Goal: Task Accomplishment & Management: Manage account settings

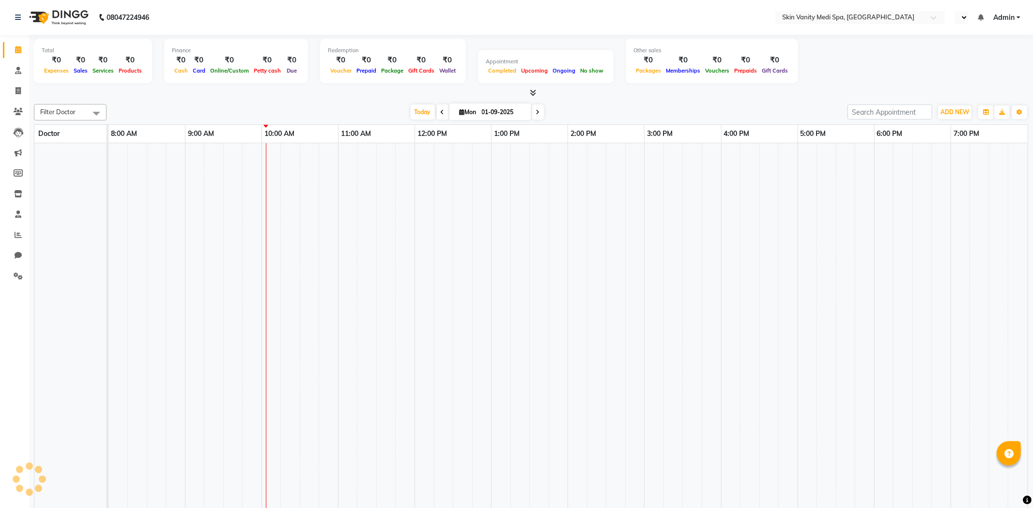
select select "en"
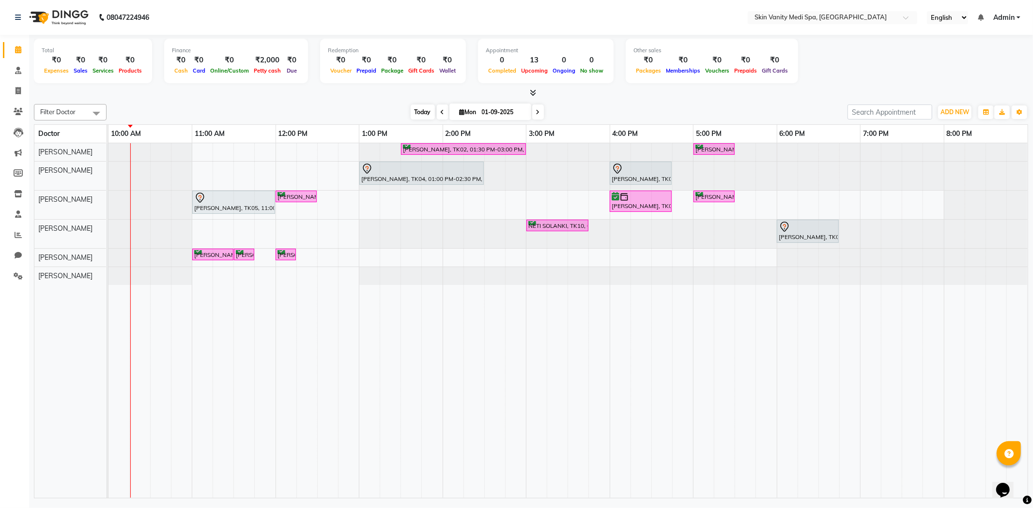
click at [423, 106] on span "Today" at bounding box center [422, 112] width 24 height 15
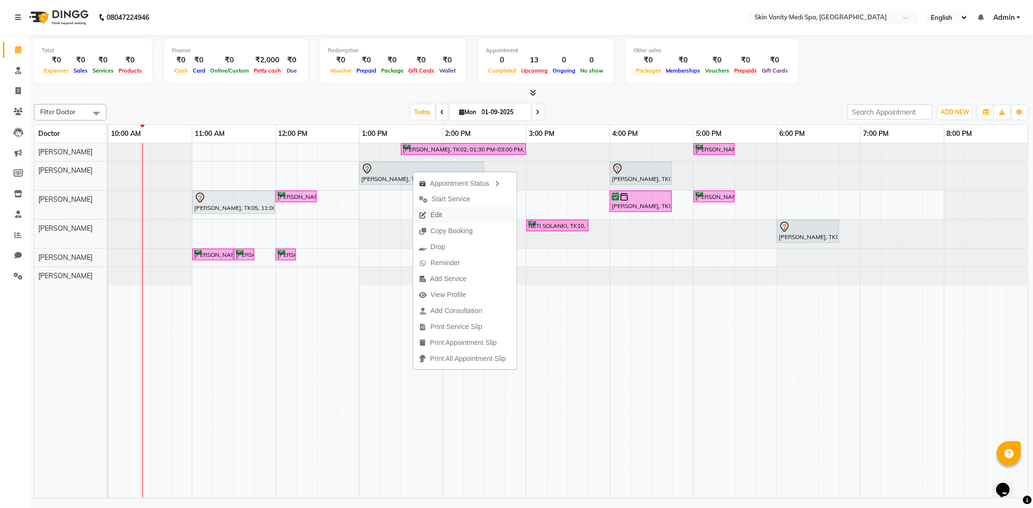
click at [442, 218] on span "Edit" at bounding box center [430, 215] width 35 height 16
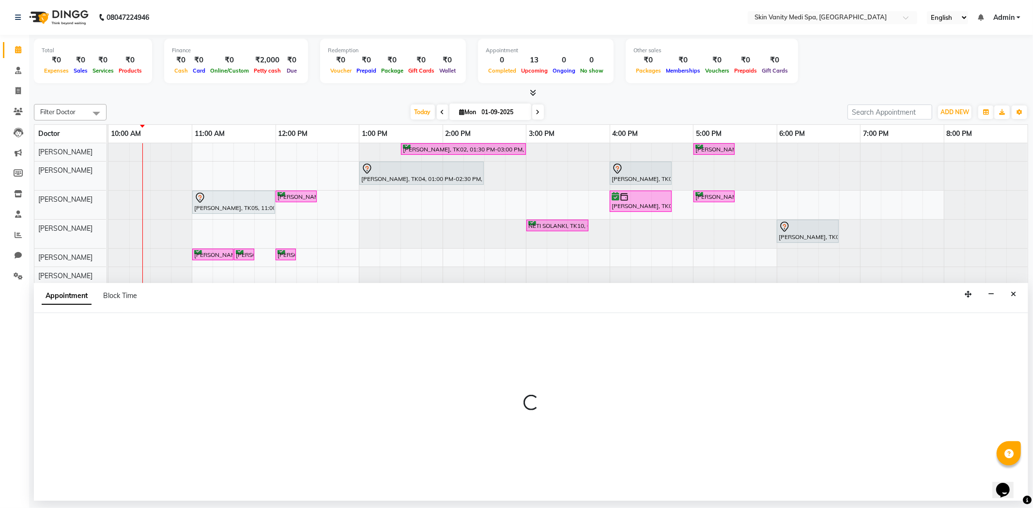
select select "tentative"
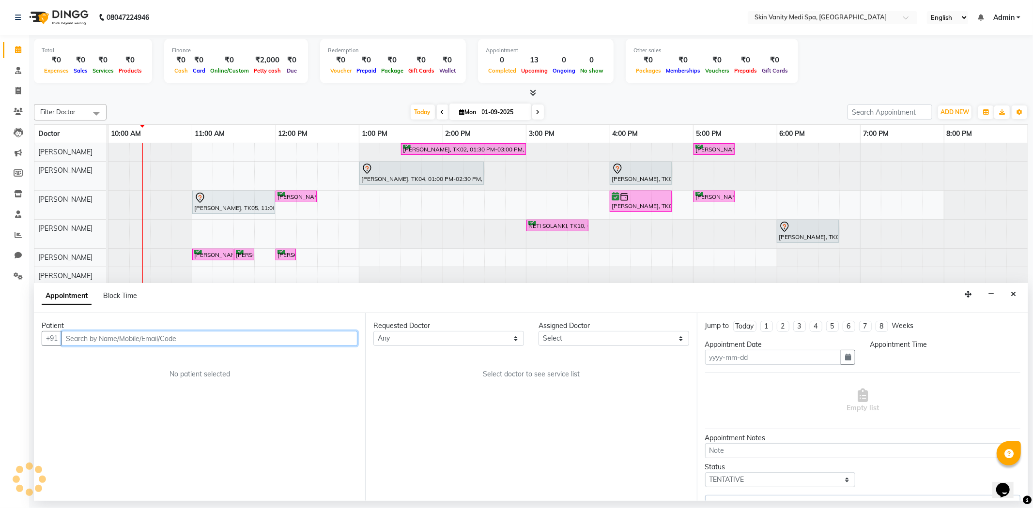
type input "01-09-2025"
select select "780"
select select "70347"
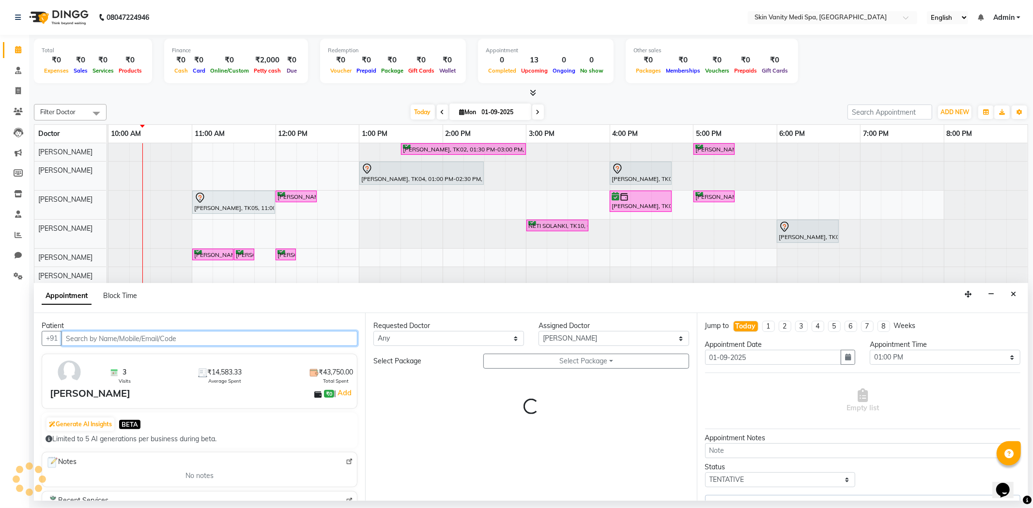
select select "3954"
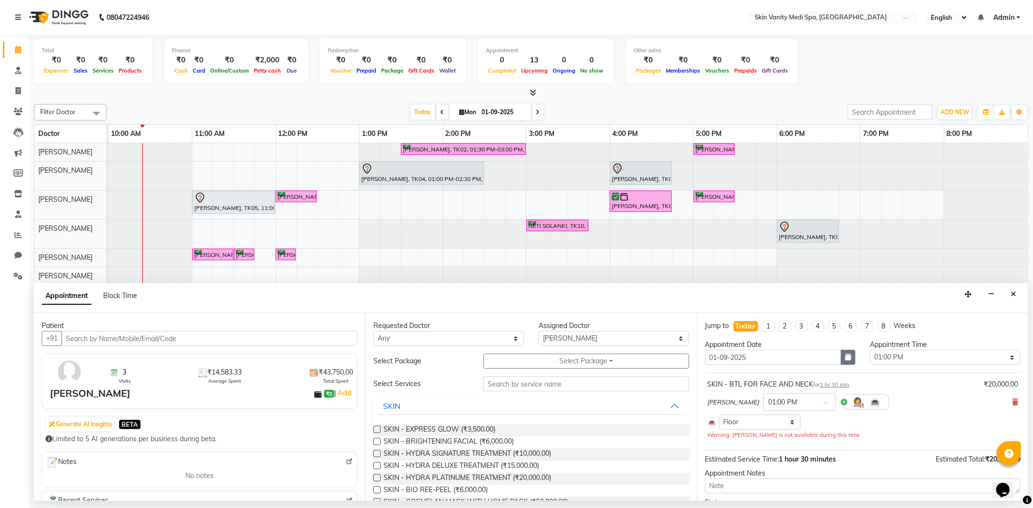
click at [845, 354] on icon "button" at bounding box center [848, 357] width 6 height 7
click at [750, 425] on div "10" at bounding box center [745, 423] width 15 height 15
type input "[DATE]"
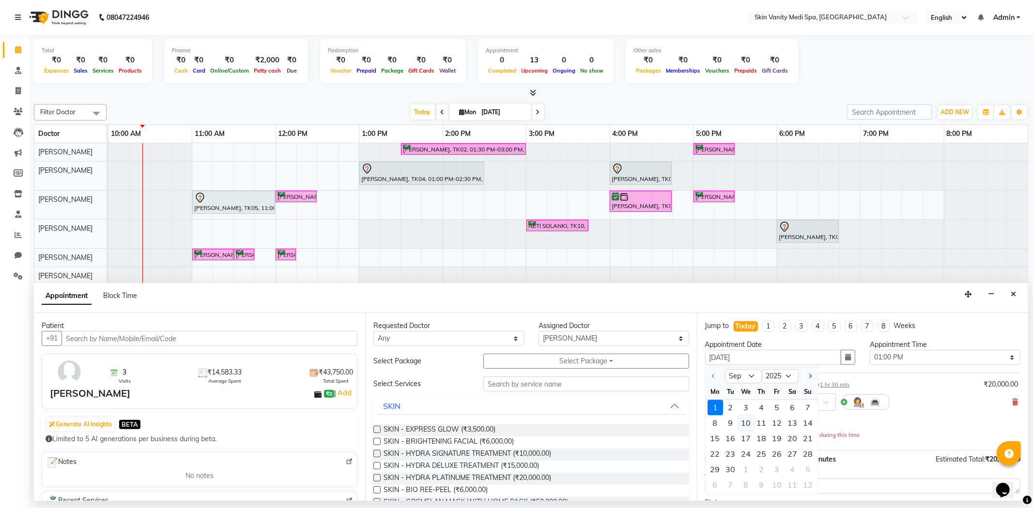
select select "780"
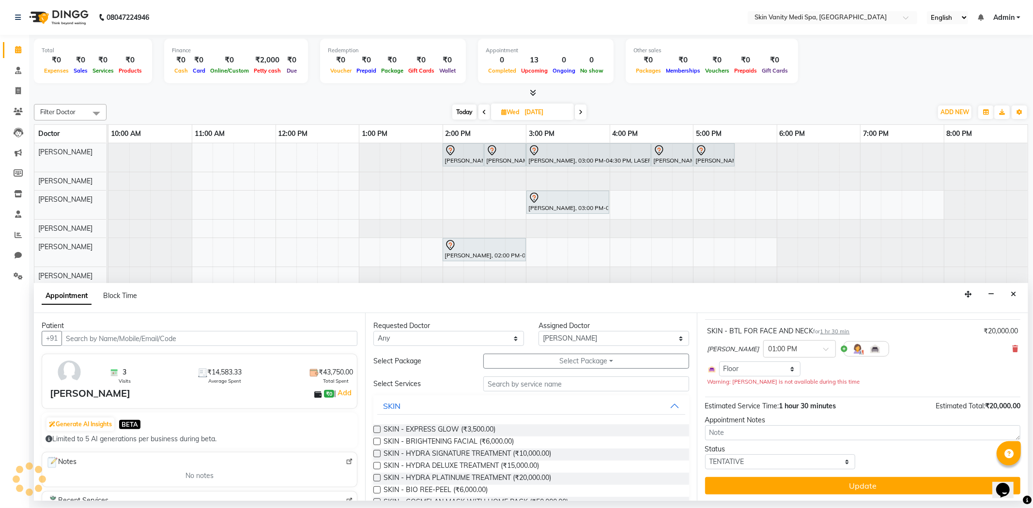
scroll to position [55, 0]
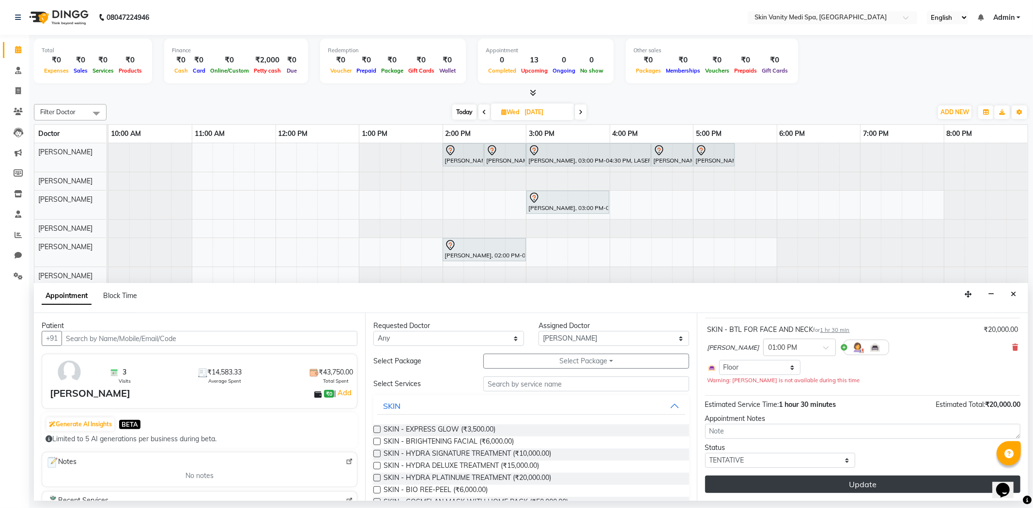
click at [804, 482] on button "Update" at bounding box center [862, 484] width 315 height 17
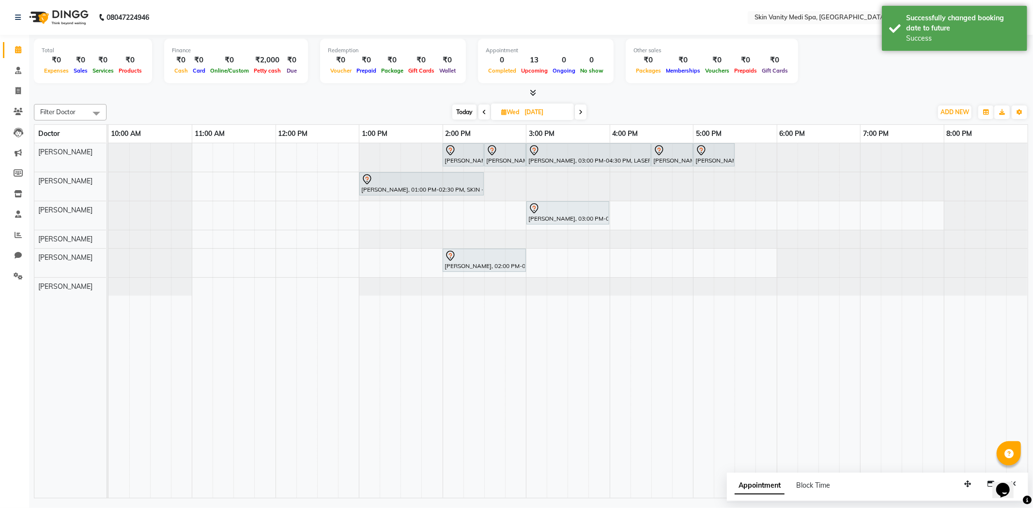
click at [461, 111] on span "Today" at bounding box center [464, 112] width 24 height 15
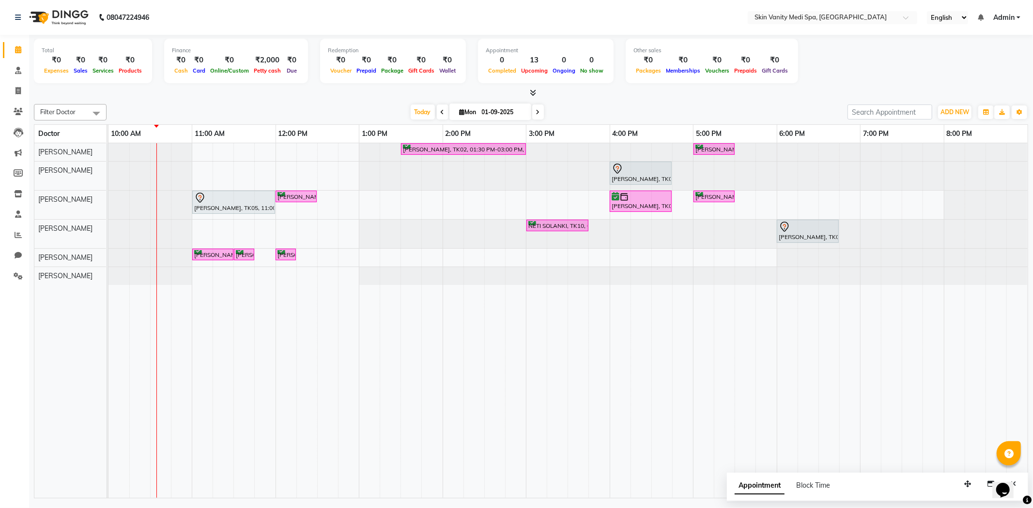
click at [301, 109] on div "[DATE] [DATE]" at bounding box center [476, 112] width 731 height 15
click at [420, 111] on span "Today" at bounding box center [422, 112] width 24 height 15
click at [389, 105] on div "[DATE] [DATE]" at bounding box center [476, 112] width 731 height 15
click at [412, 114] on span "Today" at bounding box center [422, 112] width 24 height 15
click at [437, 114] on span at bounding box center [443, 112] width 12 height 15
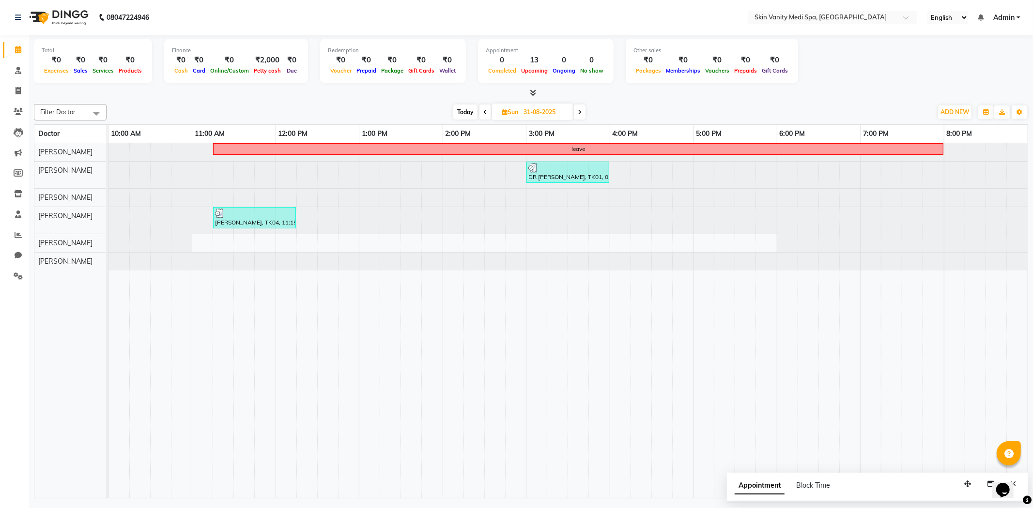
click at [579, 112] on icon at bounding box center [579, 112] width 4 height 6
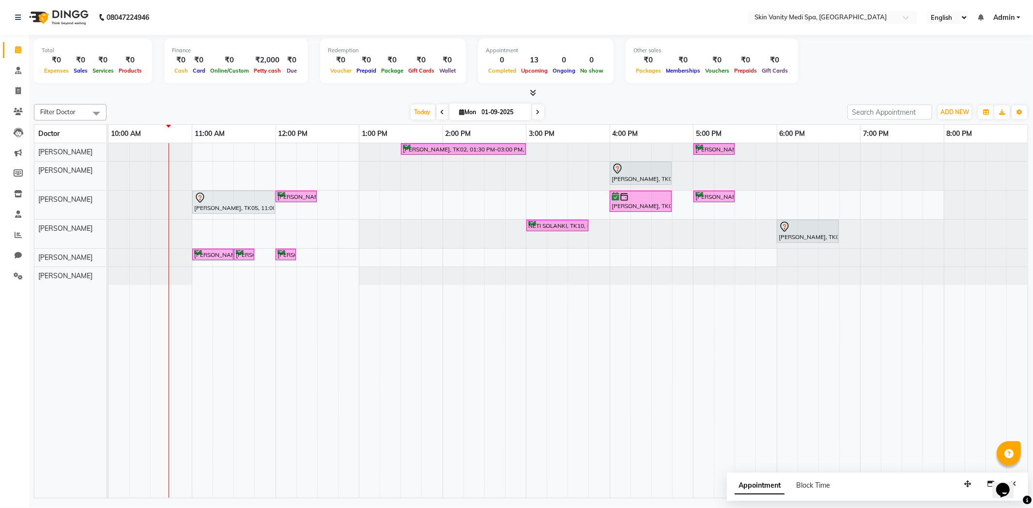
click at [535, 115] on span at bounding box center [538, 112] width 12 height 15
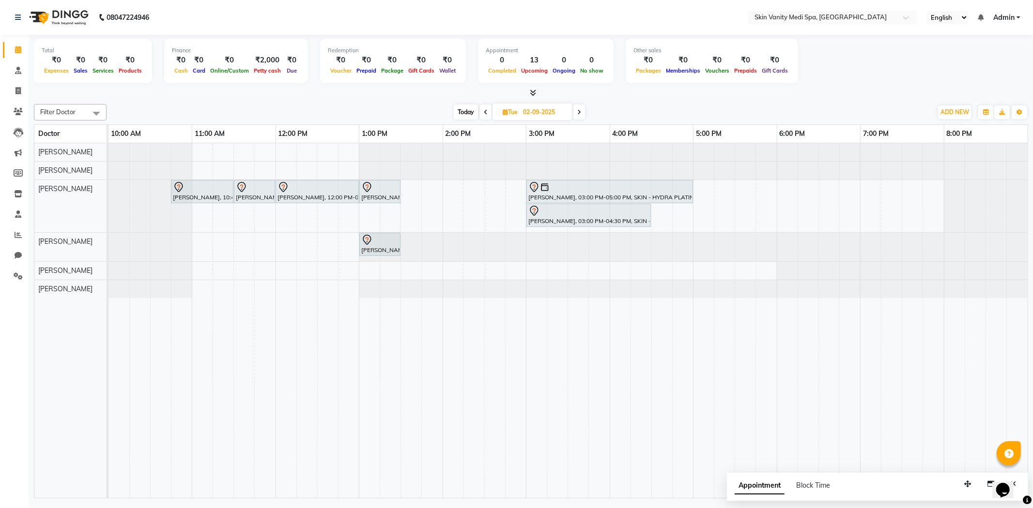
click at [456, 112] on span "Today" at bounding box center [466, 112] width 24 height 15
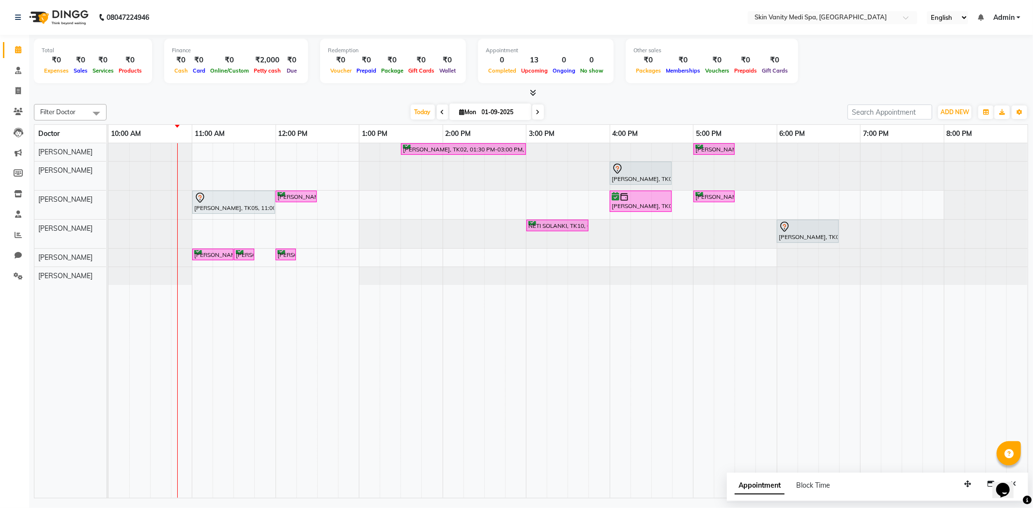
click at [532, 112] on span at bounding box center [538, 112] width 12 height 15
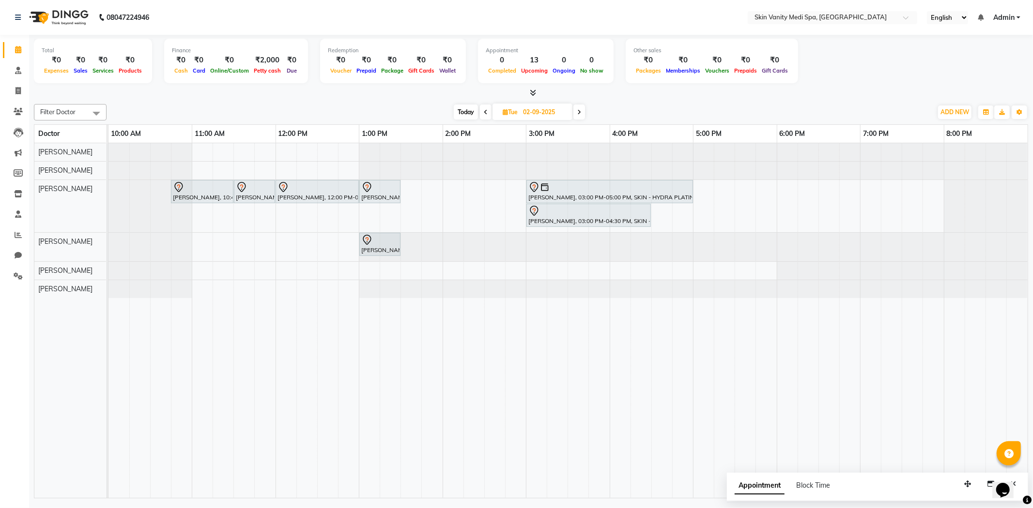
click at [579, 116] on span at bounding box center [579, 112] width 12 height 15
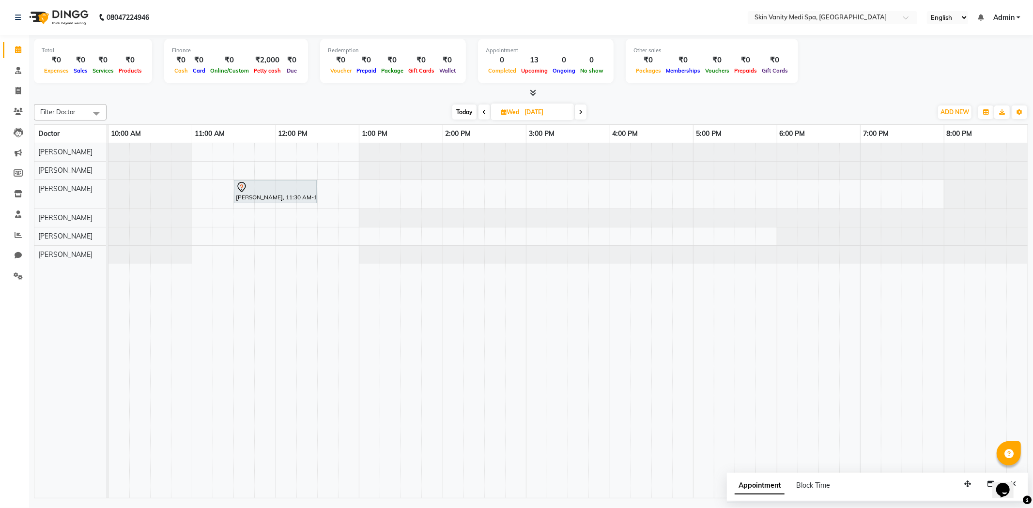
click at [473, 113] on span "Today" at bounding box center [464, 112] width 24 height 15
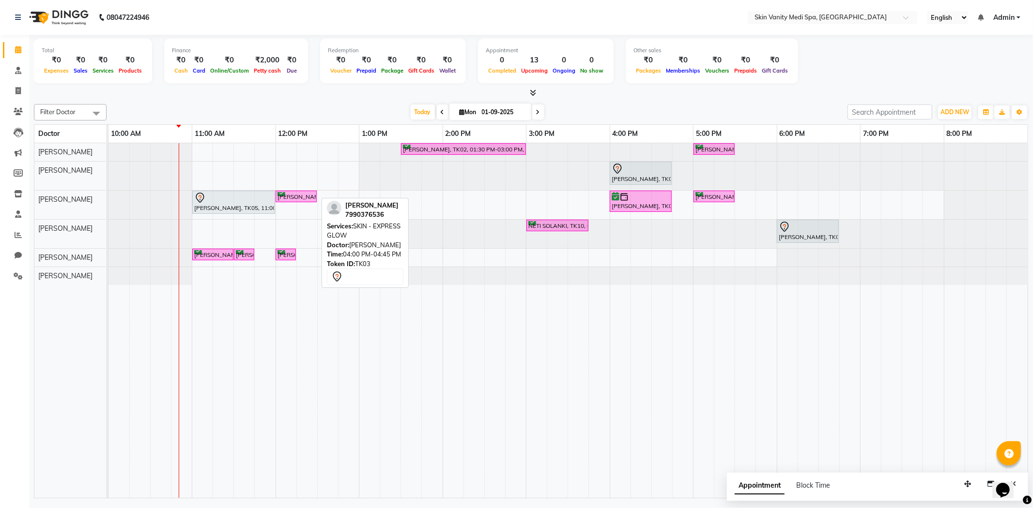
drag, startPoint x: 412, startPoint y: 126, endPoint x: 350, endPoint y: 30, distance: 113.9
click at [374, 88] on div "Total ₹0 Expenses ₹0 Sales ₹0 Services ₹0 Products Finance ₹0 Cash ₹0 Card ₹0 O…" at bounding box center [530, 268] width 1003 height 466
click at [437, 113] on span at bounding box center [443, 112] width 12 height 15
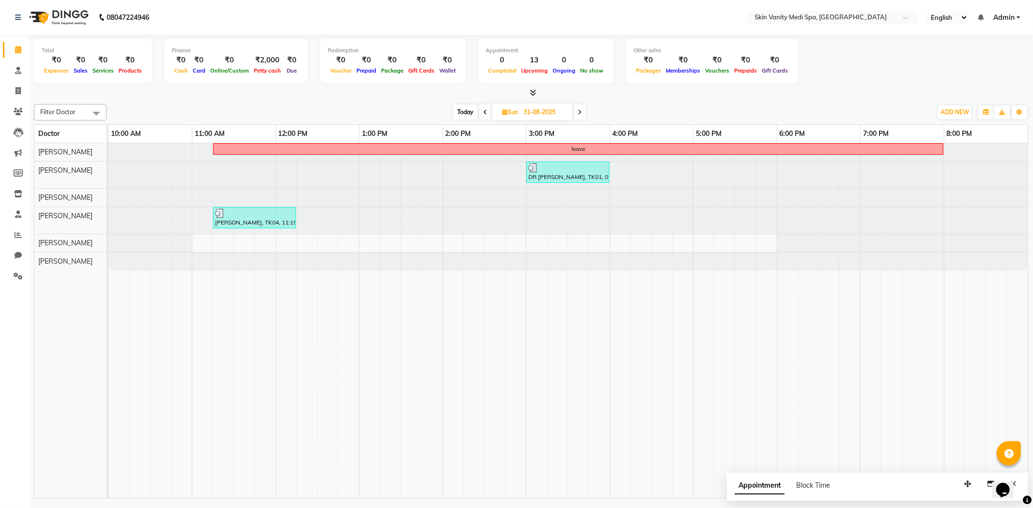
click at [579, 113] on icon at bounding box center [579, 112] width 4 height 6
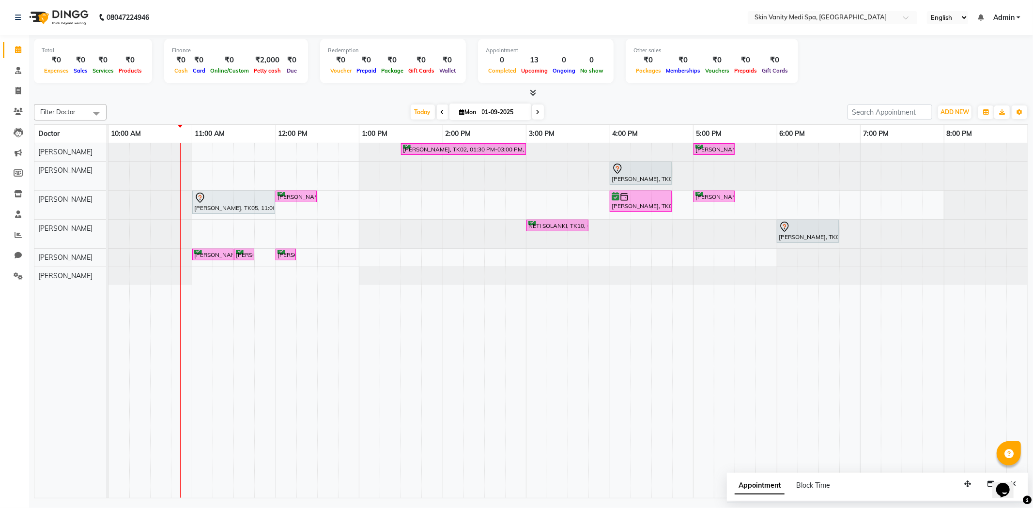
click at [536, 114] on icon at bounding box center [538, 112] width 4 height 6
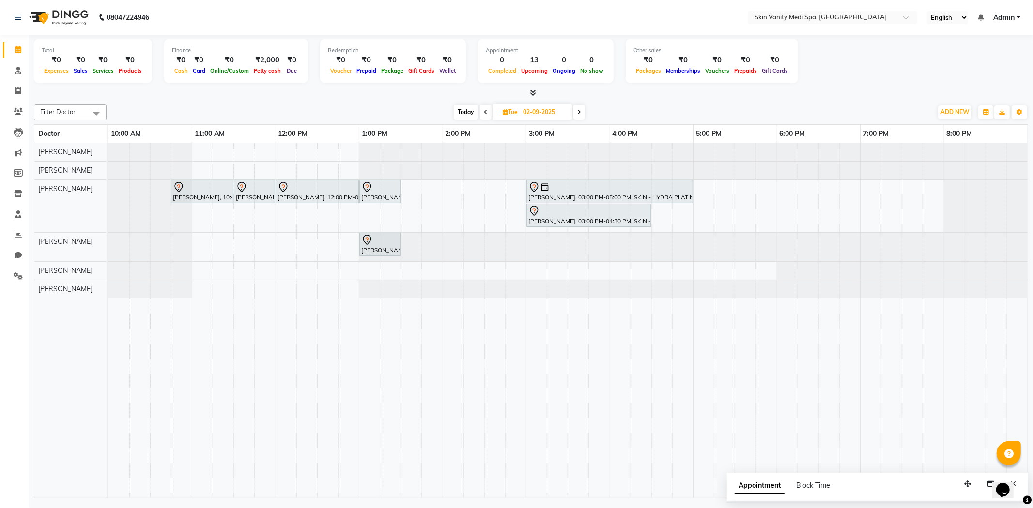
click at [577, 109] on span at bounding box center [579, 112] width 12 height 15
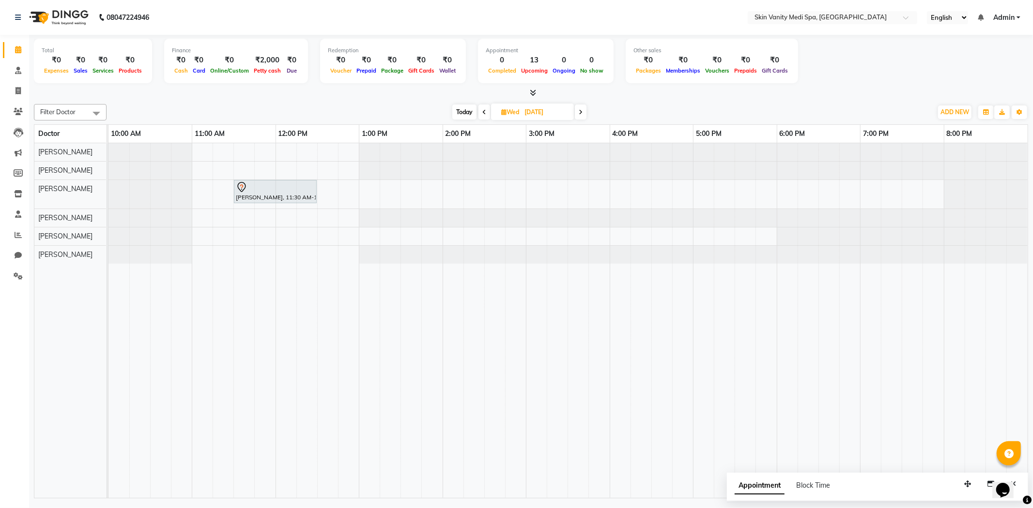
click at [461, 112] on span "Today" at bounding box center [464, 112] width 24 height 15
type input "01-09-2025"
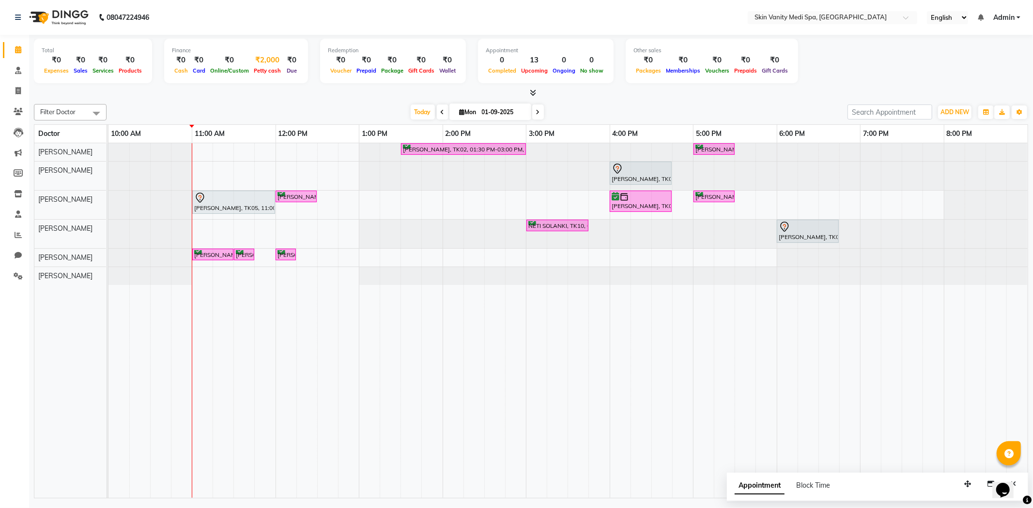
click at [264, 69] on span "Petty cash" at bounding box center [267, 70] width 32 height 7
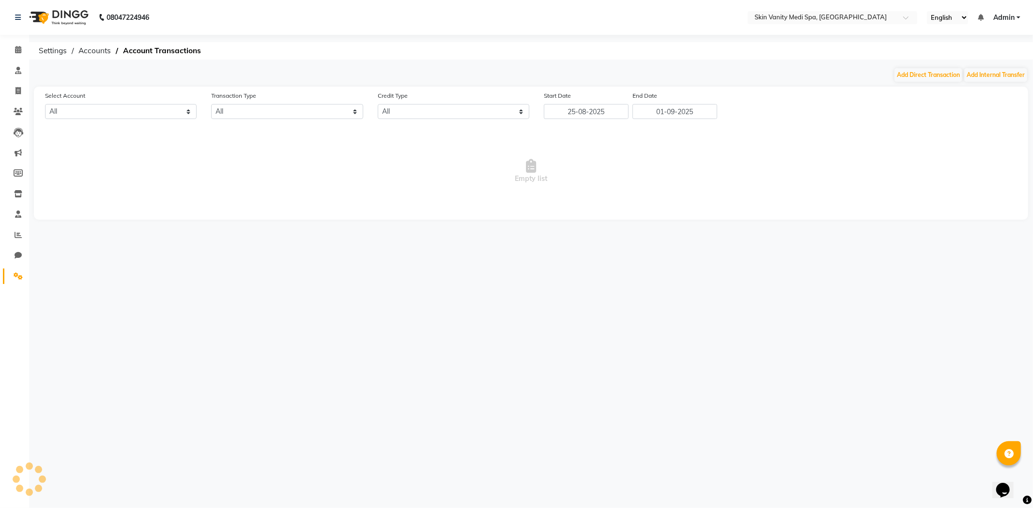
select select "6976"
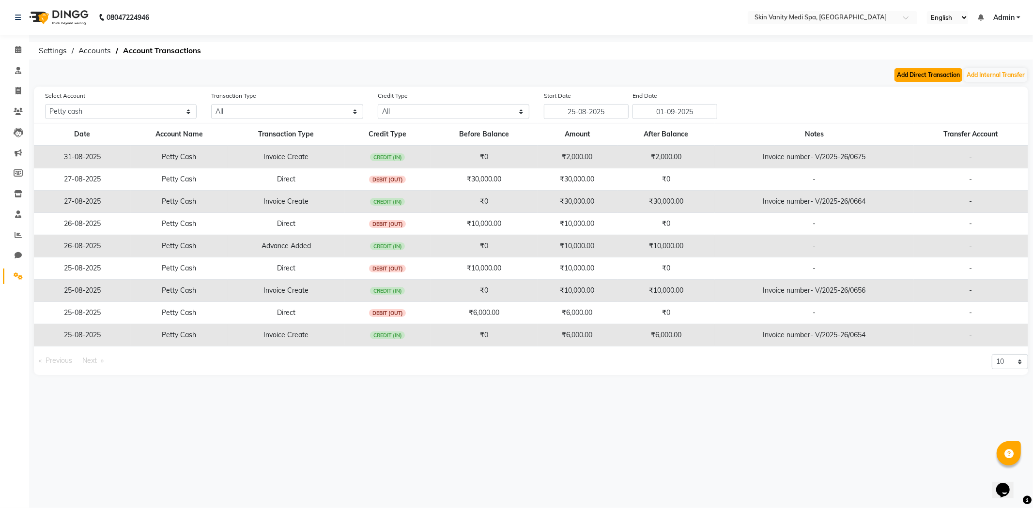
click at [925, 75] on button "Add Direct Transaction" at bounding box center [928, 75] width 68 height 14
select select "direct"
select select "6976"
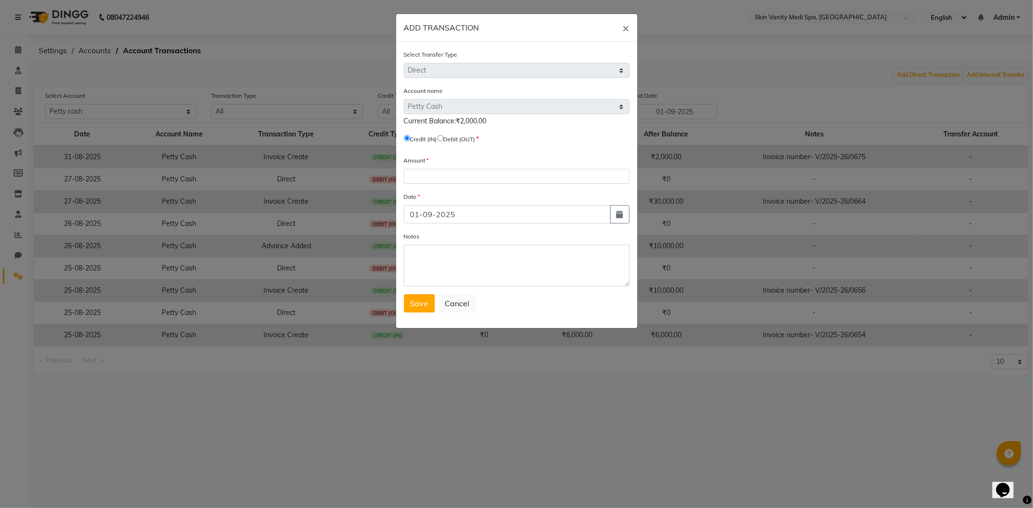
click at [443, 138] on input "radio" at bounding box center [440, 138] width 6 height 6
radio input "true"
click at [463, 179] on input "number" at bounding box center [517, 176] width 226 height 15
type input "2000"
click at [424, 299] on span "Save" at bounding box center [419, 304] width 18 height 10
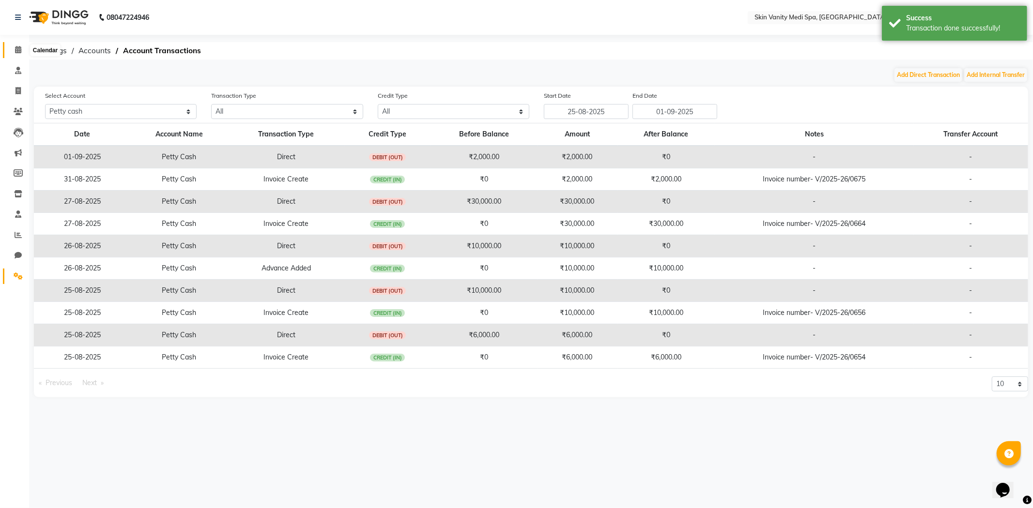
click at [18, 49] on icon at bounding box center [18, 49] width 6 height 7
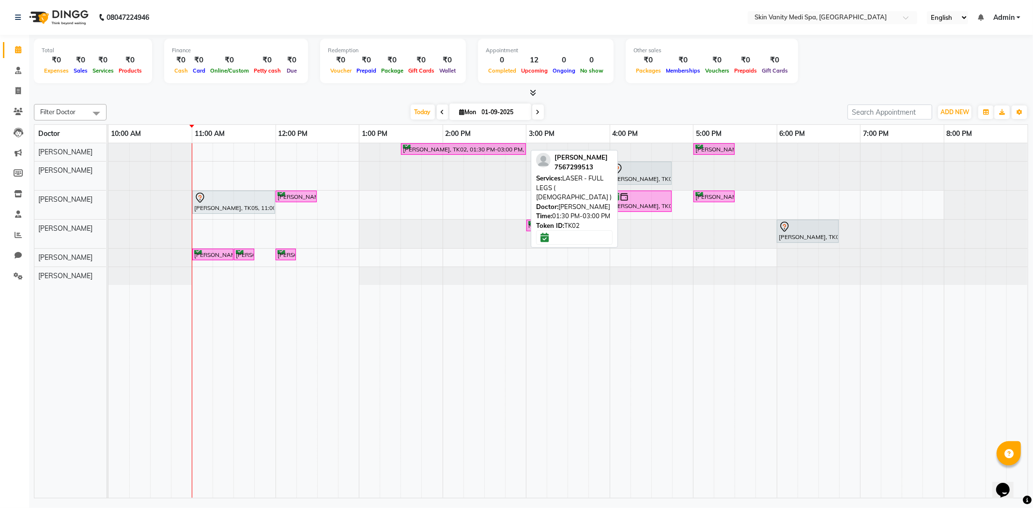
click at [456, 148] on div "[PERSON_NAME], TK02, 01:30 PM-03:00 PM, LASER - FULL LEGS ( [DEMOGRAPHIC_DATA] )" at bounding box center [463, 149] width 123 height 9
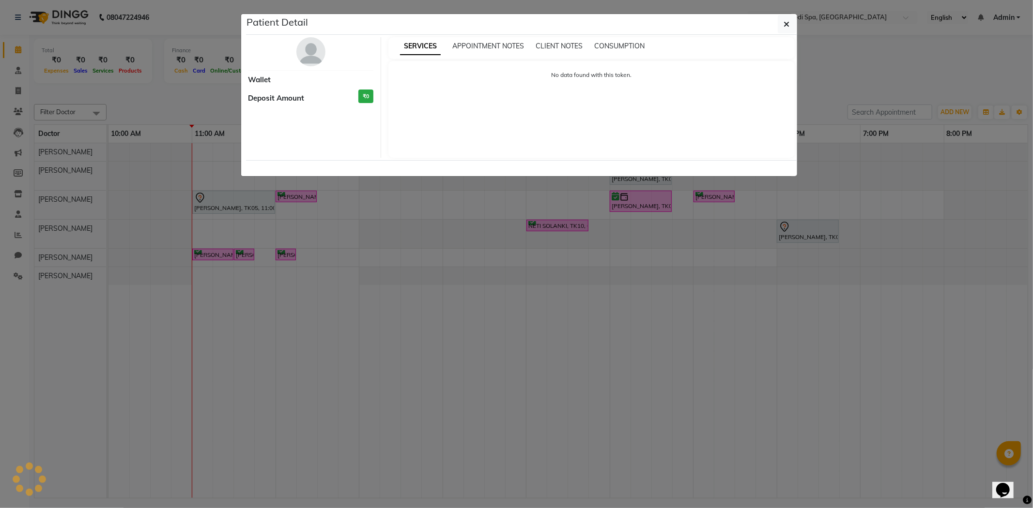
select select "6"
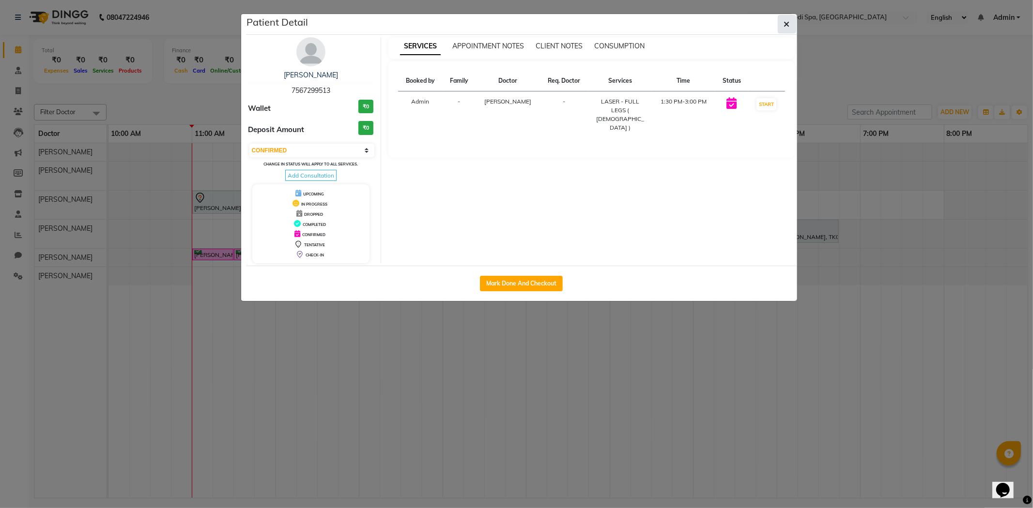
click at [780, 22] on button "button" at bounding box center [786, 24] width 18 height 18
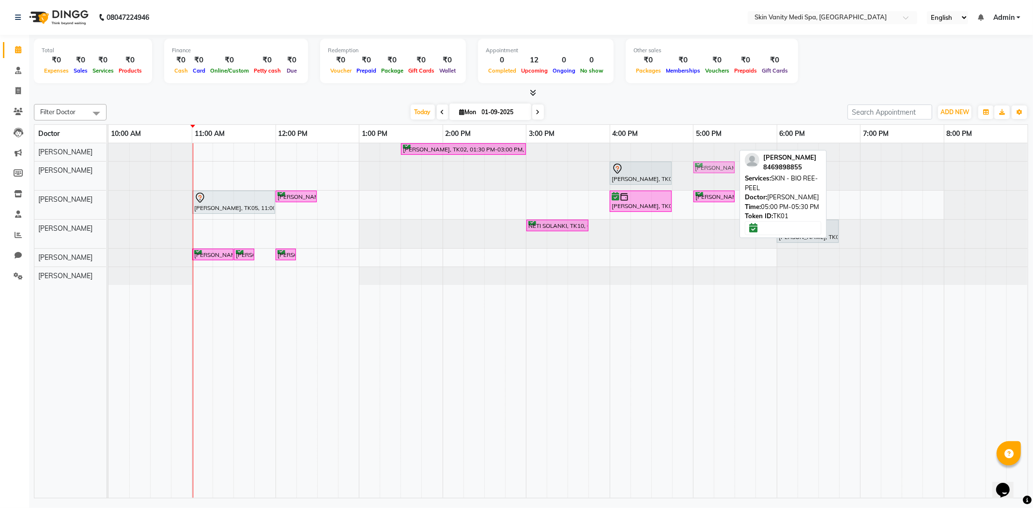
drag, startPoint x: 714, startPoint y: 151, endPoint x: 714, endPoint y: 169, distance: 18.4
click at [714, 169] on tbody "[PERSON_NAME], TK02, 01:30 PM-03:00 PM, LASER - FULL LEGS ( [DEMOGRAPHIC_DATA] …" at bounding box center [567, 214] width 919 height 142
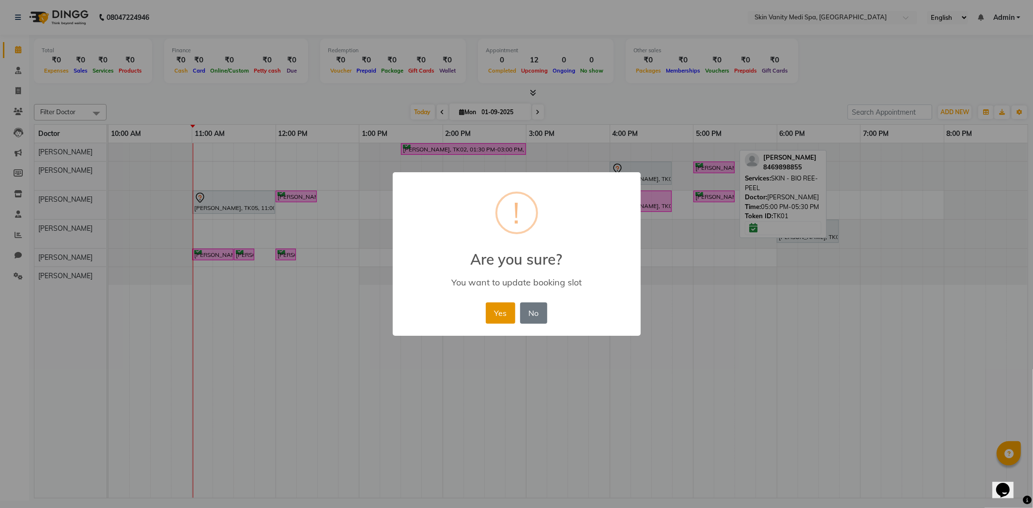
click at [507, 317] on button "Yes" at bounding box center [501, 313] width 30 height 21
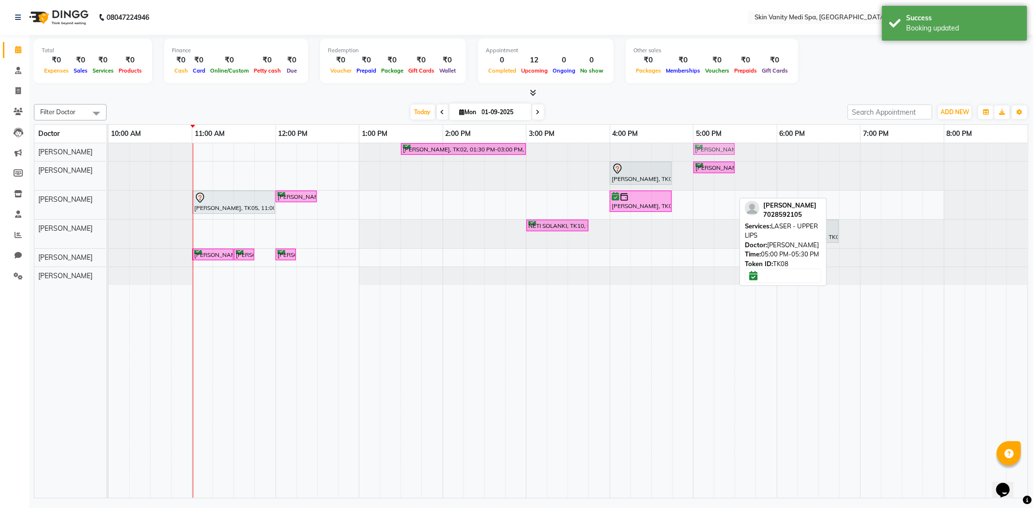
drag, startPoint x: 707, startPoint y: 200, endPoint x: 698, endPoint y: 149, distance: 51.7
click at [698, 149] on tbody "[PERSON_NAME], TK02, 01:30 PM-03:00 PM, LASER - FULL LEGS ( [DEMOGRAPHIC_DATA] …" at bounding box center [567, 214] width 919 height 142
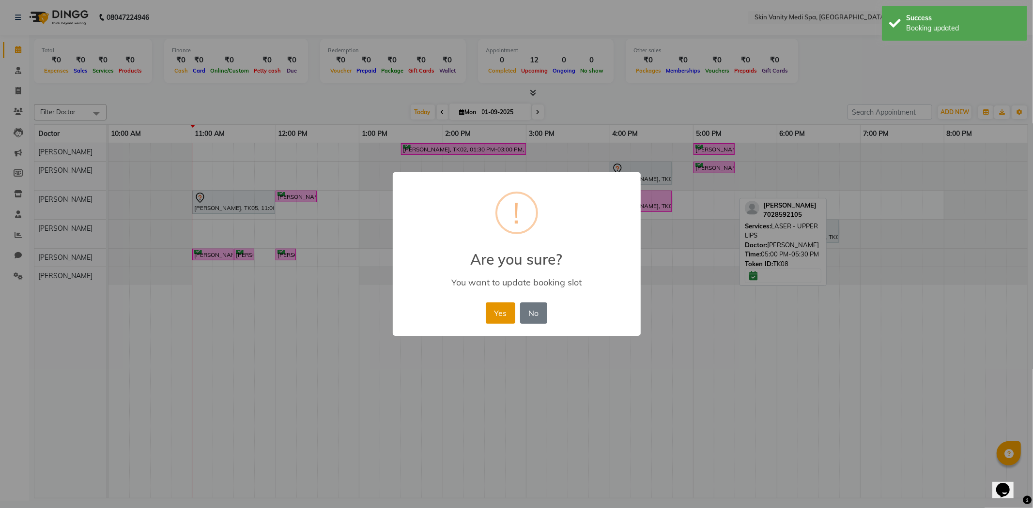
click at [499, 311] on button "Yes" at bounding box center [501, 313] width 30 height 21
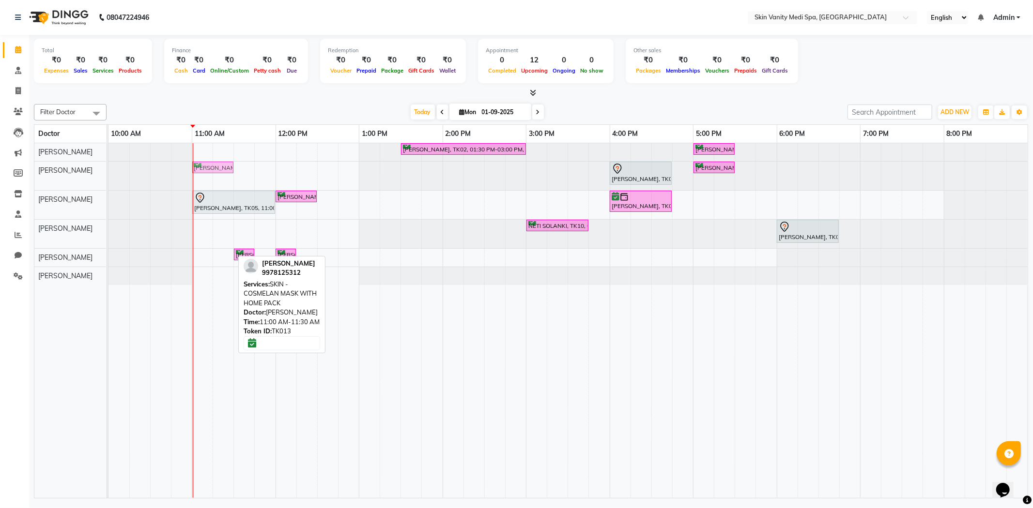
drag, startPoint x: 221, startPoint y: 253, endPoint x: 230, endPoint y: 181, distance: 73.2
click at [230, 181] on div "[PERSON_NAME], TK02, 01:30 PM-03:00 PM, LASER - FULL LEGS ( [DEMOGRAPHIC_DATA] …" at bounding box center [567, 320] width 919 height 355
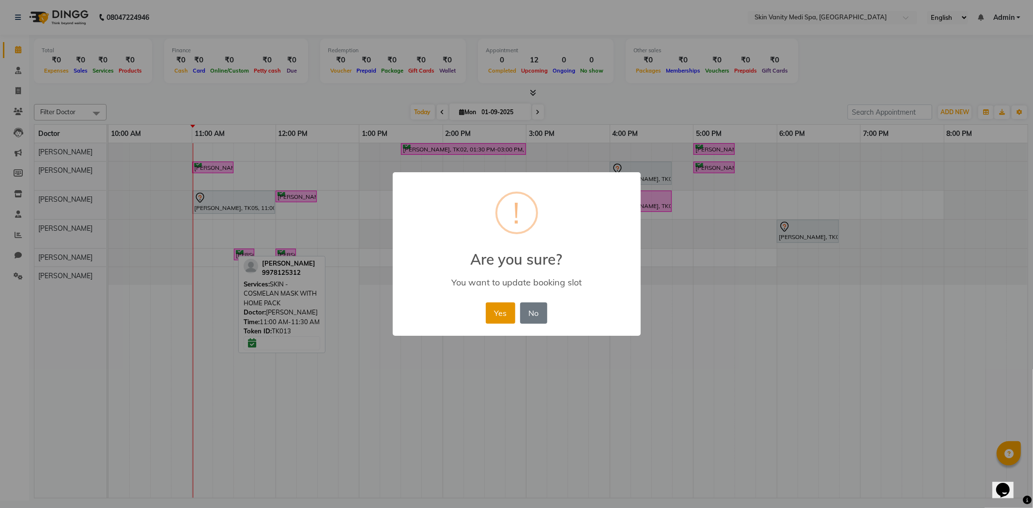
click at [502, 310] on button "Yes" at bounding box center [501, 313] width 30 height 21
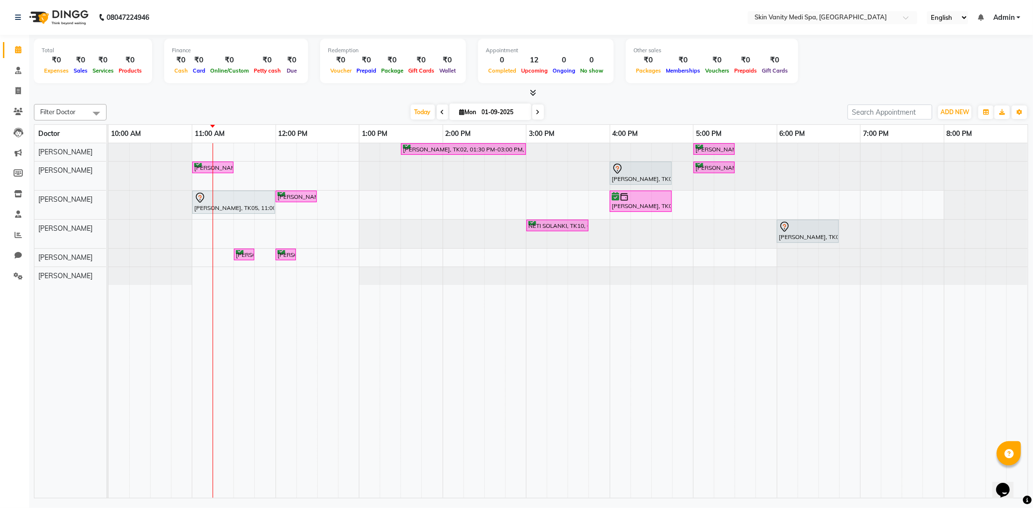
click at [482, 111] on input "01-09-2025" at bounding box center [503, 112] width 48 height 15
select select "9"
select select "2025"
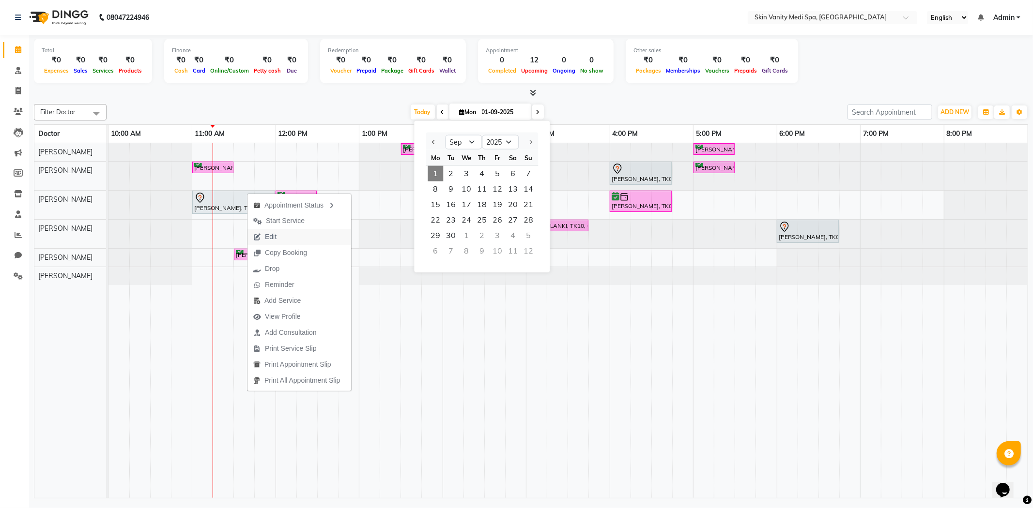
click at [287, 231] on button "Edit" at bounding box center [299, 237] width 104 height 16
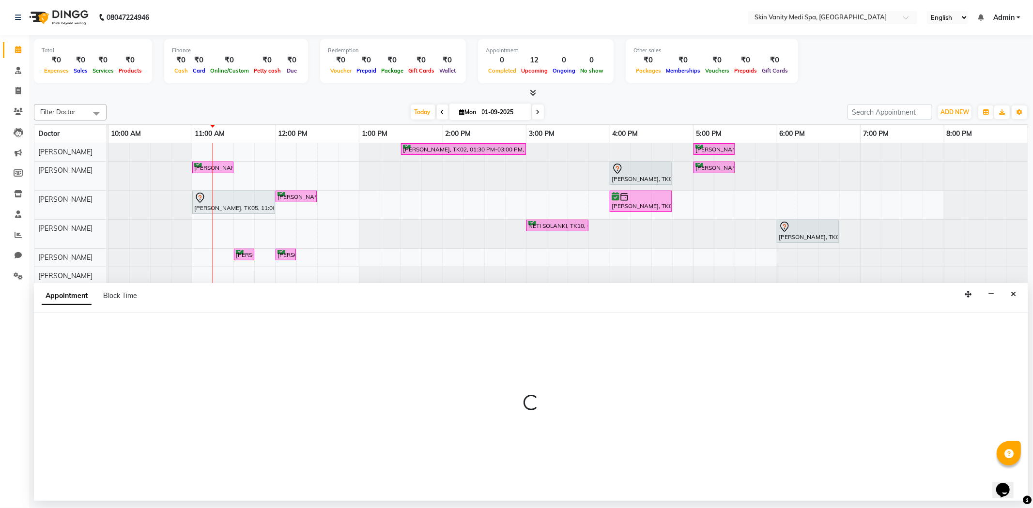
select select "tentative"
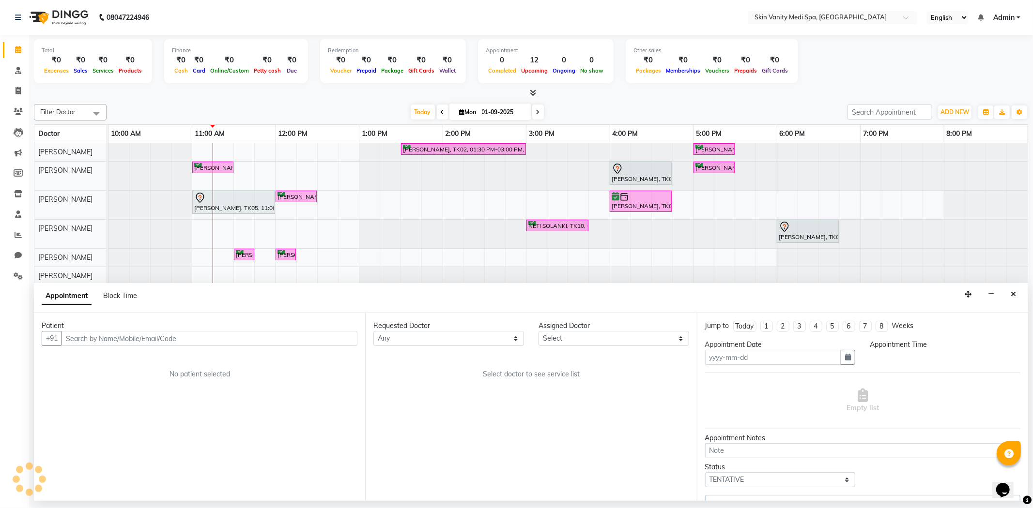
type input "01-09-2025"
select select "660"
select select "70348"
select select "3954"
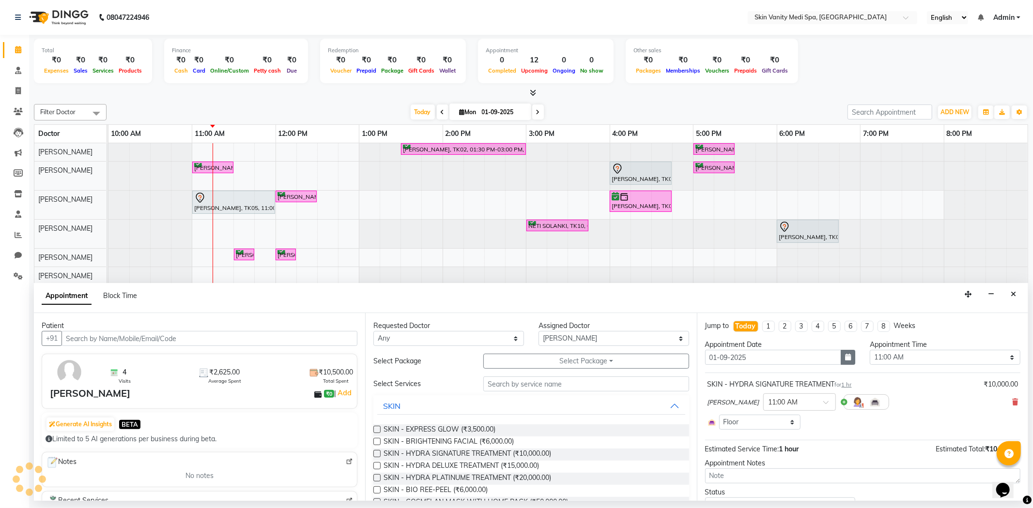
click at [845, 355] on icon "button" at bounding box center [848, 357] width 6 height 7
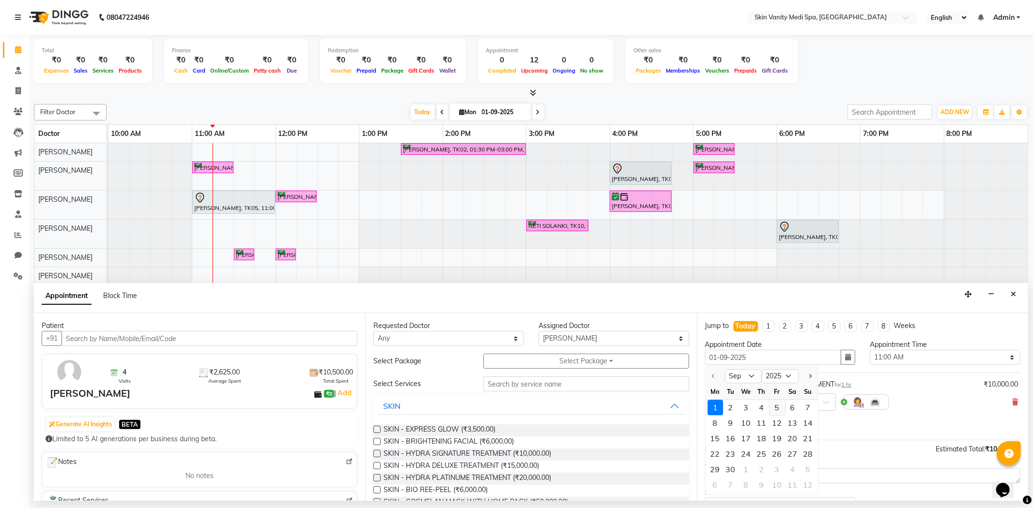
click at [773, 405] on div "5" at bounding box center [776, 407] width 15 height 15
type input "[DATE]"
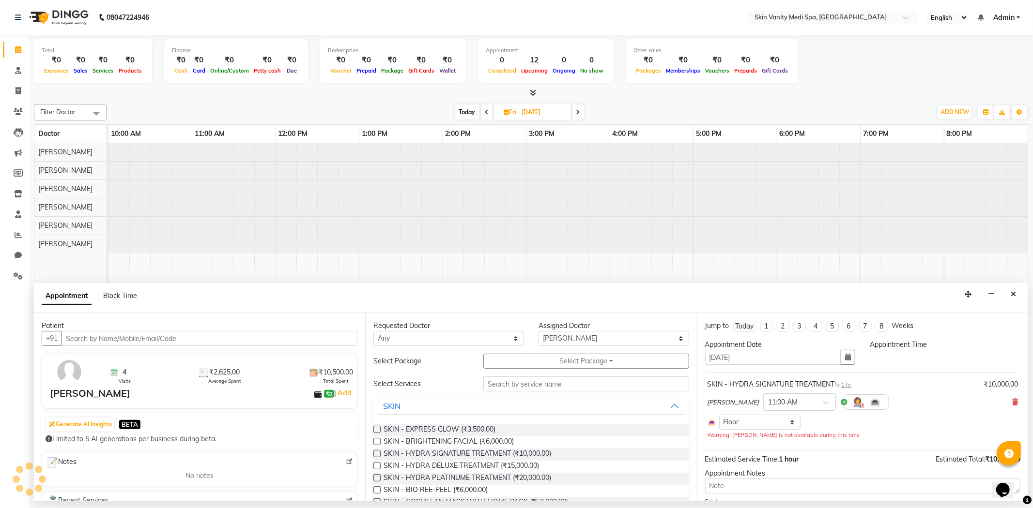
select select "660"
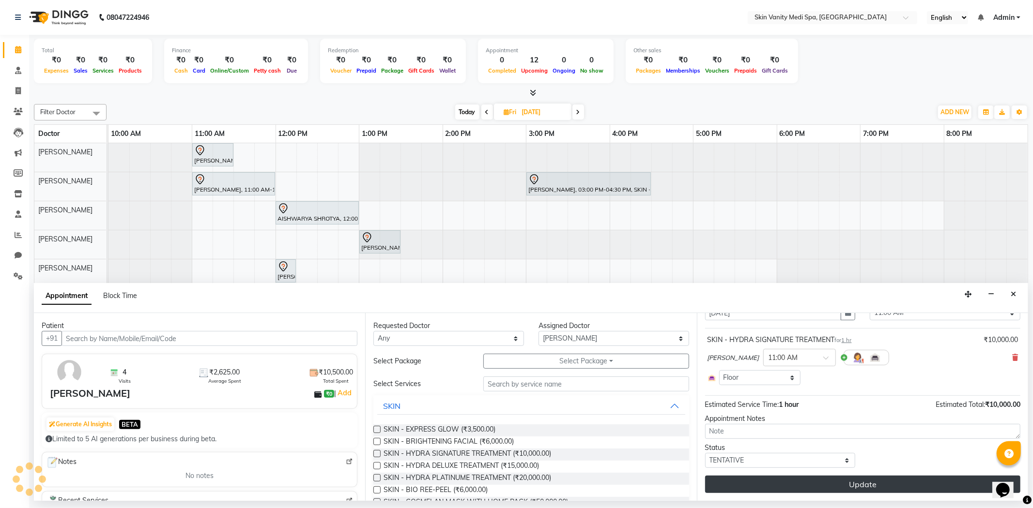
scroll to position [45, 0]
click at [791, 485] on button "Update" at bounding box center [862, 484] width 315 height 17
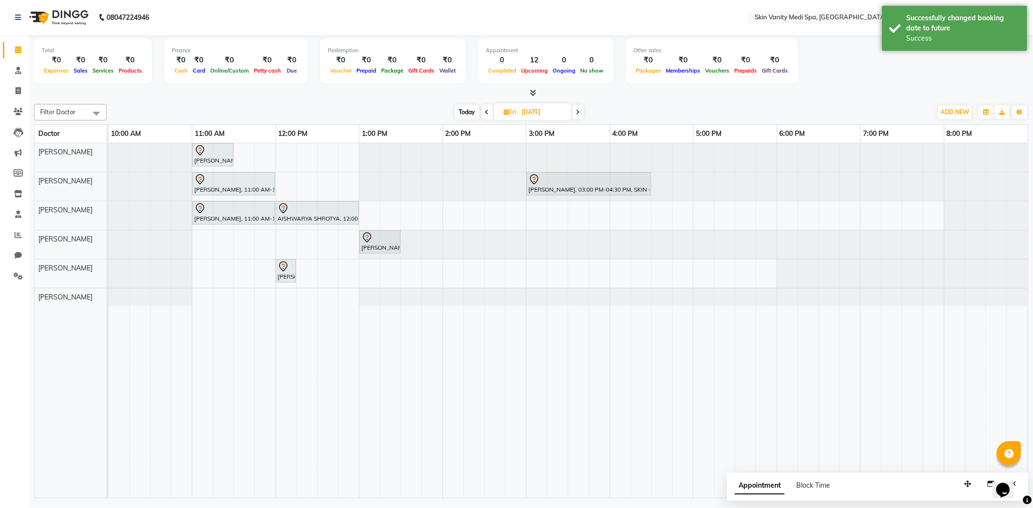
click at [468, 109] on span "Today" at bounding box center [467, 112] width 24 height 15
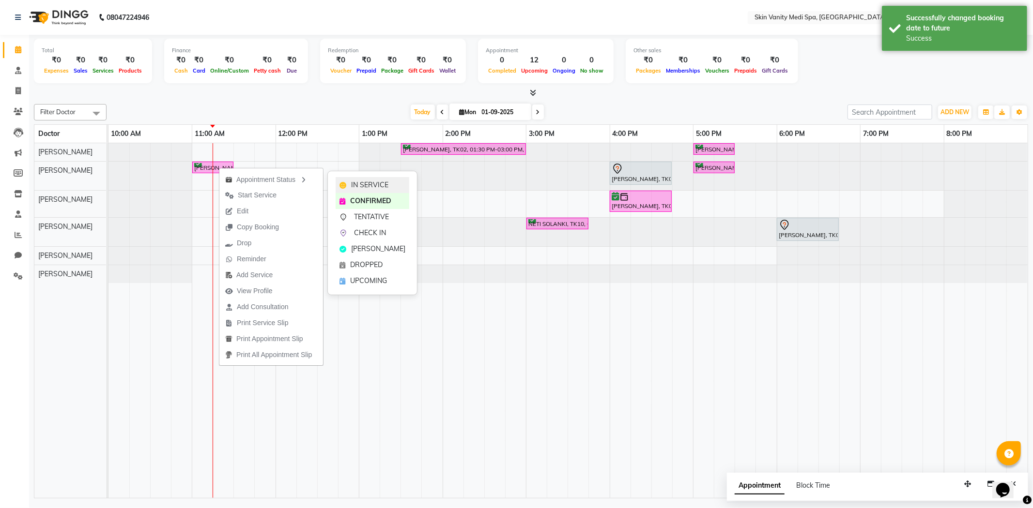
click at [374, 190] on div "IN SERVICE" at bounding box center [372, 185] width 74 height 16
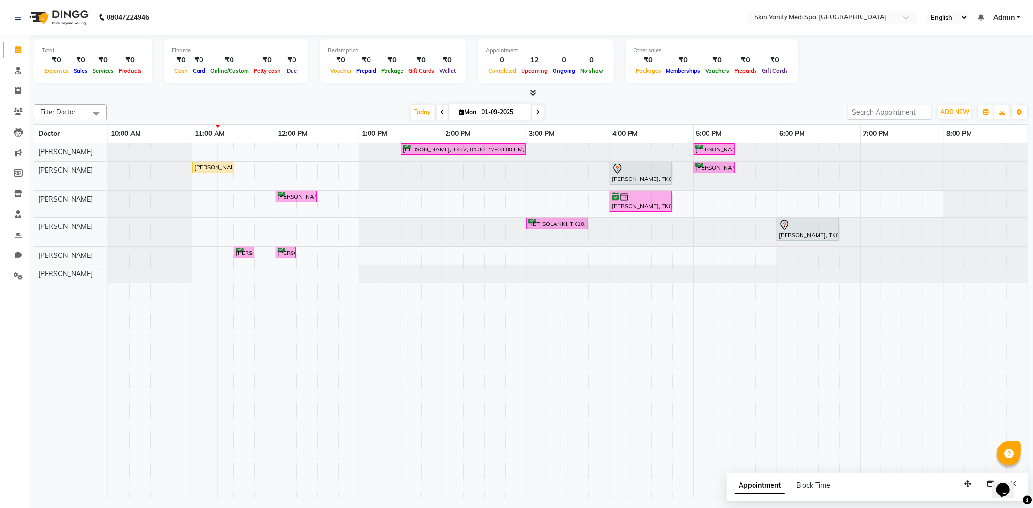
click at [536, 110] on icon at bounding box center [538, 112] width 4 height 6
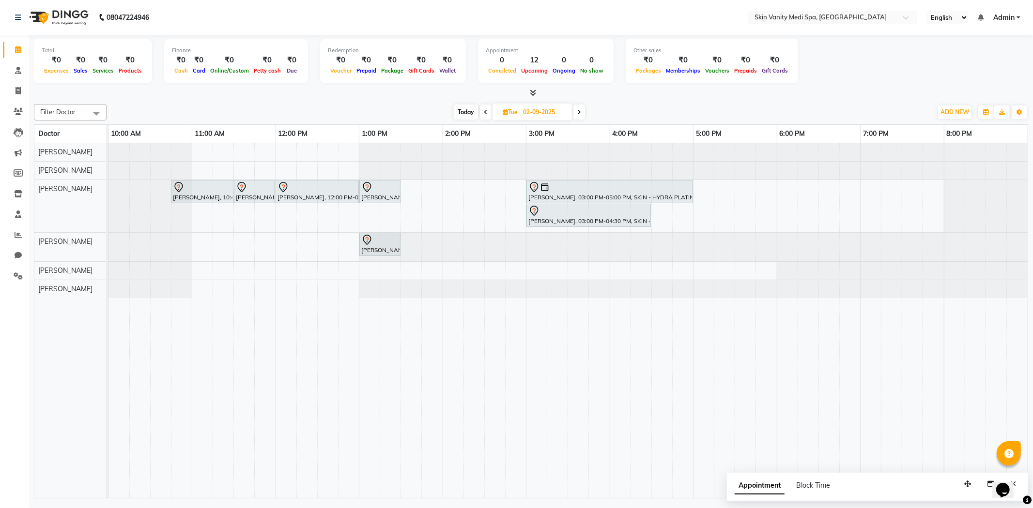
click at [469, 112] on span "Today" at bounding box center [466, 112] width 24 height 15
type input "01-09-2025"
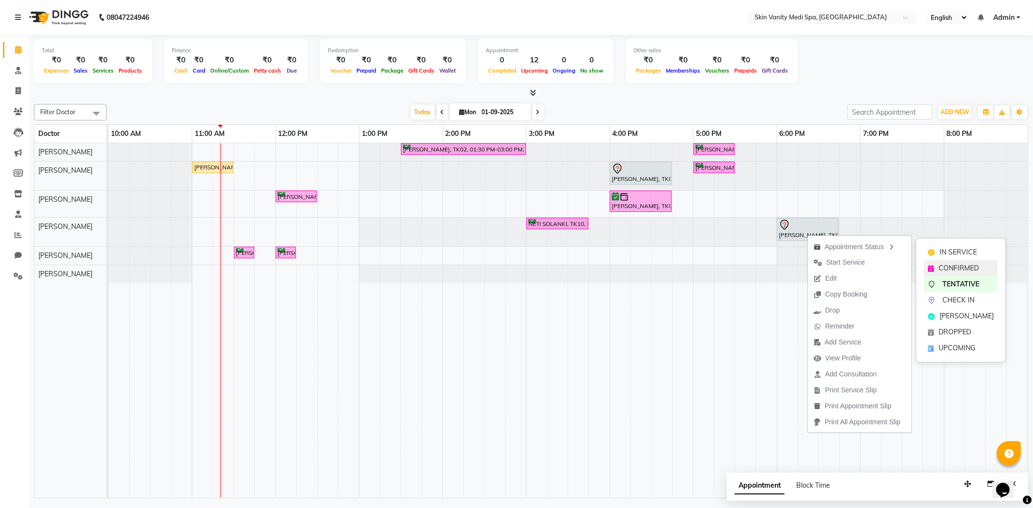
click at [940, 268] on span "CONFIRMED" at bounding box center [958, 268] width 40 height 10
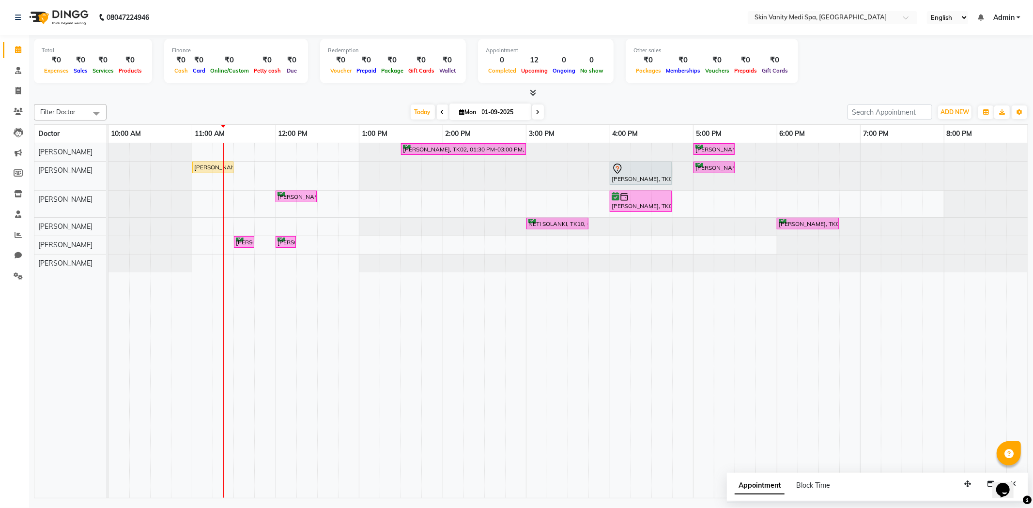
click at [380, 107] on div "[DATE] [DATE]" at bounding box center [476, 112] width 731 height 15
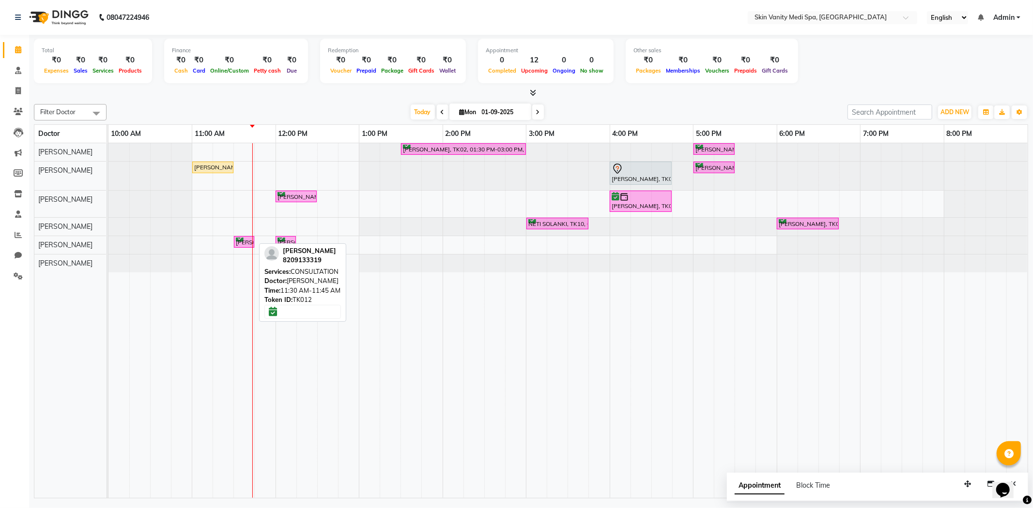
click at [240, 241] on div "[PERSON_NAME], TK12, 11:30 AM-11:45 AM, CONSULTATION" at bounding box center [244, 242] width 18 height 9
click at [260, 283] on span "Edit" at bounding box center [264, 285] width 12 height 10
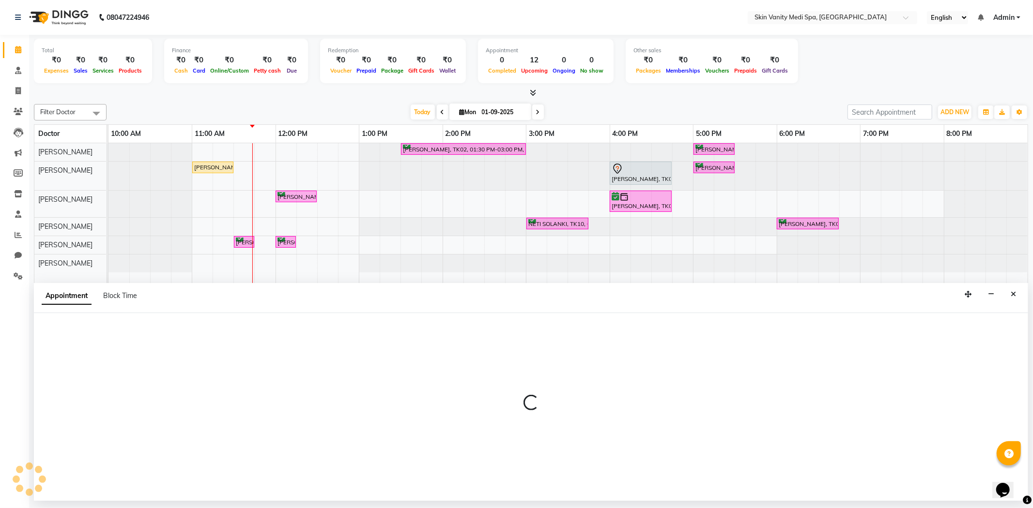
select select "tentative"
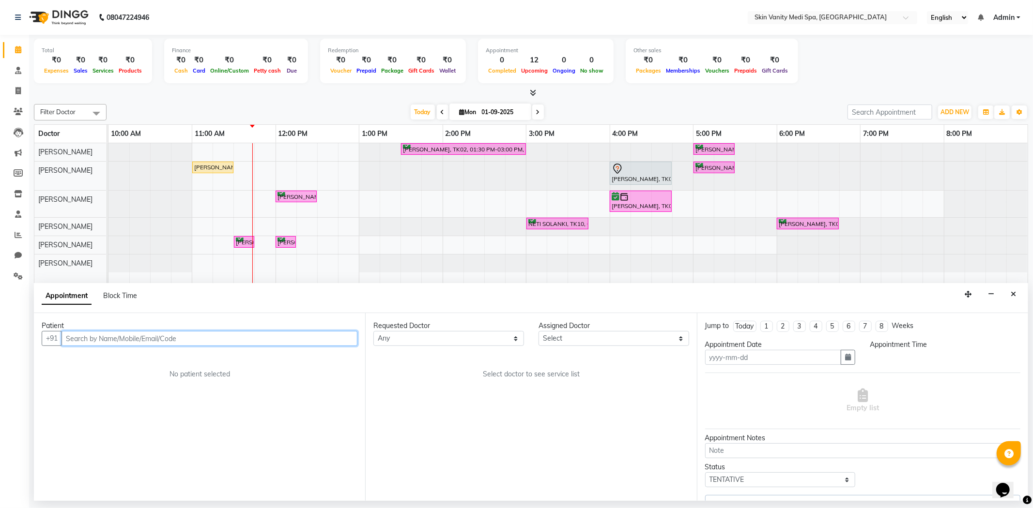
type input "01-09-2025"
select select "confirm booking"
select select "690"
select select "70351"
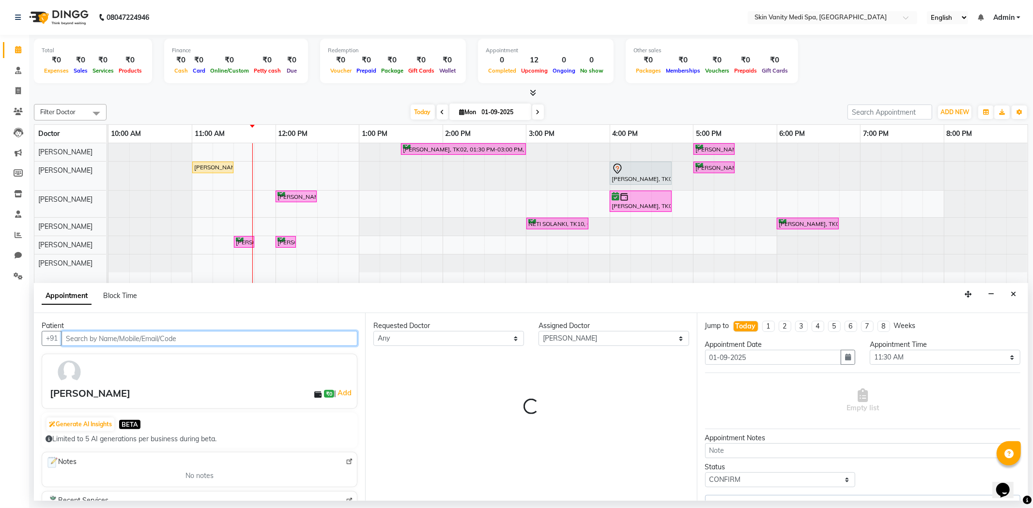
select select "3954"
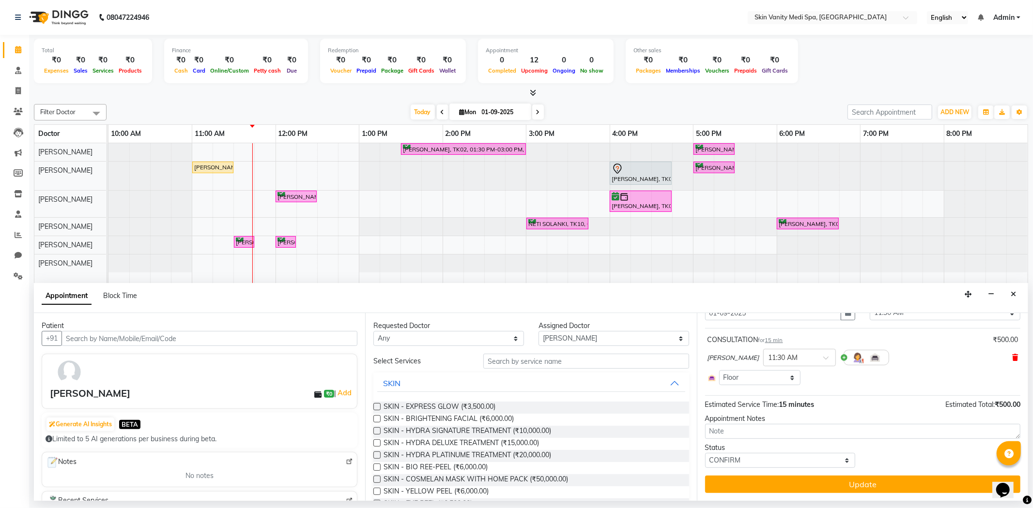
click at [1012, 356] on icon at bounding box center [1015, 357] width 6 height 7
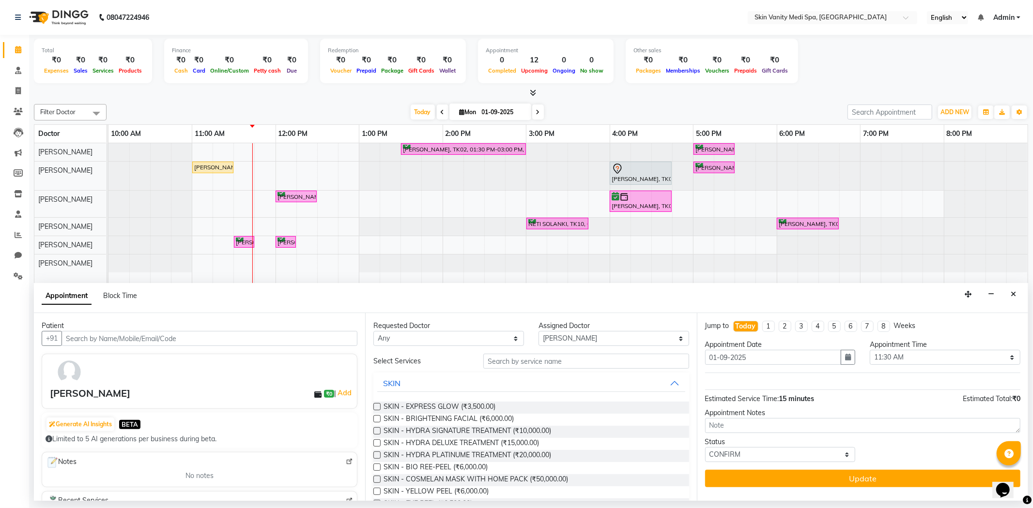
scroll to position [0, 0]
click at [539, 362] on input "text" at bounding box center [585, 361] width 205 height 15
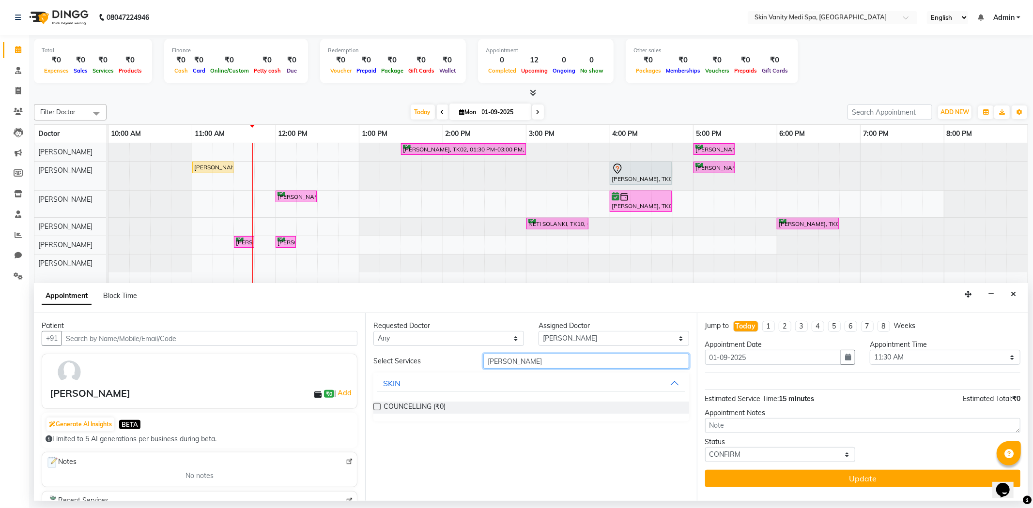
type input "[PERSON_NAME]"
click at [376, 405] on label at bounding box center [376, 406] width 7 height 7
click at [376, 405] on input "checkbox" at bounding box center [376, 408] width 6 height 6
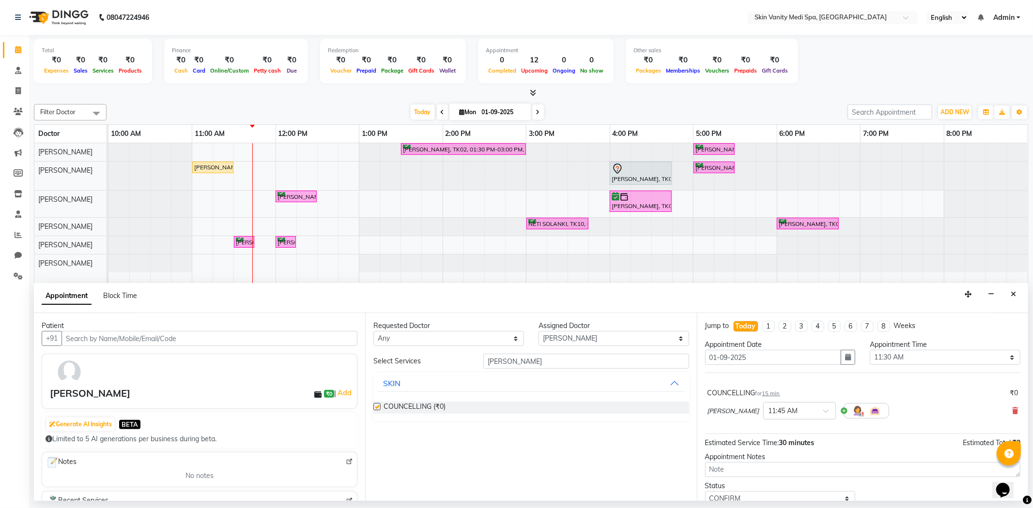
checkbox input "false"
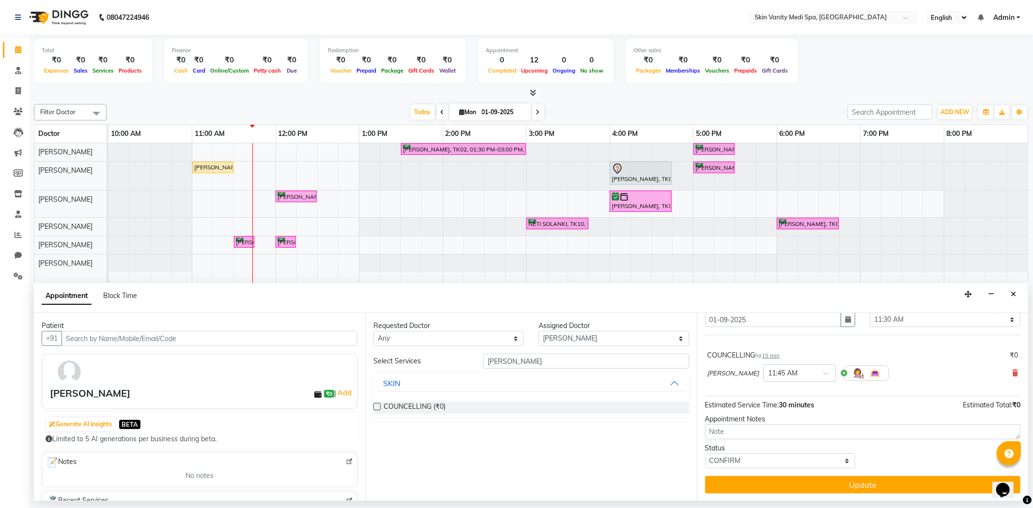
scroll to position [39, 0]
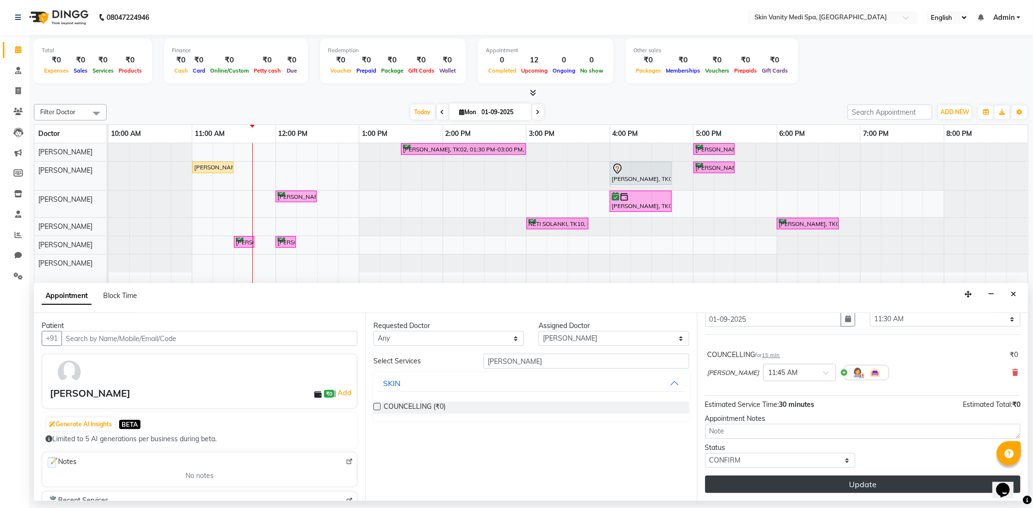
click at [794, 480] on button "Update" at bounding box center [862, 484] width 315 height 17
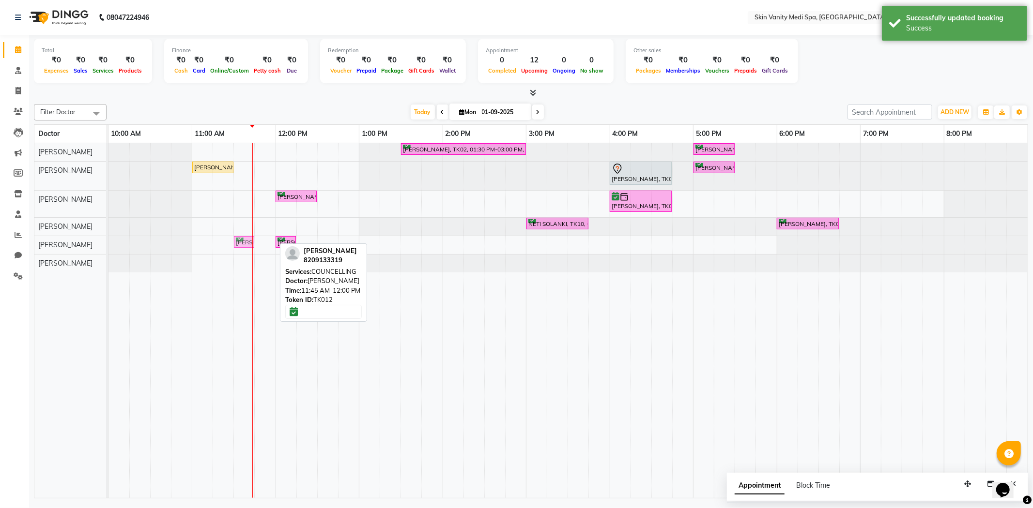
drag, startPoint x: 264, startPoint y: 241, endPoint x: 247, endPoint y: 237, distance: 16.8
click at [108, 237] on div "[PERSON_NAME], TK12, 11:45 AM-12:00 PM, COUNCELLING [PERSON_NAME], TK11, 12:00 …" at bounding box center [108, 244] width 0 height 17
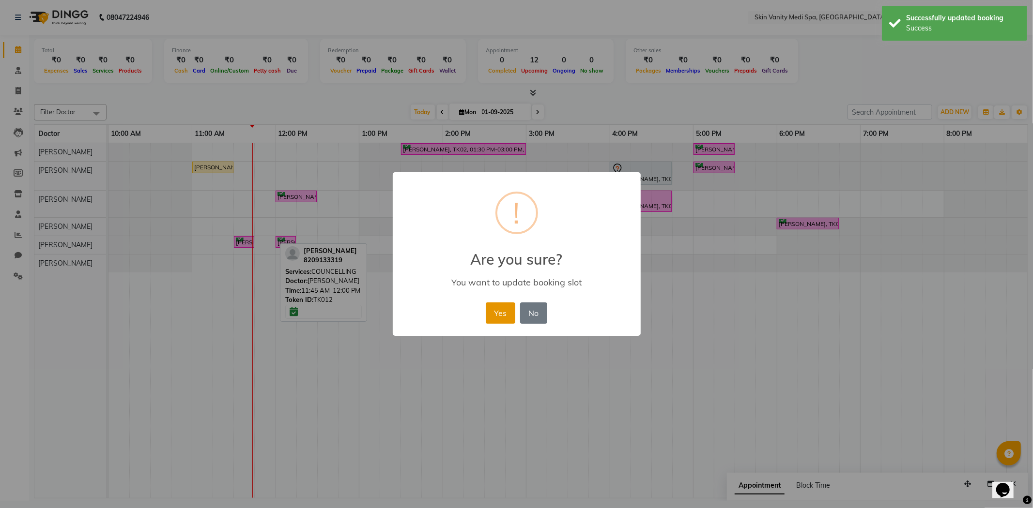
click at [500, 307] on button "Yes" at bounding box center [501, 313] width 30 height 21
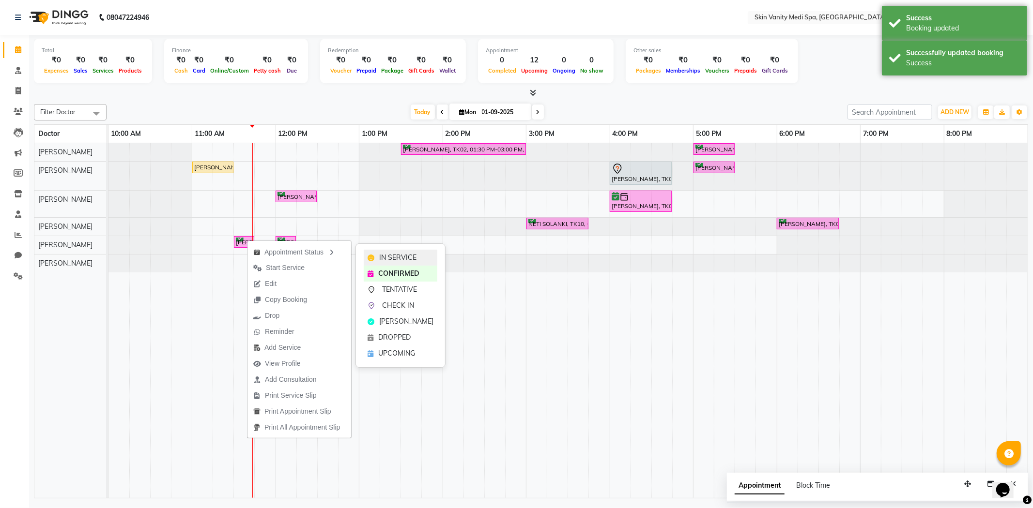
click at [382, 260] on span "IN SERVICE" at bounding box center [397, 258] width 37 height 10
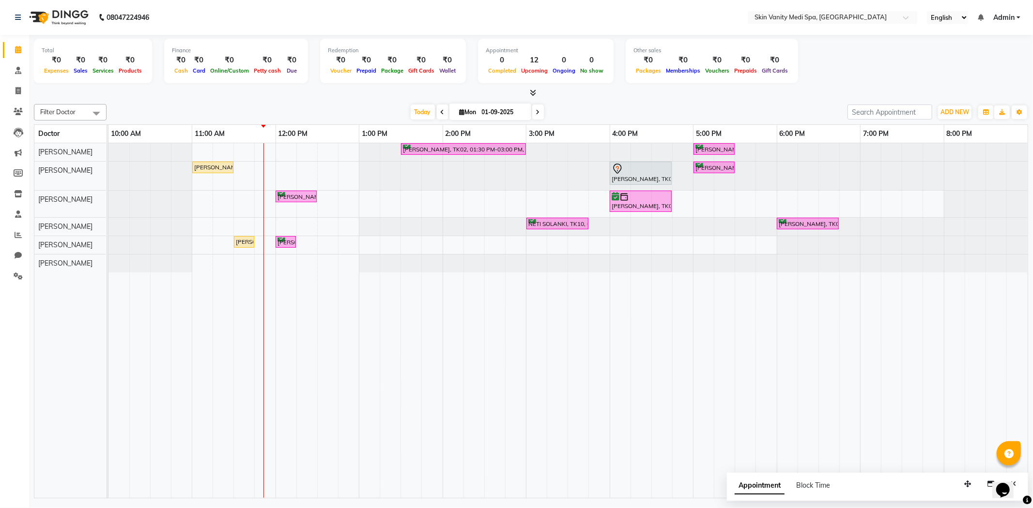
click at [352, 97] on div at bounding box center [531, 93] width 994 height 10
click at [419, 114] on span "Today" at bounding box center [422, 112] width 24 height 15
click at [497, 115] on input "01-09-2025" at bounding box center [503, 112] width 48 height 15
select select "9"
select select "2025"
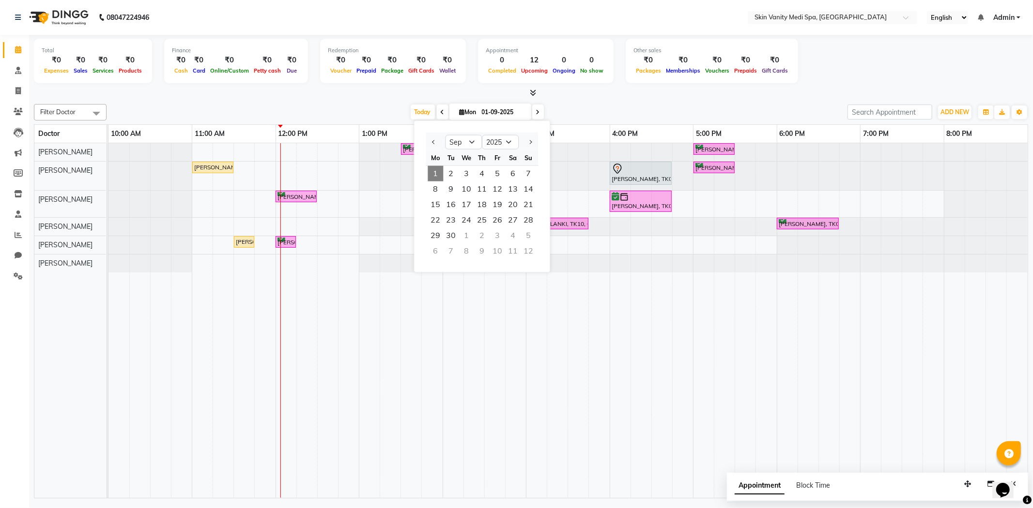
click at [339, 101] on div "Filter Doctor Select All [PERSON_NAME] [PERSON_NAME] EMAA [PERSON_NAME] [PERSON…" at bounding box center [531, 299] width 994 height 398
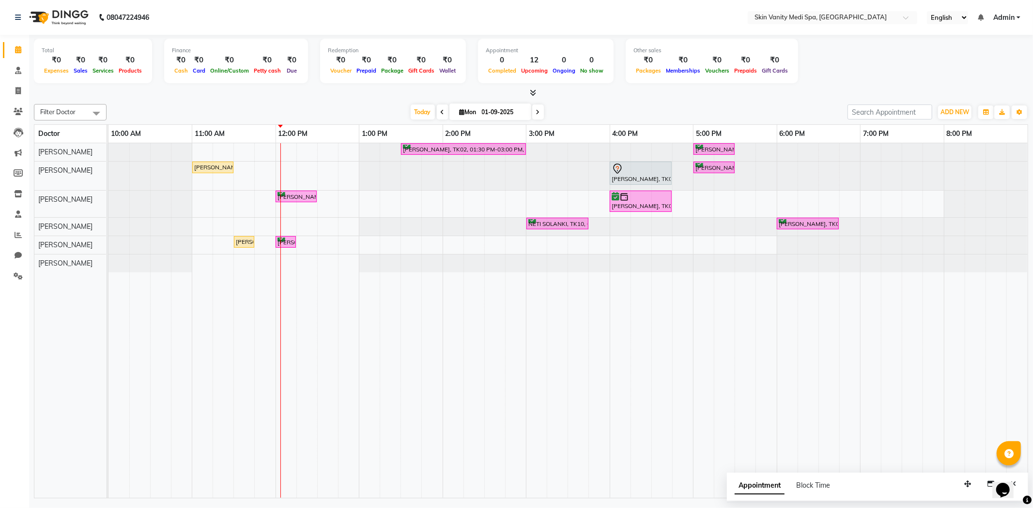
click at [535, 115] on span at bounding box center [538, 112] width 12 height 15
type input "02-09-2025"
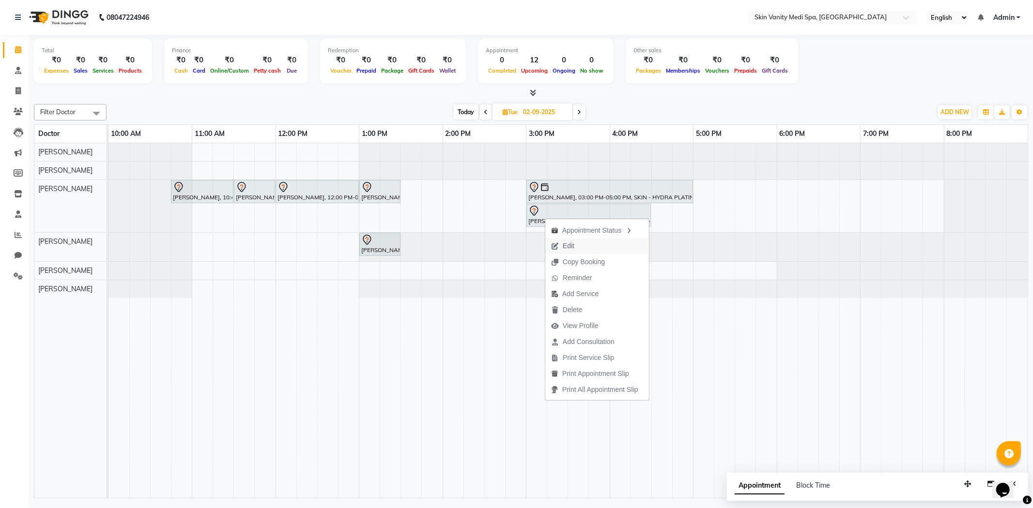
click at [568, 244] on span "Edit" at bounding box center [568, 246] width 12 height 10
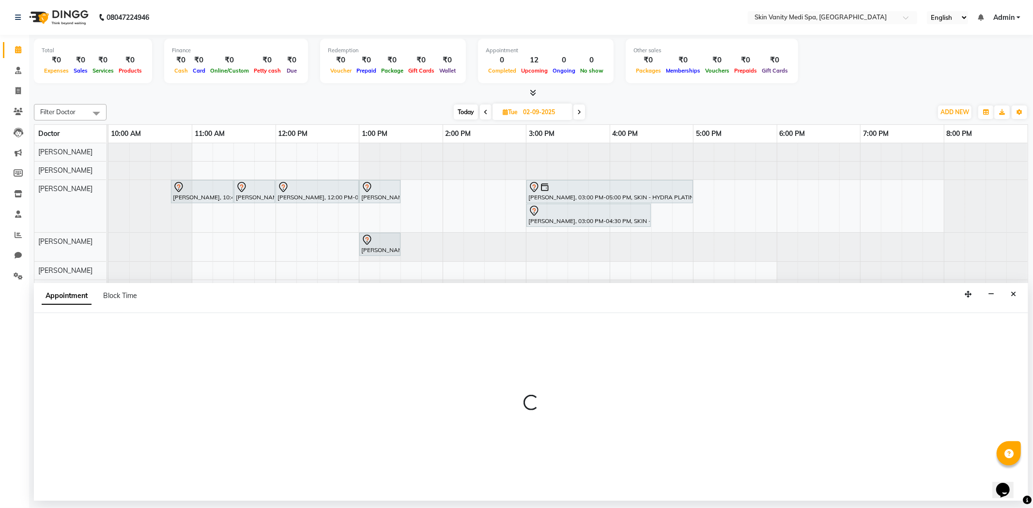
select select "tentative"
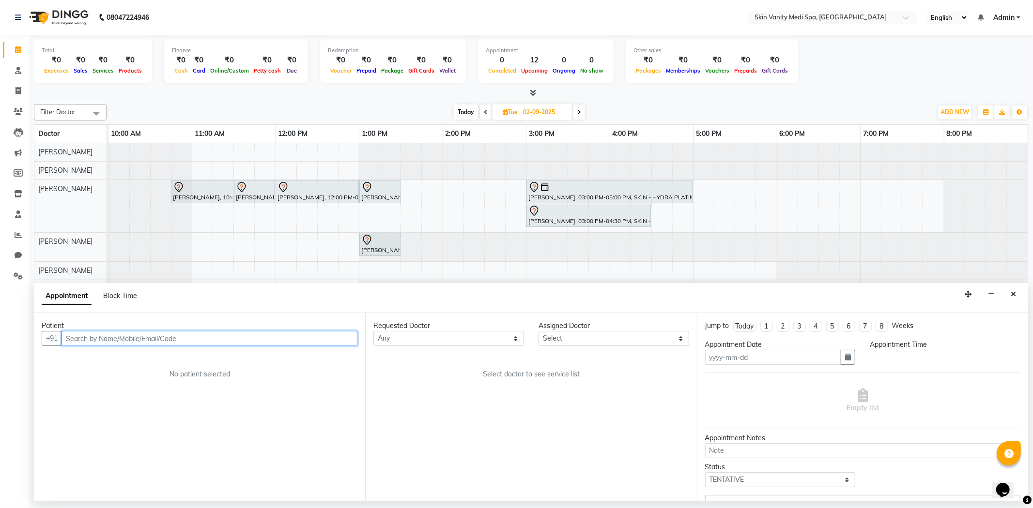
type input "02-09-2025"
select select "70348"
select select "900"
select select "3954"
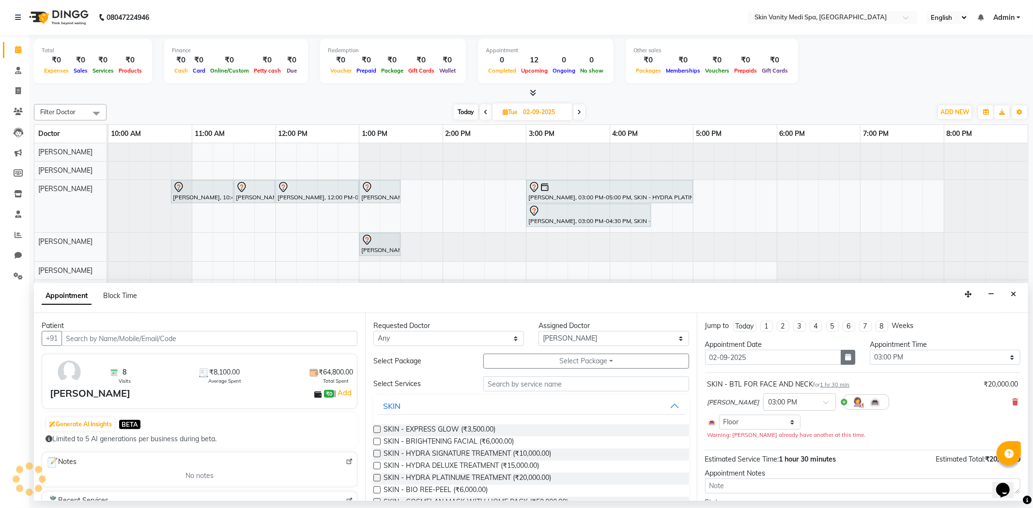
click at [845, 357] on icon "button" at bounding box center [848, 357] width 6 height 7
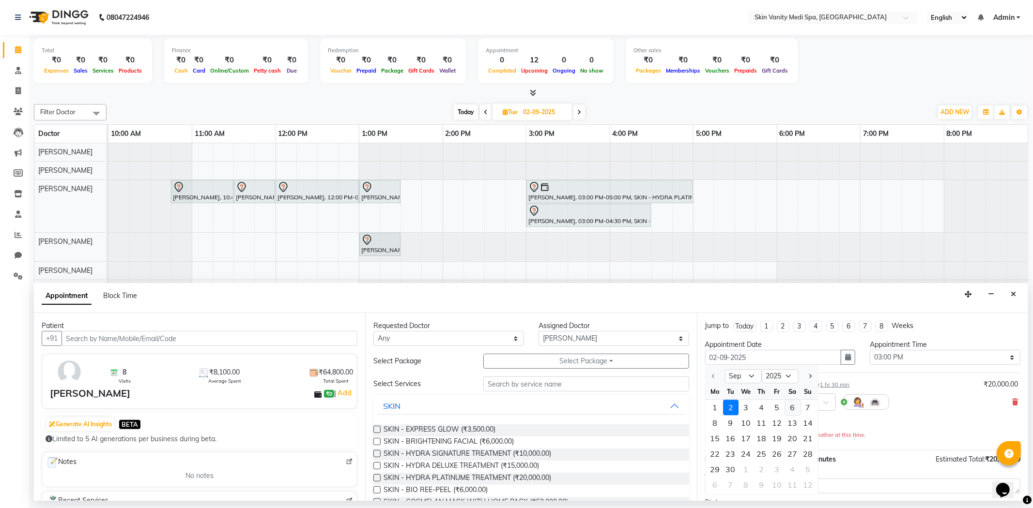
click at [792, 413] on div "6" at bounding box center [792, 407] width 15 height 15
type input "[DATE]"
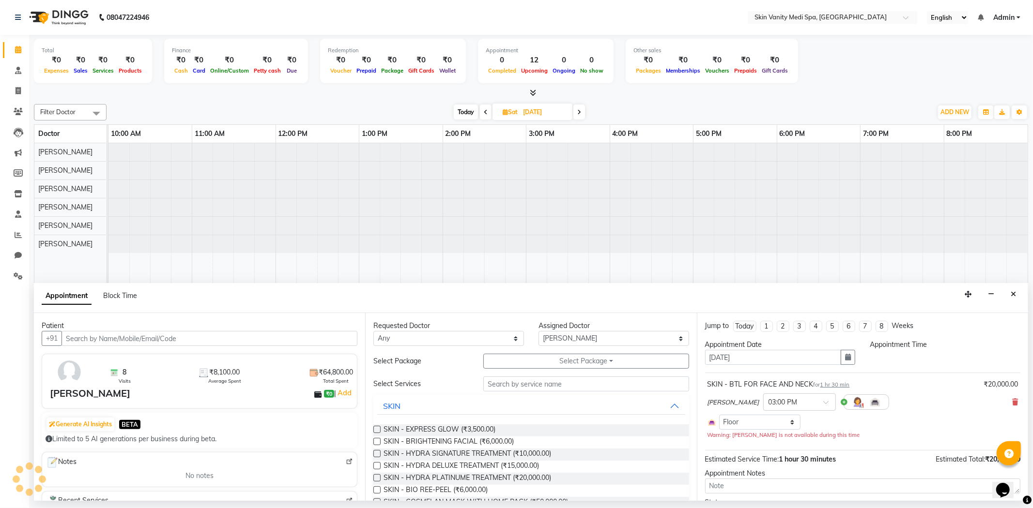
select select "900"
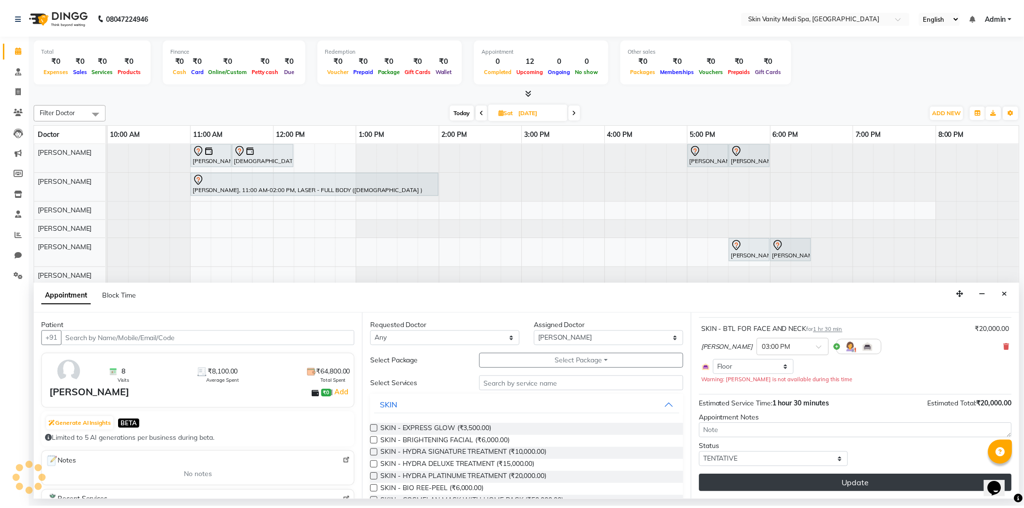
scroll to position [45, 0]
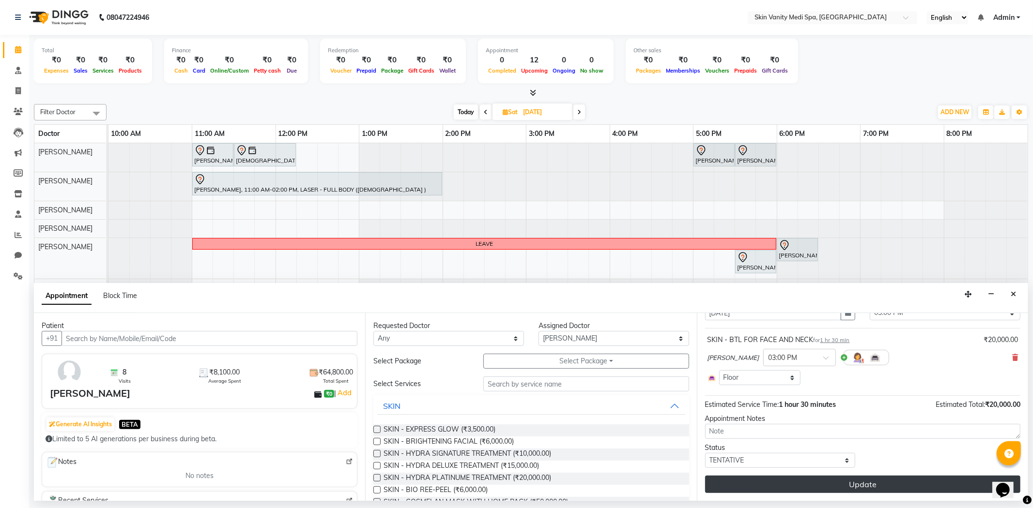
click at [828, 480] on button "Update" at bounding box center [862, 484] width 315 height 17
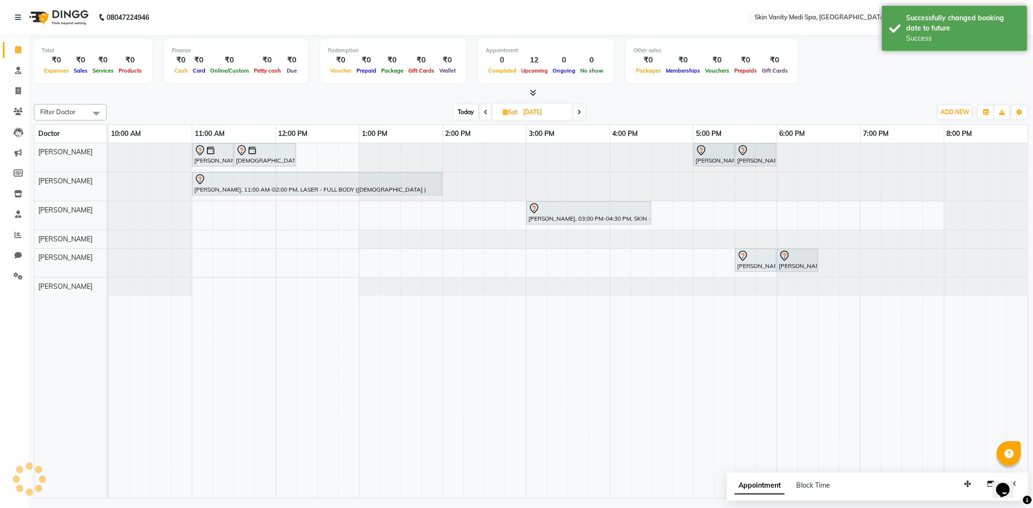
click at [462, 108] on span "Today" at bounding box center [466, 112] width 24 height 15
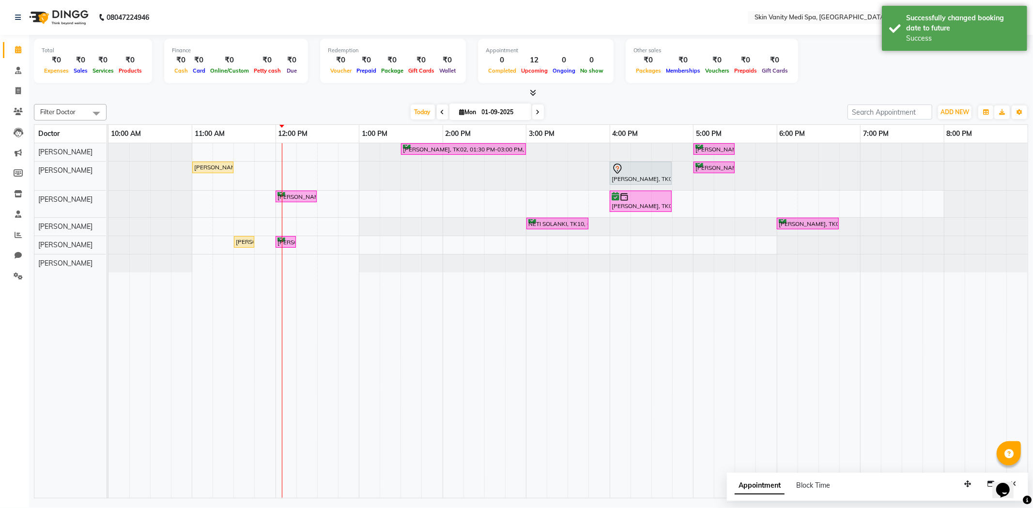
click at [540, 116] on span at bounding box center [538, 112] width 12 height 15
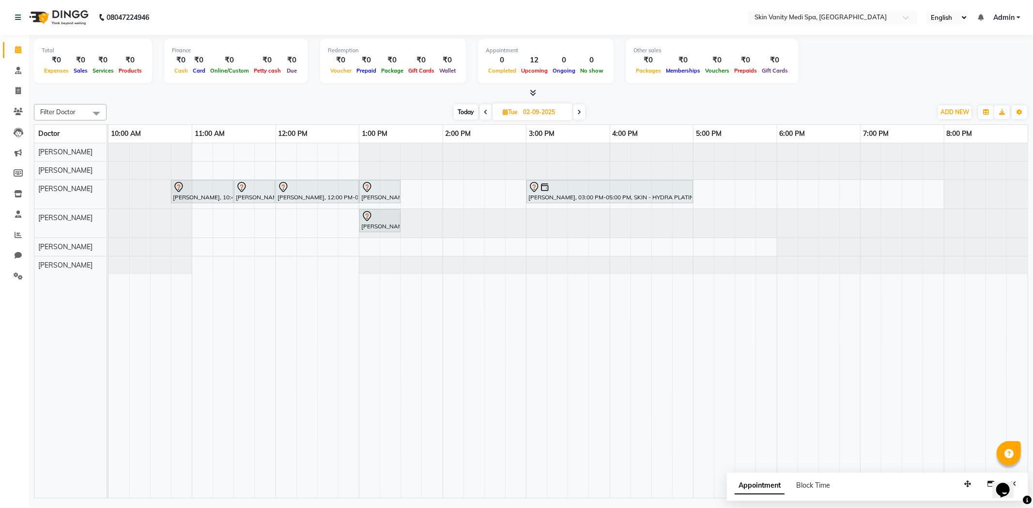
click at [456, 112] on span "Today" at bounding box center [466, 112] width 24 height 15
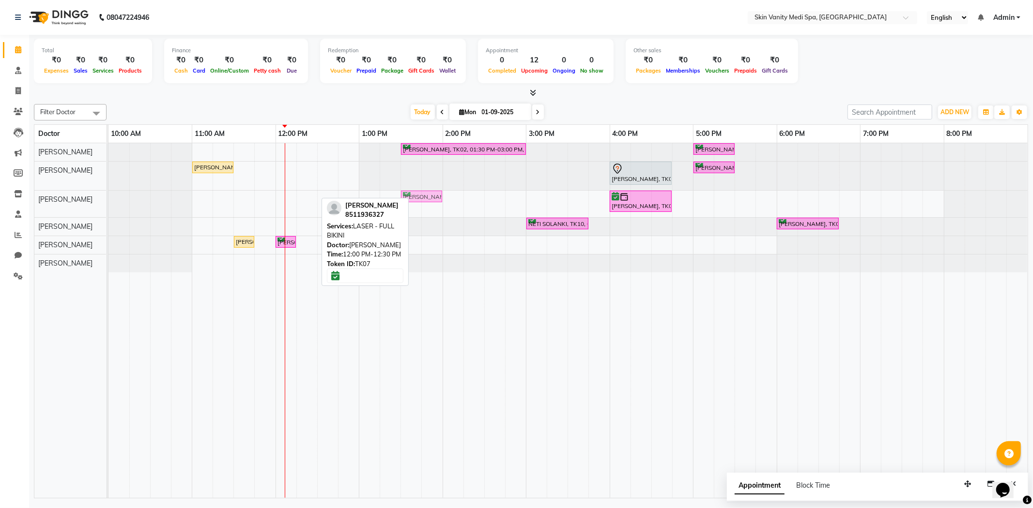
drag, startPoint x: 296, startPoint y: 195, endPoint x: 423, endPoint y: 198, distance: 126.9
click at [108, 198] on div "[PERSON_NAME], TK07, 12:00 PM-12:30 PM, LASER - FULL BIKINI [PERSON_NAME], TK06…" at bounding box center [108, 204] width 0 height 27
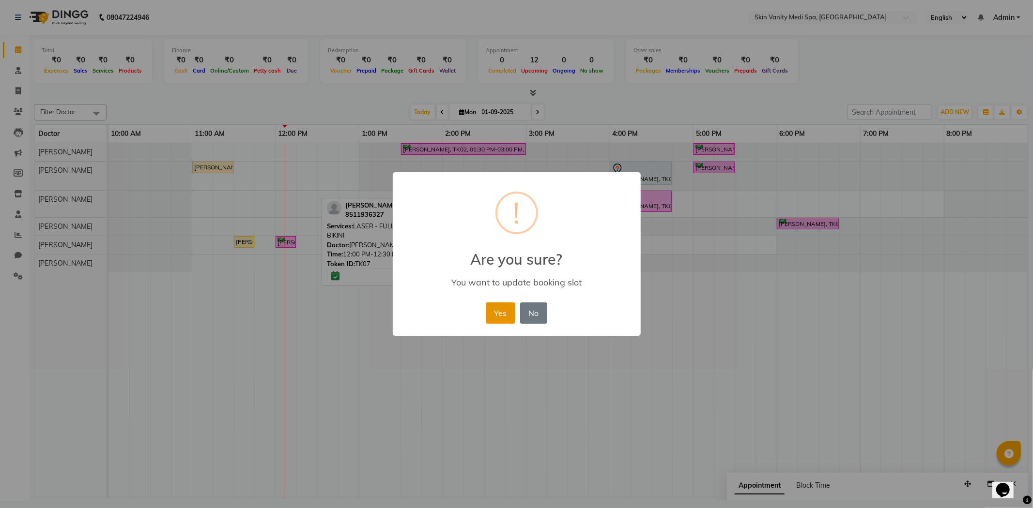
click at [501, 311] on button "Yes" at bounding box center [501, 313] width 30 height 21
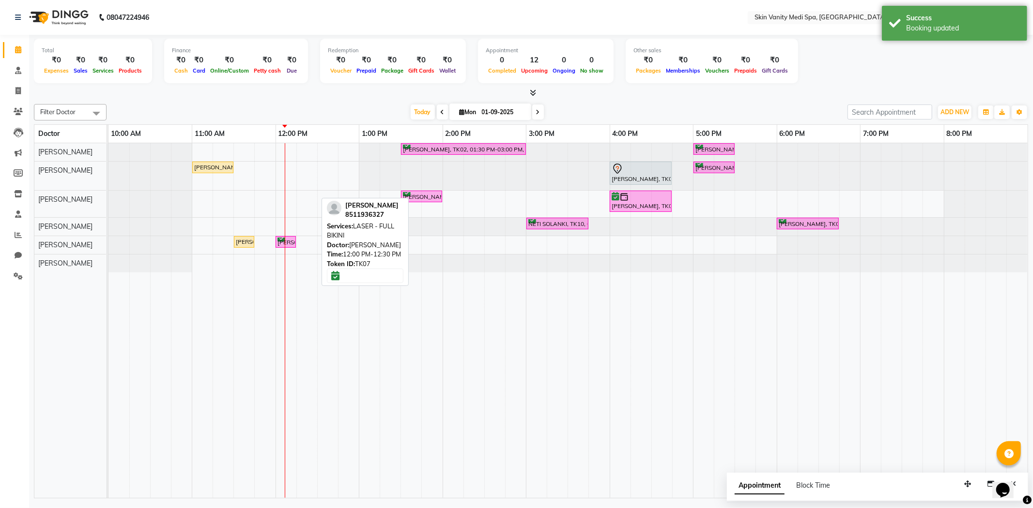
click at [304, 104] on div "Filter Doctor Select All [PERSON_NAME] [PERSON_NAME] EMAA [PERSON_NAME] [PERSON…" at bounding box center [531, 112] width 994 height 16
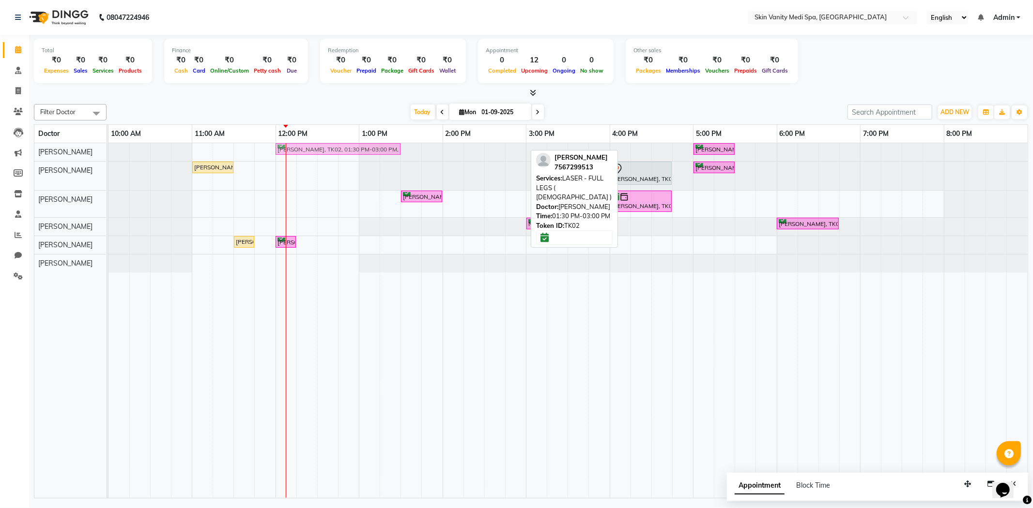
drag, startPoint x: 471, startPoint y: 147, endPoint x: 345, endPoint y: 151, distance: 125.9
click at [108, 151] on div "[PERSON_NAME], TK02, 01:30 PM-03:00 PM, LASER - FULL LEGS ( [DEMOGRAPHIC_DATA] …" at bounding box center [108, 151] width 0 height 17
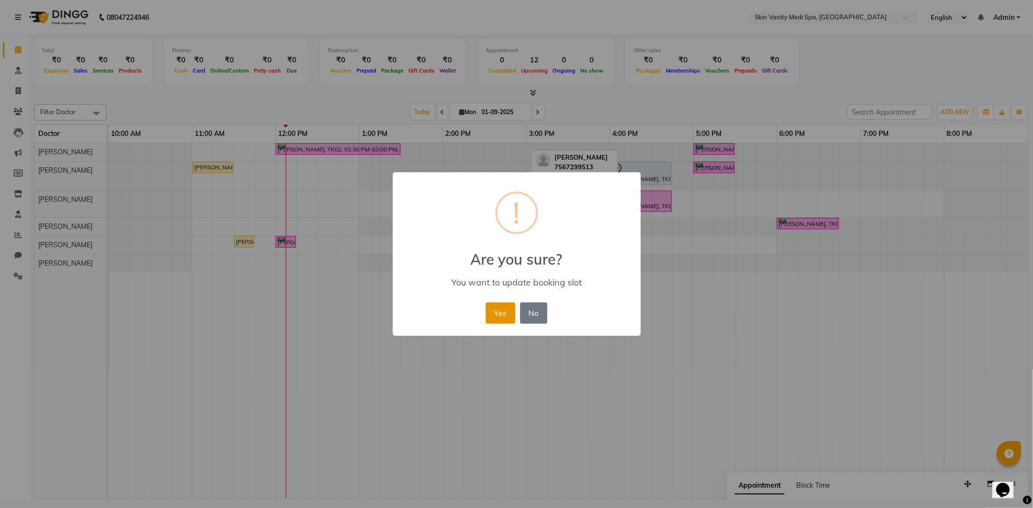
click at [505, 307] on button "Yes" at bounding box center [501, 313] width 30 height 21
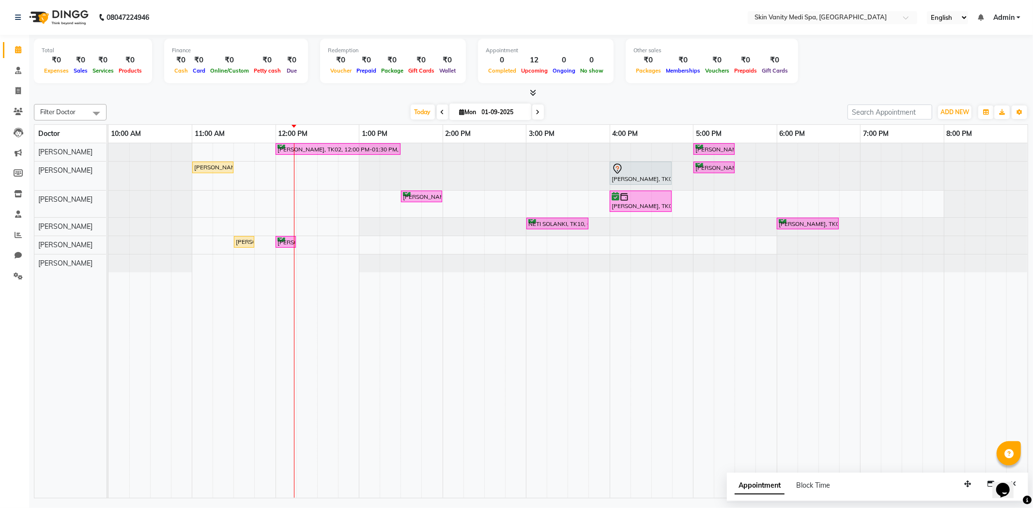
click at [440, 112] on icon at bounding box center [442, 112] width 4 height 6
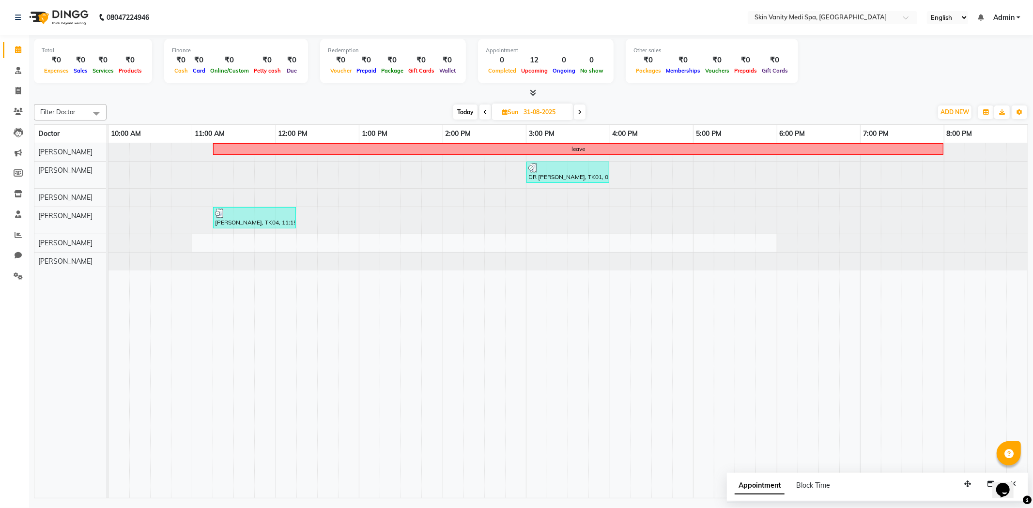
click at [483, 110] on icon at bounding box center [485, 112] width 4 height 6
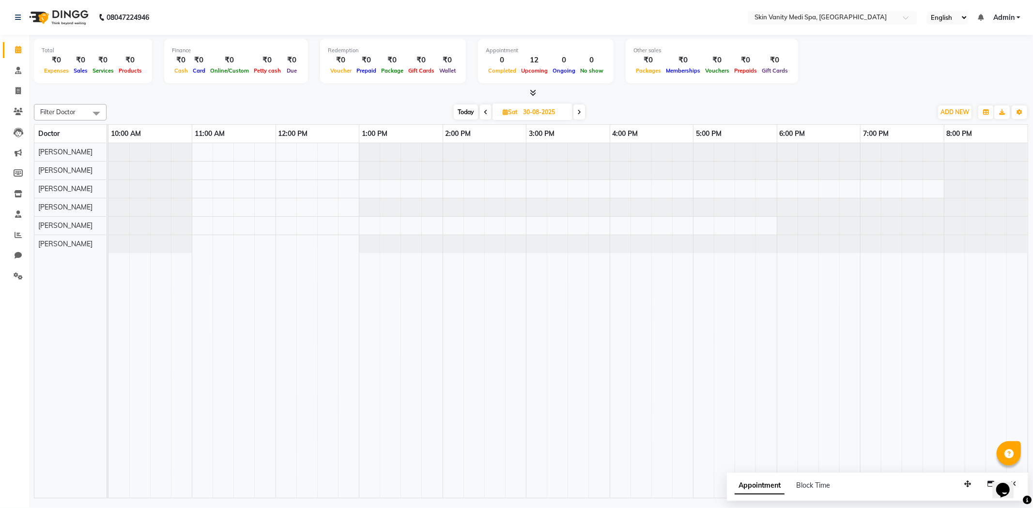
click at [482, 110] on span at bounding box center [486, 112] width 12 height 15
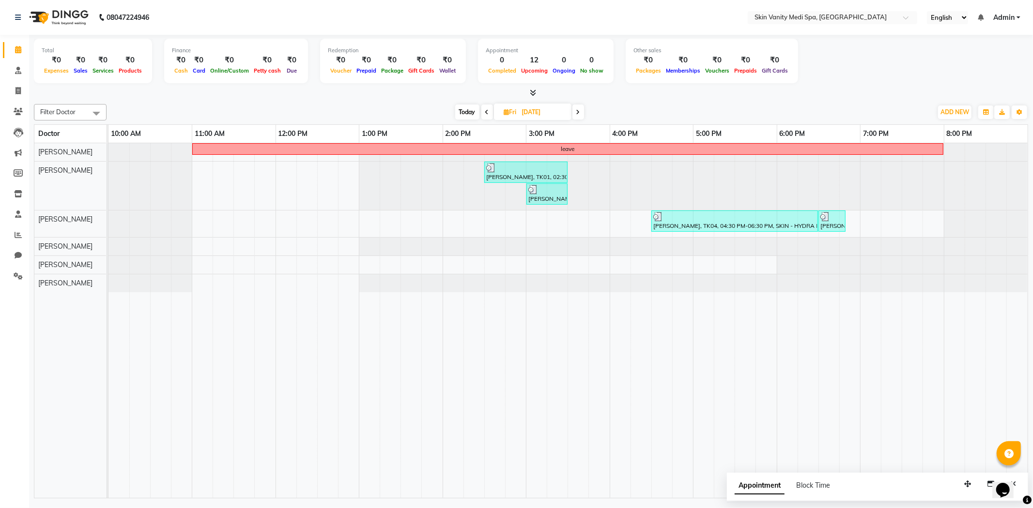
click at [489, 110] on span at bounding box center [487, 112] width 12 height 15
type input "27-08-2025"
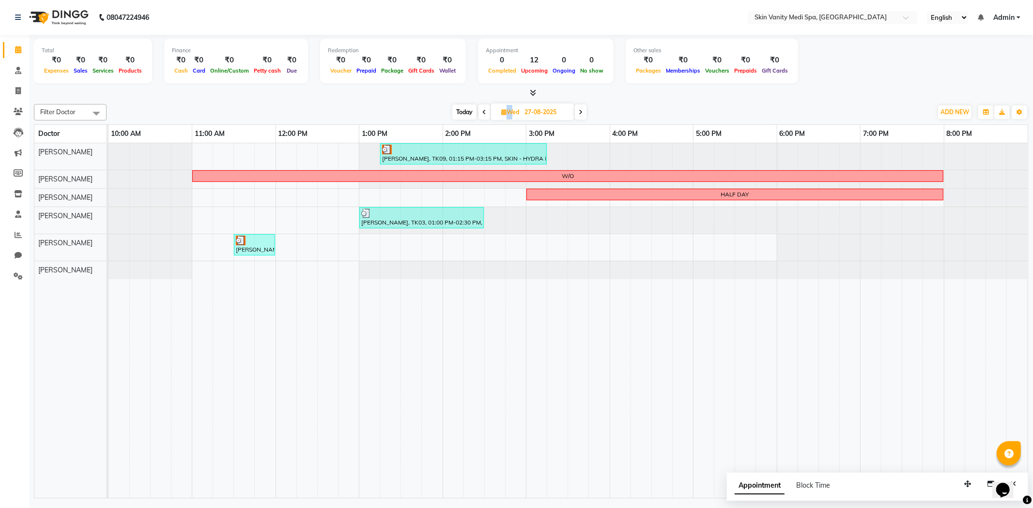
click at [502, 114] on icon at bounding box center [503, 112] width 5 height 6
select select "8"
select select "2025"
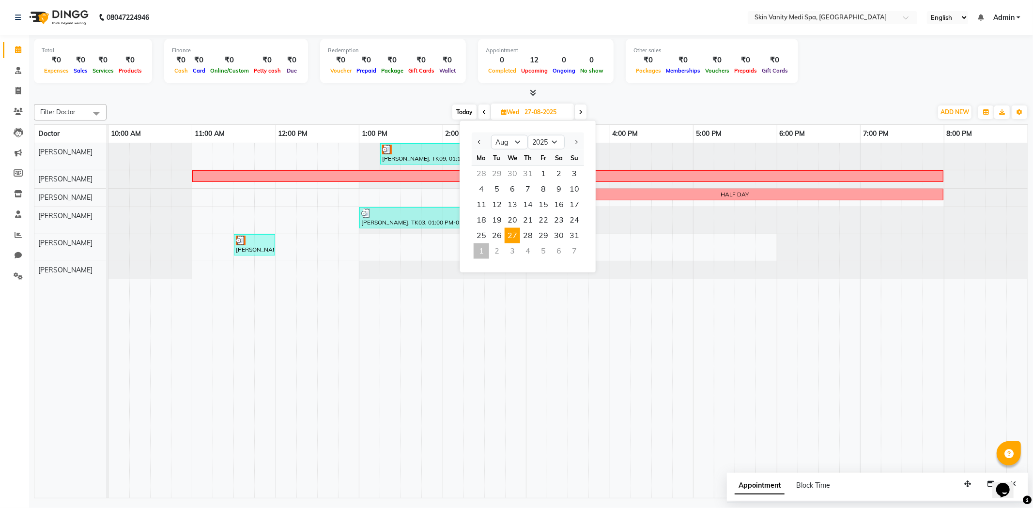
click at [480, 249] on div "1" at bounding box center [480, 250] width 15 height 15
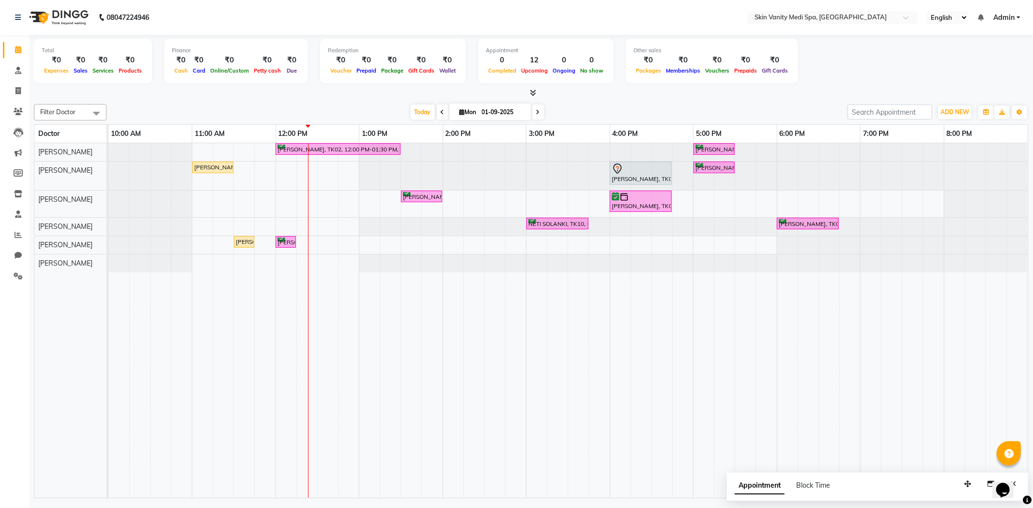
click at [440, 112] on icon at bounding box center [442, 112] width 4 height 6
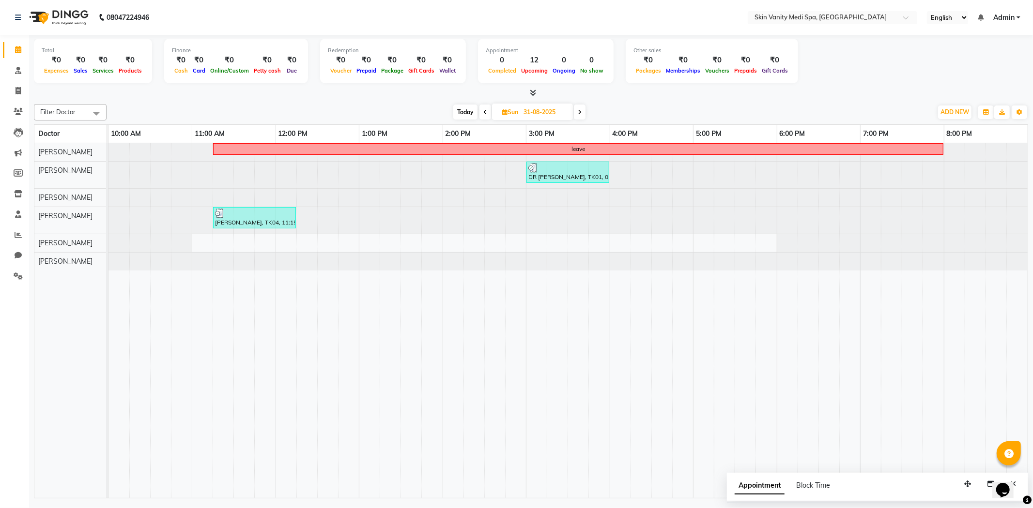
click at [482, 109] on span at bounding box center [485, 112] width 12 height 15
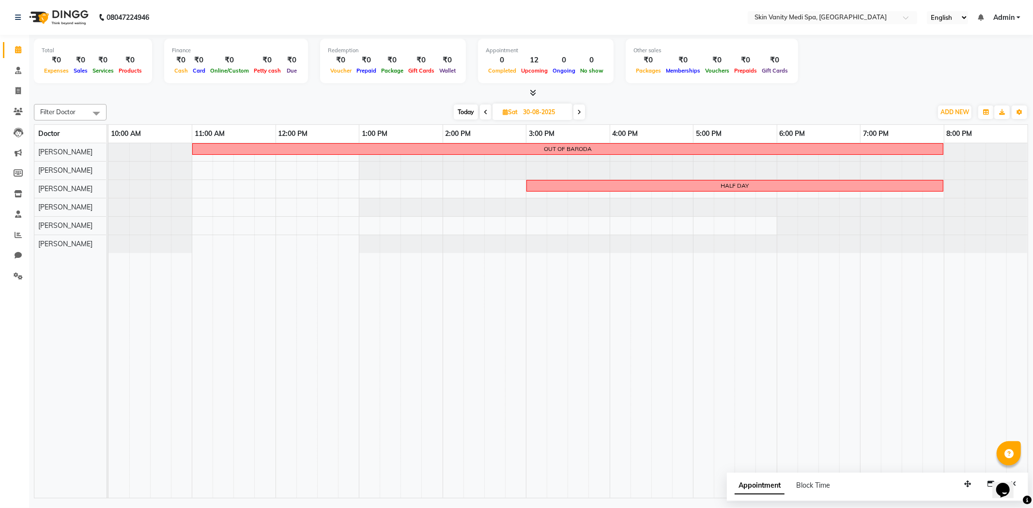
click at [582, 112] on span at bounding box center [579, 112] width 12 height 15
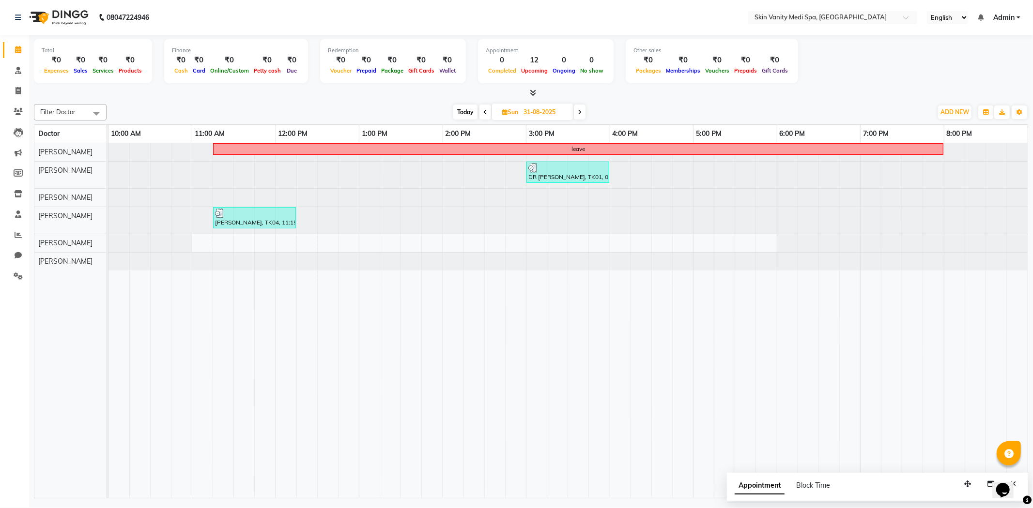
click at [582, 112] on span at bounding box center [580, 112] width 12 height 15
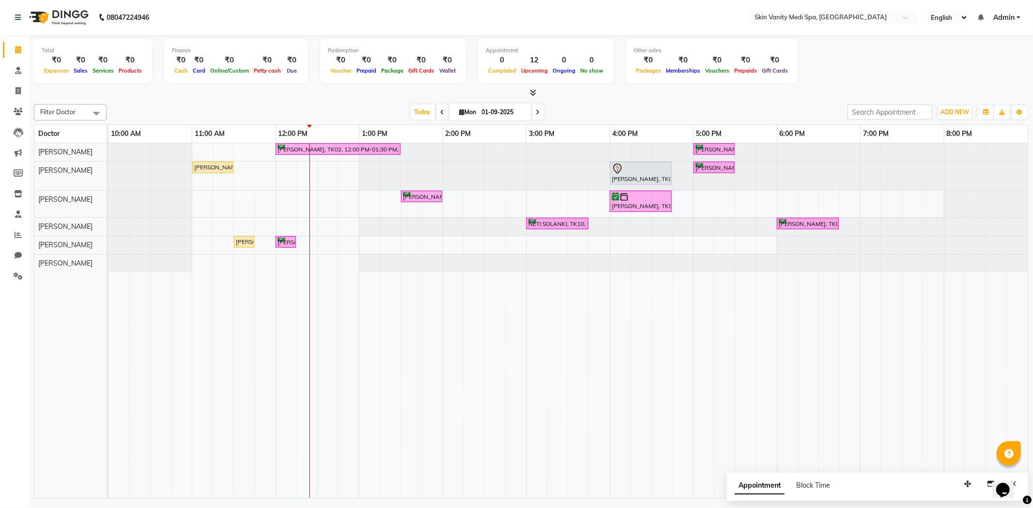
click at [537, 113] on span at bounding box center [538, 112] width 12 height 15
type input "02-09-2025"
click at [527, 113] on input "02-09-2025" at bounding box center [503, 112] width 48 height 15
select select "9"
select select "2025"
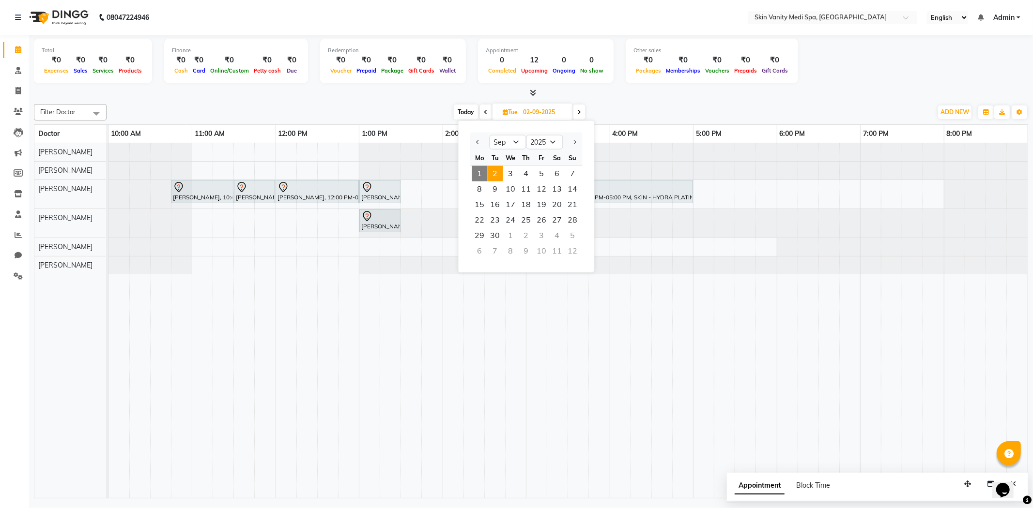
click at [481, 169] on span "1" at bounding box center [479, 173] width 15 height 15
type input "01-09-2025"
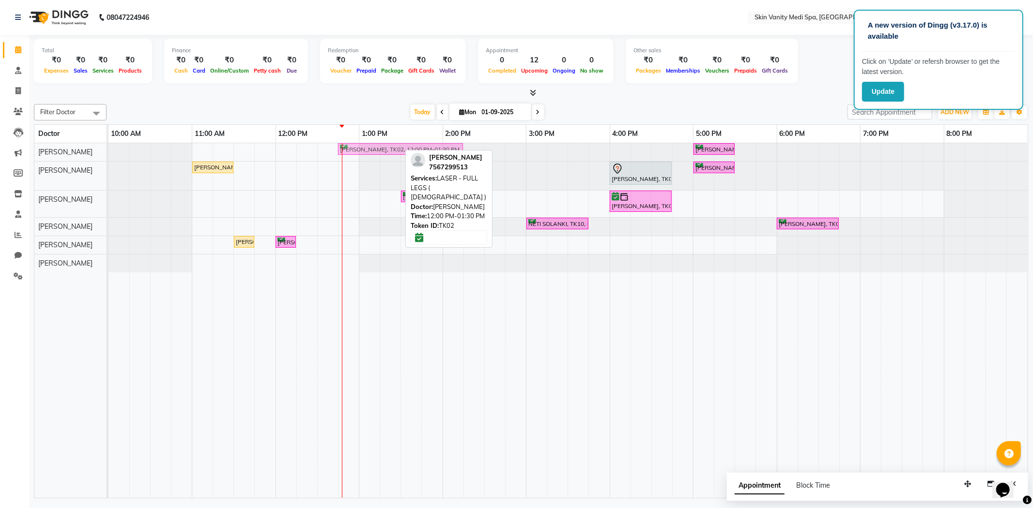
drag, startPoint x: 303, startPoint y: 148, endPoint x: 360, endPoint y: 156, distance: 57.2
click at [360, 156] on div "[PERSON_NAME], TK02, 12:00 PM-01:30 PM, LASER - FULL LEGS ( [DEMOGRAPHIC_DATA] …" at bounding box center [567, 152] width 919 height 18
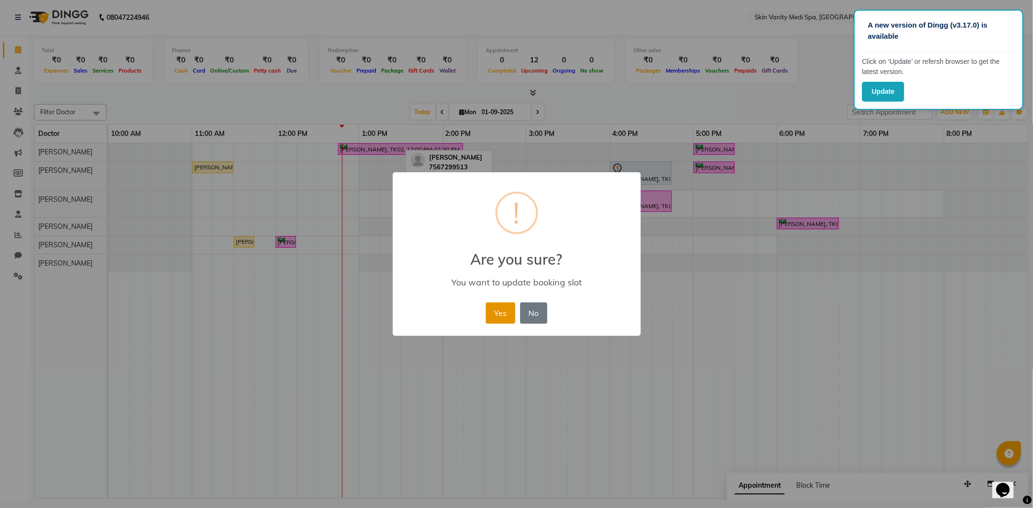
click at [509, 313] on button "Yes" at bounding box center [501, 313] width 30 height 21
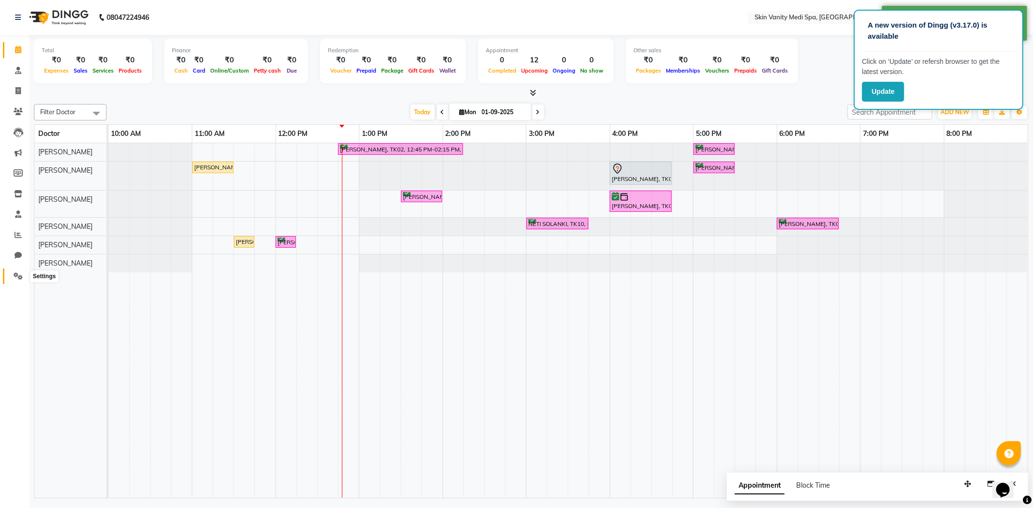
click at [18, 276] on icon at bounding box center [18, 276] width 9 height 7
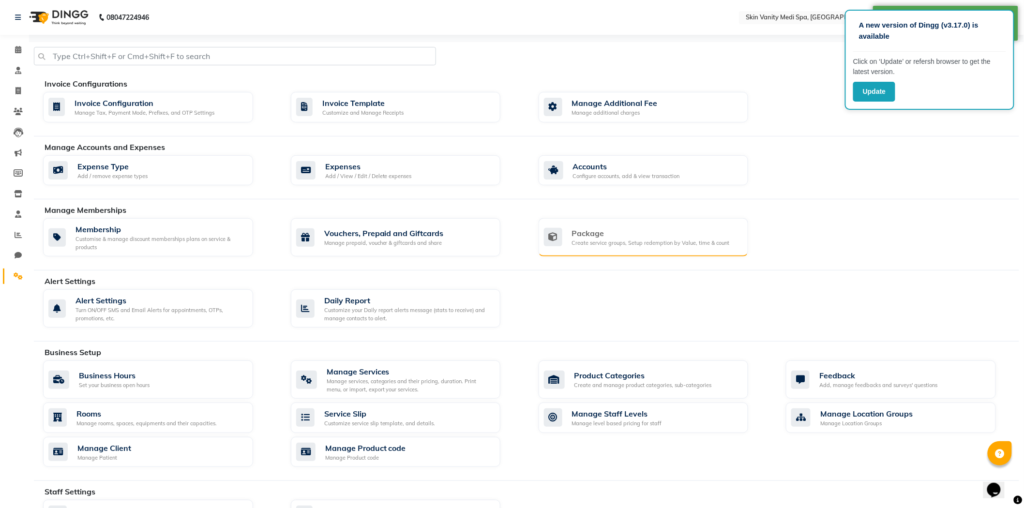
click at [620, 241] on div "Create service groups, Setup redemption by Value, time & count" at bounding box center [651, 243] width 158 height 8
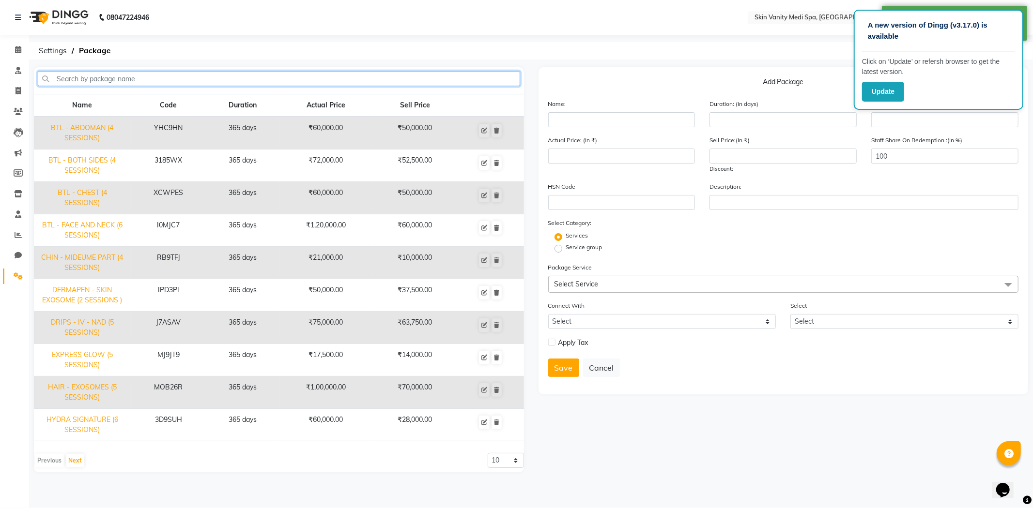
click at [348, 71] on input "text" at bounding box center [279, 78] width 482 height 15
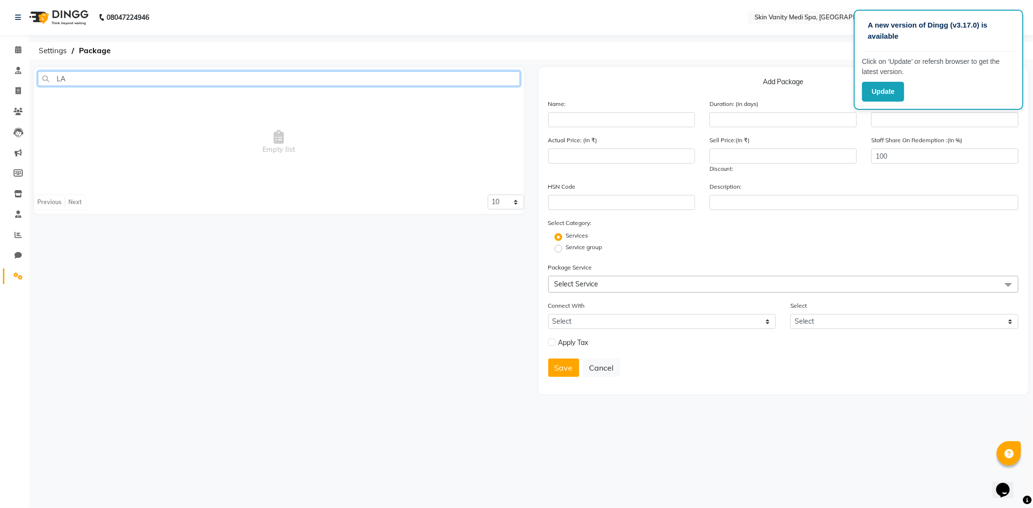
type input "L"
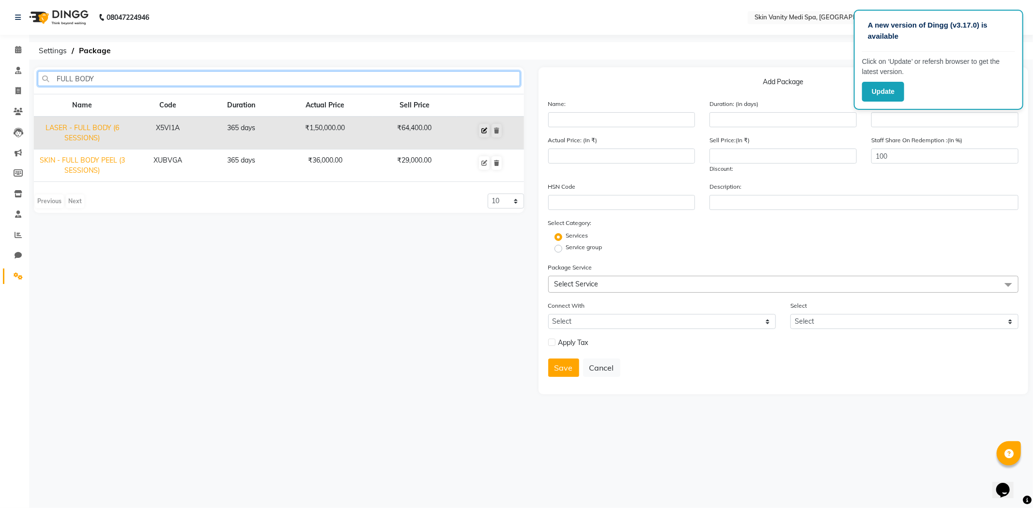
type input "FULL BODY"
click at [486, 131] on icon at bounding box center [484, 131] width 6 height 6
type input "LASER - FULL BODY (6 SESSIONS)"
type input "365"
type input "X5VI1A"
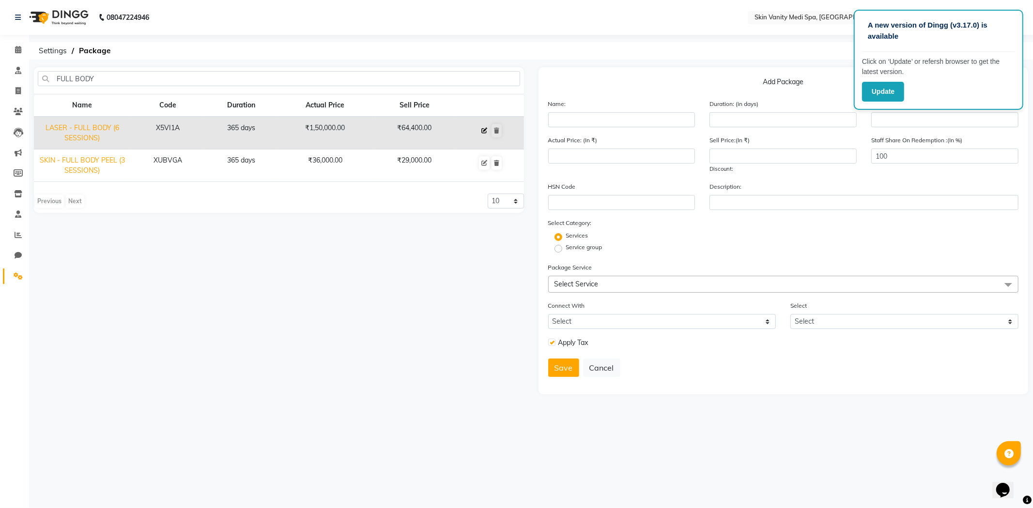
type input "150000"
type input "64400"
checkbox input "true"
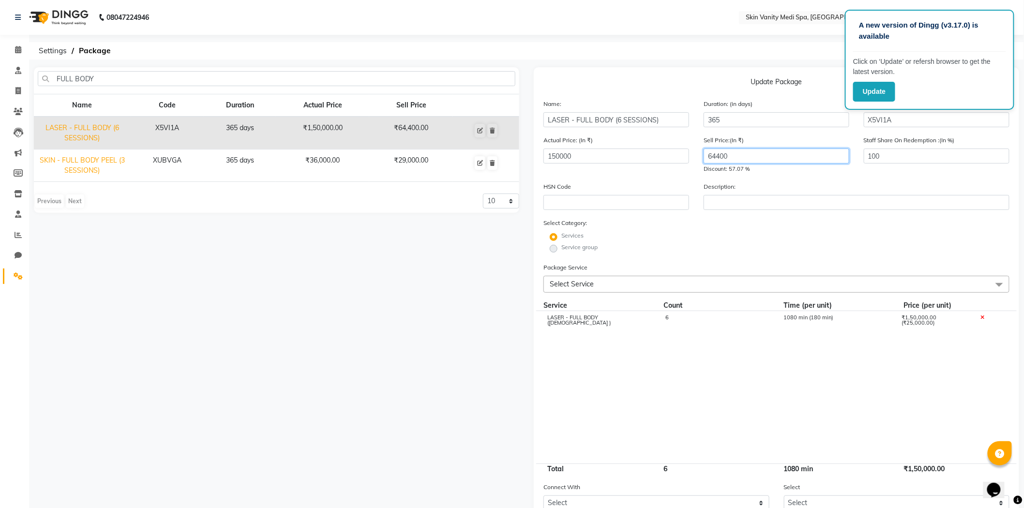
click at [734, 156] on input "64400" at bounding box center [777, 156] width 146 height 15
type input "60000"
click at [725, 243] on div "Service group" at bounding box center [776, 249] width 481 height 12
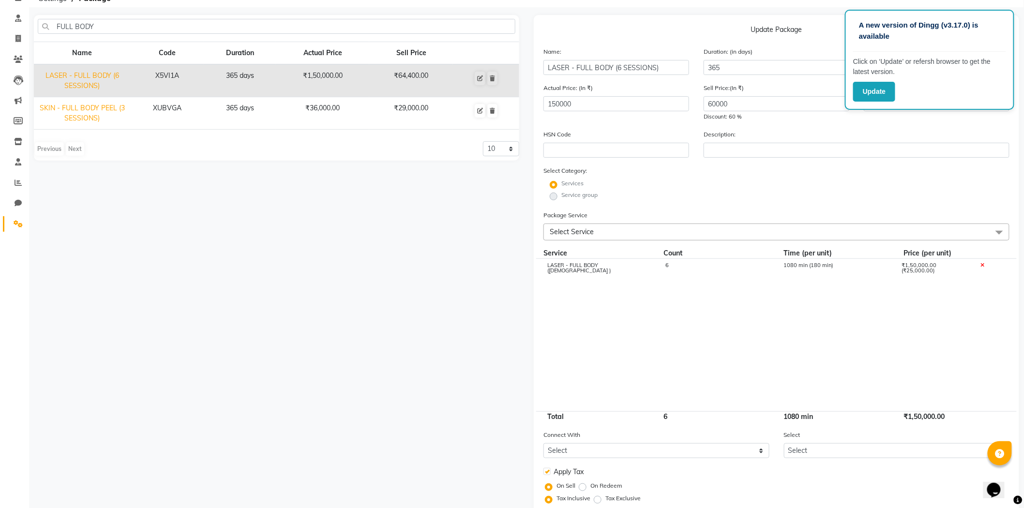
scroll to position [108, 0]
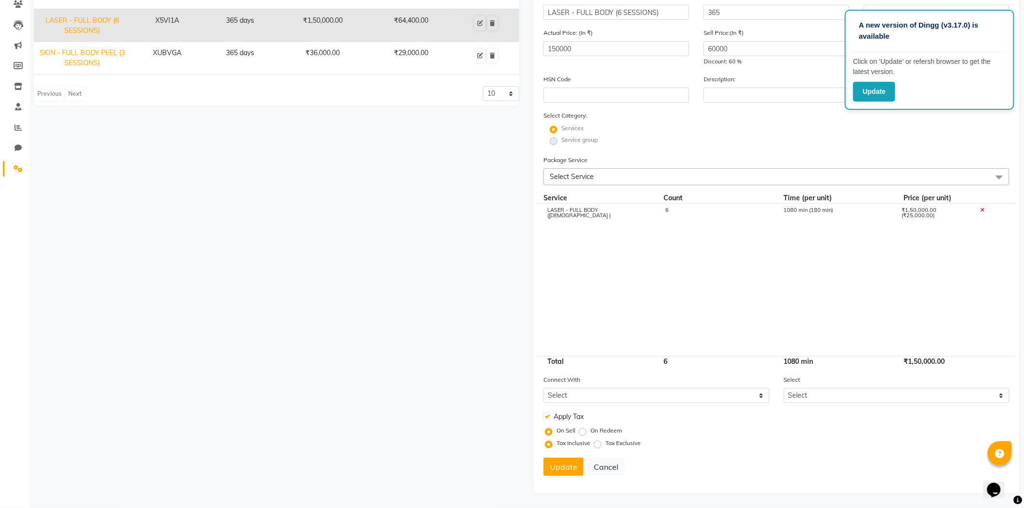
click at [548, 415] on label at bounding box center [547, 416] width 7 height 7
click at [548, 415] on input "checkbox" at bounding box center [547, 417] width 6 height 6
checkbox input "false"
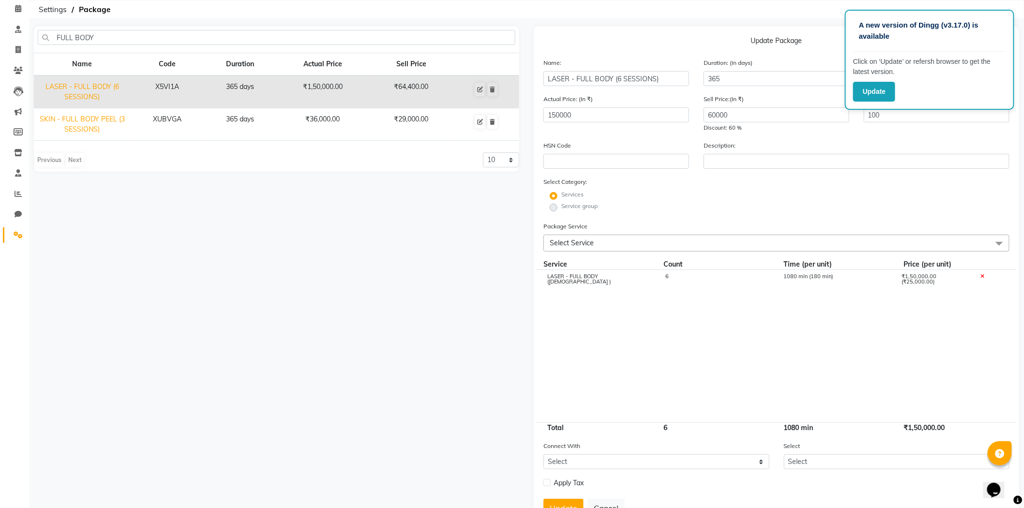
scroll to position [0, 0]
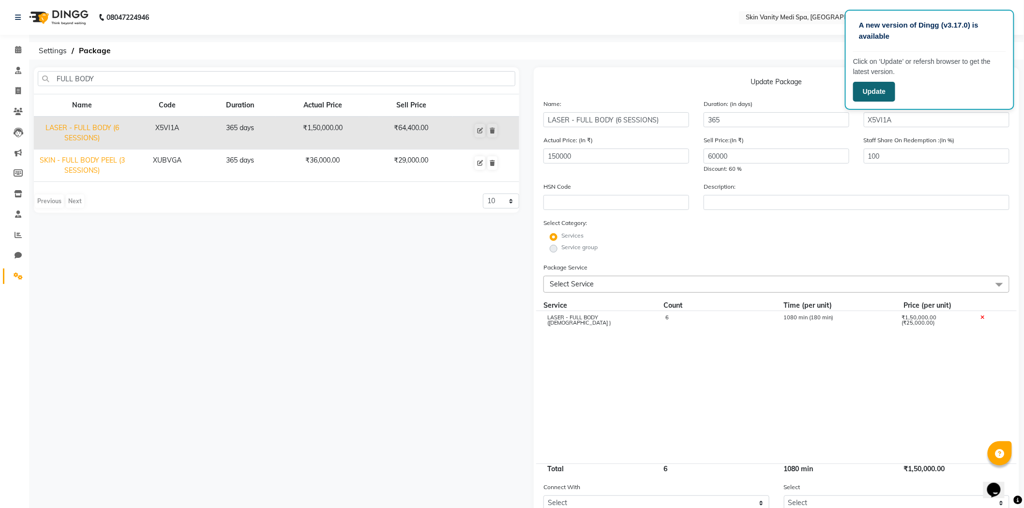
click at [878, 99] on button "Update" at bounding box center [874, 92] width 42 height 20
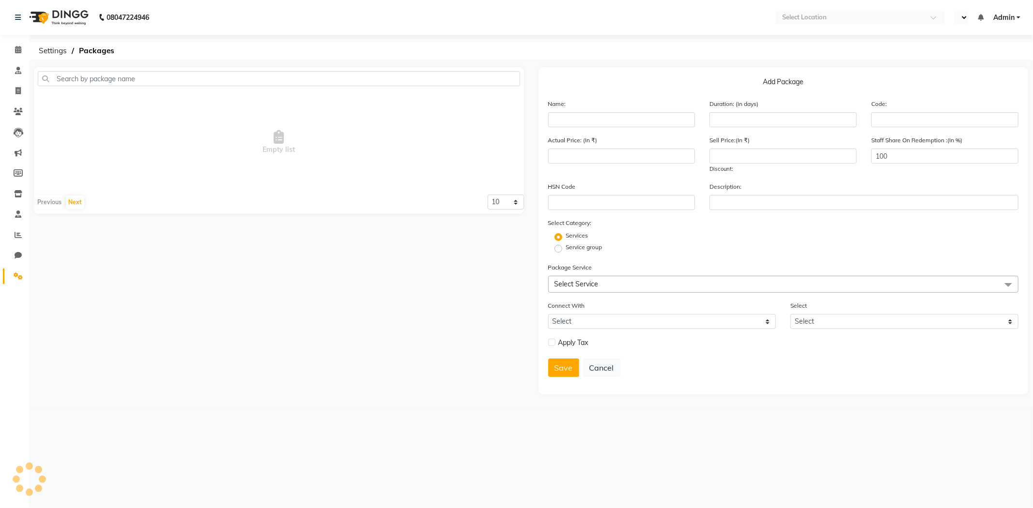
select select "en"
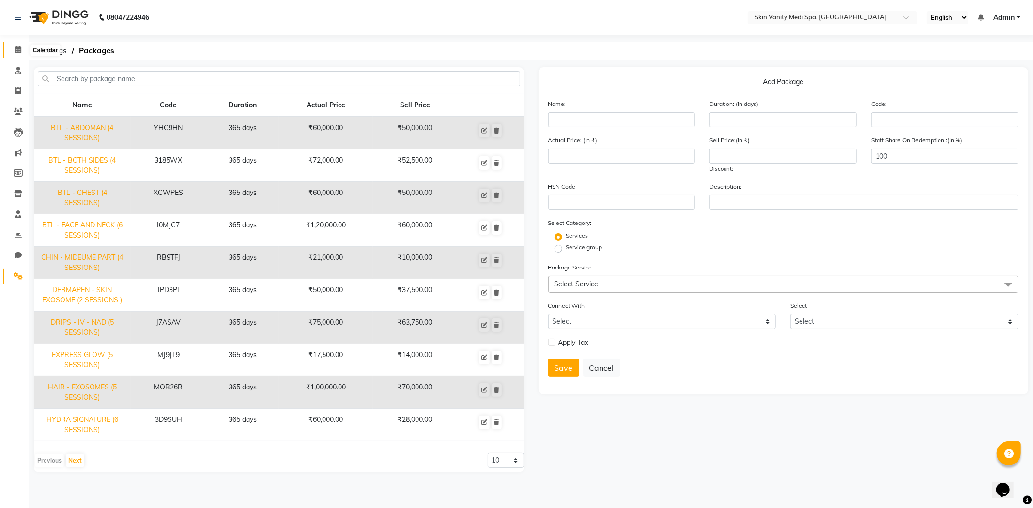
click at [20, 47] on icon at bounding box center [18, 49] width 6 height 7
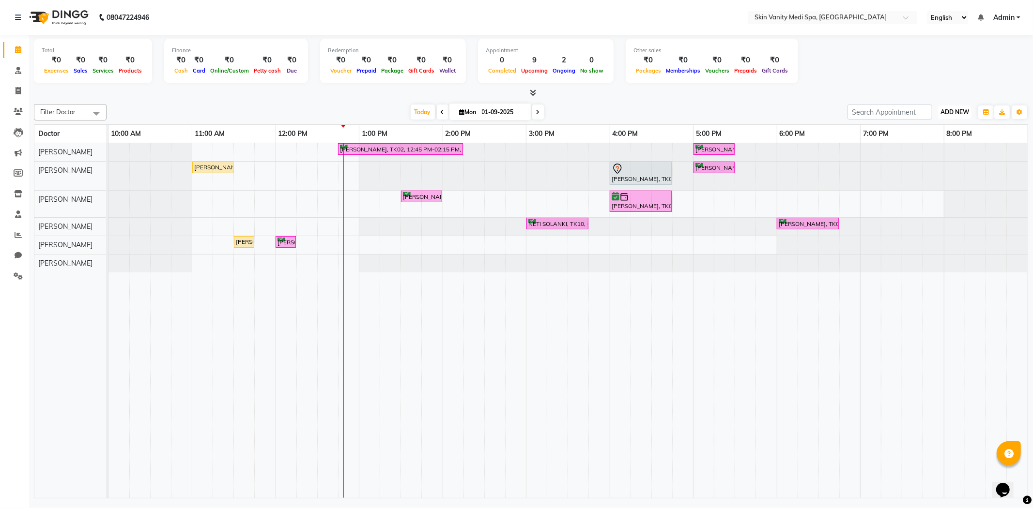
click at [946, 107] on button "ADD NEW Toggle Dropdown" at bounding box center [954, 113] width 33 height 14
click at [923, 144] on link "Add Invoice" at bounding box center [932, 143] width 76 height 13
select select "service"
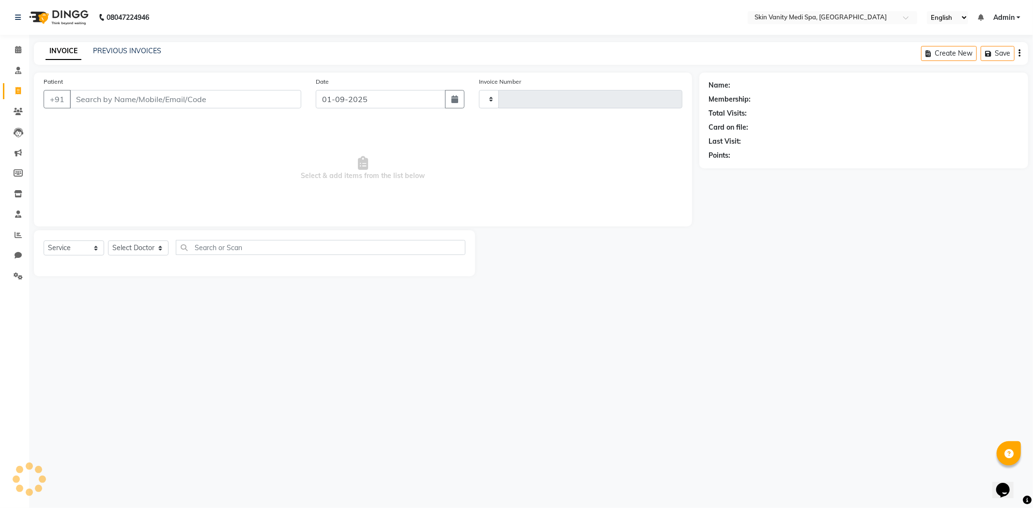
type input "0676"
select select "7826"
click at [175, 98] on input "Patient" at bounding box center [185, 99] width 231 height 18
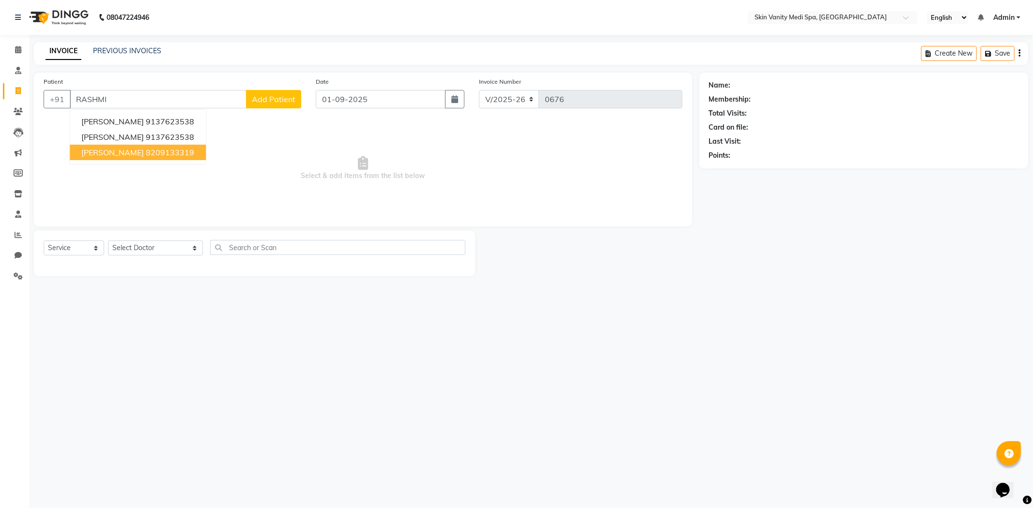
click at [155, 156] on ngb-highlight "8209133319" at bounding box center [170, 153] width 48 height 10
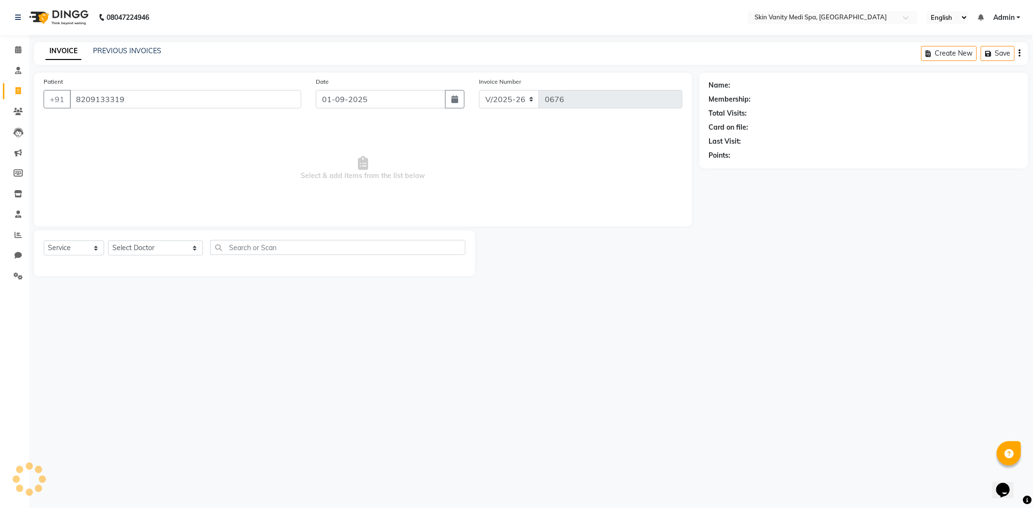
type input "8209133319"
click at [60, 249] on select "Select Service Product Membership Package Voucher Prepaid Gift Card" at bounding box center [74, 248] width 61 height 15
select select "package"
click at [44, 241] on select "Select Service Product Membership Package Voucher Prepaid Gift Card" at bounding box center [74, 248] width 61 height 15
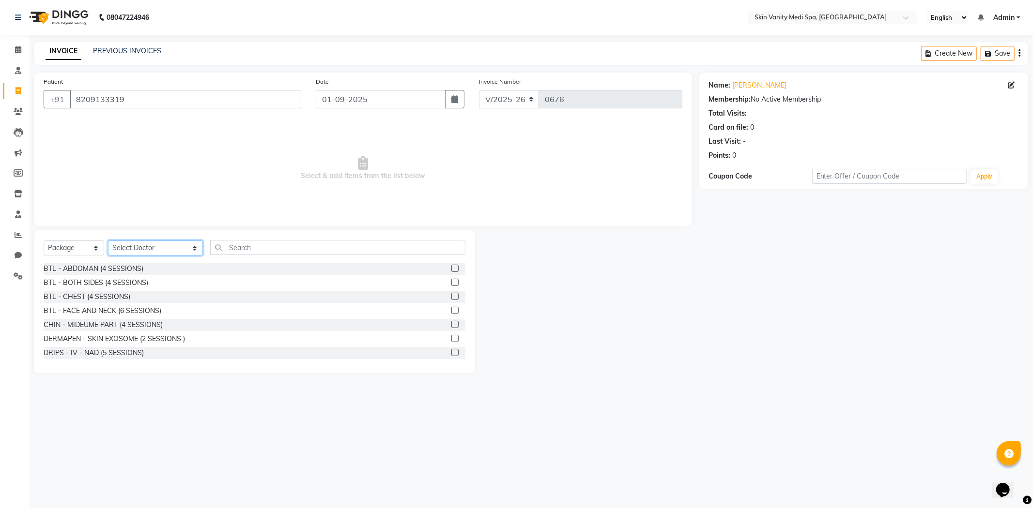
click at [164, 248] on select "Select Doctor ASMA KHAN DINGG SUPPORT DR LIBA DIXIT EMAA MACWAN PRANSHU TRIVEDI…" at bounding box center [155, 248] width 95 height 15
select select "70351"
click at [108, 241] on select "Select Doctor ASMA KHAN DINGG SUPPORT DR LIBA DIXIT EMAA MACWAN PRANSHU TRIVEDI…" at bounding box center [155, 248] width 95 height 15
click at [243, 249] on input "text" at bounding box center [337, 247] width 255 height 15
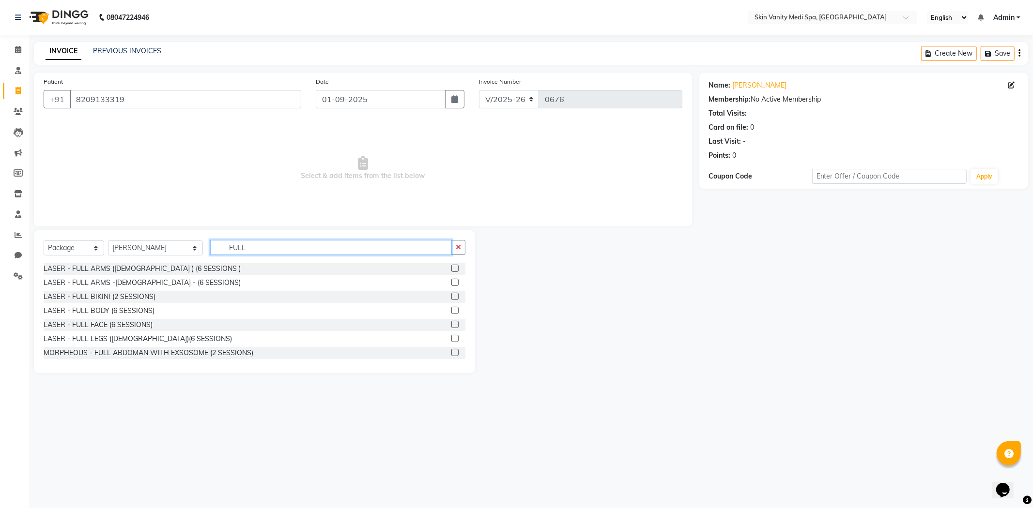
type input "FULL"
click at [451, 310] on label at bounding box center [454, 310] width 7 height 7
click at [451, 310] on input "checkbox" at bounding box center [454, 311] width 6 height 6
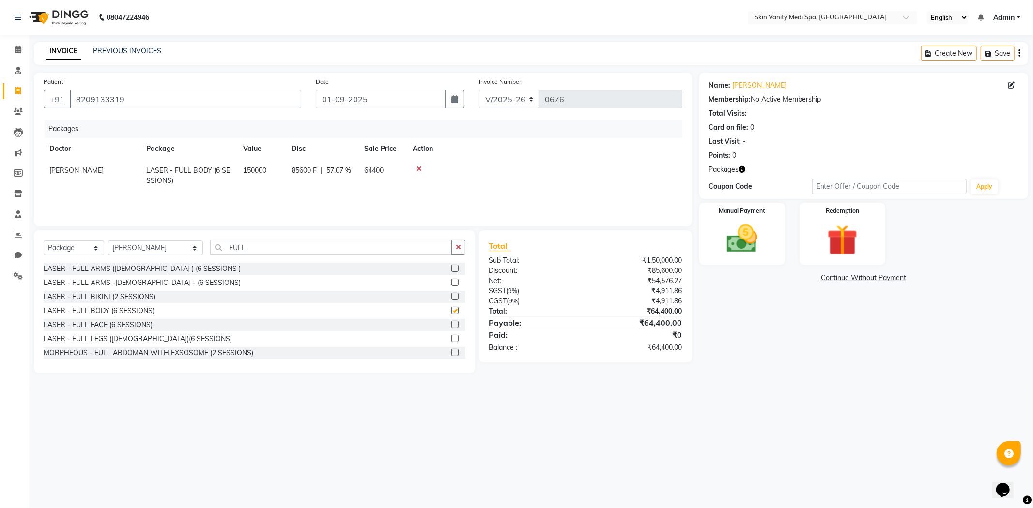
checkbox input "false"
click at [19, 276] on icon at bounding box center [18, 276] width 9 height 7
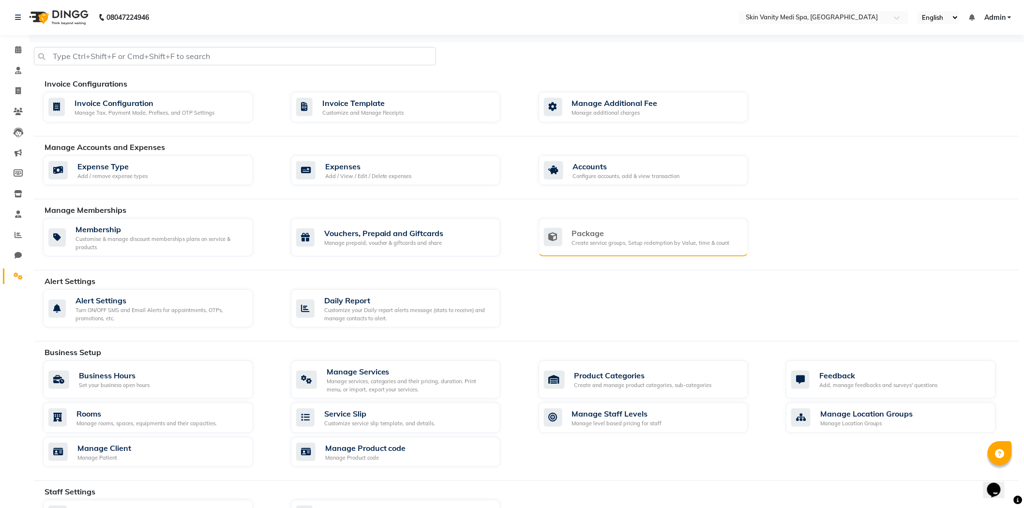
click at [563, 234] on div "Package Create service groups, Setup redemption by Value, time & count" at bounding box center [642, 238] width 197 height 20
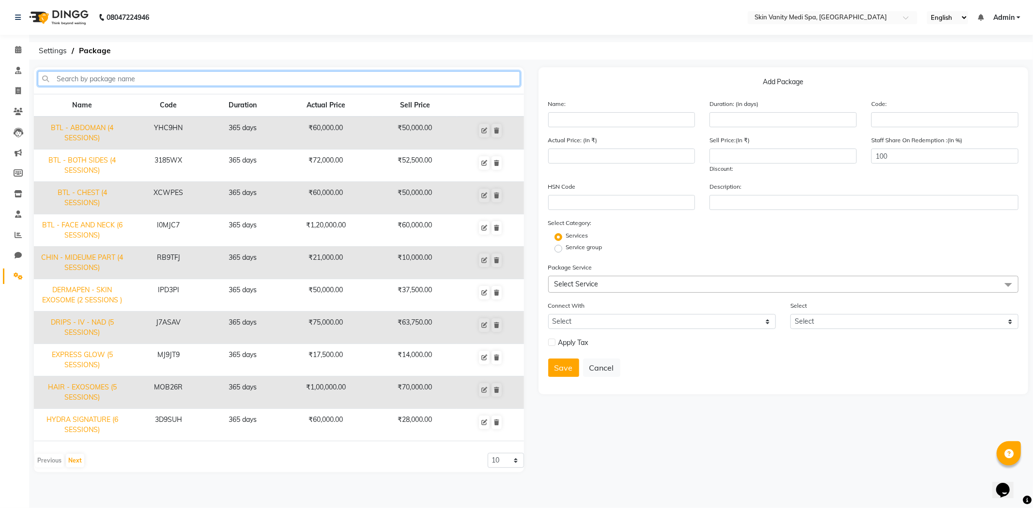
click at [195, 80] on input "text" at bounding box center [279, 78] width 482 height 15
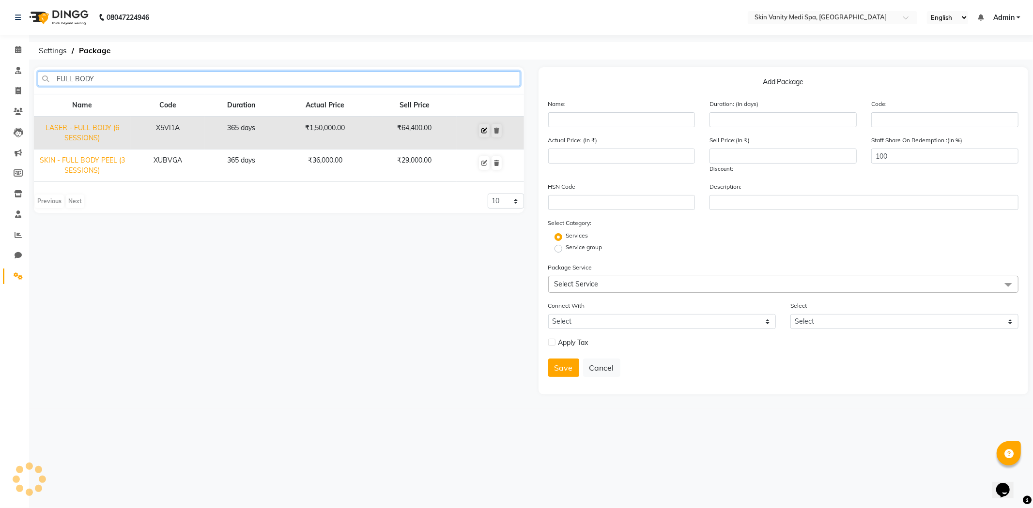
type input "FULL BODY"
click at [484, 129] on icon at bounding box center [484, 131] width 6 height 6
type input "LASER - FULL BODY (6 SESSIONS)"
type input "365"
type input "X5VI1A"
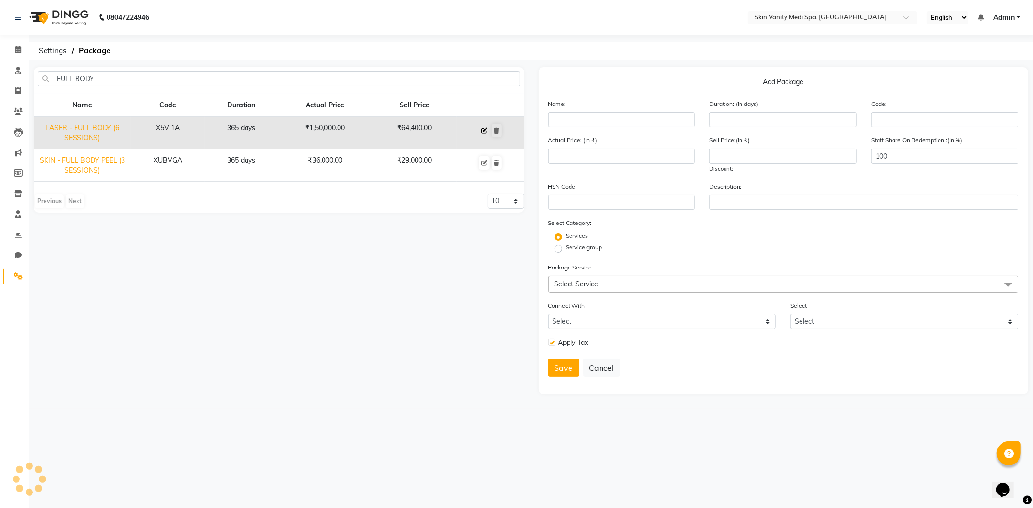
type input "150000"
type input "64400"
checkbox input "true"
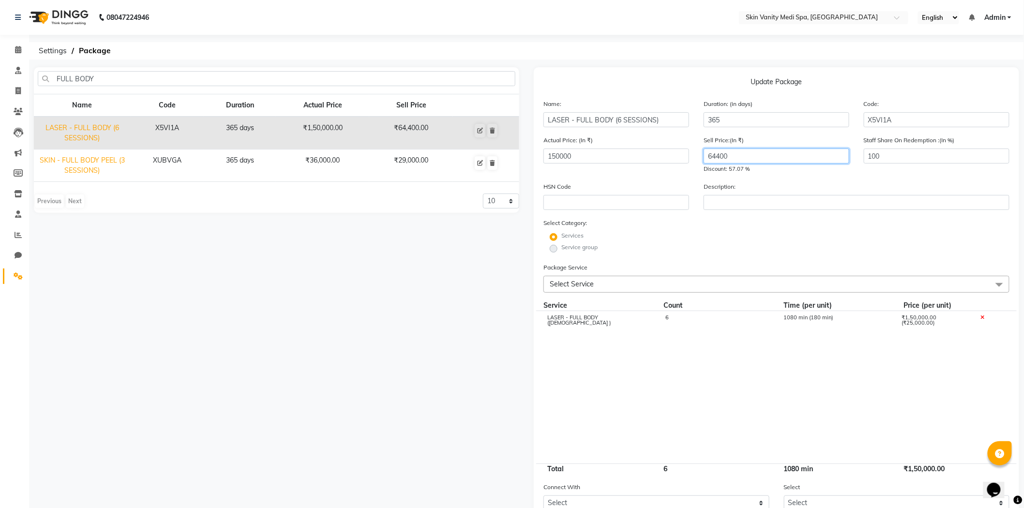
click at [748, 158] on input "64400" at bounding box center [777, 156] width 146 height 15
type input "60000"
click at [708, 258] on form "Name: LASER - FULL BODY (6 SESSIONS) Duration: (in days) 365 Code: X5VI1A Actua…" at bounding box center [777, 345] width 466 height 493
click at [664, 349] on cdk-virtual-scroll-viewport "LASER - FULL BODY (FEMALE ) 6 1080 min (180 min) ₹1,50,000.00 (₹25,000.00)" at bounding box center [777, 387] width 466 height 152
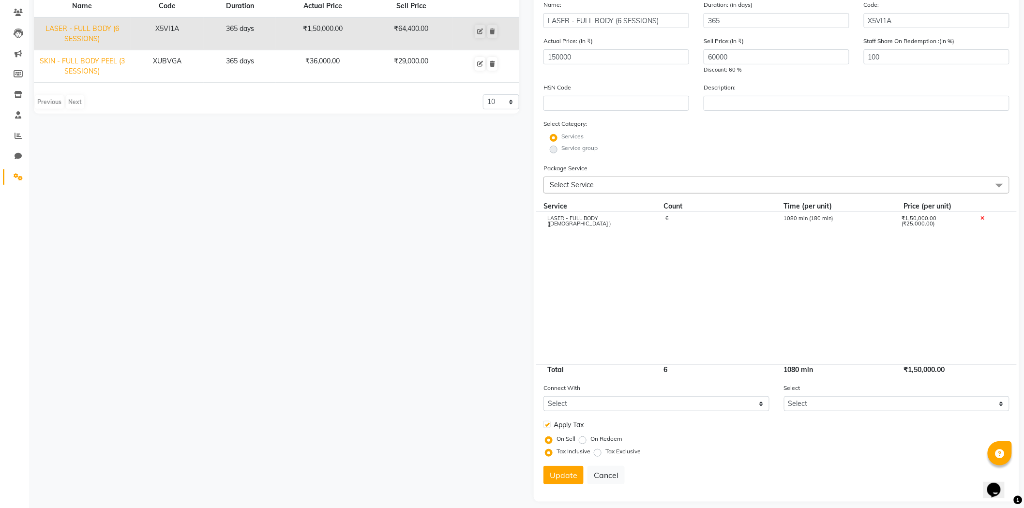
scroll to position [108, 0]
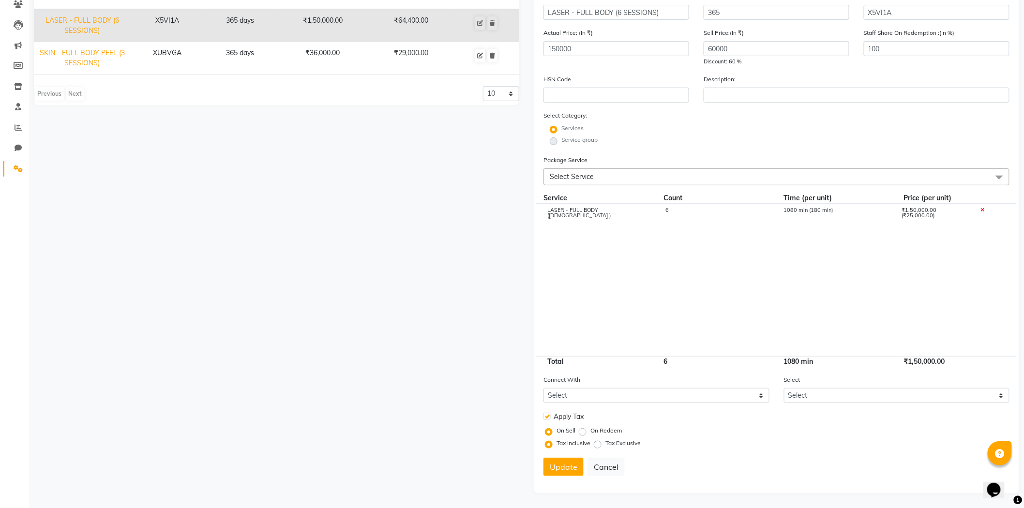
click at [549, 417] on label at bounding box center [547, 416] width 7 height 7
click at [549, 417] on input "checkbox" at bounding box center [547, 417] width 6 height 6
checkbox input "false"
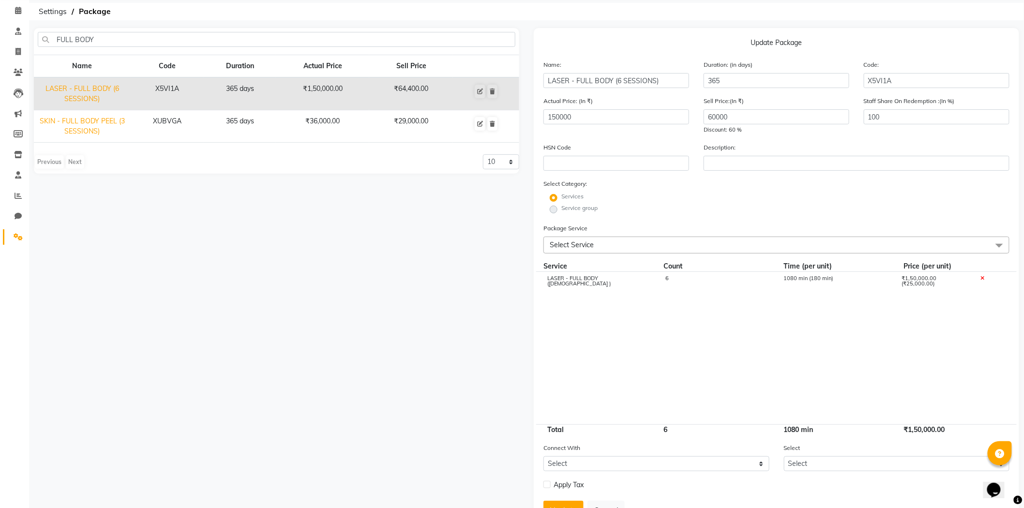
scroll to position [83, 0]
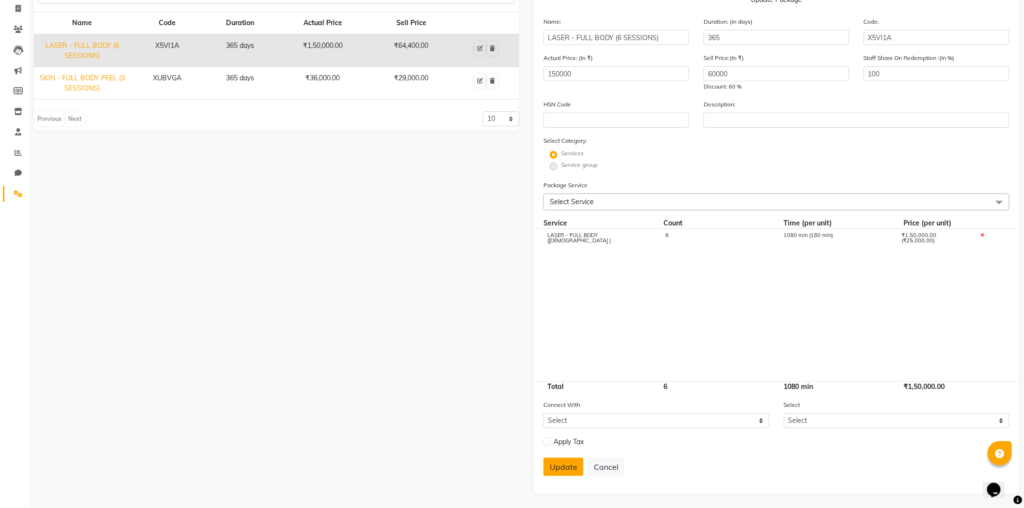
click at [562, 467] on button "Update" at bounding box center [564, 467] width 40 height 18
select select
checkbox input "false"
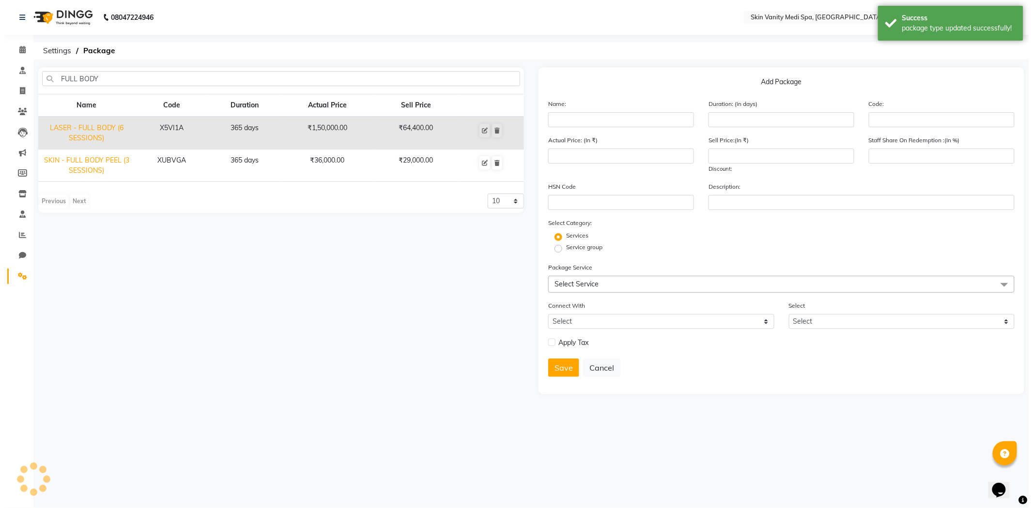
scroll to position [0, 0]
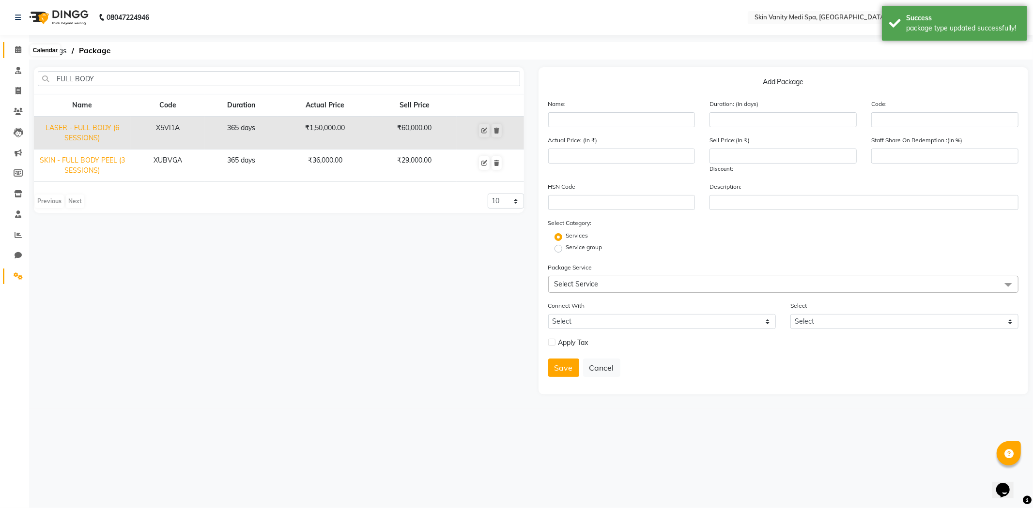
click at [20, 49] on icon at bounding box center [18, 49] width 6 height 7
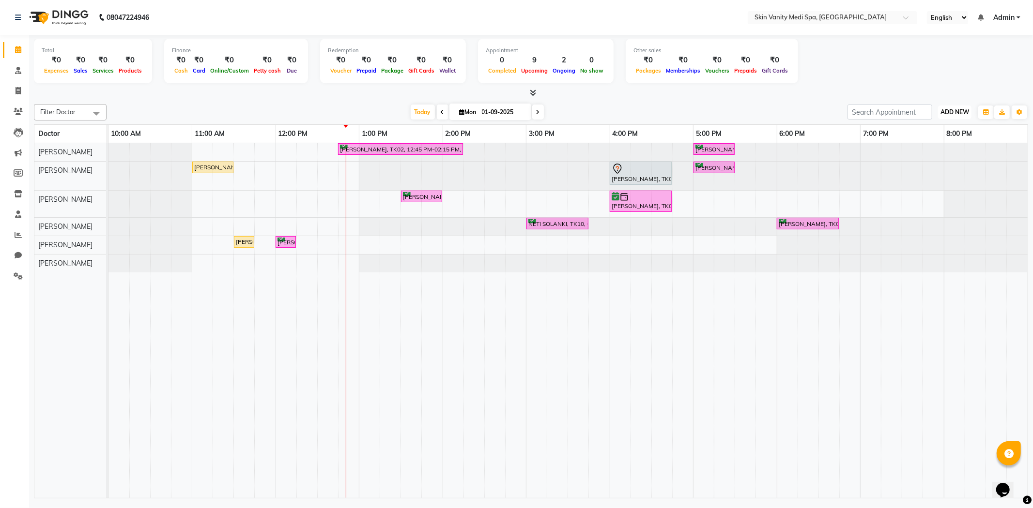
click at [959, 107] on button "ADD NEW Toggle Dropdown" at bounding box center [954, 113] width 33 height 14
click at [922, 141] on link "Add Invoice" at bounding box center [932, 143] width 76 height 13
select select "service"
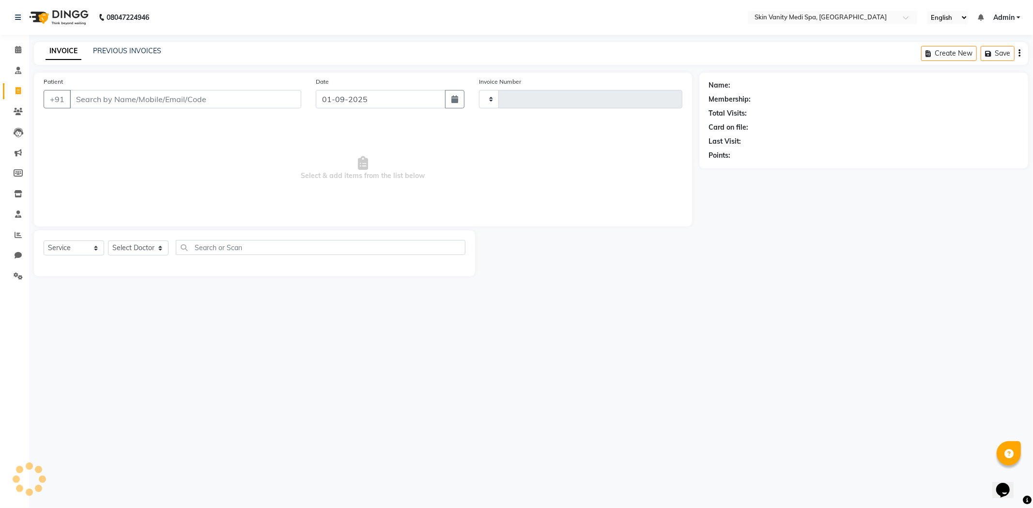
type input "0676"
select select "7826"
click at [78, 97] on input "Patient" at bounding box center [185, 99] width 231 height 18
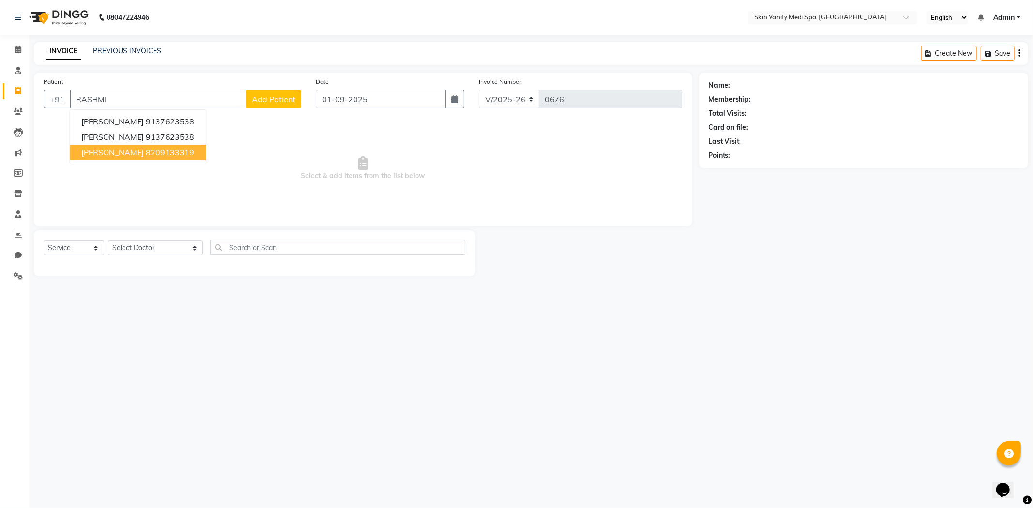
click at [114, 152] on span "[PERSON_NAME]" at bounding box center [112, 153] width 62 height 10
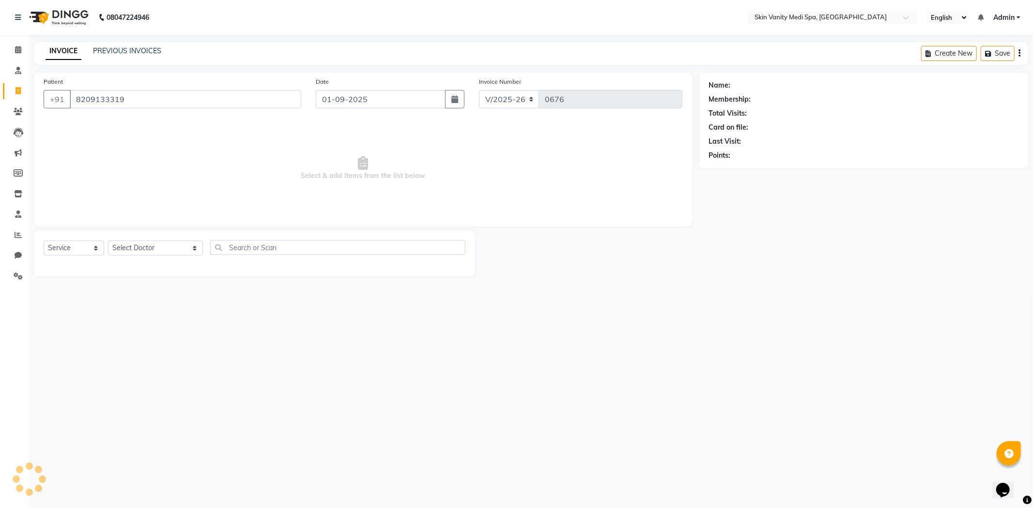
type input "8209133319"
click at [91, 249] on select "Select Service Product Membership Package Voucher Prepaid Gift Card" at bounding box center [74, 248] width 61 height 15
select select "package"
click at [44, 241] on select "Select Service Product Membership Package Voucher Prepaid Gift Card" at bounding box center [74, 248] width 61 height 15
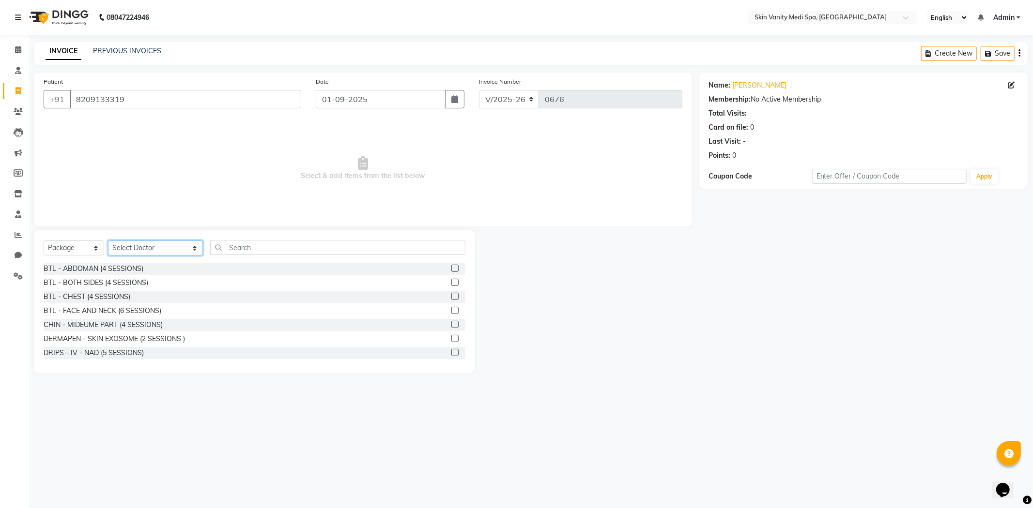
click at [151, 247] on select "Select Doctor ASMA KHAN DINGG SUPPORT DR LIBA DIXIT EMAA MACWAN PRANSHU TRIVEDI…" at bounding box center [155, 248] width 95 height 15
select select "70351"
click at [108, 241] on select "Select Doctor ASMA KHAN DINGG SUPPORT DR LIBA DIXIT EMAA MACWAN PRANSHU TRIVEDI…" at bounding box center [155, 248] width 95 height 15
click at [222, 251] on input "text" at bounding box center [337, 247] width 255 height 15
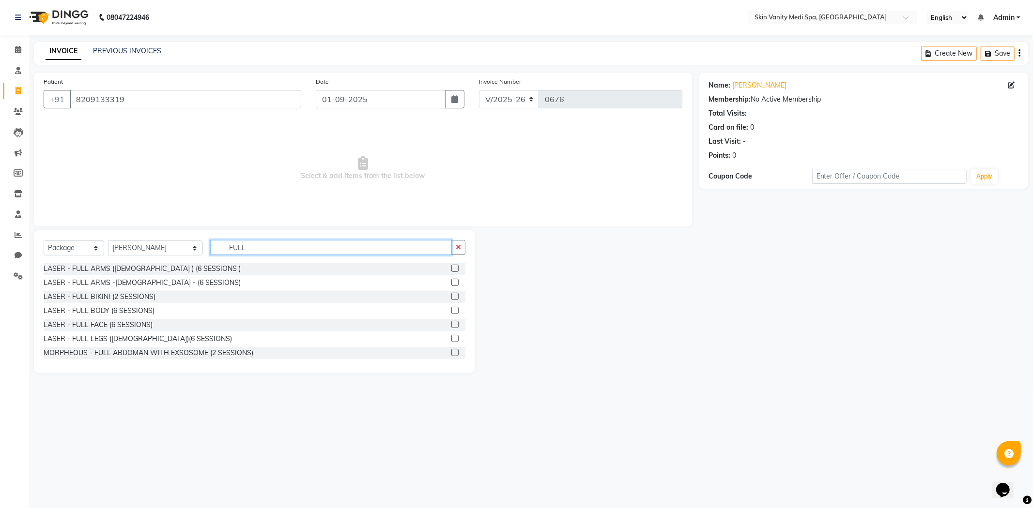
type input "FULL"
click at [451, 312] on label at bounding box center [454, 310] width 7 height 7
click at [451, 312] on input "checkbox" at bounding box center [454, 311] width 6 height 6
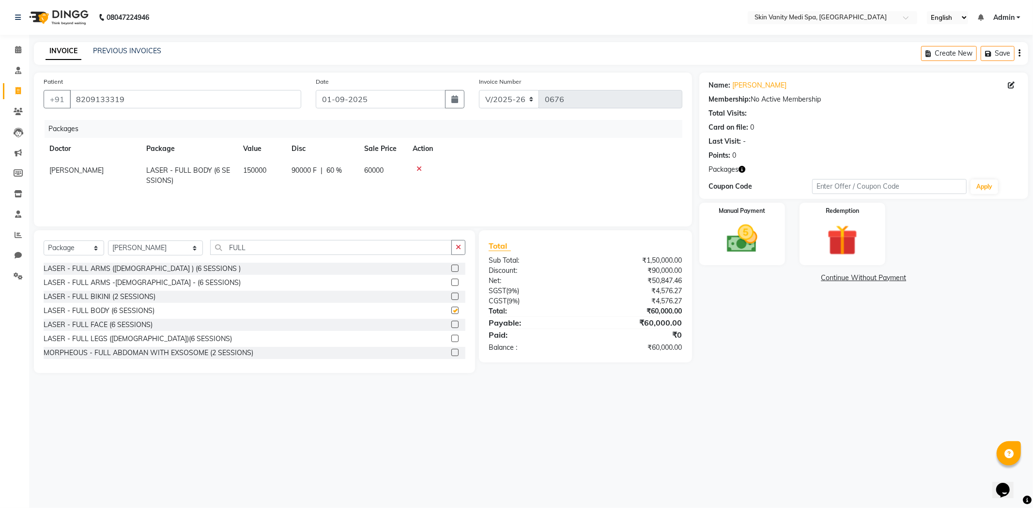
checkbox input "false"
click at [762, 250] on img at bounding box center [742, 239] width 52 height 37
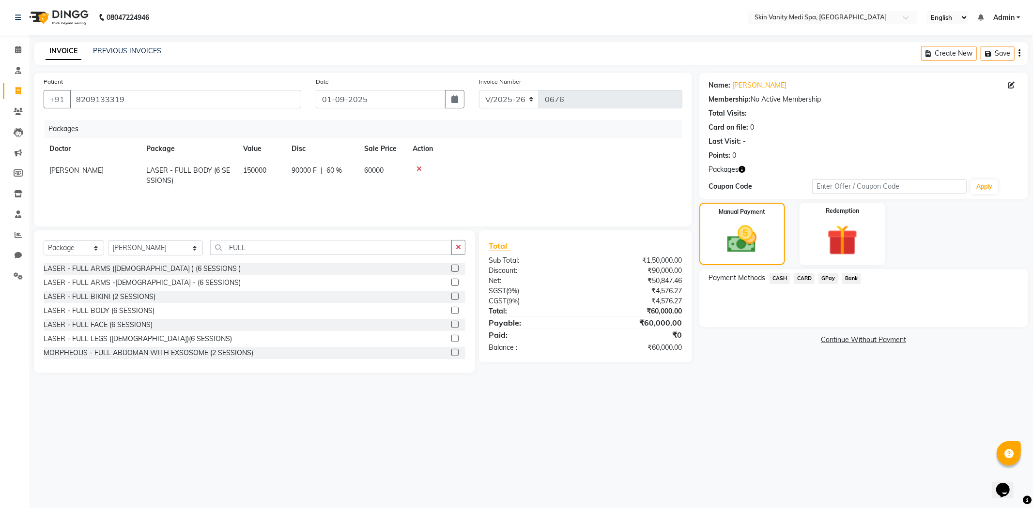
click at [801, 277] on span "CARD" at bounding box center [803, 278] width 21 height 11
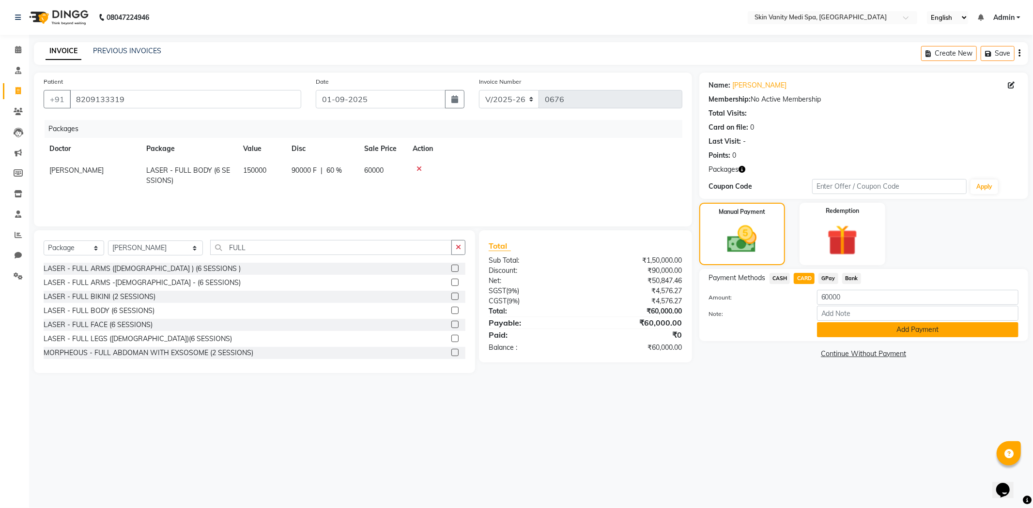
click at [848, 333] on button "Add Payment" at bounding box center [917, 329] width 201 height 15
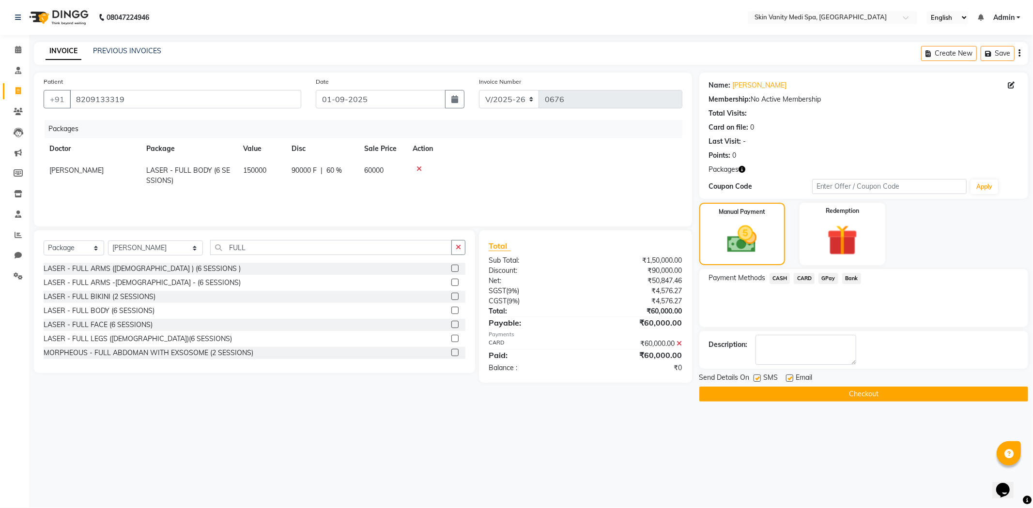
click at [775, 392] on button "Checkout" at bounding box center [863, 394] width 329 height 15
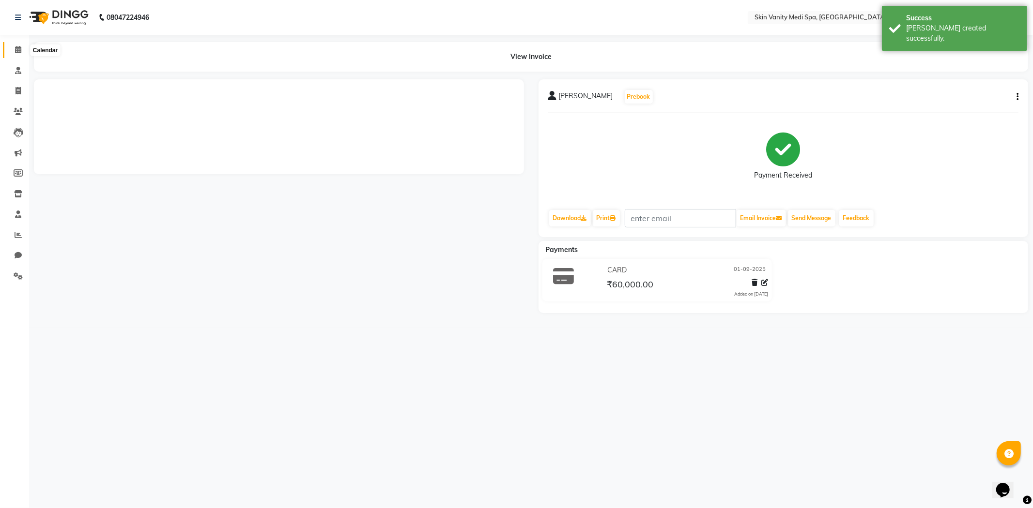
click at [15, 45] on span at bounding box center [18, 50] width 17 height 11
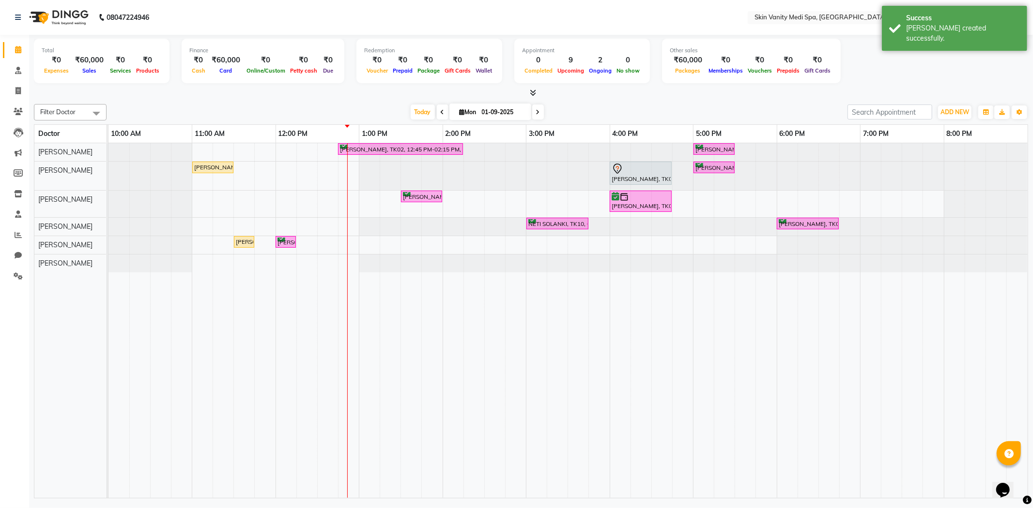
click at [344, 197] on div "PALAK PATEL, TK02, 12:45 PM-02:15 PM, LASER - FULL LEGS ( FEMALE ) URVASHI RAVA…" at bounding box center [567, 320] width 919 height 355
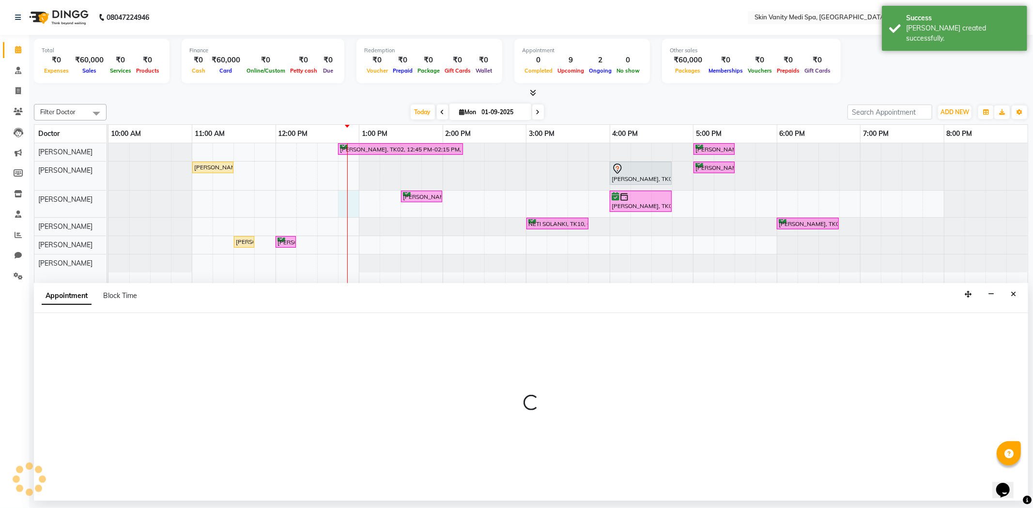
select select "70348"
select select "765"
select select "tentative"
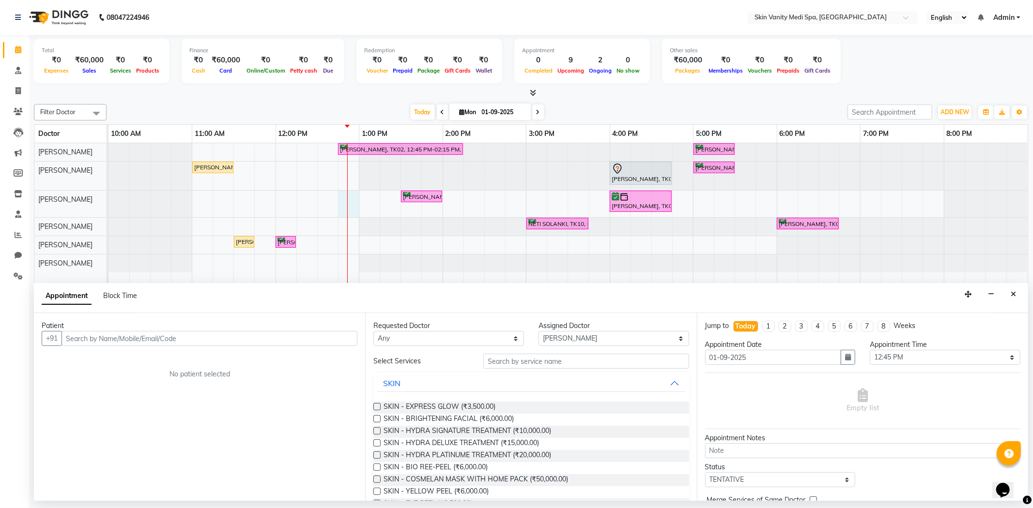
click at [92, 341] on input "text" at bounding box center [209, 338] width 296 height 15
type input "L"
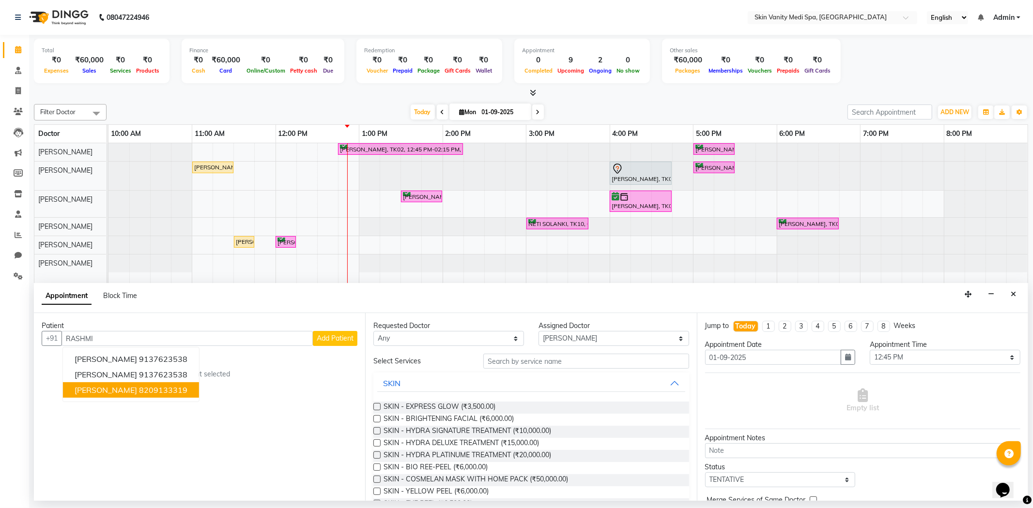
click at [103, 388] on span "[PERSON_NAME]" at bounding box center [106, 390] width 62 height 10
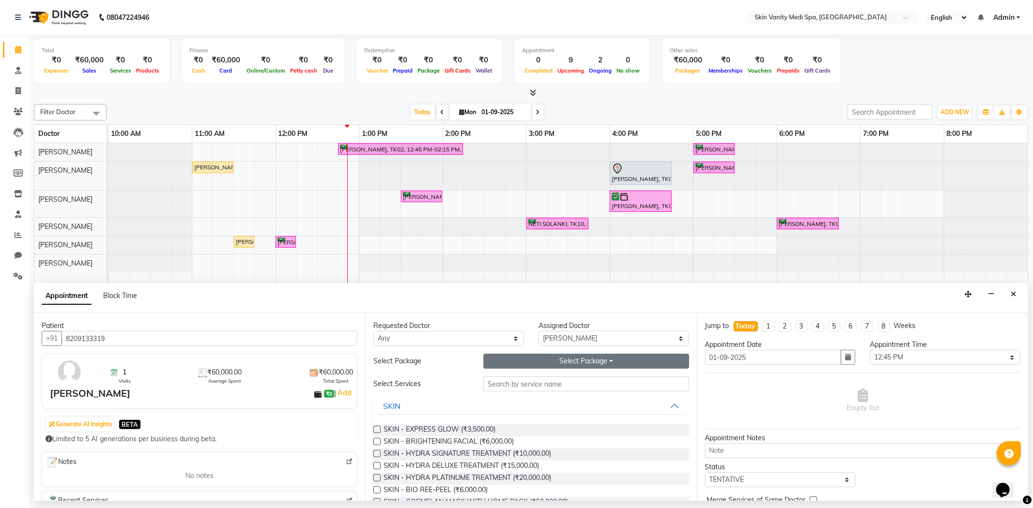
type input "8209133319"
click at [566, 364] on button "Select Package Toggle Dropdown" at bounding box center [585, 361] width 205 height 15
click at [565, 381] on li "LASER - FULL BODY (6 SESSIONS)" at bounding box center [553, 381] width 139 height 14
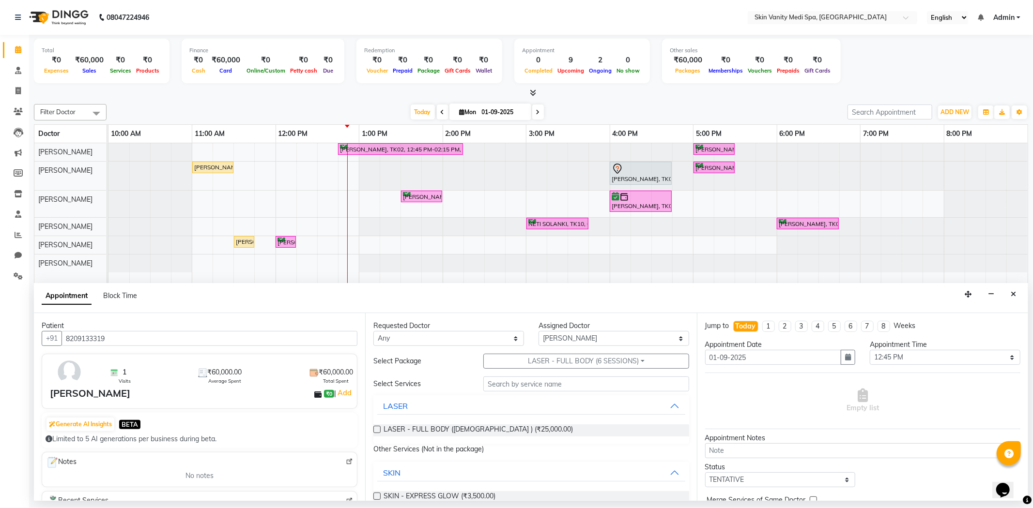
click at [377, 431] on label at bounding box center [376, 429] width 7 height 7
click at [377, 431] on input "checkbox" at bounding box center [376, 430] width 6 height 6
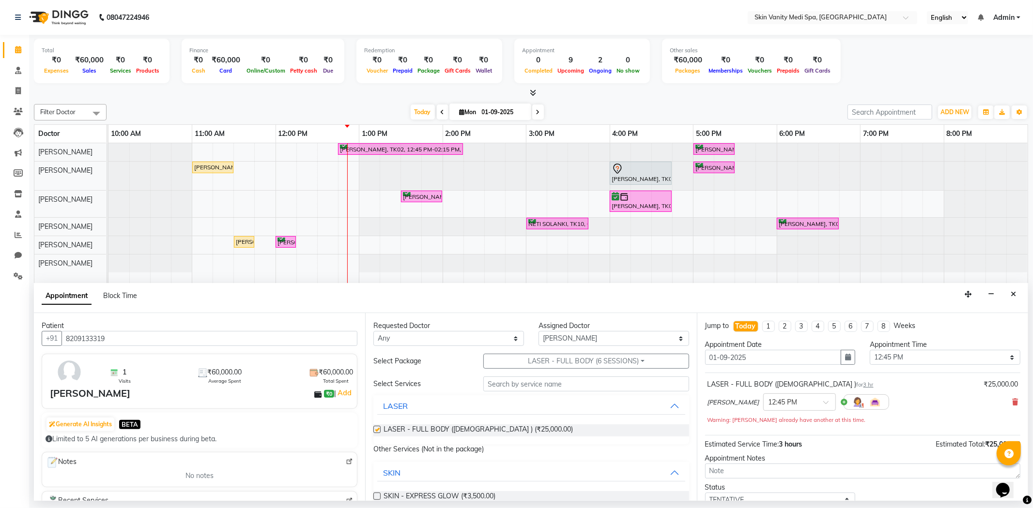
checkbox input "false"
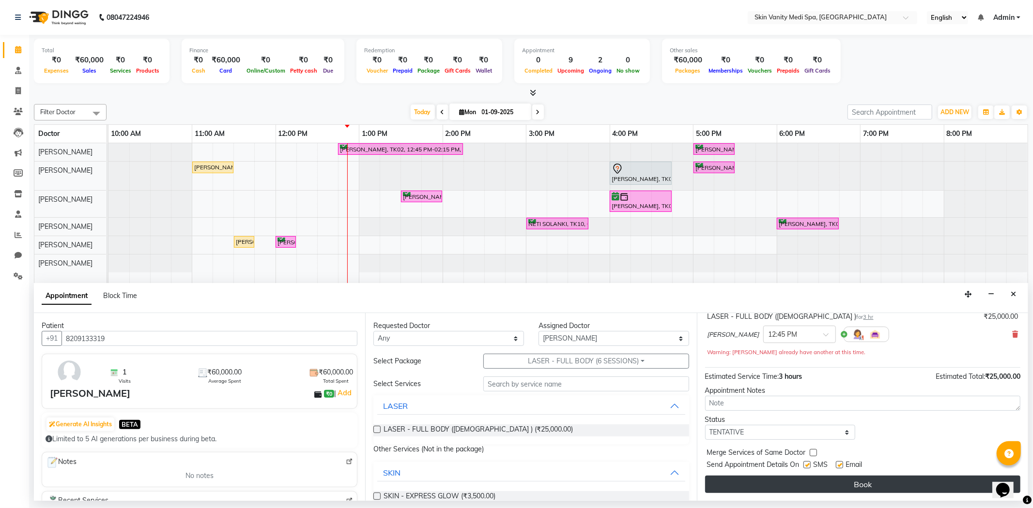
click at [802, 483] on button "Book" at bounding box center [862, 484] width 315 height 17
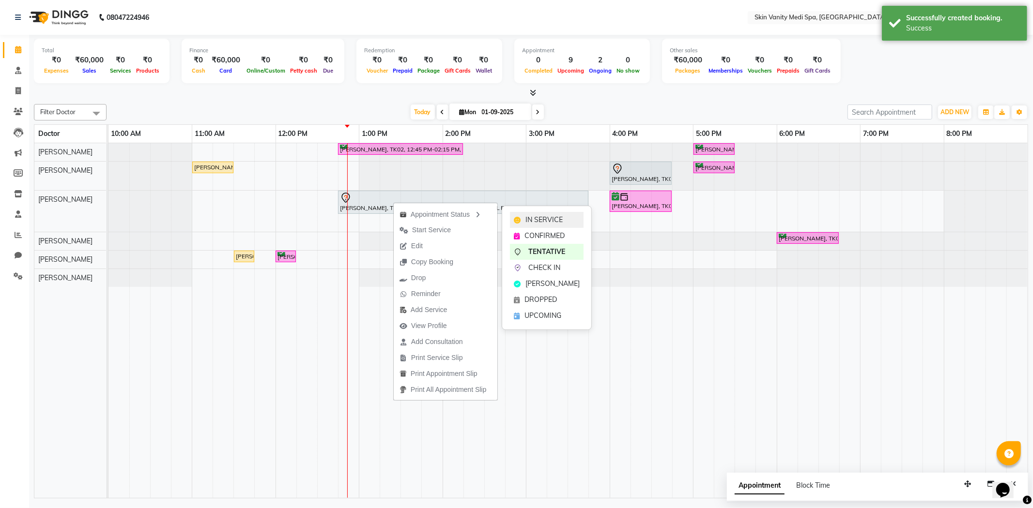
click at [550, 219] on span "IN SERVICE" at bounding box center [543, 220] width 37 height 10
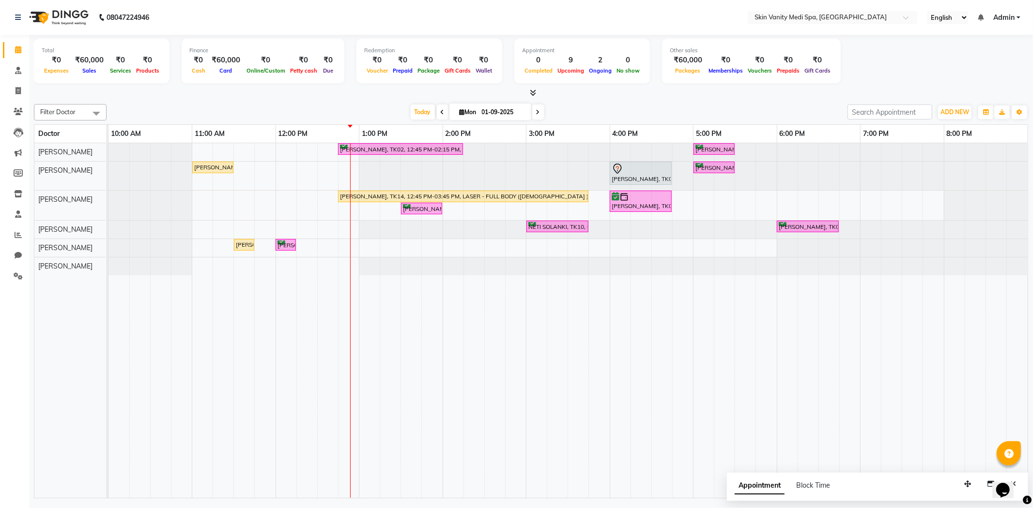
click at [308, 108] on div "[DATE] [DATE]" at bounding box center [476, 112] width 731 height 15
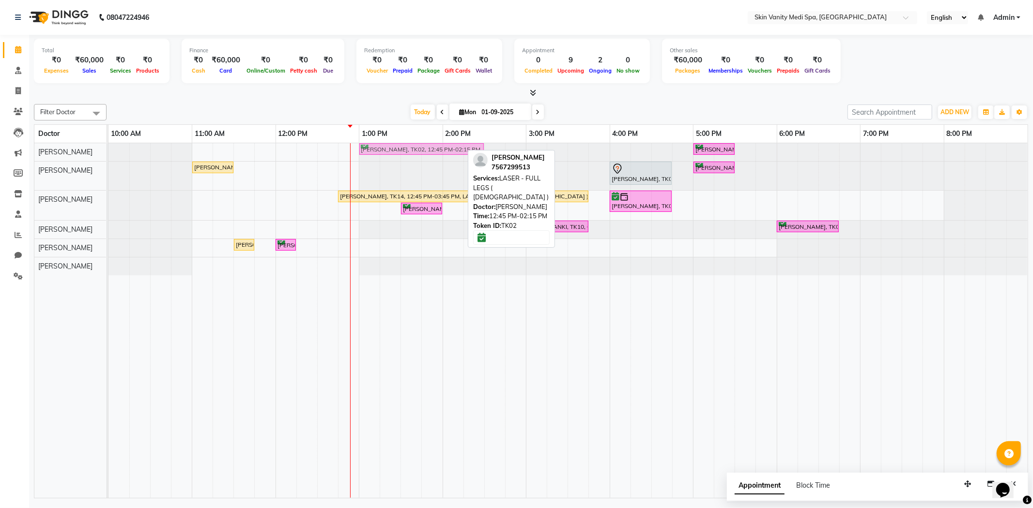
drag, startPoint x: 420, startPoint y: 145, endPoint x: 438, endPoint y: 149, distance: 18.8
click at [108, 149] on div "PALAK PATEL, TK02, 12:45 PM-02:15 PM, LASER - FULL LEGS ( FEMALE ) URVASHI RAVA…" at bounding box center [108, 151] width 0 height 17
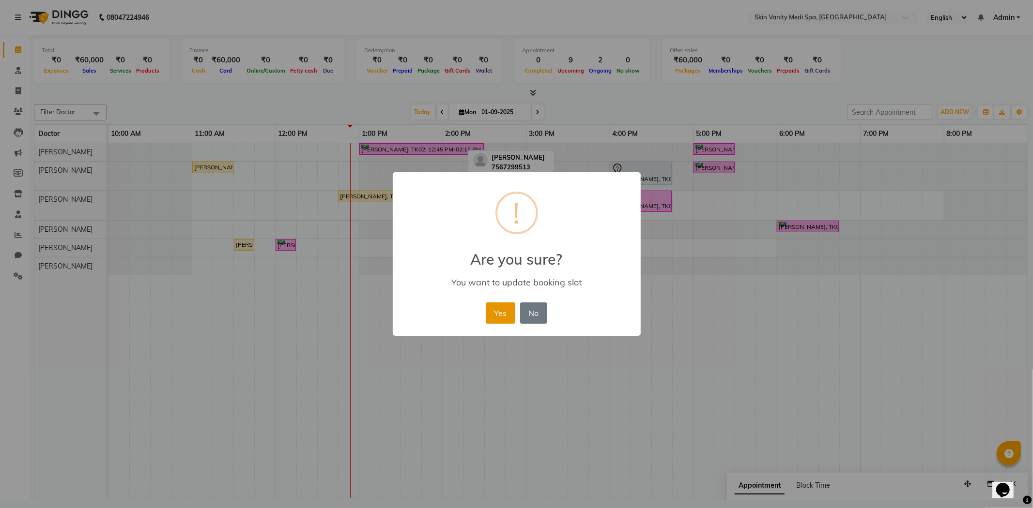
click at [502, 311] on button "Yes" at bounding box center [501, 313] width 30 height 21
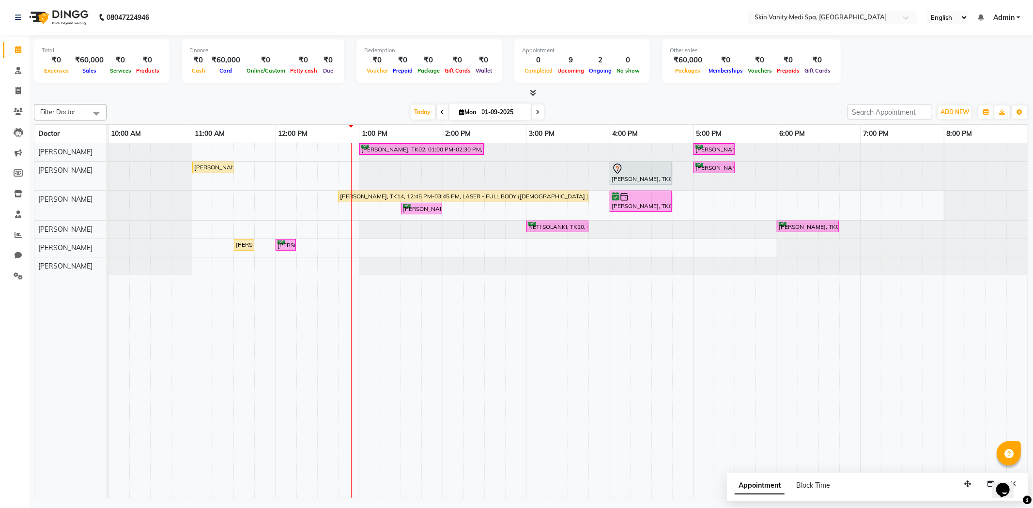
click at [583, 100] on div "Filter Doctor Select All ASMA KHAN DR LIBA DIXIT EMAA MACWAN PRANSHU TRIVEDI RI…" at bounding box center [531, 299] width 994 height 398
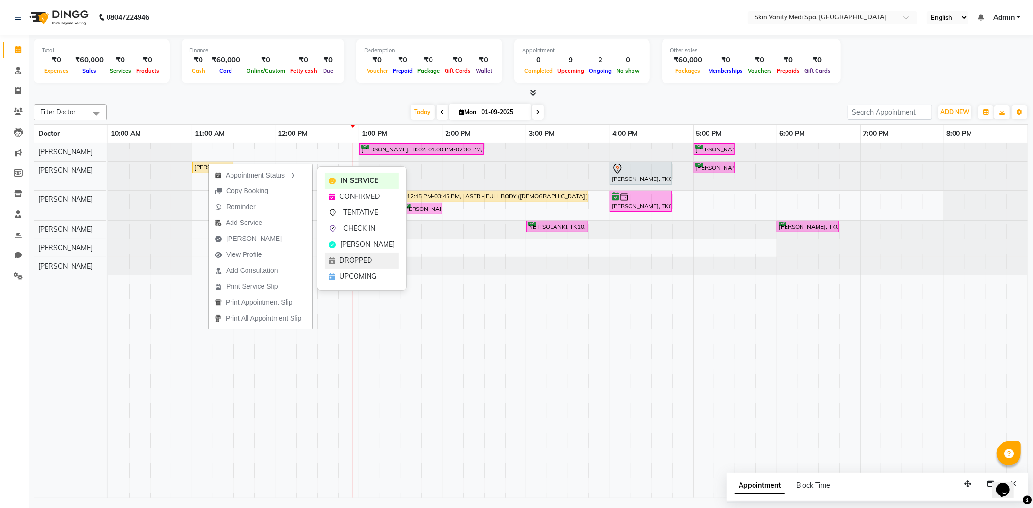
click at [357, 257] on span "DROPPED" at bounding box center [355, 261] width 32 height 10
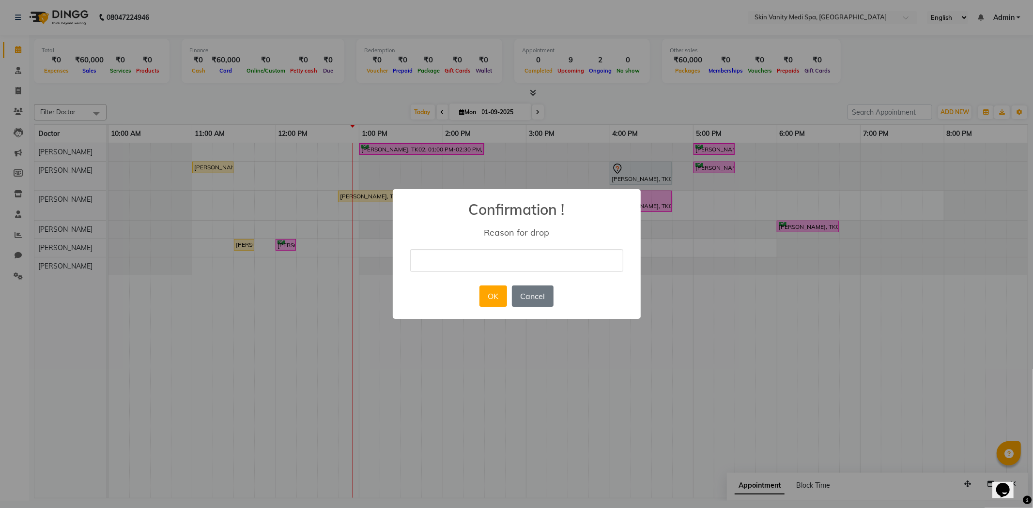
click at [439, 262] on input "text" at bounding box center [516, 260] width 213 height 23
type input "MJ"
click at [488, 301] on button "OK" at bounding box center [493, 296] width 28 height 21
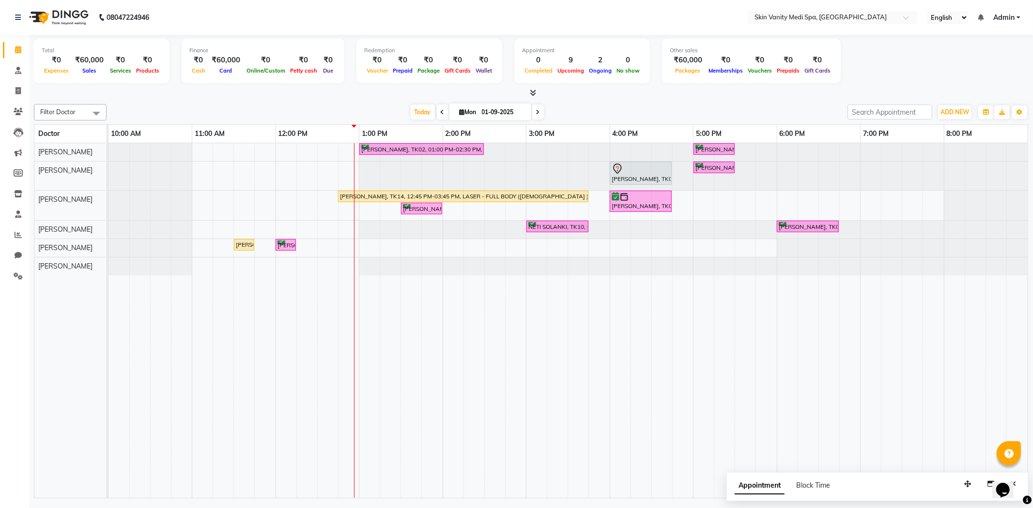
click at [350, 106] on div "[DATE] [DATE]" at bounding box center [476, 112] width 731 height 15
click at [311, 112] on div "[DATE] [DATE]" at bounding box center [476, 112] width 731 height 15
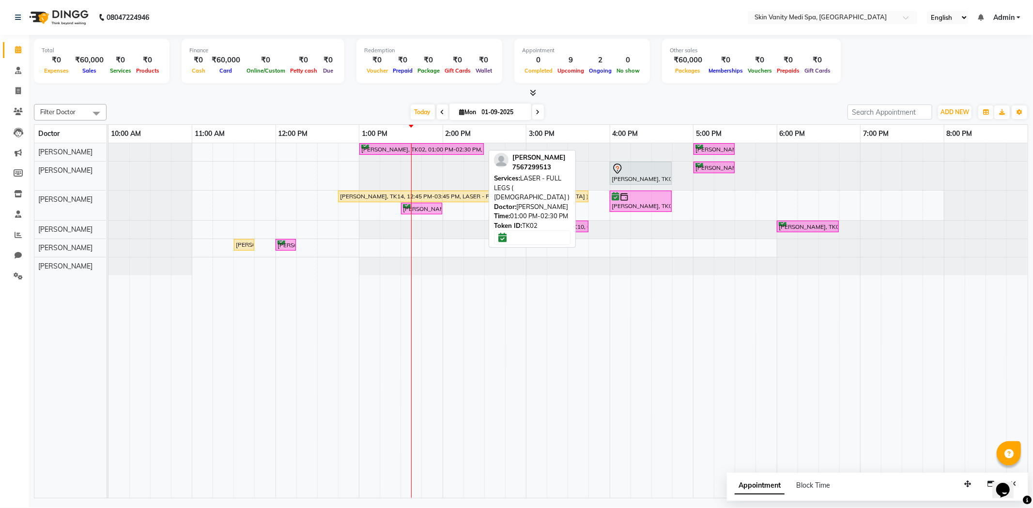
click at [381, 149] on div "PALAK PATEL, TK02, 01:00 PM-02:30 PM, LASER - FULL LEGS ( FEMALE )" at bounding box center [421, 149] width 122 height 9
click at [389, 148] on div "PALAK PATEL, TK02, 01:00 PM-02:30 PM, LASER - FULL LEGS ( FEMALE )" at bounding box center [421, 149] width 122 height 9
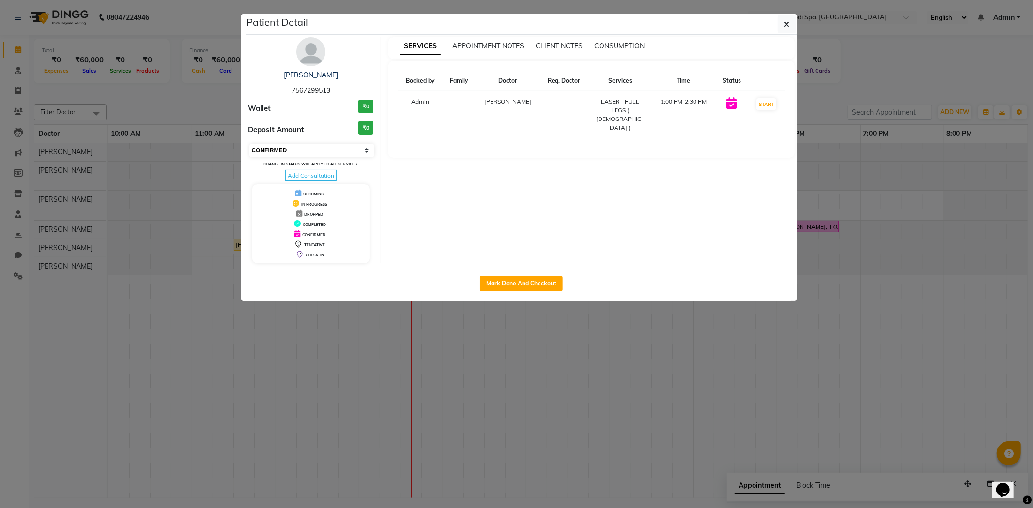
click at [312, 144] on select "Select IN SERVICE CONFIRMED TENTATIVE CHECK IN MARK DONE DROPPED UPCOMING" at bounding box center [311, 151] width 125 height 14
select select "1"
click at [249, 144] on select "Select IN SERVICE CONFIRMED TENTATIVE CHECK IN MARK DONE DROPPED UPCOMING" at bounding box center [311, 151] width 125 height 14
click at [780, 27] on button "button" at bounding box center [786, 24] width 18 height 18
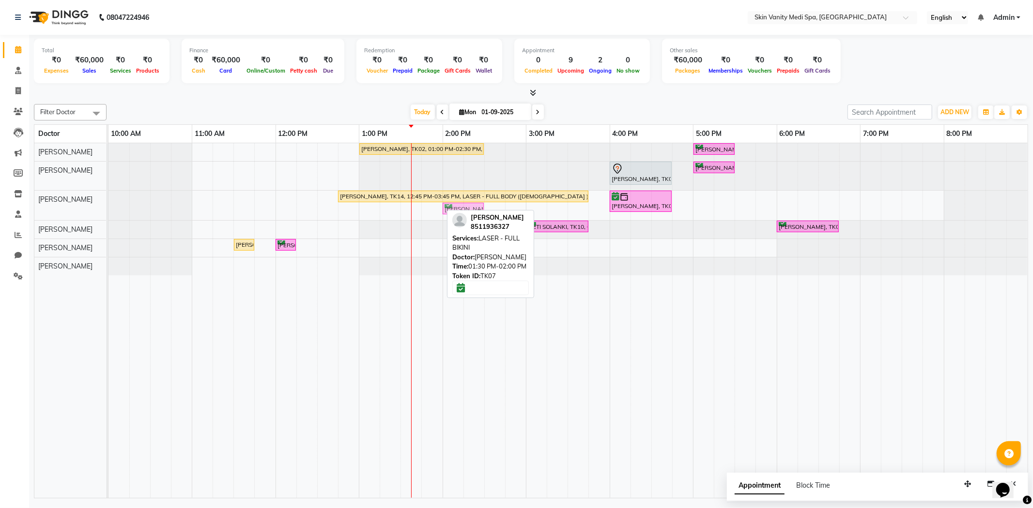
drag, startPoint x: 429, startPoint y: 207, endPoint x: 466, endPoint y: 215, distance: 38.1
click at [466, 215] on div "Filter Doctor Select All ASMA KHAN DR LIBA DIXIT EMAA MACWAN PRANSHU TRIVEDI RI…" at bounding box center [531, 299] width 994 height 398
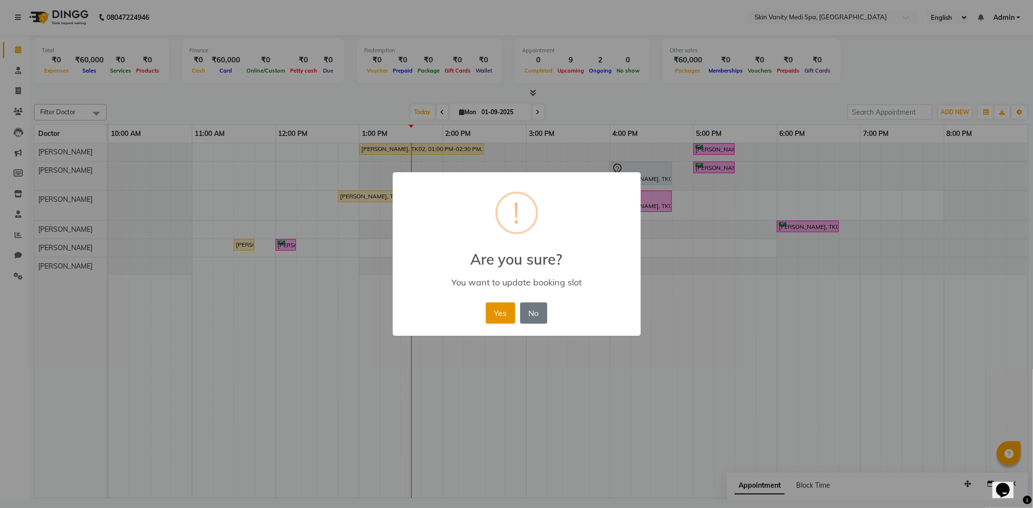
click at [505, 316] on button "Yes" at bounding box center [501, 313] width 30 height 21
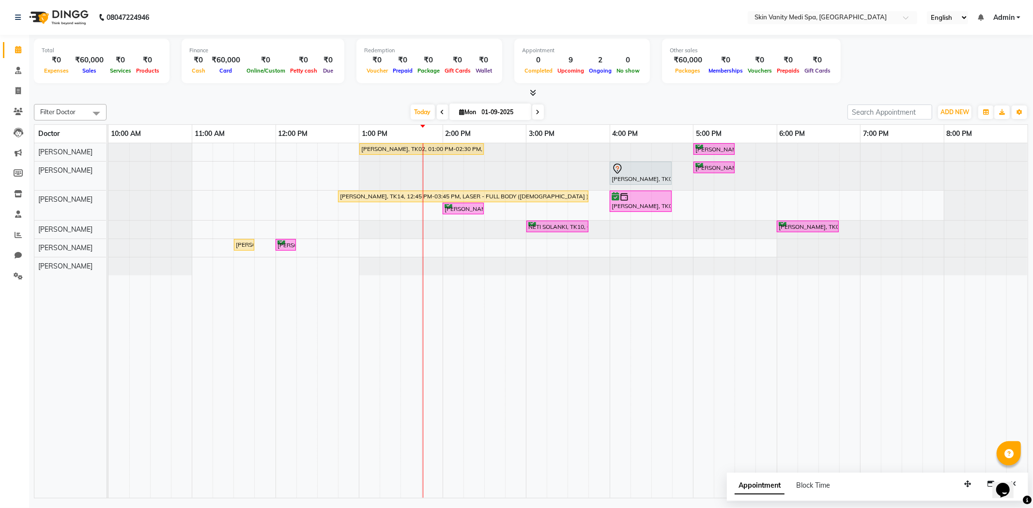
click at [488, 103] on div "Filter Doctor Select All ASMA KHAN DR LIBA DIXIT EMAA MACWAN PRANSHU TRIVEDI RI…" at bounding box center [531, 299] width 994 height 398
click at [486, 109] on input "01-09-2025" at bounding box center [503, 112] width 48 height 15
select select "9"
select select "2025"
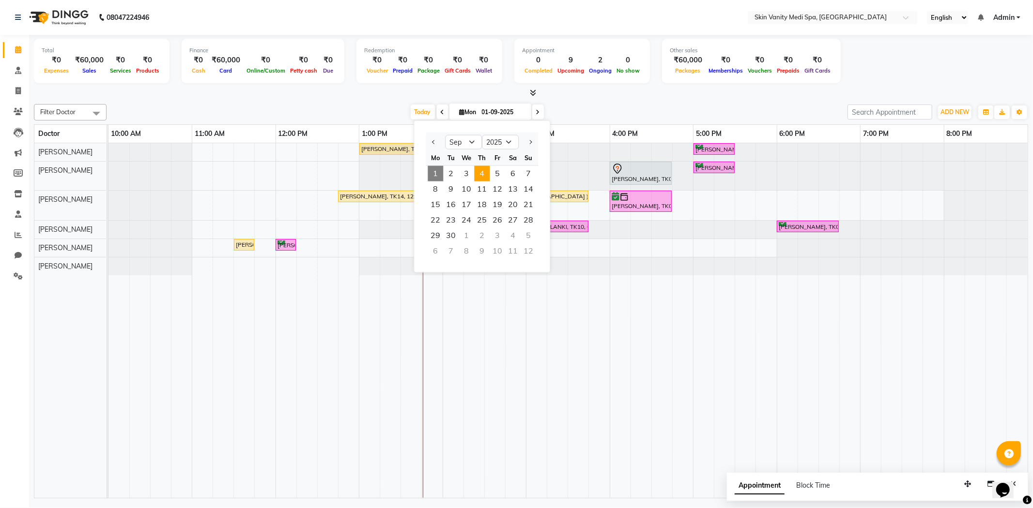
click at [481, 176] on span "4" at bounding box center [481, 173] width 15 height 15
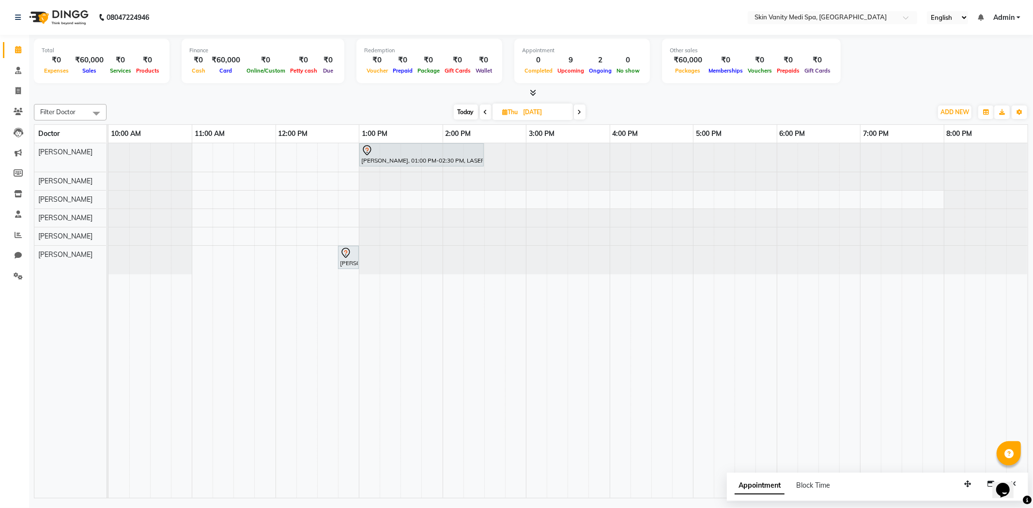
click at [458, 109] on span "Today" at bounding box center [466, 112] width 24 height 15
type input "01-09-2025"
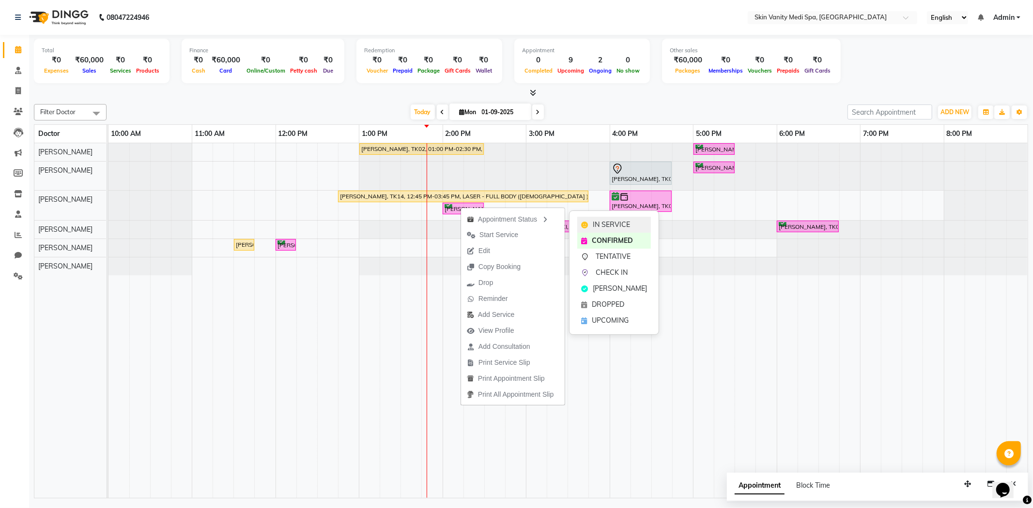
click at [610, 223] on span "IN SERVICE" at bounding box center [610, 225] width 37 height 10
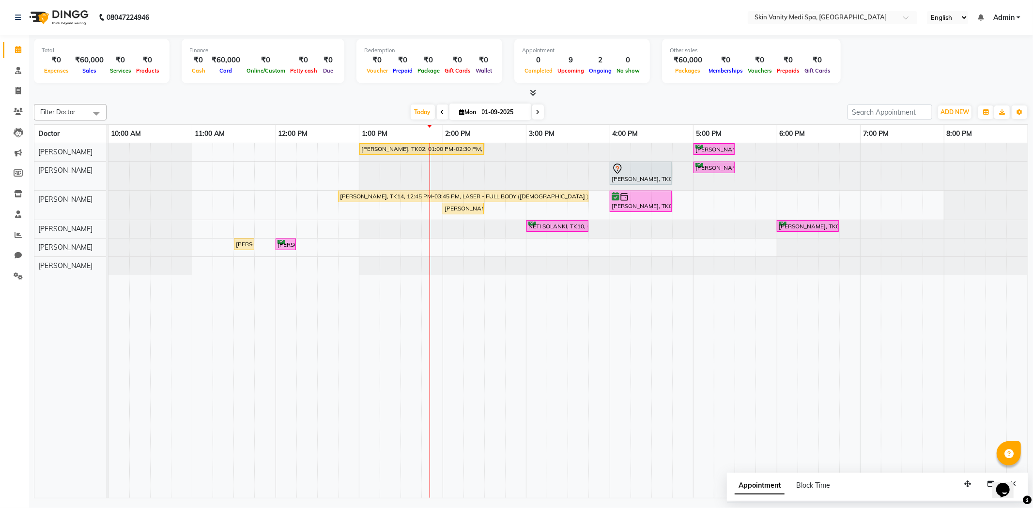
click at [480, 110] on input "01-09-2025" at bounding box center [503, 112] width 48 height 15
select select "9"
select select "2025"
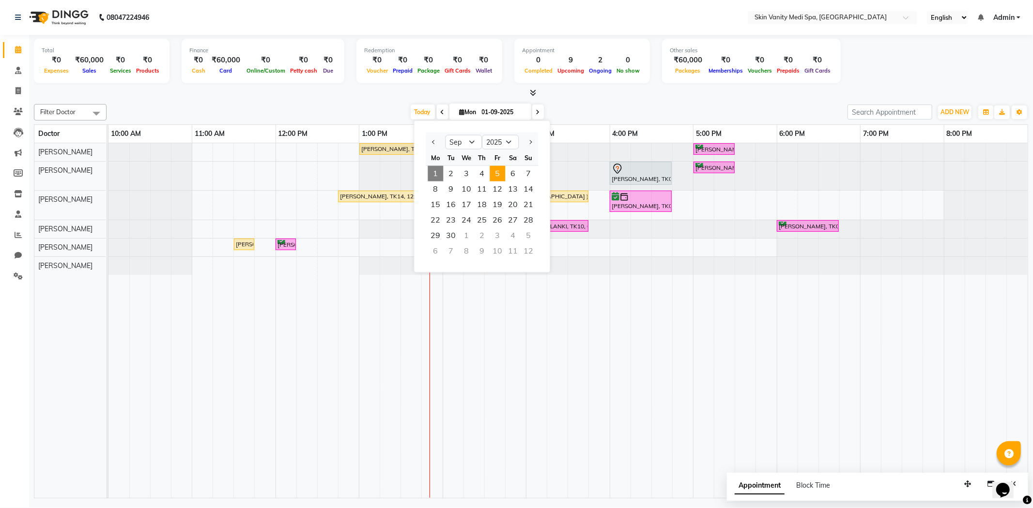
click at [496, 173] on span "5" at bounding box center [496, 173] width 15 height 15
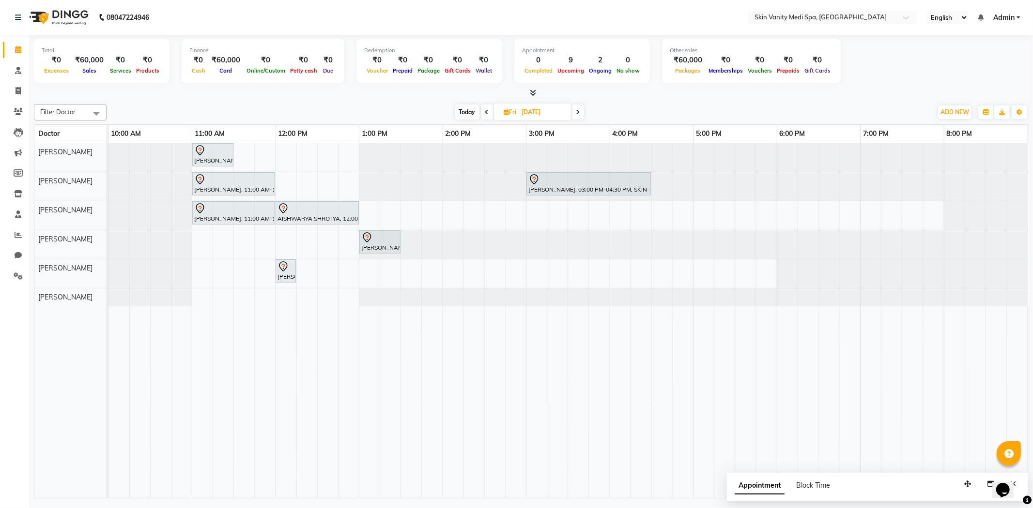
click at [464, 110] on span "Today" at bounding box center [467, 112] width 24 height 15
type input "01-09-2025"
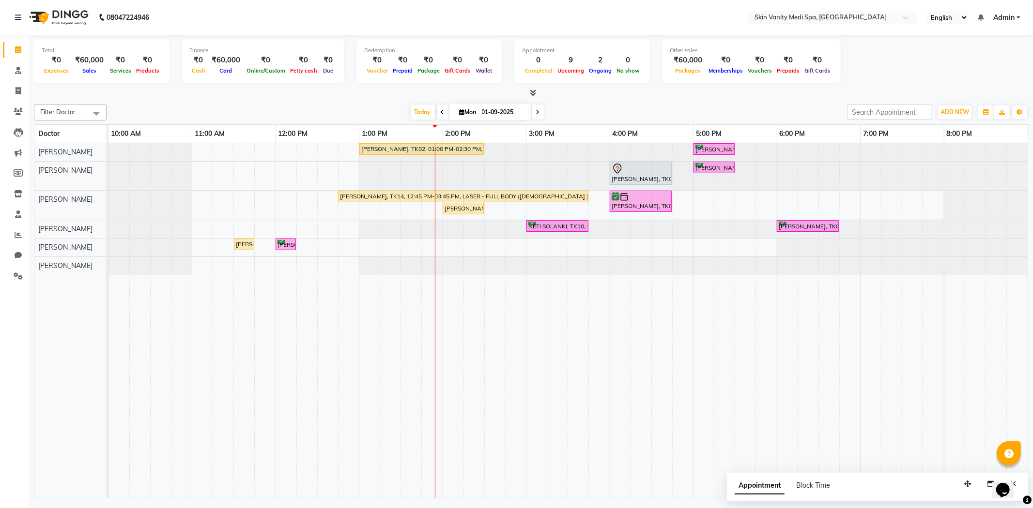
click at [471, 114] on span "Mon" at bounding box center [468, 111] width 22 height 7
select select "9"
select select "2025"
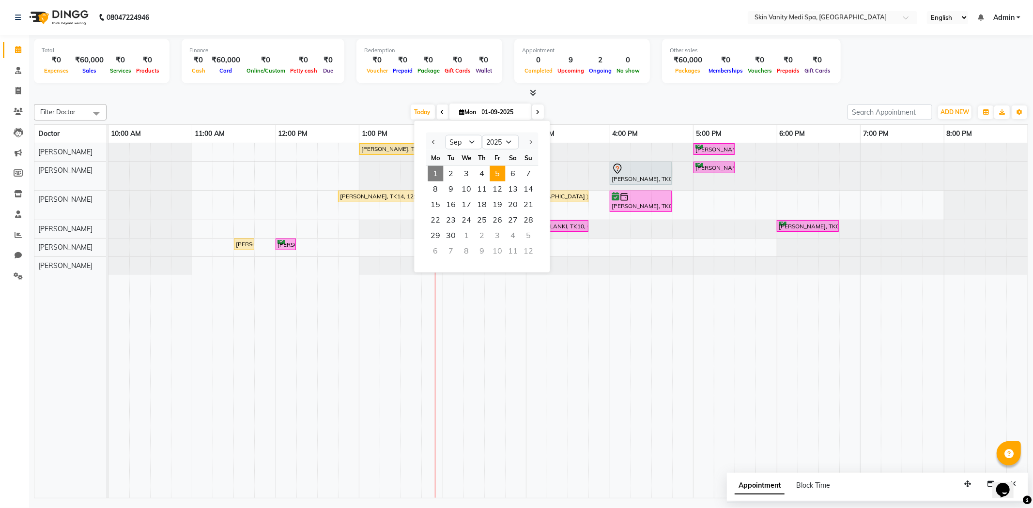
click at [501, 174] on span "5" at bounding box center [496, 173] width 15 height 15
type input "[DATE]"
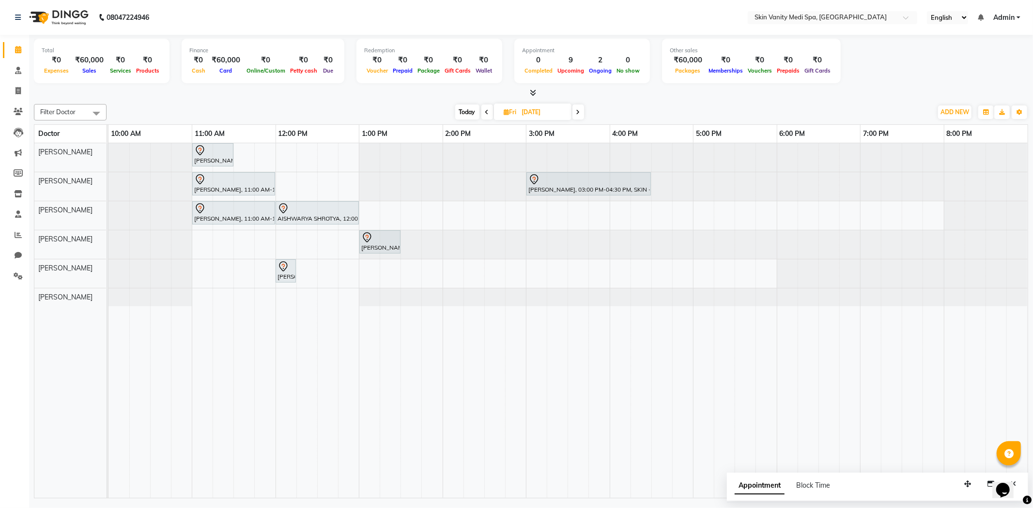
click at [205, 243] on div "DIPALI AMIN, 11:00 AM-11:30 AM, LASER - FULL BIKINI RAHUL RAJ, 11:00 AM-12:00 P…" at bounding box center [567, 320] width 919 height 355
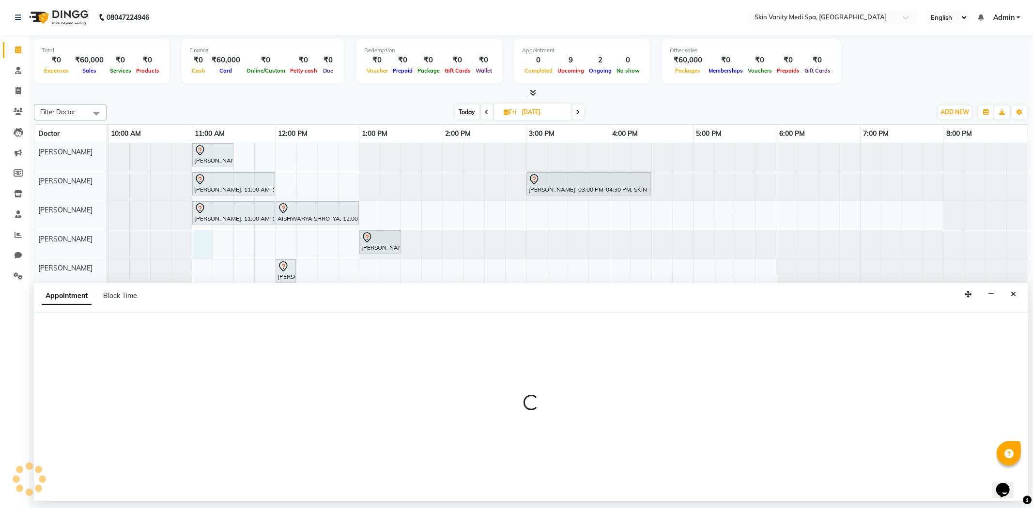
select select "70349"
select select "660"
select select "tentative"
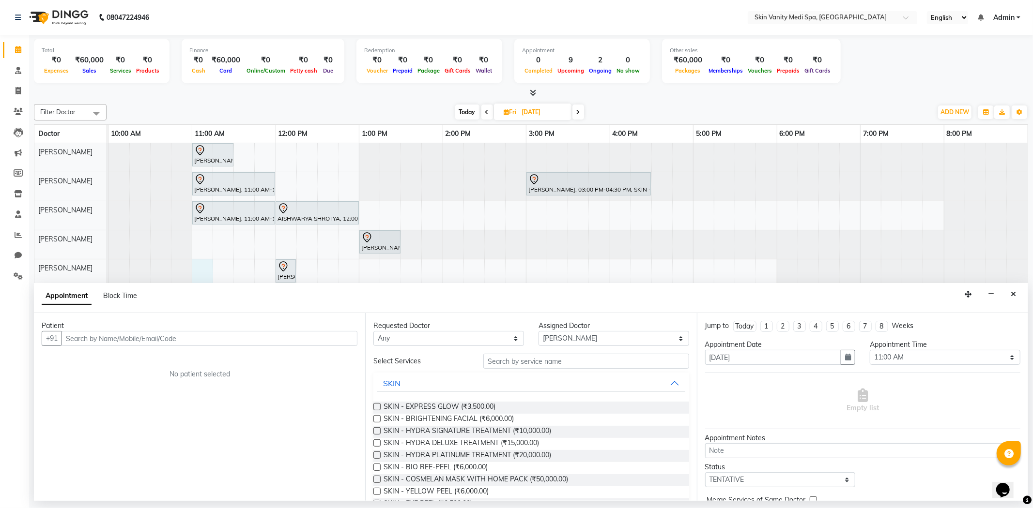
click at [205, 264] on div "DIPALI AMIN, 11:00 AM-11:30 AM, LASER - FULL BIKINI RAHUL RAJ, 11:00 AM-12:00 P…" at bounding box center [567, 320] width 919 height 355
click at [137, 342] on input "text" at bounding box center [209, 338] width 296 height 15
type input "HARSHIDA"
click at [344, 340] on span "Add Patient" at bounding box center [335, 338] width 37 height 9
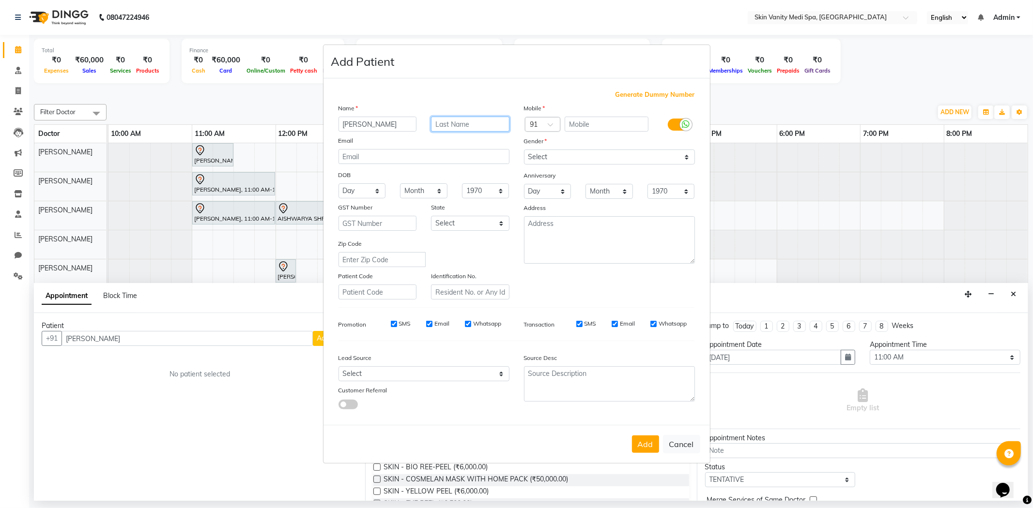
click at [450, 121] on input "text" at bounding box center [470, 124] width 78 height 15
type input "MISTRY"
click at [582, 122] on input "text" at bounding box center [606, 124] width 84 height 15
type input "8866402308"
click at [547, 157] on select "Select Male Female Other Prefer Not To Say" at bounding box center [609, 157] width 171 height 15
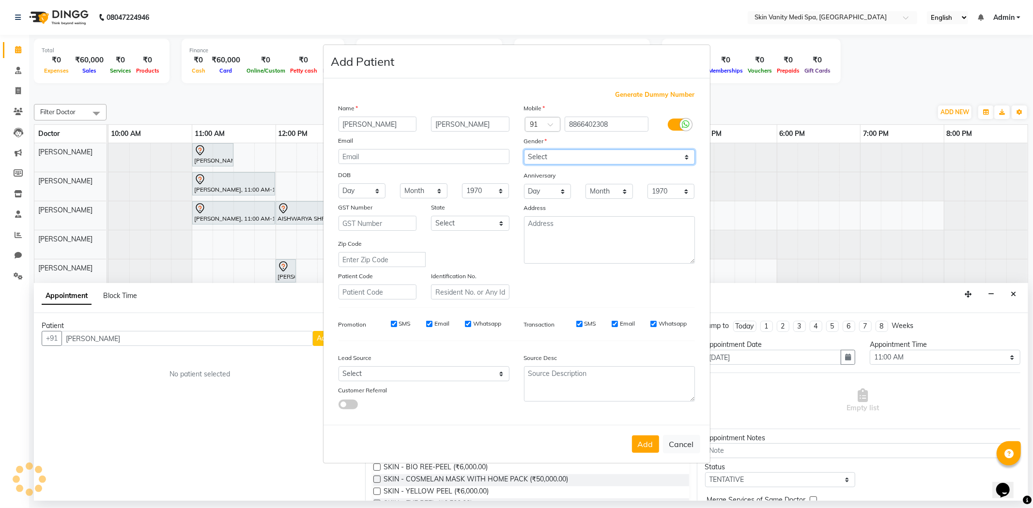
select select "female"
click at [524, 150] on select "Select Male Female Other Prefer Not To Say" at bounding box center [609, 157] width 171 height 15
click at [470, 225] on select "Select Andaman and Nicobar Islands Andhra Pradesh Arunachal Pradesh Assam Bihar…" at bounding box center [470, 223] width 78 height 15
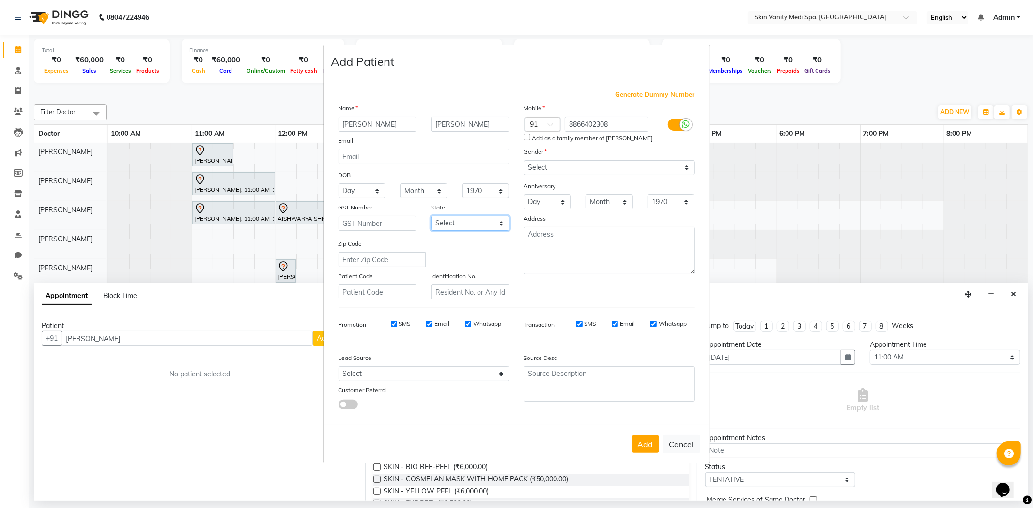
select select "12"
click at [431, 216] on select "Select Andaman and Nicobar Islands Andhra Pradesh Arunachal Pradesh Assam Bihar…" at bounding box center [470, 223] width 78 height 15
click at [654, 447] on button "Add" at bounding box center [645, 444] width 27 height 17
click at [684, 440] on button "Cancel" at bounding box center [681, 444] width 37 height 18
select select
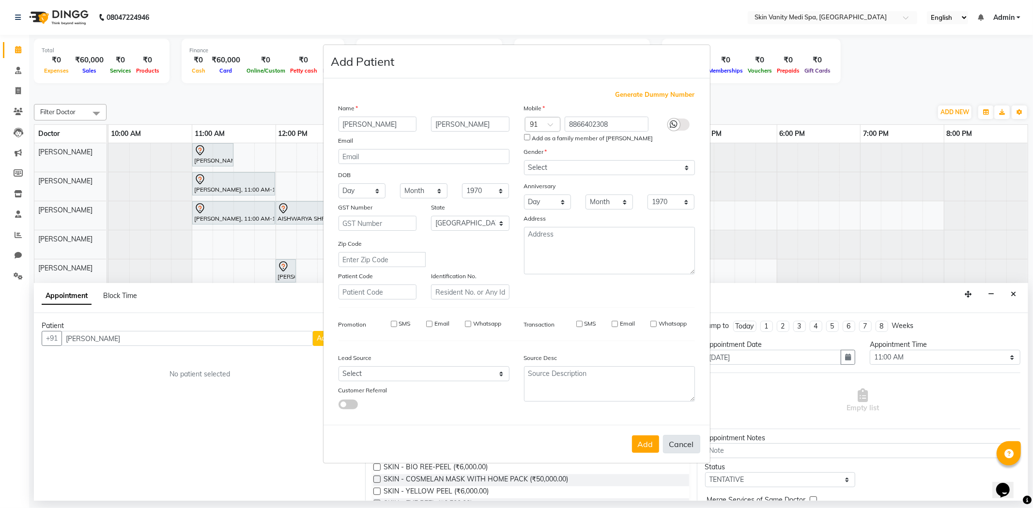
select select
select select "null"
select select
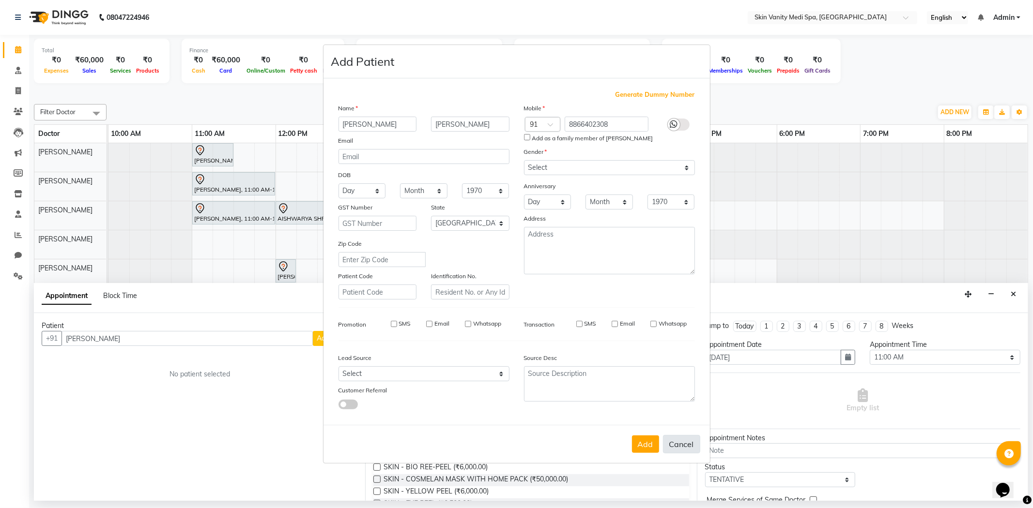
select select
checkbox input "false"
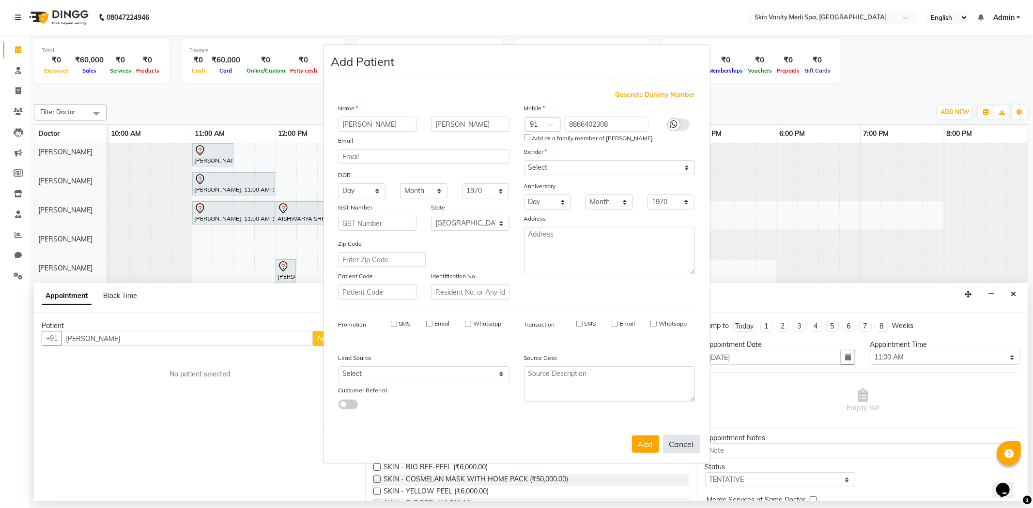
checkbox input "false"
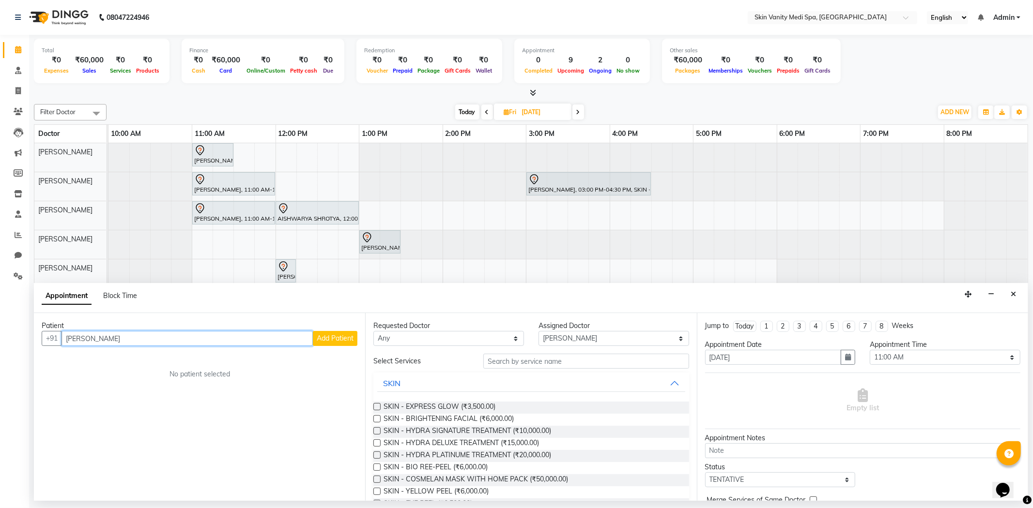
drag, startPoint x: 128, startPoint y: 338, endPoint x: 55, endPoint y: 347, distance: 74.1
click at [56, 347] on div "Patient +91 HARSHIDA Add Patient No patient selected" at bounding box center [199, 407] width 331 height 188
click at [106, 351] on button "HARSHITA MISTRY 88664 02308" at bounding box center [132, 358] width 138 height 15
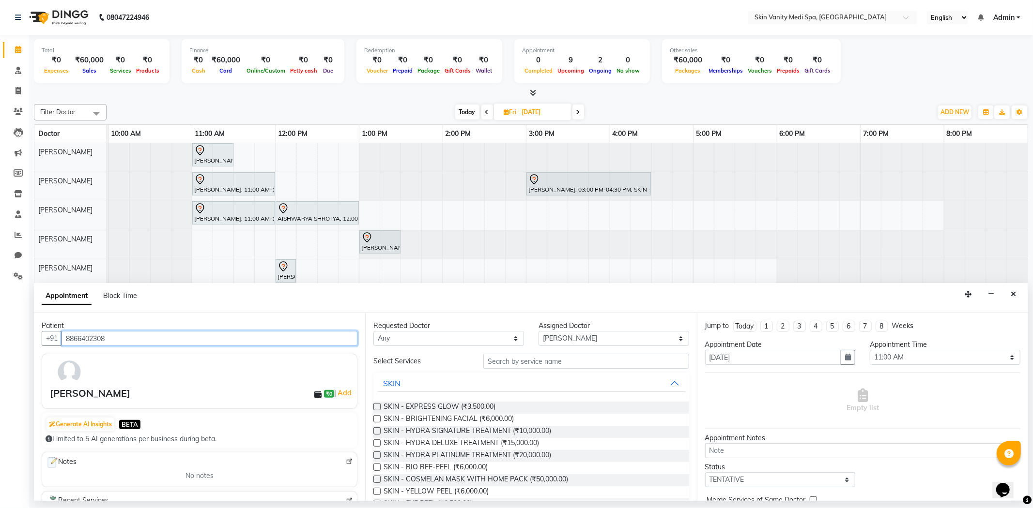
type input "8866402308"
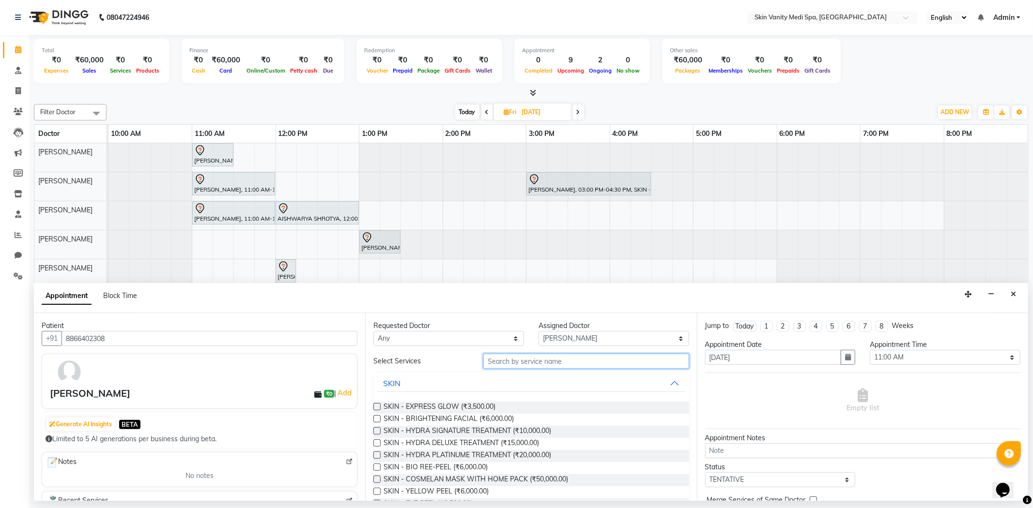
click at [518, 362] on input "text" at bounding box center [585, 361] width 205 height 15
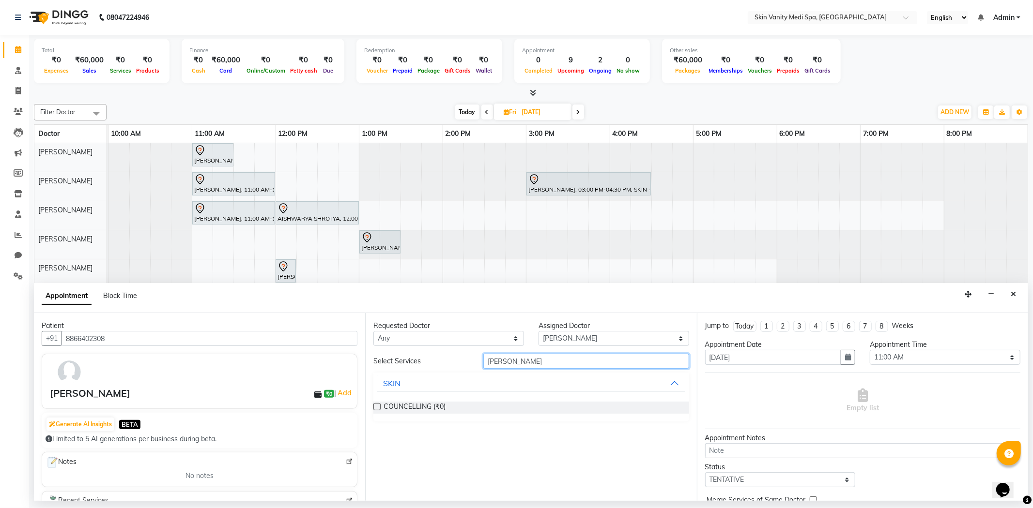
type input "[PERSON_NAME]"
click at [379, 407] on label at bounding box center [376, 406] width 7 height 7
click at [379, 407] on input "checkbox" at bounding box center [376, 408] width 6 height 6
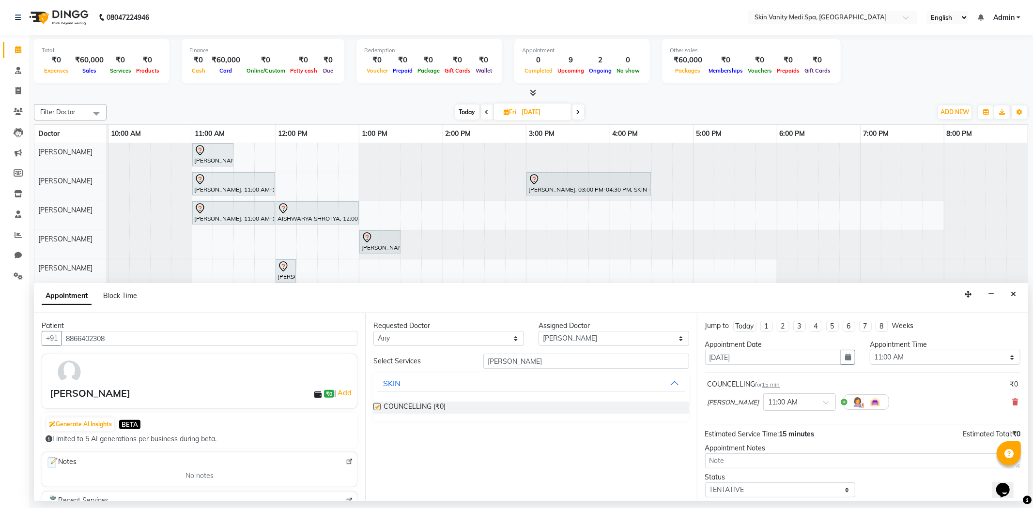
checkbox input "false"
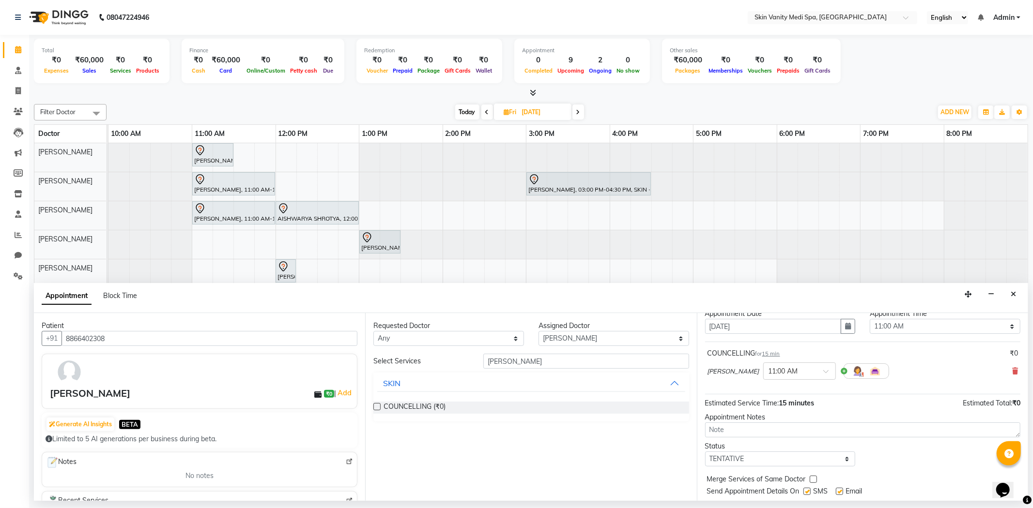
scroll to position [58, 0]
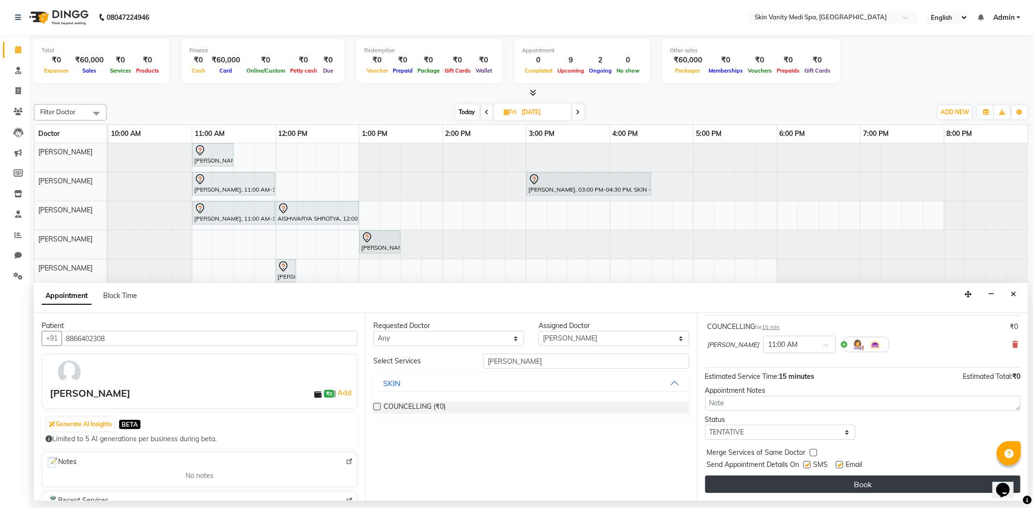
click at [819, 486] on button "Book" at bounding box center [862, 484] width 315 height 17
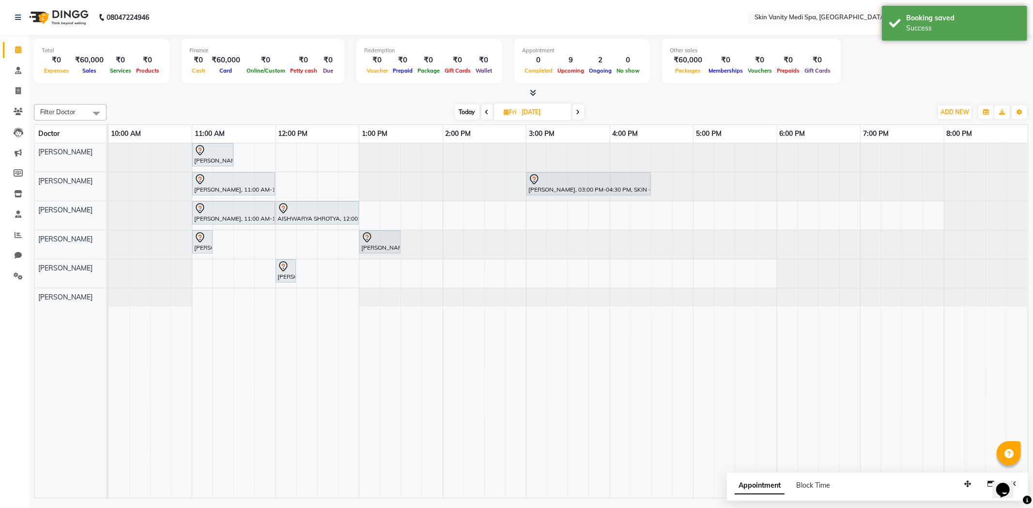
click at [466, 109] on span "Today" at bounding box center [467, 112] width 24 height 15
type input "01-09-2025"
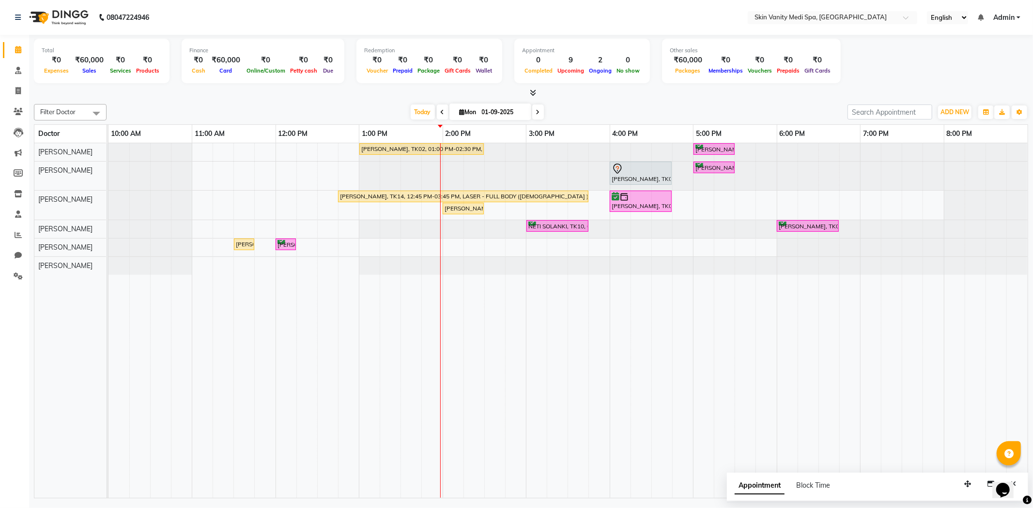
click at [318, 110] on div "[DATE] [DATE]" at bounding box center [476, 112] width 731 height 15
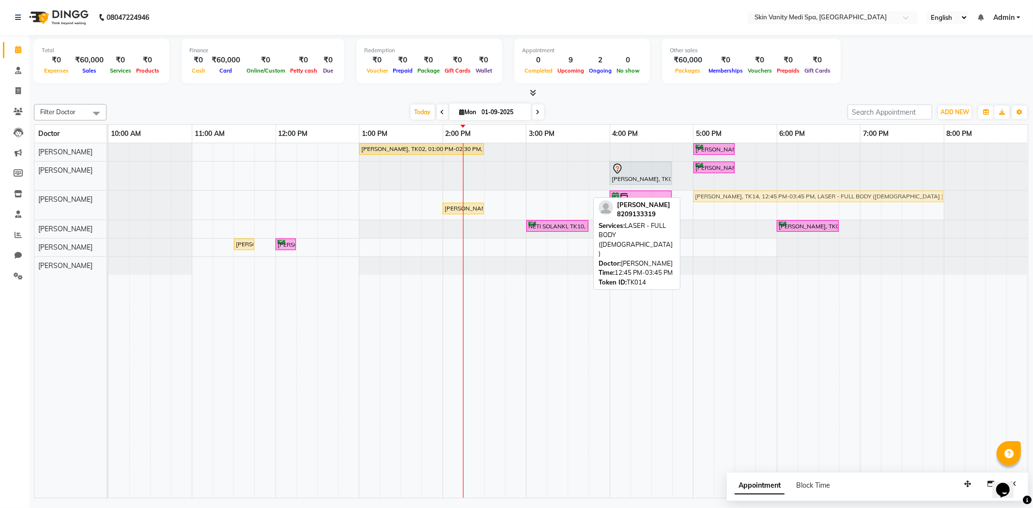
drag, startPoint x: 420, startPoint y: 195, endPoint x: 773, endPoint y: 204, distance: 353.0
click at [773, 204] on div "PALAK PATEL, TK02, 01:00 PM-02:30 PM, LASER - FULL LEGS ( FEMALE ) URVASHI RAVA…" at bounding box center [567, 320] width 919 height 355
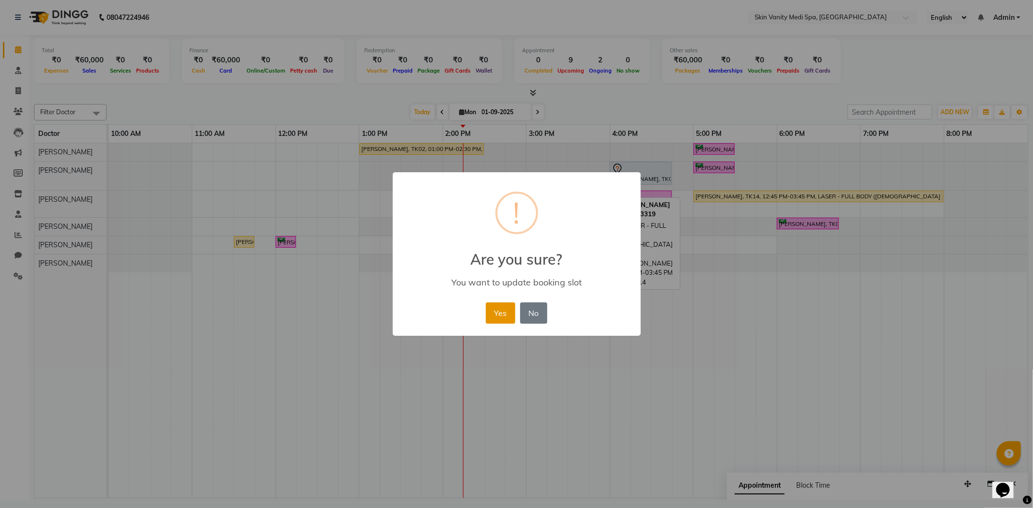
click at [510, 317] on button "Yes" at bounding box center [501, 313] width 30 height 21
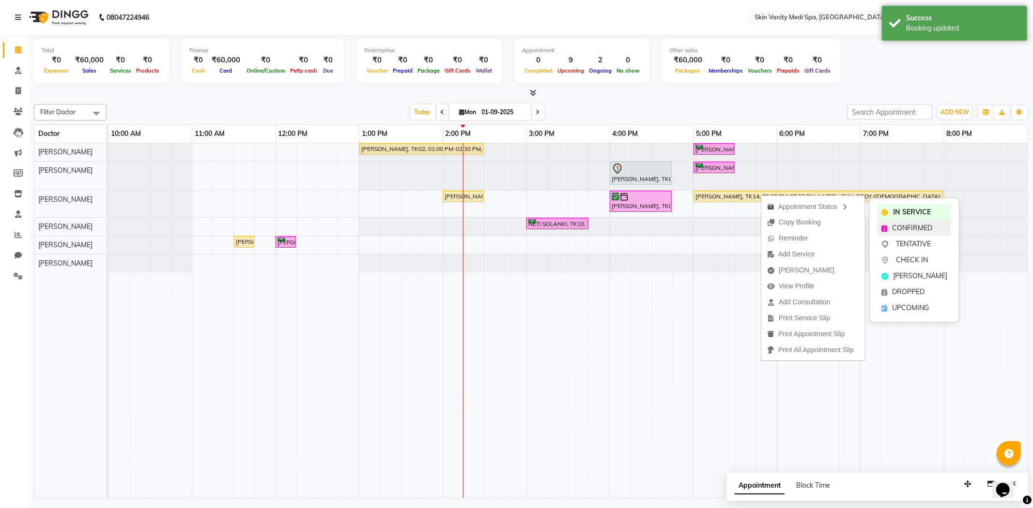
click at [899, 224] on span "CONFIRMED" at bounding box center [912, 228] width 40 height 10
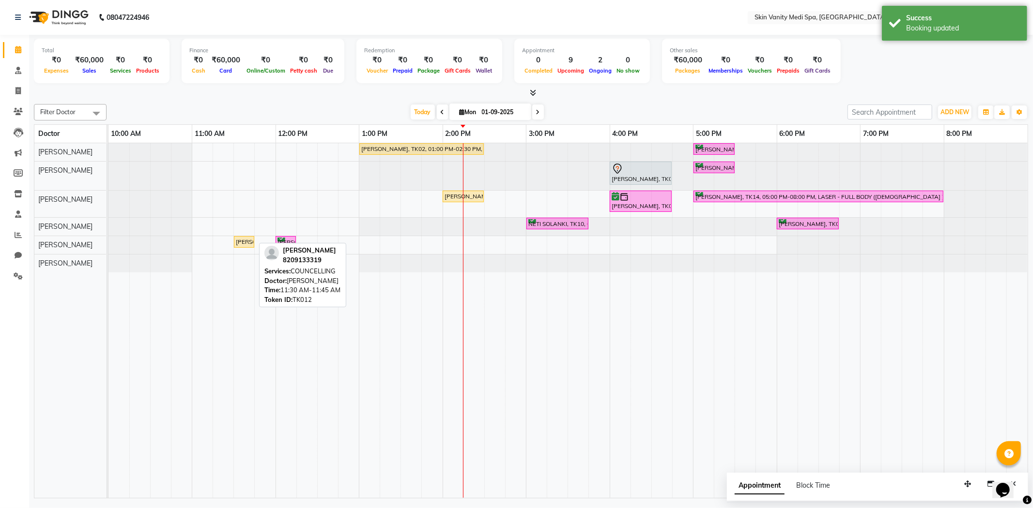
click at [244, 243] on div "[PERSON_NAME], TK12, 11:30 AM-11:45 AM, COUNCELLING" at bounding box center [244, 242] width 18 height 9
click at [248, 243] on div "[PERSON_NAME], TK12, 11:30 AM-11:45 AM, COUNCELLING" at bounding box center [244, 242] width 18 height 9
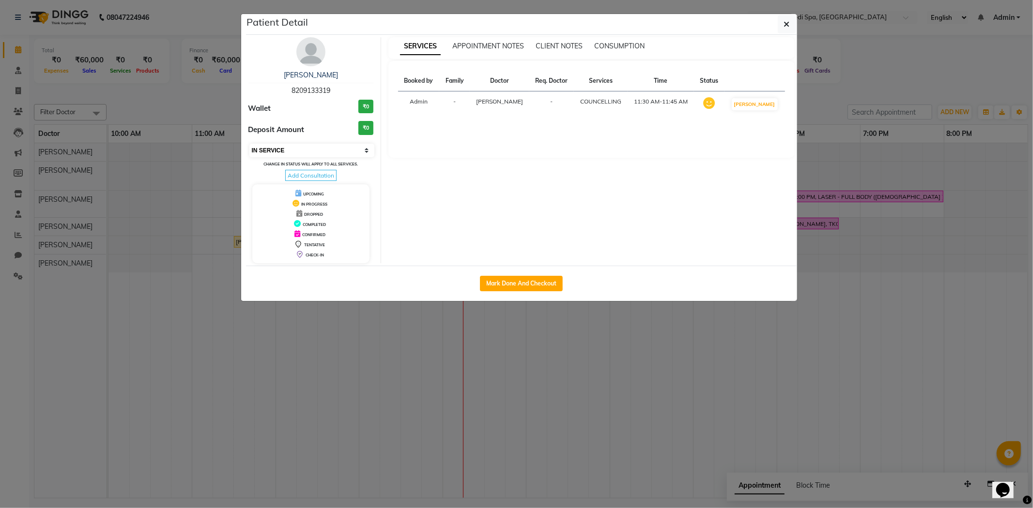
click at [315, 155] on select "Select IN SERVICE CONFIRMED TENTATIVE CHECK IN MARK DONE DROPPED UPCOMING" at bounding box center [311, 151] width 125 height 14
select select "3"
click at [249, 144] on select "Select IN SERVICE CONFIRMED TENTATIVE CHECK IN MARK DONE DROPPED UPCOMING" at bounding box center [311, 151] width 125 height 14
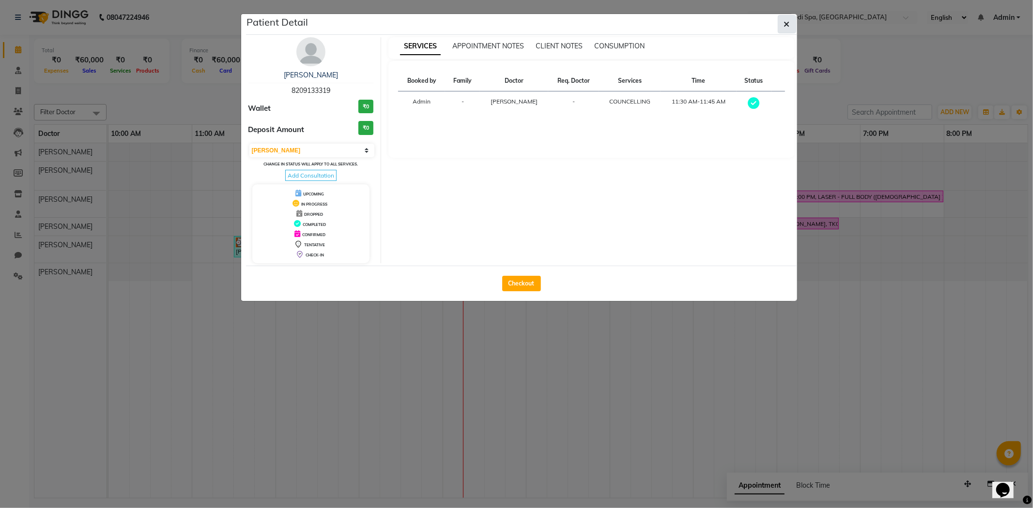
click at [784, 22] on icon "button" at bounding box center [787, 24] width 6 height 8
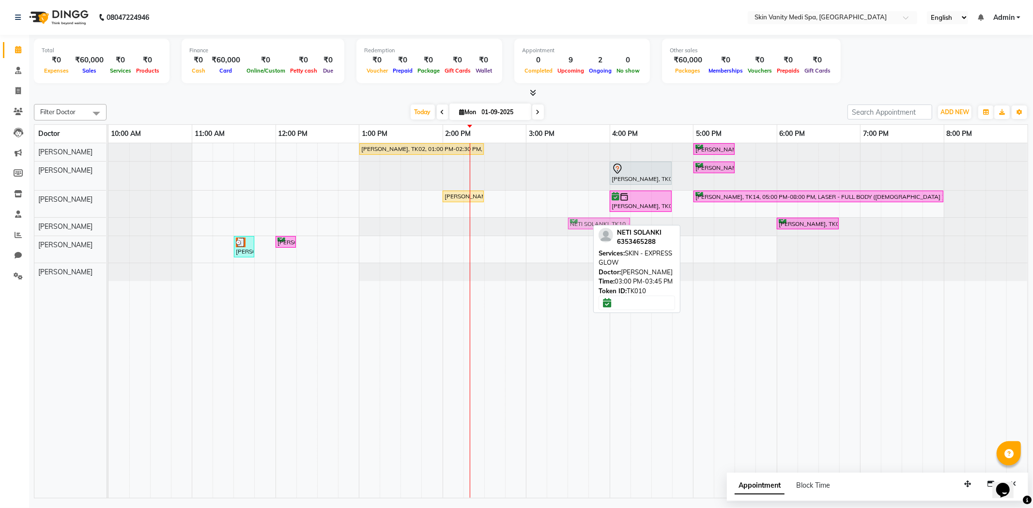
drag, startPoint x: 538, startPoint y: 220, endPoint x: 584, endPoint y: 225, distance: 46.3
click at [108, 225] on div "NETI SOLANKI, TK10, 03:00 PM-03:45 PM, SKIN - EXPRESS GLOW MANALI PATEL, TK09, …" at bounding box center [108, 226] width 0 height 17
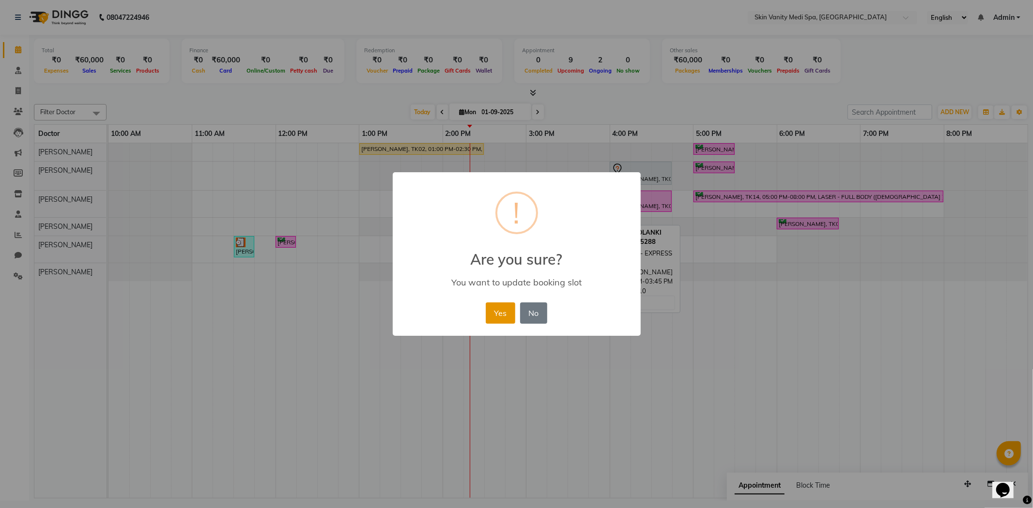
click at [498, 322] on button "Yes" at bounding box center [501, 313] width 30 height 21
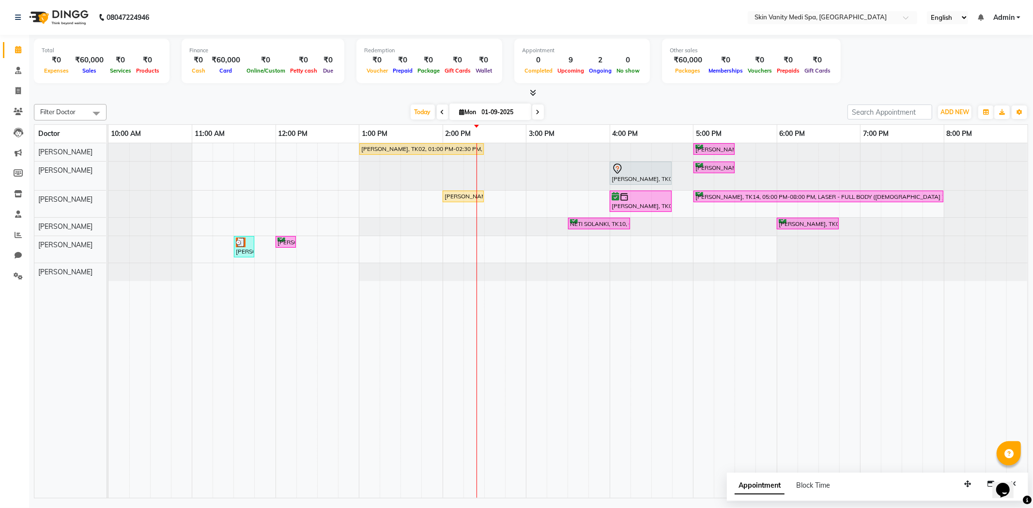
click at [378, 107] on div "[DATE] [DATE]" at bounding box center [476, 112] width 731 height 15
click at [482, 117] on input "01-09-2025" at bounding box center [503, 112] width 48 height 15
select select "9"
select select "2025"
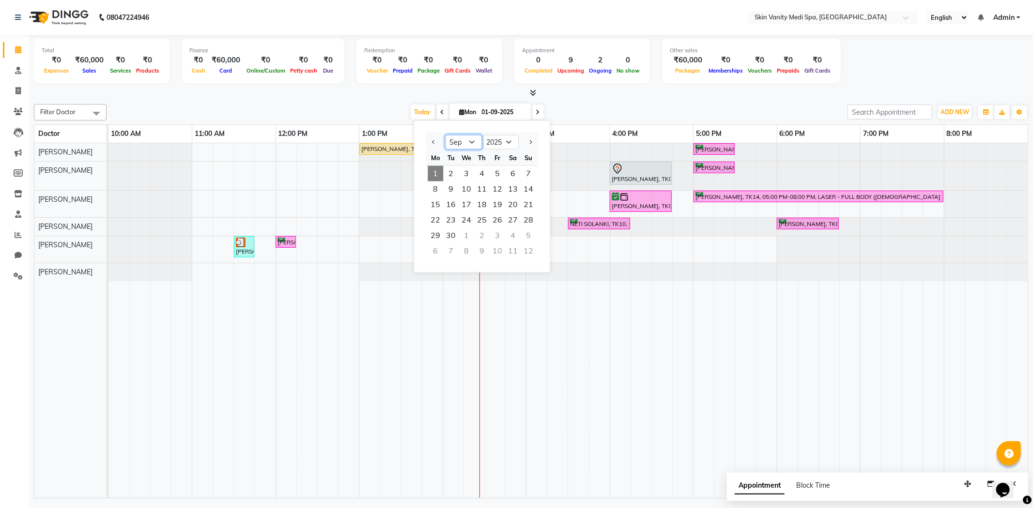
click at [468, 143] on select "Jan Feb Mar Apr May Jun Jul Aug Sep Oct Nov Dec" at bounding box center [463, 142] width 37 height 15
click at [445, 135] on select "Jan Feb Mar Apr May Jun Jul Aug Sep Oct Nov Dec" at bounding box center [463, 142] width 37 height 15
click at [498, 252] on div "10" at bounding box center [496, 250] width 15 height 15
type input "10-10-2025"
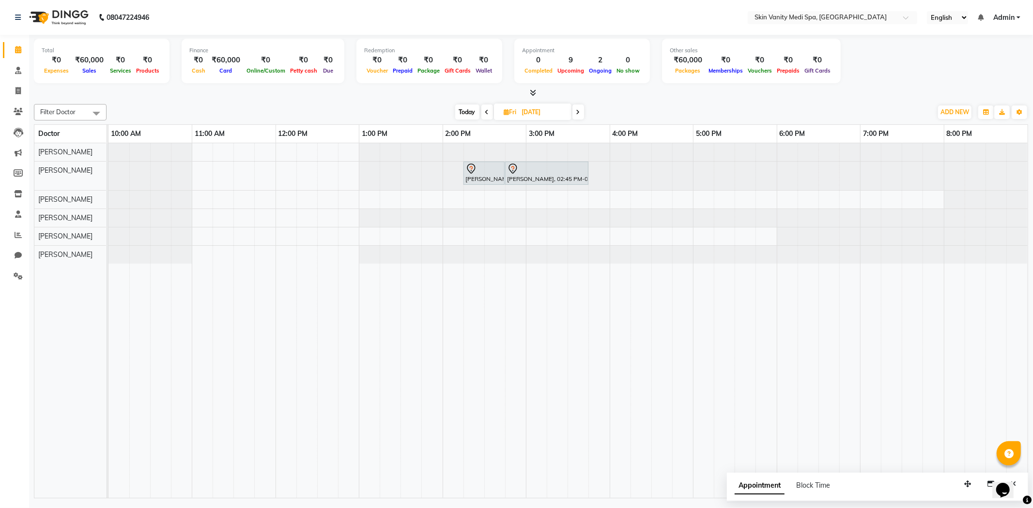
click at [528, 112] on input "10-10-2025" at bounding box center [543, 112] width 48 height 15
select select "10"
select select "2025"
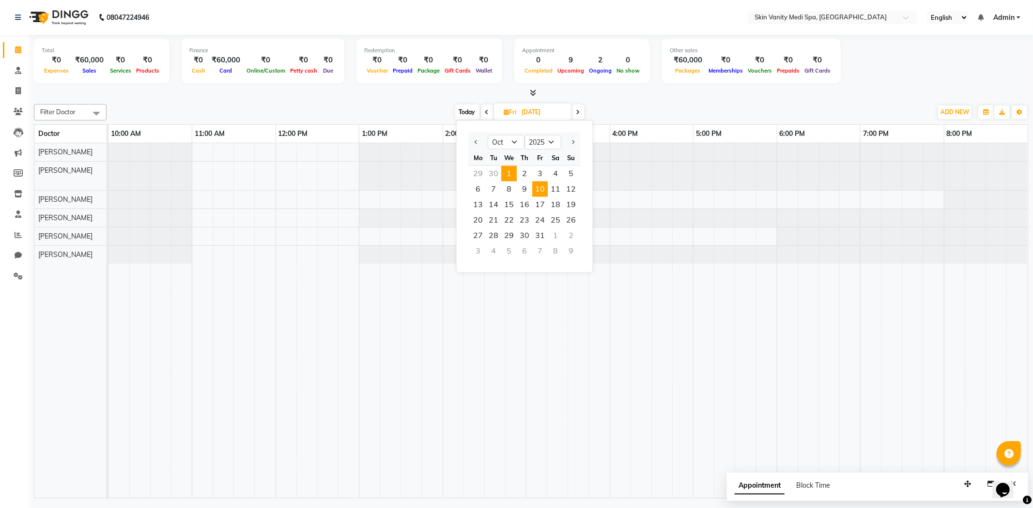
click at [505, 168] on span "1" at bounding box center [508, 173] width 15 height 15
type input "01-10-2025"
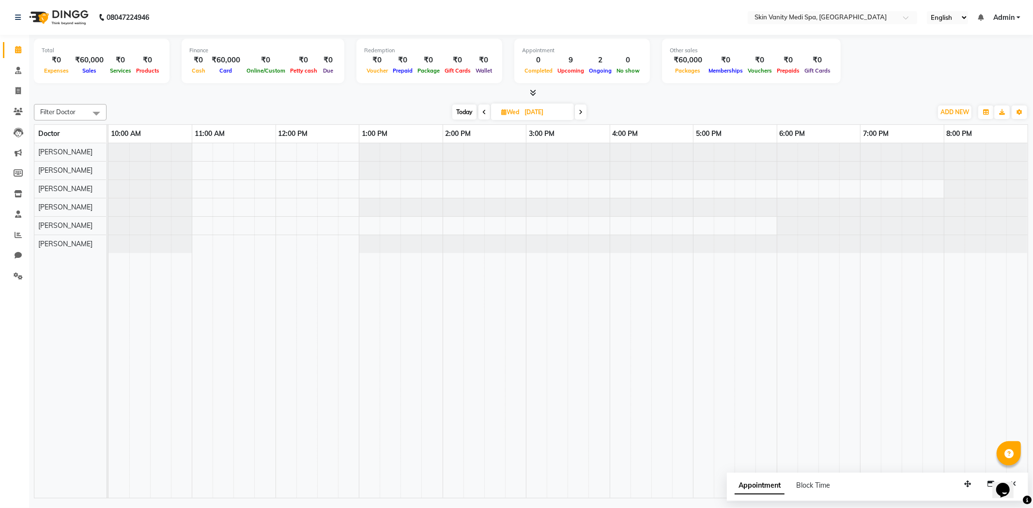
click at [362, 184] on div at bounding box center [567, 320] width 919 height 355
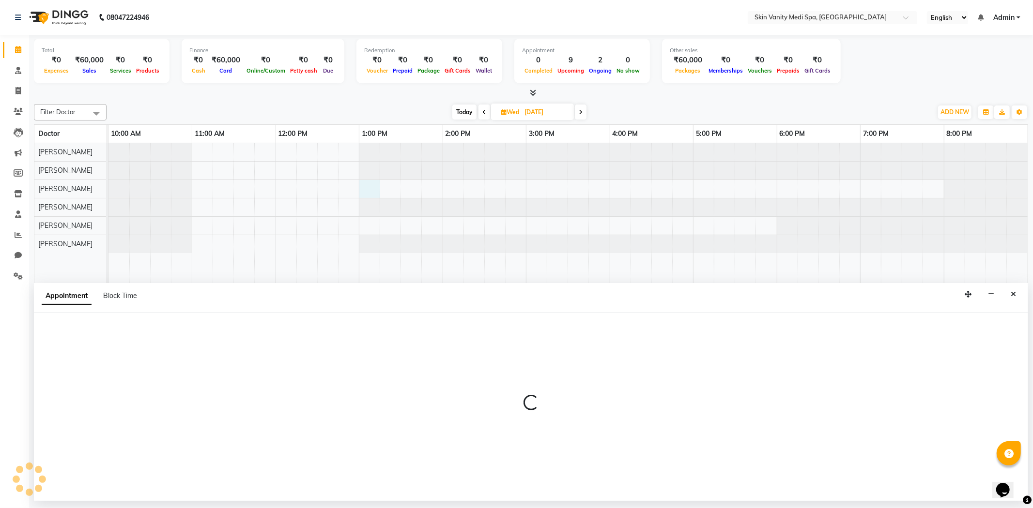
select select "70348"
select select "780"
select select "tentative"
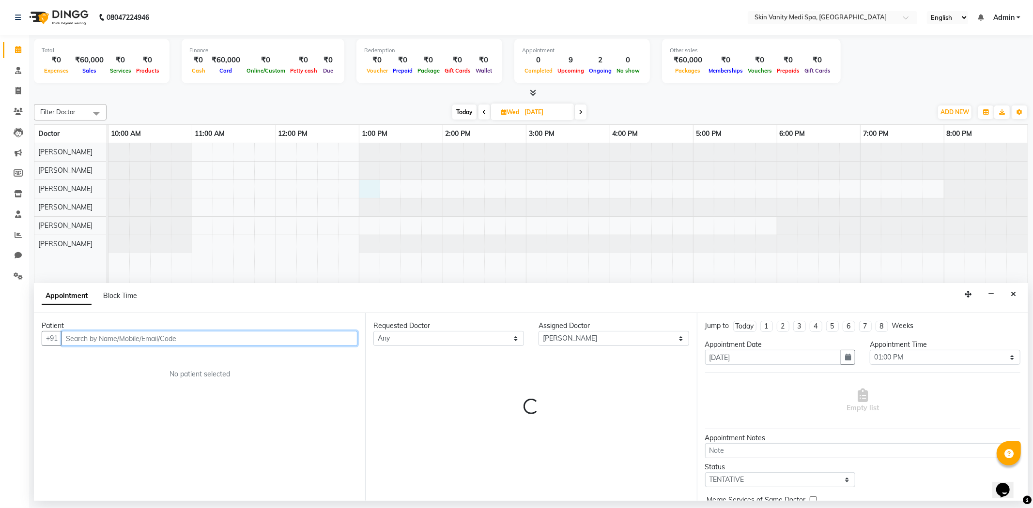
click at [114, 345] on input "text" at bounding box center [209, 338] width 296 height 15
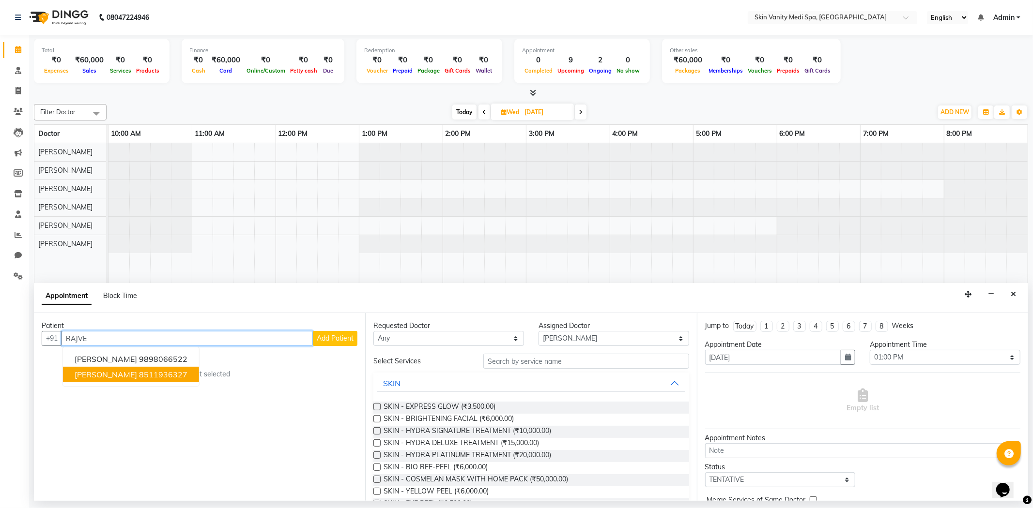
click at [117, 379] on span "[PERSON_NAME]" at bounding box center [106, 375] width 62 height 10
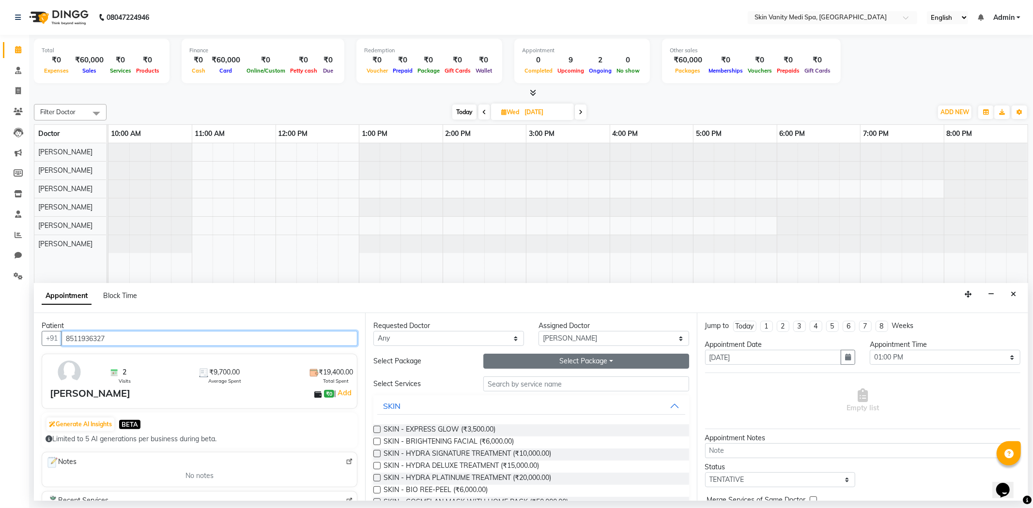
type input "8511936327"
click at [570, 361] on button "Select Package Toggle Dropdown" at bounding box center [585, 361] width 205 height 15
click at [538, 381] on li "LASER - FULL BIKINI (2 SESSIONS)" at bounding box center [554, 381] width 140 height 14
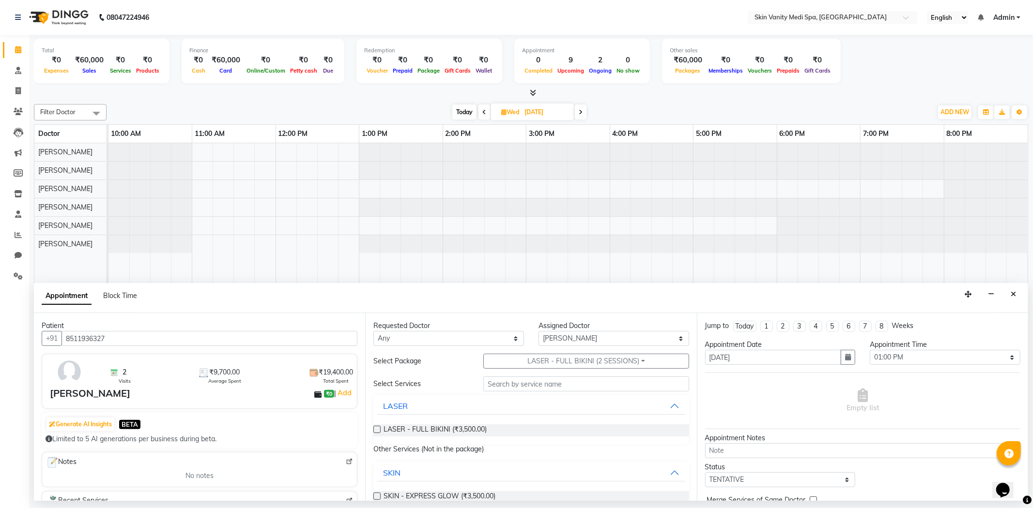
click at [376, 429] on label at bounding box center [376, 429] width 7 height 7
click at [376, 429] on input "checkbox" at bounding box center [376, 430] width 6 height 6
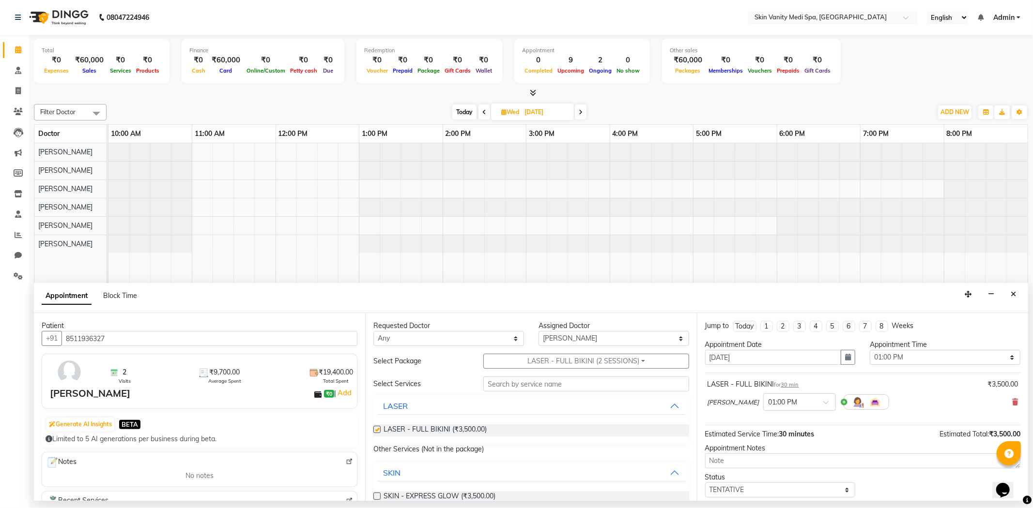
checkbox input "false"
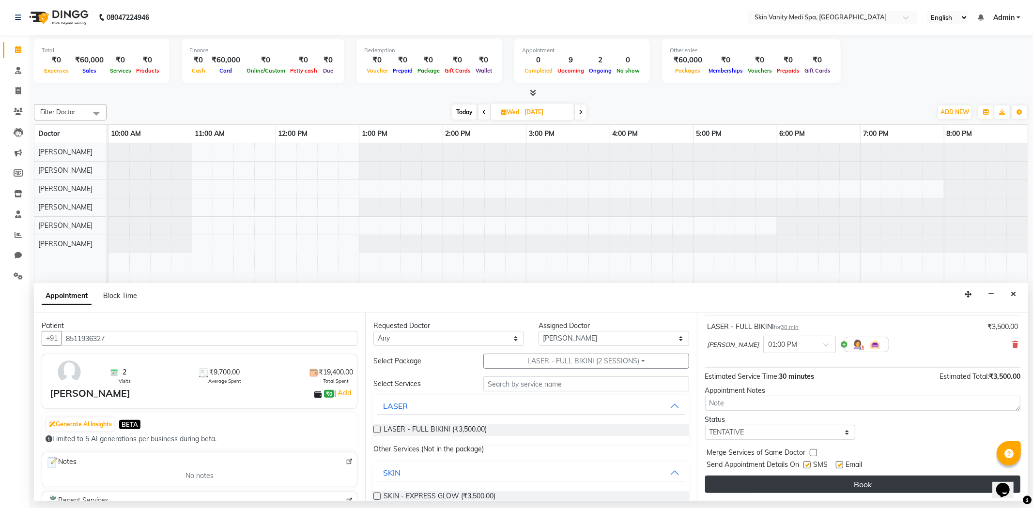
click at [807, 491] on button "Book" at bounding box center [862, 484] width 315 height 17
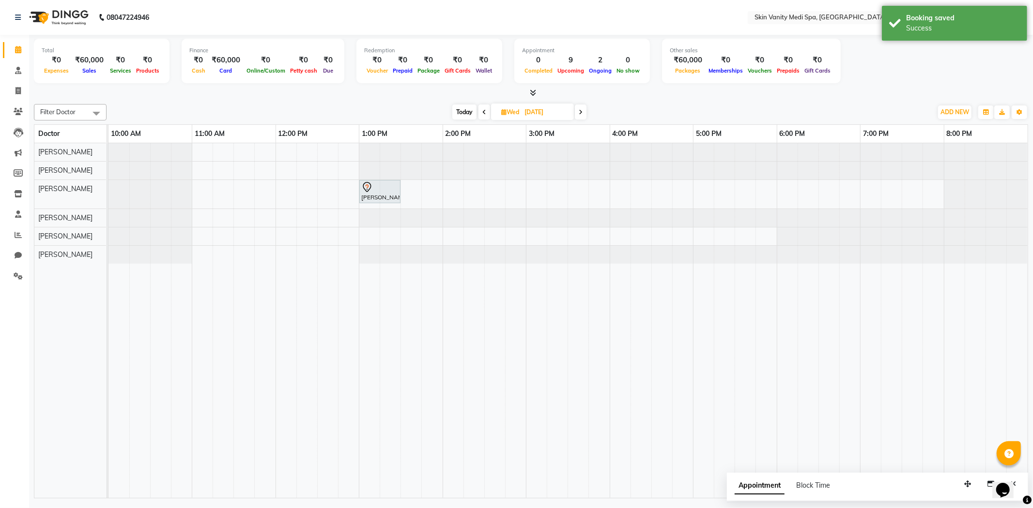
click at [460, 110] on span "Today" at bounding box center [464, 112] width 24 height 15
type input "01-09-2025"
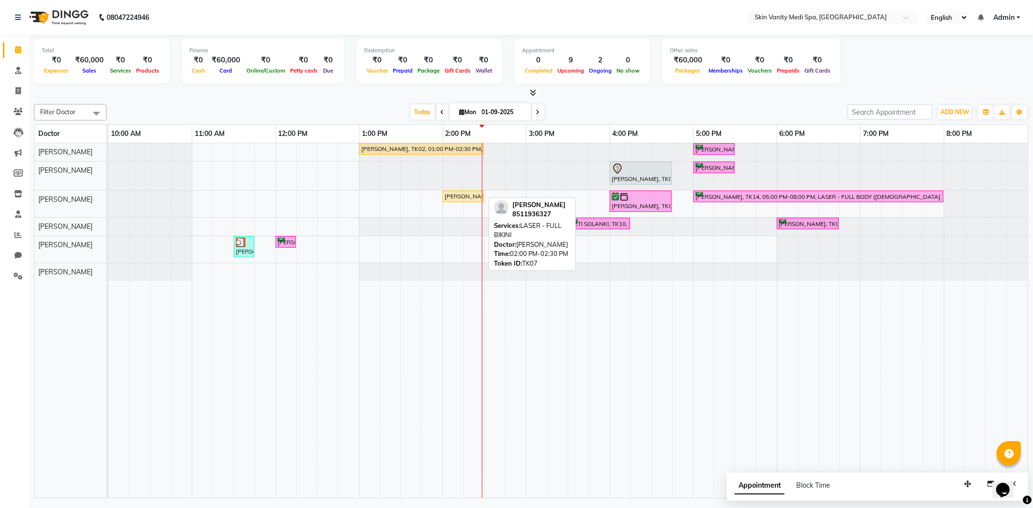
click at [468, 194] on div "RAJVEE SHAH, TK07, 02:00 PM-02:30 PM, LASER - FULL BIKINI" at bounding box center [462, 196] width 39 height 9
click at [461, 194] on div "RAJVEE SHAH, TK07, 02:00 PM-02:30 PM, LASER - FULL BIKINI" at bounding box center [462, 196] width 39 height 9
select select "1"
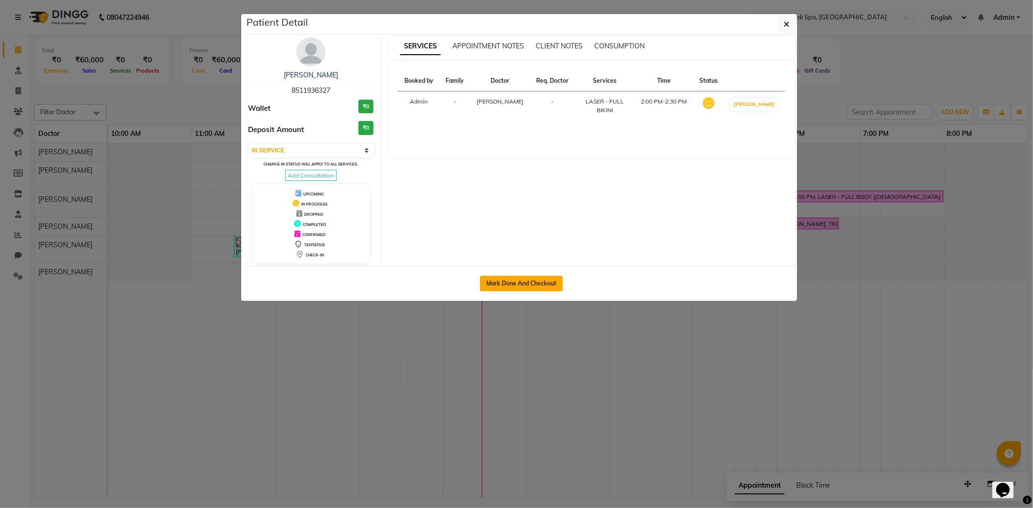
click at [493, 286] on button "Mark Done And Checkout" at bounding box center [521, 283] width 83 height 15
select select "service"
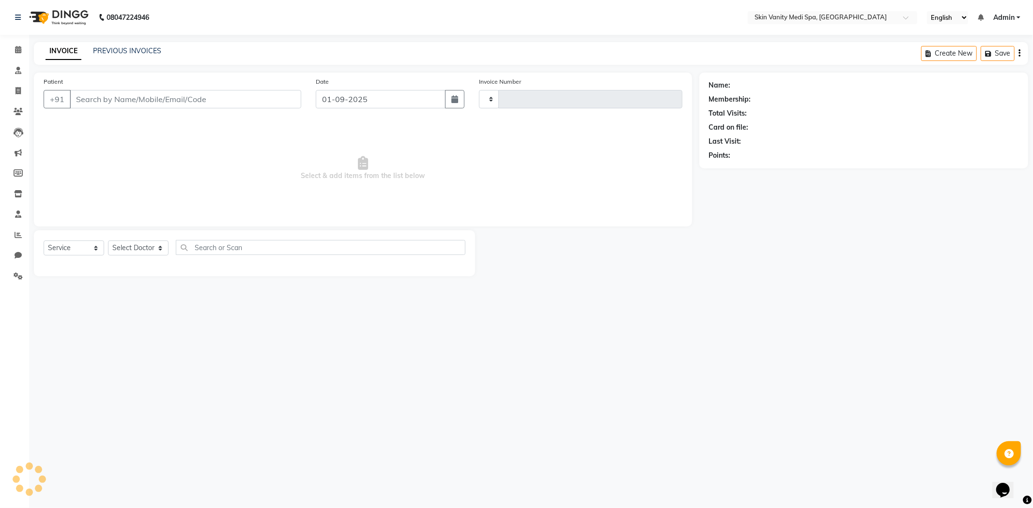
type input "0677"
select select "7826"
type input "8511936327"
select select "70348"
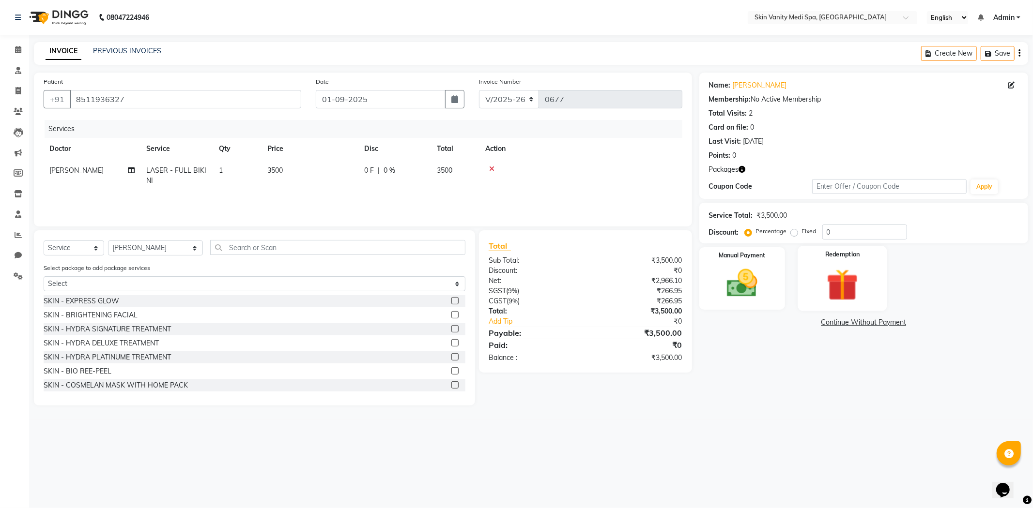
click at [848, 288] on img at bounding box center [842, 285] width 52 height 40
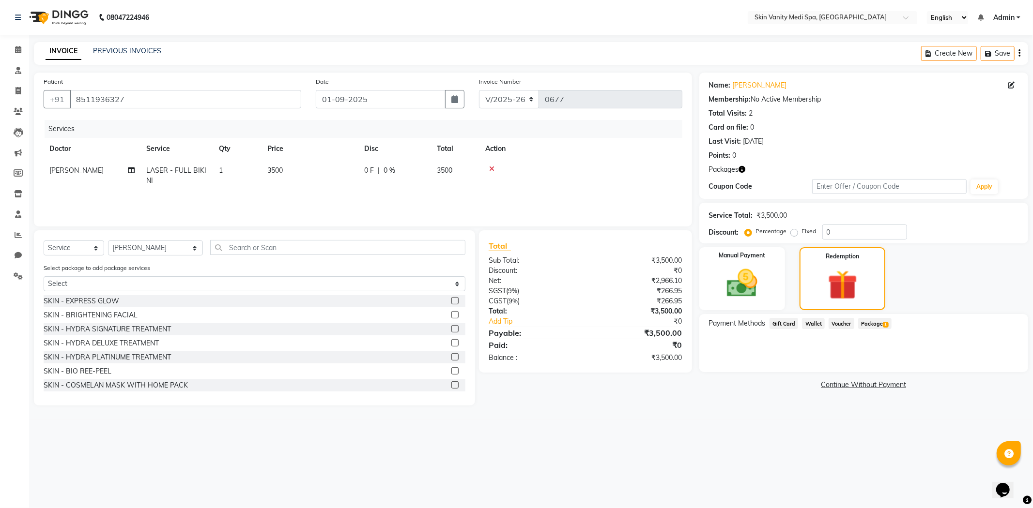
click at [859, 322] on span "Package 1" at bounding box center [874, 323] width 33 height 11
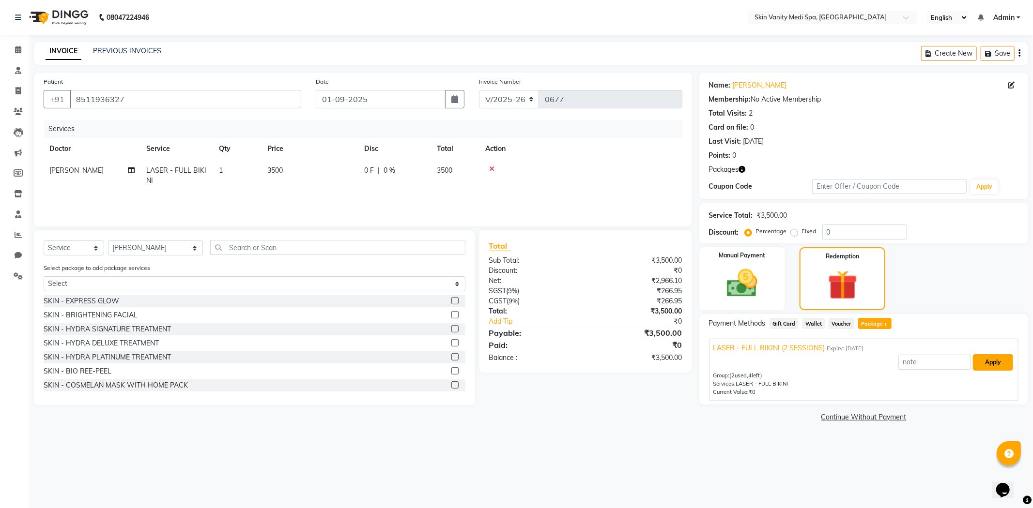
click at [986, 361] on button "Apply" at bounding box center [992, 362] width 40 height 16
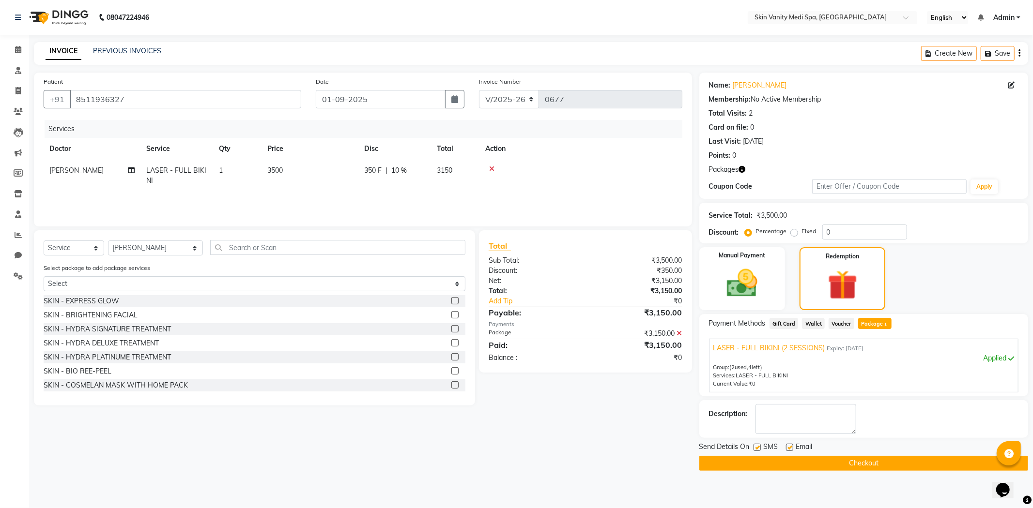
click at [812, 465] on button "Checkout" at bounding box center [863, 463] width 329 height 15
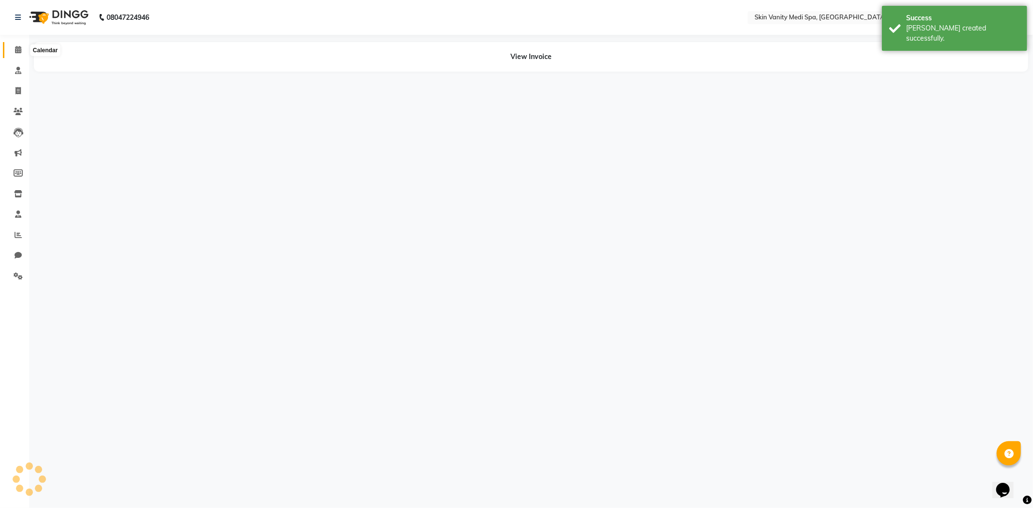
click at [15, 49] on icon at bounding box center [18, 49] width 6 height 7
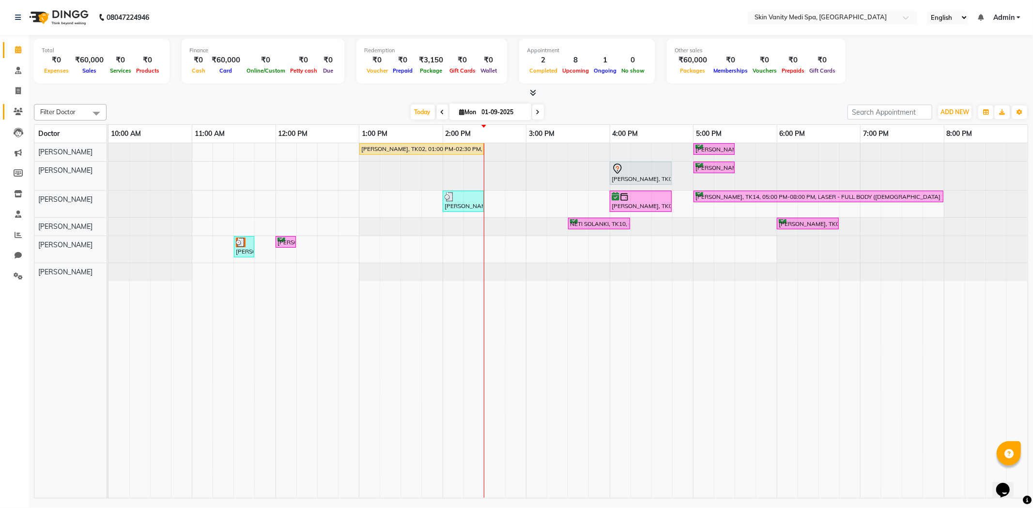
click at [17, 117] on link "Patients" at bounding box center [14, 112] width 23 height 16
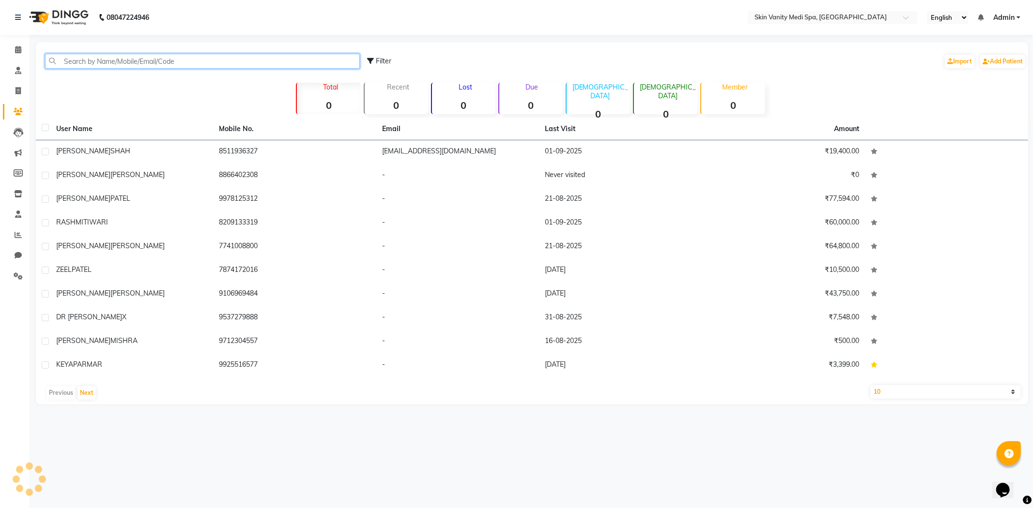
click at [68, 59] on input "text" at bounding box center [202, 61] width 315 height 15
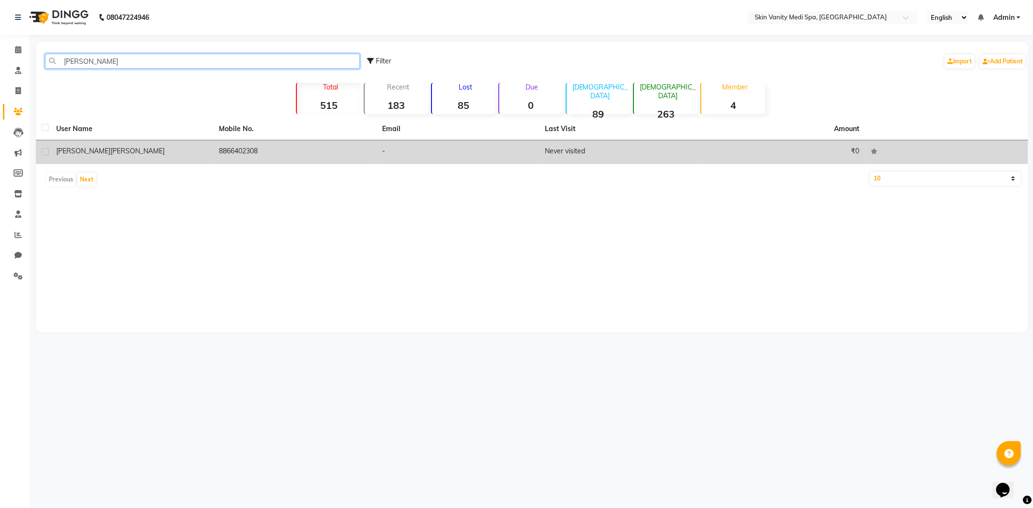
type input "HARSHITA"
click at [495, 149] on td "-" at bounding box center [457, 152] width 163 height 24
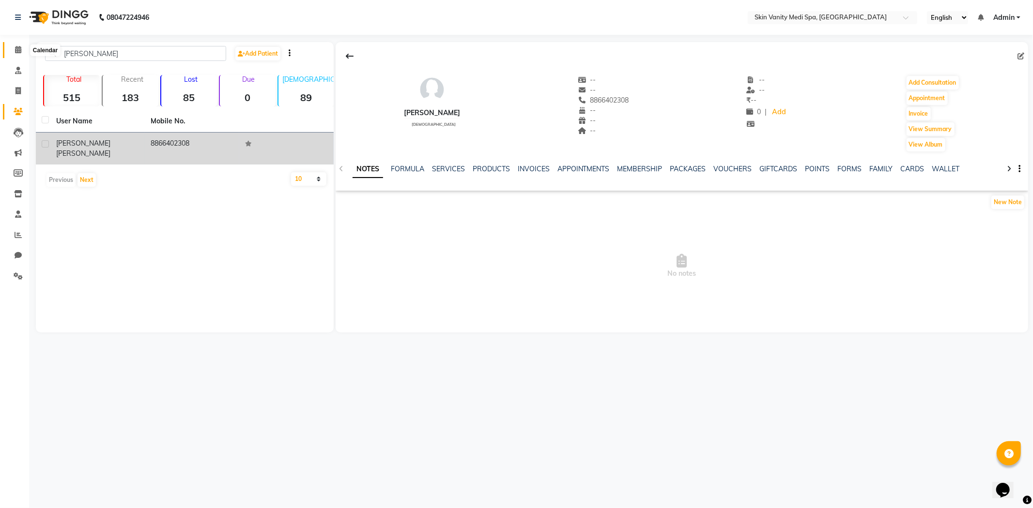
click at [14, 47] on span at bounding box center [18, 50] width 17 height 11
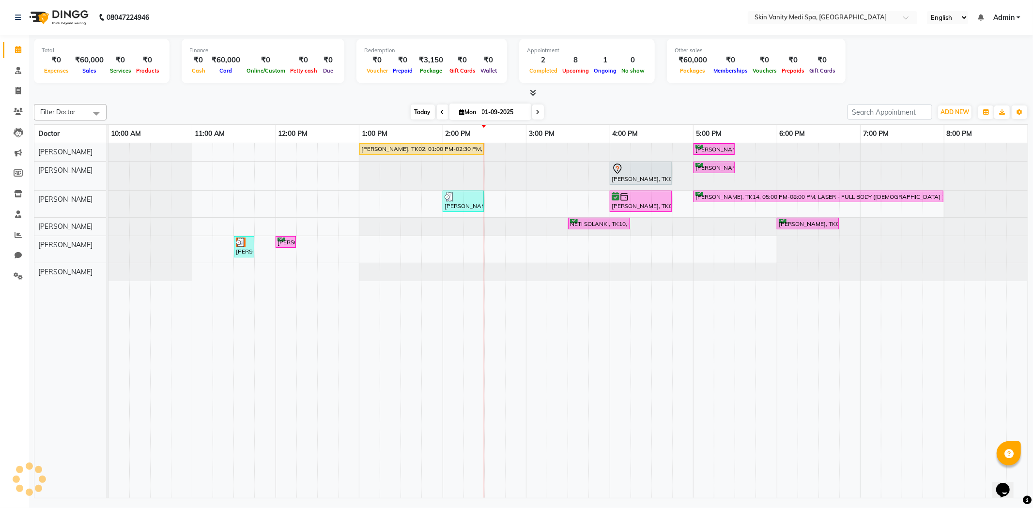
click at [419, 111] on span "Today" at bounding box center [422, 112] width 24 height 15
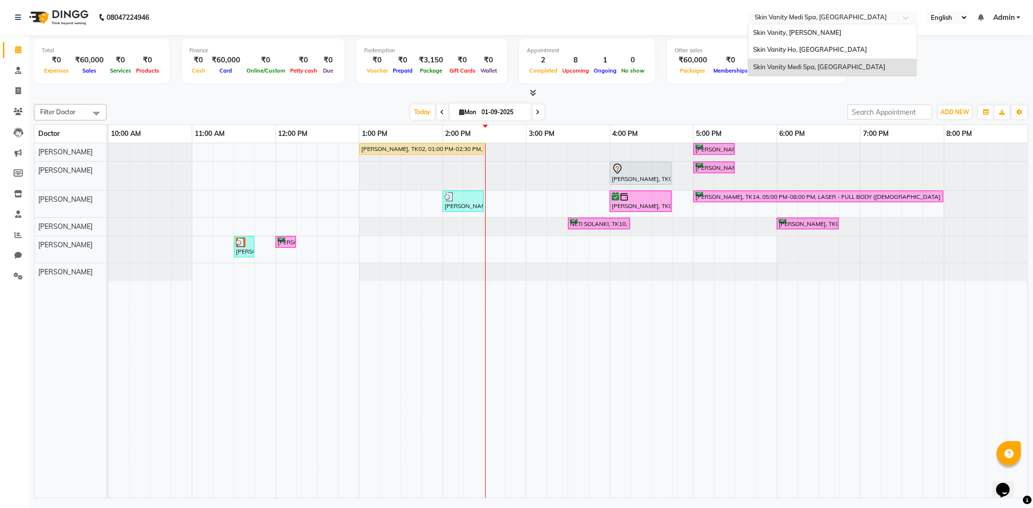
click at [876, 14] on input "text" at bounding box center [822, 19] width 140 height 10
click at [872, 35] on div "Skin Vanity, Anand" at bounding box center [832, 32] width 168 height 17
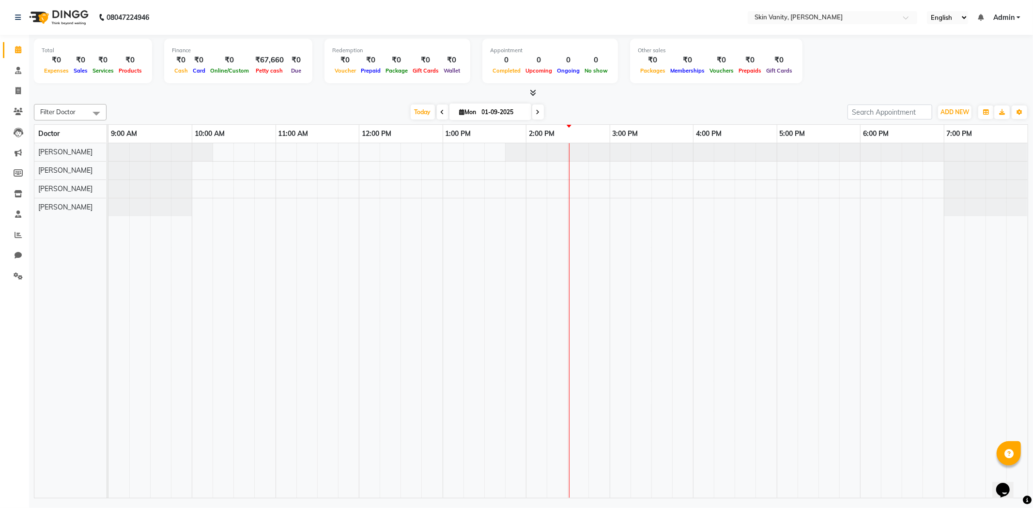
click at [437, 112] on span at bounding box center [443, 112] width 12 height 15
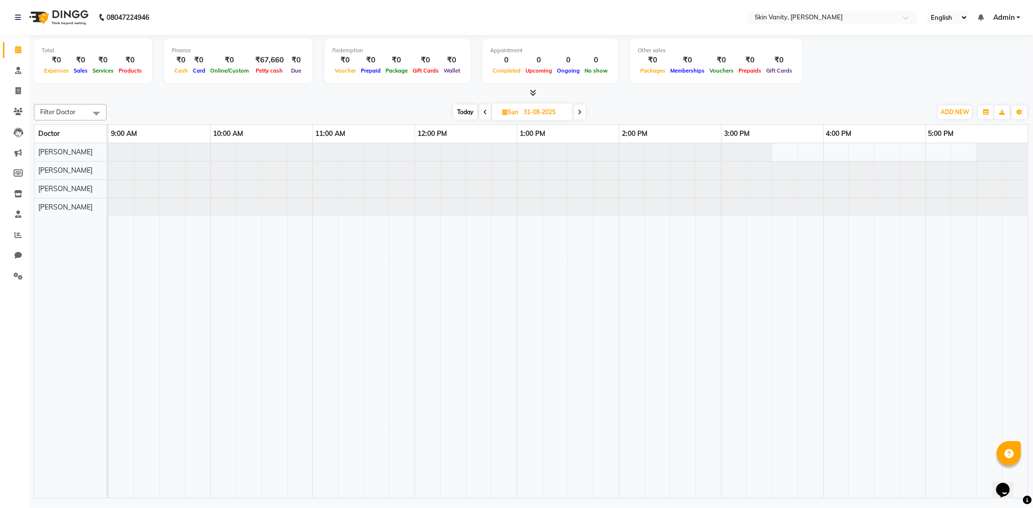
click at [470, 113] on span "Today" at bounding box center [465, 112] width 24 height 15
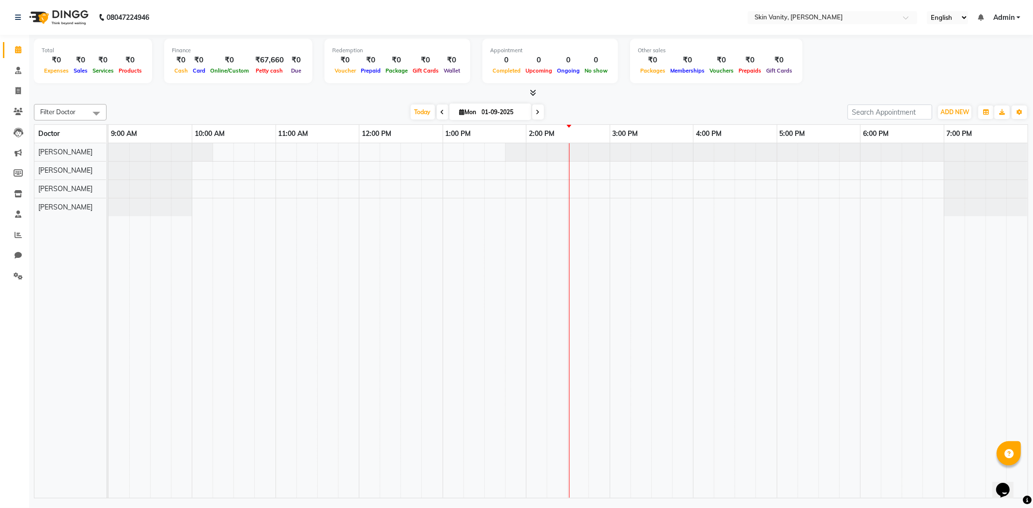
click at [440, 110] on icon at bounding box center [442, 112] width 4 height 6
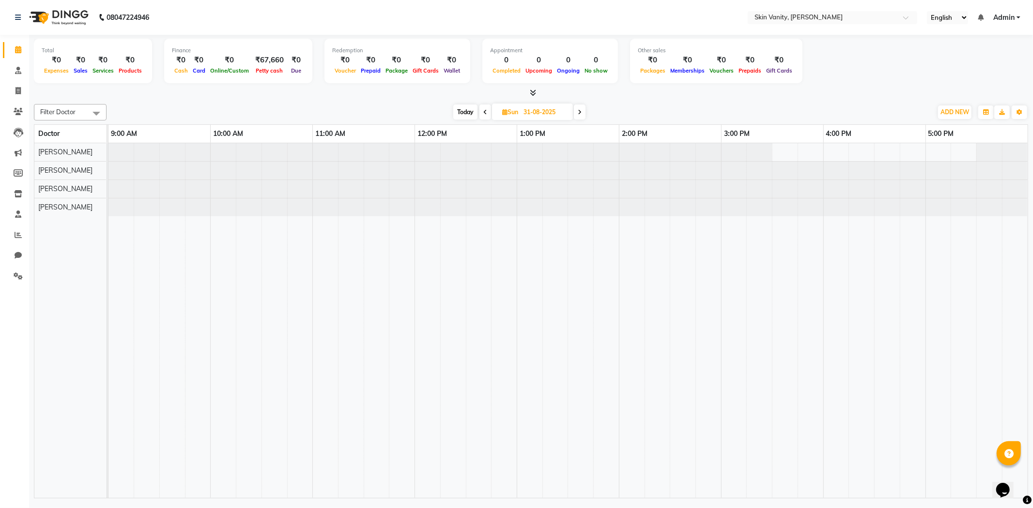
click at [484, 115] on span at bounding box center [485, 112] width 12 height 15
type input "30-08-2025"
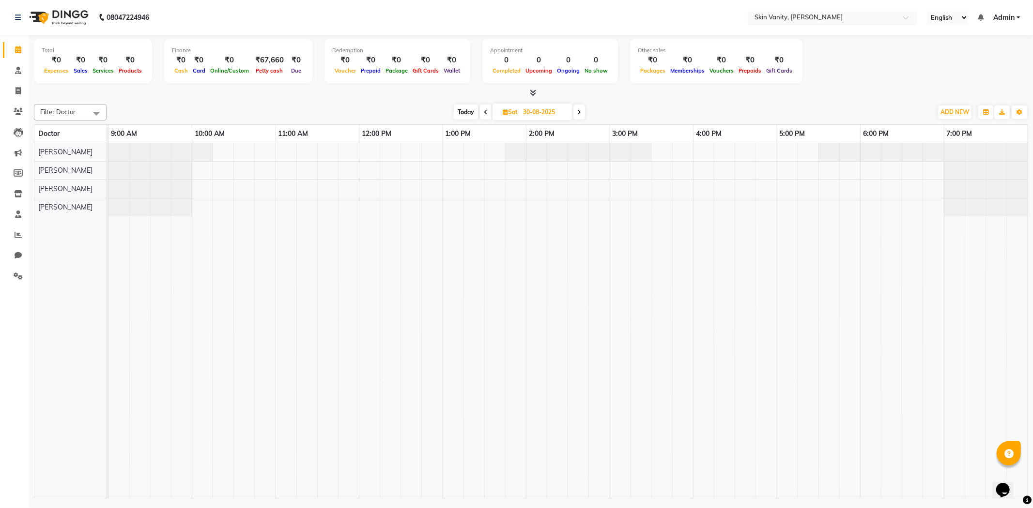
click at [785, 16] on input "text" at bounding box center [822, 19] width 140 height 10
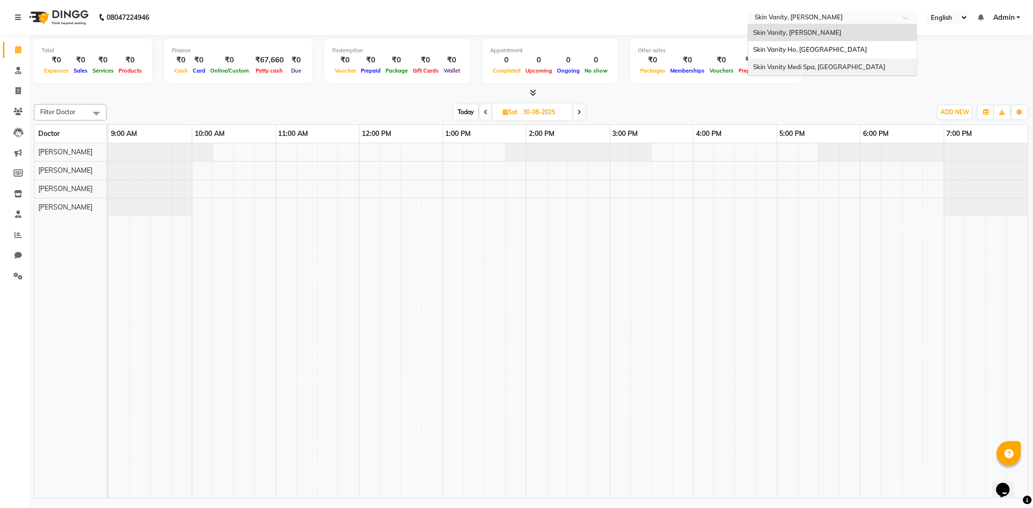
click at [782, 64] on span "Skin Vanity Medi Spa, [GEOGRAPHIC_DATA]" at bounding box center [819, 67] width 132 height 8
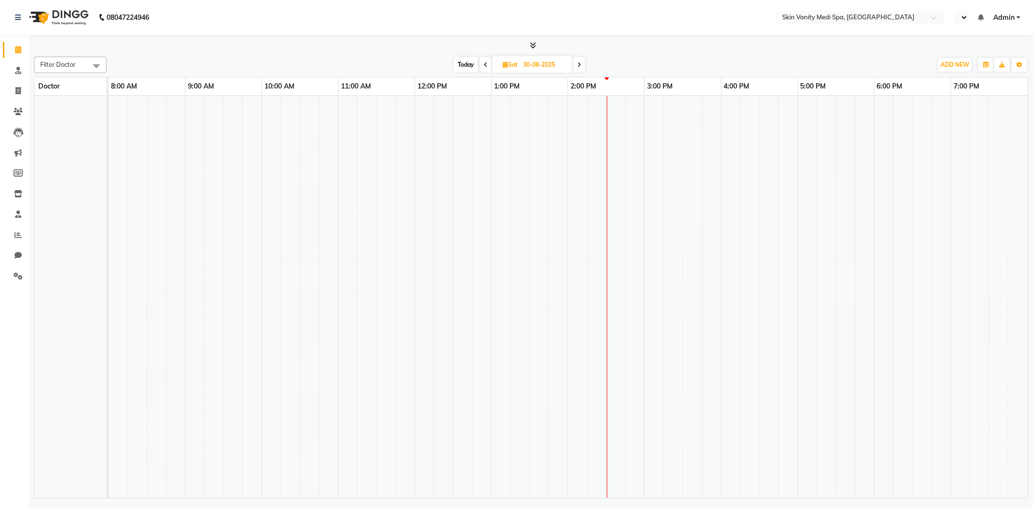
select select "en"
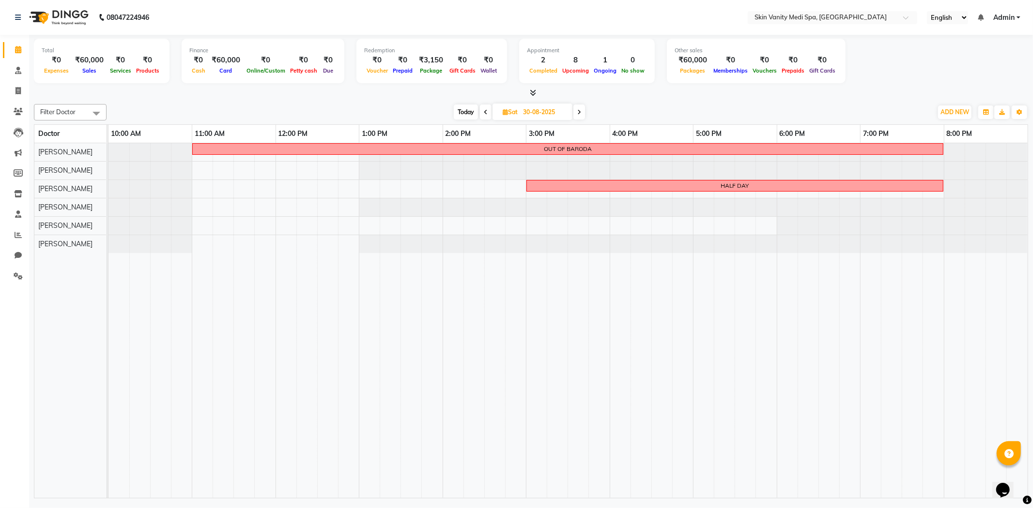
click at [469, 112] on span "Today" at bounding box center [466, 112] width 24 height 15
type input "01-09-2025"
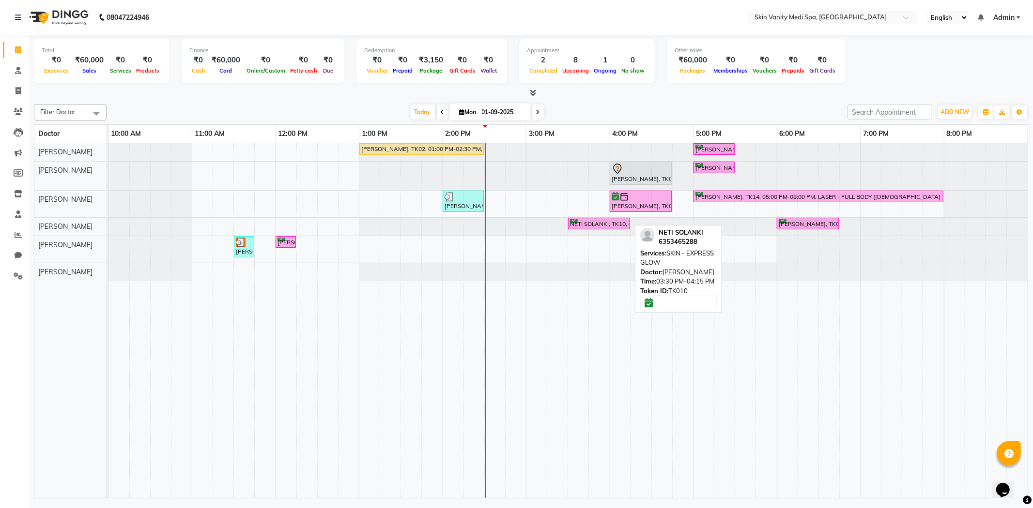
click at [602, 224] on div "NETI SOLANKI, TK10, 03:30 PM-04:15 PM, SKIN - EXPRESS GLOW" at bounding box center [599, 223] width 60 height 9
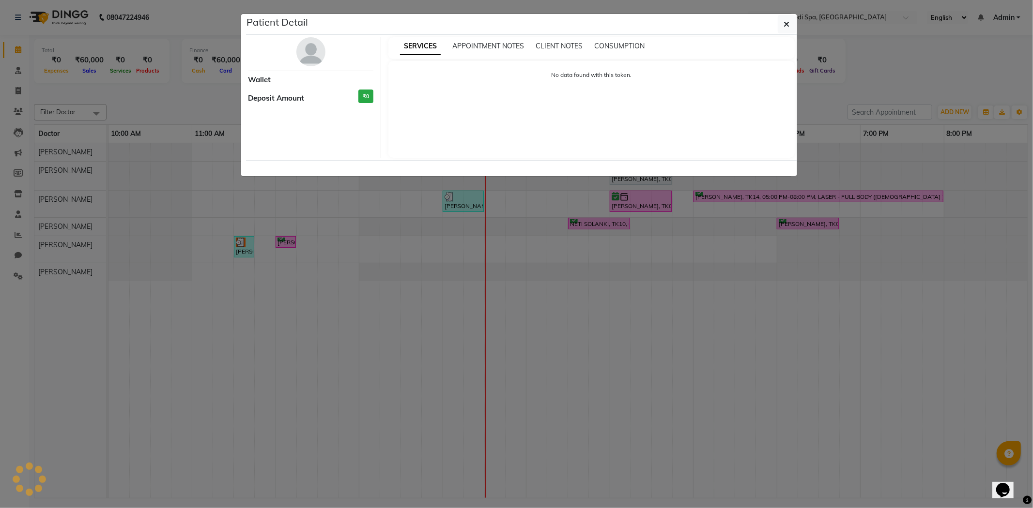
select select "6"
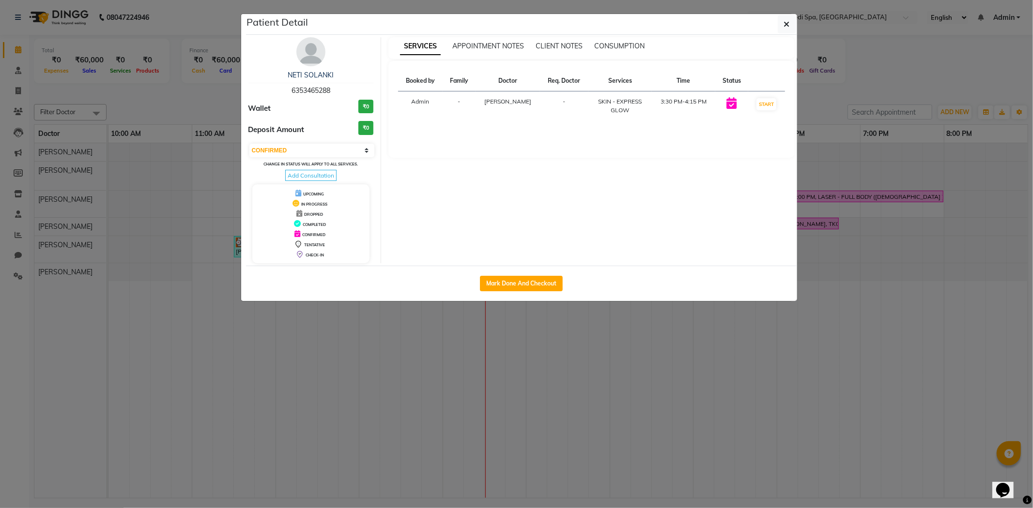
click at [305, 56] on img at bounding box center [310, 51] width 29 height 29
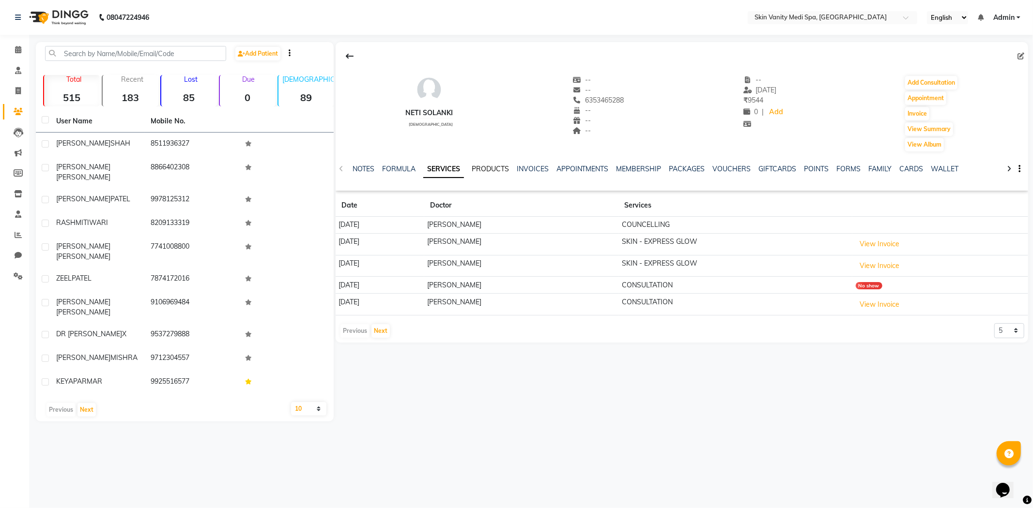
click at [496, 168] on link "PRODUCTS" at bounding box center [489, 169] width 37 height 9
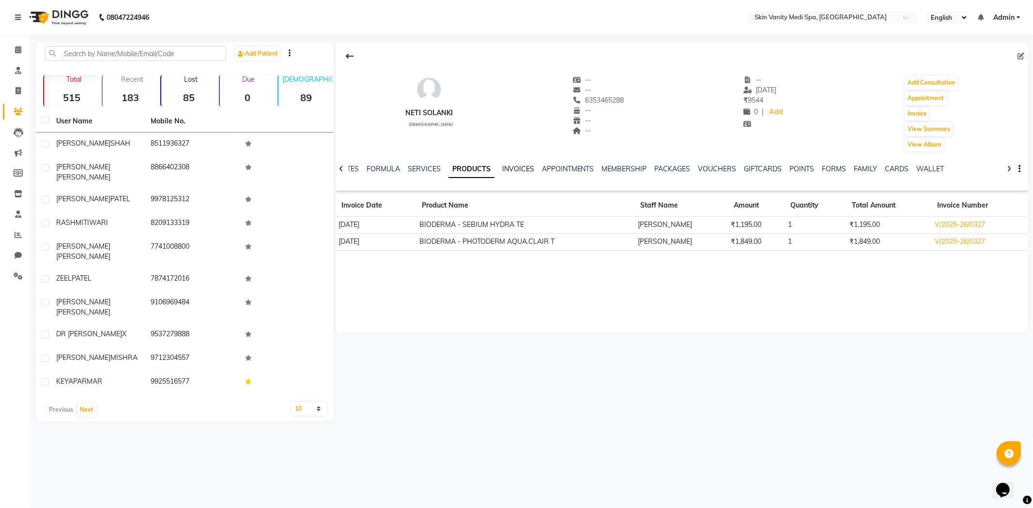
click at [504, 168] on link "INVOICES" at bounding box center [518, 169] width 32 height 9
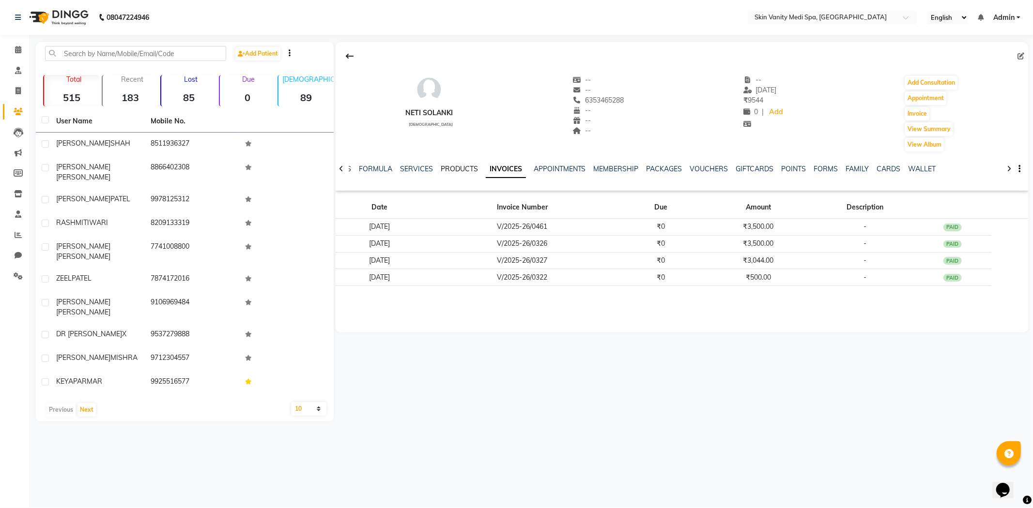
click at [462, 168] on link "PRODUCTS" at bounding box center [458, 169] width 37 height 9
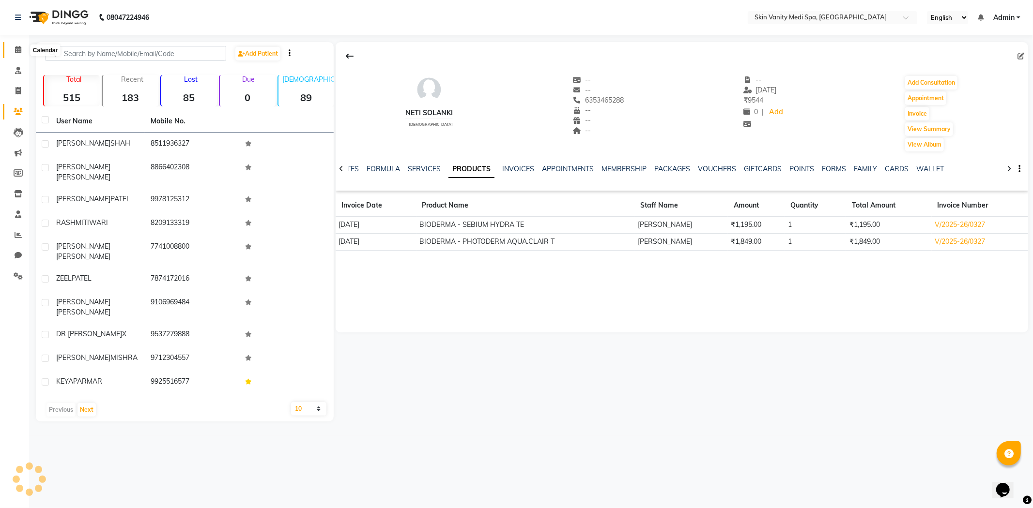
click at [15, 51] on icon at bounding box center [18, 49] width 6 height 7
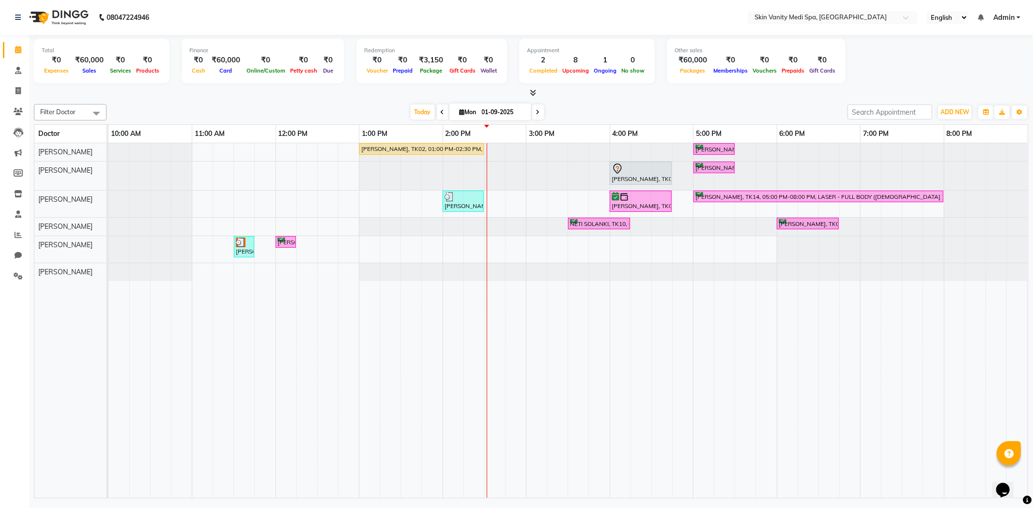
click at [532, 107] on span at bounding box center [538, 112] width 12 height 15
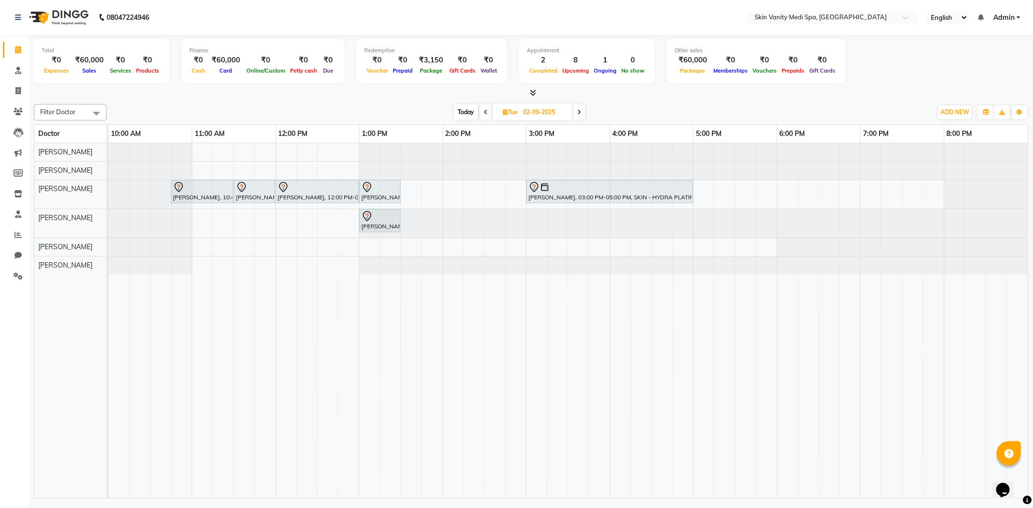
click at [588, 110] on div "Today Tue 02-09-2025" at bounding box center [519, 112] width 816 height 15
click at [581, 116] on span at bounding box center [579, 112] width 12 height 15
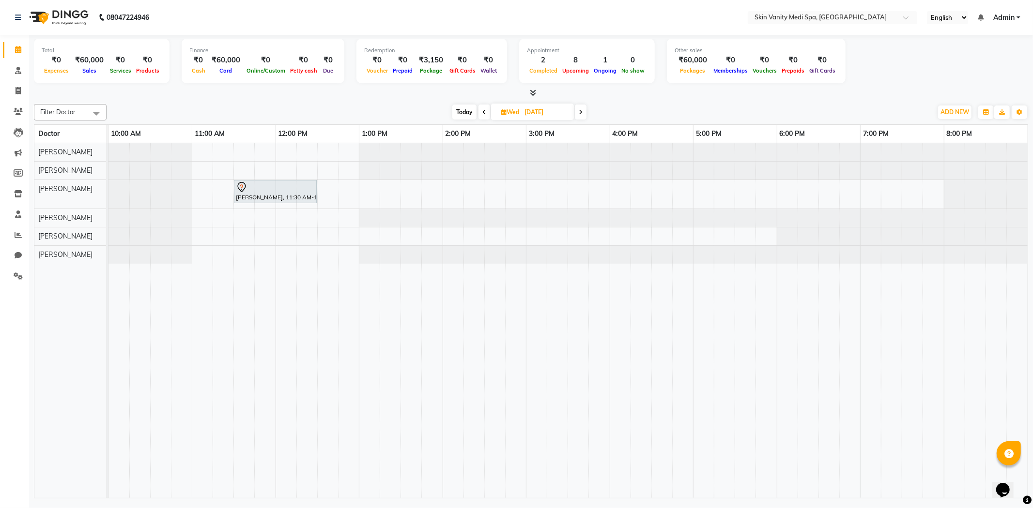
click at [464, 108] on span "Today" at bounding box center [464, 112] width 24 height 15
type input "01-09-2025"
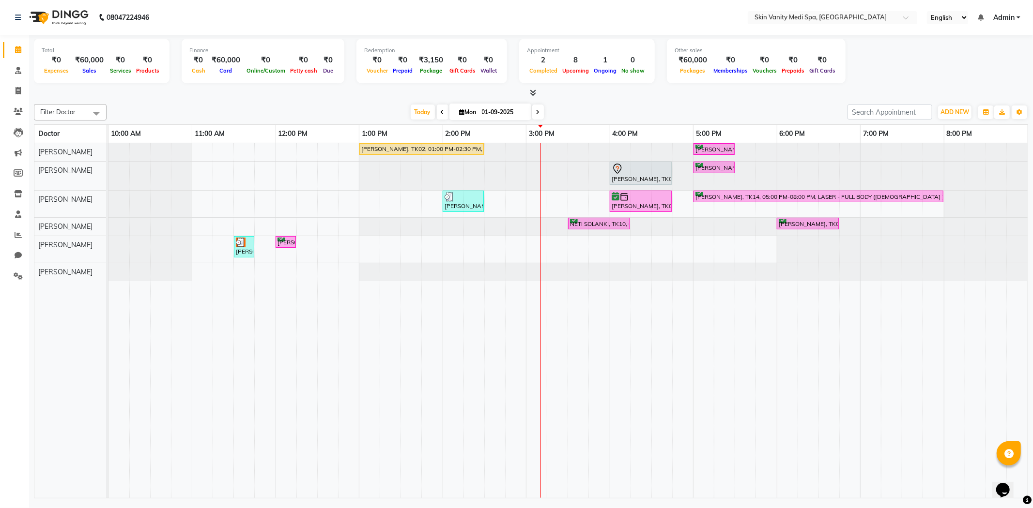
click at [472, 107] on span "Mon 01-09-2025" at bounding box center [490, 112] width 82 height 16
click at [482, 110] on input "01-09-2025" at bounding box center [503, 112] width 48 height 15
select select "9"
select select "2025"
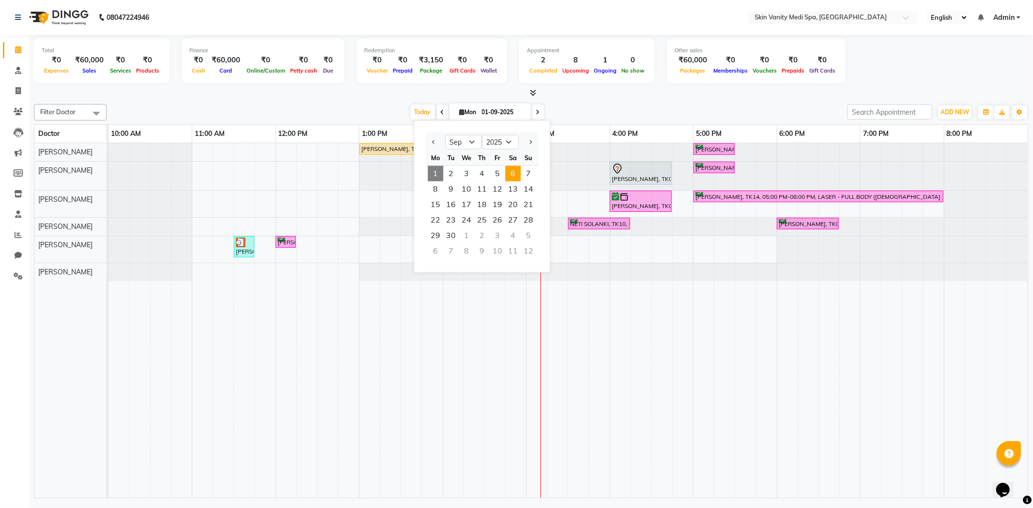
click at [511, 171] on span "6" at bounding box center [512, 173] width 15 height 15
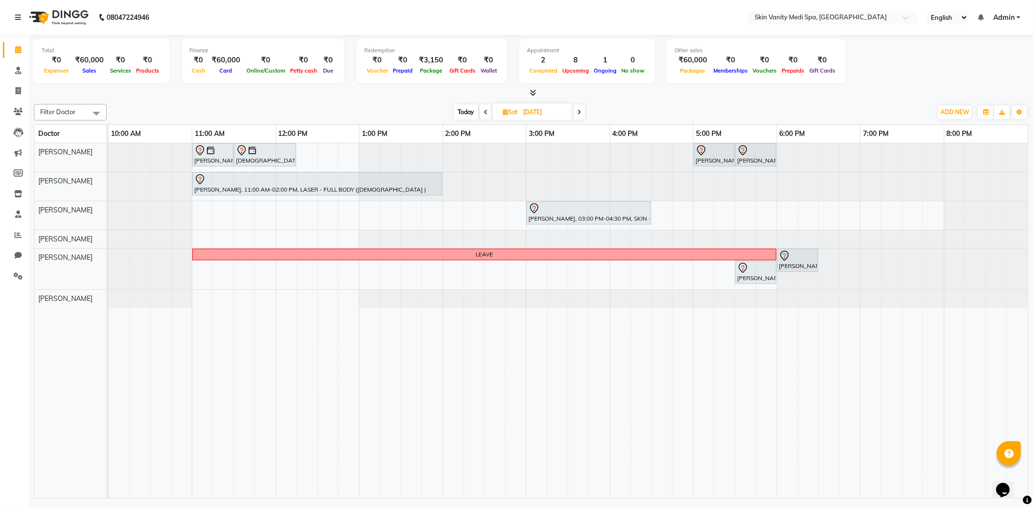
click at [579, 112] on icon at bounding box center [579, 112] width 4 height 6
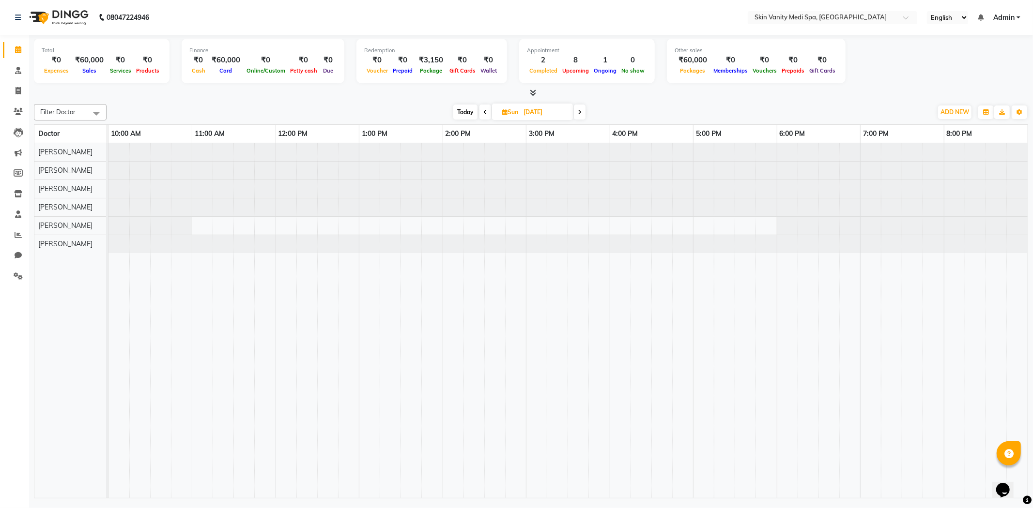
click at [484, 113] on icon at bounding box center [485, 112] width 4 height 6
type input "[DATE]"
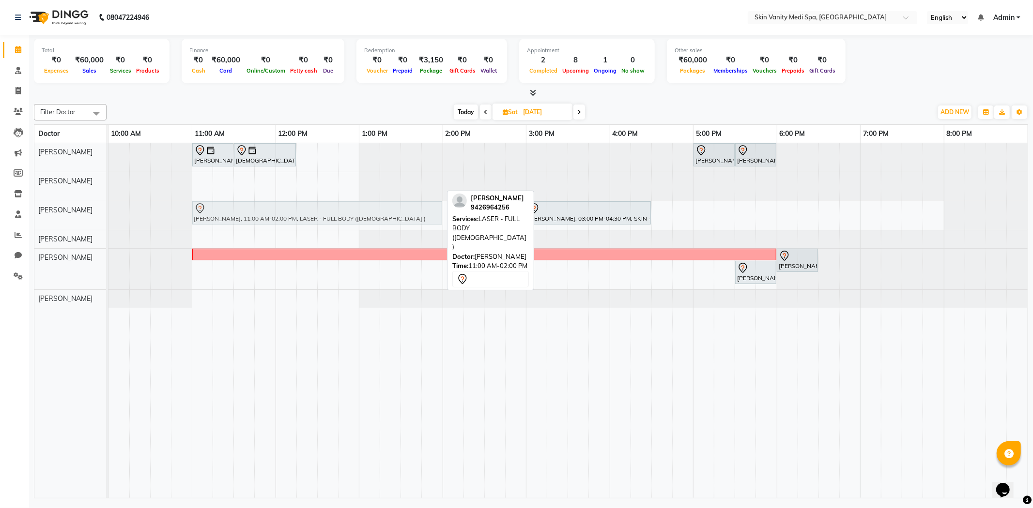
drag, startPoint x: 260, startPoint y: 184, endPoint x: 266, endPoint y: 216, distance: 33.0
click at [266, 216] on tbody "VEDANTI KANSARA, 11:00 AM-11:30 AM, LASER - UPPER LIPS VEDANTI KANSARA, 11:30 A…" at bounding box center [567, 225] width 919 height 165
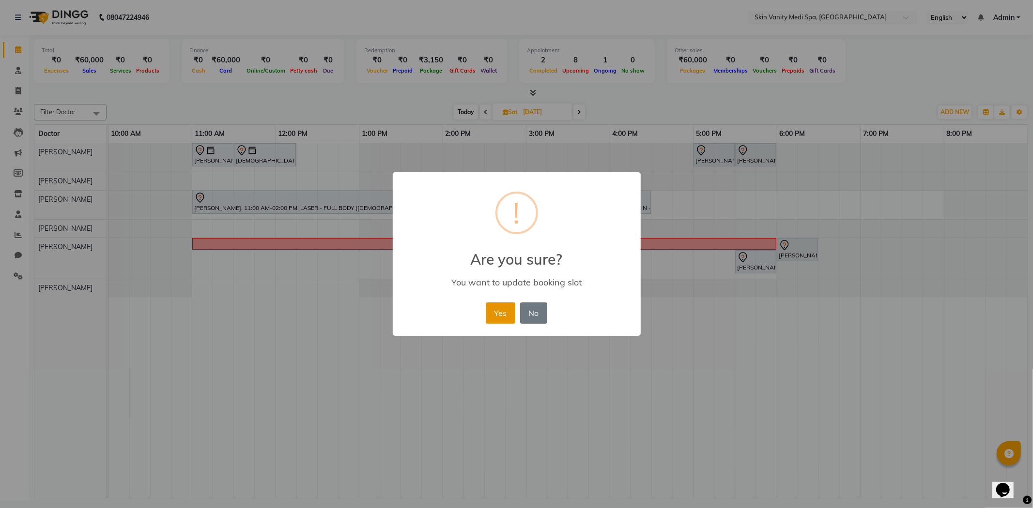
click at [495, 309] on button "Yes" at bounding box center [501, 313] width 30 height 21
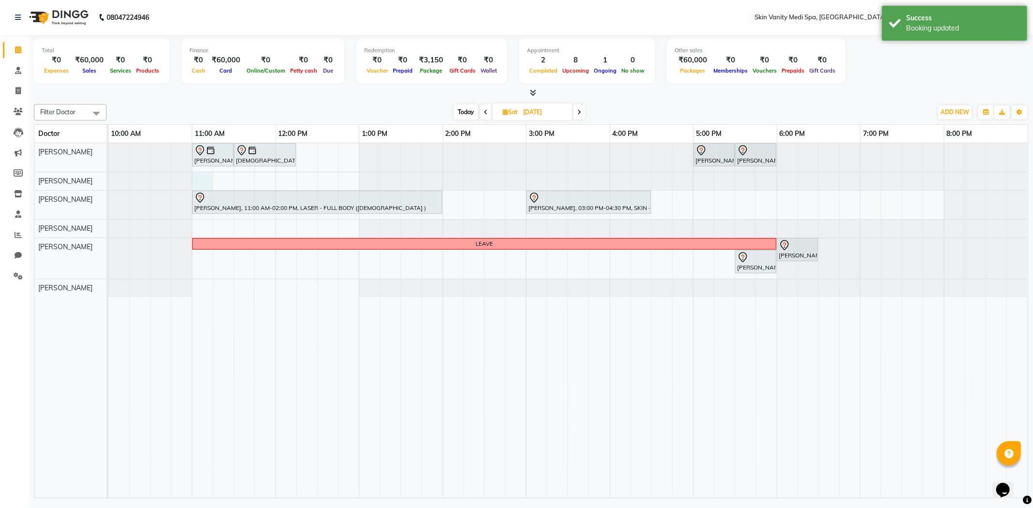
click at [202, 179] on div "VEDANTI KANSARA, 11:00 AM-11:30 AM, LASER - UPPER LIPS VEDANTI KANSARA, 11:30 A…" at bounding box center [567, 320] width 919 height 355
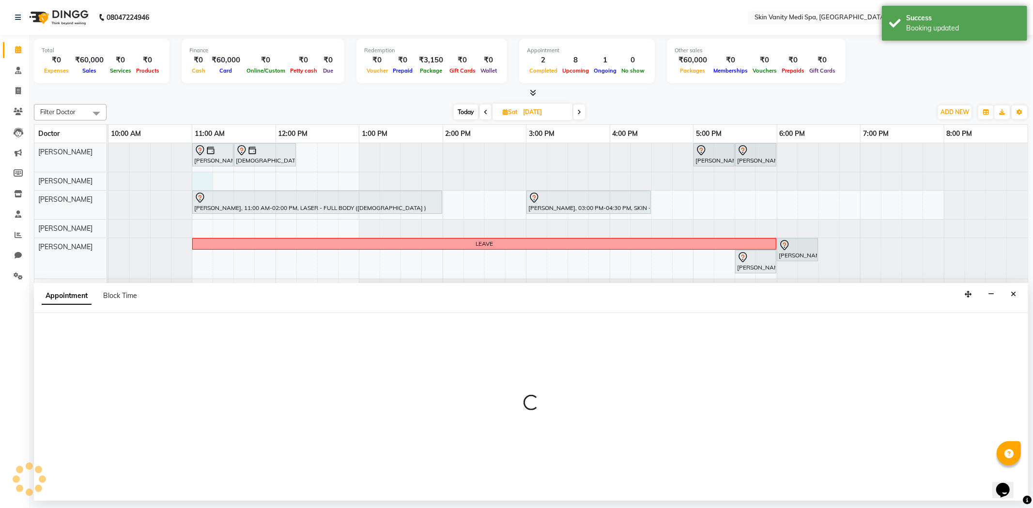
select select "70347"
select select "660"
select select "tentative"
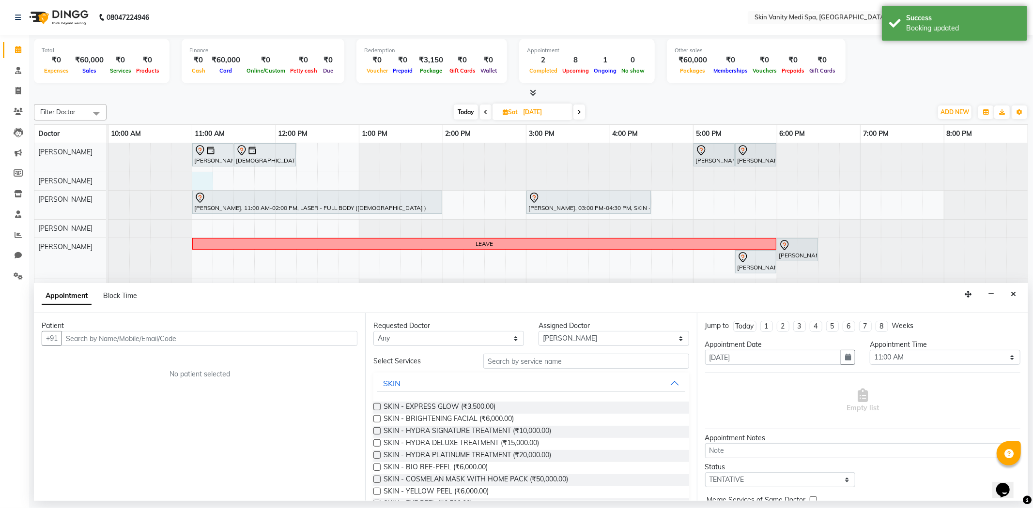
click at [105, 335] on input "text" at bounding box center [209, 338] width 296 height 15
click at [134, 298] on span "Block Time" at bounding box center [120, 295] width 34 height 9
select select "70347"
select select "660"
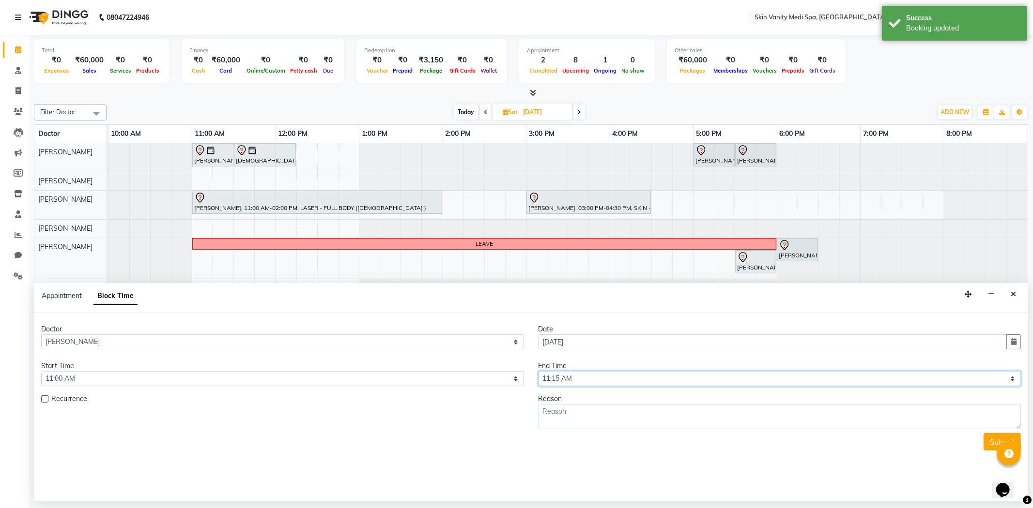
click at [555, 378] on select "Select 11:00 AM 11:15 AM 11:30 AM 11:45 AM 12:00 PM 12:15 PM 12:30 PM 12:45 PM …" at bounding box center [779, 378] width 483 height 15
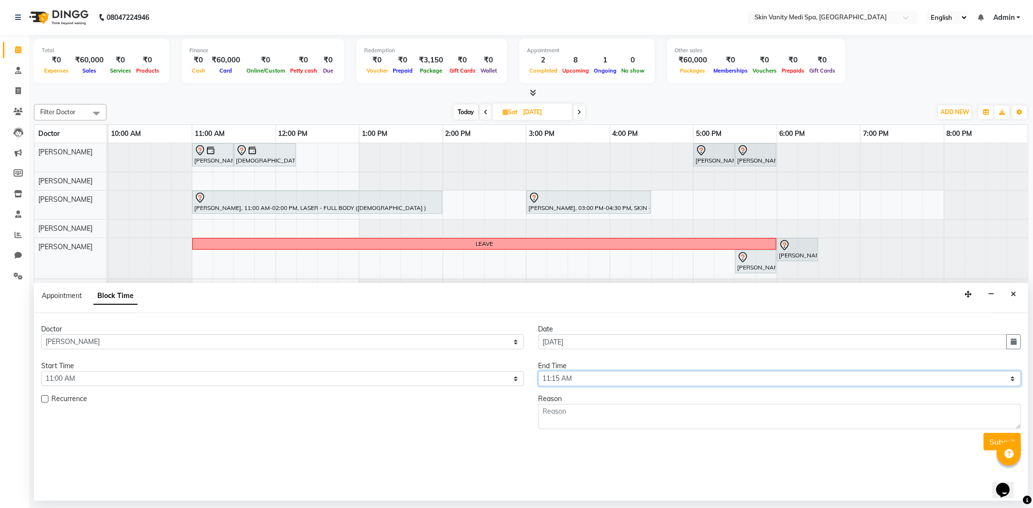
select select "1200"
click at [538, 371] on select "Select 11:00 AM 11:15 AM 11:30 AM 11:45 AM 12:00 PM 12:15 PM 12:30 PM 12:45 PM …" at bounding box center [779, 378] width 483 height 15
click at [570, 423] on textarea at bounding box center [779, 416] width 483 height 25
type textarea "LEAVE"
click at [995, 445] on button "Submit" at bounding box center [1001, 441] width 37 height 17
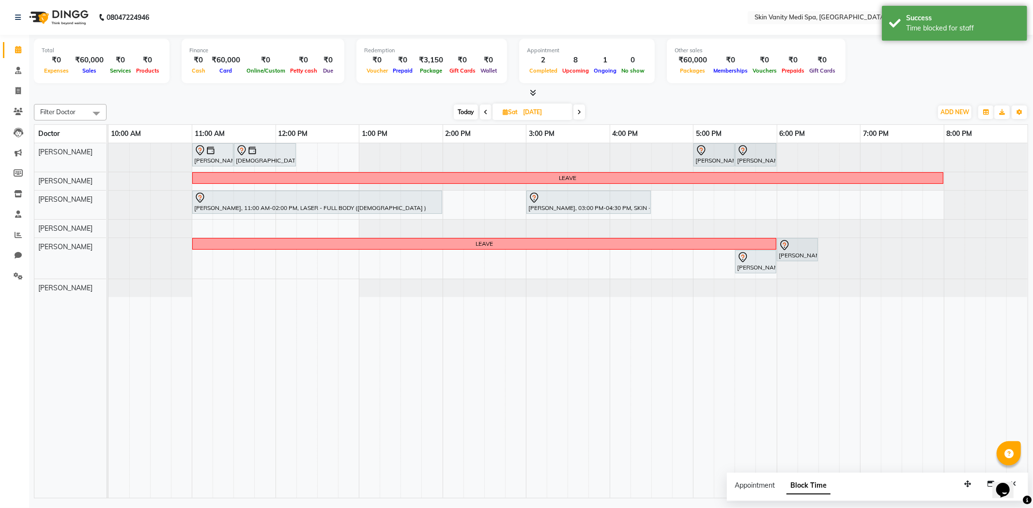
click at [580, 110] on icon at bounding box center [579, 112] width 4 height 6
type input "07-09-2025"
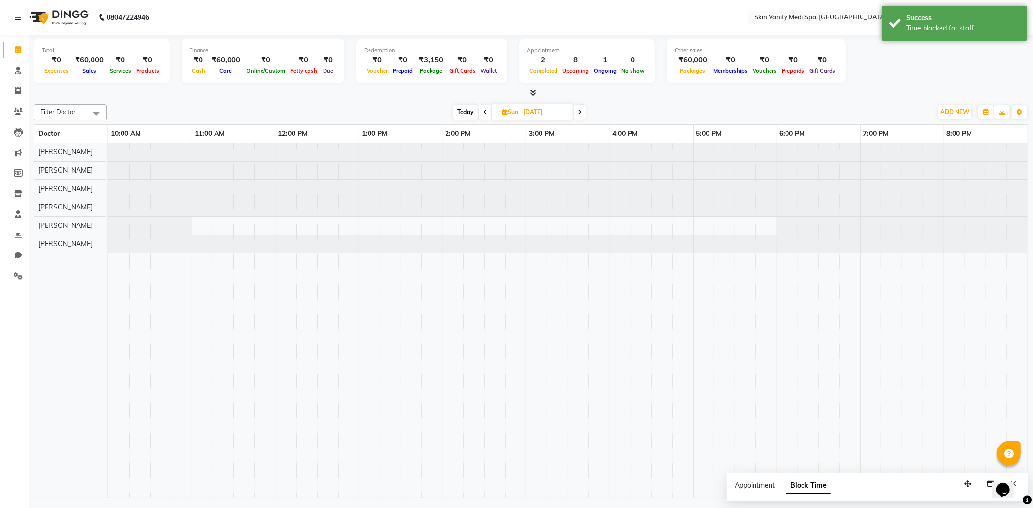
click at [108, 166] on div at bounding box center [108, 171] width 0 height 18
select select "70347"
select select "tentative"
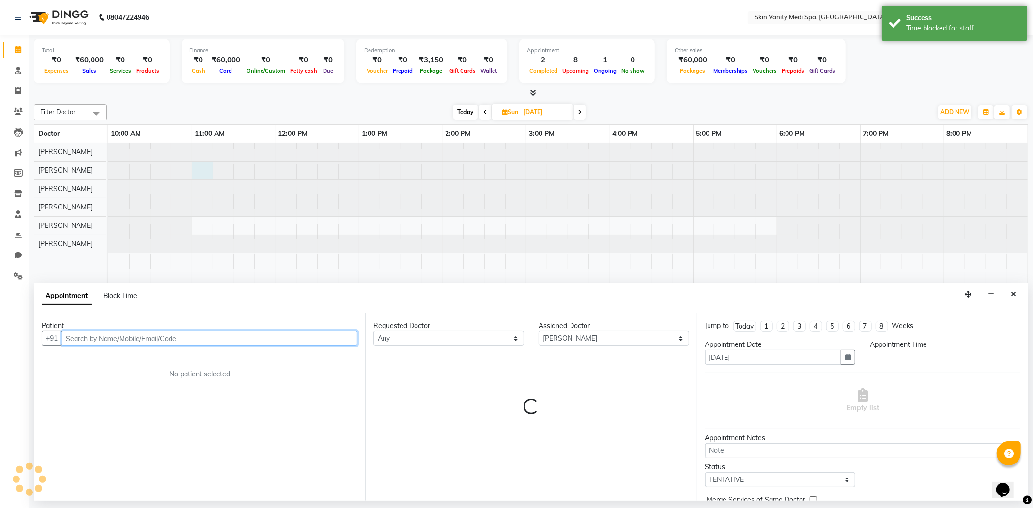
select select "660"
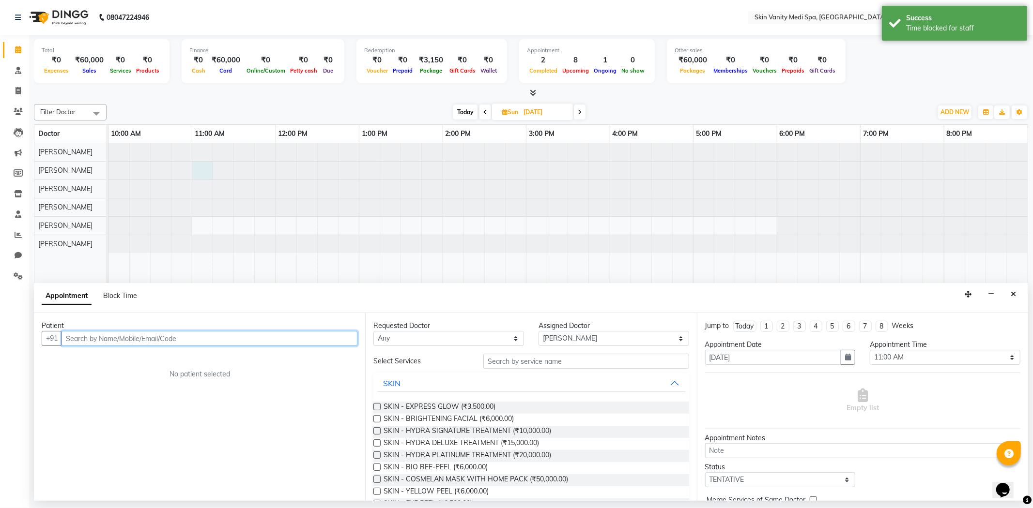
click at [107, 339] on input "text" at bounding box center [209, 338] width 296 height 15
click at [106, 298] on span "Block Time" at bounding box center [120, 295] width 34 height 9
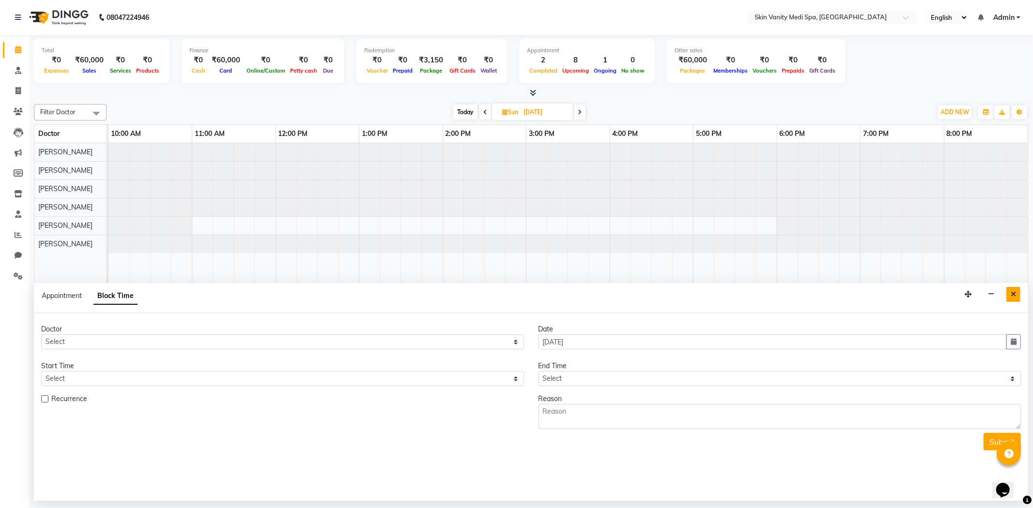
click at [1014, 292] on icon "Close" at bounding box center [1012, 294] width 5 height 7
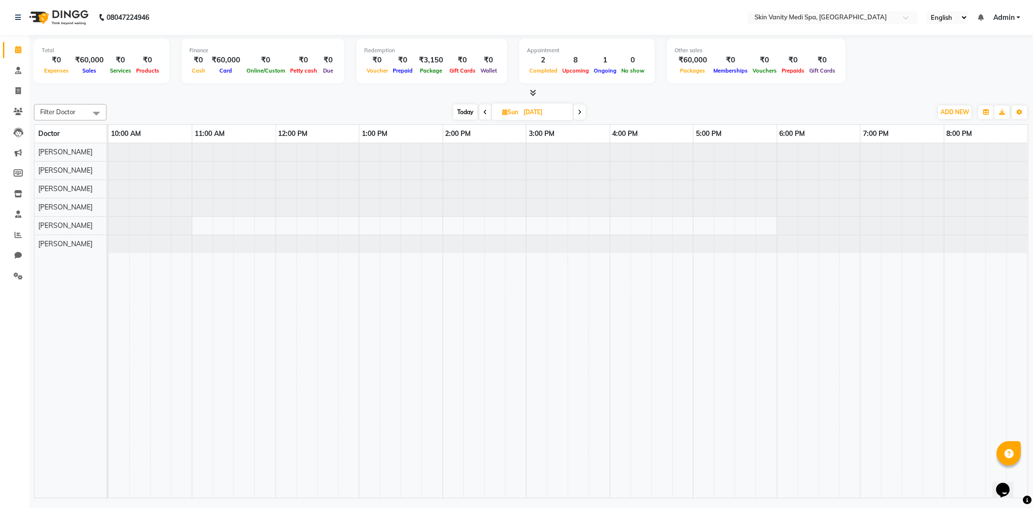
click at [108, 167] on div at bounding box center [108, 171] width 0 height 18
select select "70347"
select select "660"
select select "tentative"
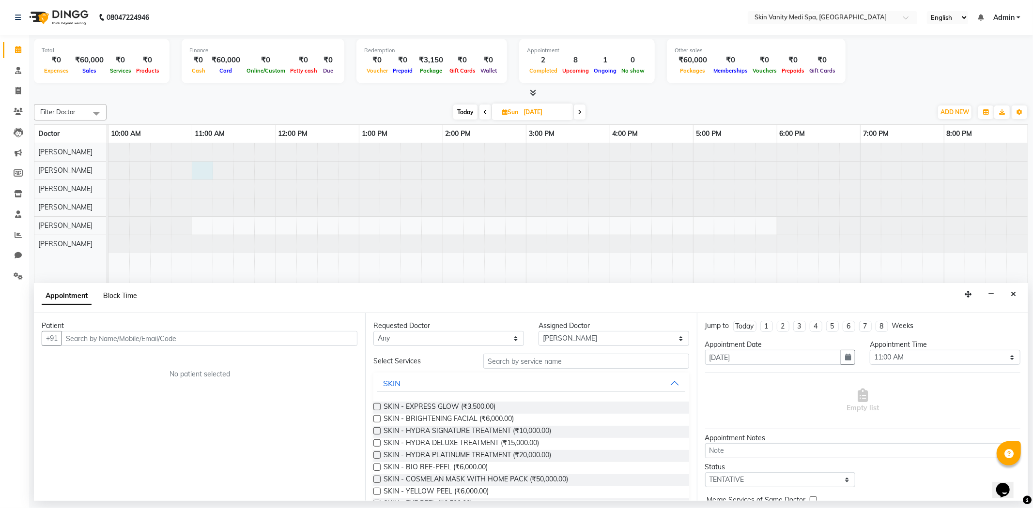
click at [124, 298] on span "Block Time" at bounding box center [120, 295] width 34 height 9
select select "70347"
select select "660"
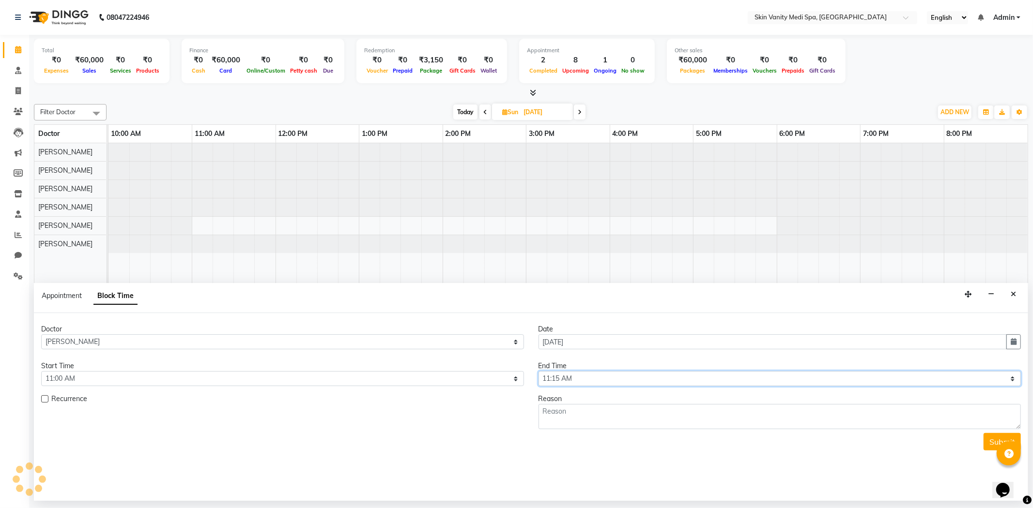
click at [558, 379] on select "Select 11:00 AM 11:15 AM 11:30 AM 11:45 AM 12:00 PM 12:15 PM 12:30 PM 12:45 PM …" at bounding box center [779, 378] width 483 height 15
select select "1200"
click at [538, 371] on select "Select 11:00 AM 11:15 AM 11:30 AM 11:45 AM 12:00 PM 12:15 PM 12:30 PM 12:45 PM …" at bounding box center [779, 378] width 483 height 15
click at [562, 414] on textarea at bounding box center [779, 416] width 483 height 25
type textarea "W/O"
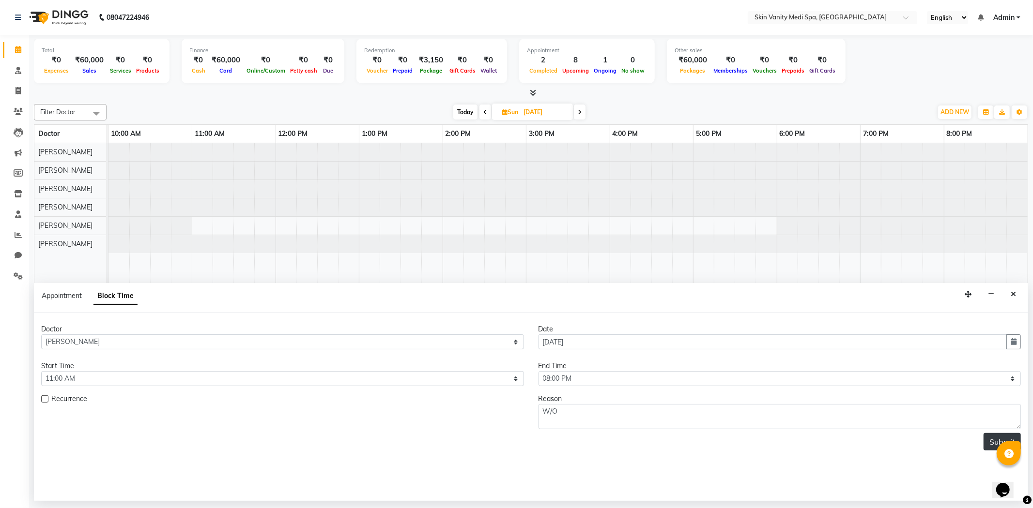
click at [988, 440] on button "Submit" at bounding box center [1001, 441] width 37 height 17
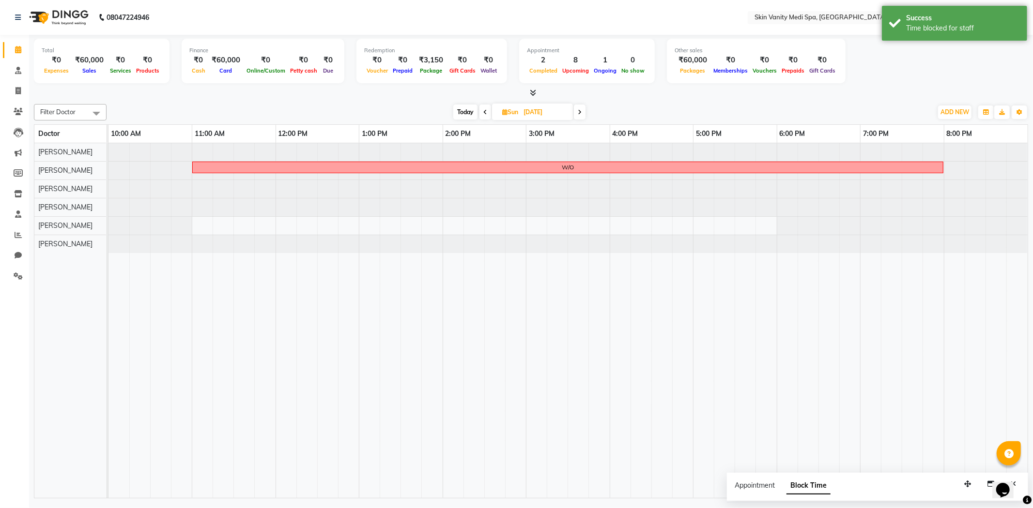
click at [465, 108] on span "Today" at bounding box center [465, 112] width 24 height 15
type input "01-09-2025"
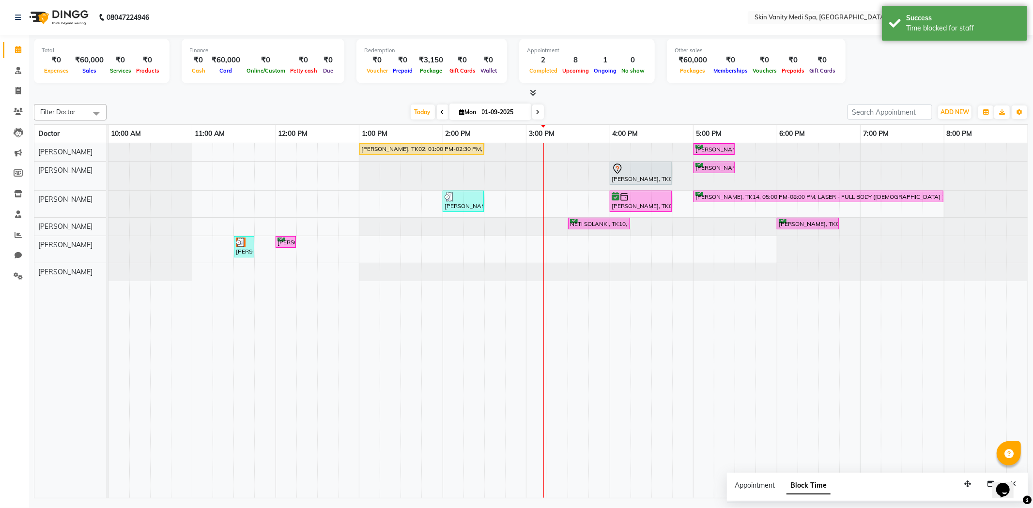
click at [496, 115] on input "01-09-2025" at bounding box center [503, 112] width 48 height 15
select select "9"
select select "2025"
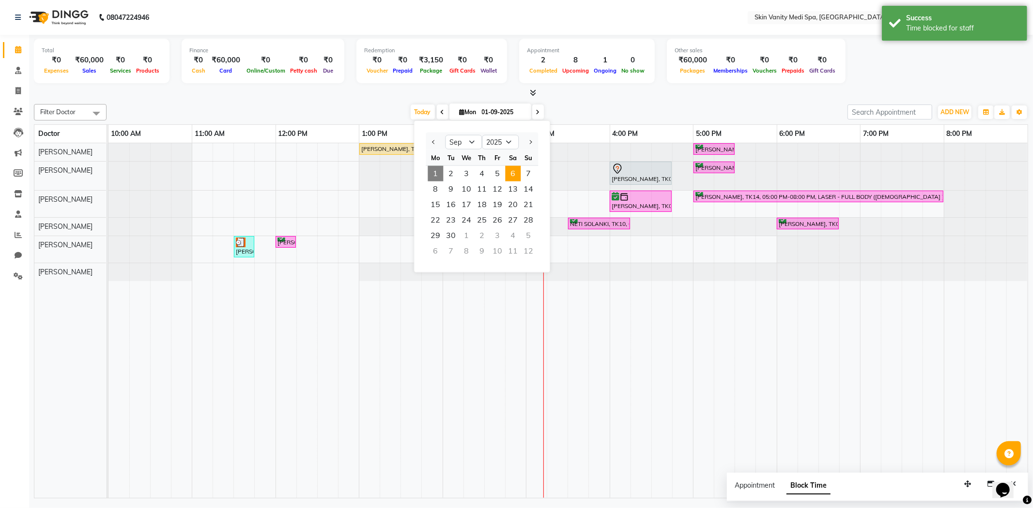
click at [508, 170] on span "6" at bounding box center [512, 173] width 15 height 15
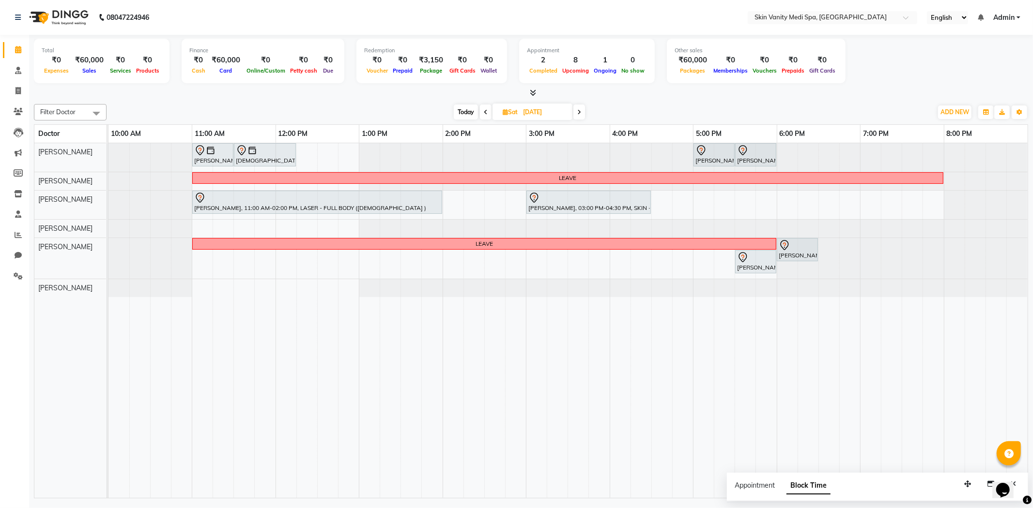
click at [461, 107] on span "Today" at bounding box center [466, 112] width 24 height 15
type input "01-09-2025"
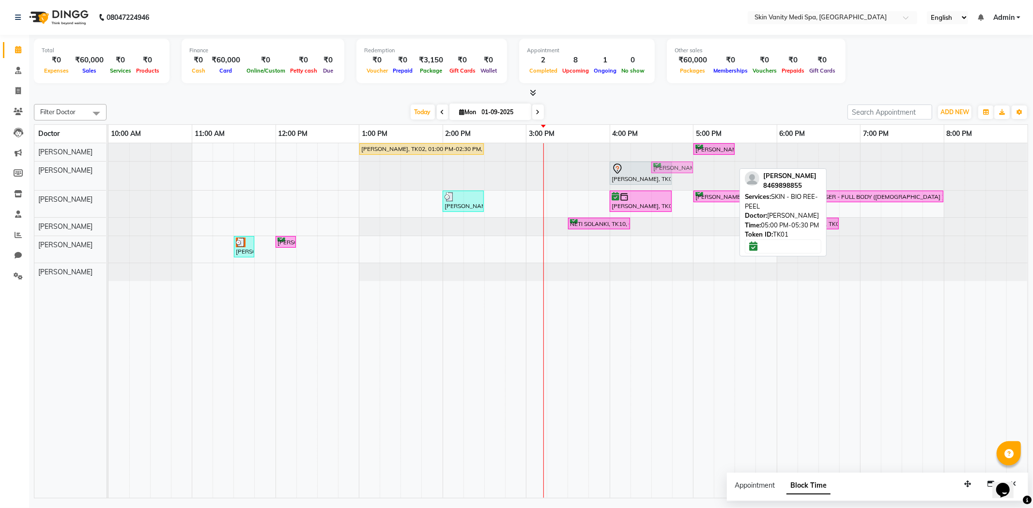
drag, startPoint x: 715, startPoint y: 167, endPoint x: 676, endPoint y: 178, distance: 40.2
click at [676, 178] on div "HARMISHA BHATTI, TK03, 04:00 PM-04:45 PM, SKIN - EXPRESS GLOW SALMA MAMON, TK01…" at bounding box center [567, 176] width 919 height 29
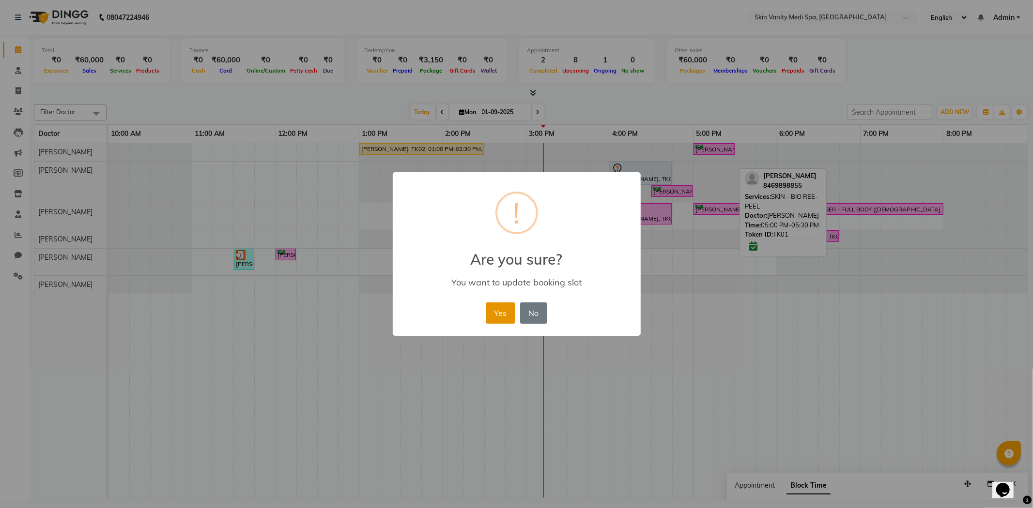
click at [491, 320] on button "Yes" at bounding box center [501, 313] width 30 height 21
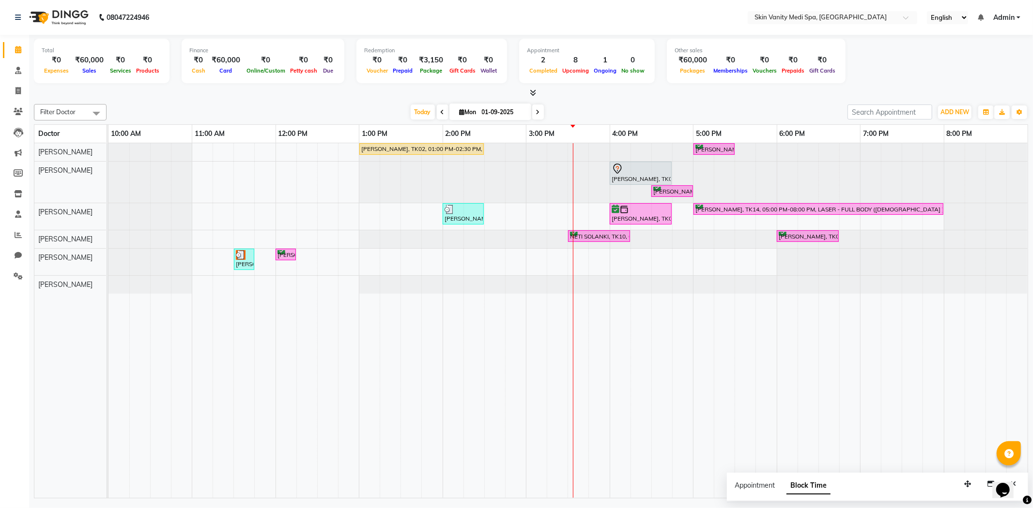
click at [472, 118] on span "Mon 01-09-2025" at bounding box center [490, 112] width 82 height 16
click at [499, 106] on input "01-09-2025" at bounding box center [503, 112] width 48 height 15
select select "9"
select select "2025"
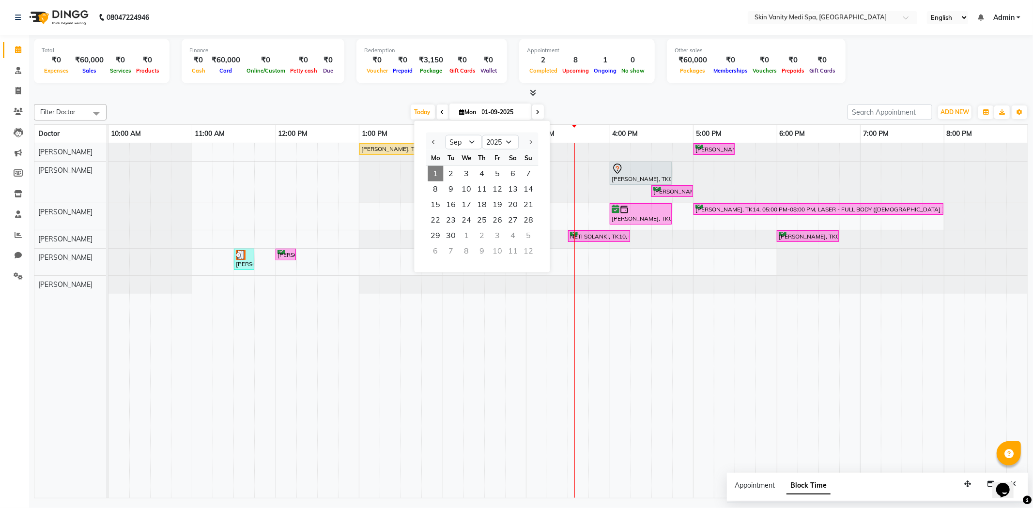
click at [482, 233] on div "2" at bounding box center [481, 235] width 15 height 15
type input "02-10-2025"
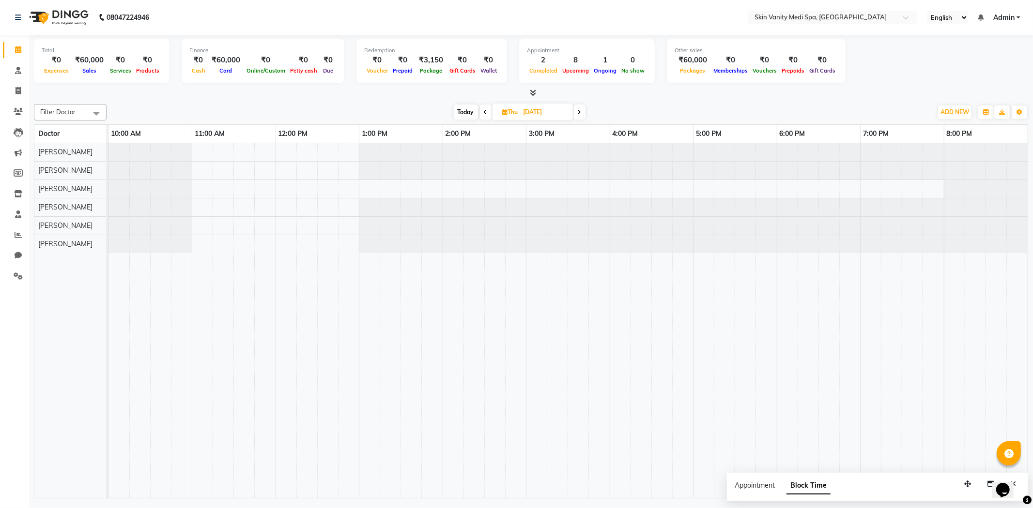
click at [108, 150] on div at bounding box center [108, 152] width 0 height 18
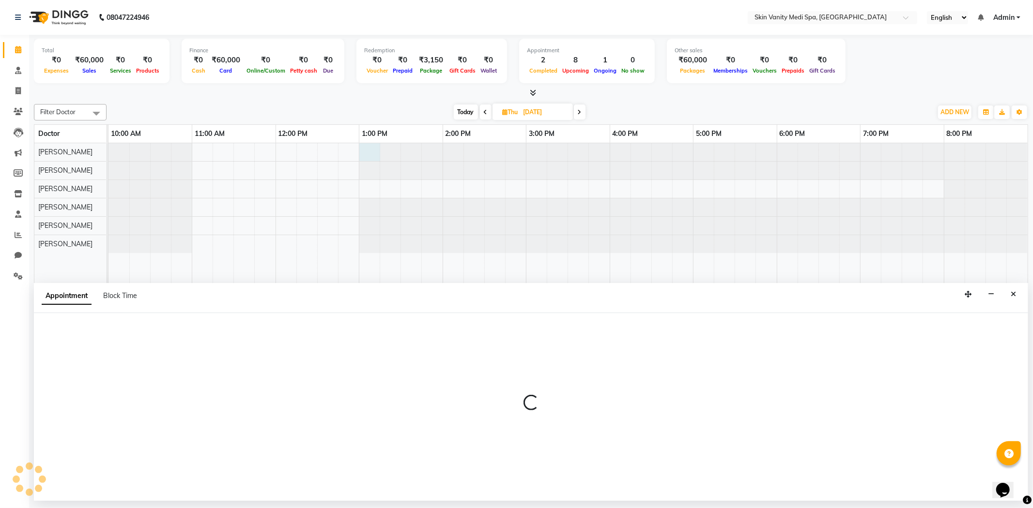
select select "70346"
select select "tentative"
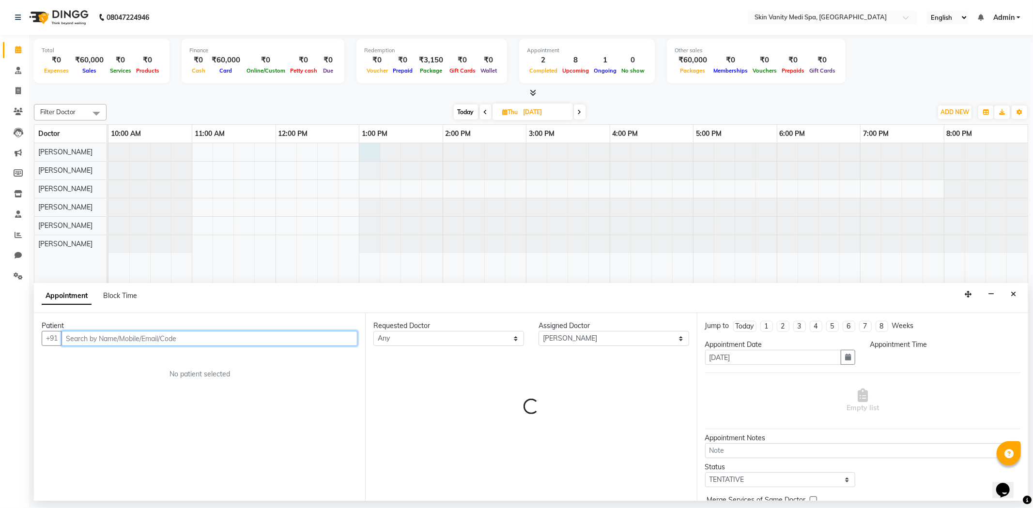
select select "780"
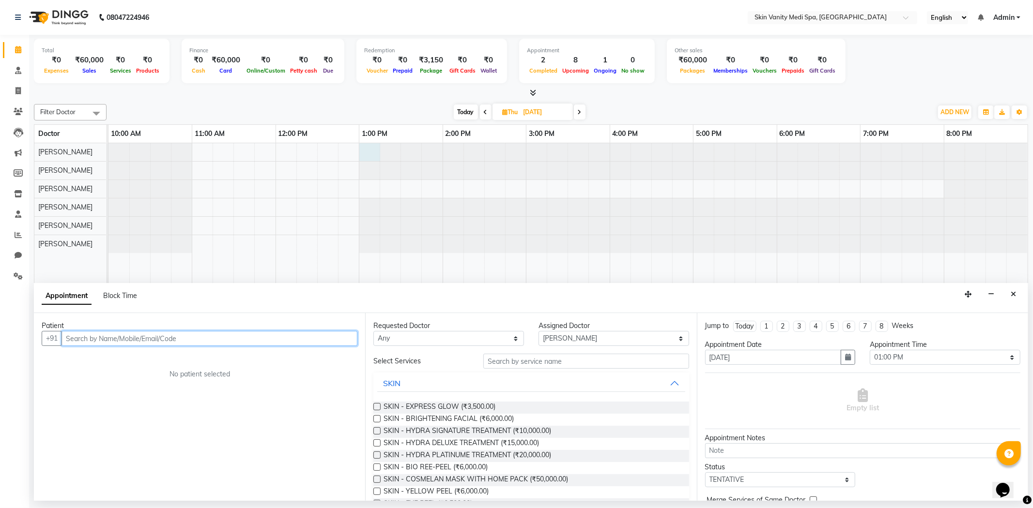
click at [191, 339] on input "text" at bounding box center [209, 338] width 296 height 15
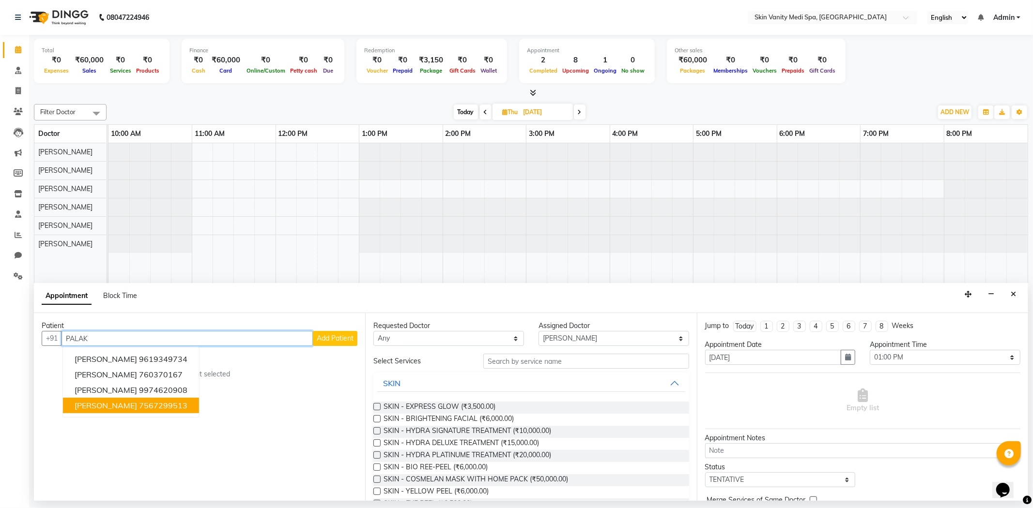
drag, startPoint x: 136, startPoint y: 404, endPoint x: 192, endPoint y: 402, distance: 56.7
click at [139, 404] on ngb-highlight "7567299513" at bounding box center [163, 406] width 48 height 10
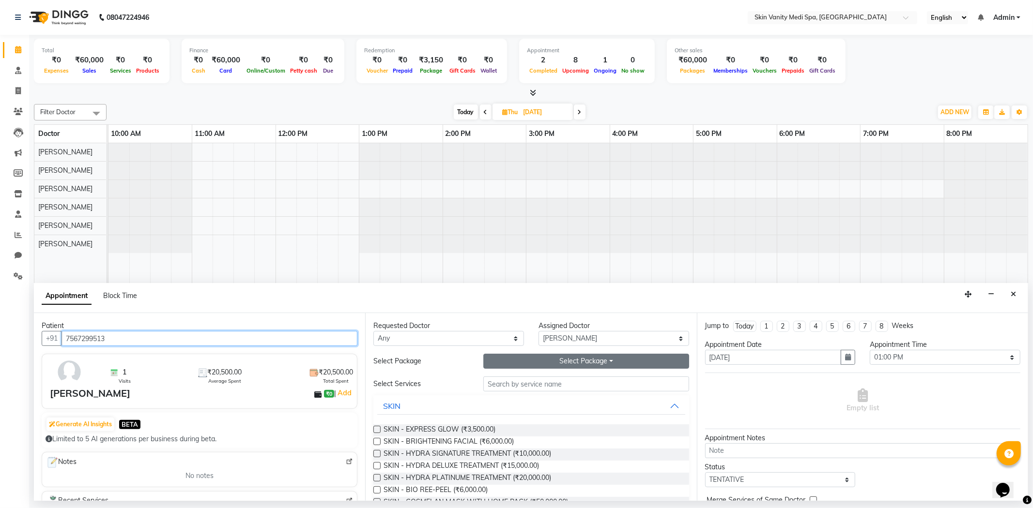
type input "7567299513"
click at [512, 362] on button "Select Package Toggle Dropdown" at bounding box center [585, 361] width 205 height 15
click at [528, 382] on li "LASER - FULL LEGS (FEMALE)(6 SESSIONS)" at bounding box center [599, 381] width 230 height 14
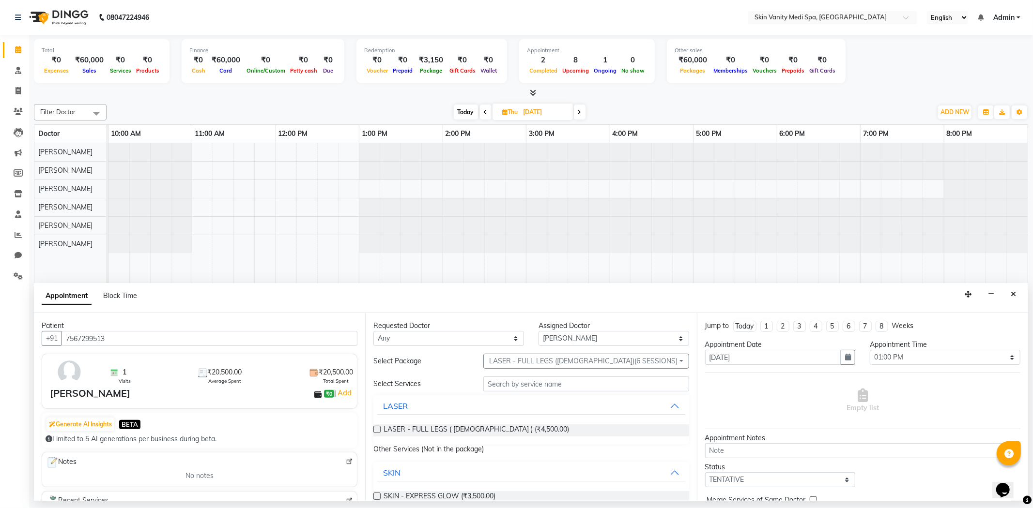
click at [376, 428] on label at bounding box center [376, 429] width 7 height 7
click at [376, 428] on input "checkbox" at bounding box center [376, 430] width 6 height 6
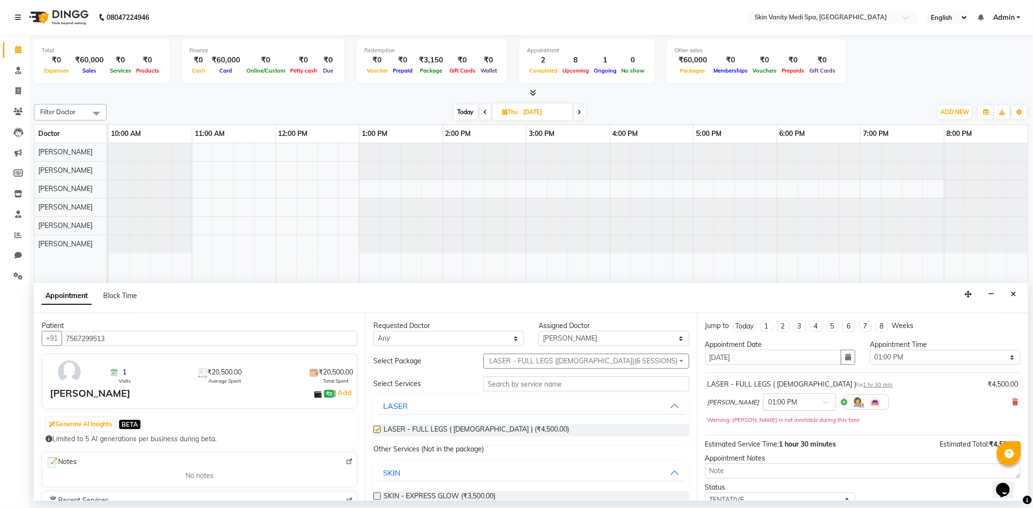
checkbox input "false"
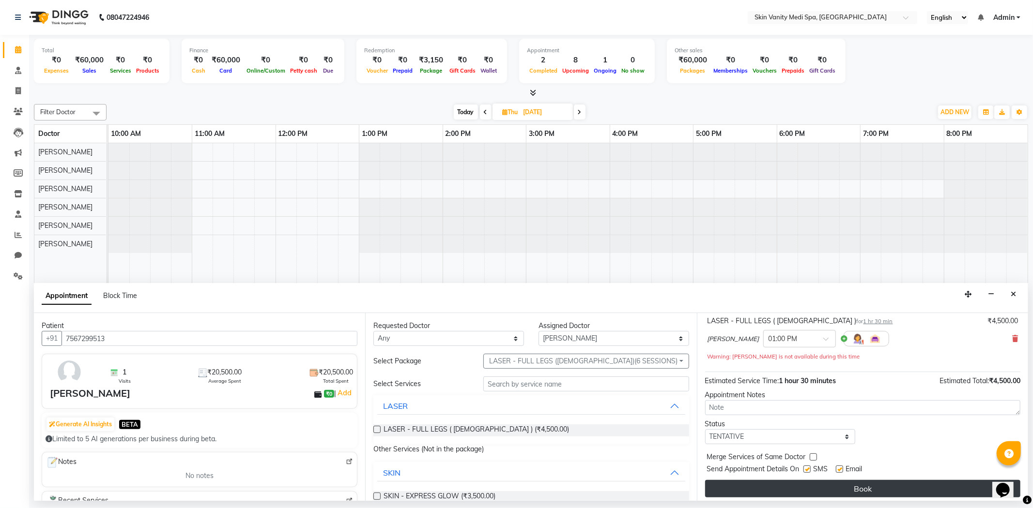
scroll to position [68, 0]
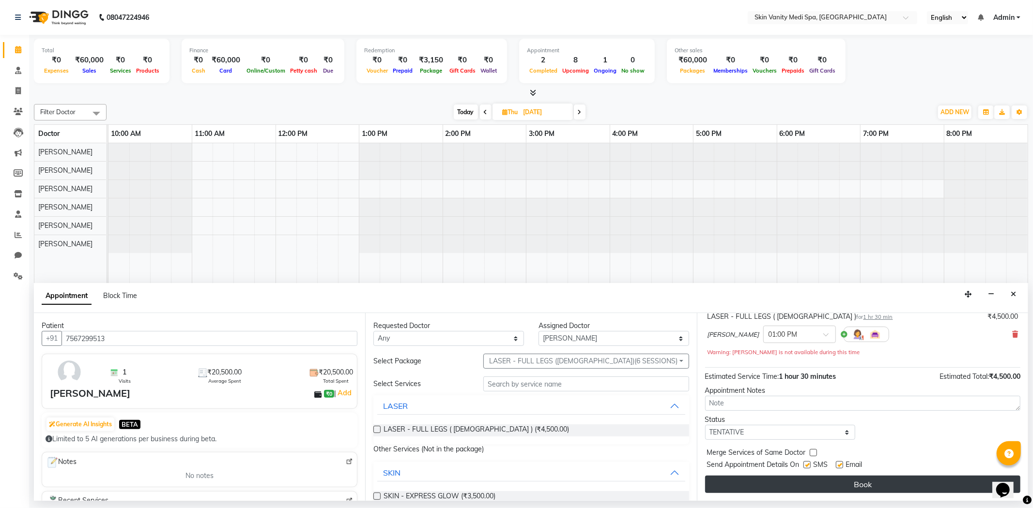
click at [776, 483] on button "Book" at bounding box center [862, 484] width 315 height 17
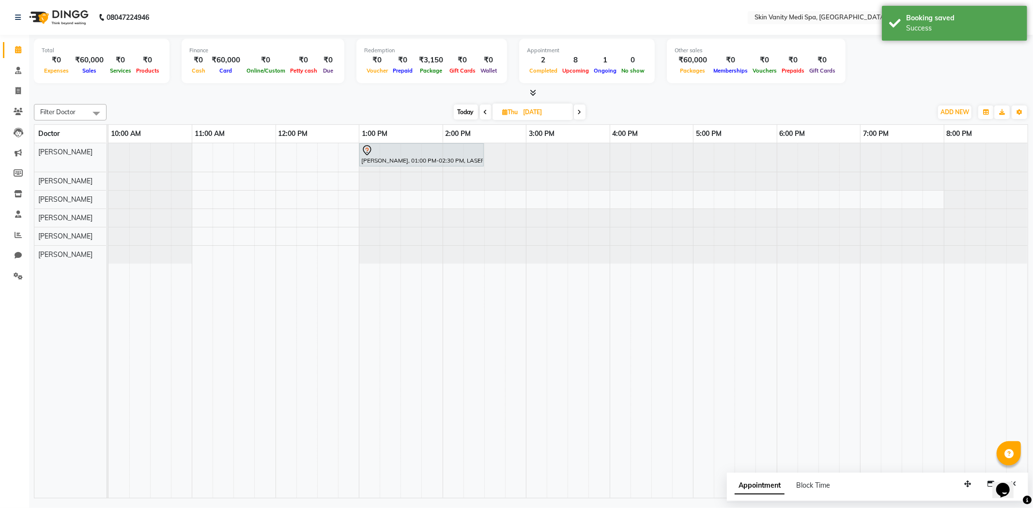
click at [462, 114] on span "Today" at bounding box center [466, 112] width 24 height 15
type input "01-09-2025"
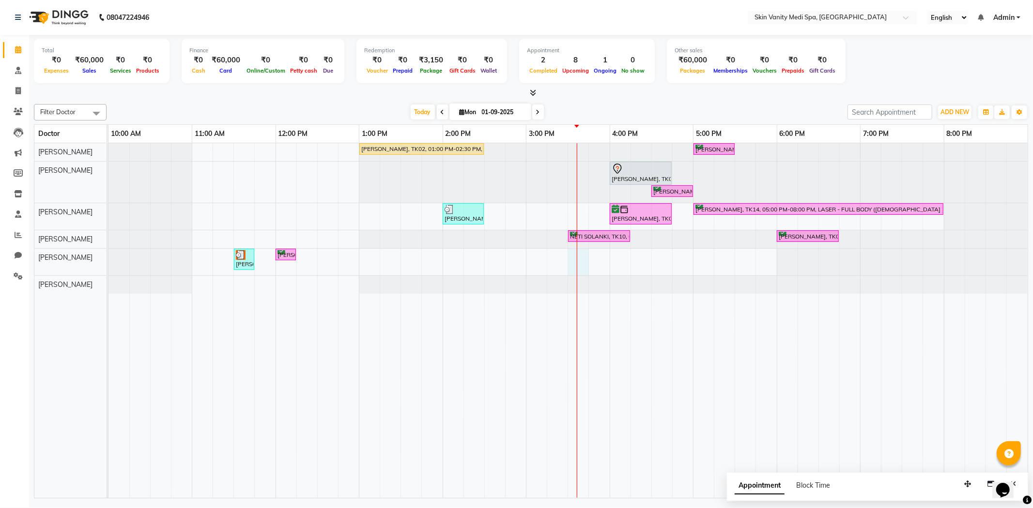
click at [570, 259] on div "PALAK PATEL, TK02, 01:00 PM-02:30 PM, LASER - FULL LEGS ( FEMALE ) URVASHI RAVA…" at bounding box center [567, 320] width 919 height 355
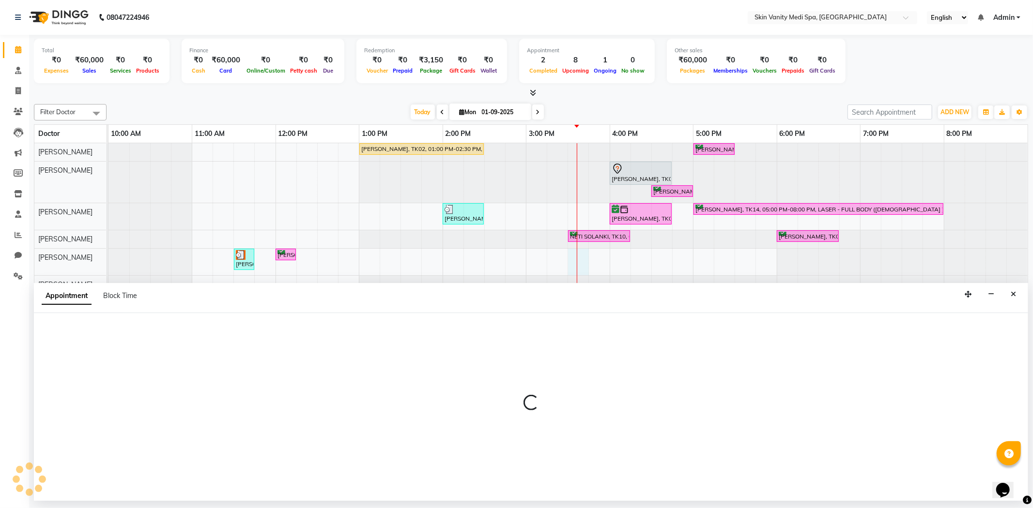
select select "70351"
select select "930"
select select "tentative"
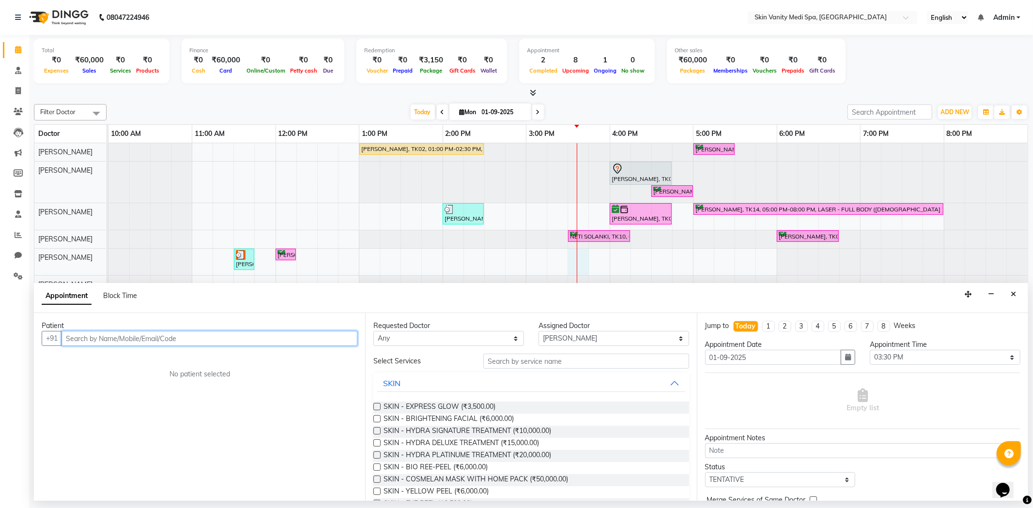
click at [169, 333] on input "text" at bounding box center [209, 338] width 296 height 15
click at [152, 357] on ngb-highlight "6353465288" at bounding box center [153, 359] width 48 height 10
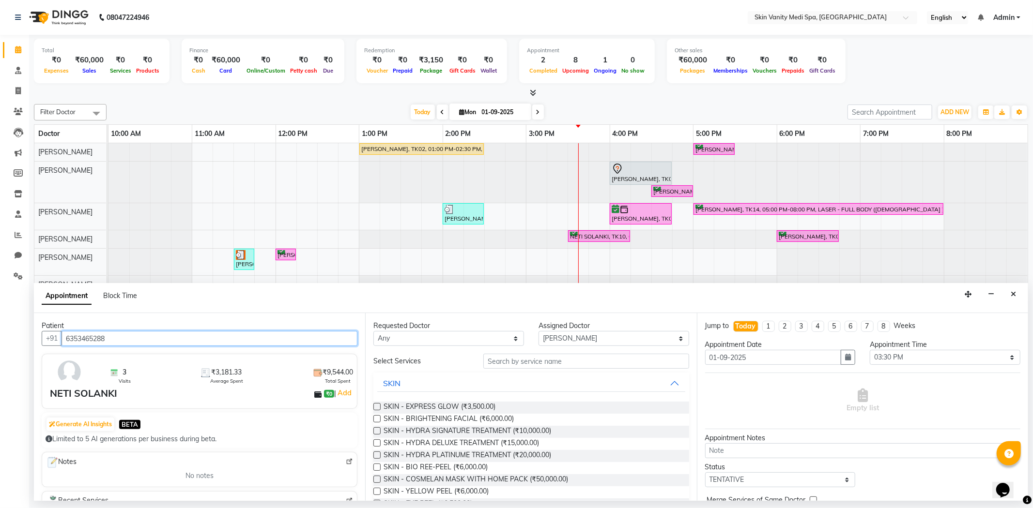
type input "6353465288"
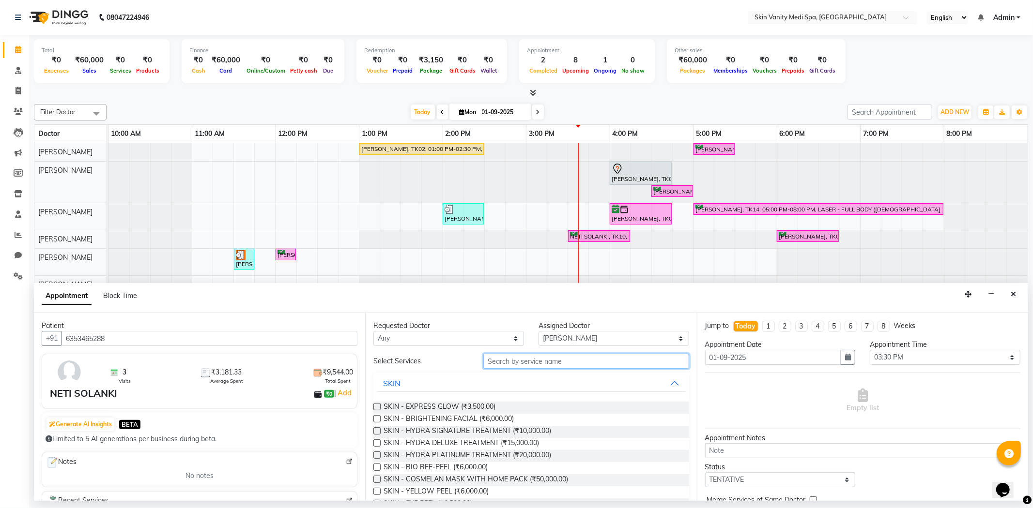
click at [520, 363] on input "text" at bounding box center [585, 361] width 205 height 15
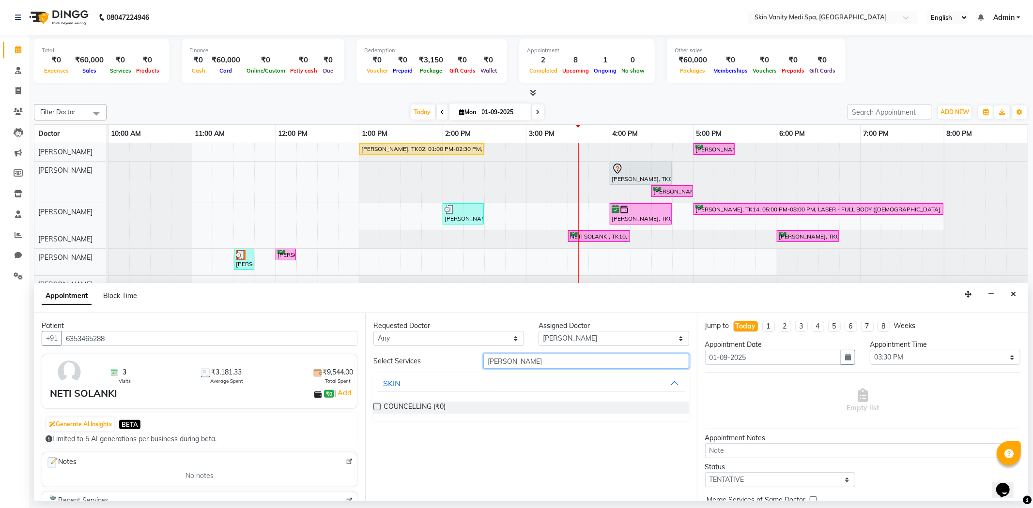
type input "[PERSON_NAME]"
click at [377, 406] on label at bounding box center [376, 406] width 7 height 7
click at [377, 406] on input "checkbox" at bounding box center [376, 408] width 6 height 6
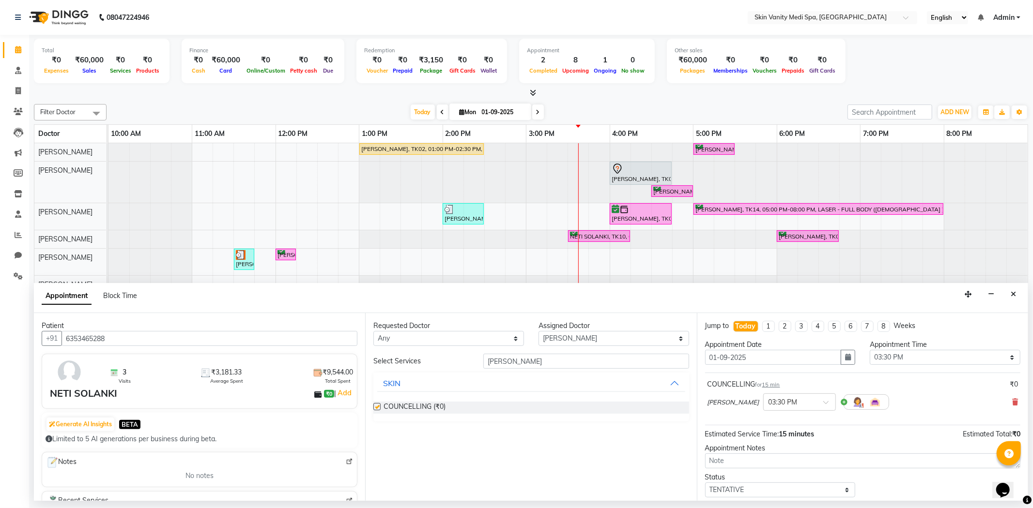
checkbox input "false"
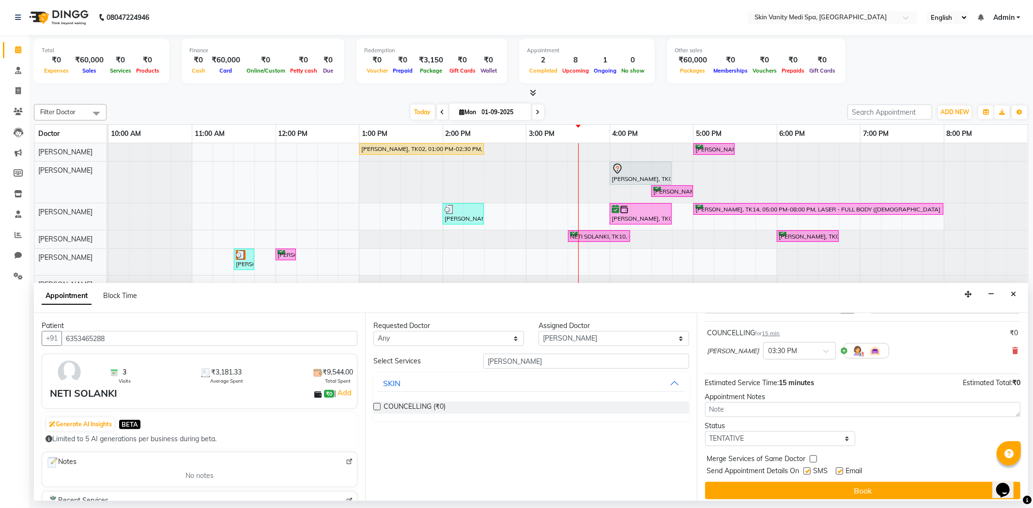
scroll to position [54, 0]
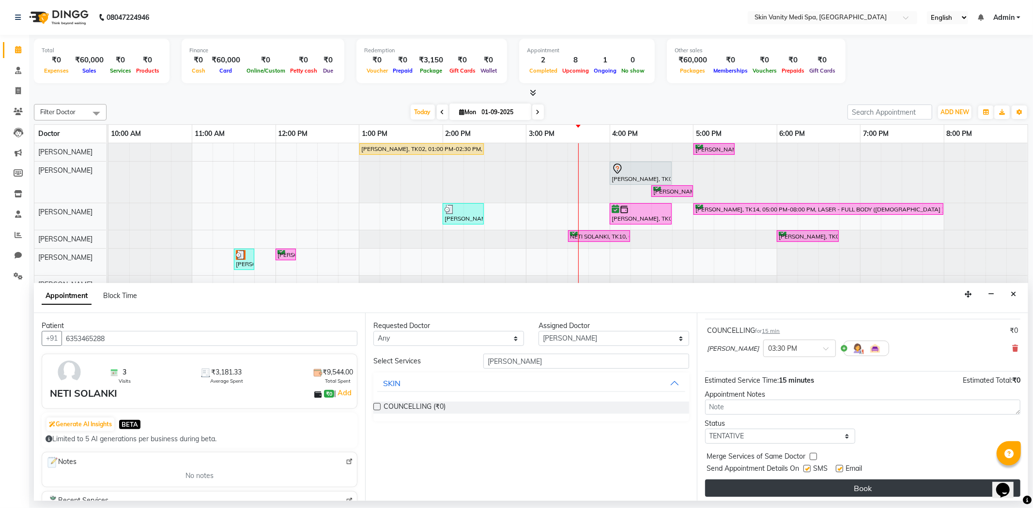
click at [817, 494] on button "Book" at bounding box center [862, 488] width 315 height 17
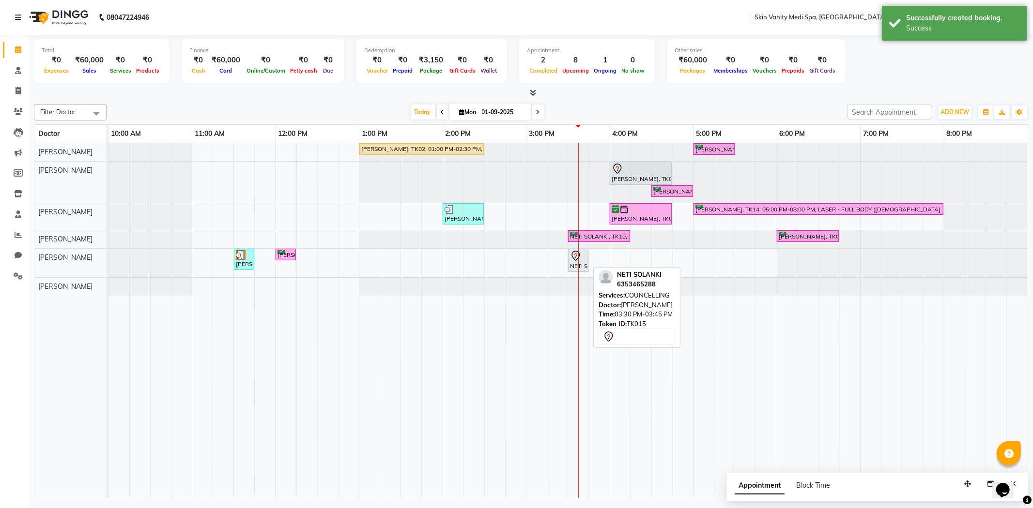
click at [581, 267] on div "NETI SOLANKI, TK15, 03:30 PM-03:45 PM, COUNCELLING" at bounding box center [578, 260] width 18 height 20
click at [572, 265] on div "NETI SOLANKI, TK15, 03:30 PM-03:45 PM, COUNCELLING" at bounding box center [578, 260] width 18 height 20
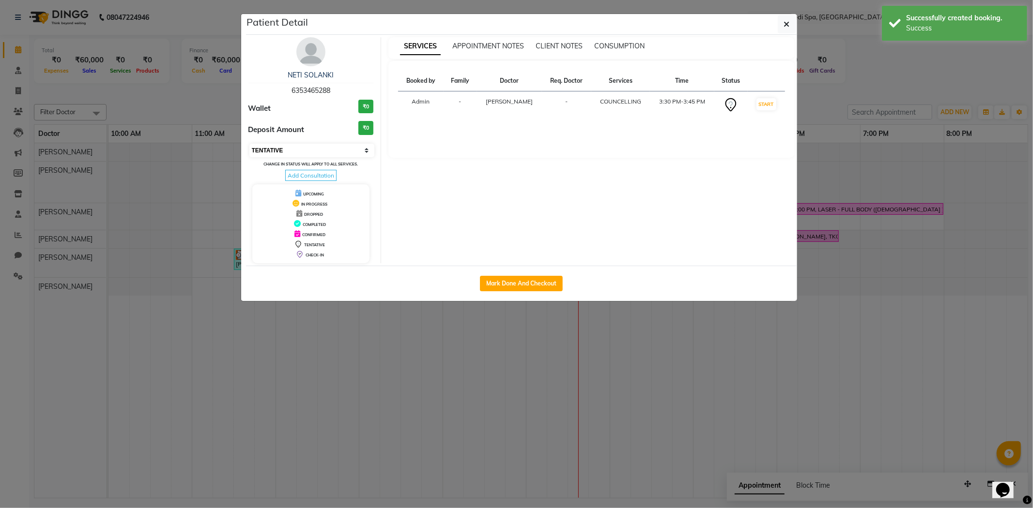
click at [285, 151] on select "Select IN SERVICE CONFIRMED TENTATIVE CHECK IN MARK DONE DROPPED UPCOMING" at bounding box center [311, 151] width 125 height 14
select select "1"
click at [249, 144] on select "Select IN SERVICE CONFIRMED TENTATIVE CHECK IN MARK DONE DROPPED UPCOMING" at bounding box center [311, 151] width 125 height 14
click at [790, 23] on button "button" at bounding box center [786, 24] width 18 height 18
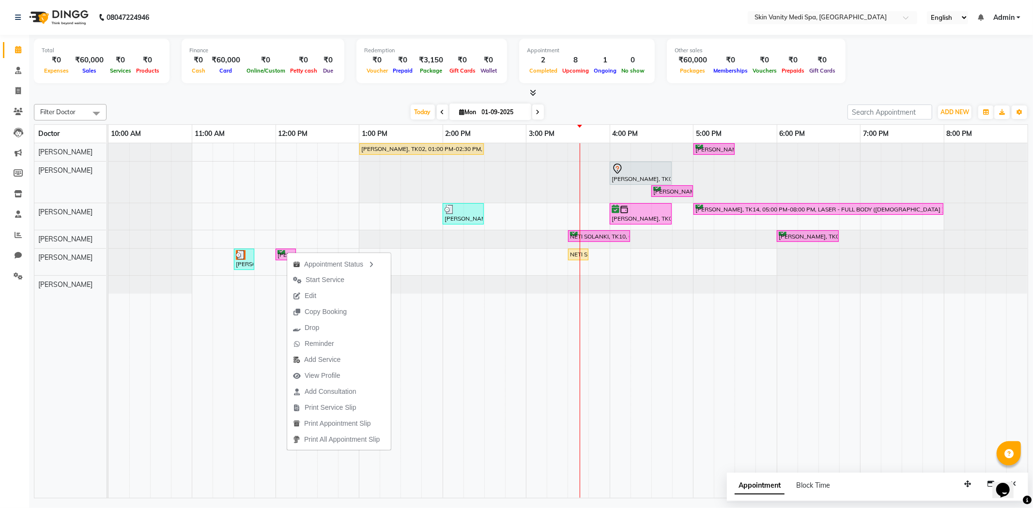
click at [331, 109] on div "[DATE] [DATE]" at bounding box center [476, 112] width 731 height 15
click at [957, 108] on span "ADD NEW" at bounding box center [954, 111] width 29 height 7
click at [909, 139] on link "Add Invoice" at bounding box center [932, 143] width 76 height 13
select select "service"
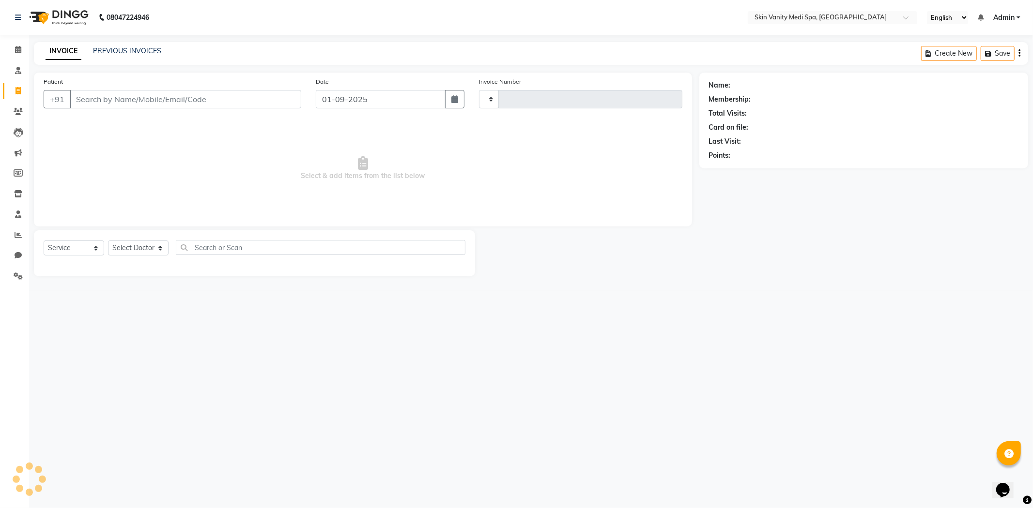
type input "0678"
select select "7826"
click at [193, 100] on input "Patient" at bounding box center [185, 99] width 231 height 18
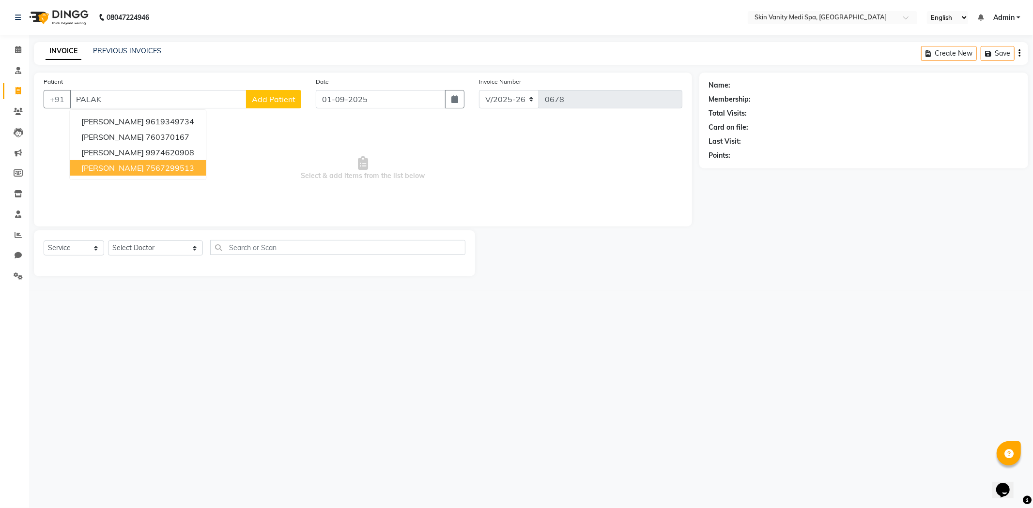
click at [158, 166] on ngb-highlight "7567299513" at bounding box center [170, 168] width 48 height 10
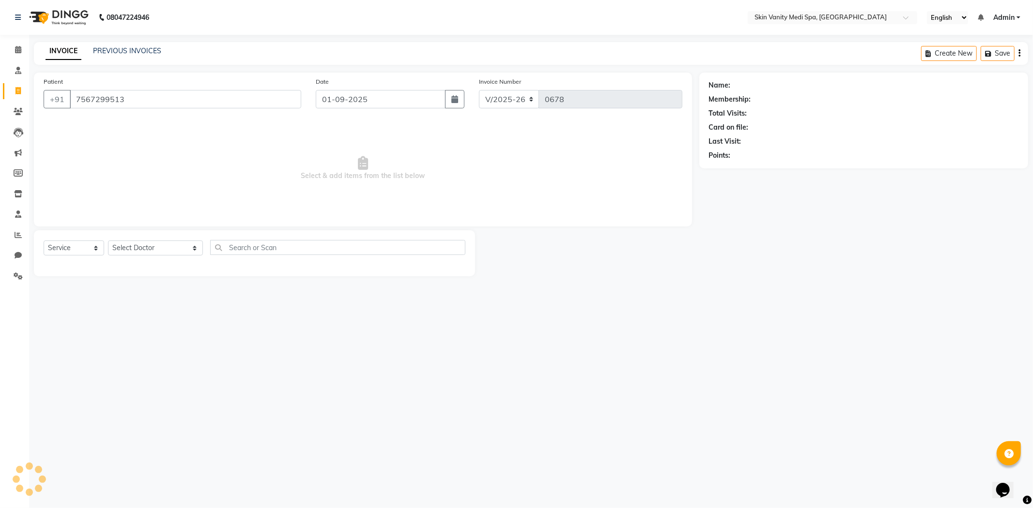
type input "7567299513"
click at [65, 253] on select "Select Service Product Membership Package Voucher Prepaid Gift Card" at bounding box center [74, 248] width 61 height 15
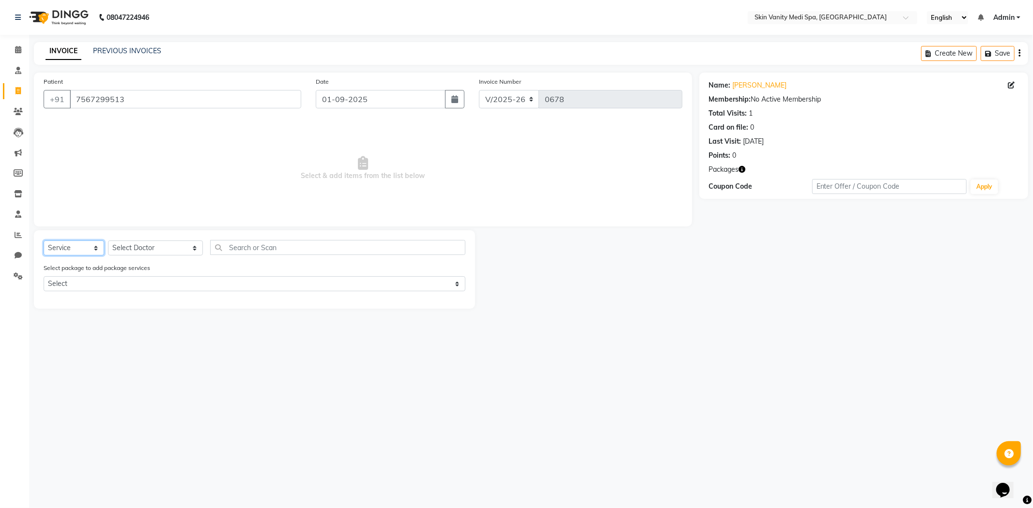
select select "product"
click at [44, 241] on select "Select Service Product Membership Package Voucher Prepaid Gift Card" at bounding box center [74, 248] width 61 height 15
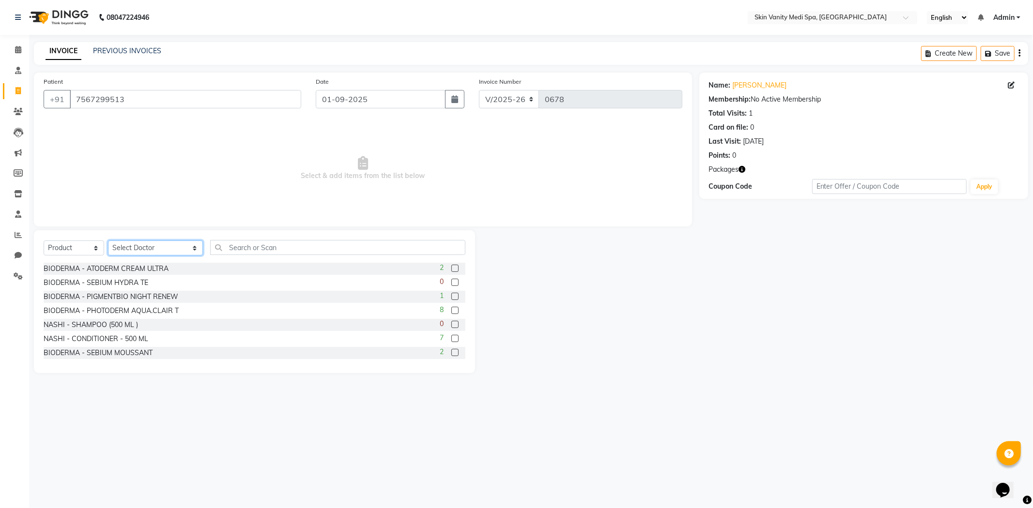
click at [149, 250] on select "Select Doctor ASMA KHAN DINGG SUPPORT DR LIBA DIXIT EMAA MACWAN PRANSHU TRIVEDI…" at bounding box center [155, 248] width 95 height 15
select select "70346"
click at [108, 241] on select "Select Doctor ASMA KHAN DINGG SUPPORT DR LIBA DIXIT EMAA MACWAN PRANSHU TRIVEDI…" at bounding box center [155, 248] width 95 height 15
click at [228, 251] on input "text" at bounding box center [337, 247] width 255 height 15
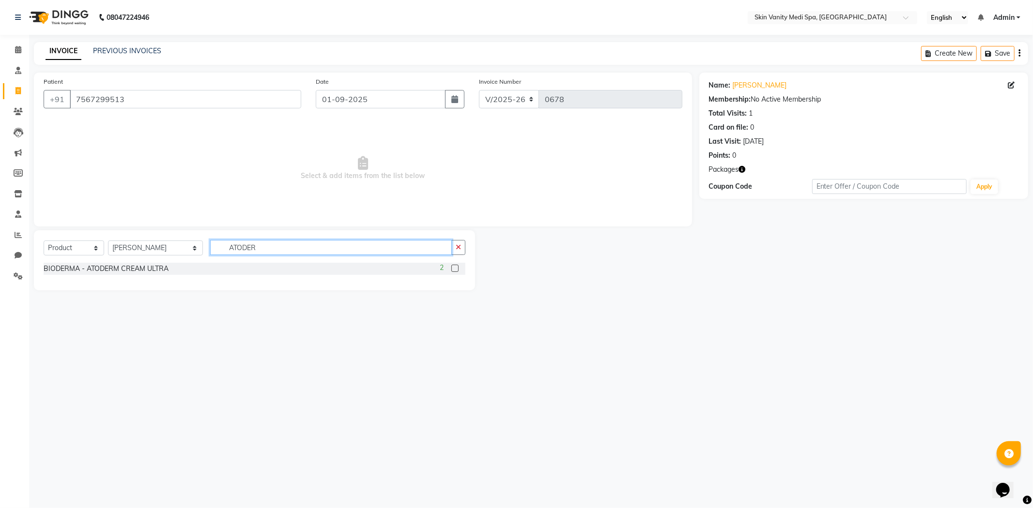
type input "ATODER"
click at [455, 268] on label at bounding box center [454, 268] width 7 height 7
click at [455, 268] on input "checkbox" at bounding box center [454, 269] width 6 height 6
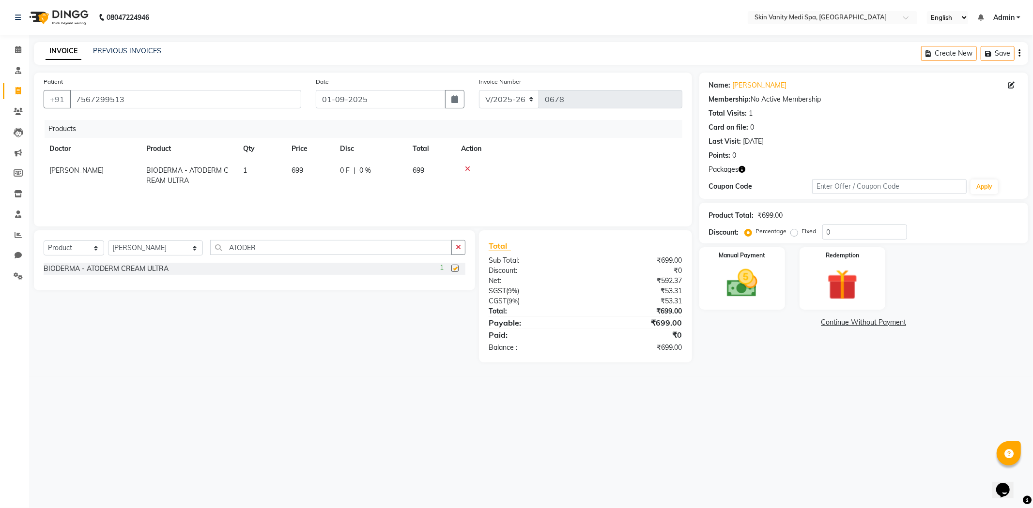
checkbox input "false"
click at [755, 280] on img at bounding box center [742, 283] width 52 height 37
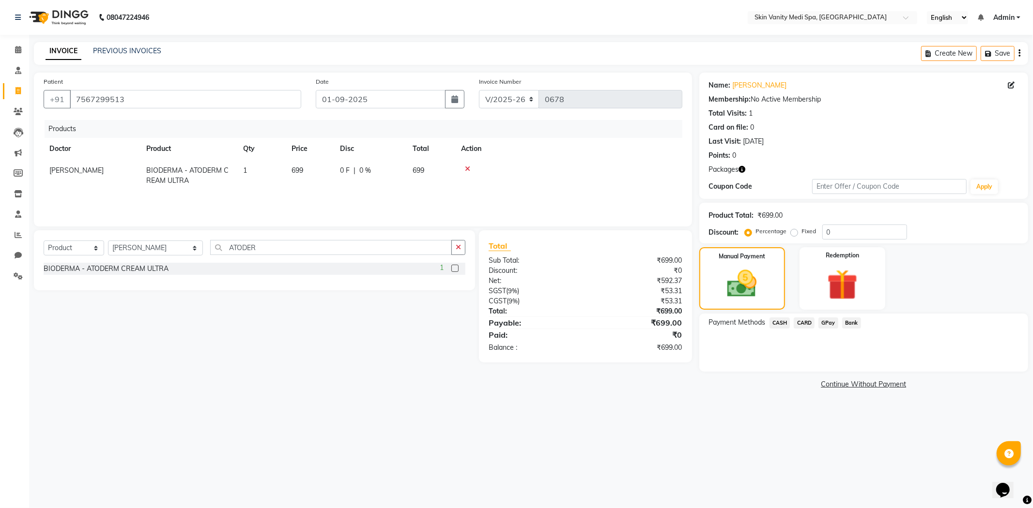
click at [830, 323] on span "GPay" at bounding box center [828, 323] width 20 height 11
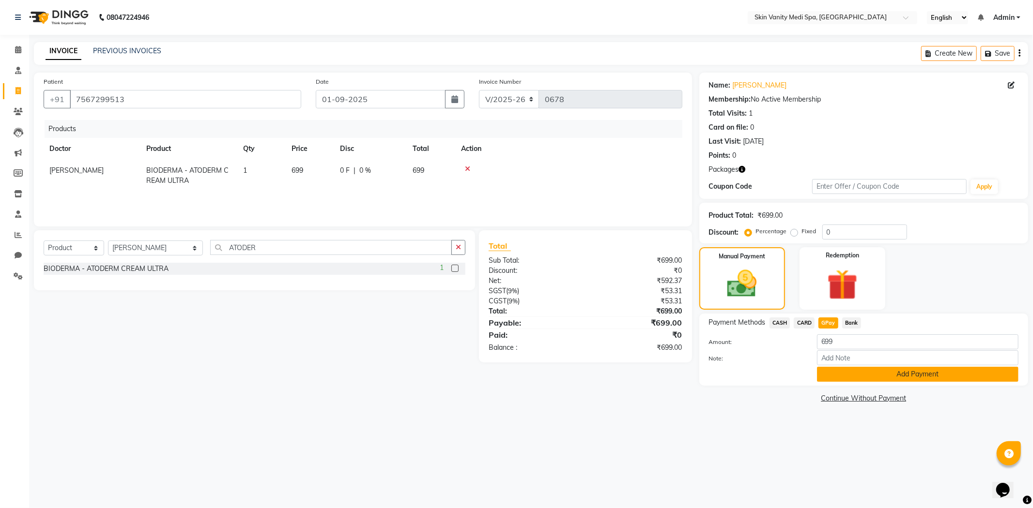
click at [862, 370] on button "Add Payment" at bounding box center [917, 374] width 201 height 15
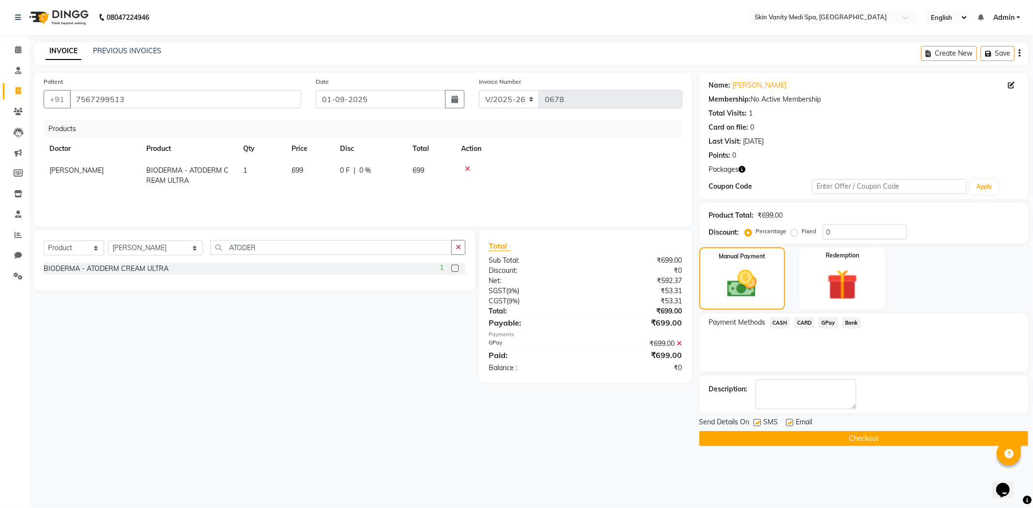
click at [839, 436] on button "Checkout" at bounding box center [863, 438] width 329 height 15
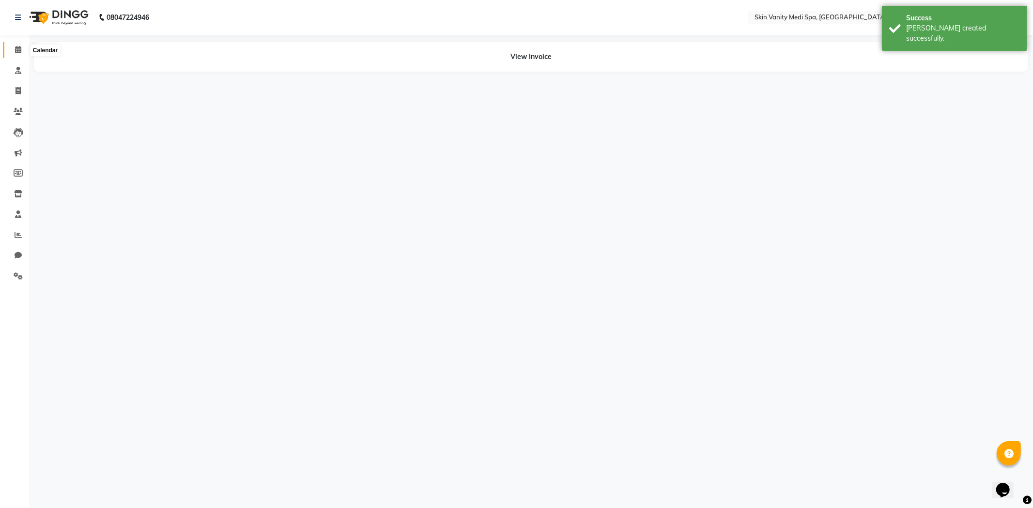
click at [21, 46] on span at bounding box center [18, 50] width 17 height 11
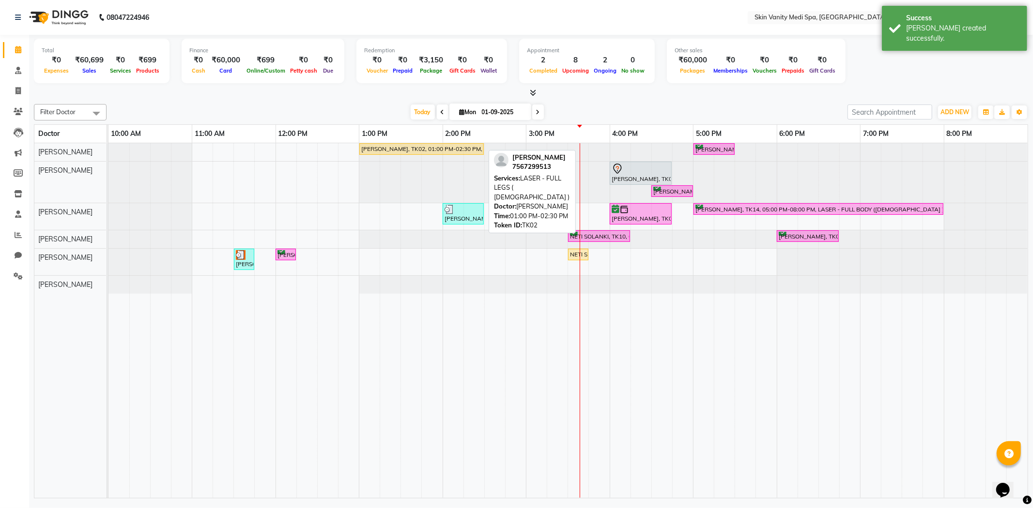
click at [433, 147] on div "PALAK PATEL, TK02, 01:00 PM-02:30 PM, LASER - FULL LEGS ( FEMALE )" at bounding box center [421, 149] width 122 height 9
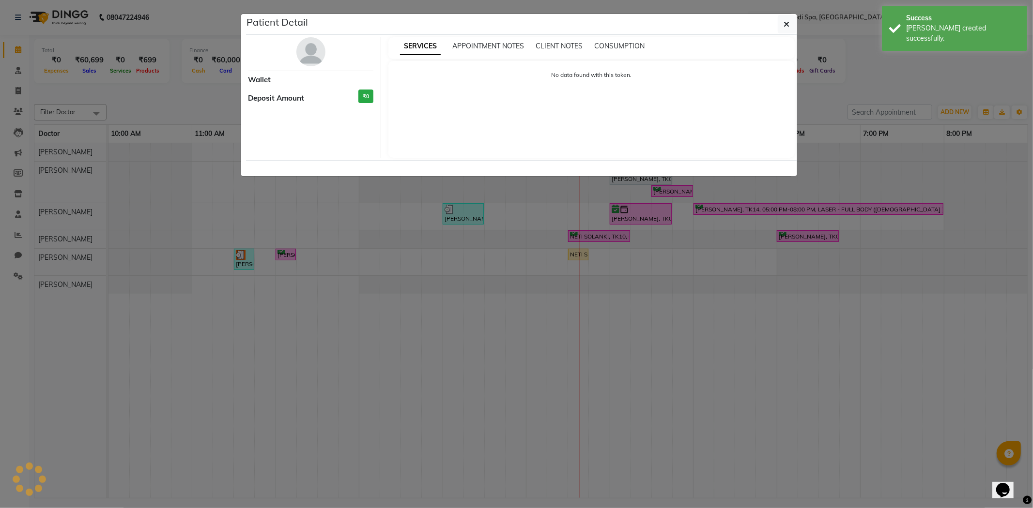
select select "1"
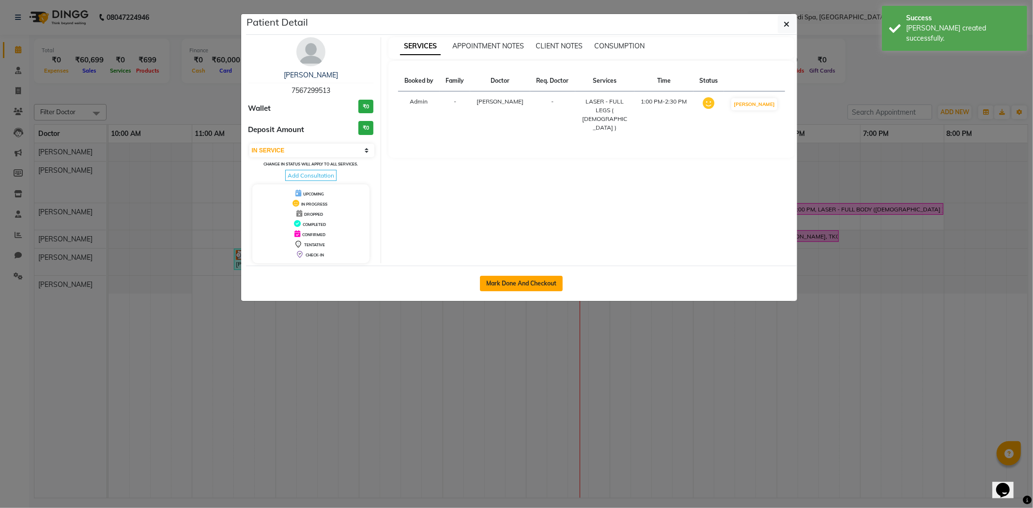
click at [531, 278] on button "Mark Done And Checkout" at bounding box center [521, 283] width 83 height 15
select select "service"
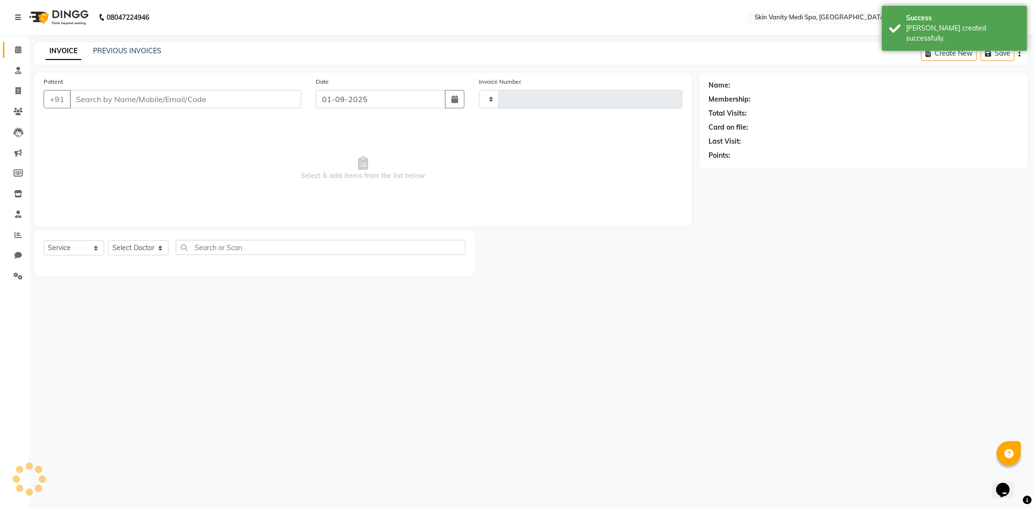
type input "0679"
select select "7826"
type input "7567299513"
select select "70346"
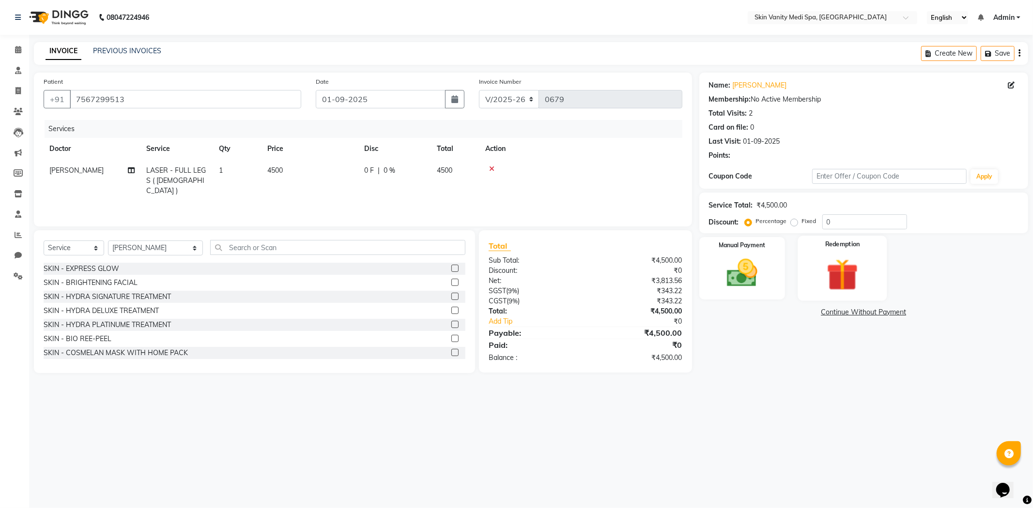
click at [850, 265] on img at bounding box center [842, 275] width 52 height 40
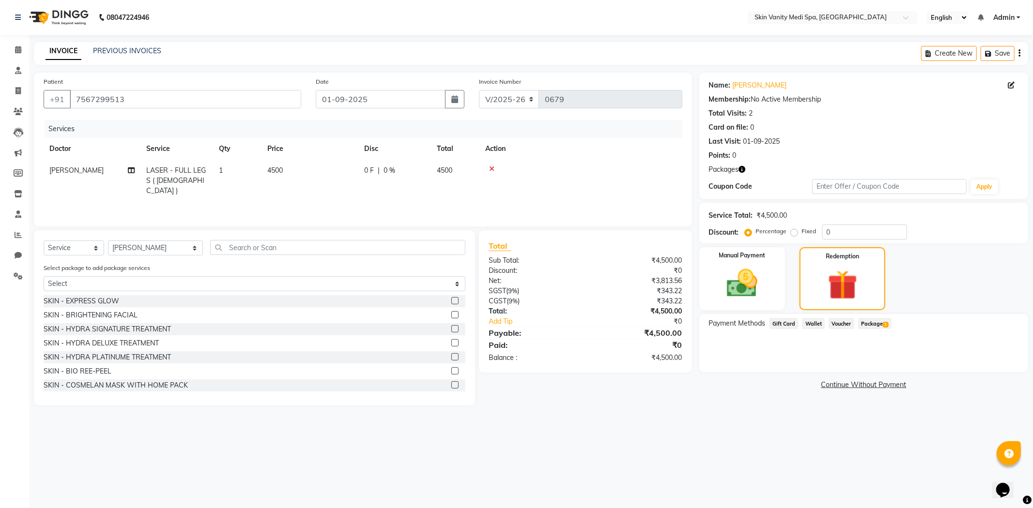
click at [866, 323] on span "Package 1" at bounding box center [874, 323] width 33 height 11
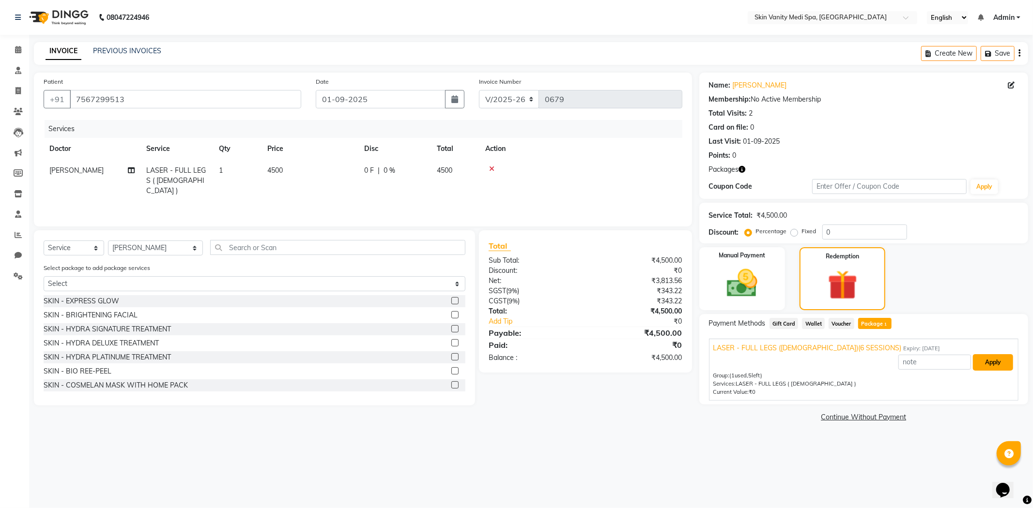
click at [990, 364] on button "Apply" at bounding box center [992, 362] width 40 height 16
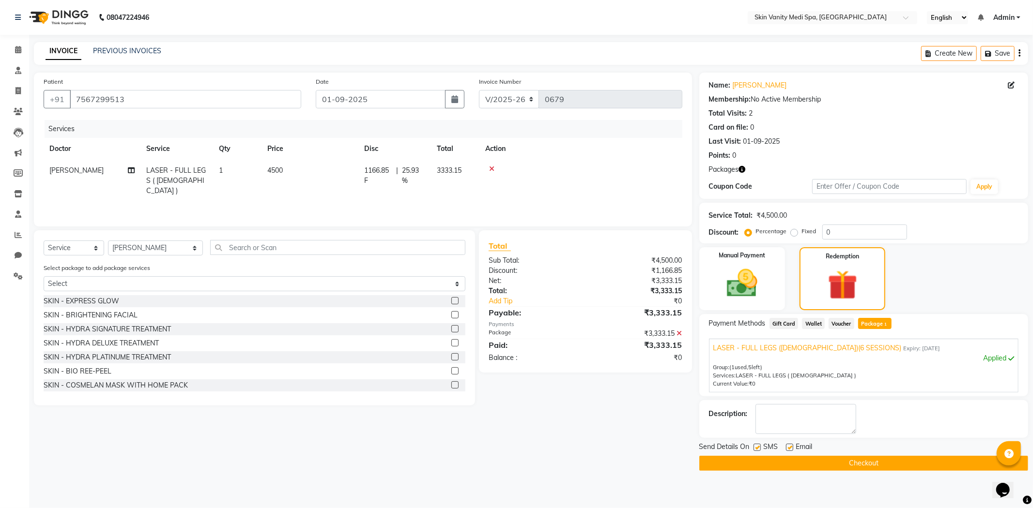
click at [812, 464] on button "Checkout" at bounding box center [863, 463] width 329 height 15
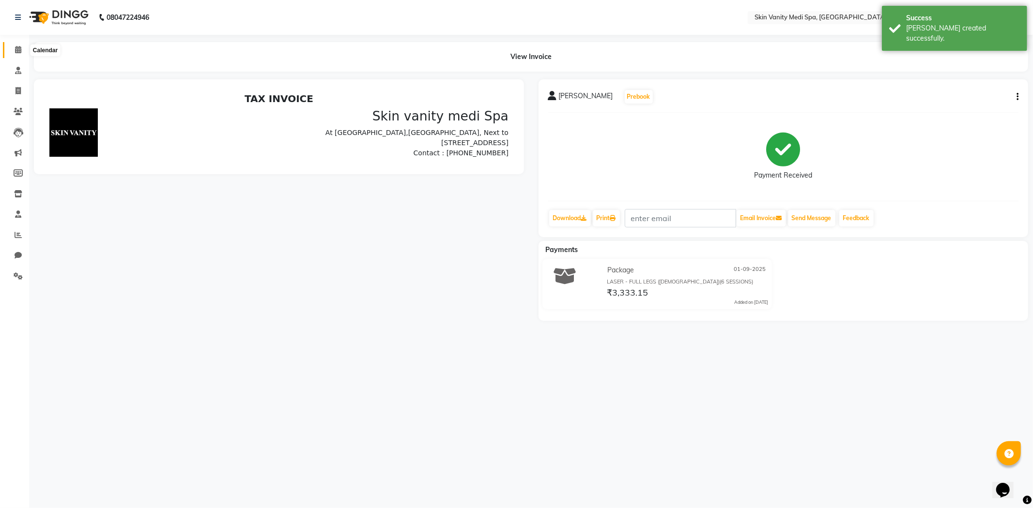
click at [19, 46] on span at bounding box center [18, 50] width 17 height 11
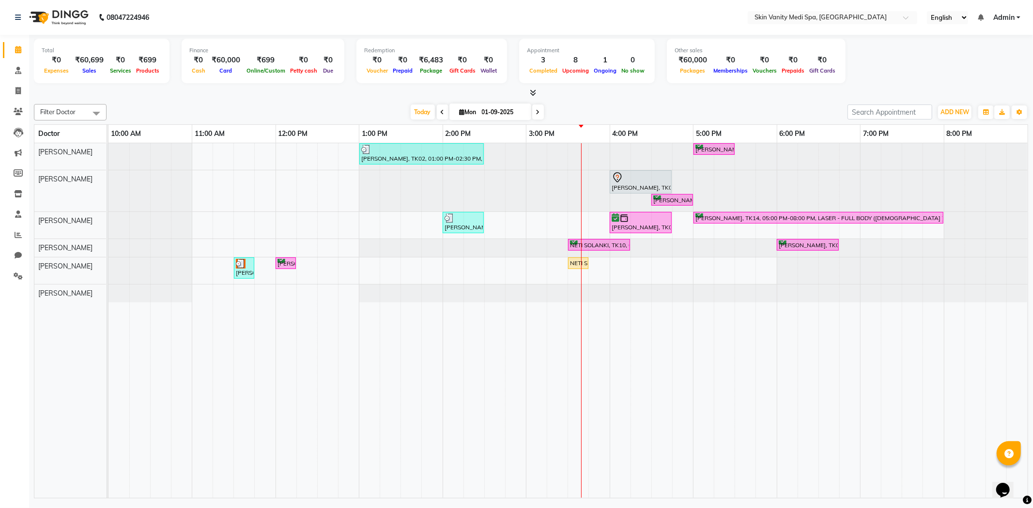
click at [536, 109] on icon at bounding box center [538, 112] width 4 height 6
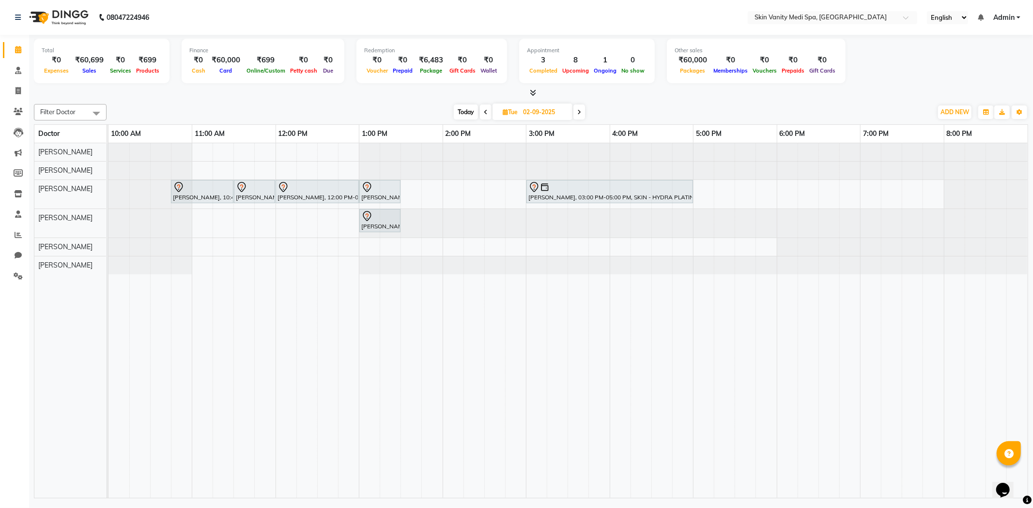
click at [461, 112] on span "Today" at bounding box center [466, 112] width 24 height 15
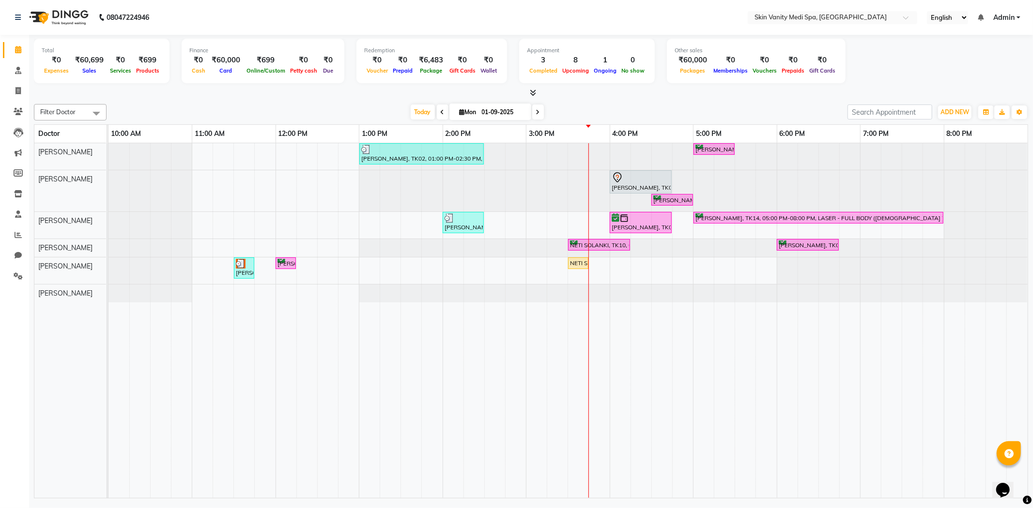
click at [536, 115] on span at bounding box center [538, 112] width 12 height 15
type input "02-09-2025"
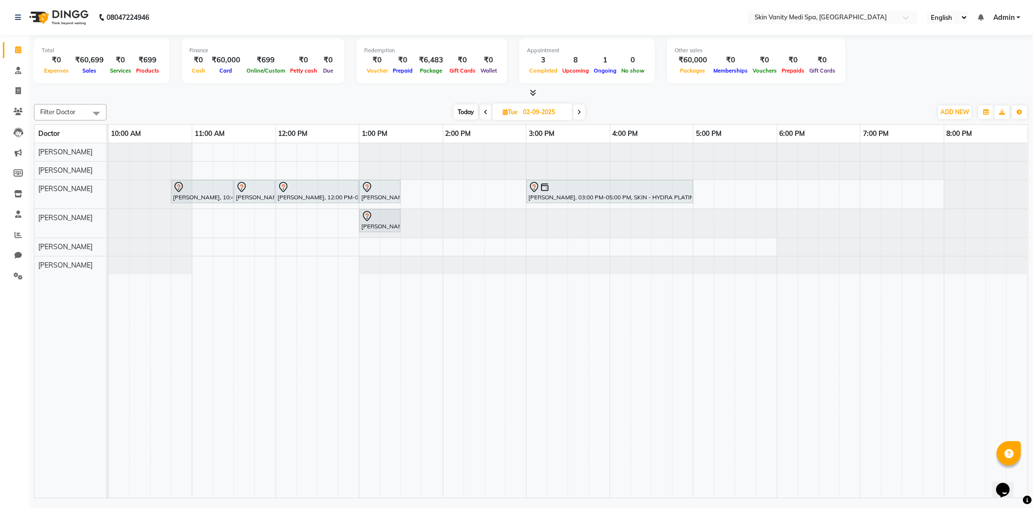
click at [373, 243] on div "RIYA JASAN, 10:45 AM-11:30 AM, LASER - ABDOMAN (FEMALE ) RIYA JASAN, 11:30 AM-1…" at bounding box center [567, 320] width 919 height 355
select select "70351"
select select "tentative"
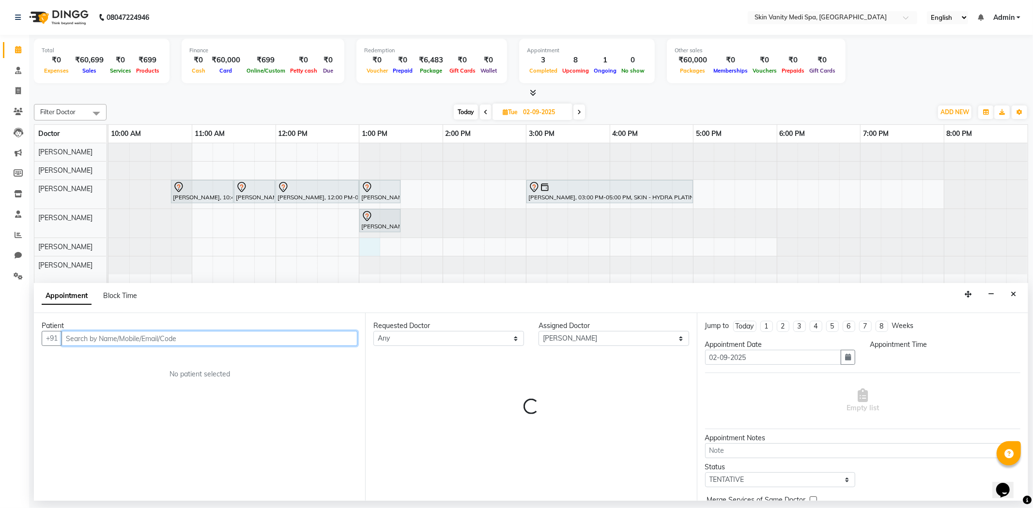
select select "780"
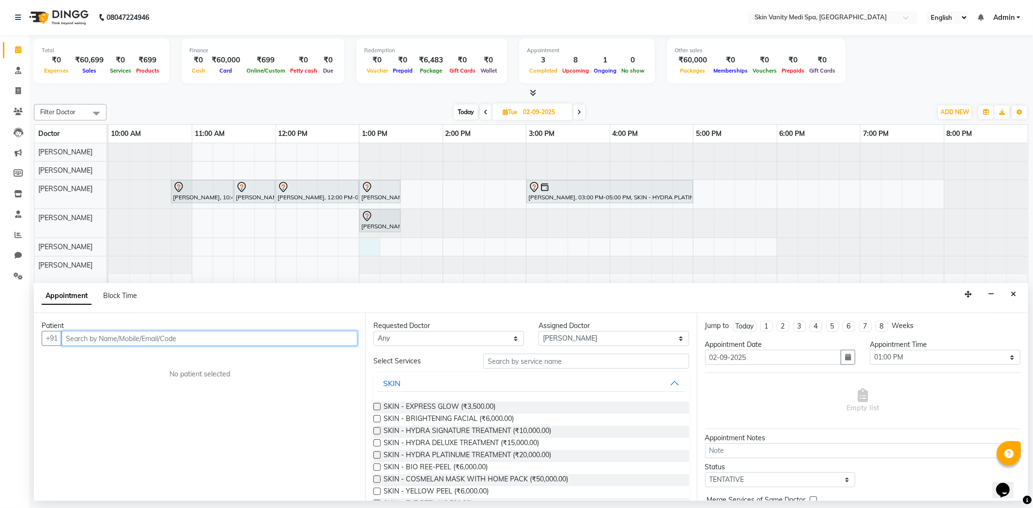
click at [137, 337] on input "text" at bounding box center [209, 338] width 296 height 15
type input "VISHAN"
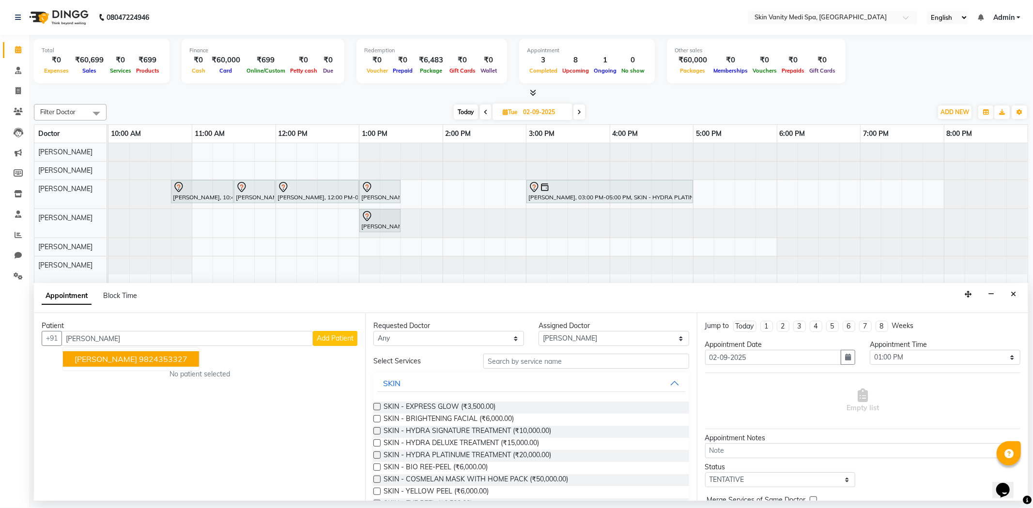
click at [333, 341] on span "Add Patient" at bounding box center [335, 338] width 37 height 9
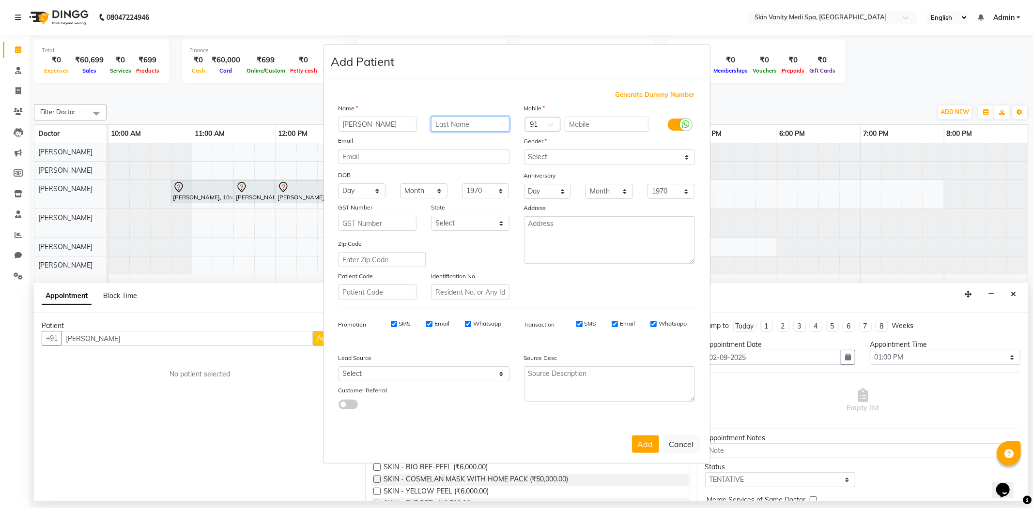
click at [439, 121] on input "text" at bounding box center [470, 124] width 78 height 15
type input "GAJORA"
click at [575, 121] on input "text" at bounding box center [606, 124] width 84 height 15
click at [570, 155] on select "Select Male Female Other Prefer Not To Say" at bounding box center [609, 157] width 171 height 15
select select "male"
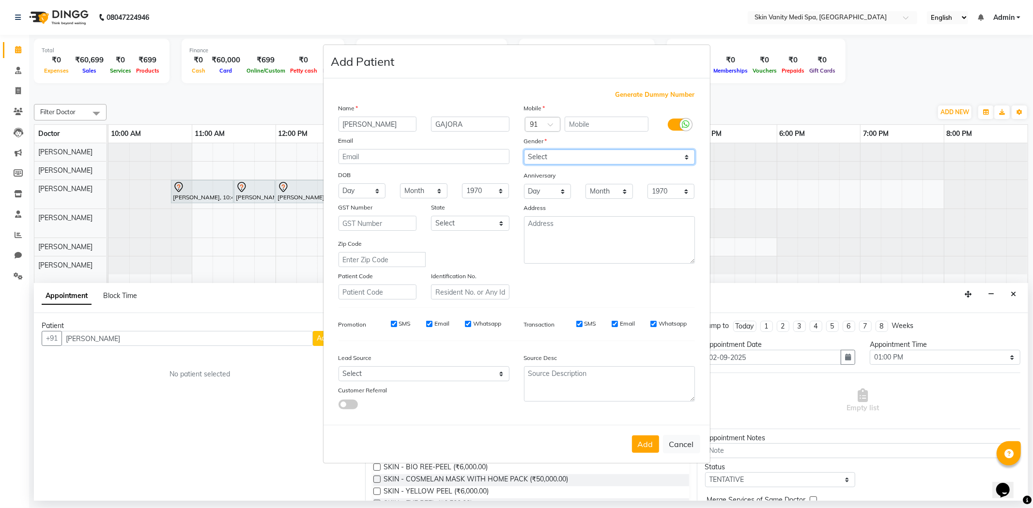
click at [524, 150] on select "Select Male Female Other Prefer Not To Say" at bounding box center [609, 157] width 171 height 15
click at [475, 224] on select "Select Andaman and Nicobar Islands Andhra Pradesh Arunachal Pradesh Assam Bihar…" at bounding box center [470, 223] width 78 height 15
select select "12"
click at [431, 216] on select "Select Andaman and Nicobar Islands Andhra Pradesh Arunachal Pradesh Assam Bihar…" at bounding box center [470, 223] width 78 height 15
click at [635, 441] on button "Add" at bounding box center [645, 444] width 27 height 17
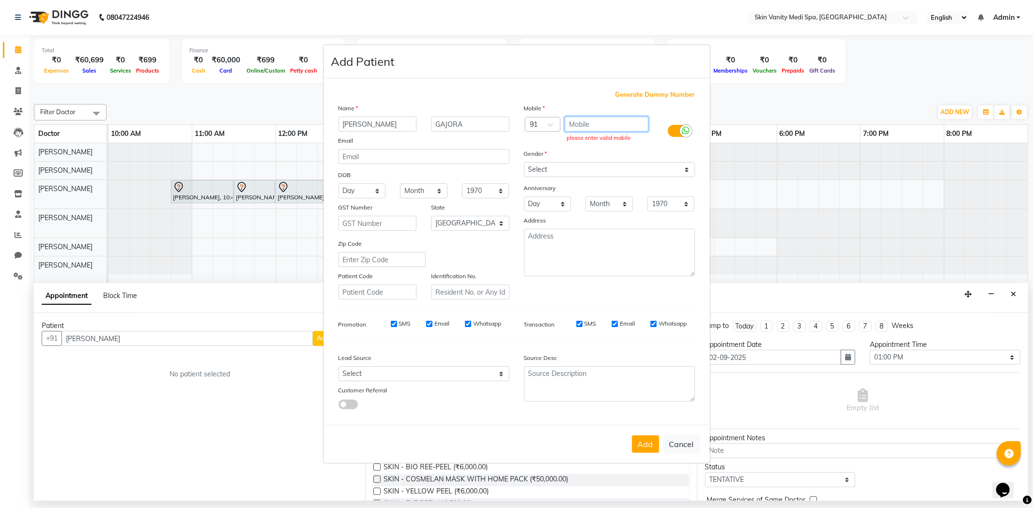
click at [575, 123] on input "text" at bounding box center [606, 124] width 84 height 15
type input "9867386677"
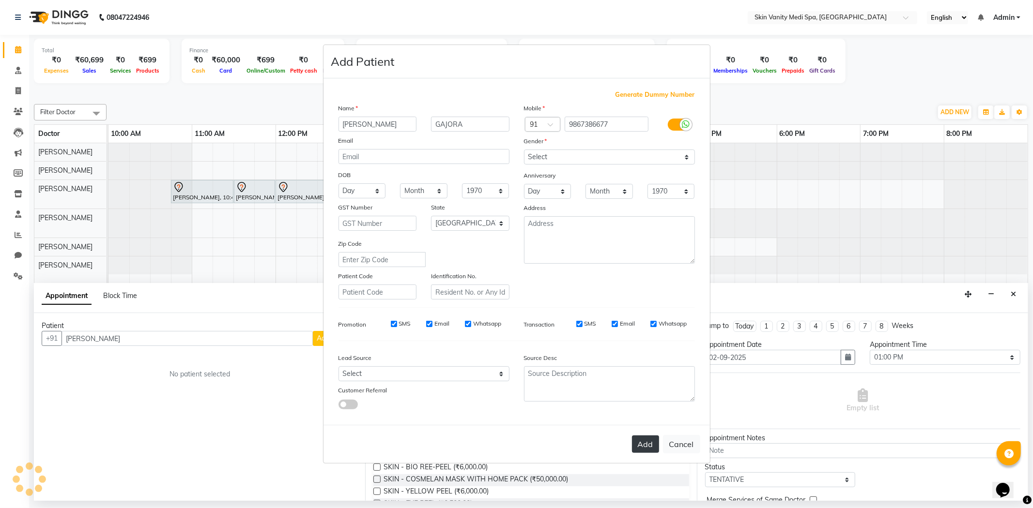
click at [639, 450] on button "Add" at bounding box center [645, 444] width 27 height 17
type input "9867386677"
select select
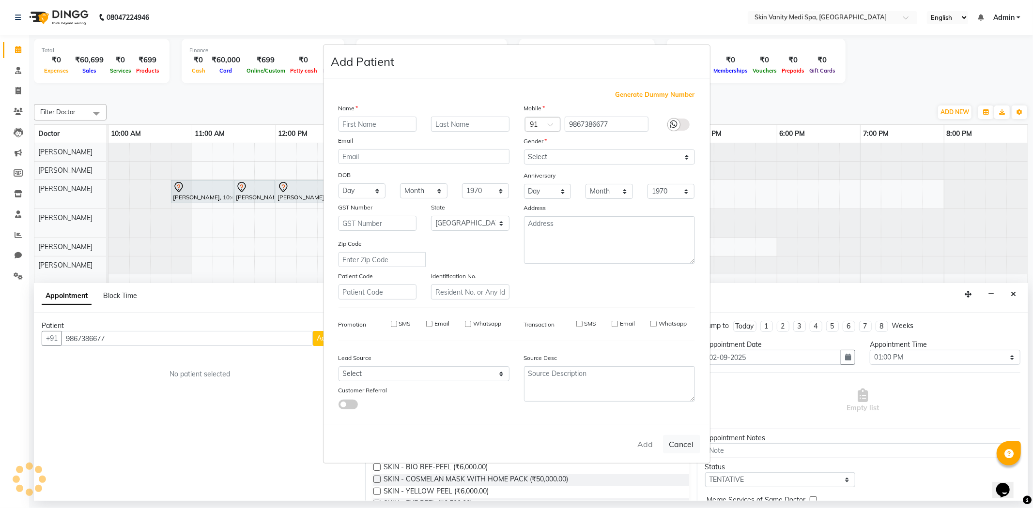
select select "null"
select select
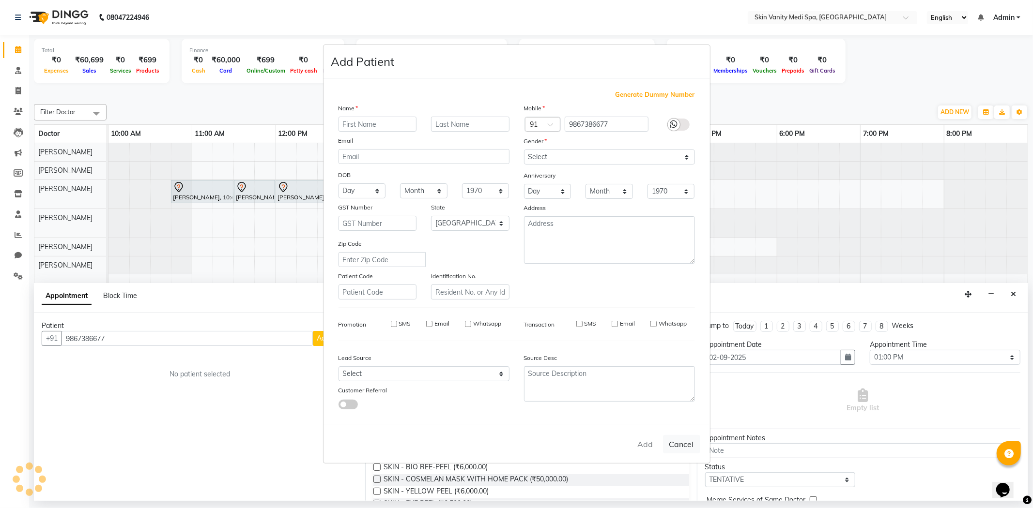
checkbox input "false"
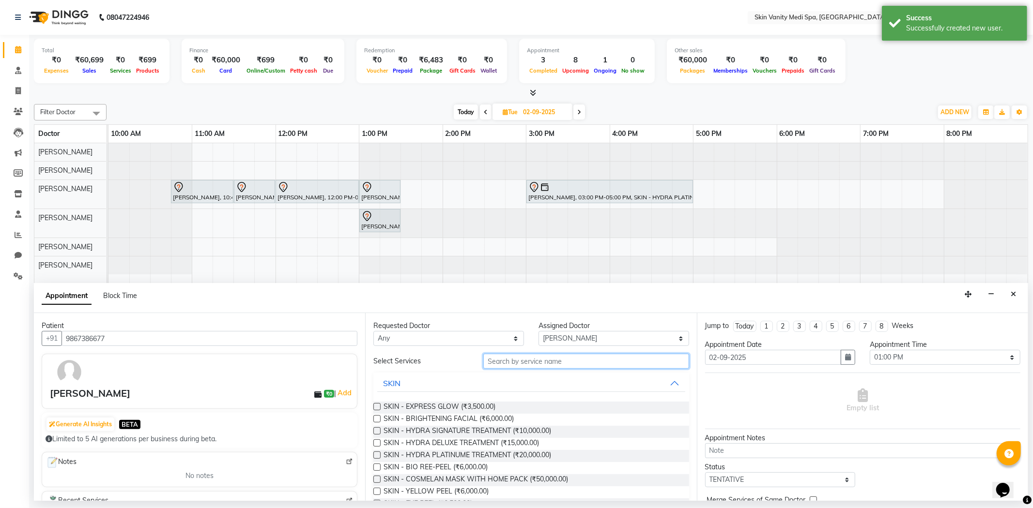
click at [512, 361] on input "text" at bounding box center [585, 361] width 205 height 15
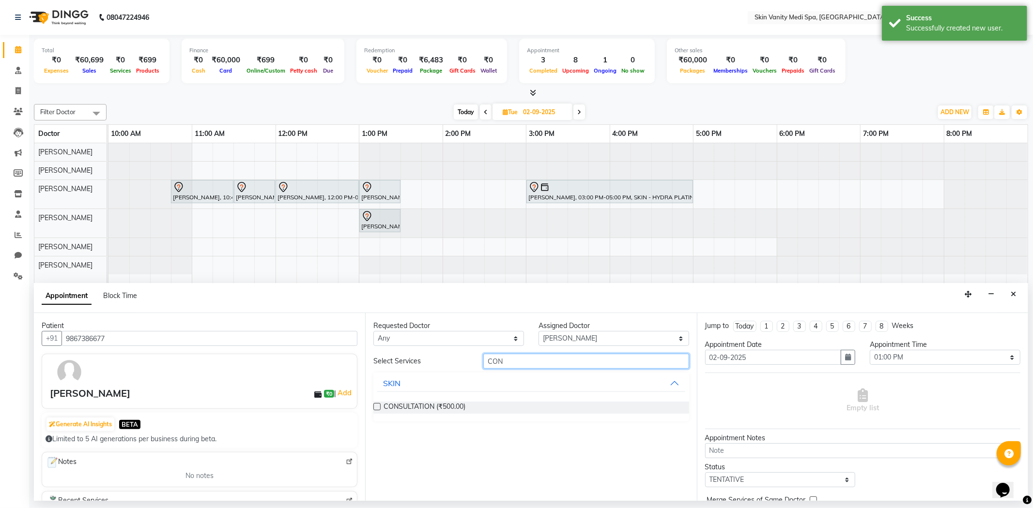
type input "CON"
click at [371, 404] on div "Requested Doctor Any ASMA KHAN DR LIBA DIXIT EMAA MACWAN PRANSHU TRIVEDI RICHA …" at bounding box center [530, 407] width 331 height 188
click at [381, 407] on div "CONSULTATION (₹500.00)" at bounding box center [530, 408] width 315 height 12
click at [374, 406] on label at bounding box center [376, 406] width 7 height 7
click at [374, 406] on input "checkbox" at bounding box center [376, 408] width 6 height 6
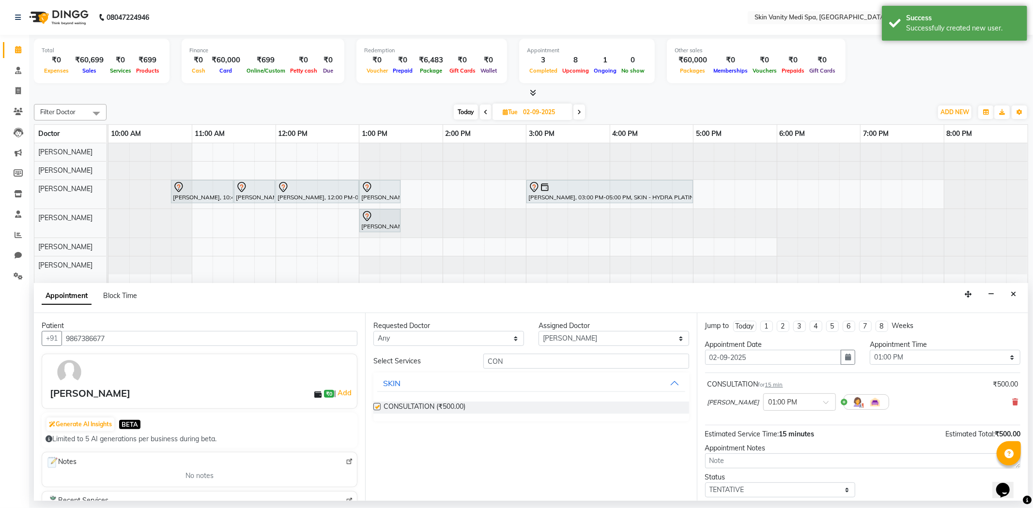
checkbox input "false"
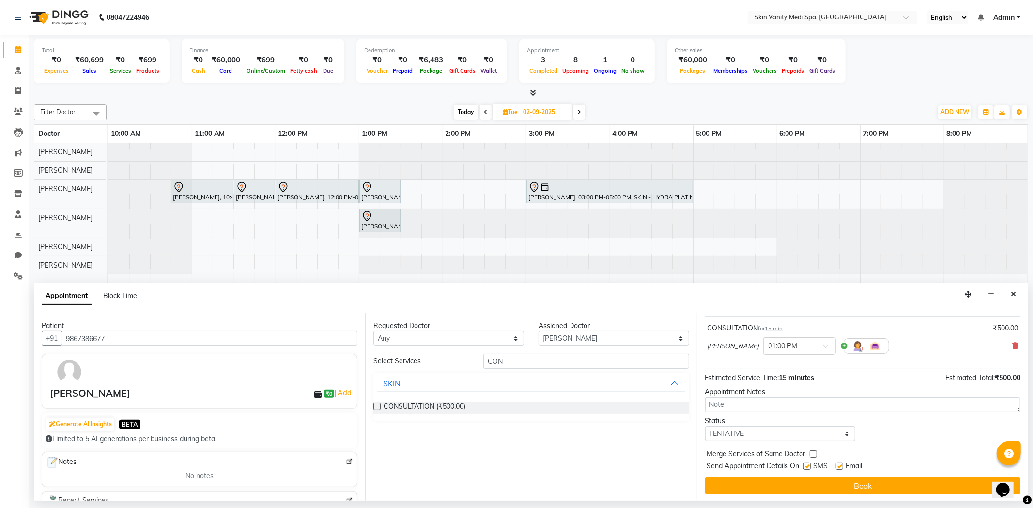
scroll to position [58, 0]
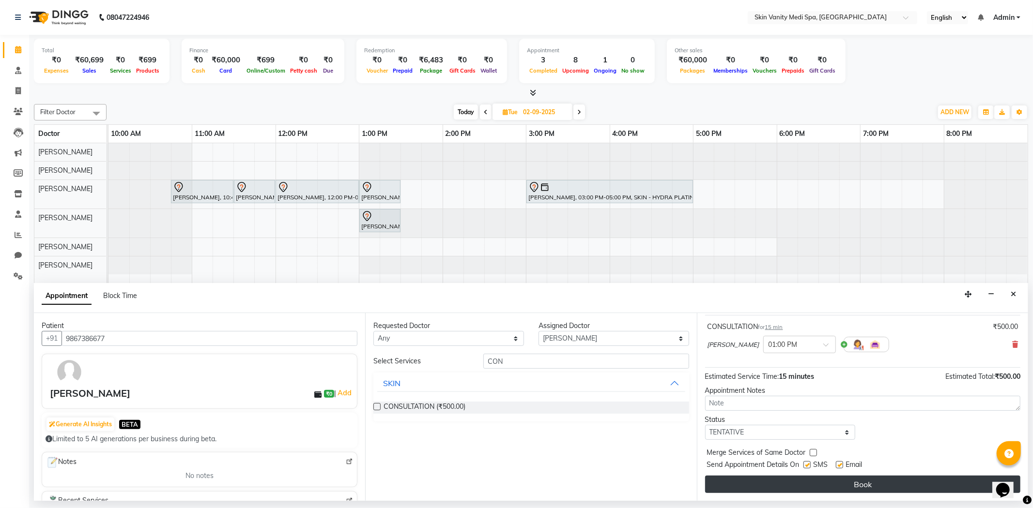
click at [805, 478] on button "Book" at bounding box center [862, 484] width 315 height 17
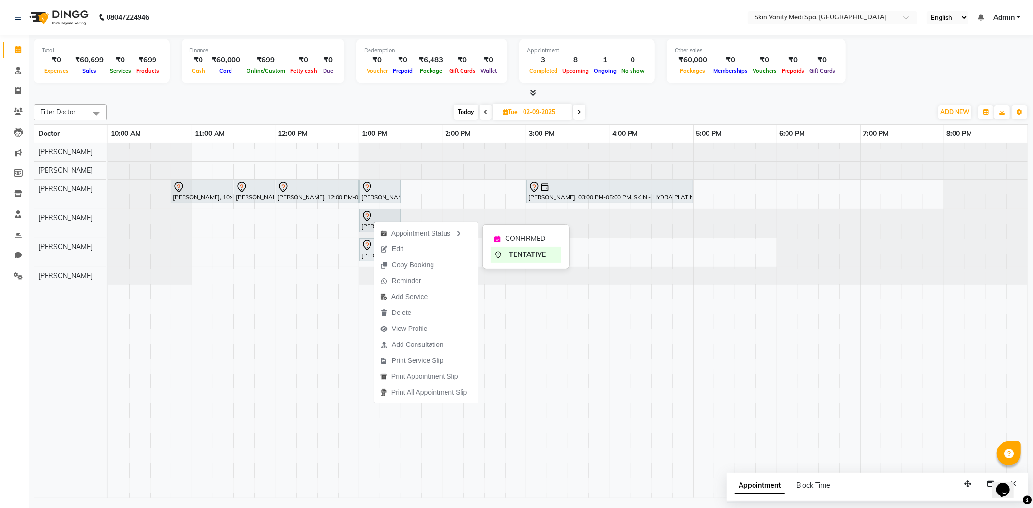
click at [523, 235] on span "CONFIRMED" at bounding box center [525, 239] width 40 height 10
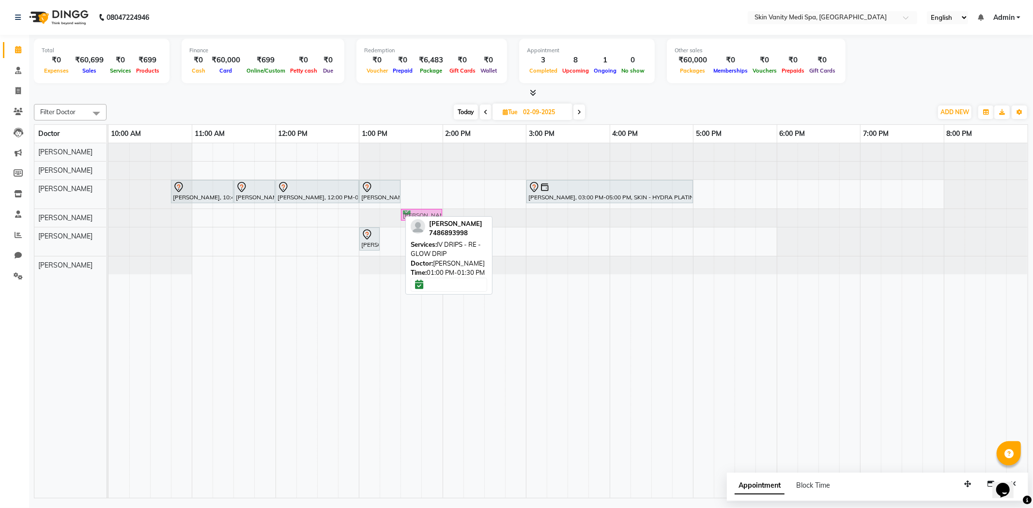
drag, startPoint x: 383, startPoint y: 212, endPoint x: 424, endPoint y: 213, distance: 40.7
click at [108, 213] on div "AYAAN MIR, 01:00 PM-01:30 PM, IV DRIPS - RE - GLOW DRIP AYAAN MIR, 01:00 PM-01:…" at bounding box center [108, 217] width 0 height 17
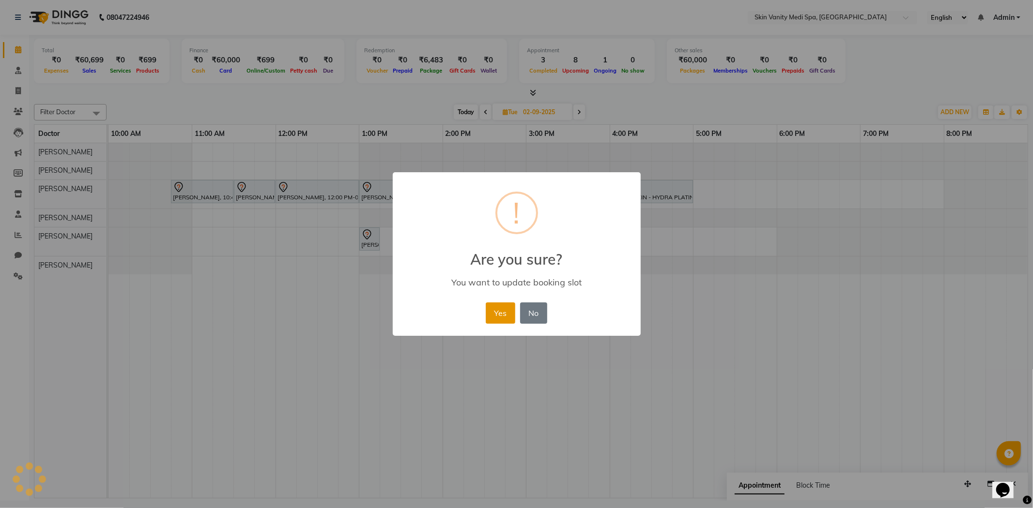
click at [496, 316] on button "Yes" at bounding box center [501, 313] width 30 height 21
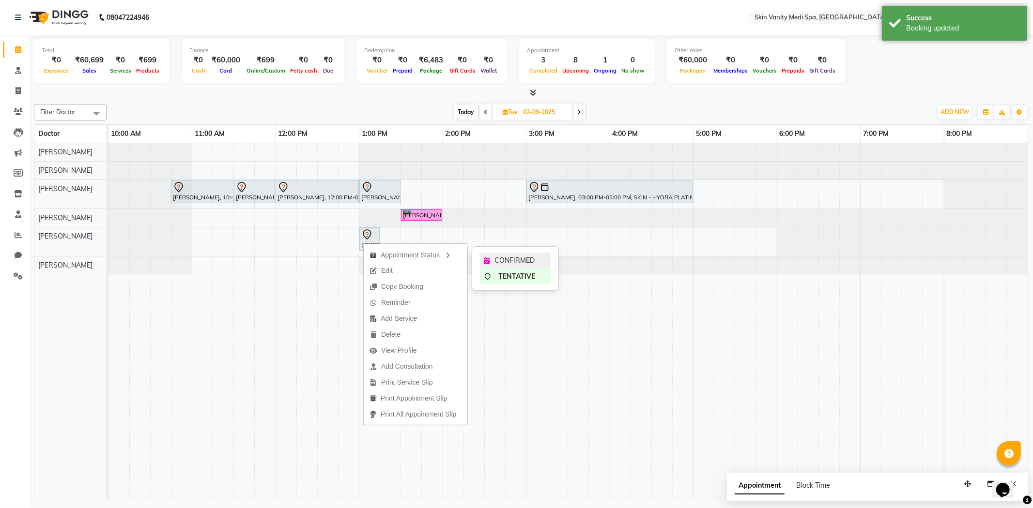
click at [510, 256] on span "CONFIRMED" at bounding box center [514, 261] width 40 height 10
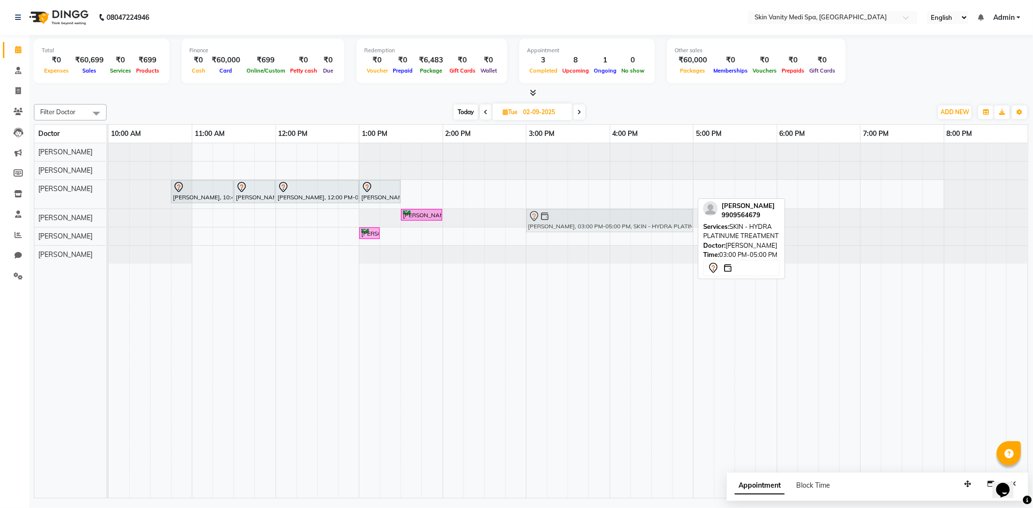
drag, startPoint x: 604, startPoint y: 189, endPoint x: 604, endPoint y: 208, distance: 19.4
click at [604, 210] on tbody "RIYA JASAN, 10:45 AM-11:30 AM, LASER - ABDOMAN (FEMALE ) RIYA JASAN, 11:30 AM-1…" at bounding box center [567, 203] width 919 height 121
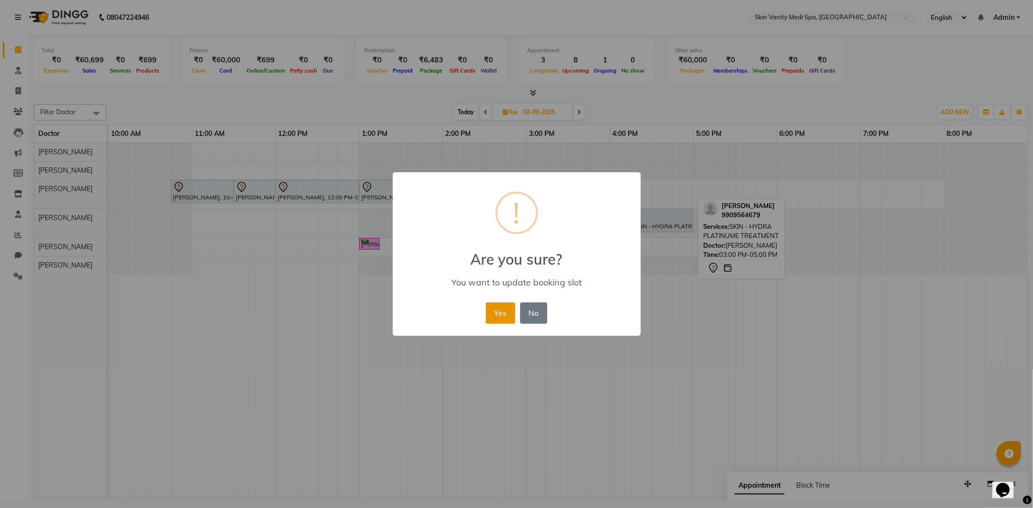
click at [497, 311] on button "Yes" at bounding box center [501, 313] width 30 height 21
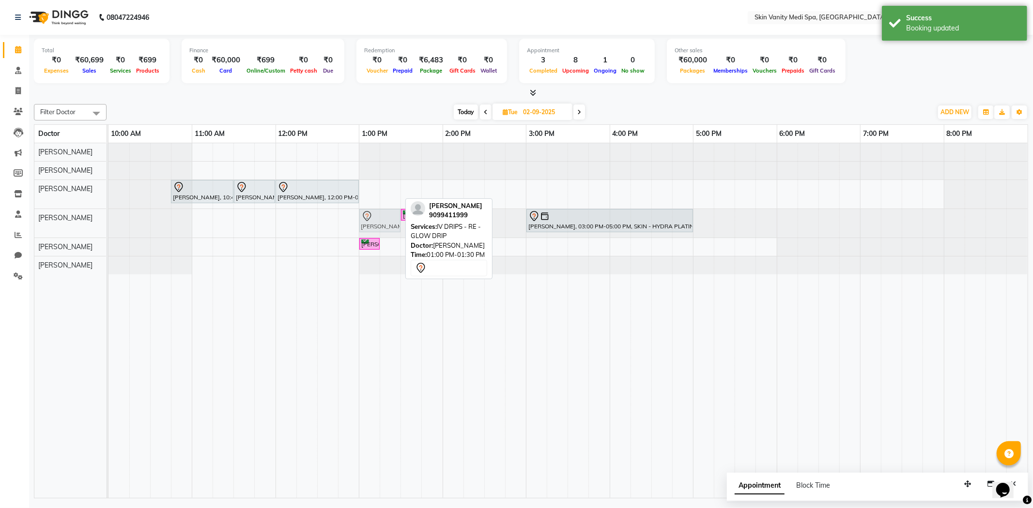
drag, startPoint x: 380, startPoint y: 193, endPoint x: 379, endPoint y: 214, distance: 21.9
click at [379, 214] on tbody "RIYA JASAN, 10:45 AM-11:30 AM, LASER - ABDOMAN (FEMALE ) RIYA JASAN, 11:30 AM-1…" at bounding box center [567, 208] width 919 height 131
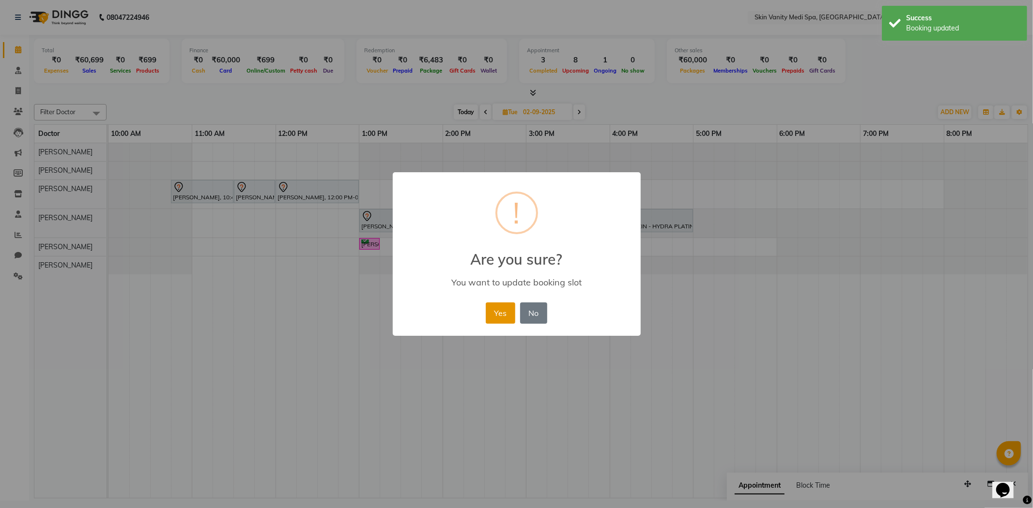
click at [501, 309] on button "Yes" at bounding box center [501, 313] width 30 height 21
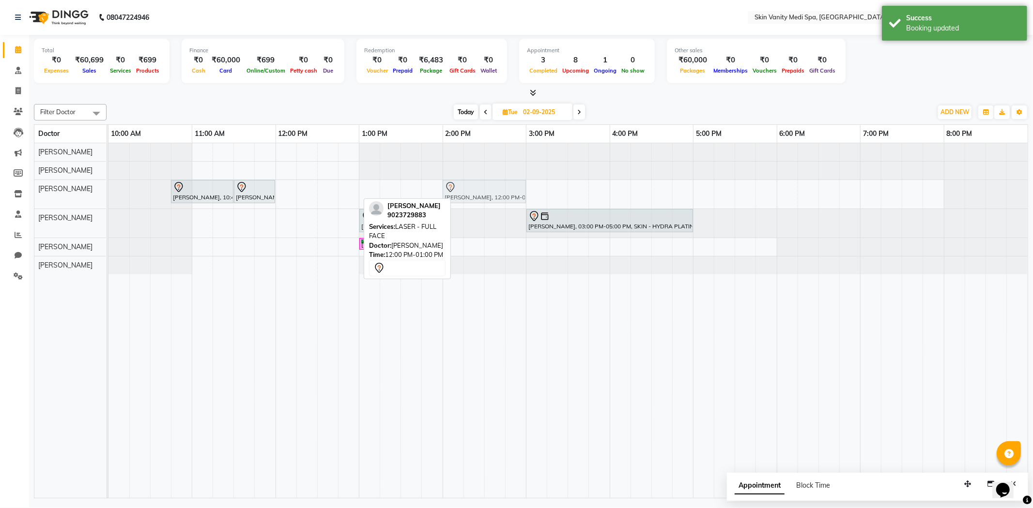
drag, startPoint x: 315, startPoint y: 194, endPoint x: 486, endPoint y: 200, distance: 172.0
click at [108, 200] on div "RIYA JASAN, 10:45 AM-11:30 AM, LASER - ABDOMAN (FEMALE ) RIYA JASAN, 11:30 AM-1…" at bounding box center [108, 194] width 0 height 29
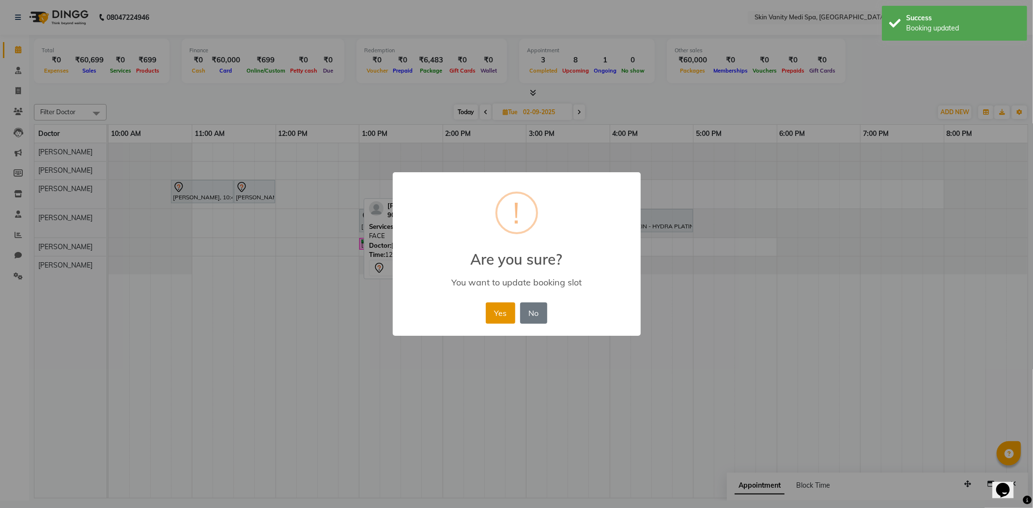
click at [493, 311] on button "Yes" at bounding box center [501, 313] width 30 height 21
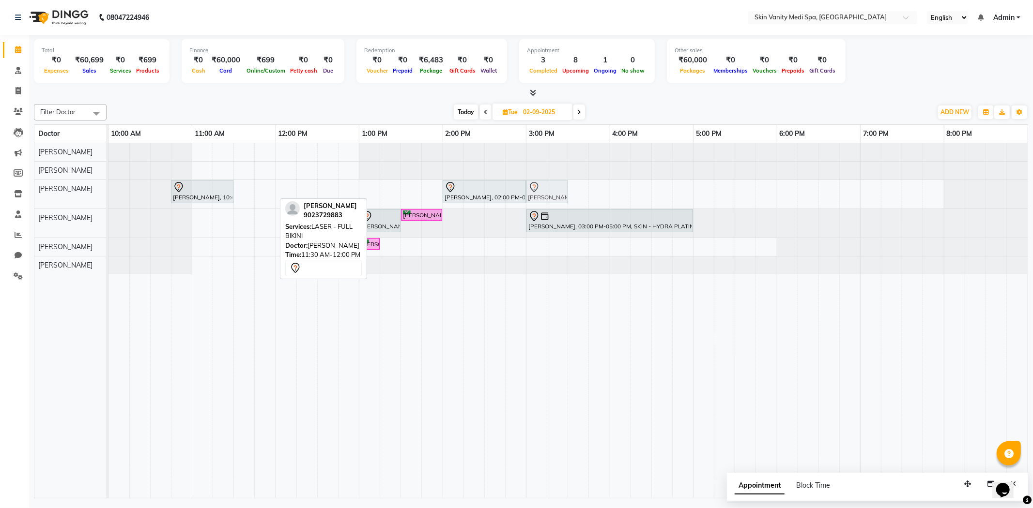
drag, startPoint x: 258, startPoint y: 195, endPoint x: 557, endPoint y: 199, distance: 298.7
click at [108, 199] on div "RIYA JASAN, 10:45 AM-11:30 AM, LASER - ABDOMAN (FEMALE ) RIYA JASAN, 11:30 AM-1…" at bounding box center [108, 194] width 0 height 29
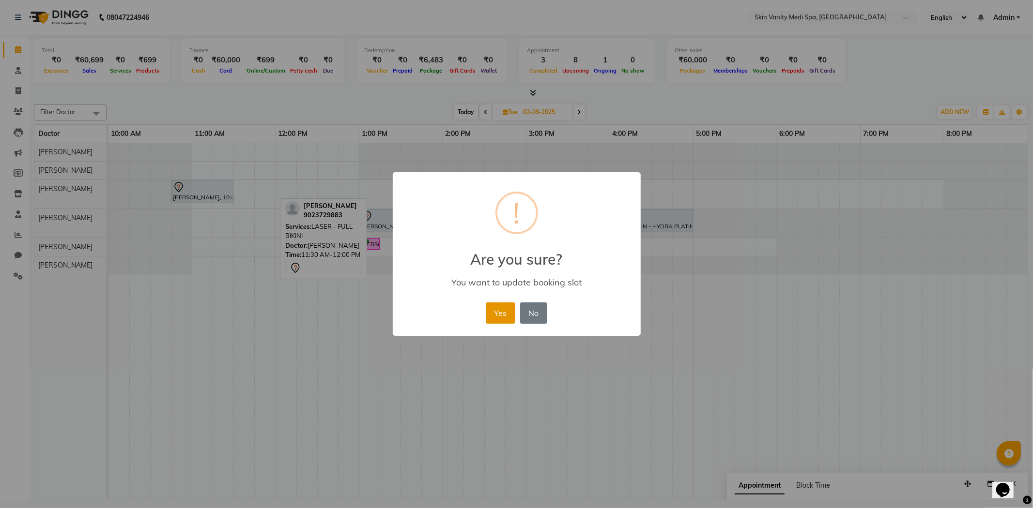
click at [494, 306] on button "Yes" at bounding box center [501, 313] width 30 height 21
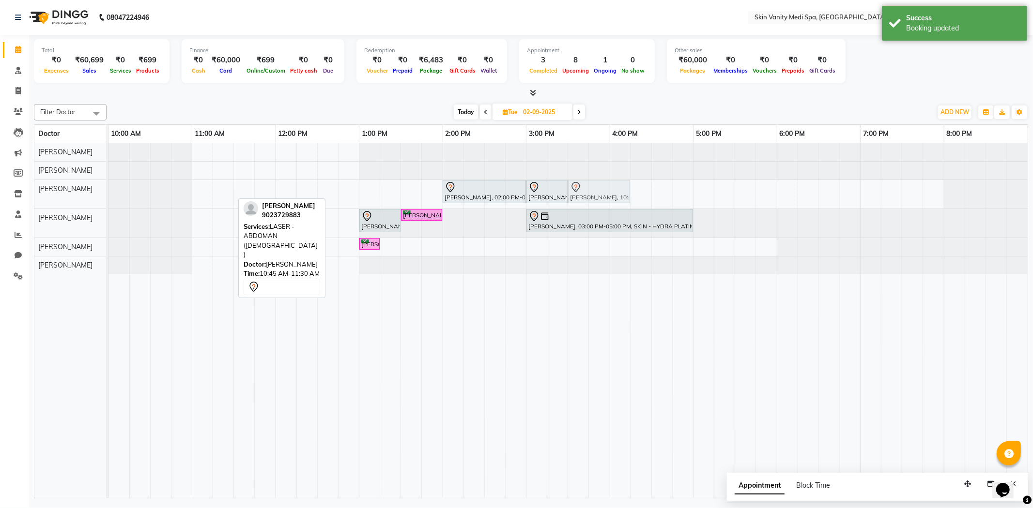
drag, startPoint x: 211, startPoint y: 190, endPoint x: 601, endPoint y: 201, distance: 390.8
click at [108, 201] on div "RIYA JASAN, 10:45 AM-11:30 AM, LASER - ABDOMAN (FEMALE ) RIYA JASAN, 02:00 PM-0…" at bounding box center [108, 194] width 0 height 29
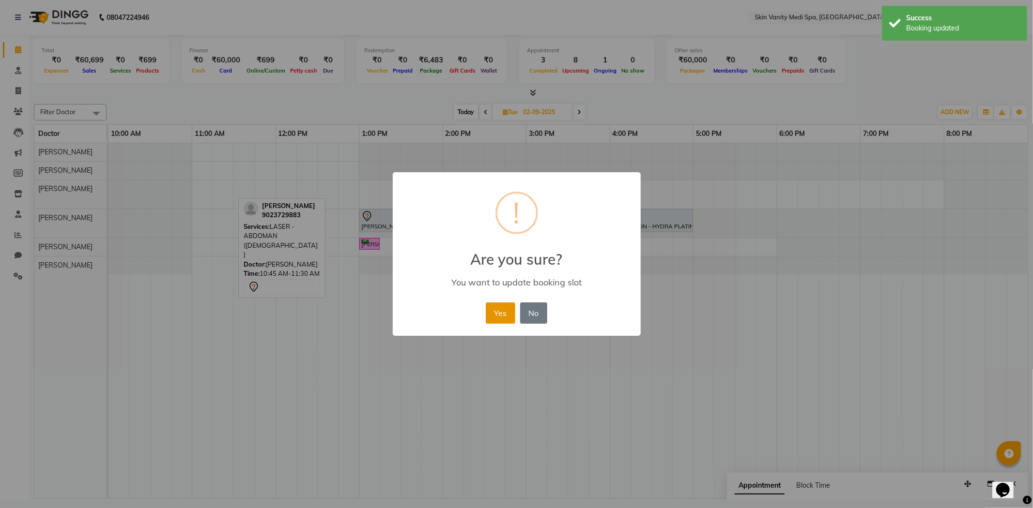
click at [506, 316] on button "Yes" at bounding box center [501, 313] width 30 height 21
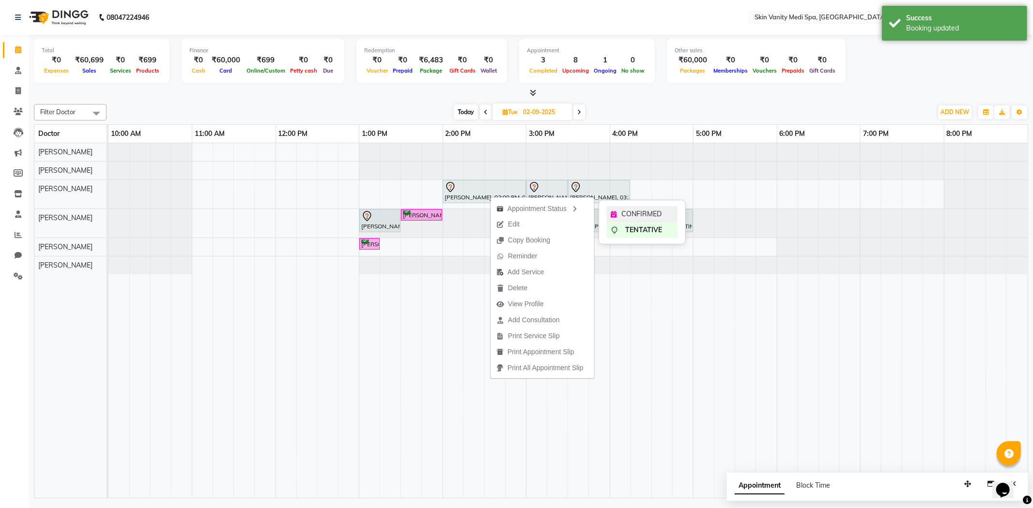
click at [629, 213] on span "CONFIRMED" at bounding box center [641, 214] width 40 height 10
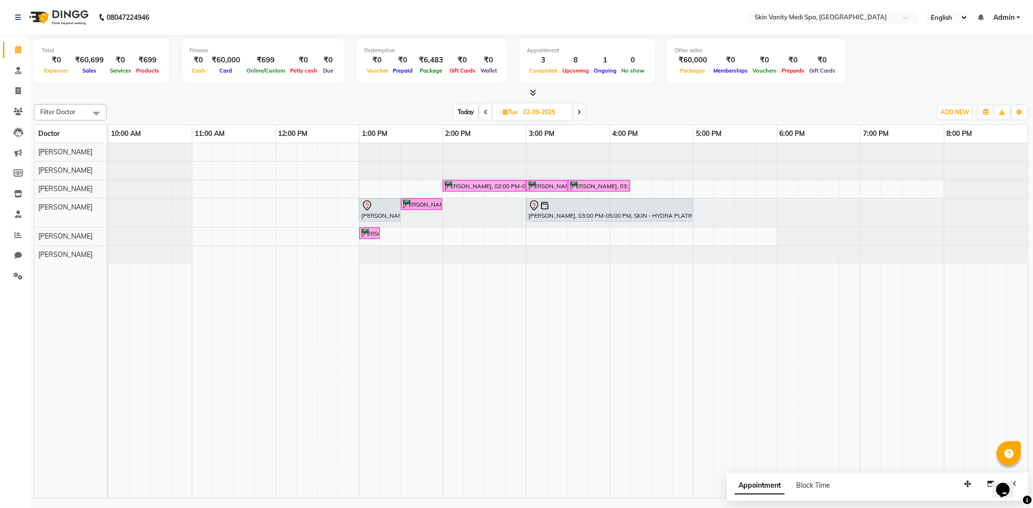
click at [485, 115] on span at bounding box center [486, 112] width 12 height 15
type input "01-09-2025"
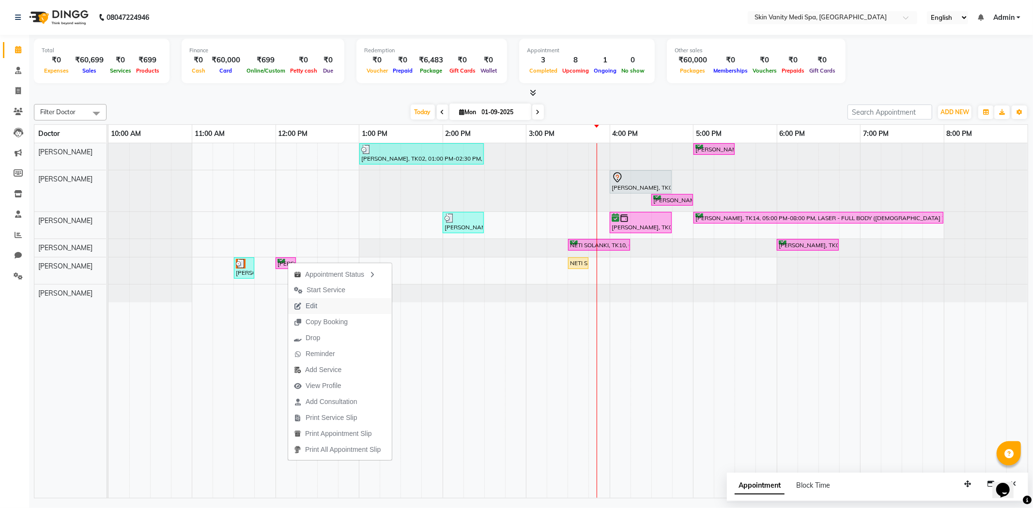
click at [322, 306] on span "Edit" at bounding box center [305, 306] width 35 height 16
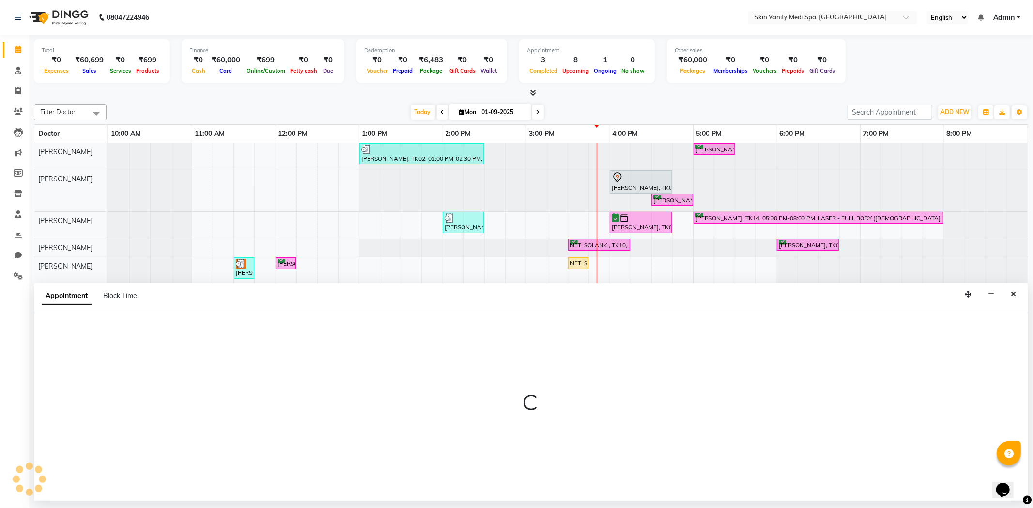
select select "tentative"
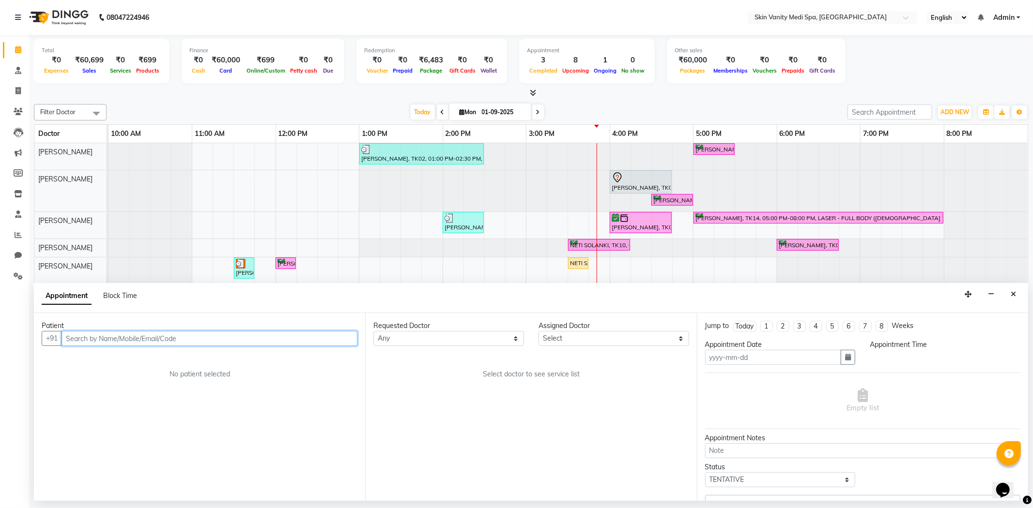
type input "01-09-2025"
select select "confirm booking"
select select "720"
select select "70351"
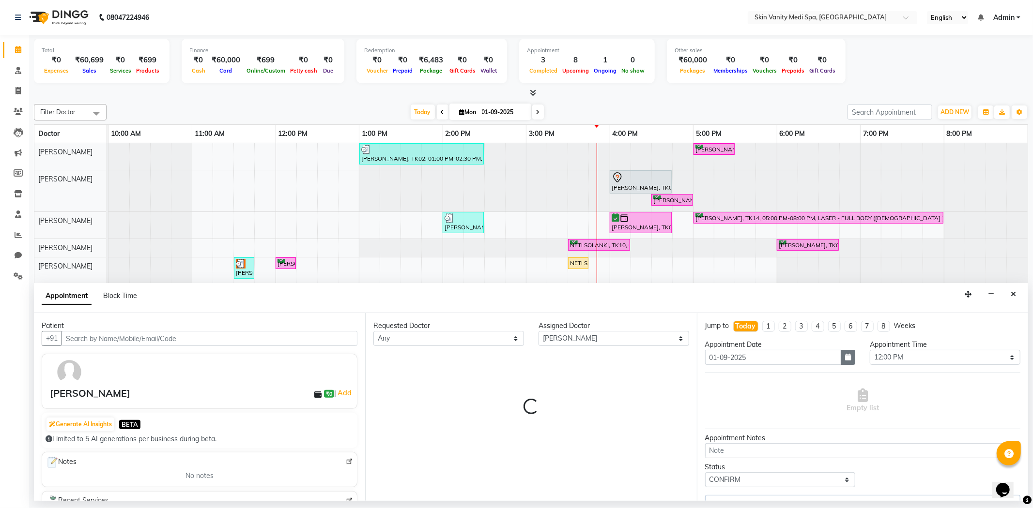
click at [845, 354] on icon "button" at bounding box center [848, 357] width 6 height 7
select select "3954"
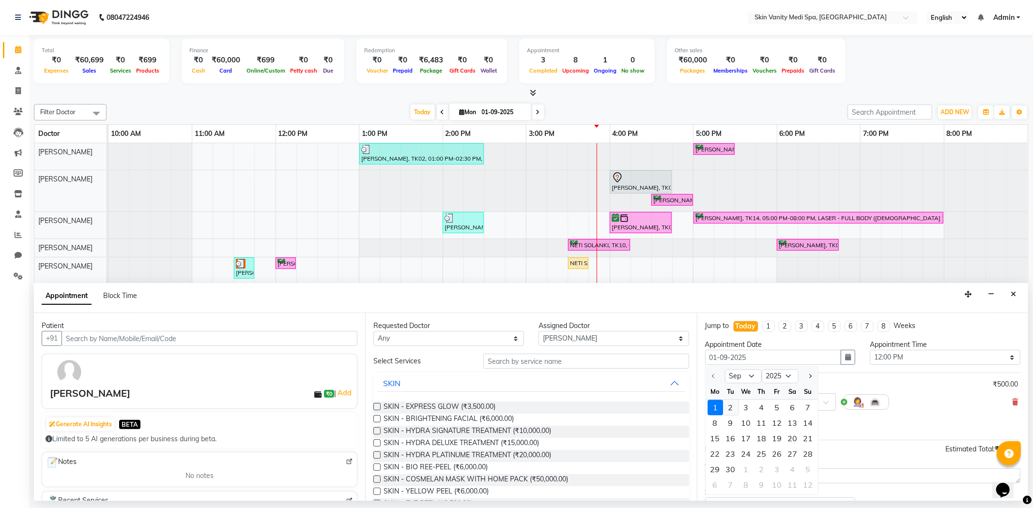
click at [728, 404] on div "2" at bounding box center [730, 407] width 15 height 15
type input "02-09-2025"
select select "720"
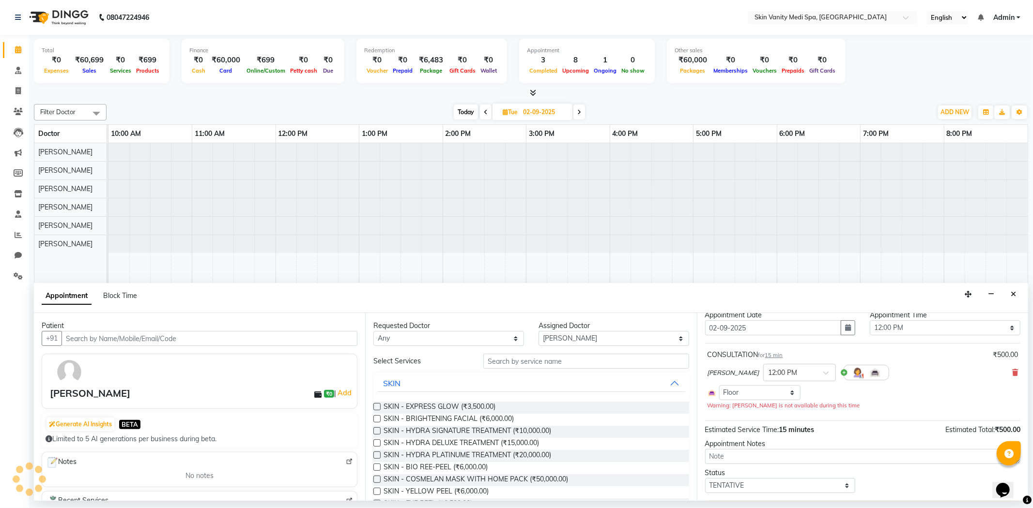
scroll to position [55, 0]
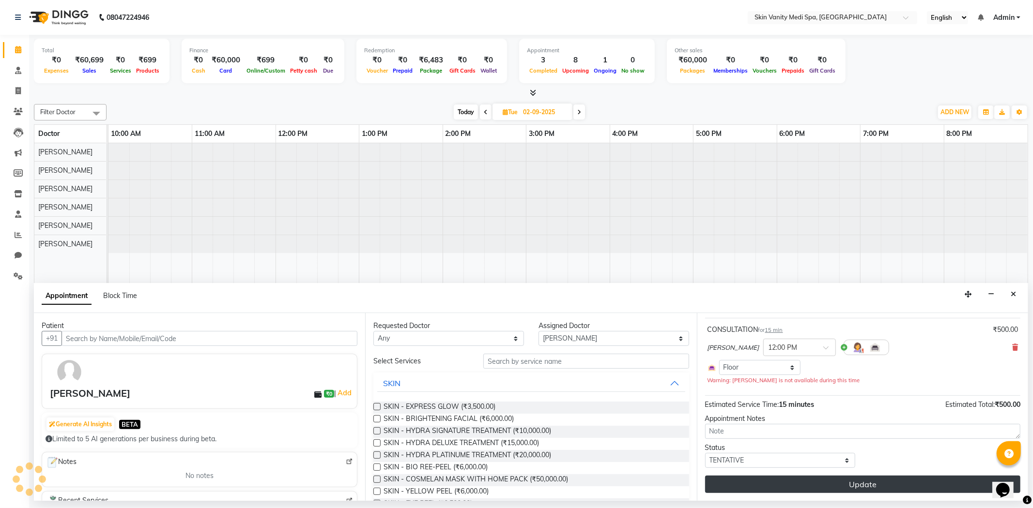
click at [767, 480] on button "Update" at bounding box center [862, 484] width 315 height 17
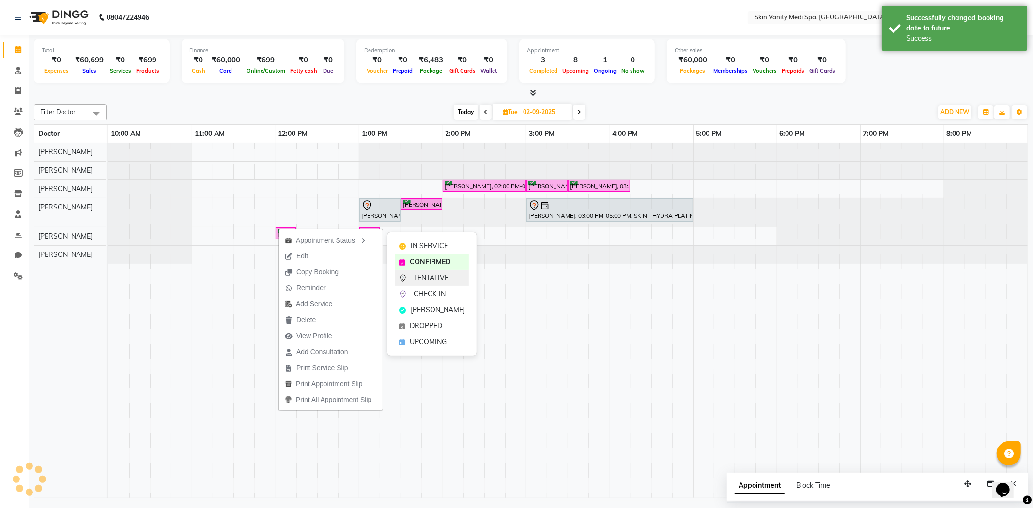
click at [434, 277] on div "Total ₹0 Expenses ₹60,699 Sales ₹0 Services ₹699 Products Finance ₹0 Cash ₹60,0…" at bounding box center [530, 268] width 1003 height 466
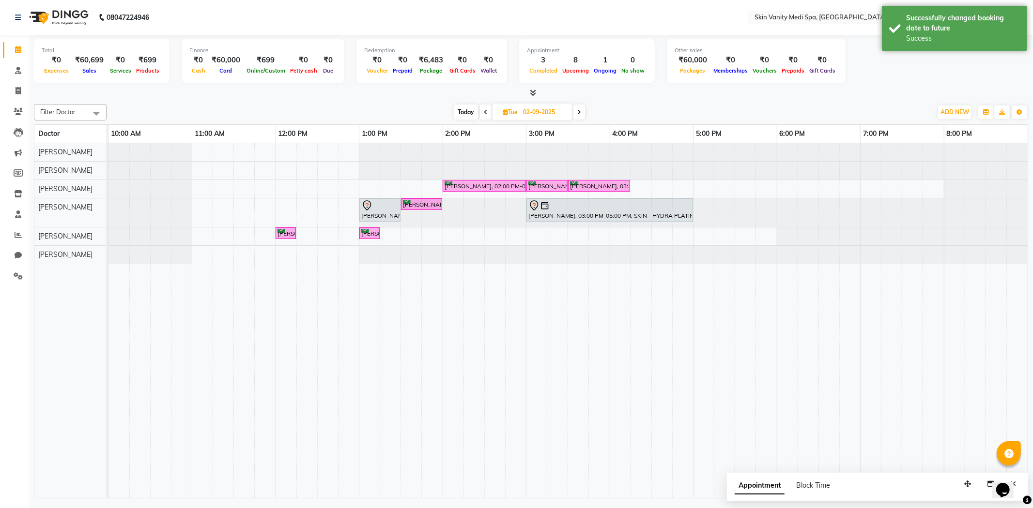
click at [468, 110] on span "Today" at bounding box center [466, 112] width 24 height 15
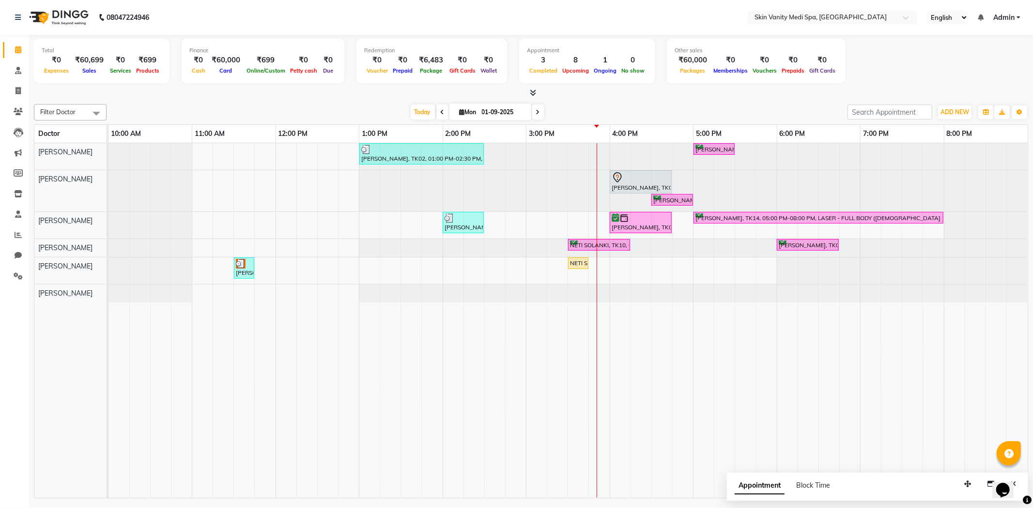
click at [536, 114] on icon at bounding box center [538, 112] width 4 height 6
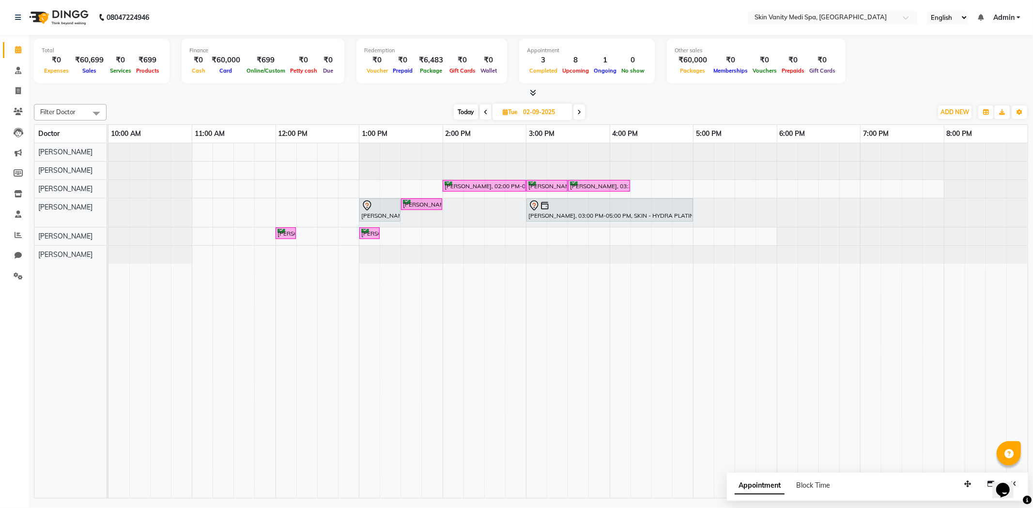
click at [581, 112] on span at bounding box center [579, 112] width 12 height 15
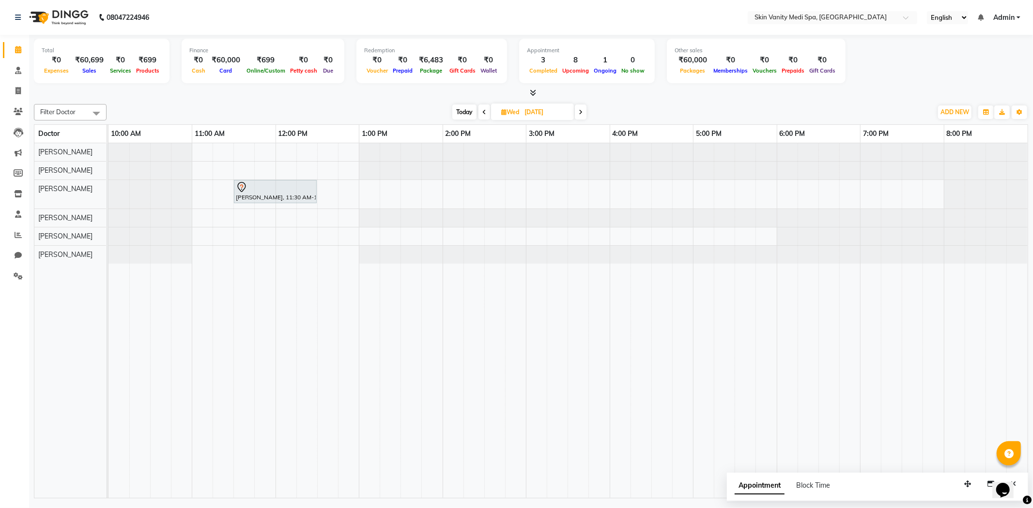
click at [581, 112] on icon at bounding box center [580, 112] width 4 height 6
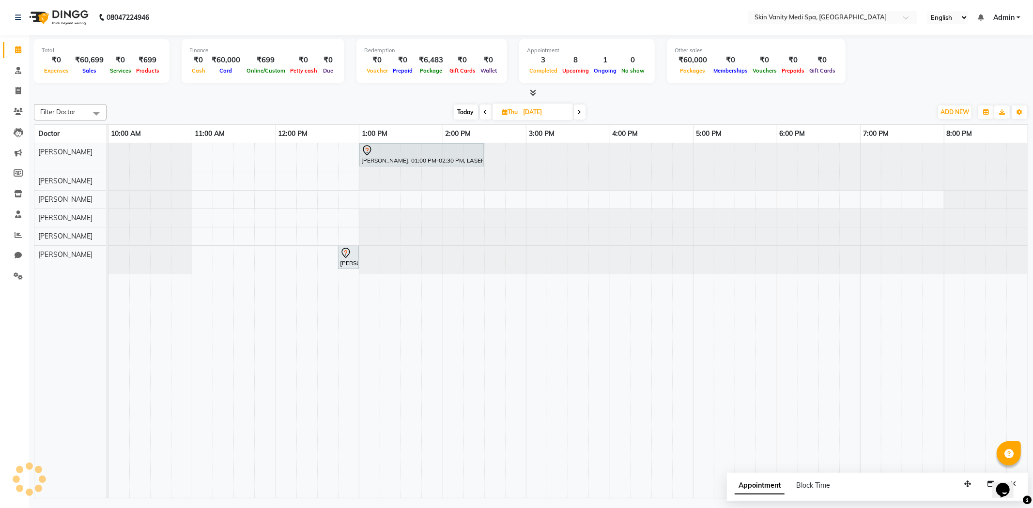
click at [581, 112] on icon at bounding box center [579, 112] width 4 height 6
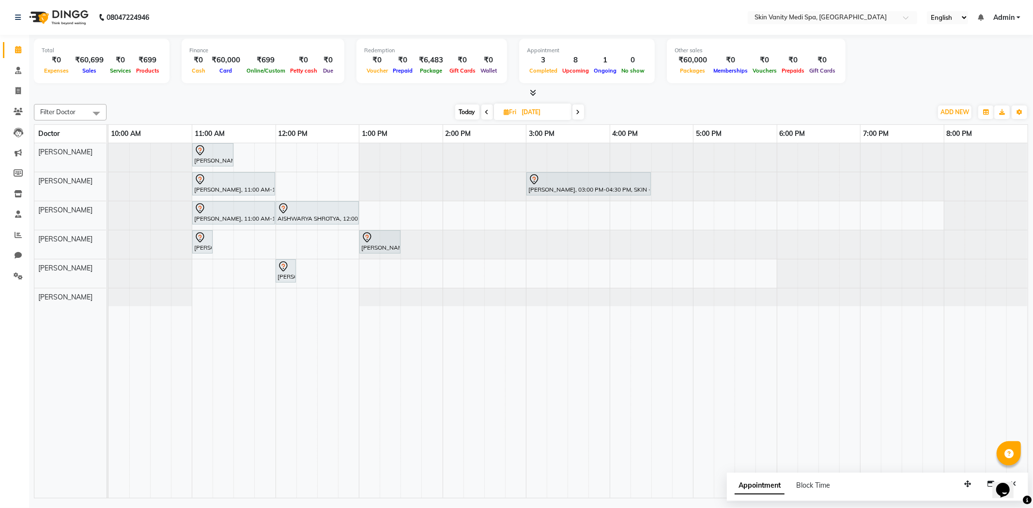
click at [486, 110] on icon at bounding box center [487, 112] width 4 height 6
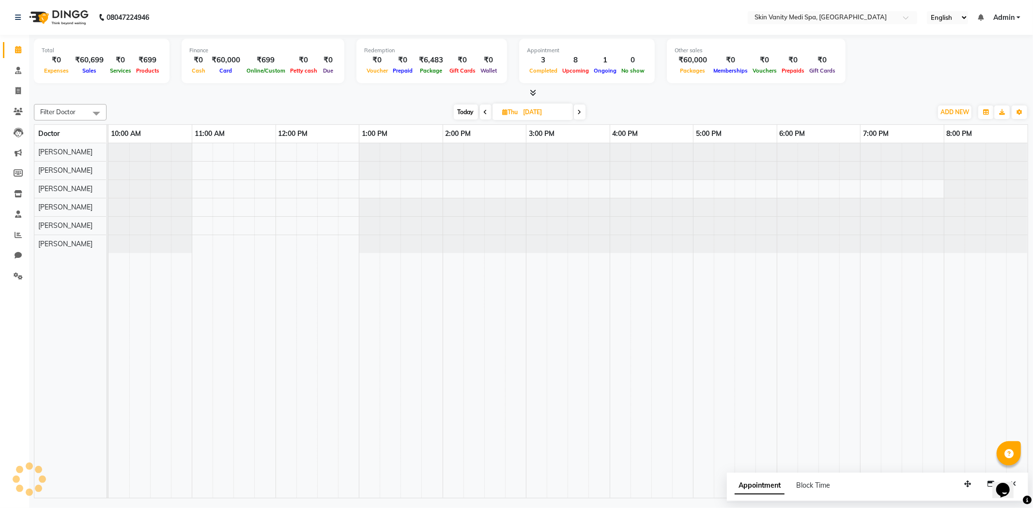
click at [577, 110] on span at bounding box center [580, 112] width 12 height 15
click at [456, 109] on span "Today" at bounding box center [467, 112] width 24 height 15
type input "01-09-2025"
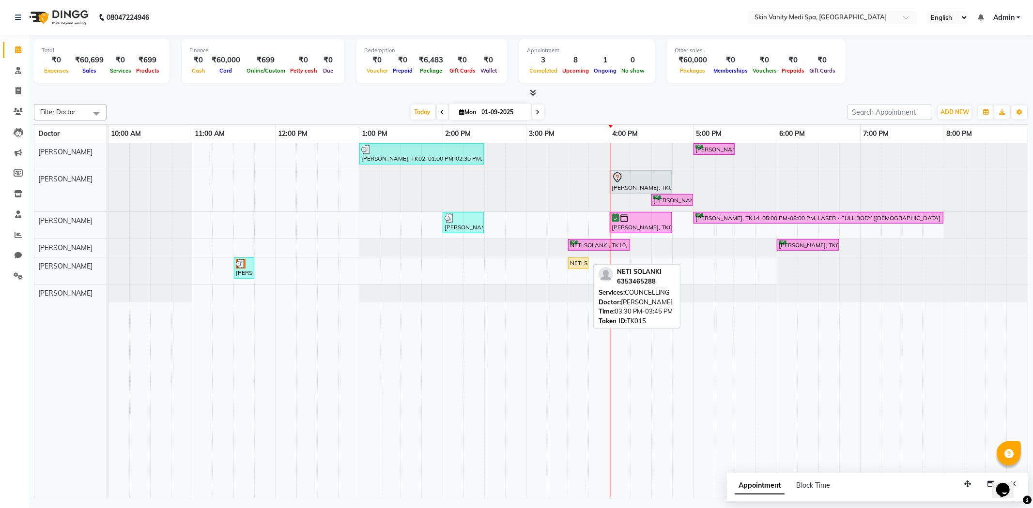
click at [577, 262] on div "NETI SOLANKI, TK15, 03:30 PM-03:45 PM, COUNCELLING" at bounding box center [578, 263] width 18 height 9
select select "1"
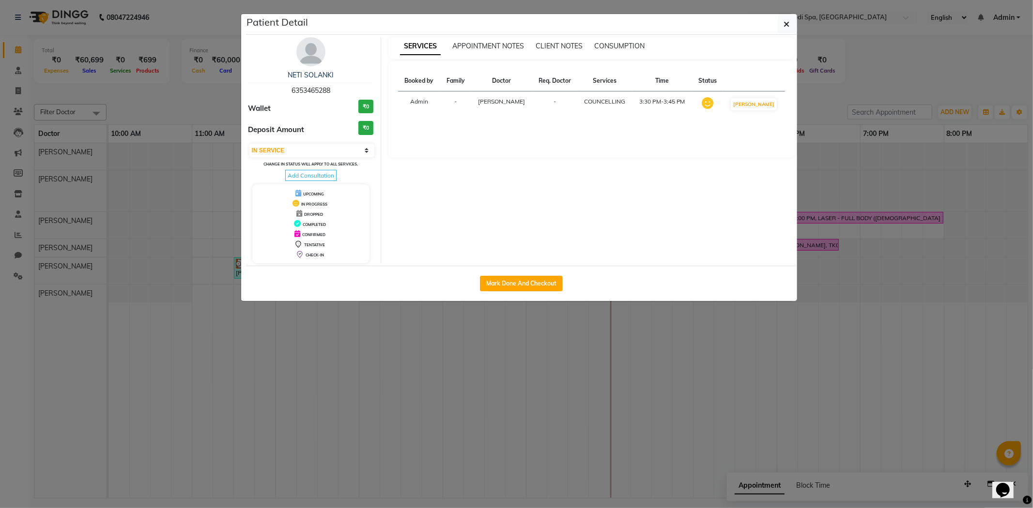
click at [305, 59] on img at bounding box center [310, 51] width 29 height 29
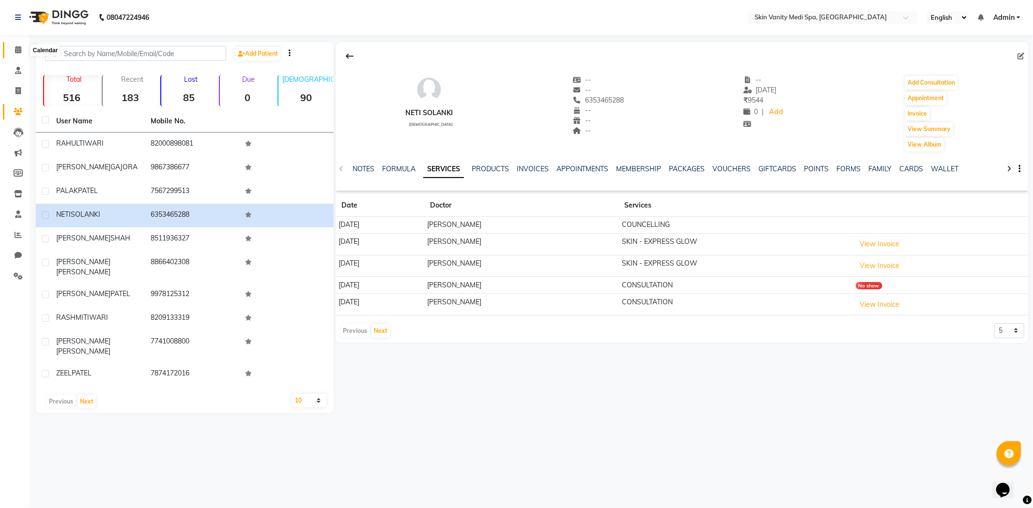
click at [16, 51] on icon at bounding box center [18, 49] width 6 height 7
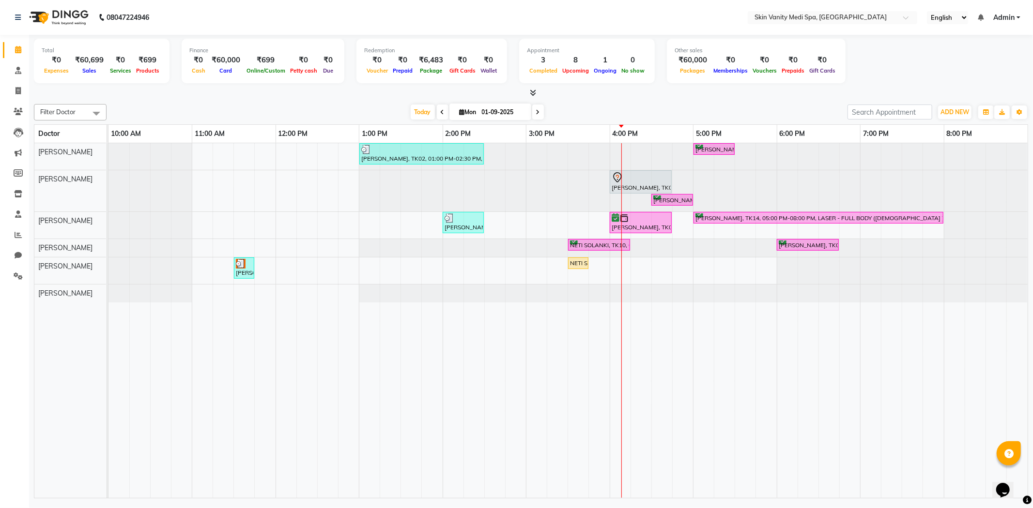
click at [536, 113] on icon at bounding box center [538, 112] width 4 height 6
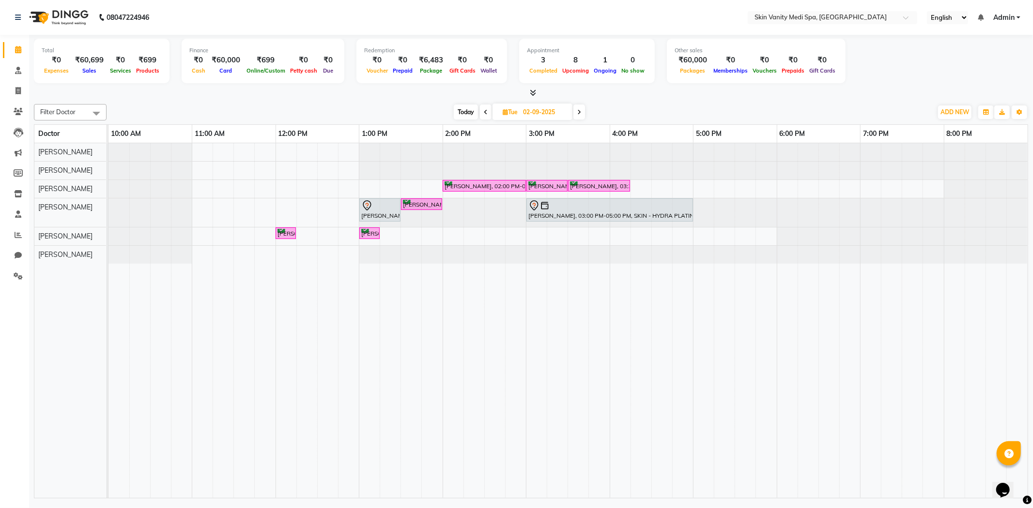
click at [465, 113] on span "Today" at bounding box center [466, 112] width 24 height 15
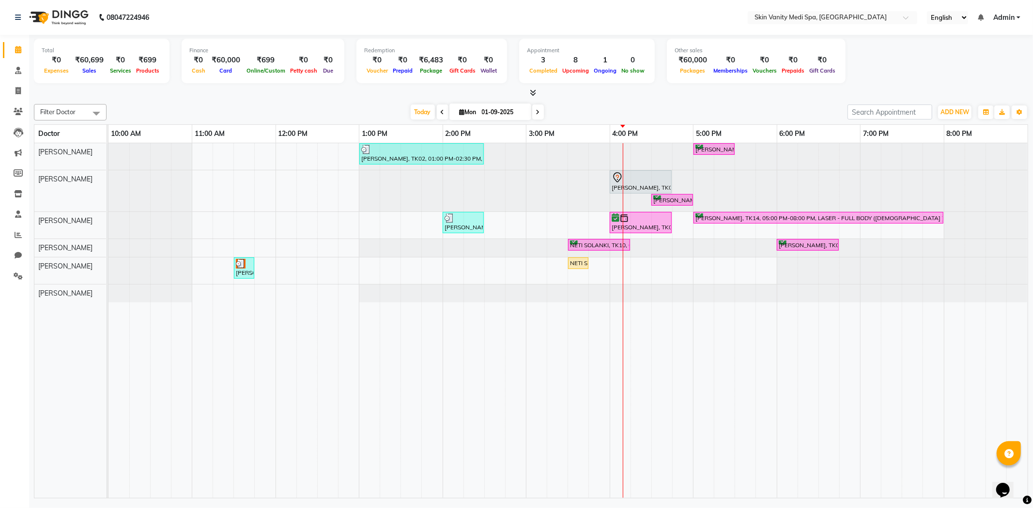
click at [535, 108] on span at bounding box center [538, 112] width 12 height 15
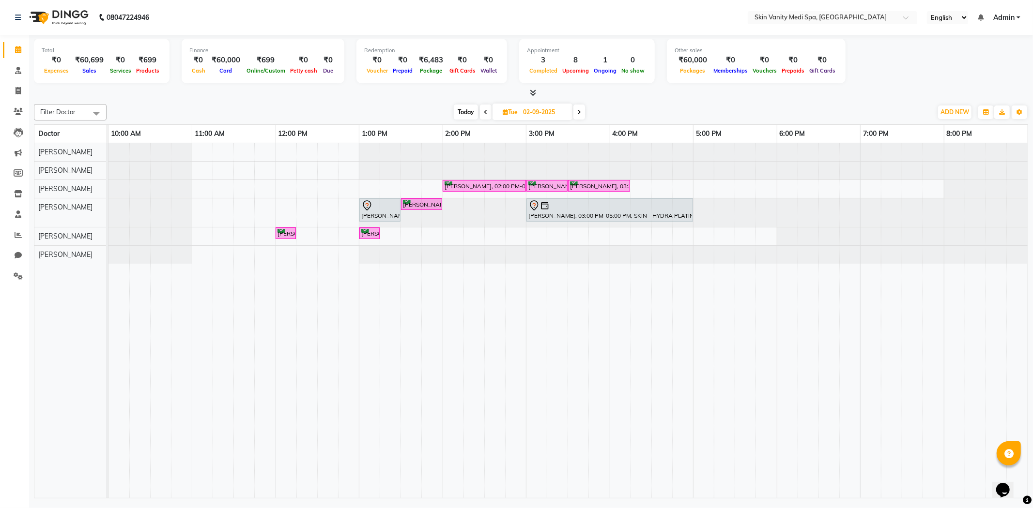
click at [462, 113] on span "Today" at bounding box center [466, 112] width 24 height 15
type input "01-09-2025"
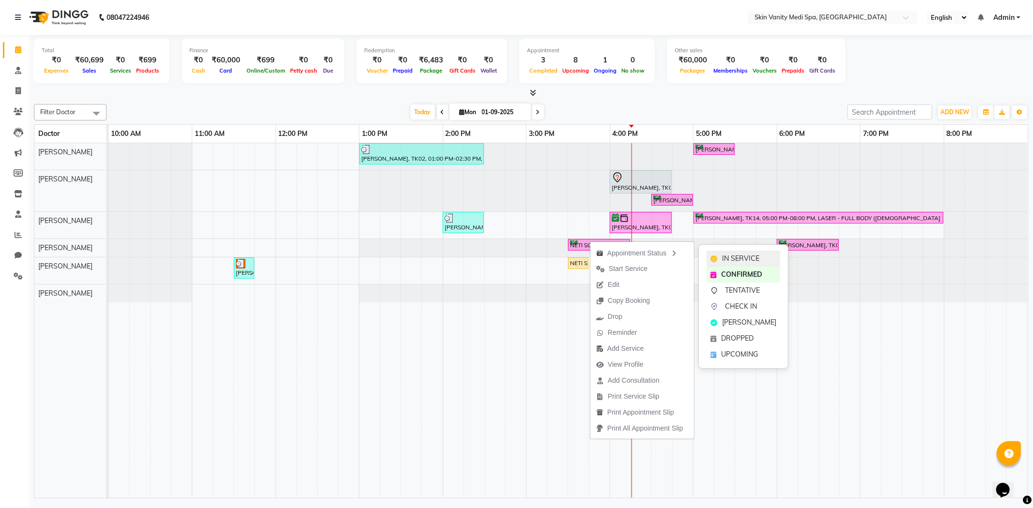
click at [728, 255] on span "IN SERVICE" at bounding box center [740, 259] width 37 height 10
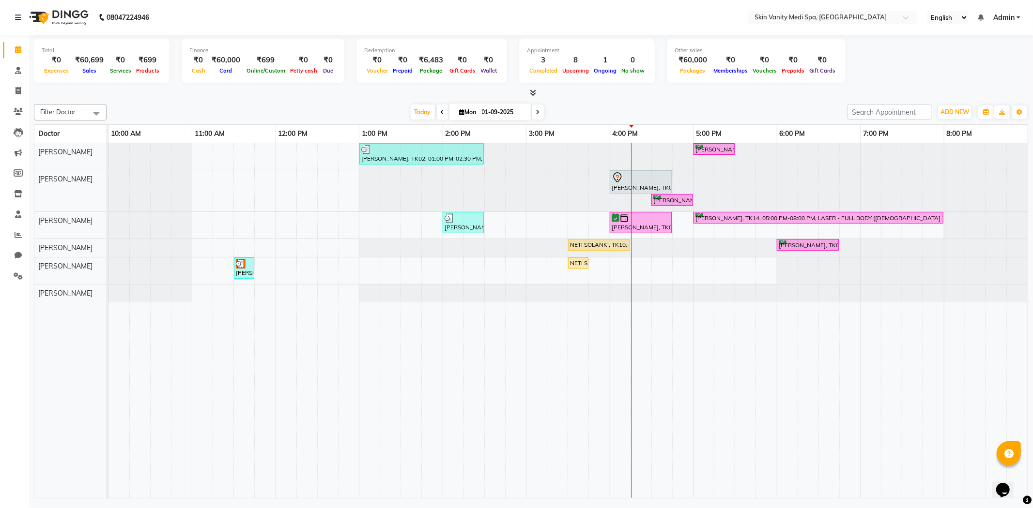
click at [554, 111] on div "[DATE] [DATE]" at bounding box center [476, 112] width 731 height 15
click at [569, 111] on div "[DATE] [DATE]" at bounding box center [476, 112] width 731 height 15
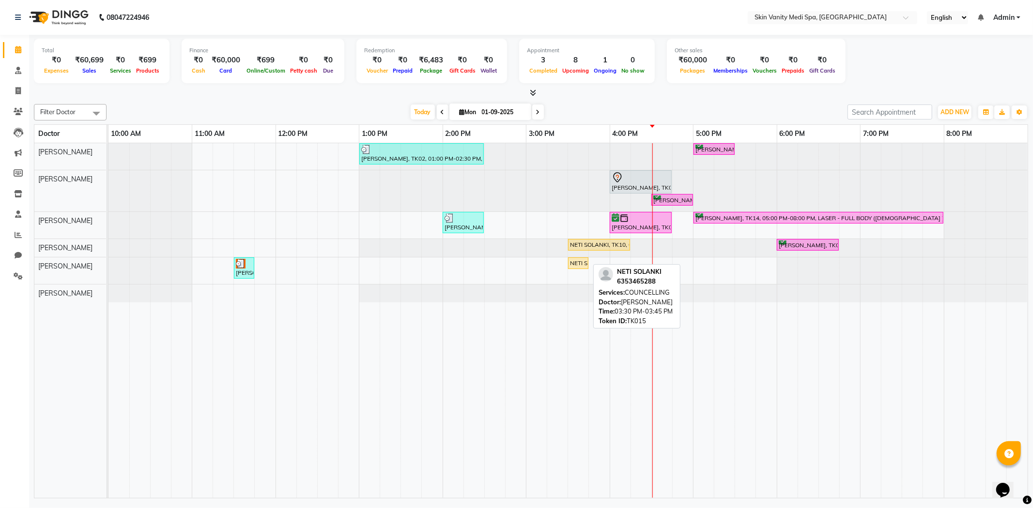
click at [579, 264] on div "NETI SOLANKI, TK15, 03:30 PM-03:45 PM, COUNCELLING" at bounding box center [578, 263] width 18 height 9
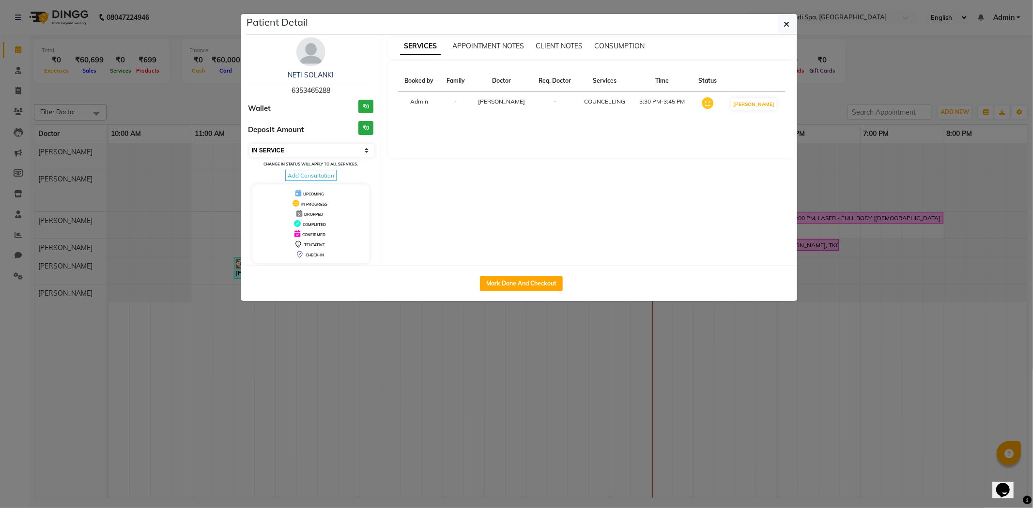
click at [331, 150] on select "Select IN SERVICE CONFIRMED TENTATIVE CHECK IN MARK DONE DROPPED UPCOMING" at bounding box center [311, 151] width 125 height 14
select select "3"
click at [249, 144] on select "Select IN SERVICE CONFIRMED TENTATIVE CHECK IN MARK DONE DROPPED UPCOMING" at bounding box center [311, 151] width 125 height 14
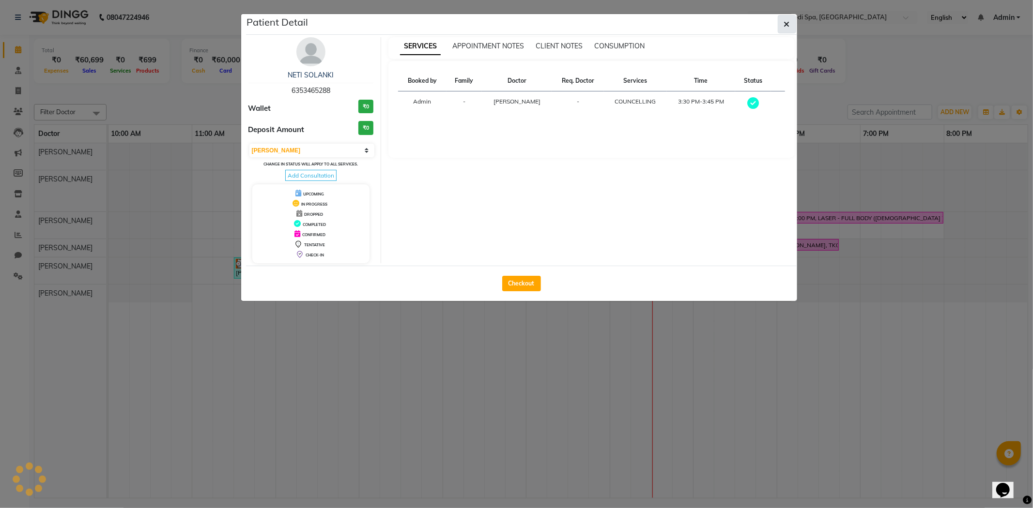
click at [785, 26] on icon "button" at bounding box center [787, 24] width 6 height 8
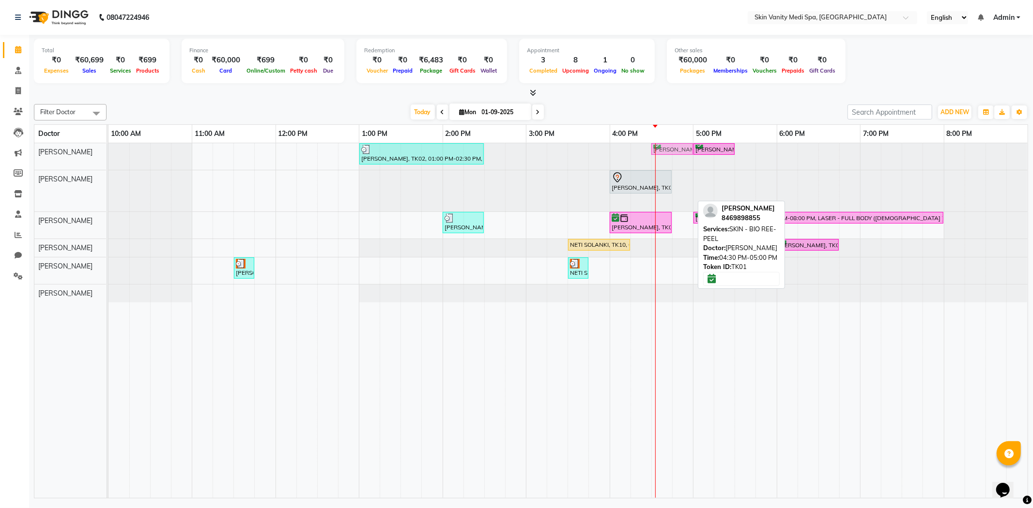
drag, startPoint x: 668, startPoint y: 199, endPoint x: 666, endPoint y: 158, distance: 41.7
click at [666, 158] on tbody "PALAK PATEL, TK02, 01:00 PM-02:30 PM, LASER - FULL LEGS ( FEMALE ) URVASHI RAVA…" at bounding box center [567, 222] width 919 height 159
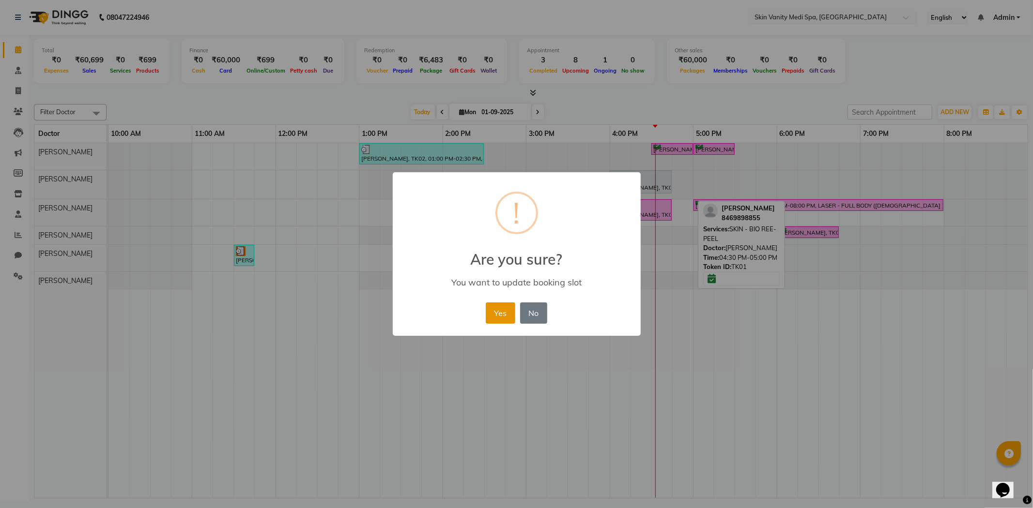
click at [515, 311] on button "Yes" at bounding box center [501, 313] width 30 height 21
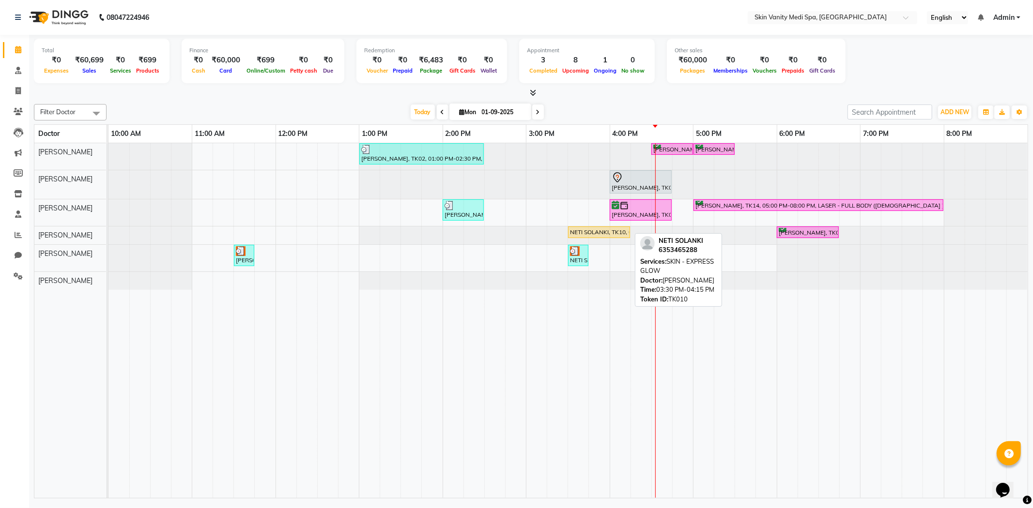
click at [587, 228] on div "NETI SOLANKI, TK10, 03:30 PM-04:15 PM, SKIN - EXPRESS GLOW" at bounding box center [599, 232] width 60 height 9
click at [621, 230] on div "NETI SOLANKI, TK10, 03:30 PM-04:15 PM, SKIN - EXPRESS GLOW" at bounding box center [599, 232] width 60 height 9
select select "1"
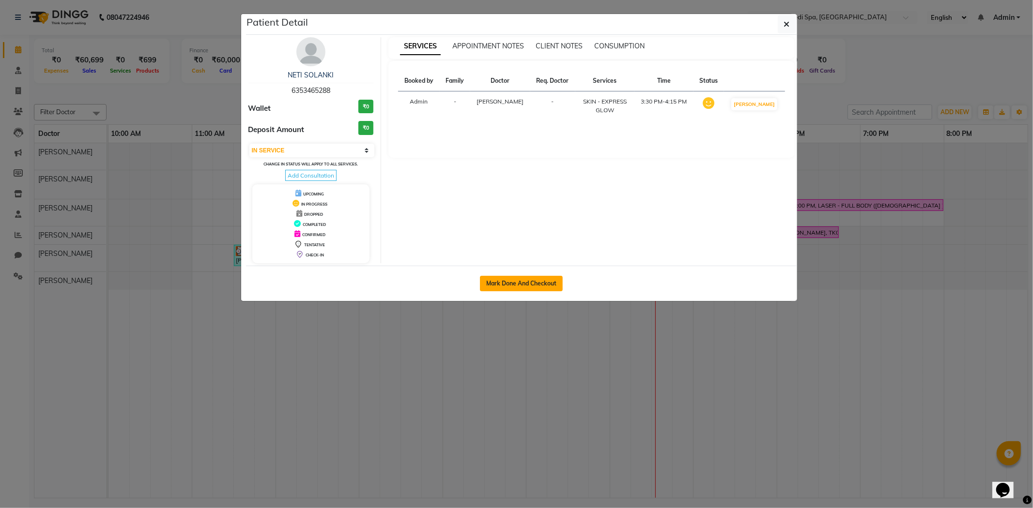
click at [511, 286] on button "Mark Done And Checkout" at bounding box center [521, 283] width 83 height 15
select select "service"
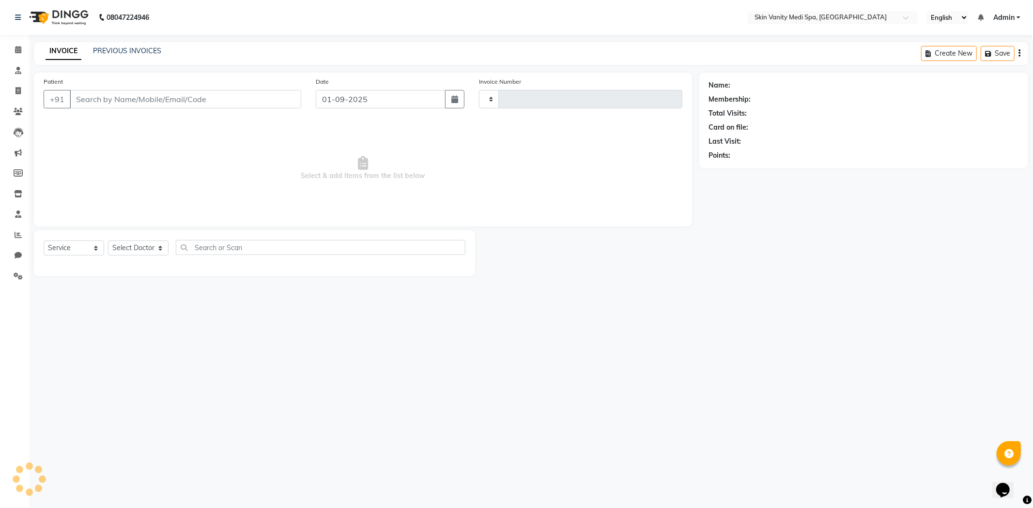
type input "0680"
select select "7826"
type input "6353465288"
select select "70349"
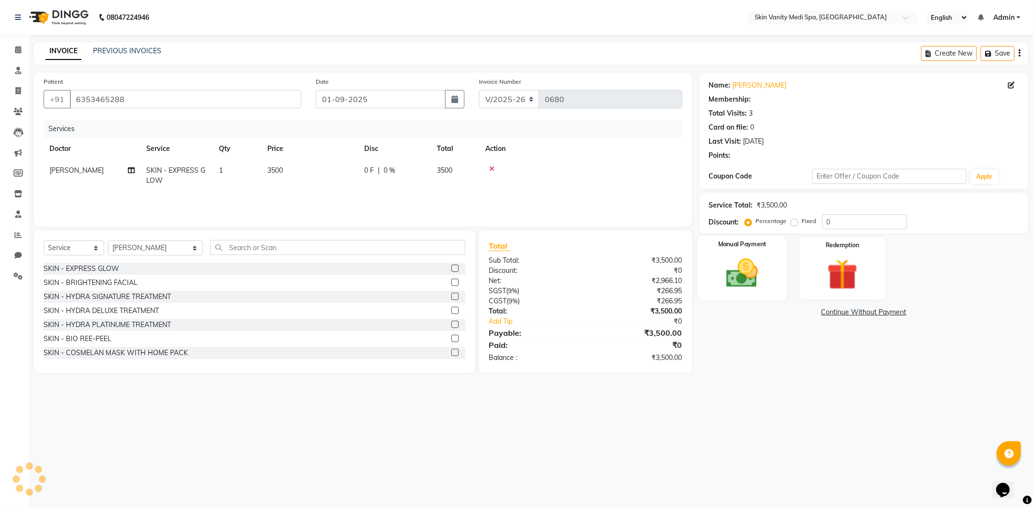
click at [759, 272] on img at bounding box center [742, 273] width 52 height 37
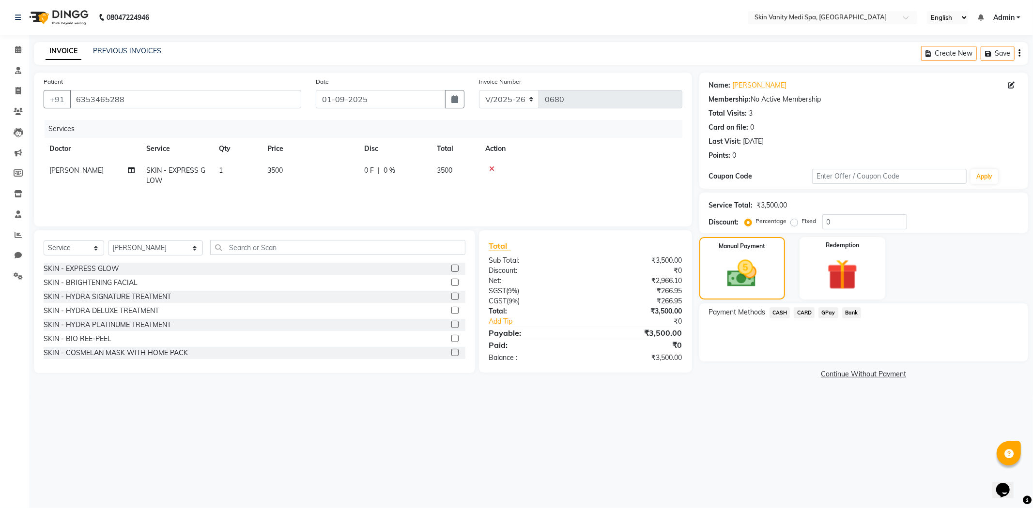
click at [826, 313] on span "GPay" at bounding box center [828, 312] width 20 height 11
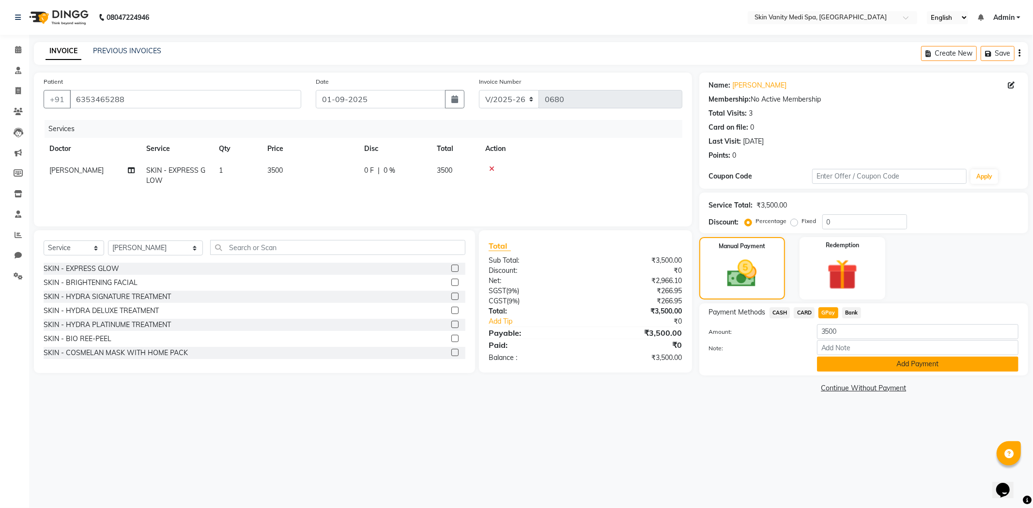
click at [870, 364] on button "Add Payment" at bounding box center [917, 364] width 201 height 15
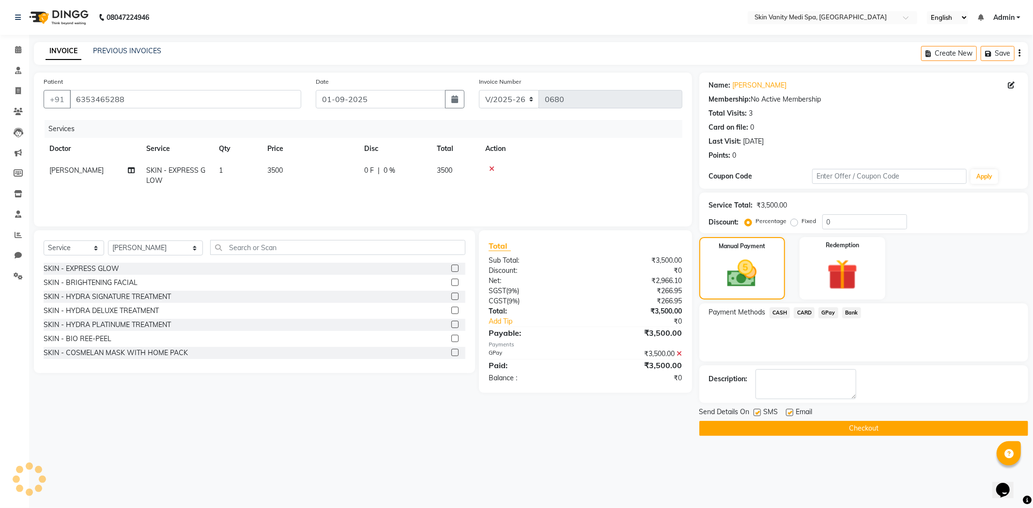
click at [828, 429] on button "Checkout" at bounding box center [863, 428] width 329 height 15
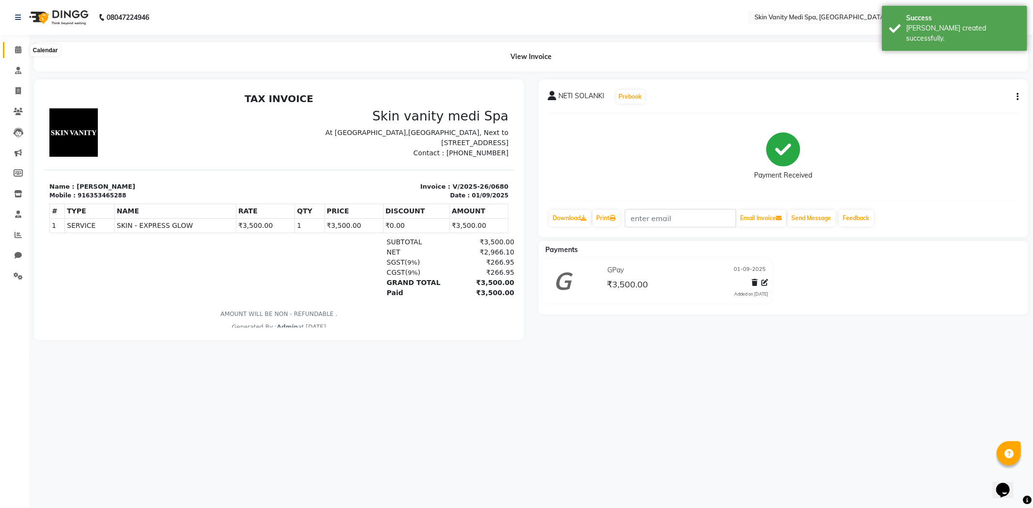
click at [16, 49] on icon at bounding box center [18, 49] width 6 height 7
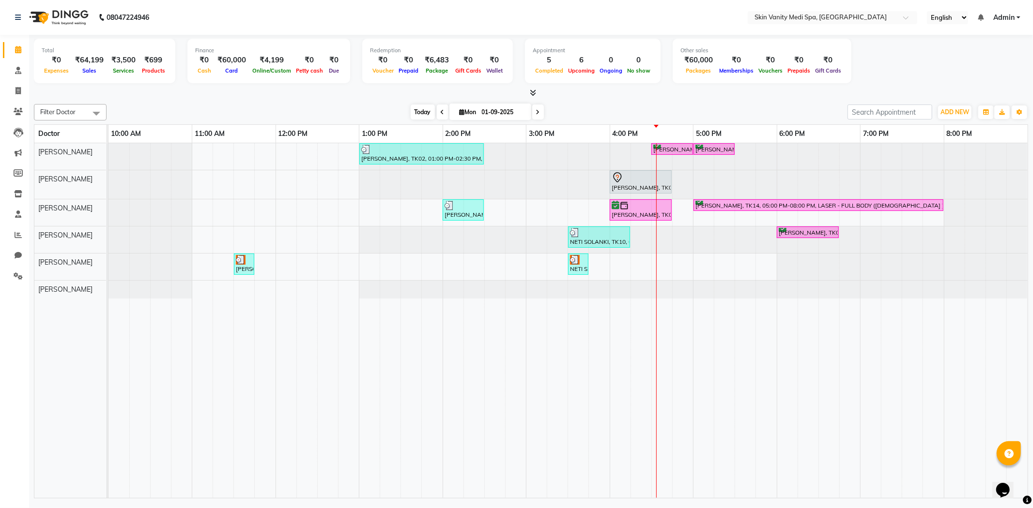
click at [423, 109] on span "Today" at bounding box center [422, 112] width 24 height 15
click at [549, 107] on div "[DATE] [DATE]" at bounding box center [476, 112] width 731 height 15
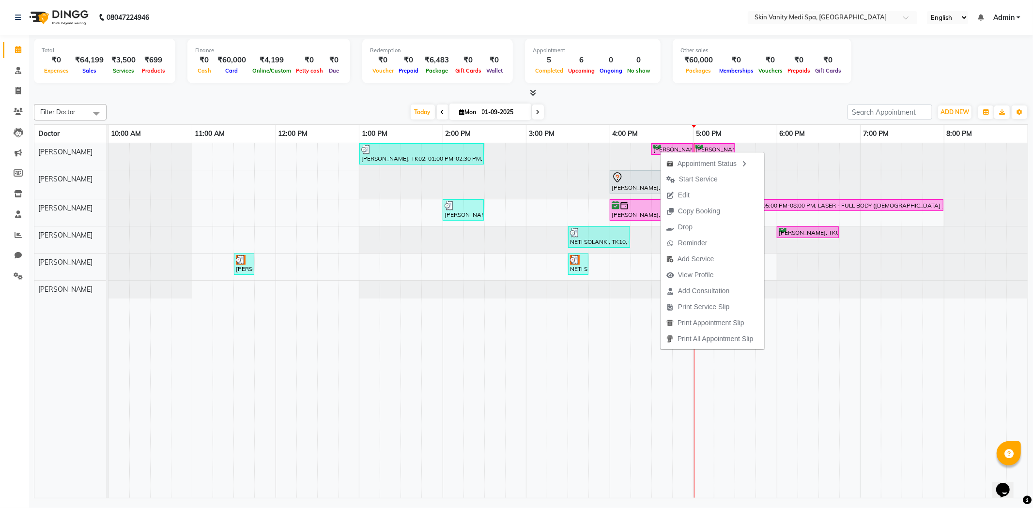
click at [623, 93] on div at bounding box center [531, 93] width 994 height 10
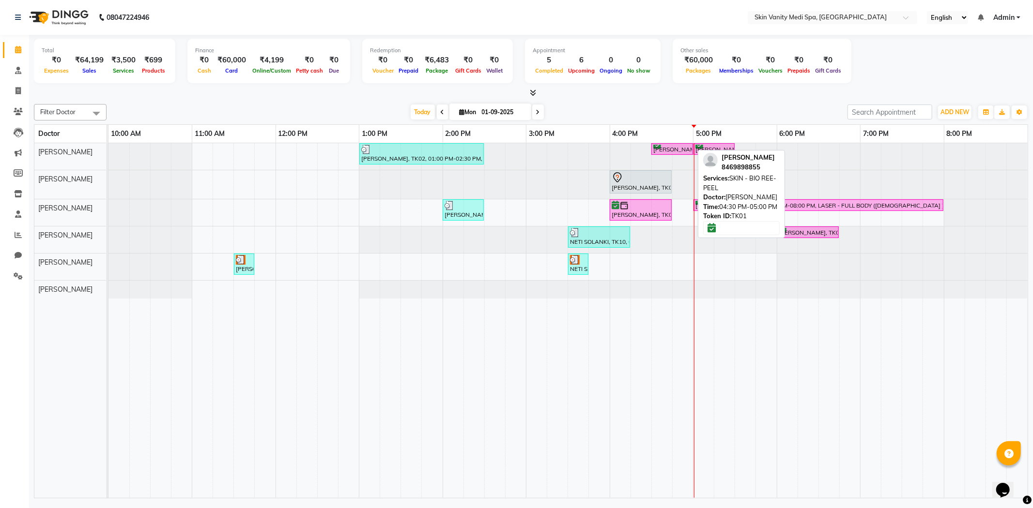
click at [664, 147] on div "SALMA MAMON, TK01, 04:30 PM-05:00 PM, SKIN - BIO REE-PEEL" at bounding box center [672, 149] width 40 height 9
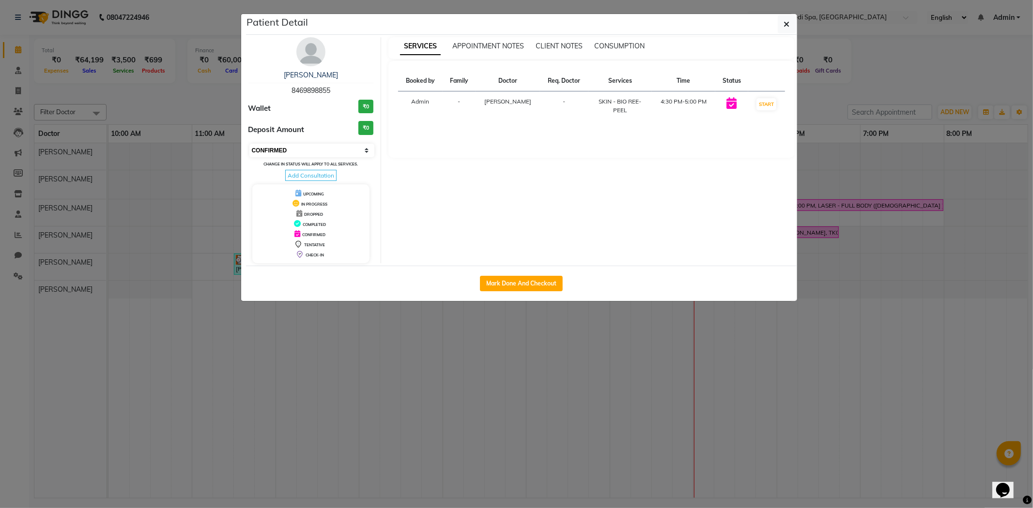
click at [349, 148] on select "Select IN SERVICE CONFIRMED TENTATIVE CHECK IN MARK DONE DROPPED UPCOMING" at bounding box center [311, 151] width 125 height 14
select select "1"
click at [249, 144] on select "Select IN SERVICE CONFIRMED TENTATIVE CHECK IN MARK DONE DROPPED UPCOMING" at bounding box center [311, 151] width 125 height 14
click at [787, 23] on icon "button" at bounding box center [787, 24] width 6 height 8
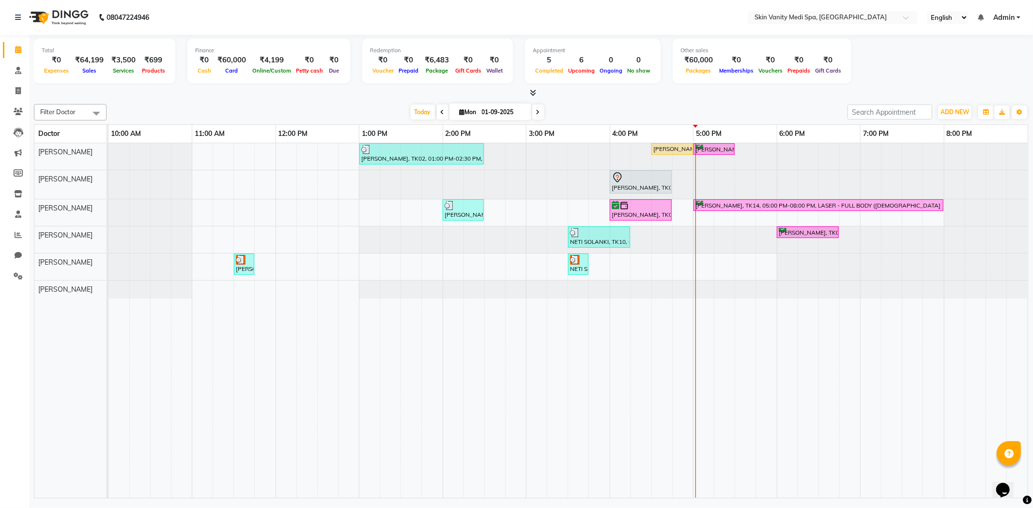
click at [638, 260] on div "PALAK PATEL, TK02, 01:00 PM-02:30 PM, LASER - FULL LEGS ( FEMALE ) SALMA MAMON,…" at bounding box center [567, 320] width 919 height 355
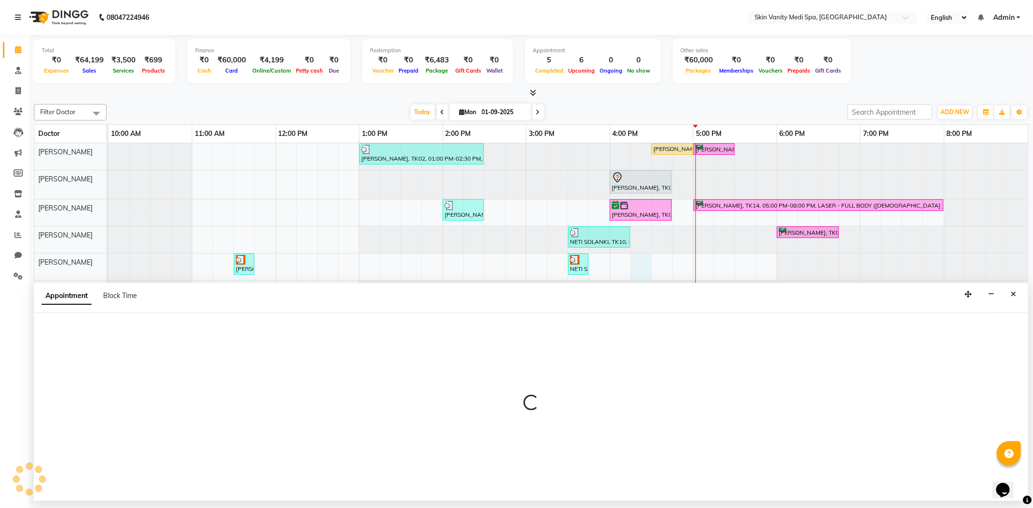
select select "70351"
select select "975"
select select "tentative"
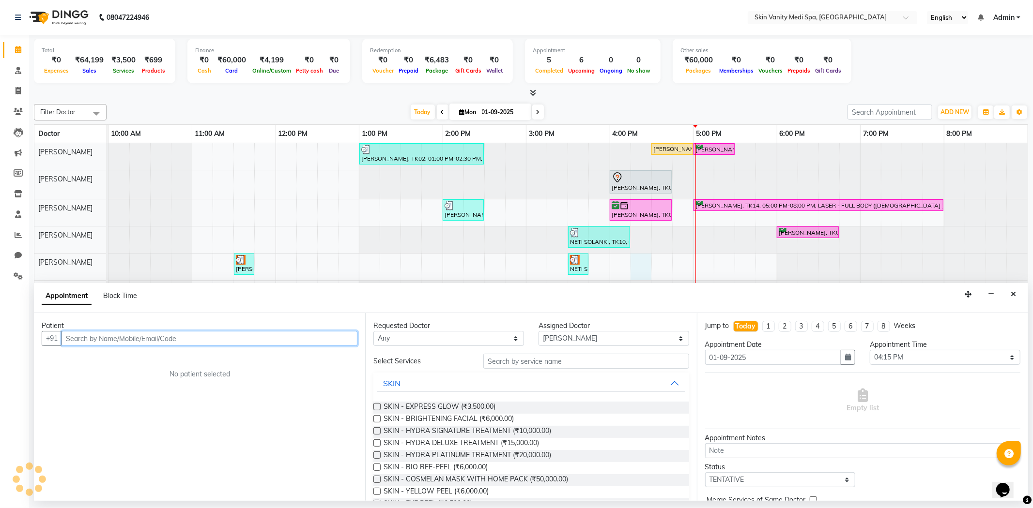
click at [95, 337] on input "text" at bounding box center [209, 338] width 296 height 15
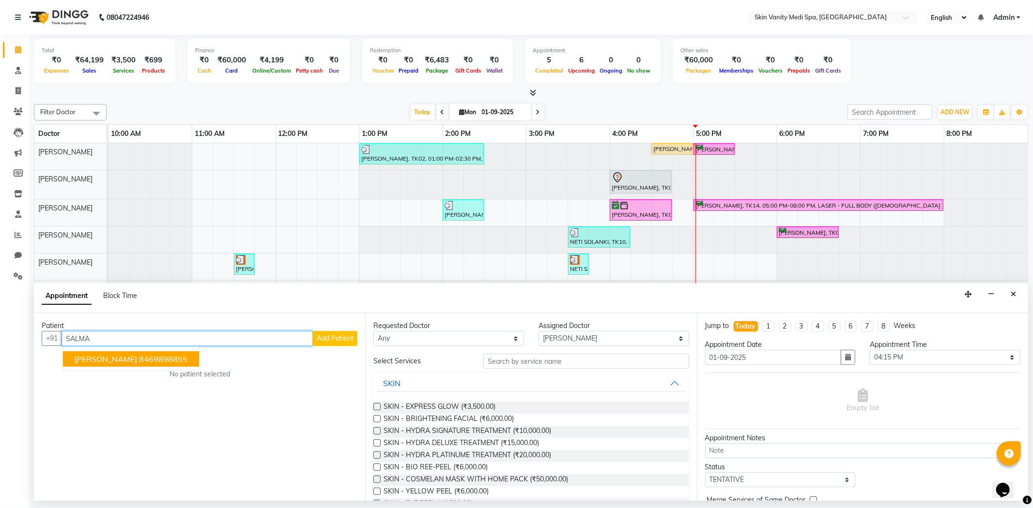
click at [93, 364] on span "[PERSON_NAME]" at bounding box center [106, 359] width 62 height 10
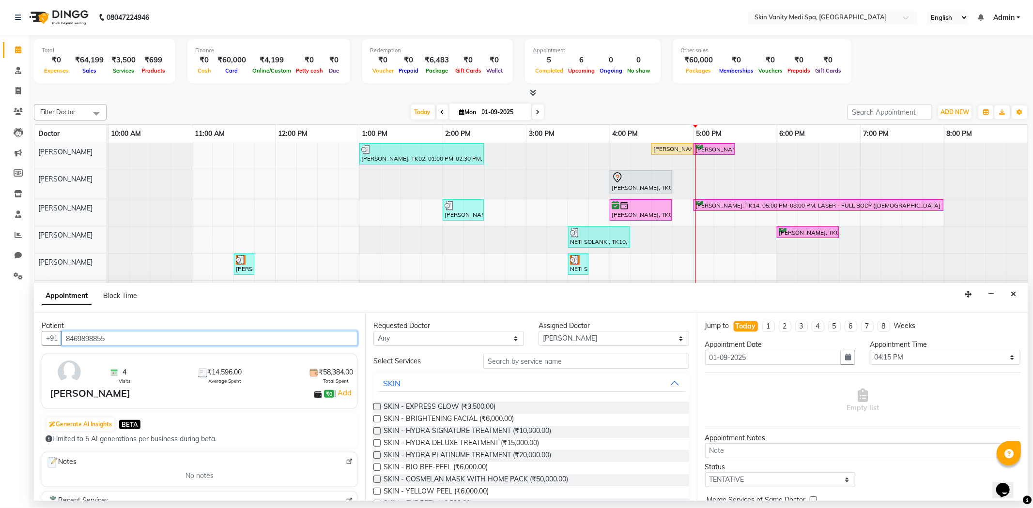
type input "8469898855"
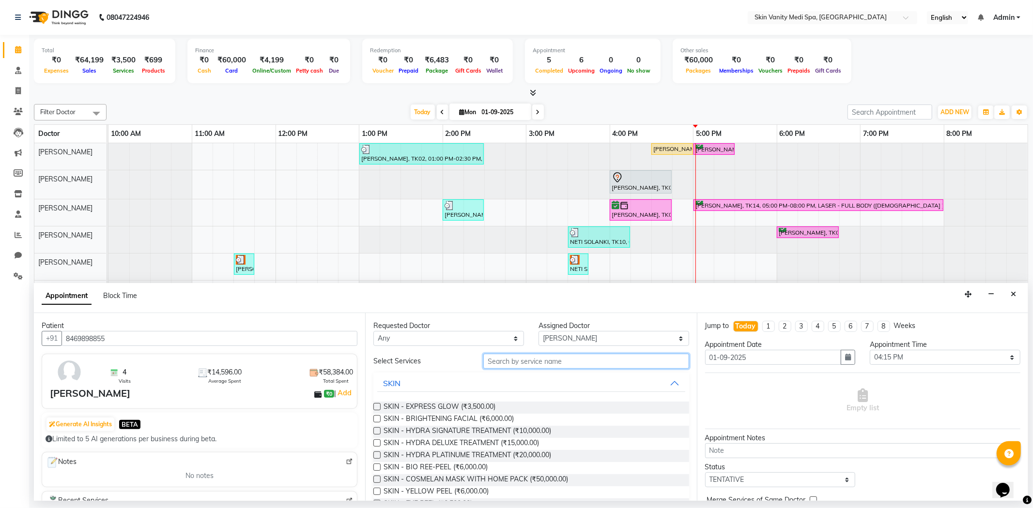
click at [521, 368] on input "text" at bounding box center [585, 361] width 205 height 15
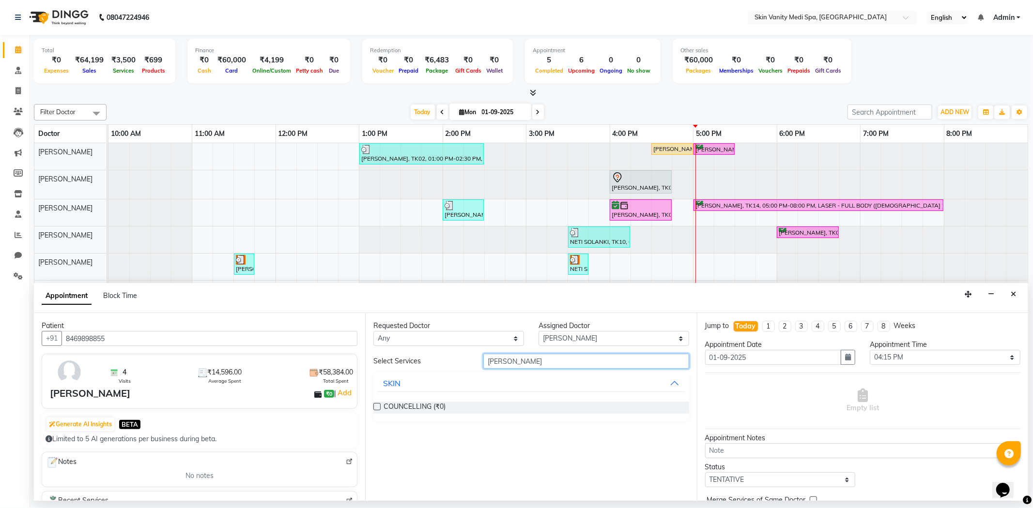
type input "[PERSON_NAME]"
click at [375, 407] on label at bounding box center [376, 406] width 7 height 7
click at [375, 407] on input "checkbox" at bounding box center [376, 408] width 6 height 6
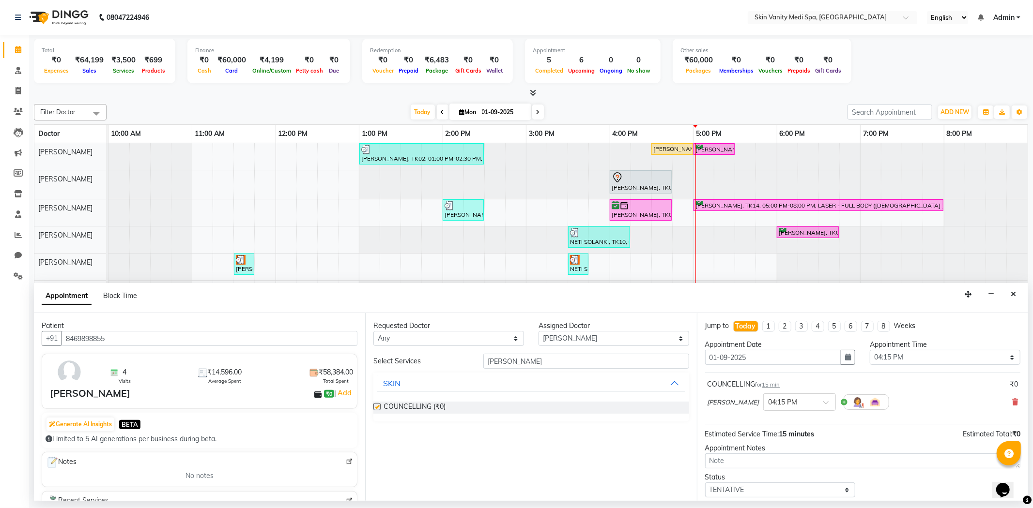
checkbox input "false"
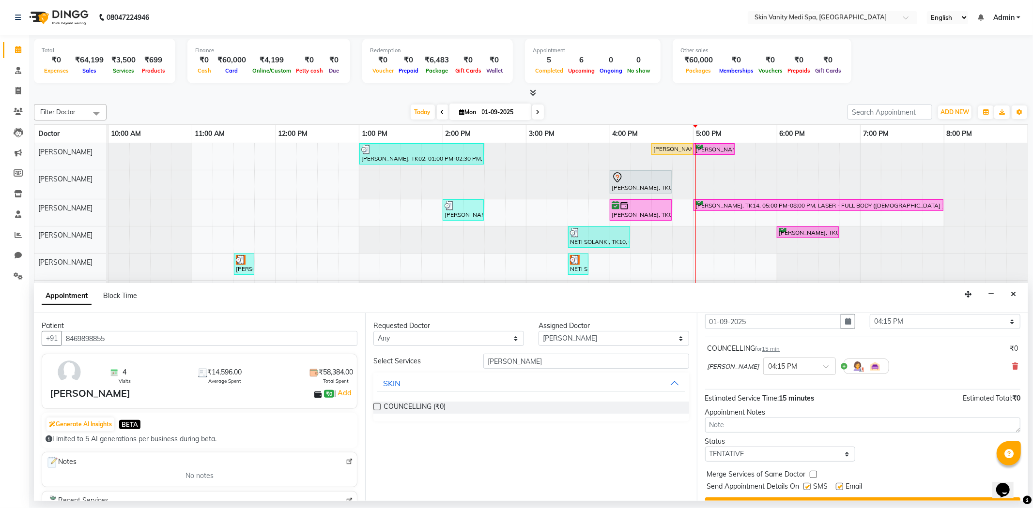
scroll to position [58, 0]
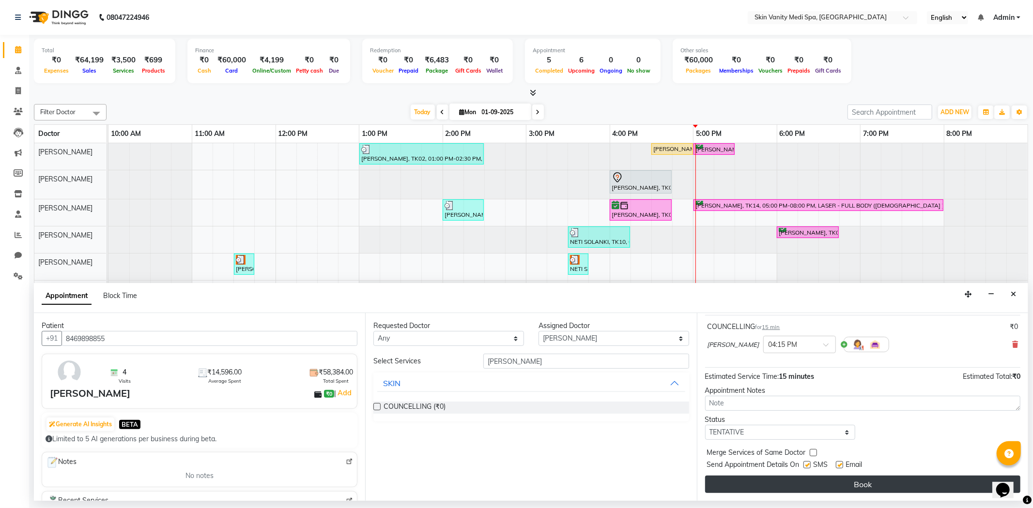
click at [828, 486] on button "Book" at bounding box center [862, 484] width 315 height 17
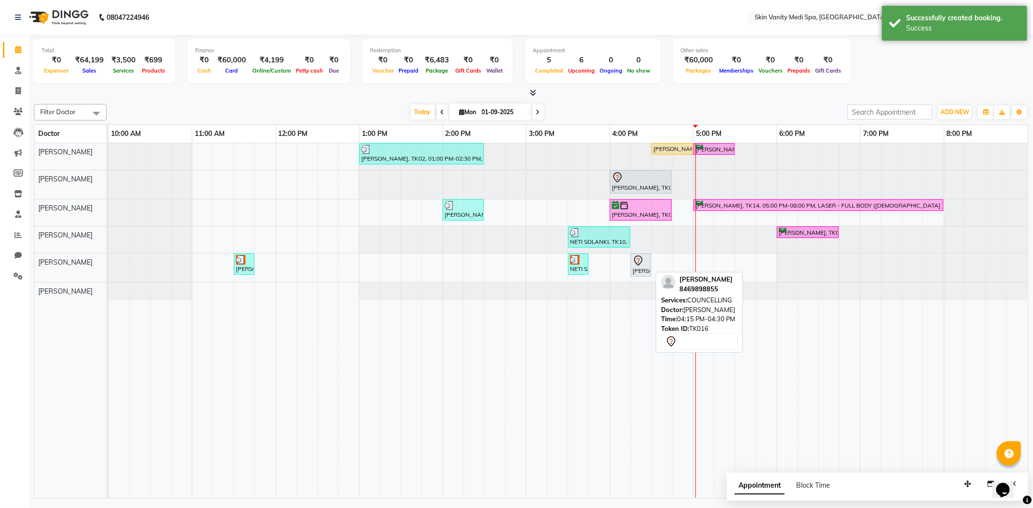
click at [642, 268] on div "SALMA MAMON, TK16, 04:15 PM-04:30 PM, COUNCELLING" at bounding box center [640, 265] width 18 height 20
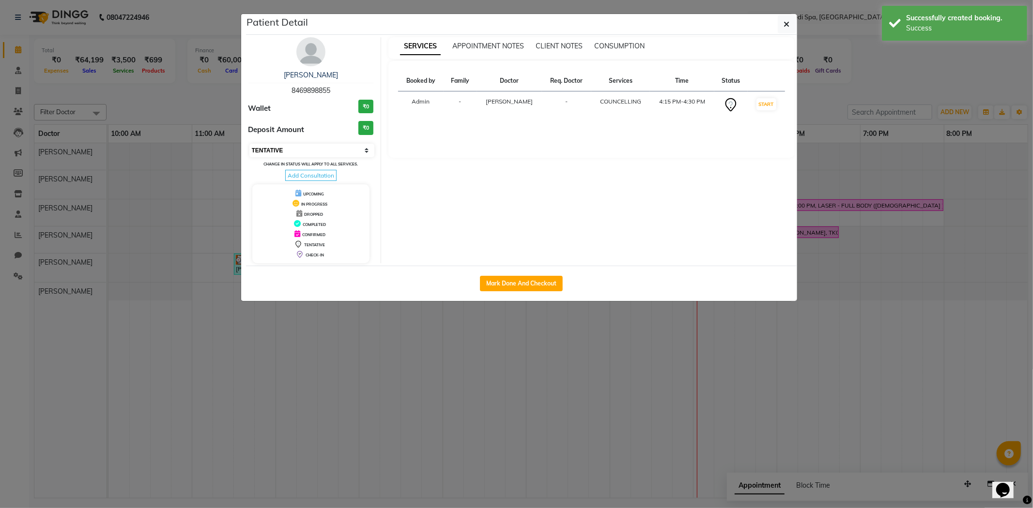
click at [279, 152] on select "Select IN SERVICE CONFIRMED TENTATIVE CHECK IN MARK DONE DROPPED UPCOMING" at bounding box center [311, 151] width 125 height 14
select select "3"
click at [249, 144] on select "Select IN SERVICE CONFIRMED TENTATIVE CHECK IN MARK DONE DROPPED UPCOMING" at bounding box center [311, 151] width 125 height 14
click at [787, 27] on icon "button" at bounding box center [787, 24] width 6 height 8
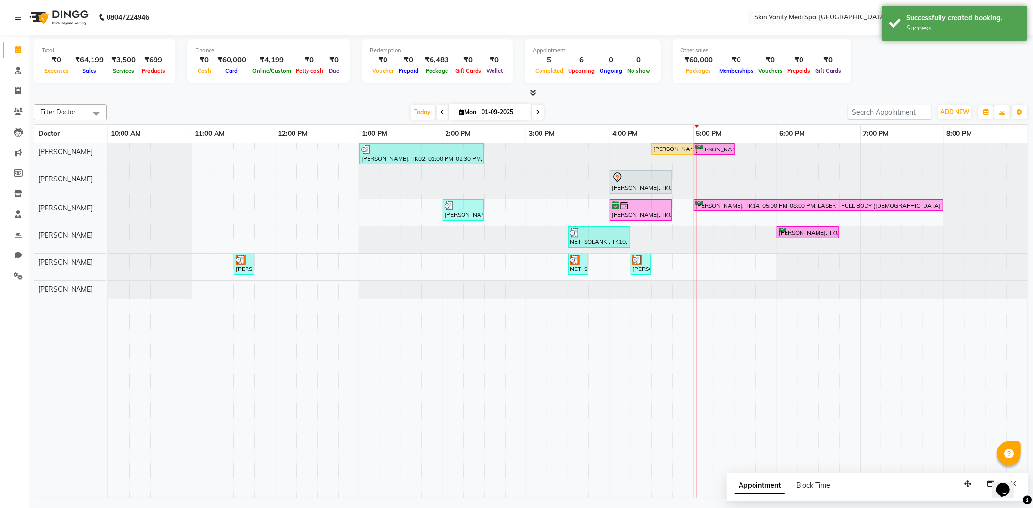
click at [549, 109] on div "[DATE] [DATE]" at bounding box center [476, 112] width 731 height 15
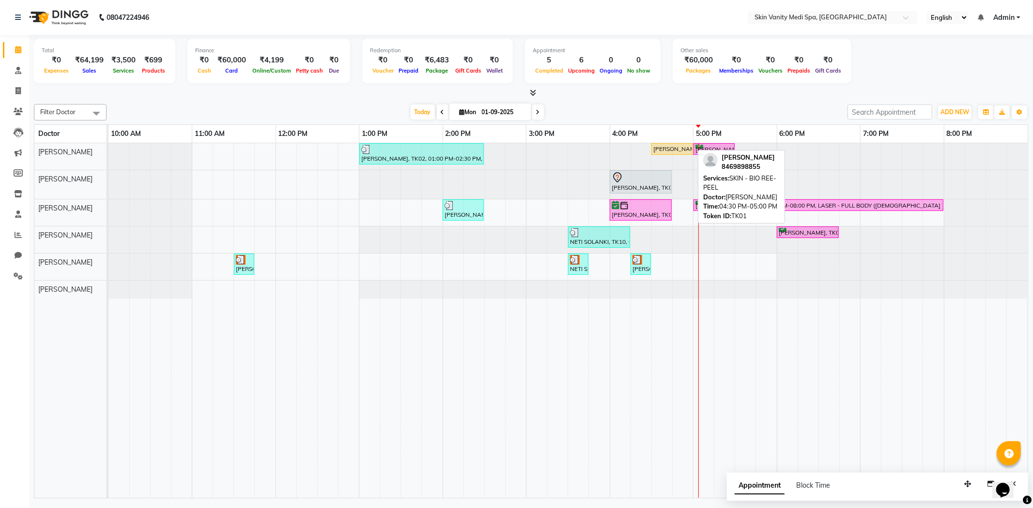
click at [666, 149] on div "SALMA MAMON, TK01, 04:30 PM-05:00 PM, SKIN - BIO REE-PEEL" at bounding box center [672, 149] width 40 height 9
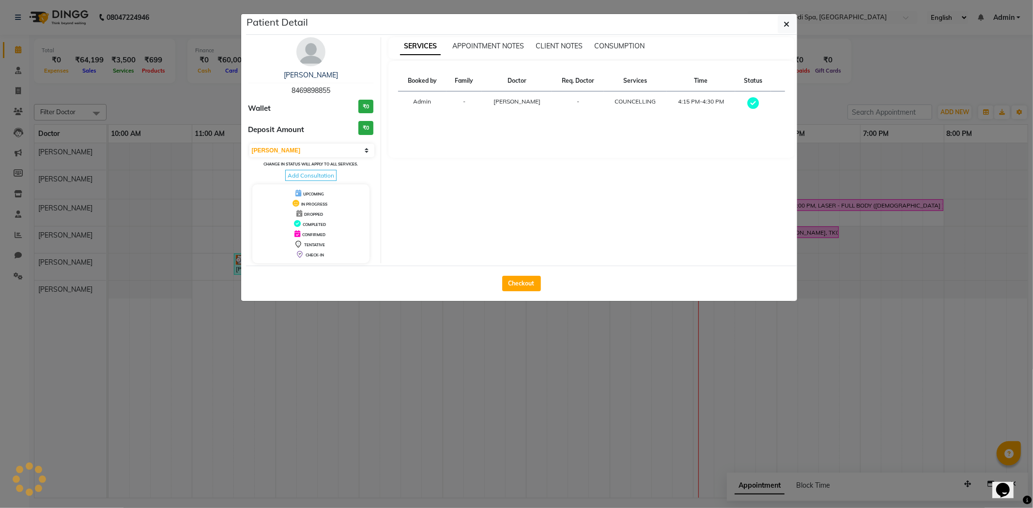
select select "1"
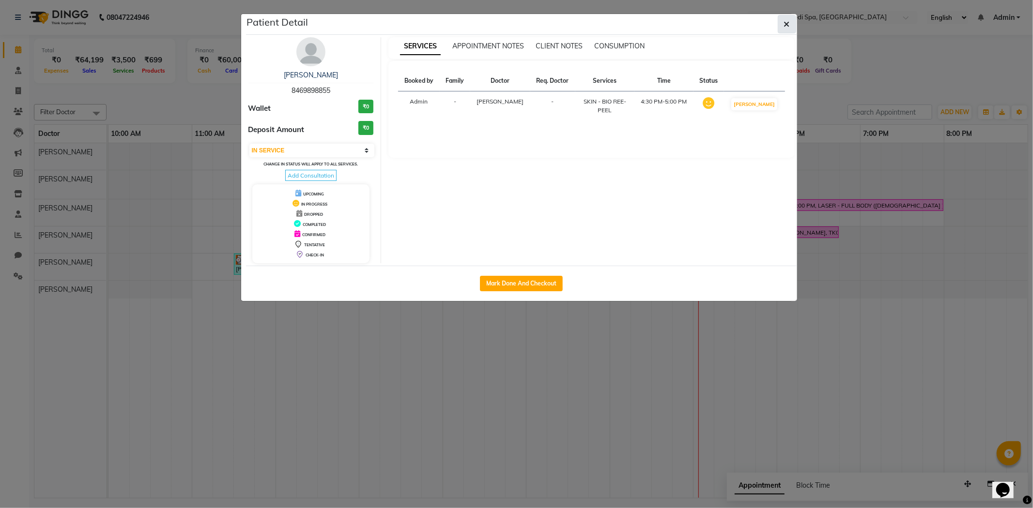
click at [785, 25] on icon "button" at bounding box center [787, 24] width 6 height 8
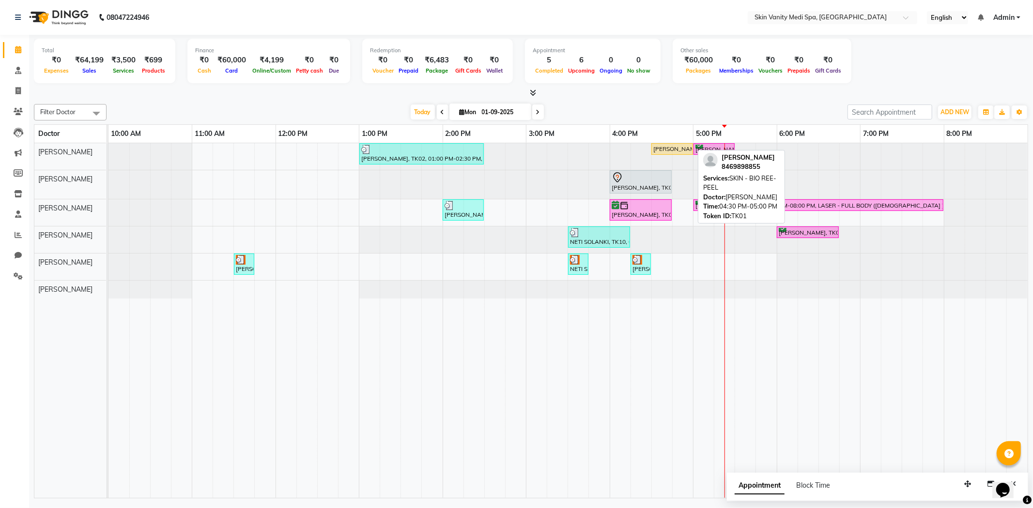
click at [664, 149] on div "SALMA MAMON, TK01, 04:30 PM-05:00 PM, SKIN - BIO REE-PEEL" at bounding box center [672, 149] width 40 height 9
select select "1"
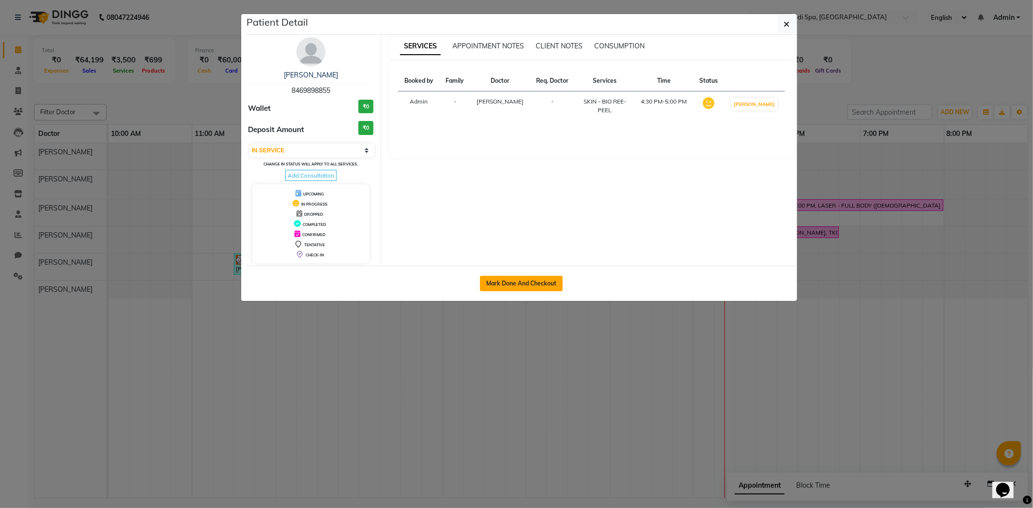
click at [505, 284] on button "Mark Done And Checkout" at bounding box center [521, 283] width 83 height 15
select select "service"
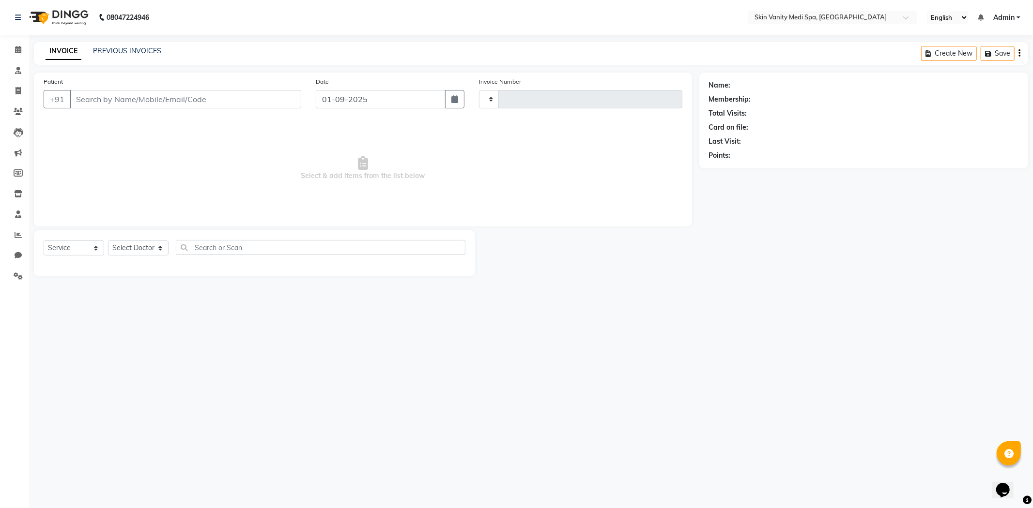
type input "0681"
select select "7826"
type input "8469898855"
select select "70346"
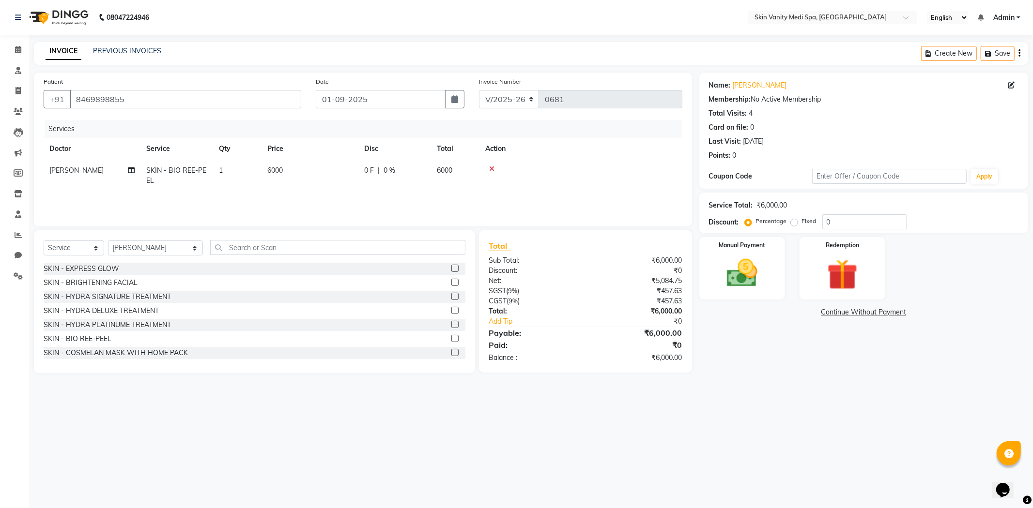
click at [283, 170] on span "6000" at bounding box center [274, 170] width 15 height 9
select select "70346"
click at [324, 175] on input "6000" at bounding box center [355, 173] width 85 height 15
type input "6500"
click at [365, 197] on div "Services Doctor Service Qty Price Disc Total Action ASMA KHAN DINGG SUPPORT DR …" at bounding box center [363, 168] width 638 height 97
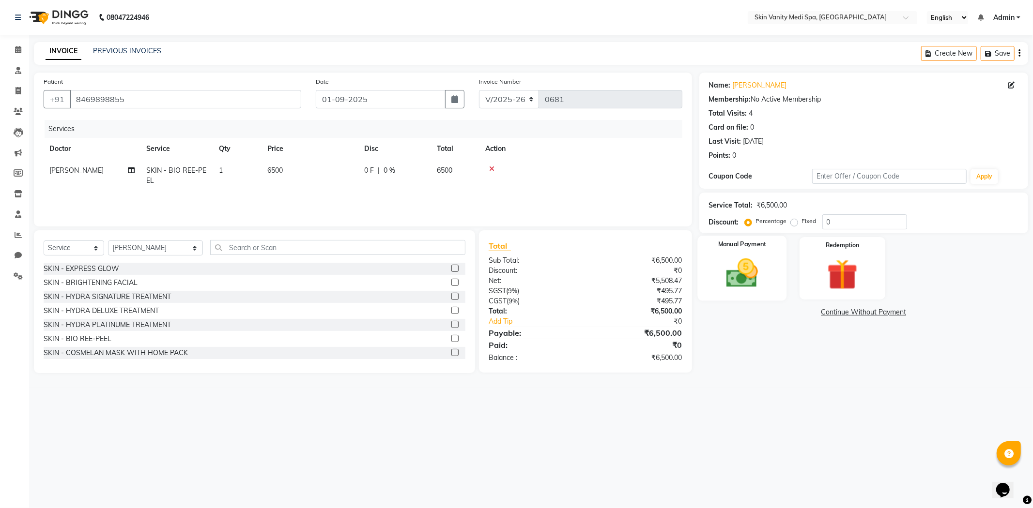
click at [746, 264] on img at bounding box center [742, 273] width 52 height 37
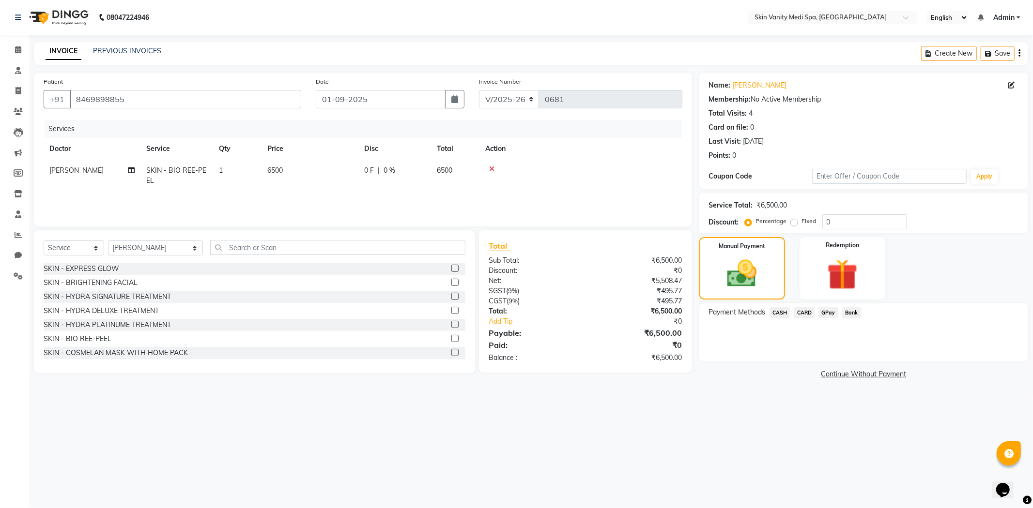
click at [773, 315] on span "CASH" at bounding box center [779, 312] width 21 height 11
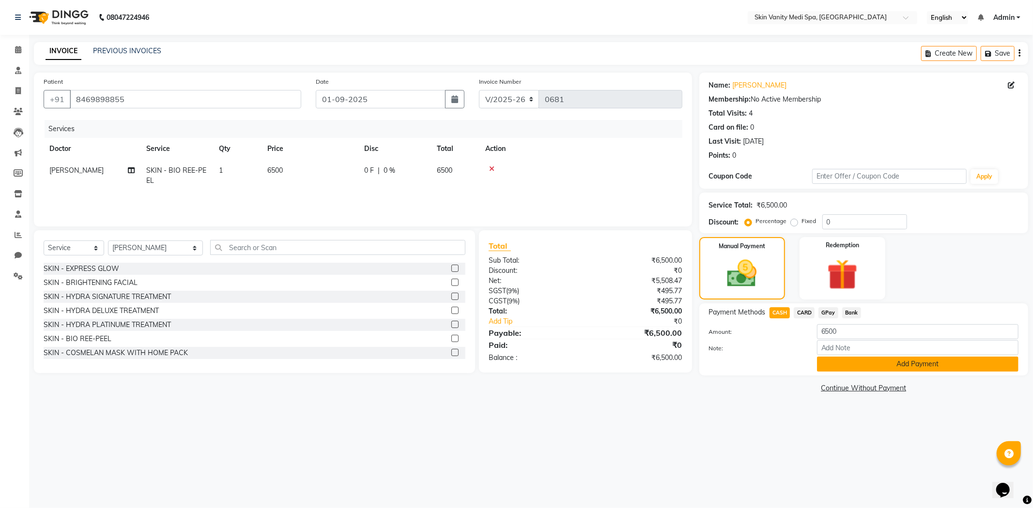
click at [847, 361] on button "Add Payment" at bounding box center [917, 364] width 201 height 15
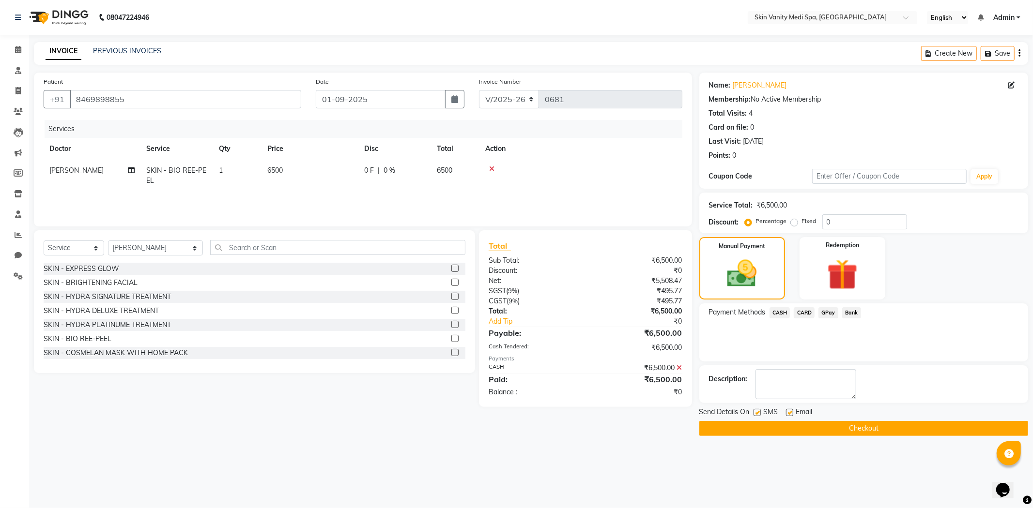
click at [736, 437] on main "INVOICE PREVIOUS INVOICES Create New Save Patient +91 8469898855 Date 01-09-202…" at bounding box center [530, 246] width 1003 height 409
click at [726, 429] on button "Checkout" at bounding box center [863, 428] width 329 height 15
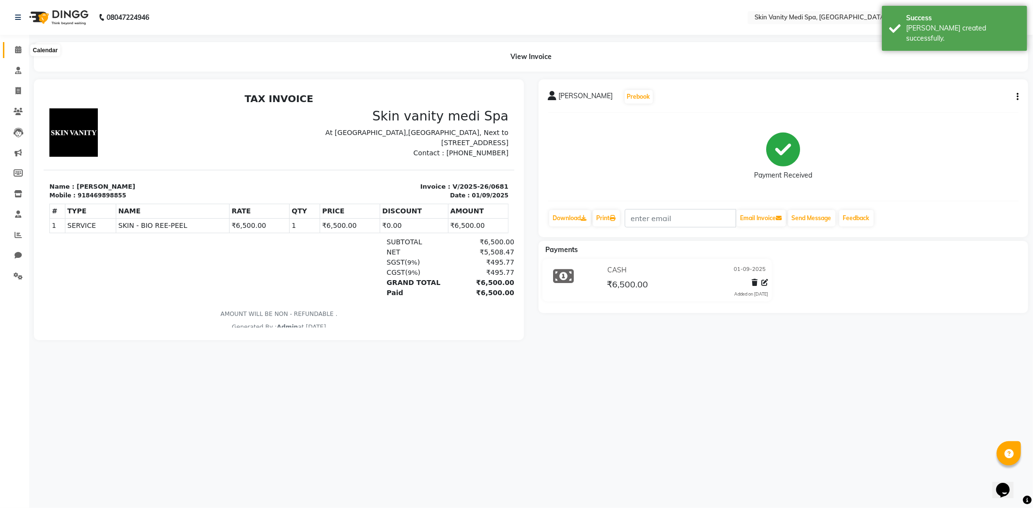
click at [13, 47] on span at bounding box center [18, 50] width 17 height 11
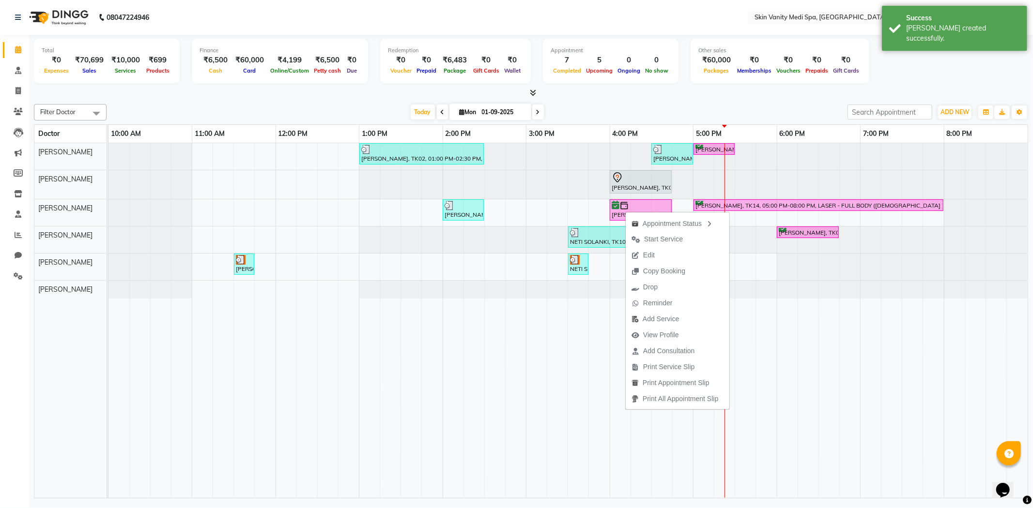
click at [656, 254] on span "Edit" at bounding box center [642, 255] width 35 height 16
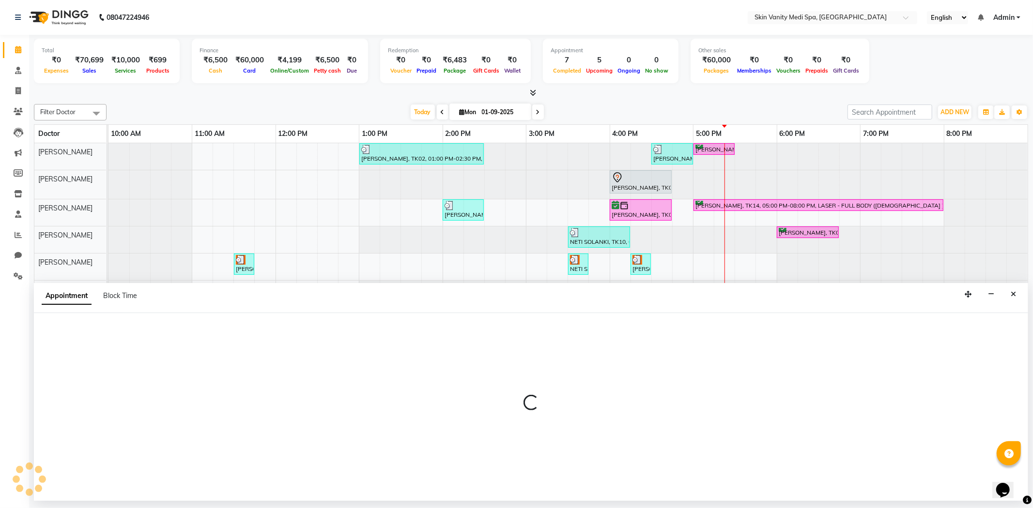
select select "tentative"
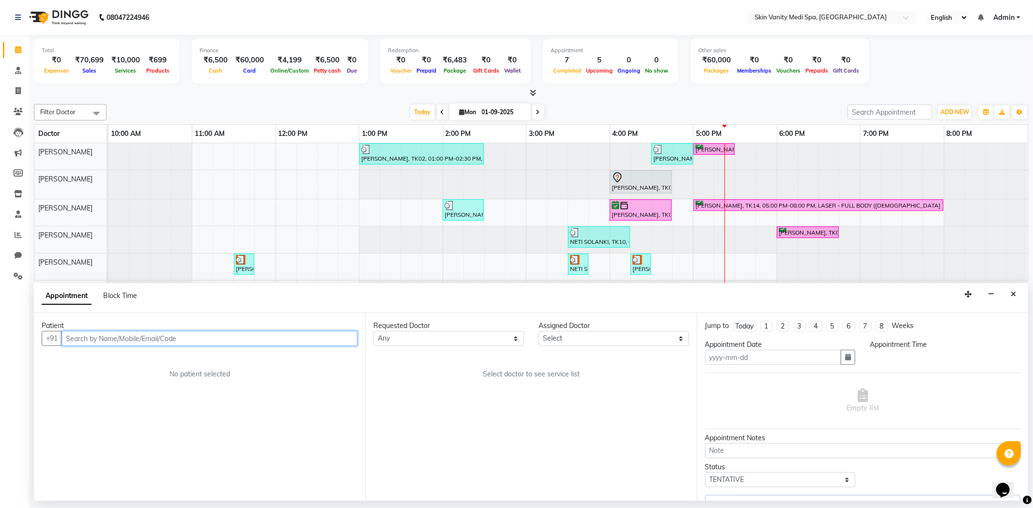
type input "01-09-2025"
select select "confirm booking"
select select "960"
select select "70348"
select select "3954"
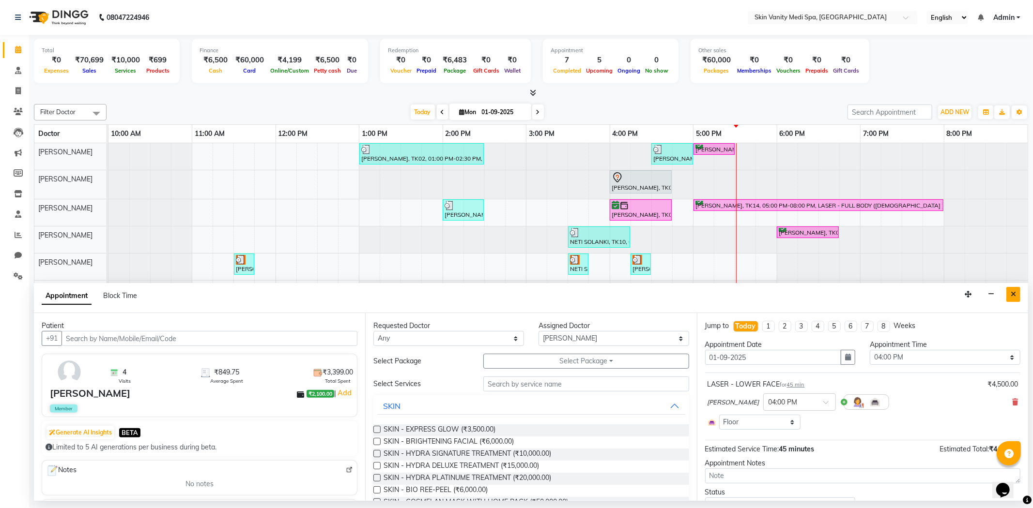
click at [1014, 293] on icon "Close" at bounding box center [1012, 294] width 5 height 7
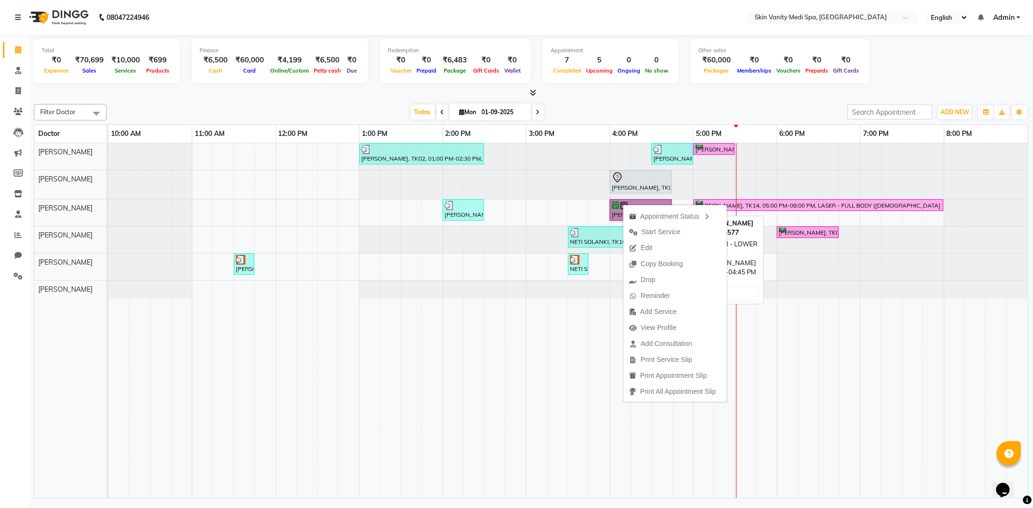
click at [613, 214] on link "[PERSON_NAME], TK06, 04:00 PM-04:45 PM, LASER - LOWER FACE" at bounding box center [640, 209] width 62 height 21
select select "6"
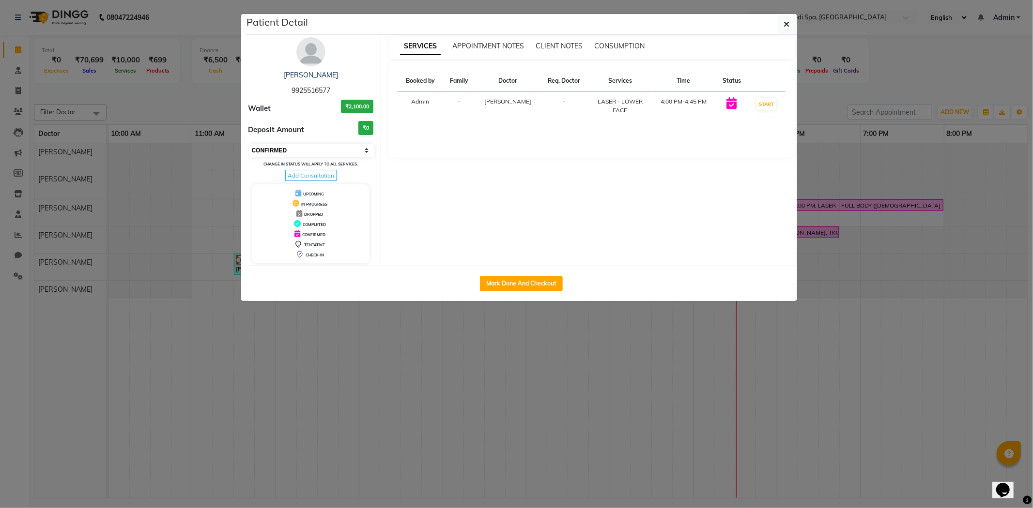
click at [309, 152] on select "Select IN SERVICE CONFIRMED TENTATIVE CHECK IN MARK DONE DROPPED UPCOMING" at bounding box center [311, 151] width 125 height 14
click at [794, 26] on button "button" at bounding box center [786, 24] width 18 height 18
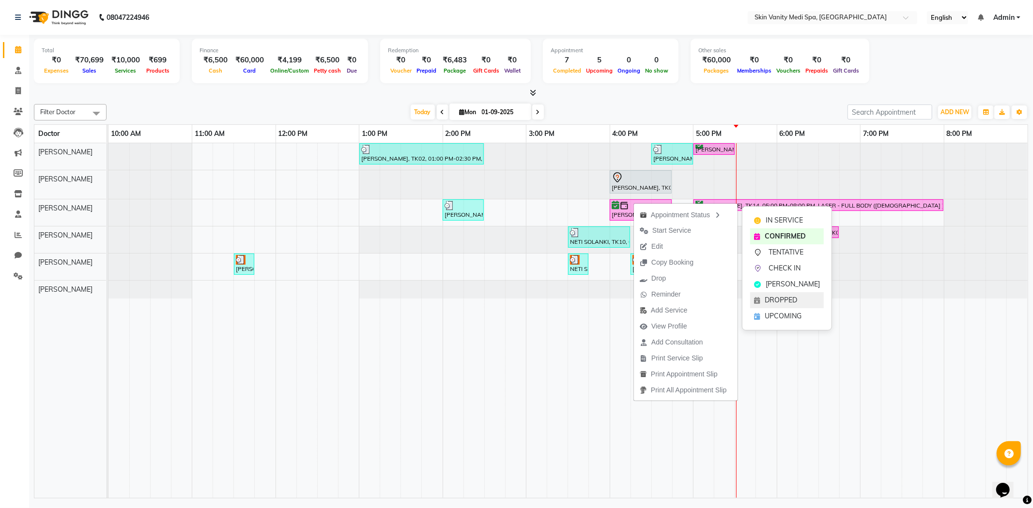
click at [786, 297] on span "DROPPED" at bounding box center [780, 300] width 32 height 10
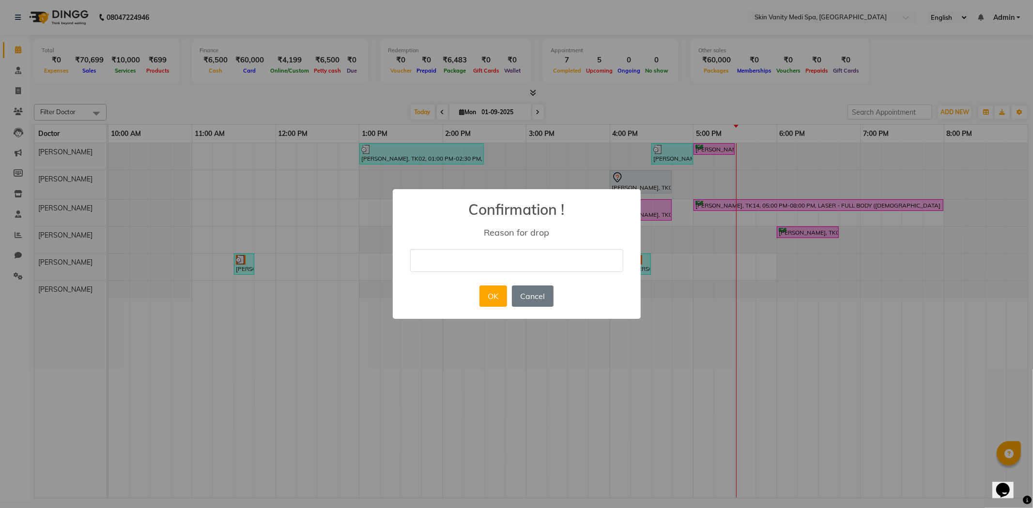
drag, startPoint x: 428, startPoint y: 267, endPoint x: 434, endPoint y: 269, distance: 6.1
click at [428, 267] on input "text" at bounding box center [516, 260] width 213 height 23
type input "MK"
click at [502, 292] on button "OK" at bounding box center [493, 296] width 28 height 21
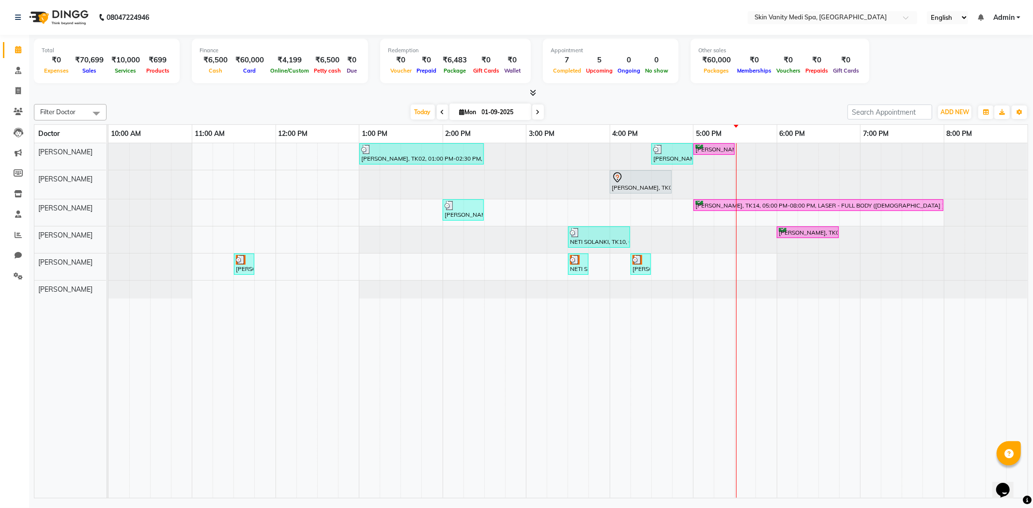
click at [615, 215] on div "PALAK PATEL, TK02, 01:00 PM-02:30 PM, LASER - FULL LEGS ( FEMALE ) SALMA MAMON,…" at bounding box center [567, 320] width 919 height 355
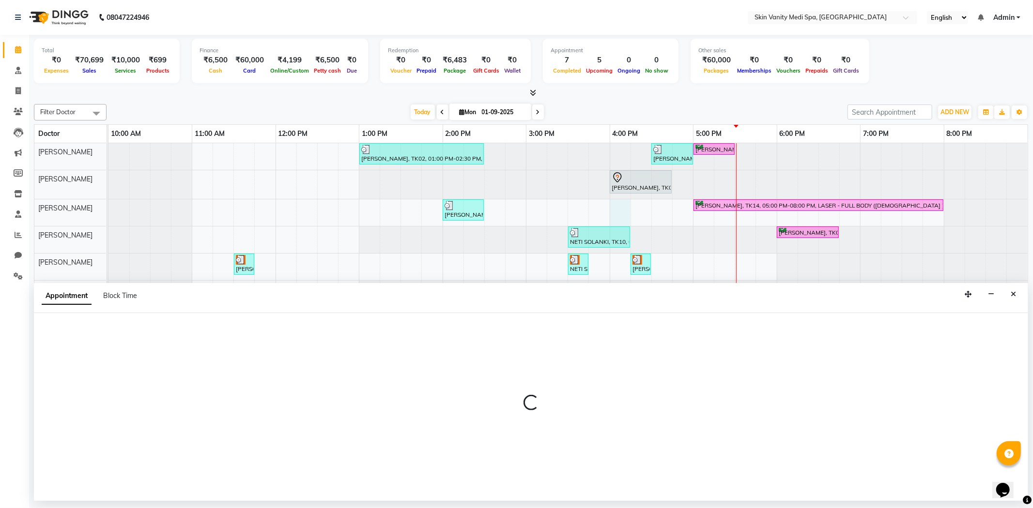
select select "70348"
select select "960"
select select "tentative"
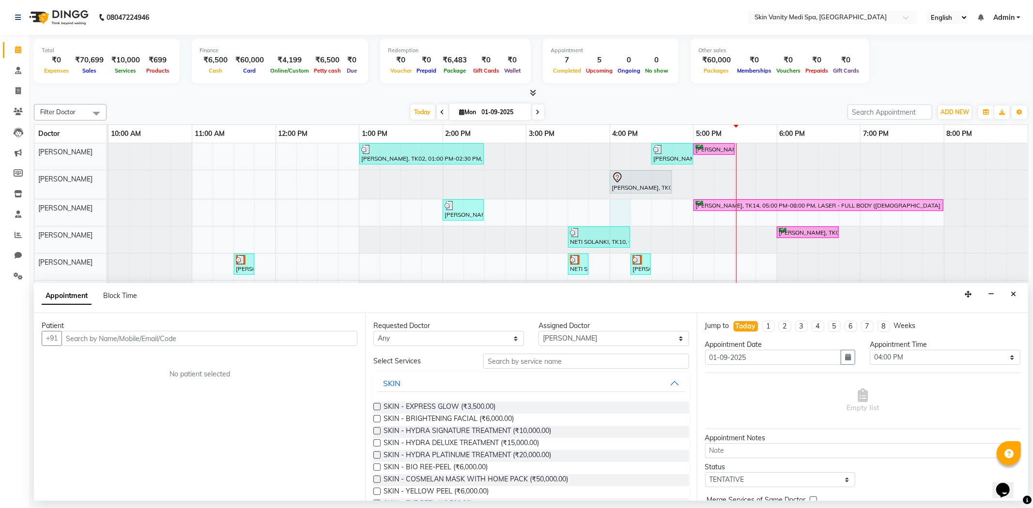
click at [147, 337] on input "text" at bounding box center [209, 338] width 296 height 15
type input "J"
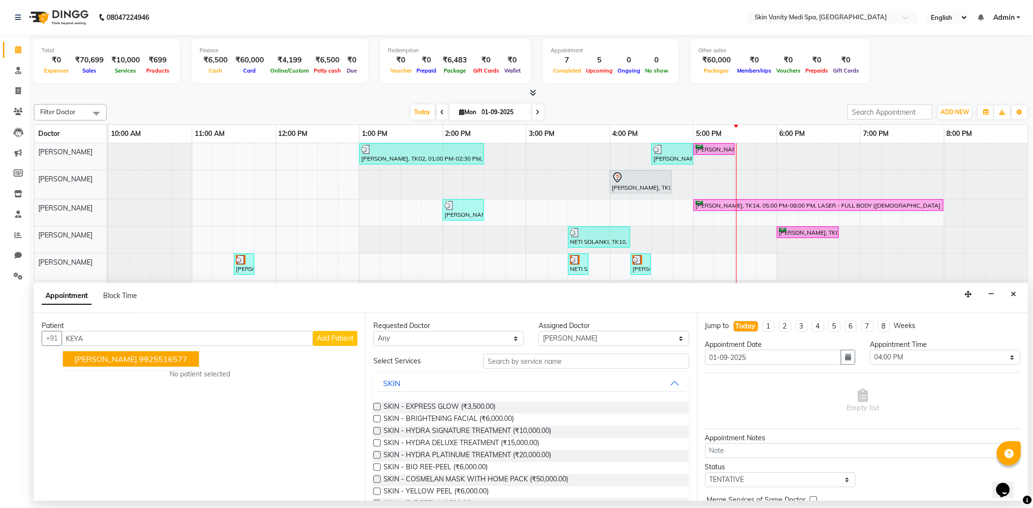
click at [139, 358] on ngb-highlight "9925516577" at bounding box center [163, 359] width 48 height 10
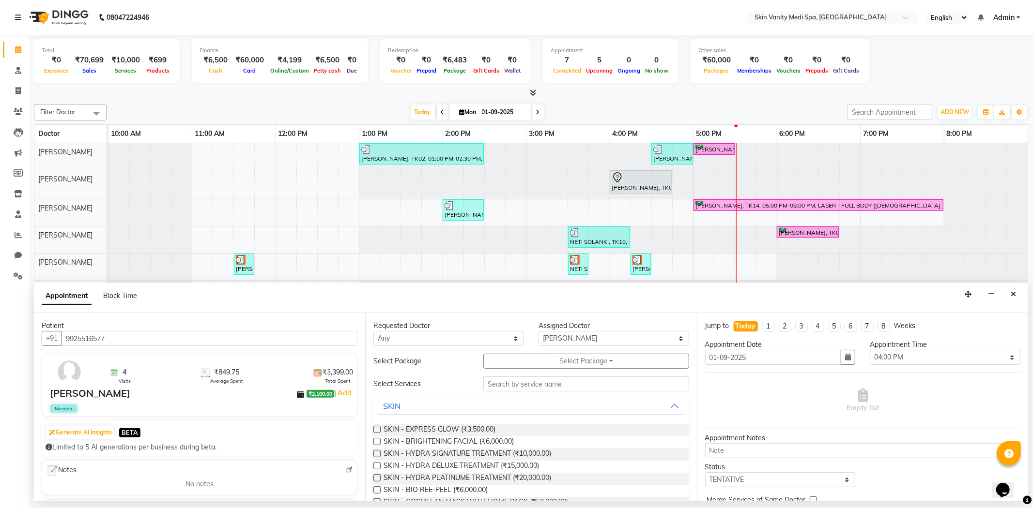
type input "9925516577"
click at [512, 383] on input "text" at bounding box center [585, 384] width 205 height 15
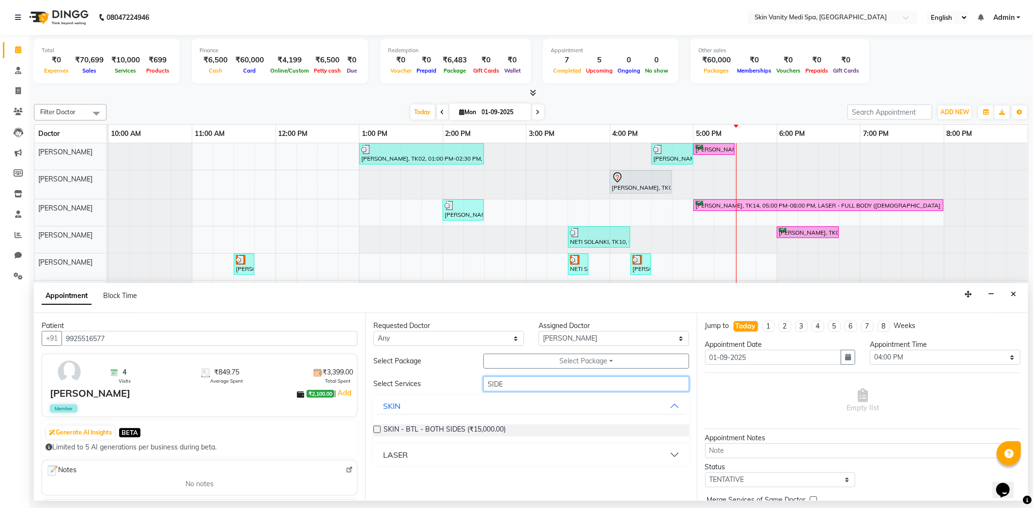
type input "SIDE"
click at [400, 458] on div "LASER" at bounding box center [395, 455] width 25 height 12
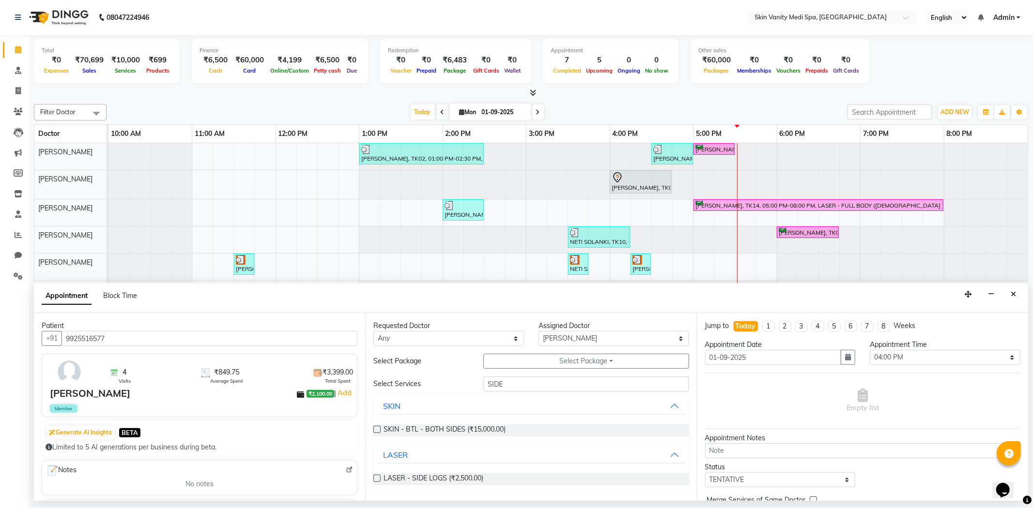
click at [380, 478] on label at bounding box center [376, 478] width 7 height 7
click at [380, 478] on input "checkbox" at bounding box center [376, 479] width 6 height 6
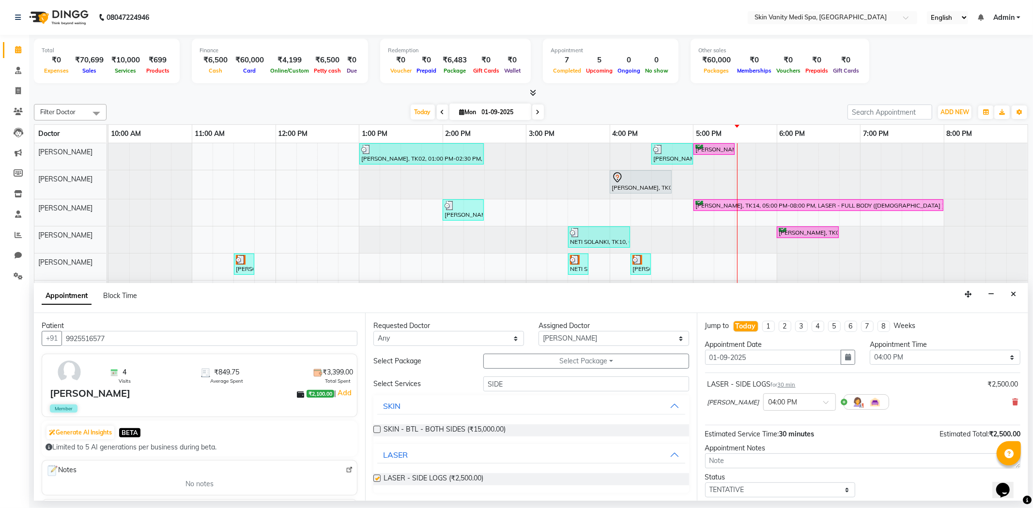
checkbox input "false"
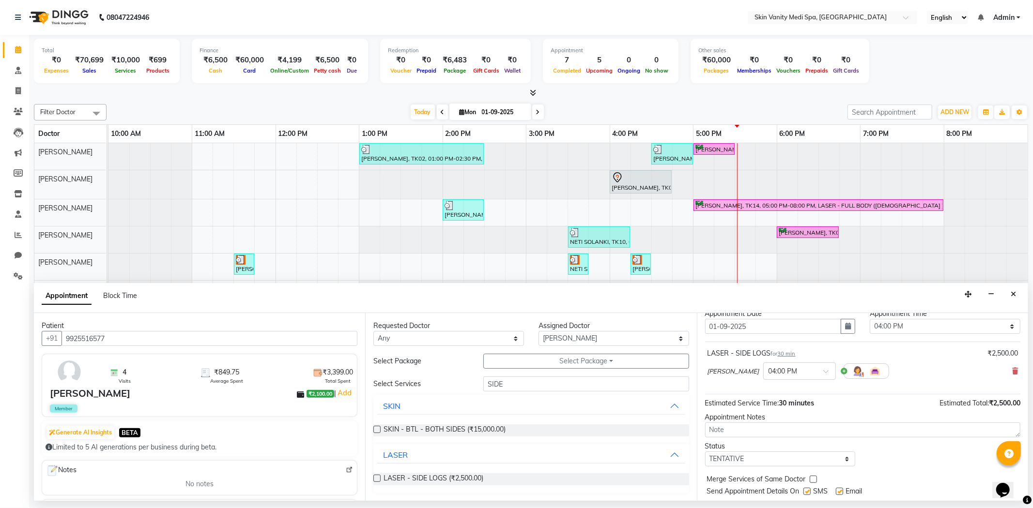
scroll to position [58, 0]
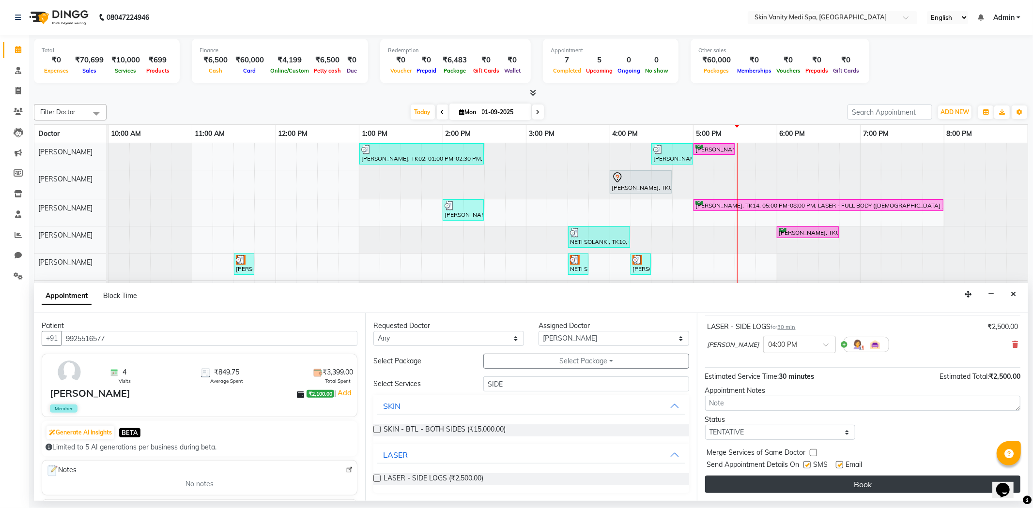
click at [799, 477] on button "Book" at bounding box center [862, 484] width 315 height 17
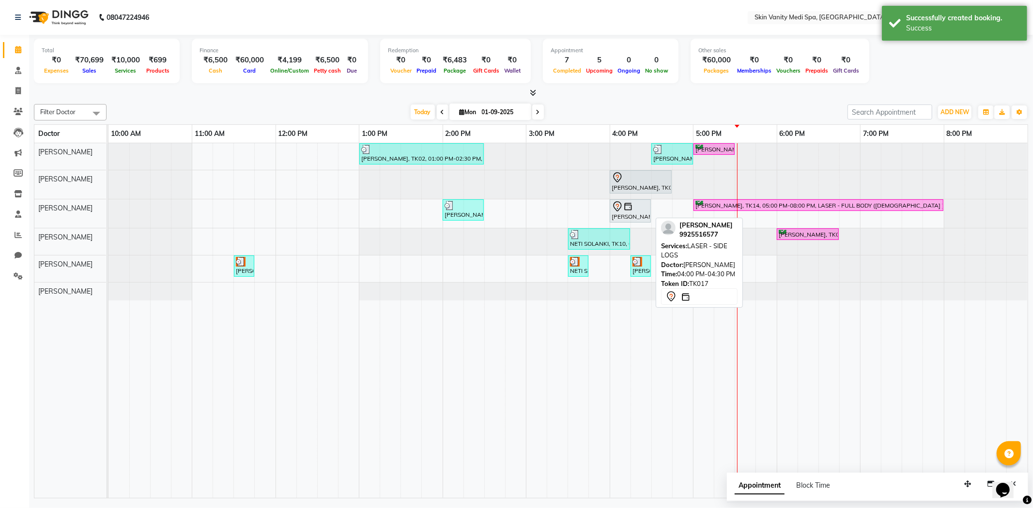
click at [637, 214] on div "KEYA PARMAR, TK17, 04:00 PM-04:30 PM, LASER - SIDE LOGS" at bounding box center [629, 211] width 39 height 20
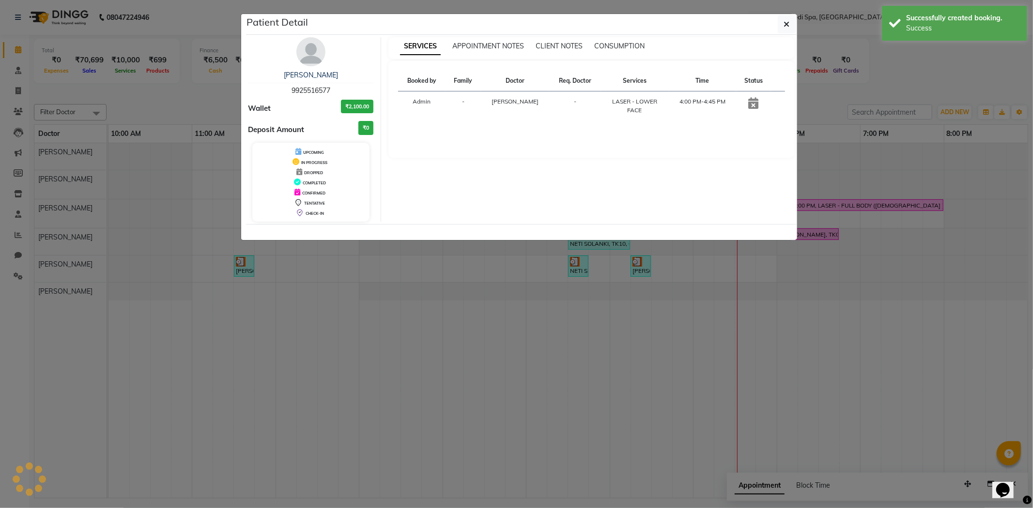
select select "7"
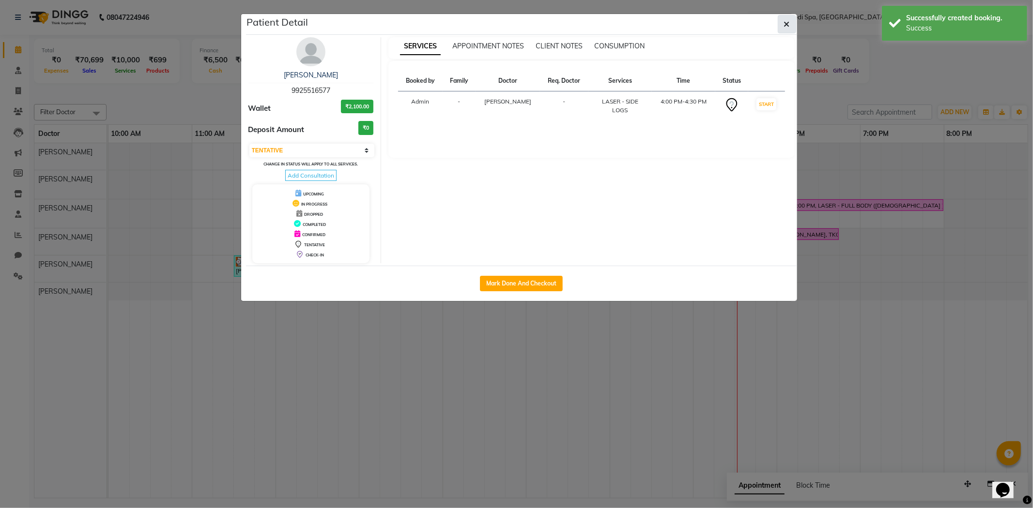
click at [780, 22] on button "button" at bounding box center [786, 24] width 18 height 18
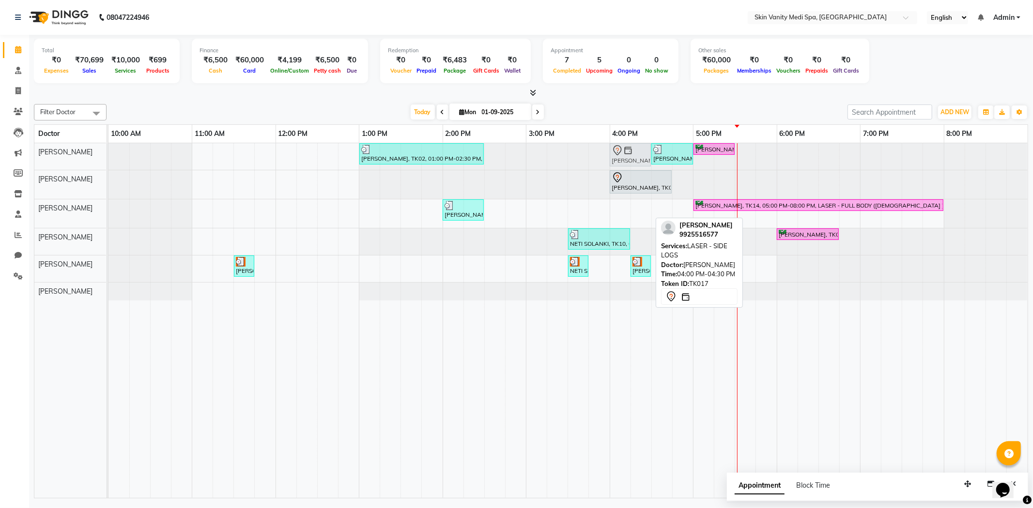
drag, startPoint x: 632, startPoint y: 202, endPoint x: 625, endPoint y: 152, distance: 50.8
click at [625, 152] on tbody "PALAK PATEL, TK02, 01:00 PM-02:30 PM, LASER - FULL LEGS ( FEMALE ) SALMA MAMON,…" at bounding box center [567, 221] width 919 height 157
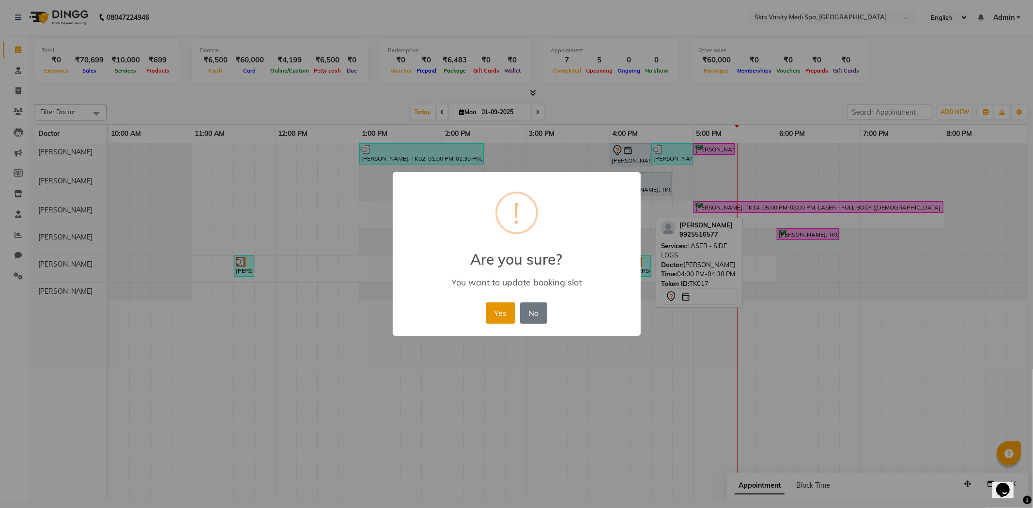
click at [509, 309] on button "Yes" at bounding box center [501, 313] width 30 height 21
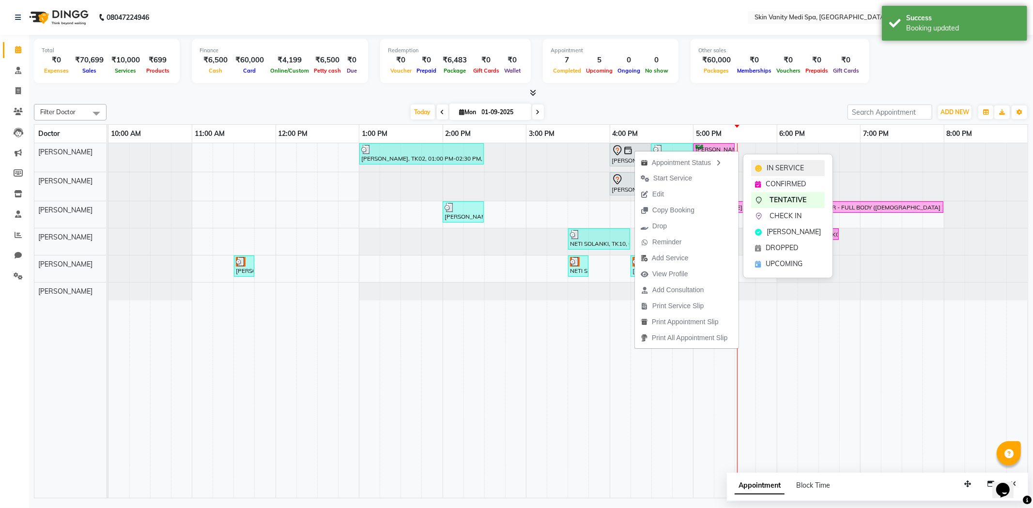
click at [772, 164] on span "IN SERVICE" at bounding box center [784, 168] width 37 height 10
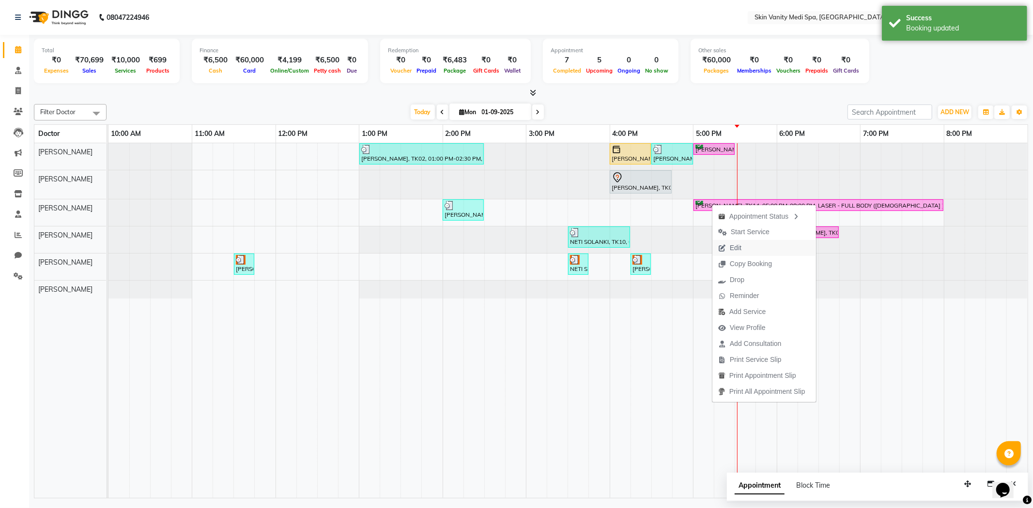
click at [743, 250] on span "Edit" at bounding box center [729, 248] width 35 height 16
select select "tentative"
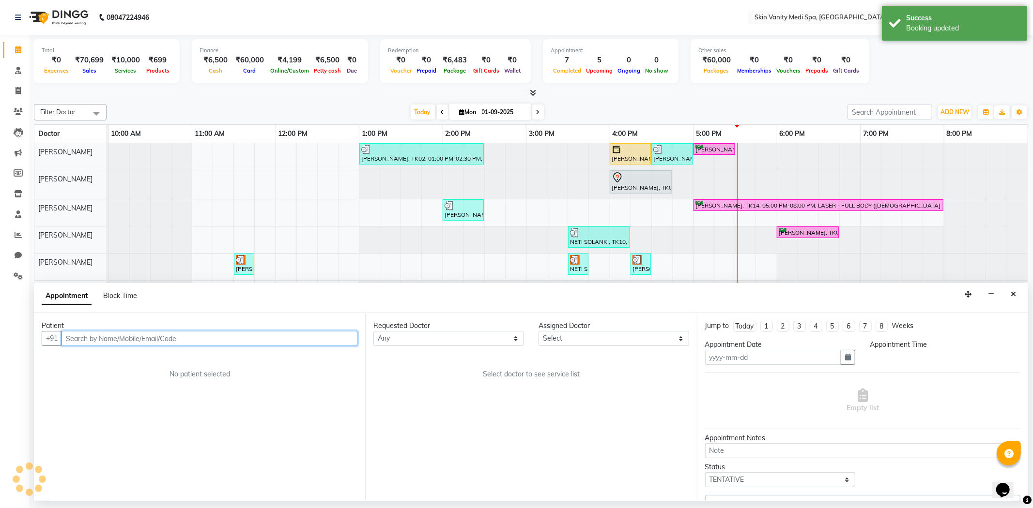
type input "01-09-2025"
select select "confirm booking"
select select "1020"
select select "70348"
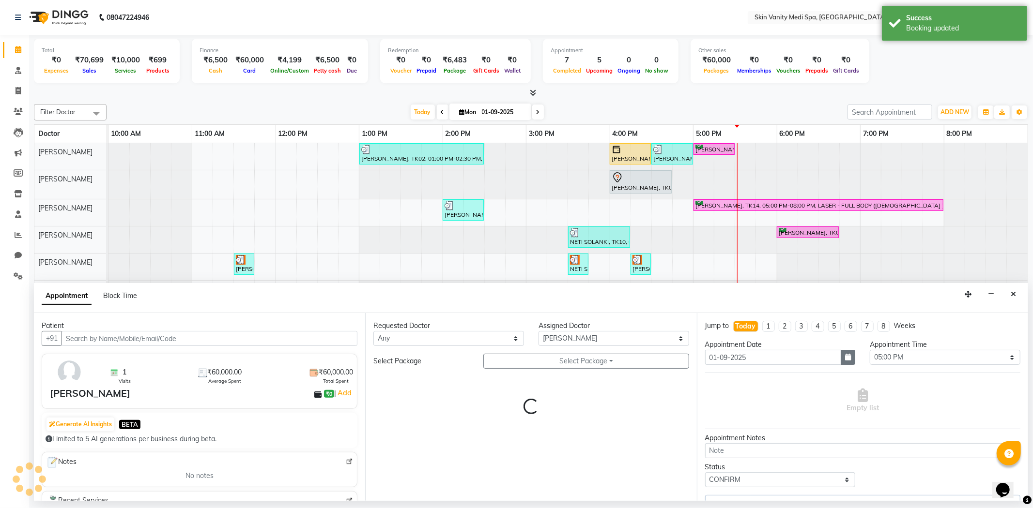
click at [845, 361] on icon "button" at bounding box center [848, 357] width 6 height 7
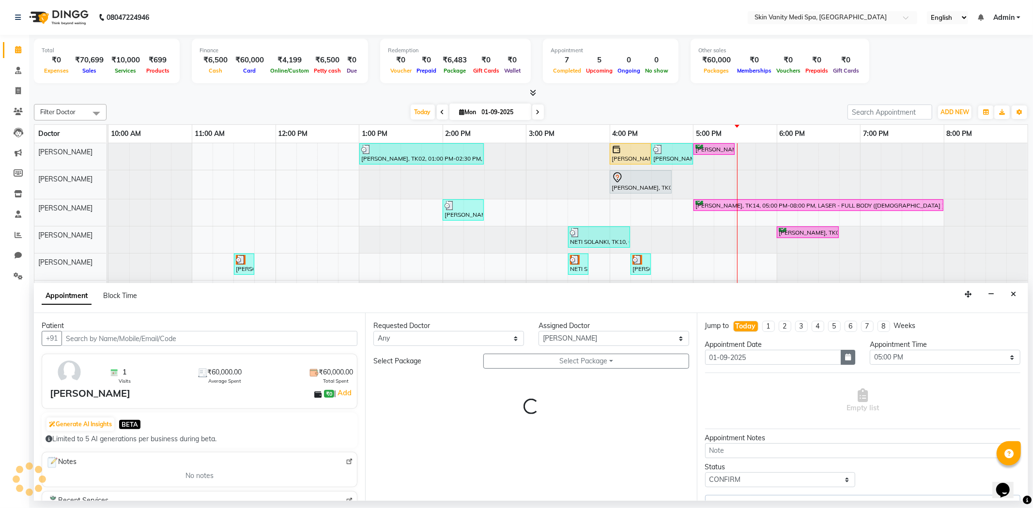
select select "3954"
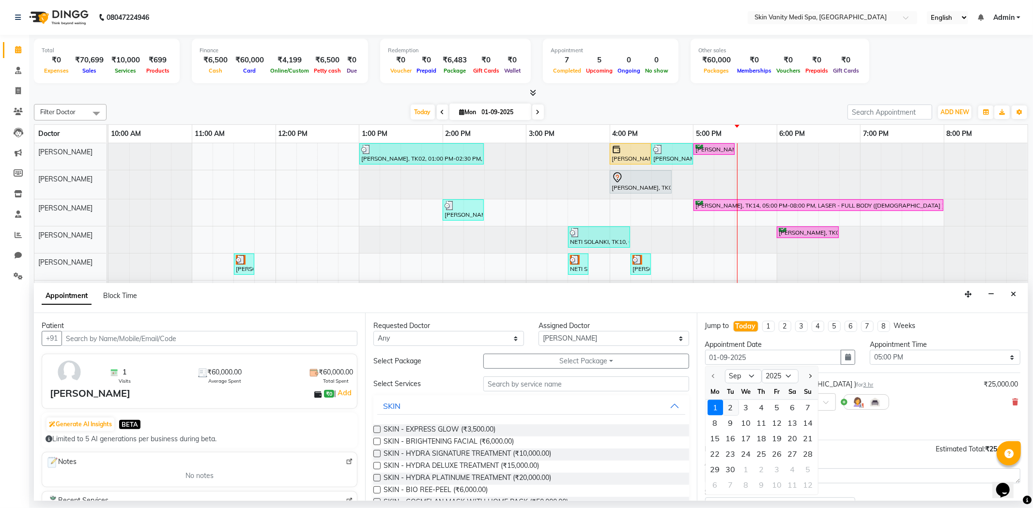
click at [731, 410] on div "2" at bounding box center [730, 407] width 15 height 15
type input "02-09-2025"
select select "1020"
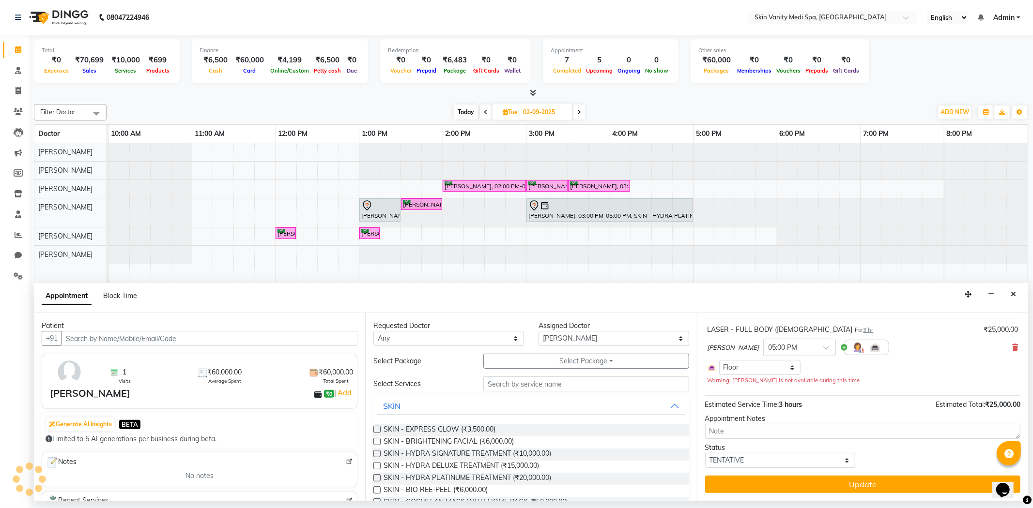
scroll to position [45, 0]
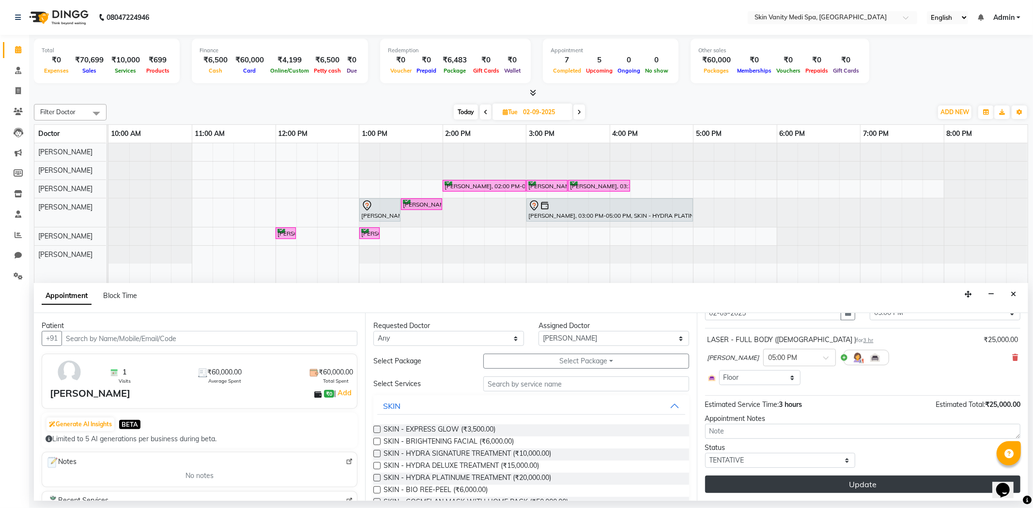
click at [774, 486] on button "Update" at bounding box center [862, 484] width 315 height 17
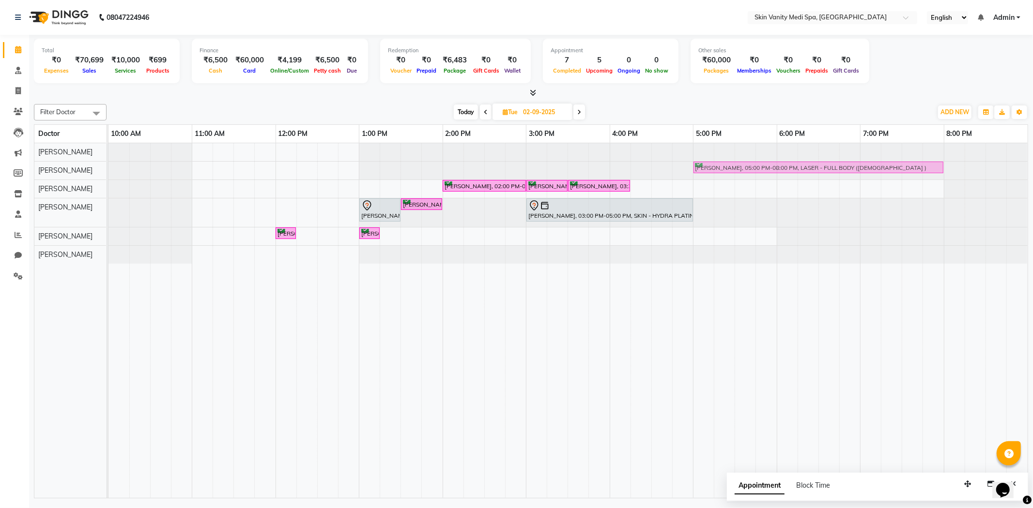
drag, startPoint x: 723, startPoint y: 182, endPoint x: 721, endPoint y: 172, distance: 9.8
click at [721, 172] on tbody "RASHMI TIWARI, 05:00 PM-08:00 PM, LASER - FULL BODY (FEMALE ) RIYA JASAN, 02:00…" at bounding box center [567, 203] width 919 height 121
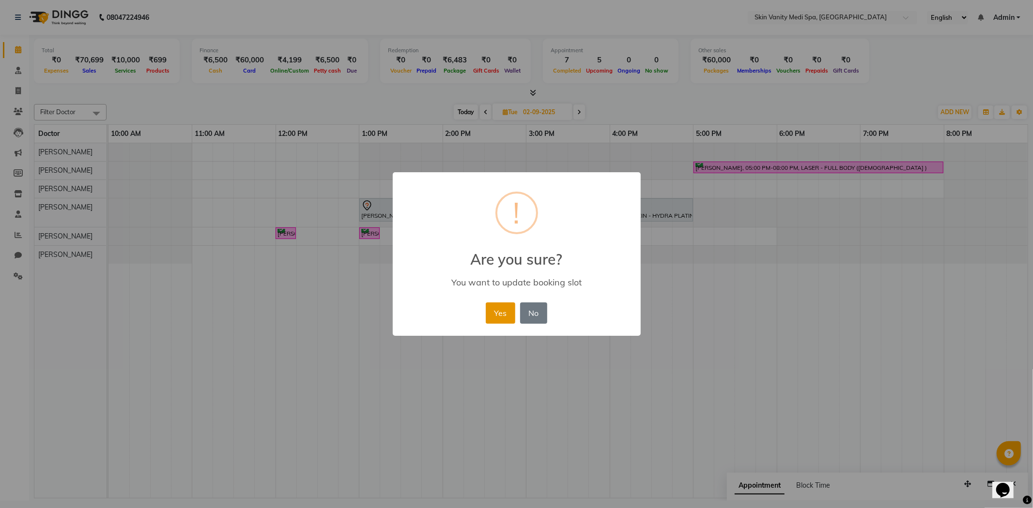
click at [493, 309] on button "Yes" at bounding box center [501, 313] width 30 height 21
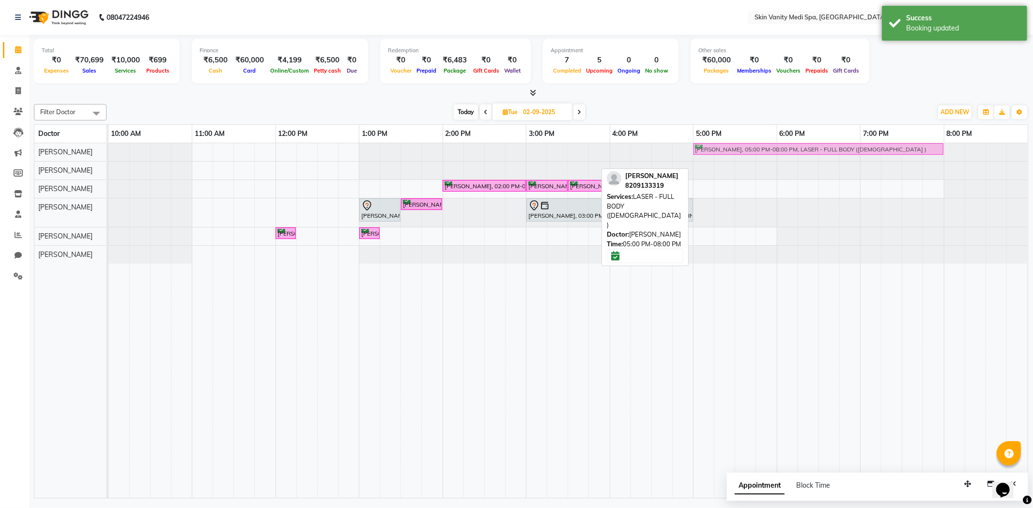
drag, startPoint x: 757, startPoint y: 165, endPoint x: 756, endPoint y: 154, distance: 11.2
click at [756, 154] on tbody "RASHMI TIWARI, 05:00 PM-08:00 PM, LASER - FULL BODY (FEMALE ) RASHMI TIWARI, 05…" at bounding box center [567, 203] width 919 height 121
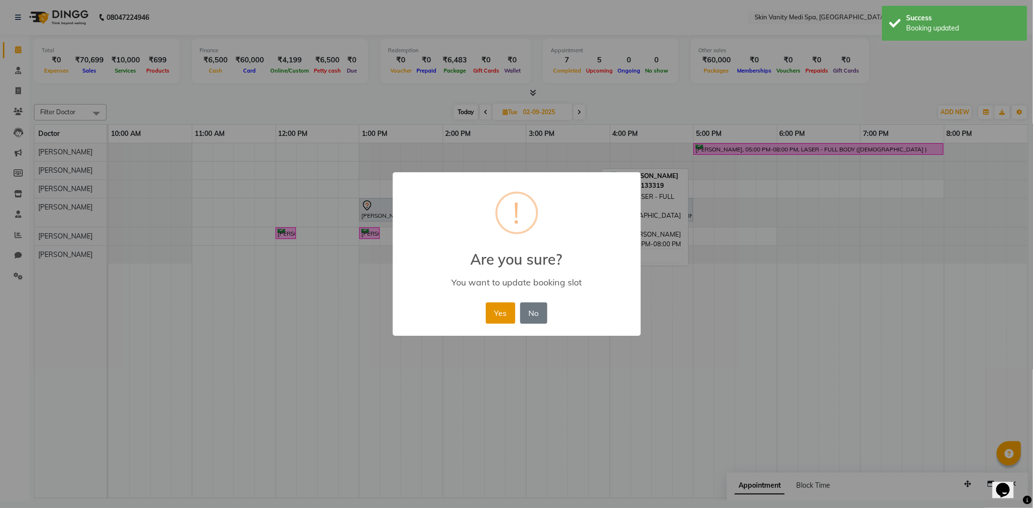
click at [500, 313] on button "Yes" at bounding box center [501, 313] width 30 height 21
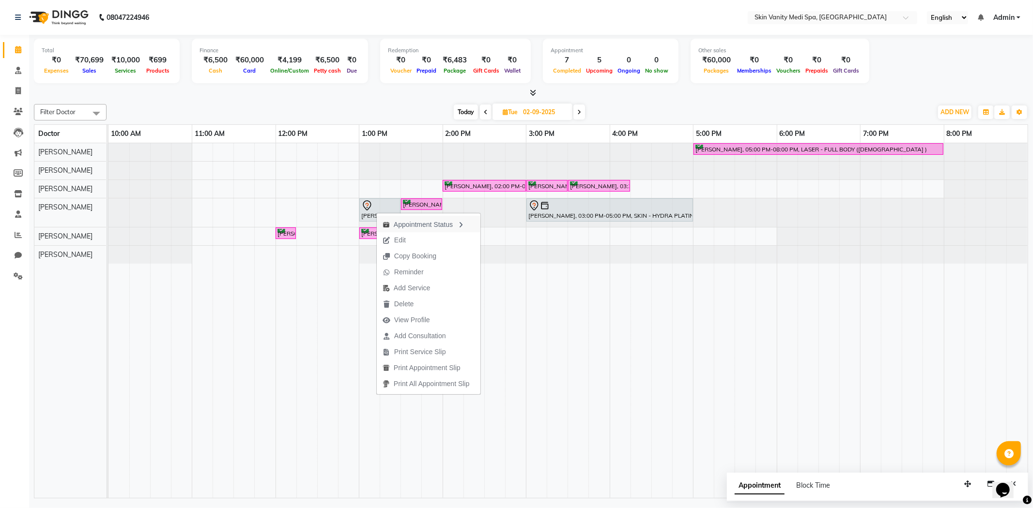
click at [404, 231] on div "Appointment Status" at bounding box center [429, 224] width 104 height 16
click at [417, 238] on button "Edit" at bounding box center [433, 242] width 104 height 16
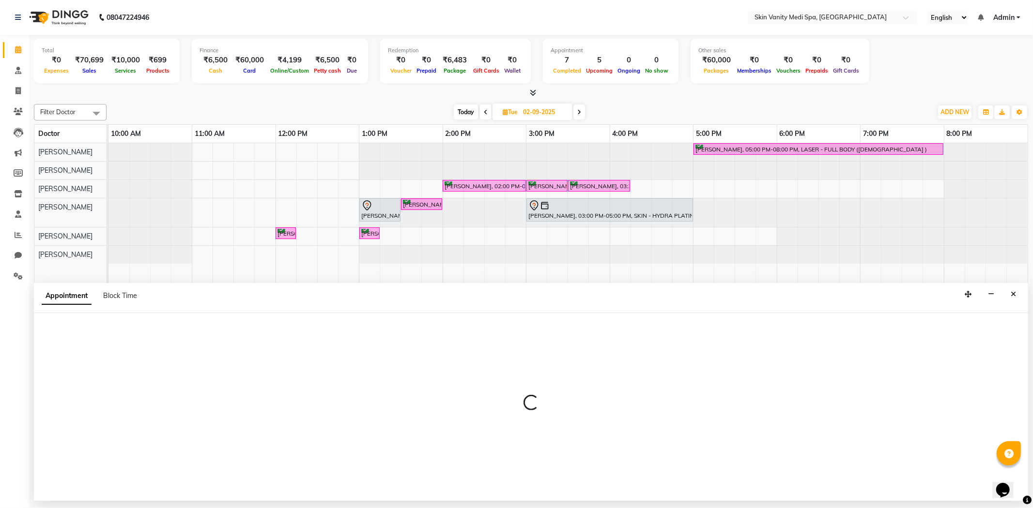
select select "tentative"
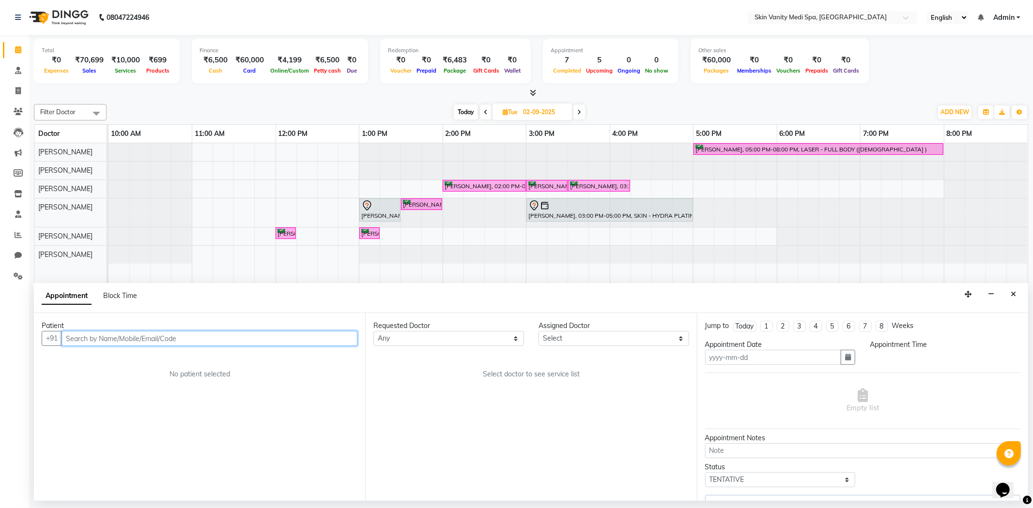
type input "02-09-2025"
select select "780"
select select "70348"
select select "70349"
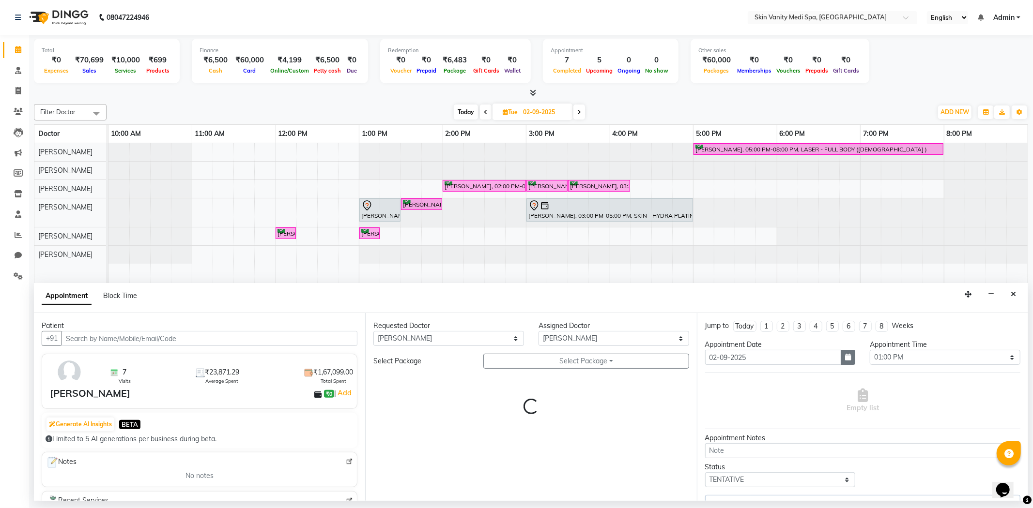
click at [840, 357] on button "button" at bounding box center [847, 357] width 15 height 15
select select "3954"
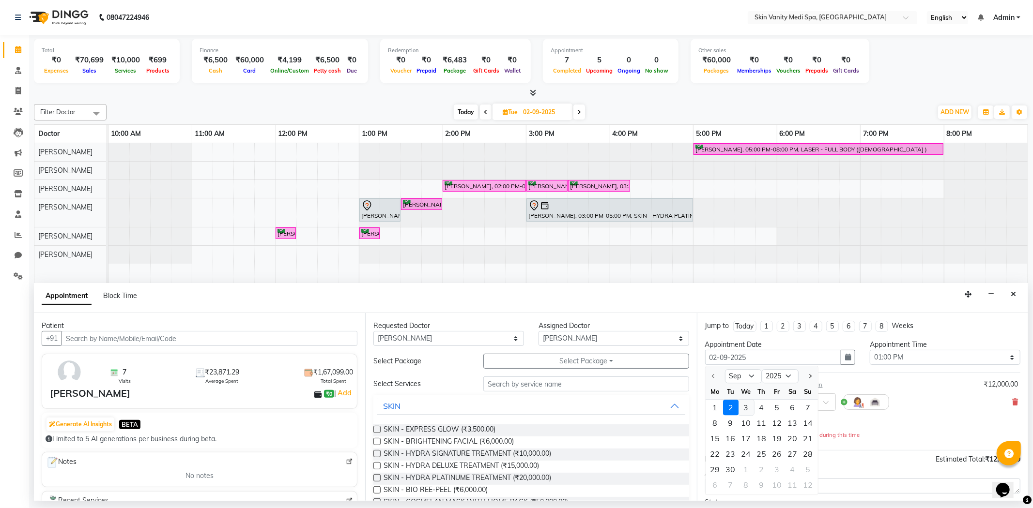
click at [749, 407] on div "3" at bounding box center [745, 407] width 15 height 15
type input "[DATE]"
select select "780"
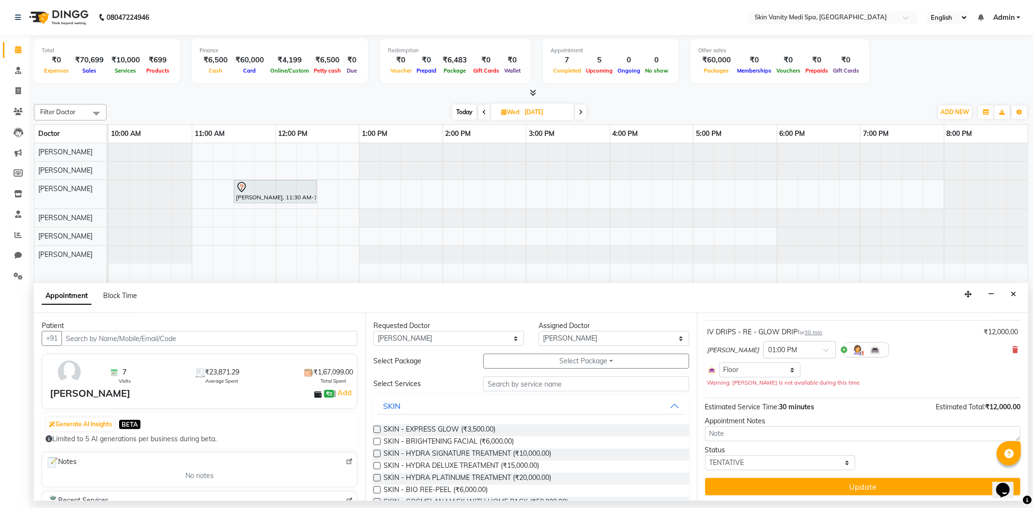
scroll to position [55, 0]
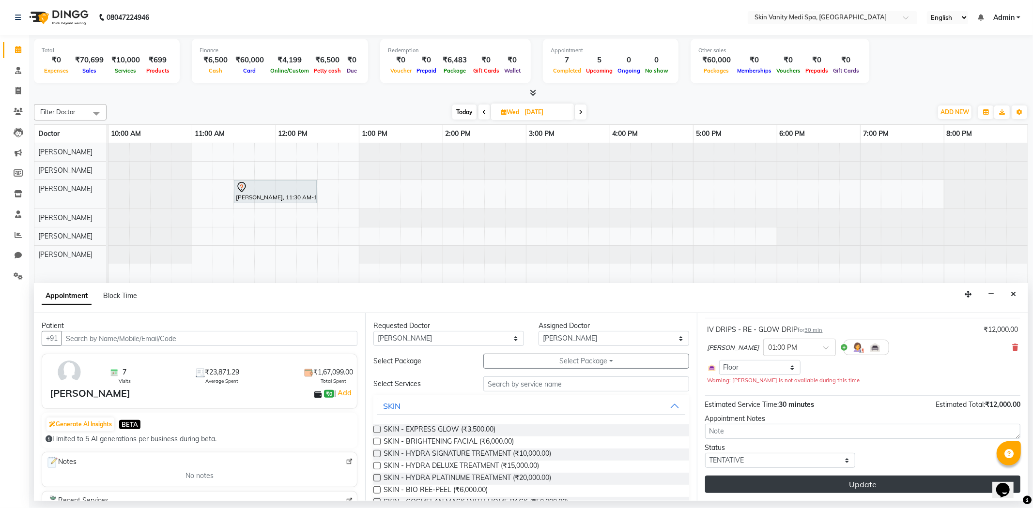
click at [769, 479] on button "Update" at bounding box center [862, 484] width 315 height 17
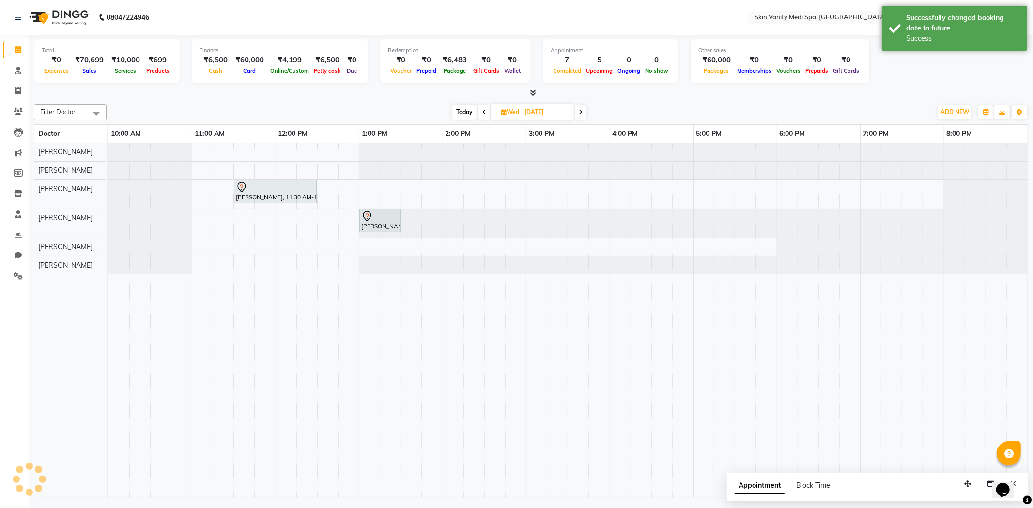
click at [460, 109] on span "Today" at bounding box center [464, 112] width 24 height 15
type input "01-09-2025"
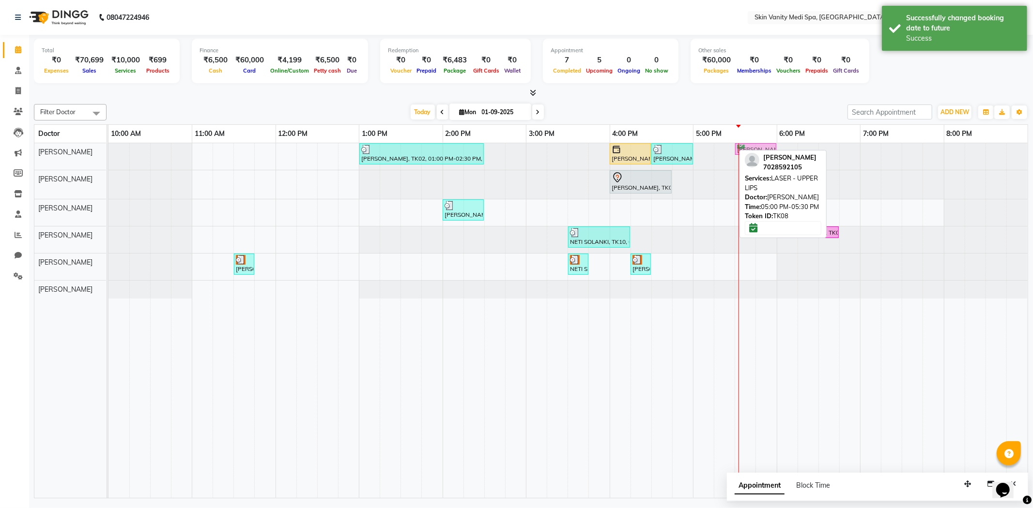
drag, startPoint x: 719, startPoint y: 148, endPoint x: 768, endPoint y: 148, distance: 48.4
click at [108, 148] on div "PALAK PATEL, TK02, 01:00 PM-02:30 PM, LASER - FULL LEGS ( FEMALE ) KEYA PARMAR,…" at bounding box center [108, 156] width 0 height 27
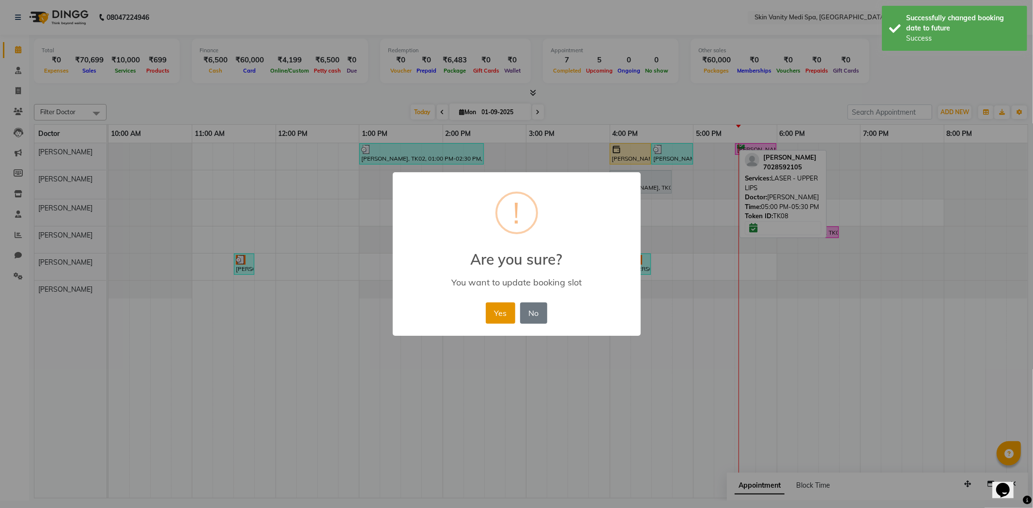
click at [494, 313] on button "Yes" at bounding box center [501, 313] width 30 height 21
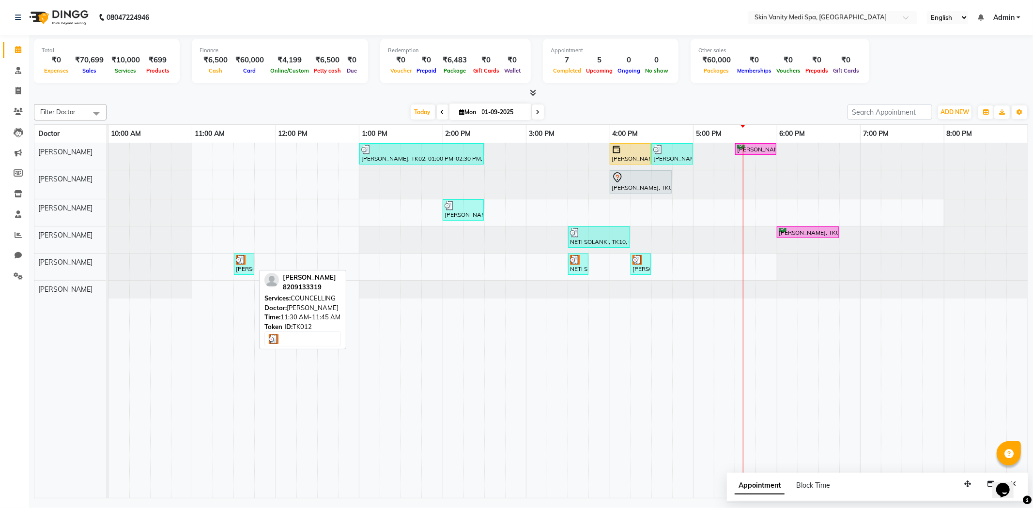
click at [247, 267] on div "[PERSON_NAME], TK12, 11:30 AM-11:45 AM, COUNCELLING" at bounding box center [244, 264] width 18 height 18
click at [250, 266] on div "[PERSON_NAME], TK12, 11:30 AM-11:45 AM, COUNCELLING" at bounding box center [244, 264] width 18 height 18
select select "3"
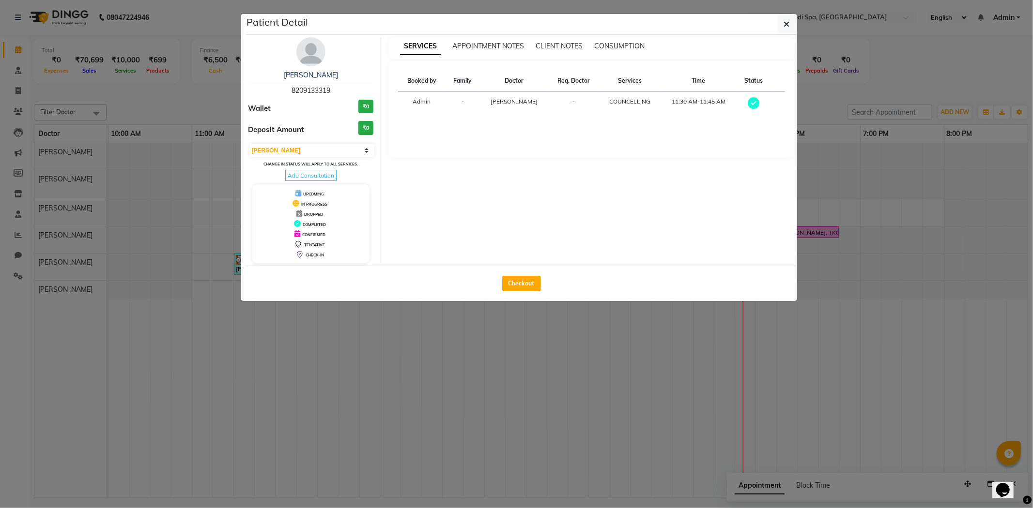
drag, startPoint x: 289, startPoint y: 91, endPoint x: 332, endPoint y: 91, distance: 43.1
click at [332, 91] on div "RASHMI TIWARI 8209133319" at bounding box center [310, 83] width 125 height 26
copy span "8209133319"
click at [359, 348] on ngb-modal-window "Patient Detail RASHMI TIWARI 8209133319 Wallet ₹0 Deposit Amount ₹0 Select MARK…" at bounding box center [516, 254] width 1033 height 508
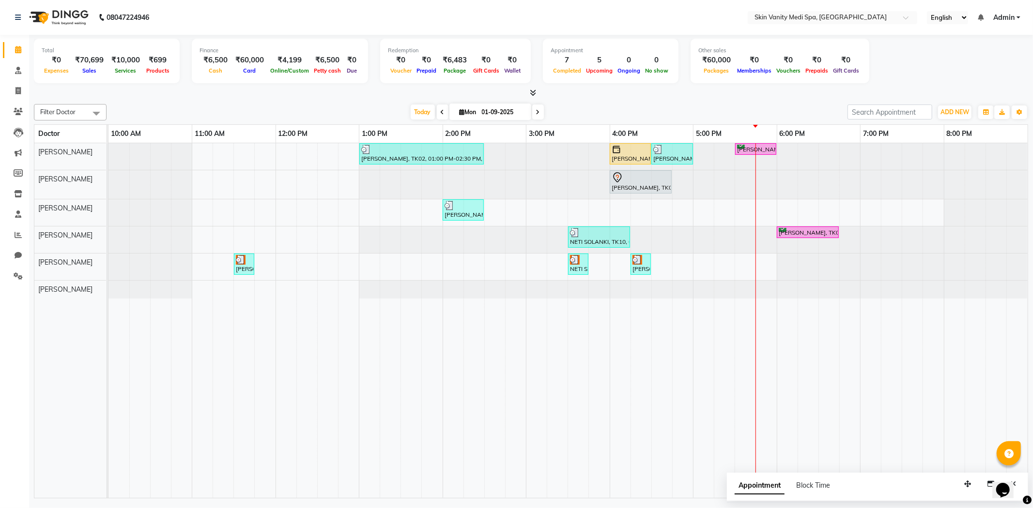
drag, startPoint x: 669, startPoint y: 153, endPoint x: 557, endPoint y: 209, distance: 125.1
click at [543, 212] on div "PALAK PATEL, TK02, 01:00 PM-02:30 PM, LASER - FULL LEGS ( FEMALE ) KEYA PARMAR,…" at bounding box center [567, 320] width 919 height 355
drag, startPoint x: 673, startPoint y: 150, endPoint x: 684, endPoint y: 209, distance: 59.6
click at [684, 209] on div "PALAK PATEL, TK02, 01:00 PM-02:30 PM, LASER - FULL LEGS ( FEMALE ) KEYA PARMAR,…" at bounding box center [567, 320] width 919 height 355
drag, startPoint x: 681, startPoint y: 152, endPoint x: 683, endPoint y: 195, distance: 42.6
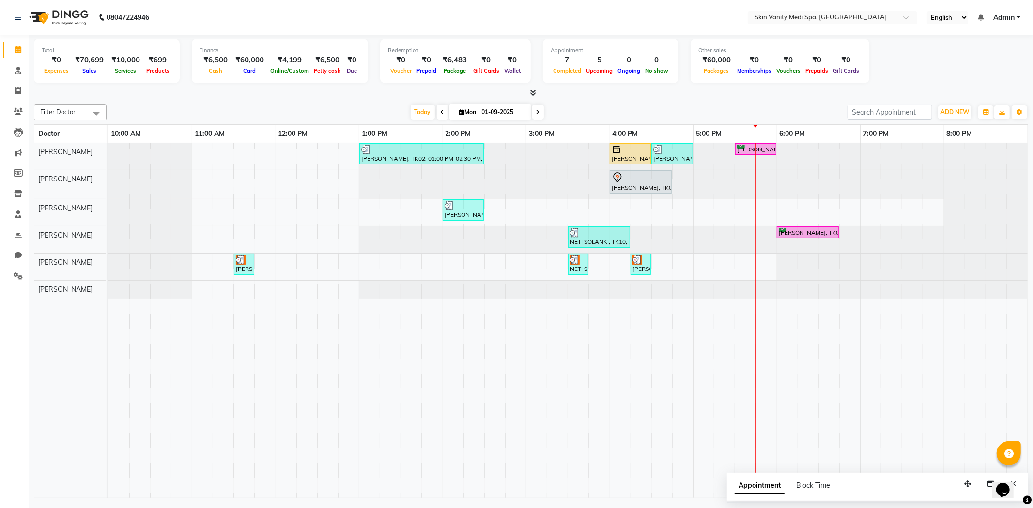
click at [682, 195] on tbody "PALAK PATEL, TK02, 01:00 PM-02:30 PM, LASER - FULL LEGS ( FEMALE ) KEYA PARMAR,…" at bounding box center [567, 220] width 919 height 155
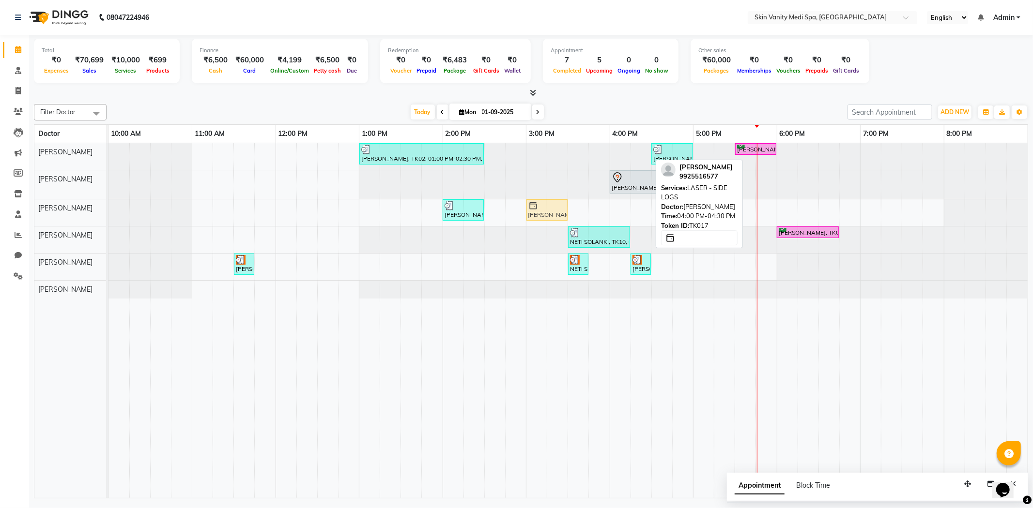
drag, startPoint x: 628, startPoint y: 172, endPoint x: 554, endPoint y: 227, distance: 92.1
click at [554, 227] on tbody "PALAK PATEL, TK02, 01:00 PM-02:30 PM, LASER - FULL LEGS ( FEMALE ) KEYA PARMAR,…" at bounding box center [567, 220] width 919 height 155
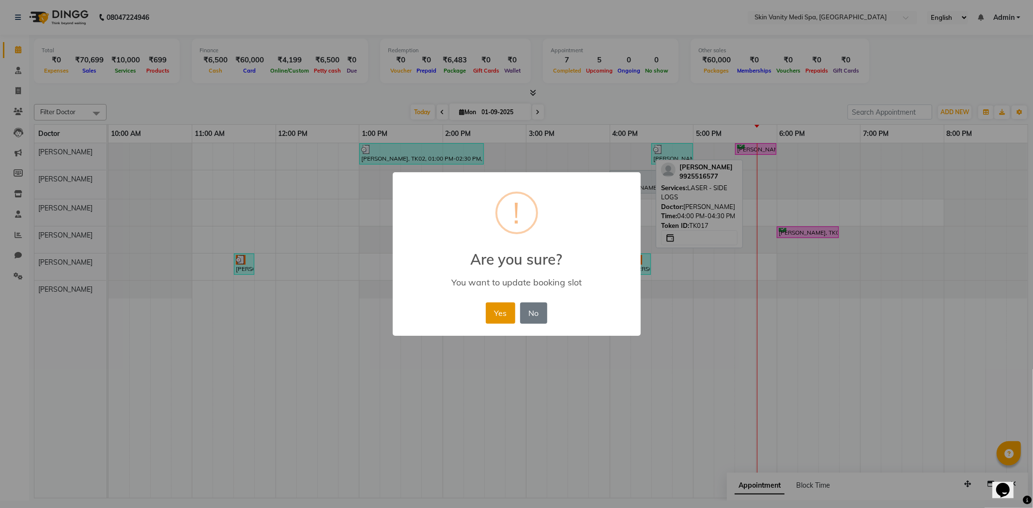
click at [497, 320] on button "Yes" at bounding box center [501, 313] width 30 height 21
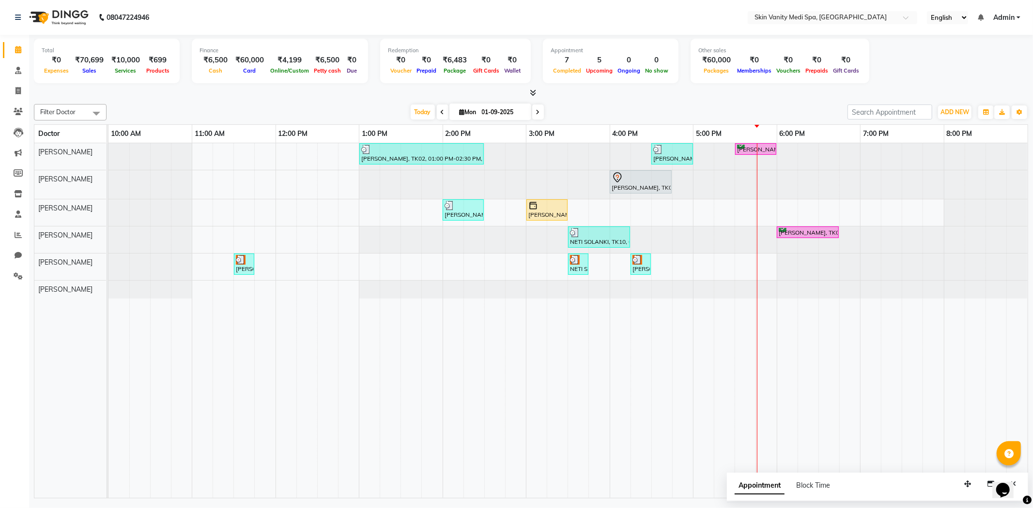
click at [619, 260] on div "PALAK PATEL, TK02, 01:00 PM-02:30 PM, LASER - FULL LEGS ( FEMALE ) SALMA MAMON,…" at bounding box center [567, 320] width 919 height 355
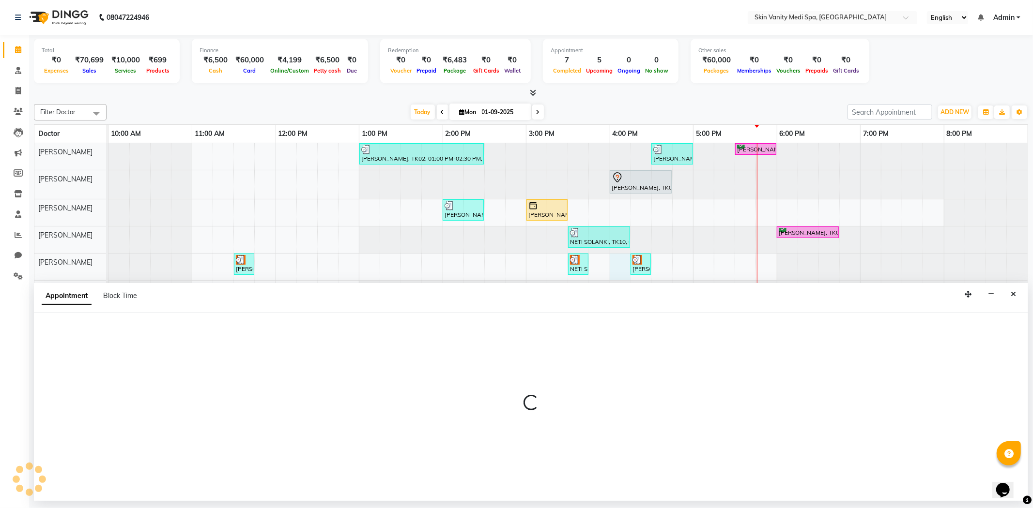
select select "70351"
select select "960"
select select "tentative"
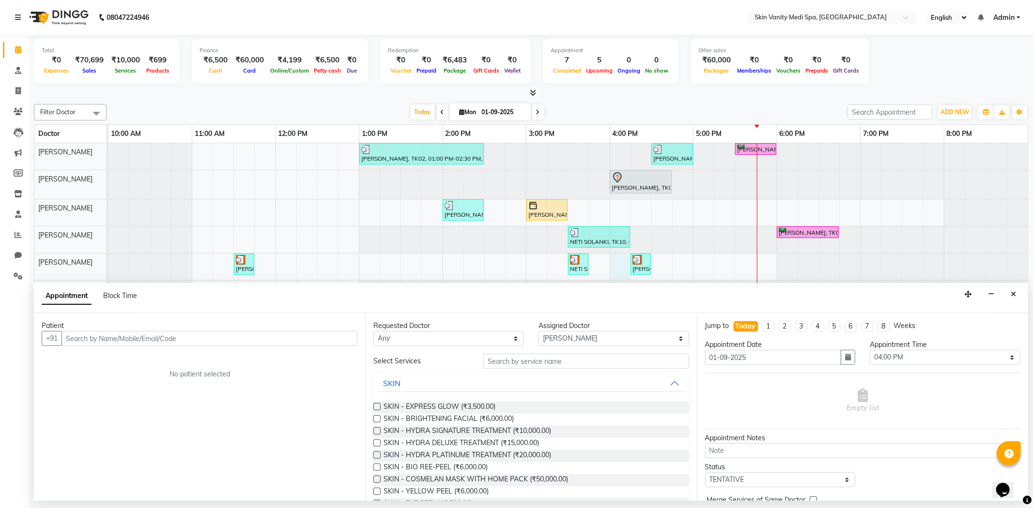
click at [79, 342] on input "text" at bounding box center [209, 338] width 296 height 15
type input "AYUSHI"
click at [334, 345] on button "Add Patient" at bounding box center [335, 338] width 45 height 15
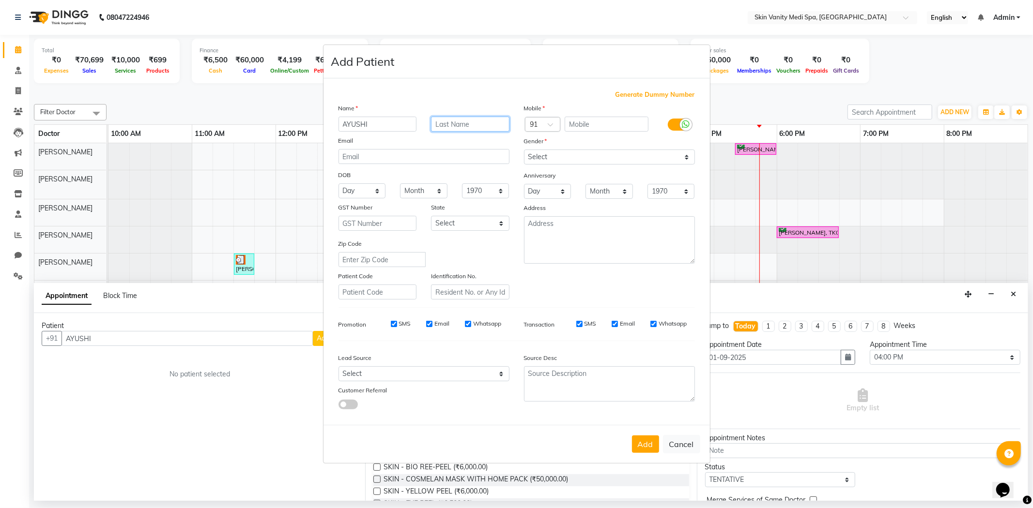
click at [474, 127] on input "text" at bounding box center [470, 124] width 78 height 15
type input "SOLANKI"
click at [575, 120] on input "text" at bounding box center [606, 124] width 84 height 15
type input "9"
type input "9265375749"
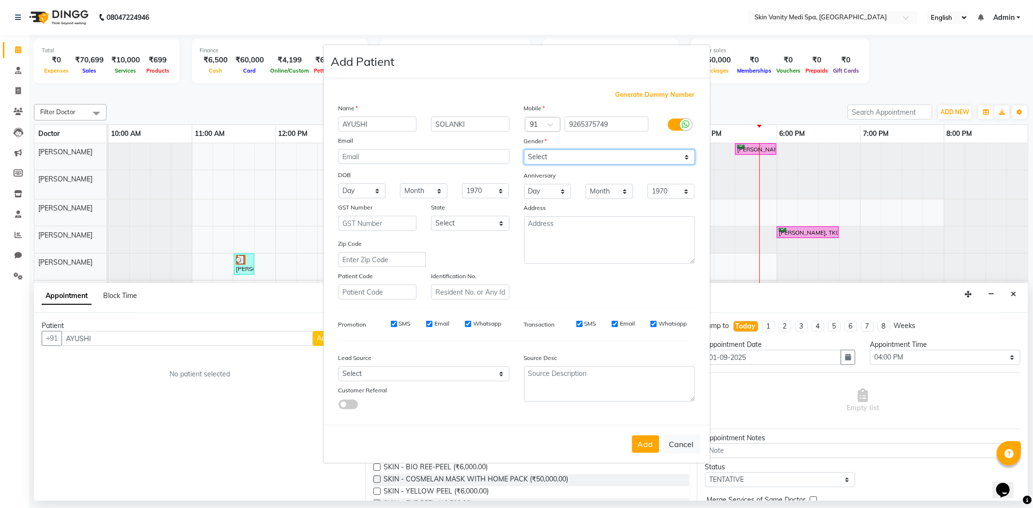
click at [548, 153] on select "Select Male Female Other Prefer Not To Say" at bounding box center [609, 157] width 171 height 15
select select "female"
click at [524, 150] on select "Select Male Female Other Prefer Not To Say" at bounding box center [609, 157] width 171 height 15
click at [471, 222] on select "Select Andaman and Nicobar Islands Andhra Pradesh Arunachal Pradesh Assam Bihar…" at bounding box center [470, 223] width 78 height 15
select select "12"
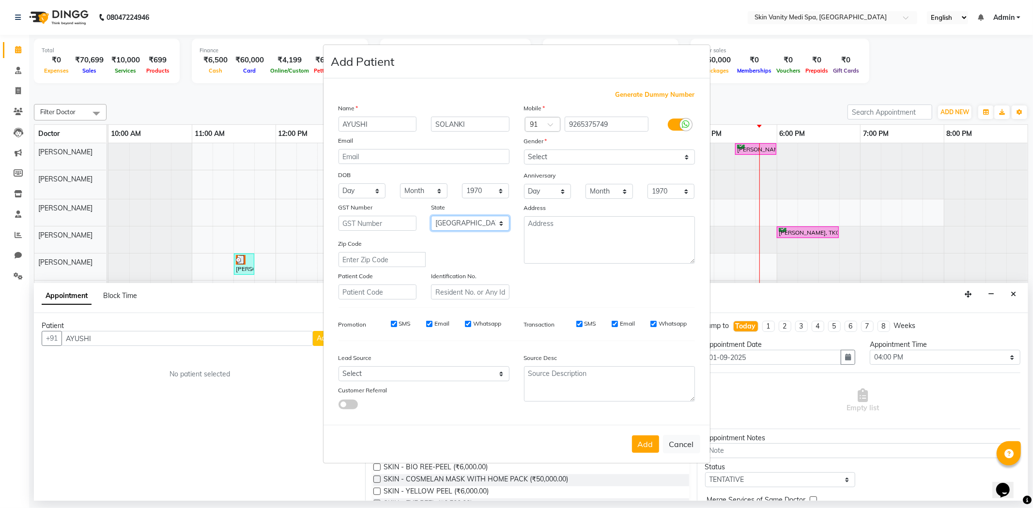
click at [431, 216] on select "Select Andaman and Nicobar Islands Andhra Pradesh Arunachal Pradesh Assam Bihar…" at bounding box center [470, 223] width 78 height 15
click at [660, 443] on div "Add Cancel" at bounding box center [516, 444] width 386 height 38
click at [653, 444] on button "Add" at bounding box center [645, 444] width 27 height 17
type input "9265375749"
select select
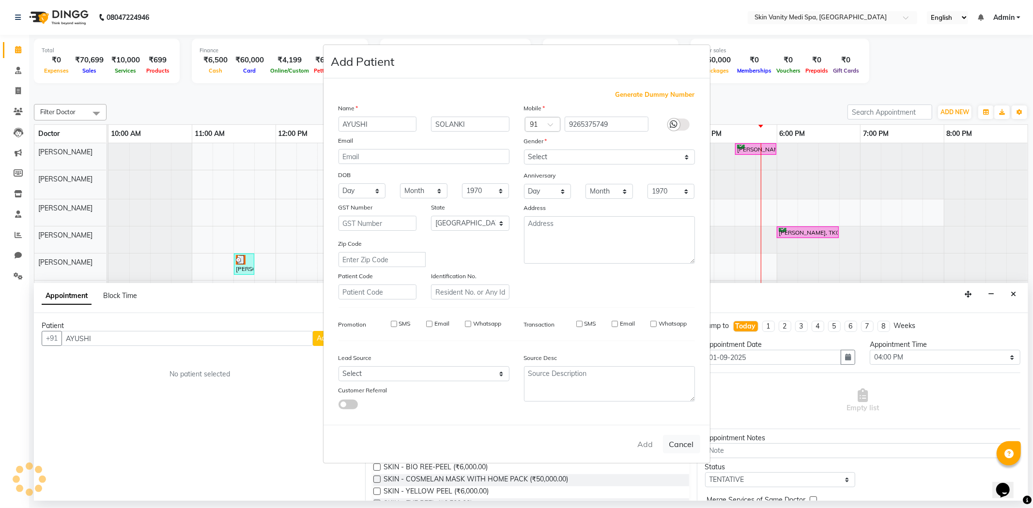
select select
select select "null"
select select
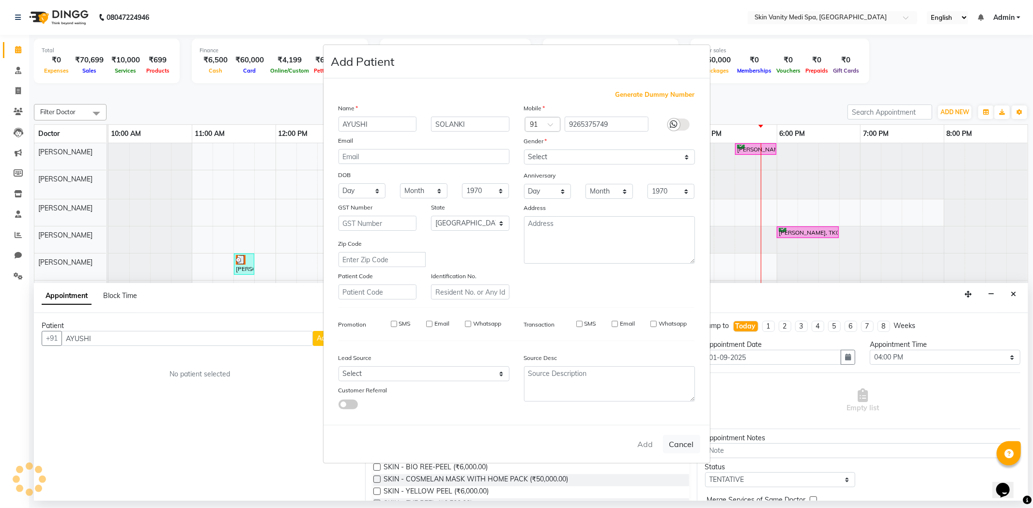
select select
checkbox input "false"
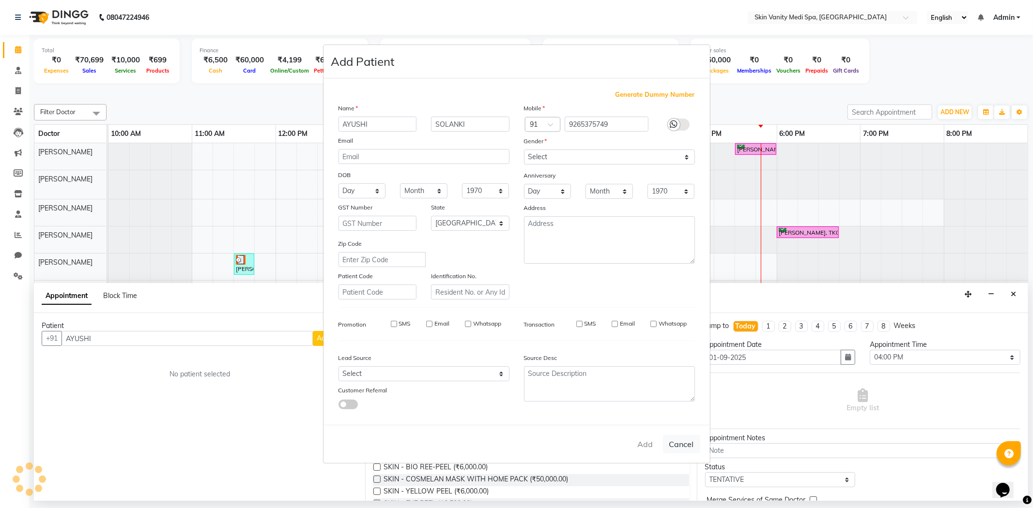
checkbox input "false"
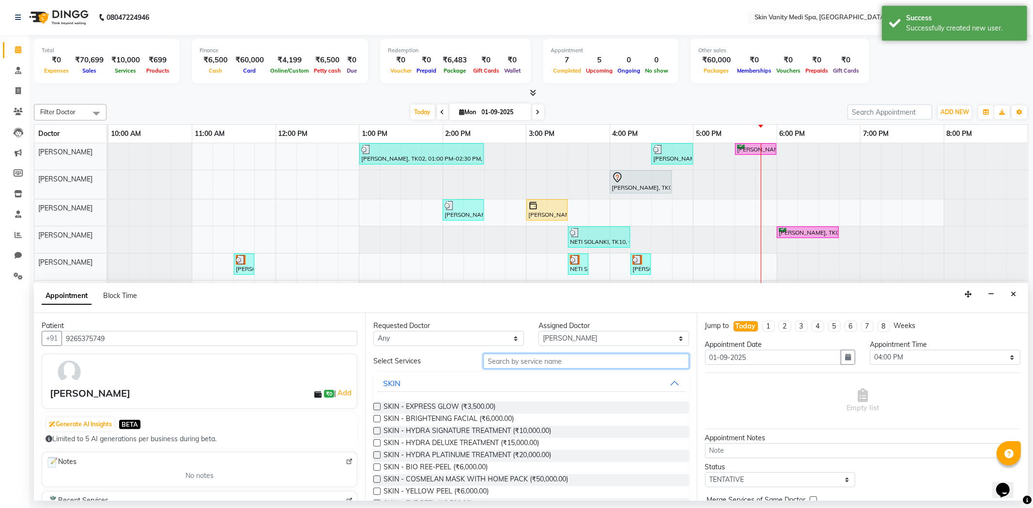
click at [492, 366] on input "text" at bounding box center [585, 361] width 205 height 15
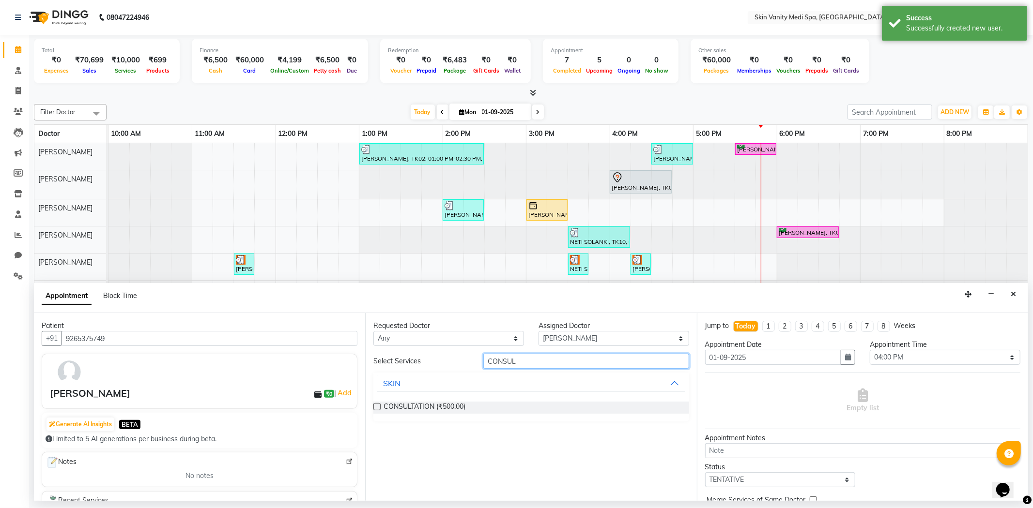
type input "CONSUL"
click at [376, 408] on label at bounding box center [376, 406] width 7 height 7
click at [376, 408] on input "checkbox" at bounding box center [376, 408] width 6 height 6
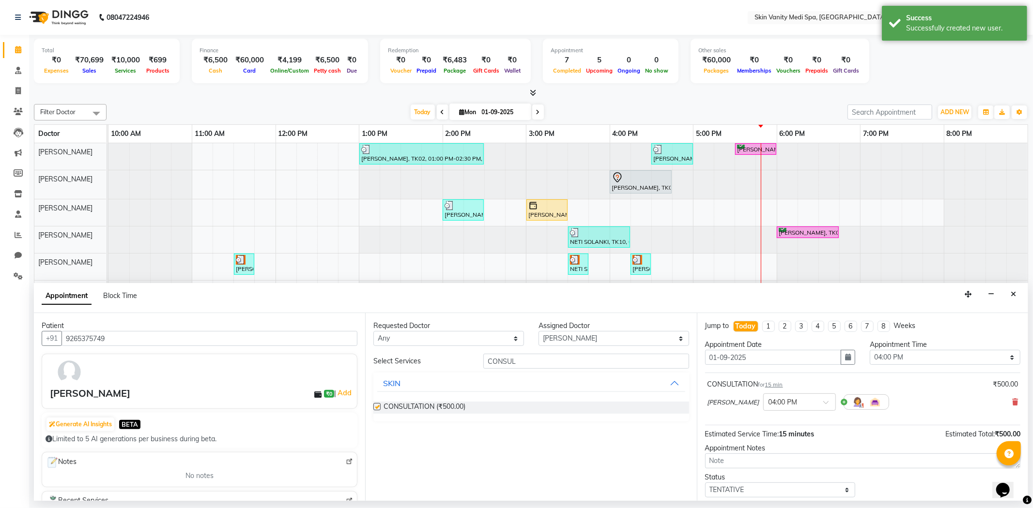
checkbox input "false"
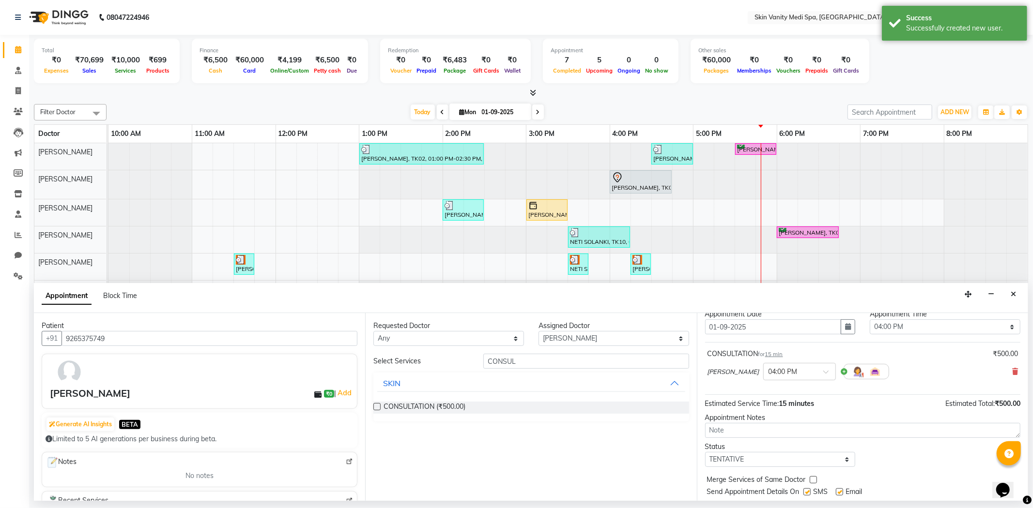
scroll to position [58, 0]
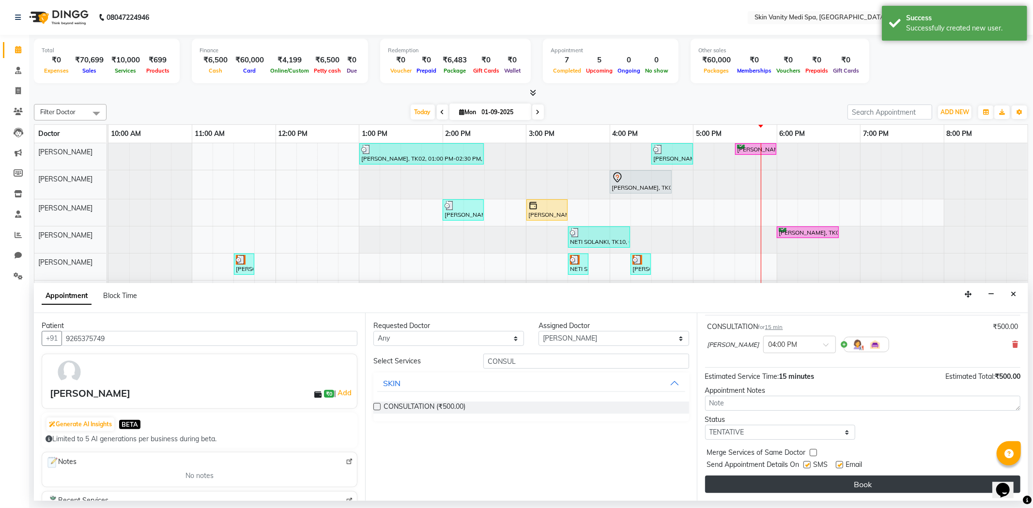
click at [830, 484] on button "Book" at bounding box center [862, 484] width 315 height 17
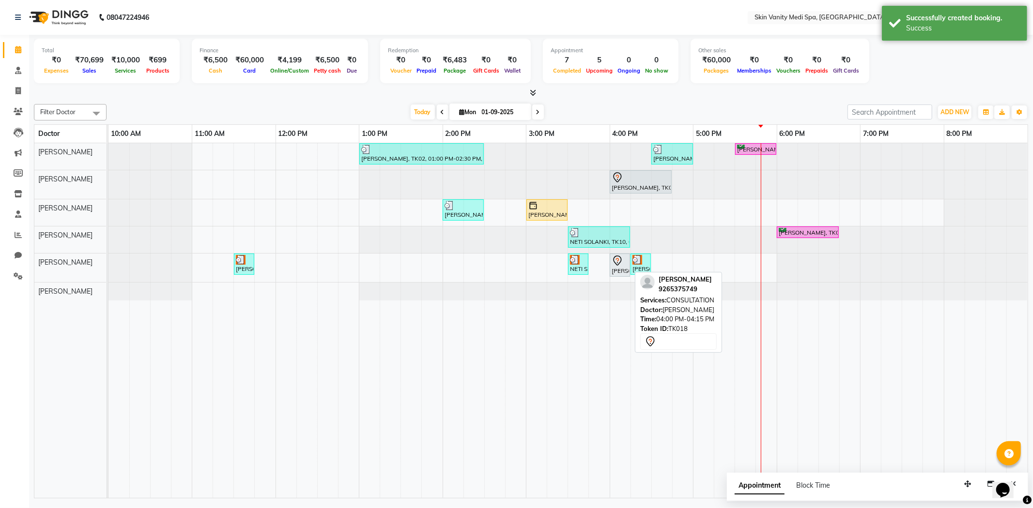
click at [621, 272] on div "AYUSHI SOLANKI, TK18, 04:00 PM-04:15 PM, CONSULTATION" at bounding box center [619, 265] width 18 height 20
click at [621, 270] on div "AYUSHI SOLANKI, TK18, 04:00 PM-04:15 PM, CONSULTATION" at bounding box center [619, 265] width 18 height 20
select select "7"
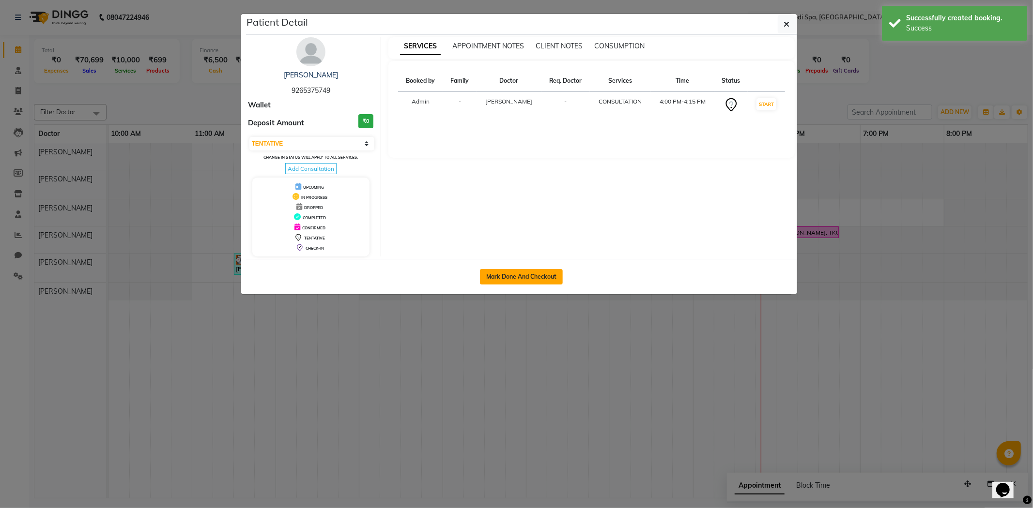
click at [512, 281] on button "Mark Done And Checkout" at bounding box center [521, 276] width 83 height 15
select select "service"
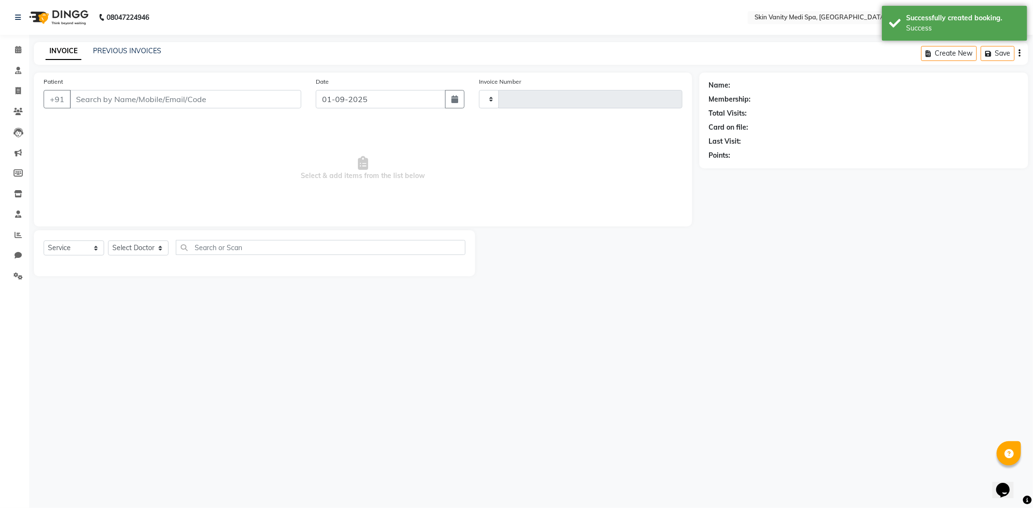
type input "0682"
select select "7826"
type input "9265375749"
select select "70351"
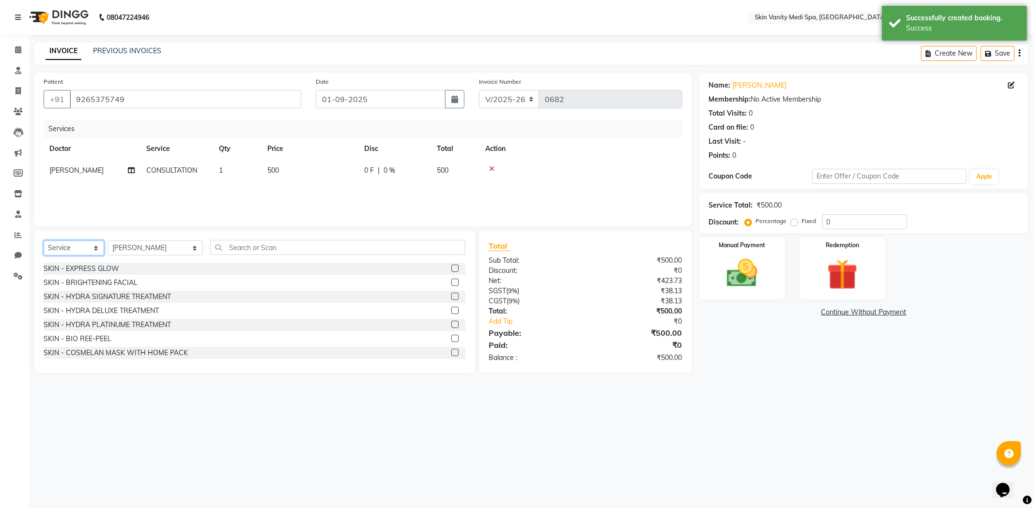
click at [86, 248] on select "Select Service Product Membership Package Voucher Prepaid Gift Card" at bounding box center [74, 248] width 61 height 15
select select "product"
click at [44, 241] on select "Select Service Product Membership Package Voucher Prepaid Gift Card" at bounding box center [74, 248] width 61 height 15
click at [178, 248] on select "Select Doctor ASMA KHAN DINGG SUPPORT DR LIBA DIXIT EMAA MACWAN PRANSHU TRIVEDI…" at bounding box center [155, 248] width 95 height 15
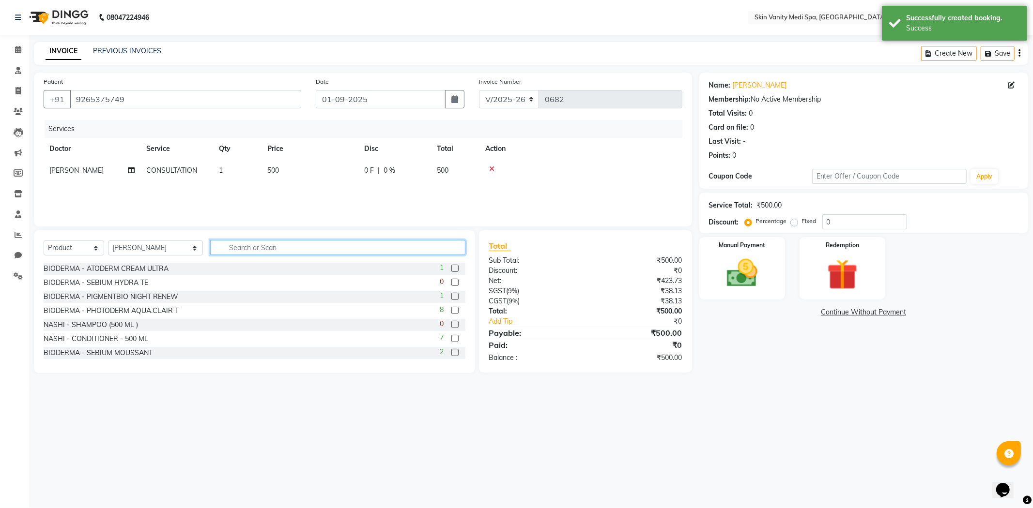
click at [241, 249] on input "text" at bounding box center [337, 247] width 255 height 15
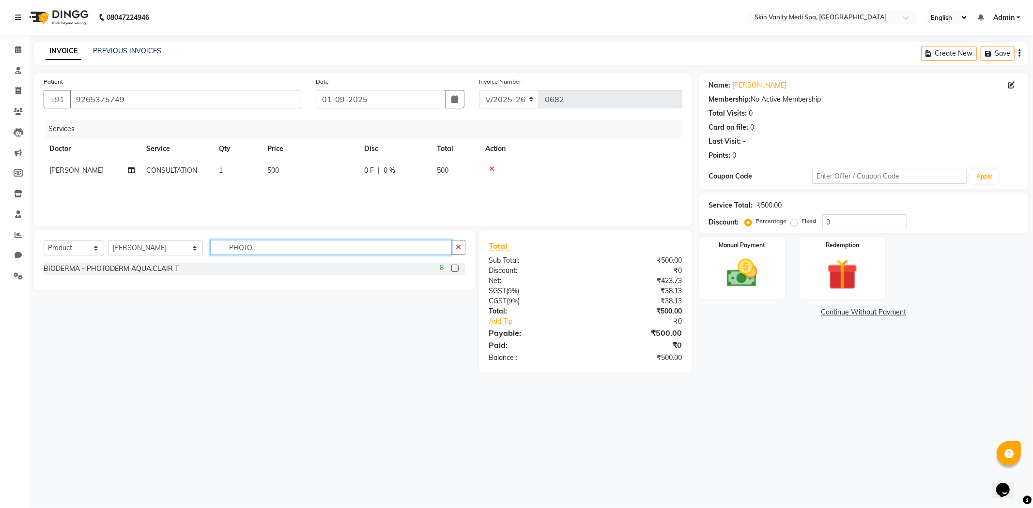
type input "PHOTO"
click at [457, 267] on label at bounding box center [454, 268] width 7 height 7
click at [457, 267] on input "checkbox" at bounding box center [454, 269] width 6 height 6
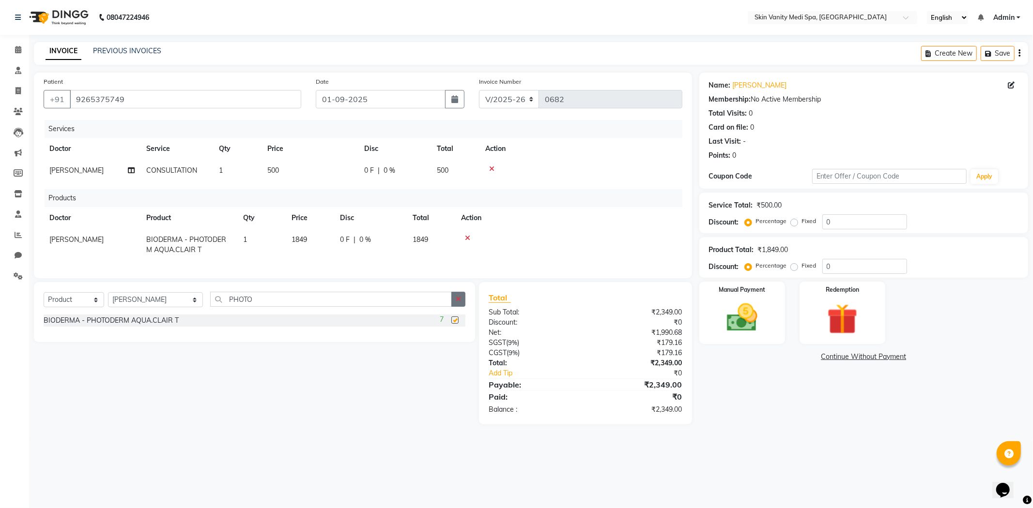
checkbox input "false"
click at [736, 315] on img at bounding box center [742, 318] width 52 height 37
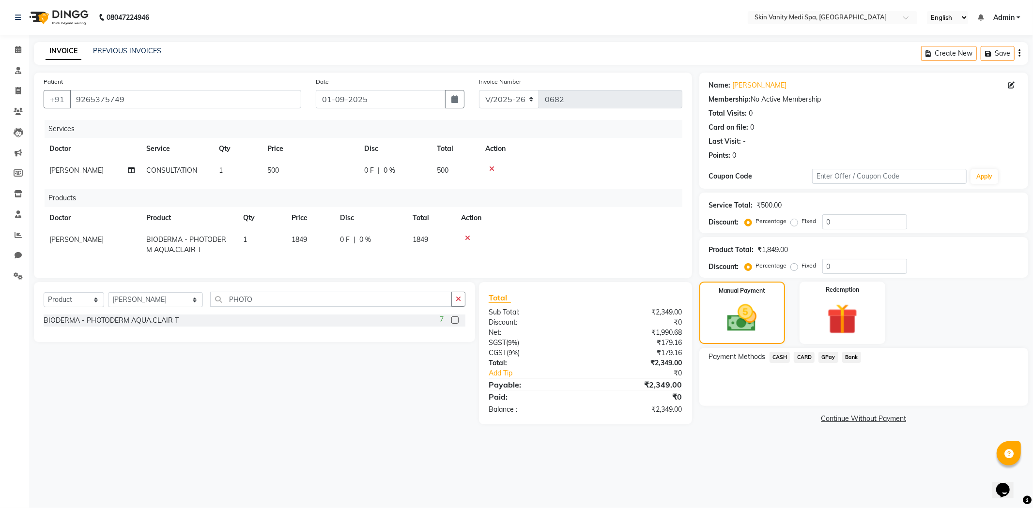
click at [823, 360] on span "GPay" at bounding box center [828, 357] width 20 height 11
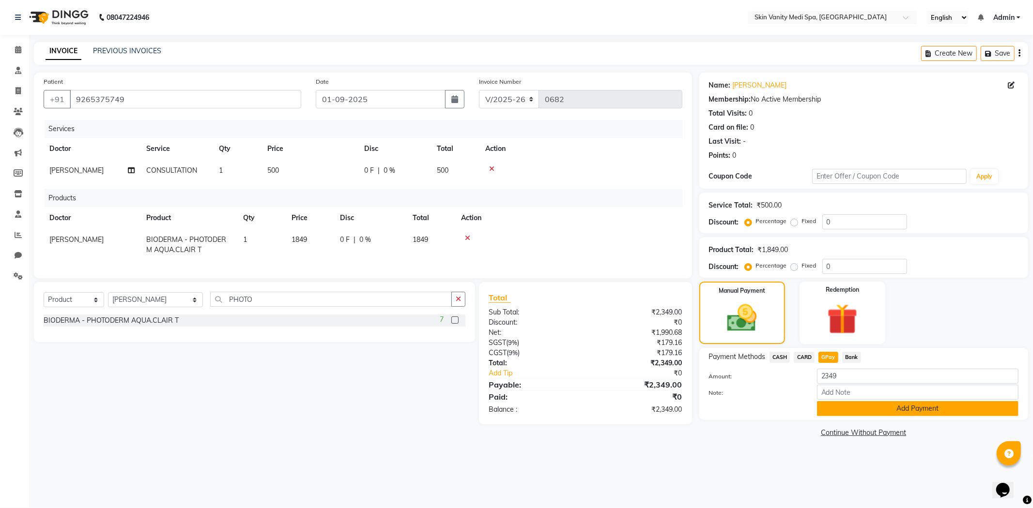
click at [846, 410] on button "Add Payment" at bounding box center [917, 408] width 201 height 15
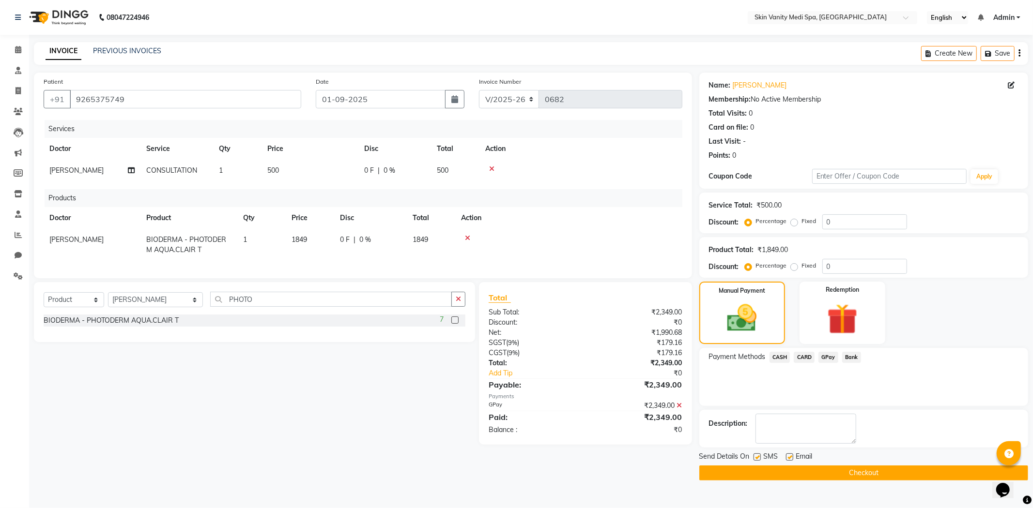
click at [811, 471] on button "Checkout" at bounding box center [863, 473] width 329 height 15
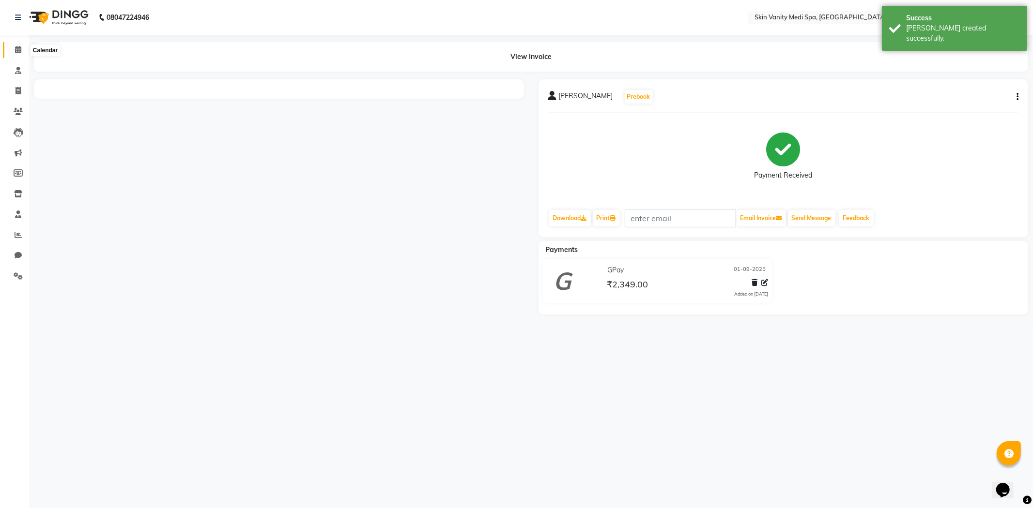
click at [15, 51] on icon at bounding box center [18, 49] width 6 height 7
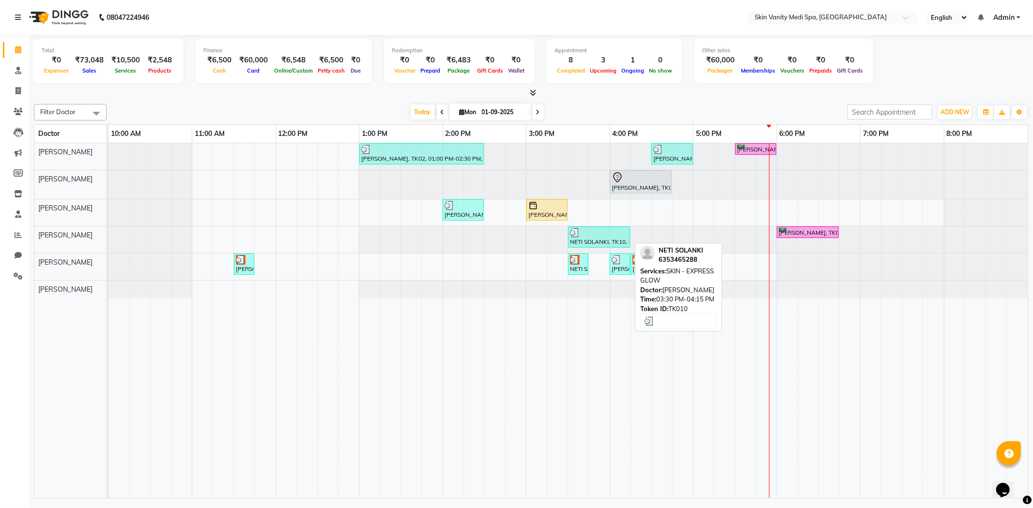
click at [606, 234] on div at bounding box center [599, 233] width 58 height 10
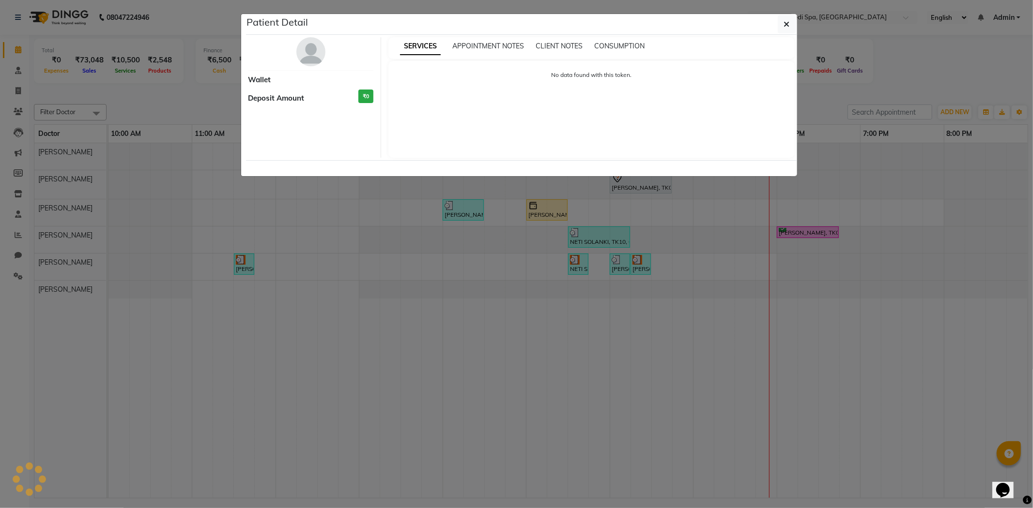
select select "3"
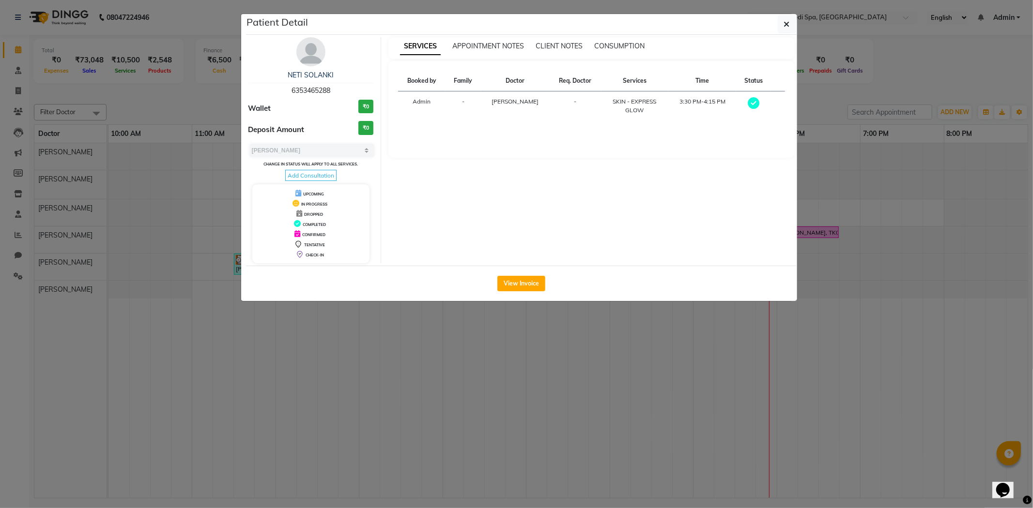
click at [311, 42] on img at bounding box center [310, 51] width 29 height 29
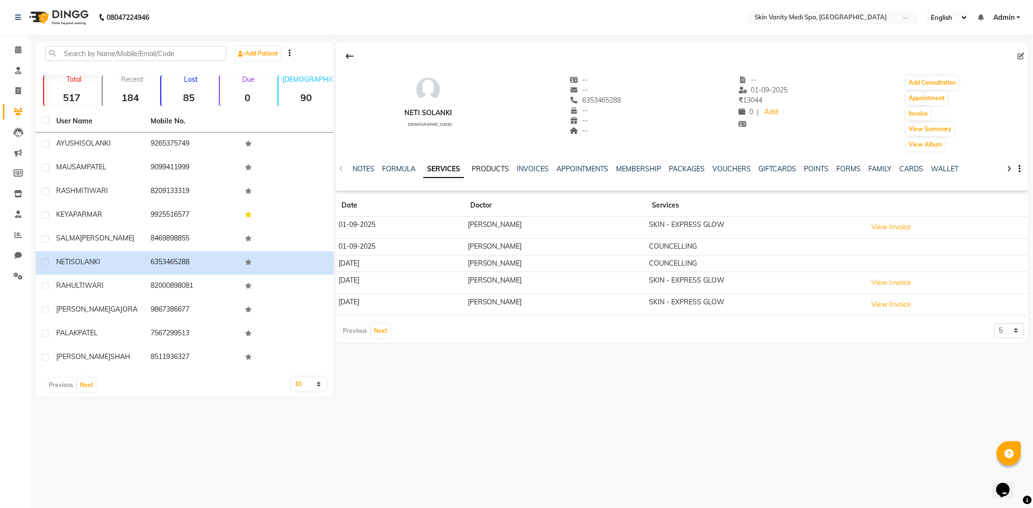
click at [492, 167] on link "PRODUCTS" at bounding box center [489, 169] width 37 height 9
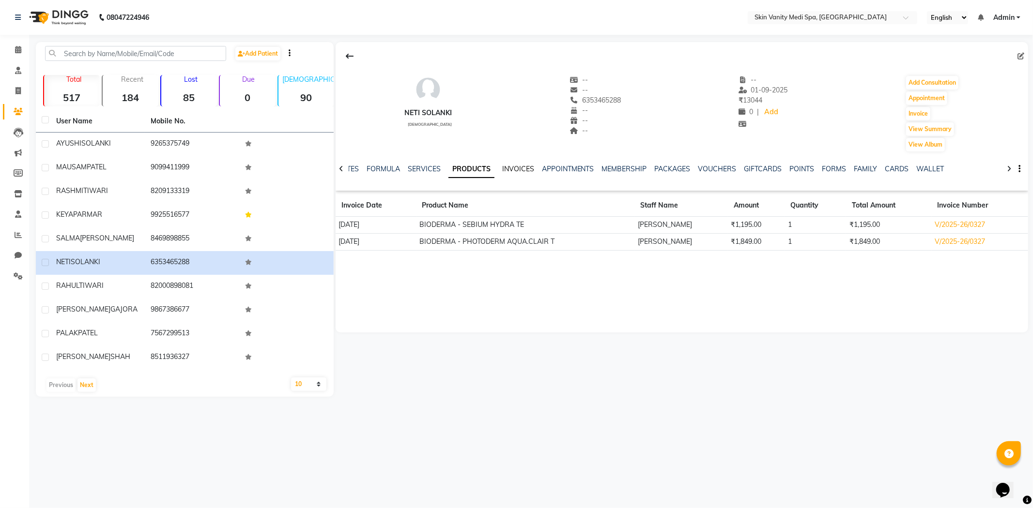
click at [519, 169] on link "INVOICES" at bounding box center [518, 169] width 32 height 9
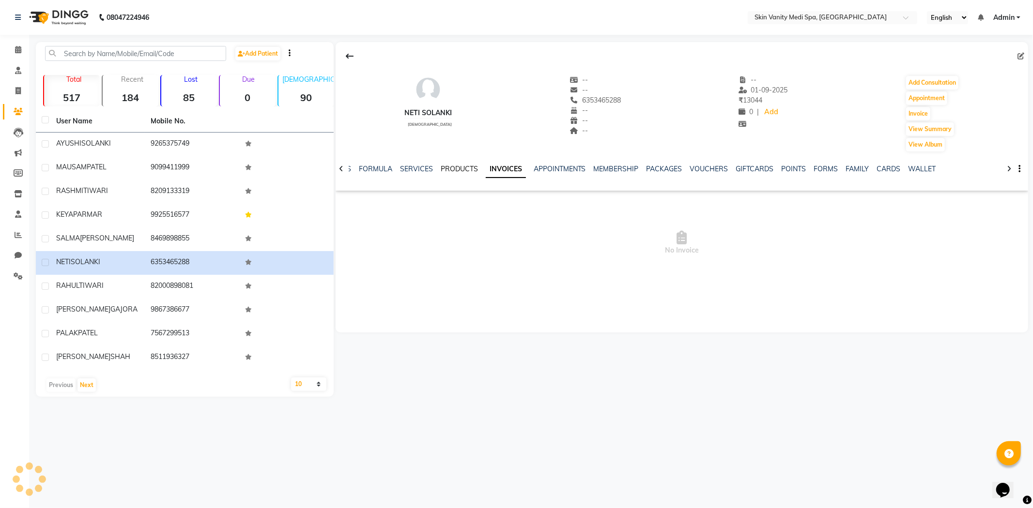
click at [442, 168] on link "PRODUCTS" at bounding box center [458, 169] width 37 height 9
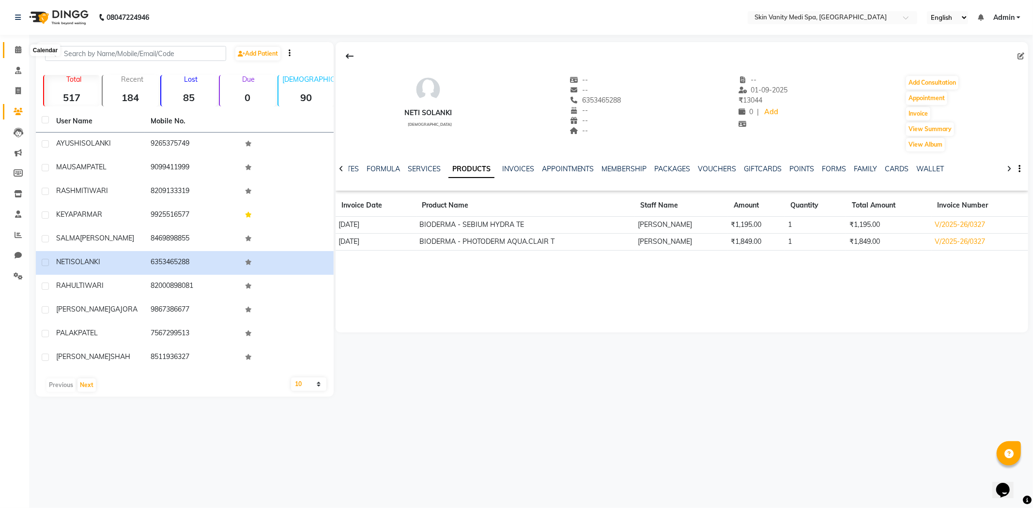
click at [24, 55] on span at bounding box center [18, 50] width 17 height 11
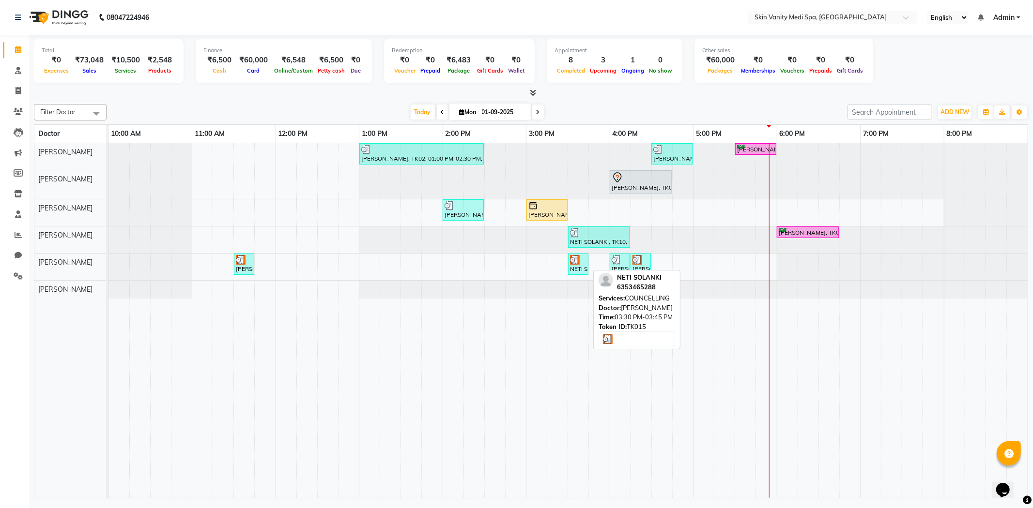
click at [573, 264] on div "NETI SOLANKI, TK15, 03:30 PM-03:45 PM, COUNCELLING" at bounding box center [578, 264] width 18 height 18
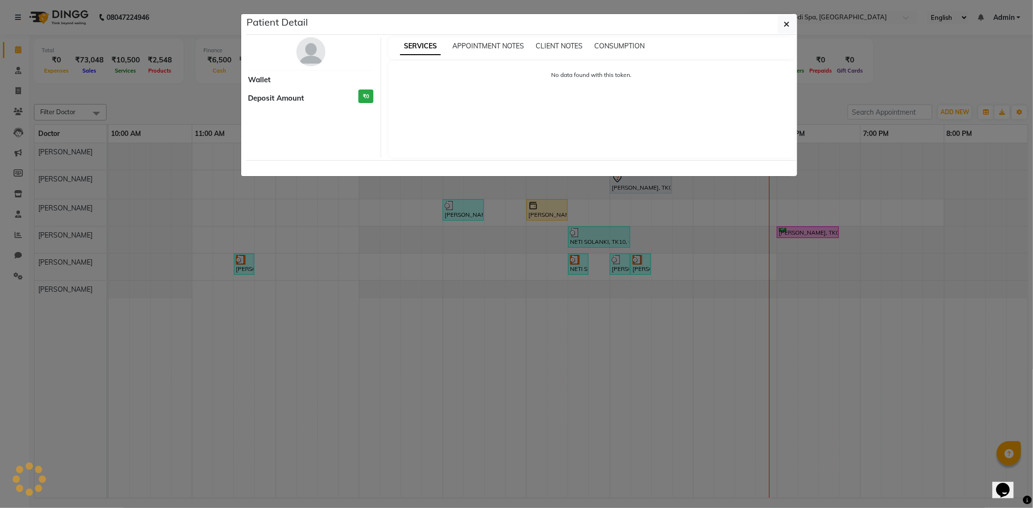
select select "3"
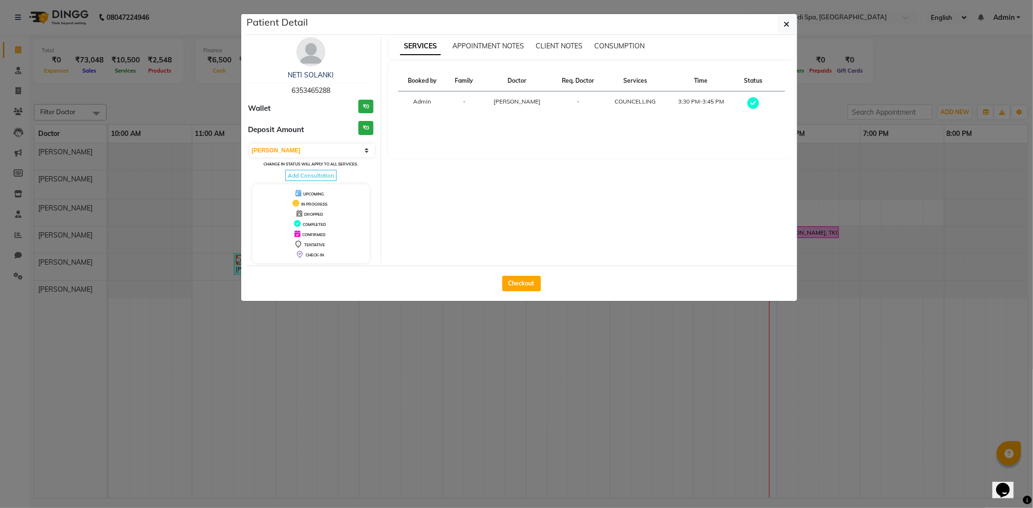
click at [307, 50] on img at bounding box center [310, 51] width 29 height 29
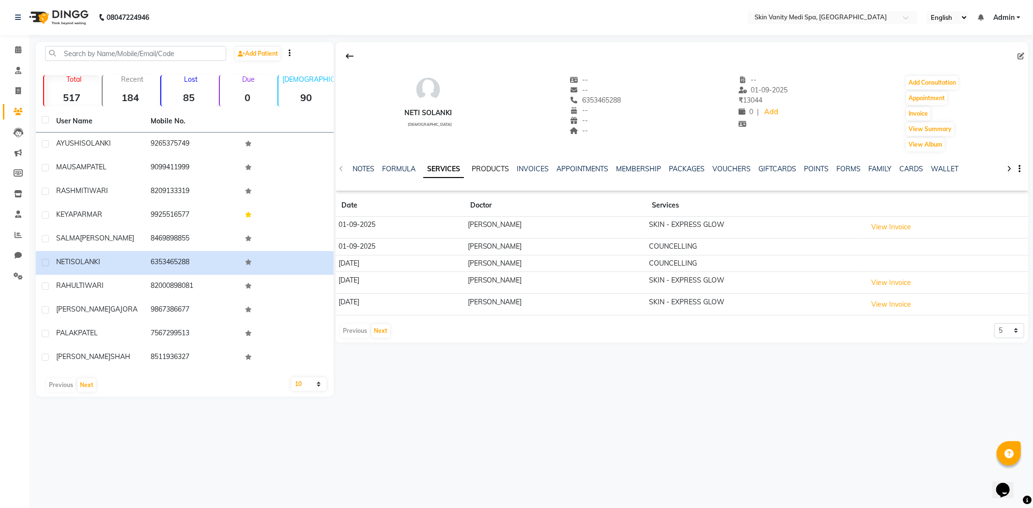
click at [489, 167] on link "PRODUCTS" at bounding box center [489, 169] width 37 height 9
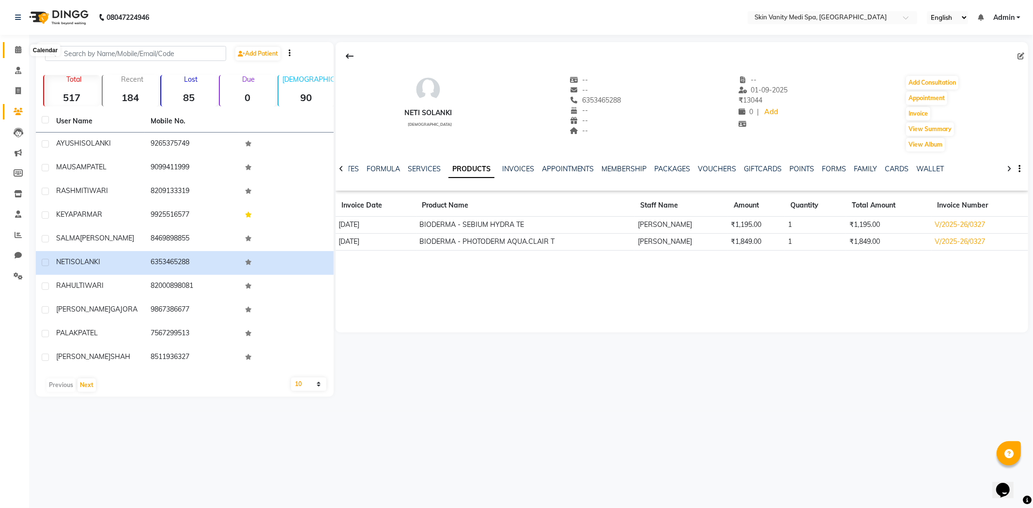
click at [21, 54] on span at bounding box center [18, 50] width 17 height 11
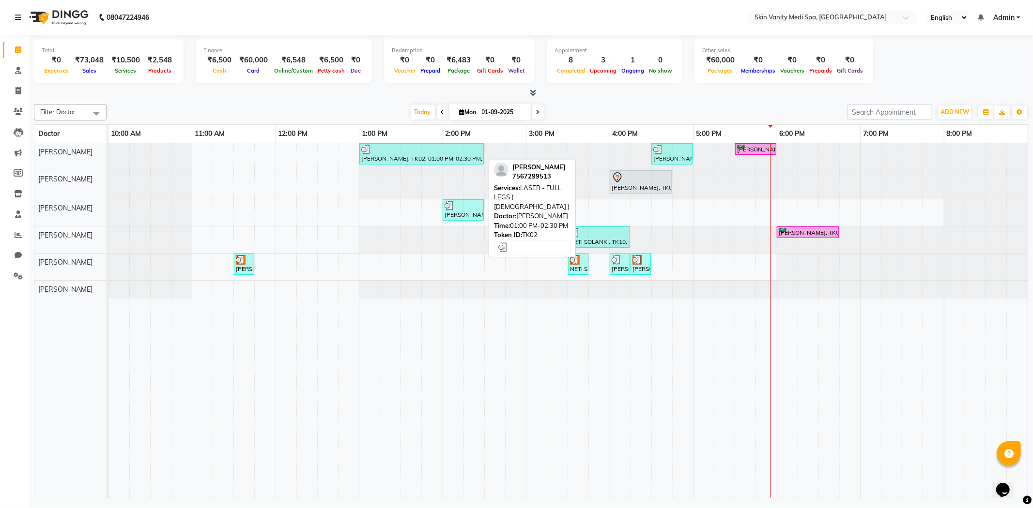
click at [411, 161] on div "PALAK PATEL, TK02, 01:00 PM-02:30 PM, LASER - FULL LEGS ( FEMALE )" at bounding box center [421, 154] width 122 height 18
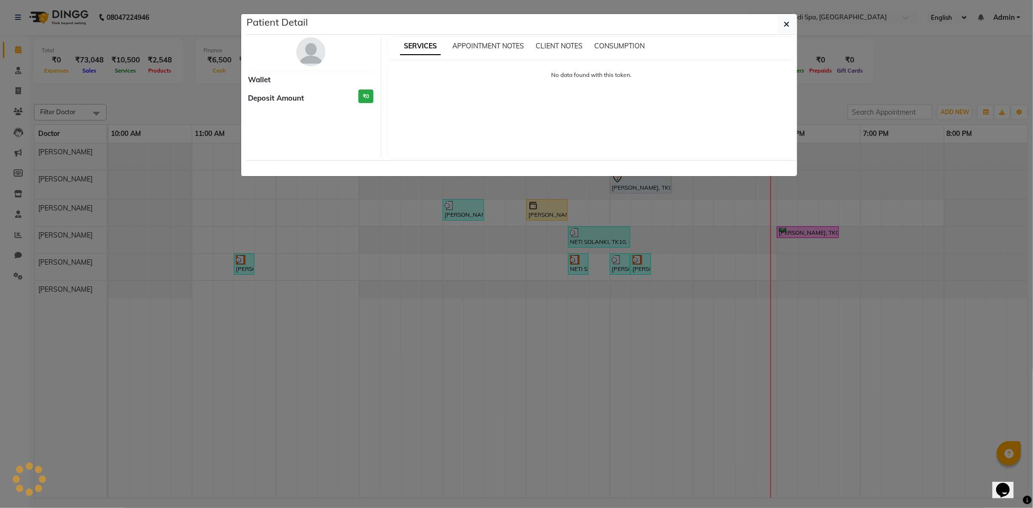
select select "3"
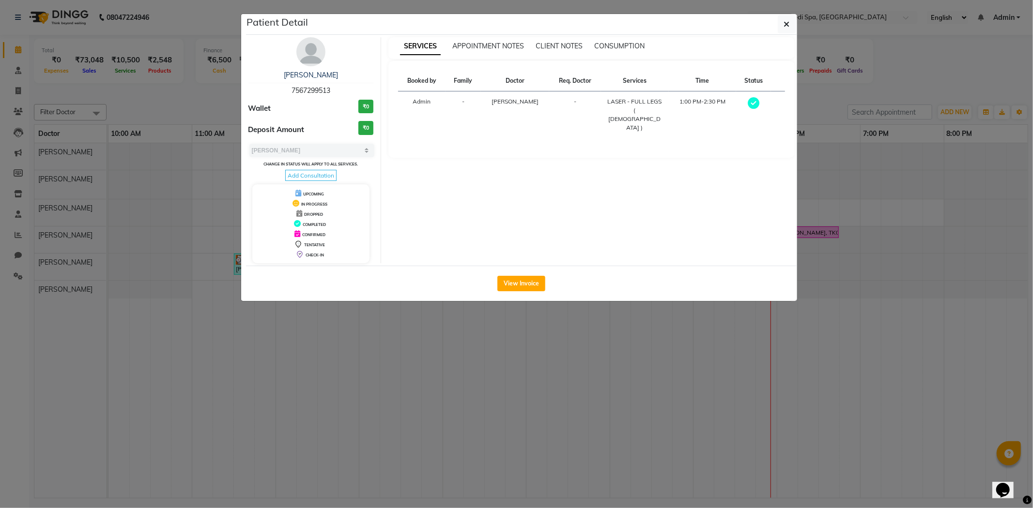
drag, startPoint x: 289, startPoint y: 89, endPoint x: 334, endPoint y: 95, distance: 45.0
click at [334, 95] on div "PALAK PATEL 7567299513" at bounding box center [310, 83] width 125 height 26
copy span "7567299513"
click at [426, 331] on ngb-modal-window "Patient Detail PALAK PATEL 7567299513 Wallet ₹0 Deposit Amount ₹0 Select MARK D…" at bounding box center [516, 254] width 1033 height 508
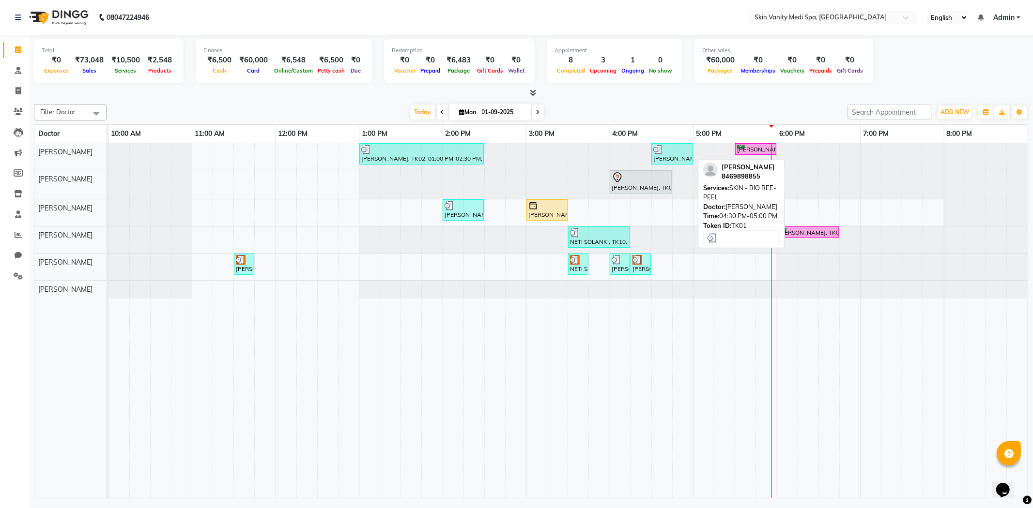
click at [682, 158] on div "SALMA MAMON, TK01, 04:30 PM-05:00 PM, SKIN - BIO REE-PEEL" at bounding box center [672, 154] width 40 height 18
select select "3"
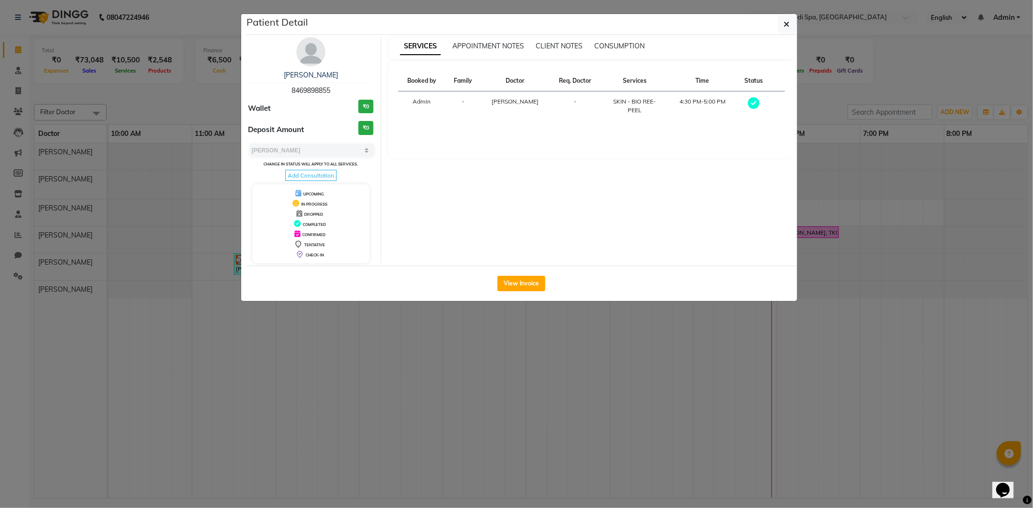
drag, startPoint x: 289, startPoint y: 90, endPoint x: 330, endPoint y: 94, distance: 41.4
click at [330, 94] on div "SALMA MAMON 8469898855" at bounding box center [310, 83] width 125 height 26
copy span "8469898855"
drag, startPoint x: 555, startPoint y: 419, endPoint x: 559, endPoint y: 392, distance: 26.9
click at [557, 418] on ngb-modal-window "Patient Detail SALMA MAMON 8469898855 Wallet ₹0 Deposit Amount ₹0 Select MARK D…" at bounding box center [516, 254] width 1033 height 508
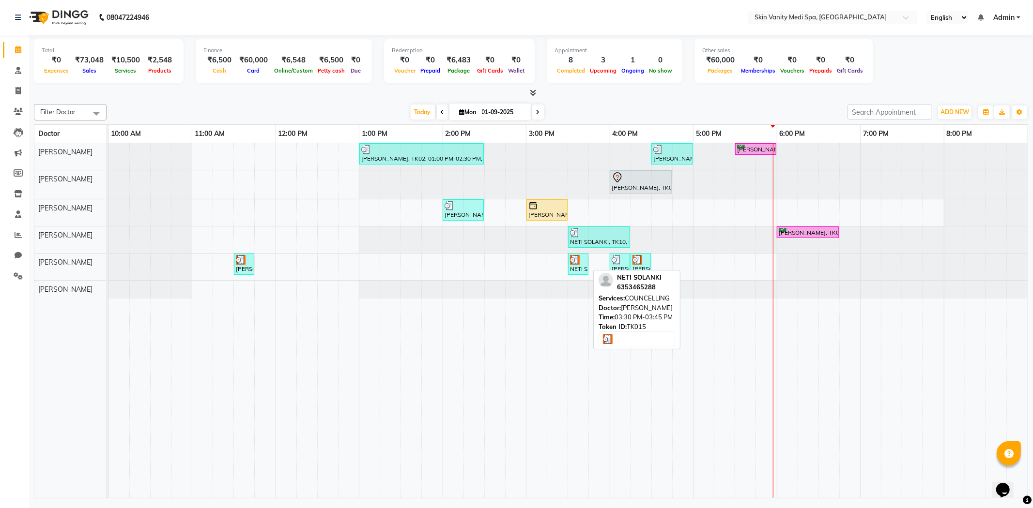
click at [583, 267] on div "NETI SOLANKI, TK15, 03:30 PM-03:45 PM, COUNCELLING" at bounding box center [578, 264] width 18 height 18
select select "3"
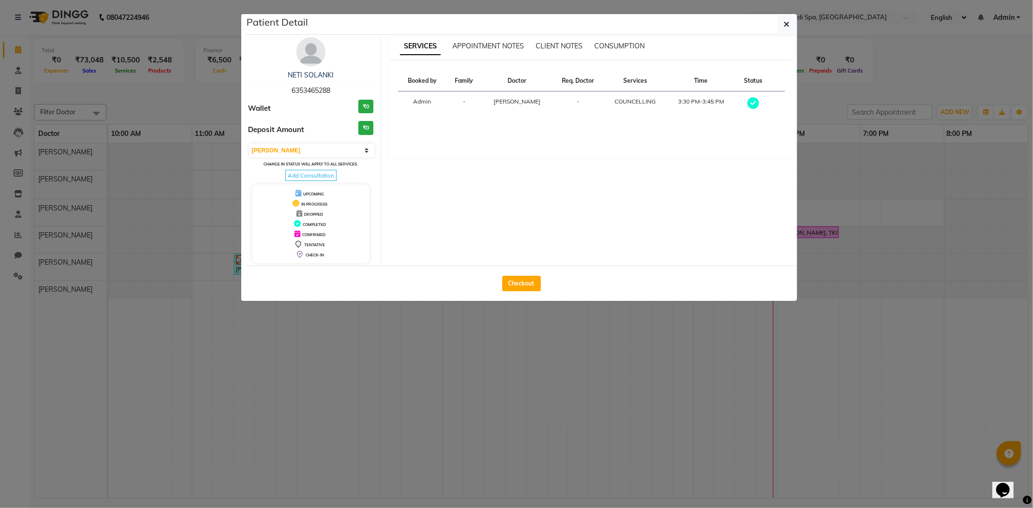
drag, startPoint x: 289, startPoint y: 91, endPoint x: 332, endPoint y: 93, distance: 43.2
click at [332, 93] on div "NETI SOLANKI 6353465288" at bounding box center [310, 83] width 125 height 26
copy span "6353465288"
click at [391, 422] on ngb-modal-window "Patient Detail NETI SOLANKI 6353465288 Wallet ₹0 Deposit Amount ₹0 Select MARK …" at bounding box center [516, 254] width 1033 height 508
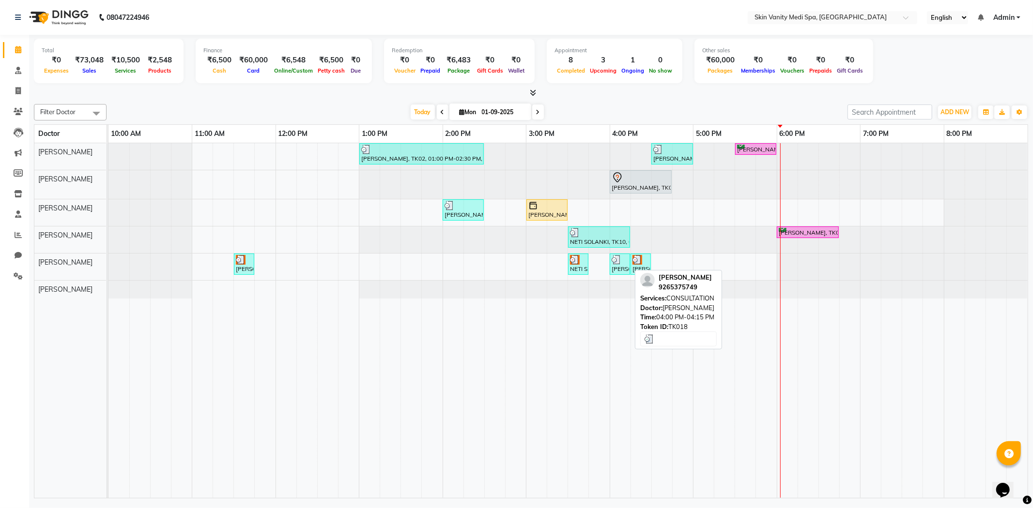
click at [614, 269] on div "AYUSHI SOLANKI, TK18, 04:00 PM-04:15 PM, CONSULTATION" at bounding box center [619, 264] width 18 height 18
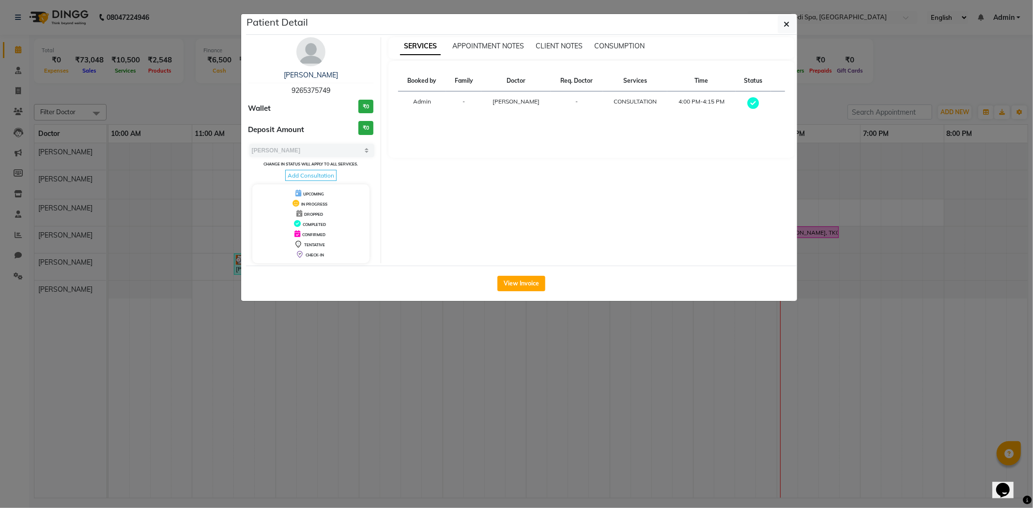
drag, startPoint x: 289, startPoint y: 91, endPoint x: 333, endPoint y: 91, distance: 43.6
click at [337, 94] on div "AYUSHI SOLANKI 9265375749" at bounding box center [310, 83] width 125 height 26
copy span "9265375749"
click at [387, 366] on ngb-modal-window "Patient Detail AYUSHI SOLANKI 9265375749 Wallet ₹0 Deposit Amount ₹0 Select MAR…" at bounding box center [516, 254] width 1033 height 508
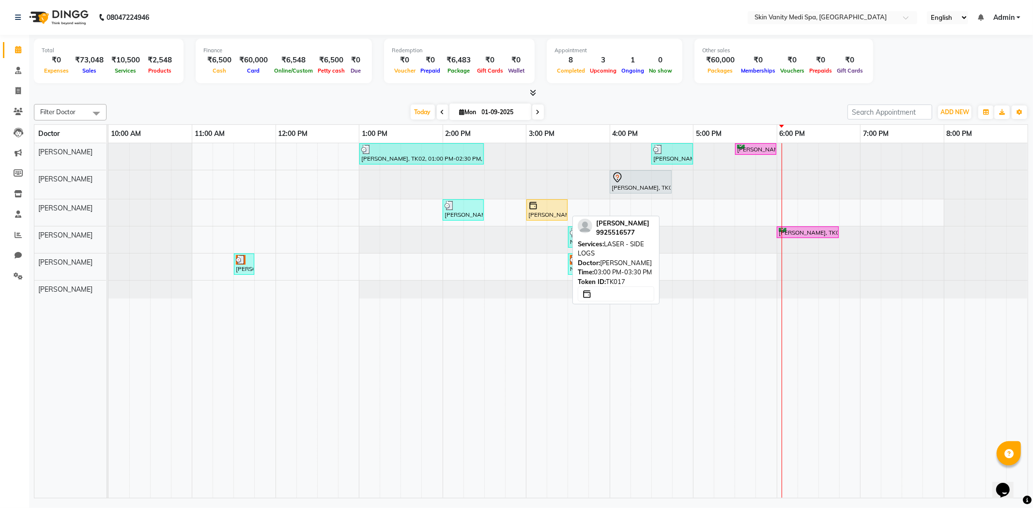
click at [543, 210] on div at bounding box center [546, 206] width 37 height 10
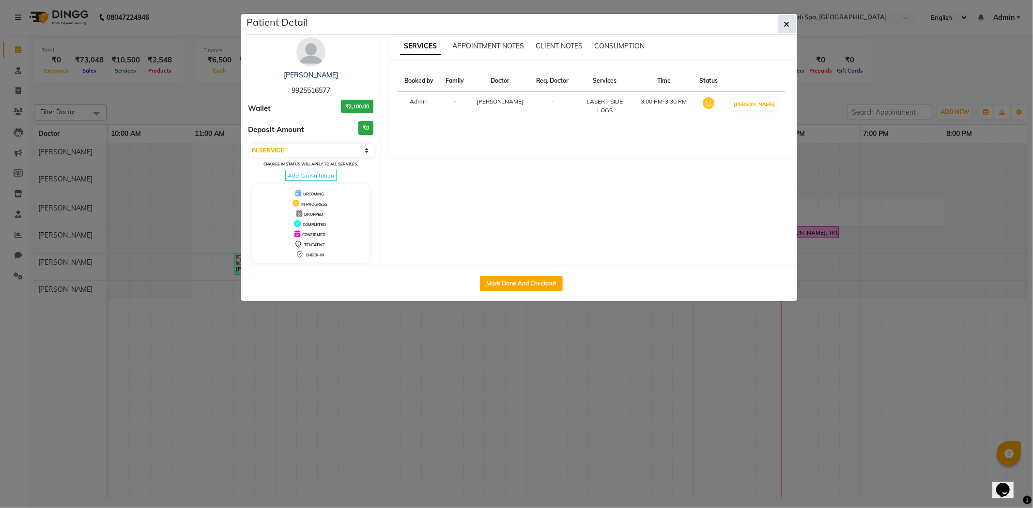
click at [784, 25] on icon "button" at bounding box center [787, 24] width 6 height 8
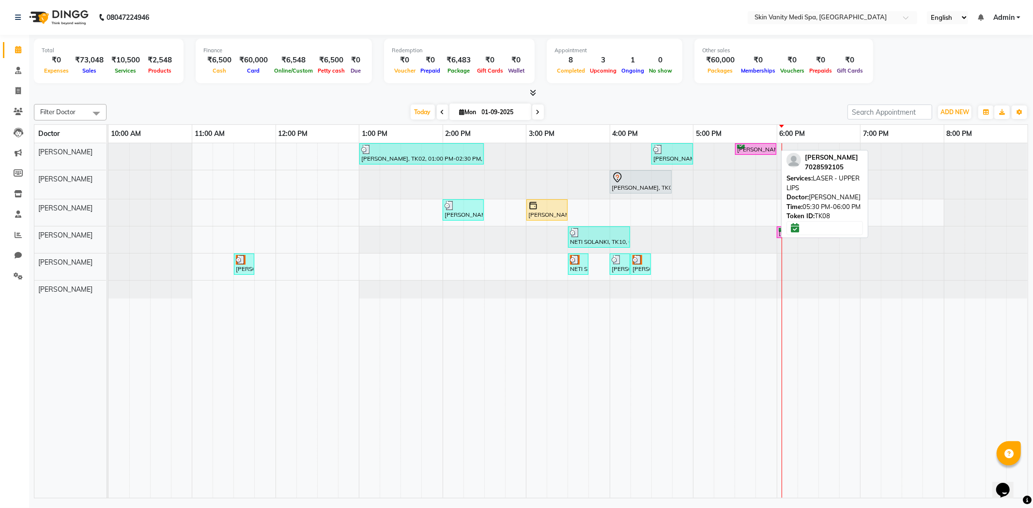
click at [748, 151] on div "URVASHI RAVAL, TK08, 05:30 PM-06:00 PM, LASER - UPPER LIPS" at bounding box center [755, 149] width 39 height 9
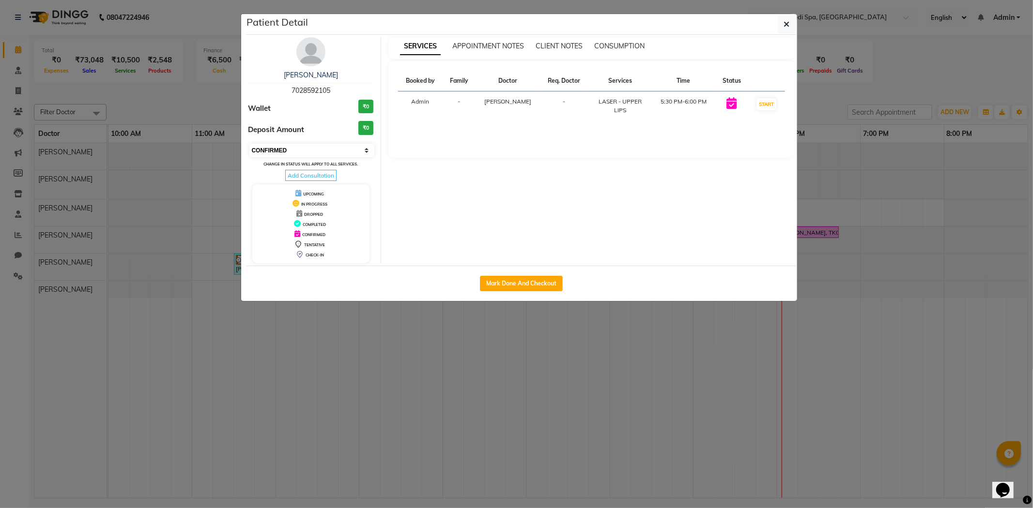
click at [300, 146] on select "Select IN SERVICE CONFIRMED TENTATIVE CHECK IN MARK DONE DROPPED UPCOMING" at bounding box center [311, 151] width 125 height 14
click at [784, 24] on icon "button" at bounding box center [787, 24] width 6 height 8
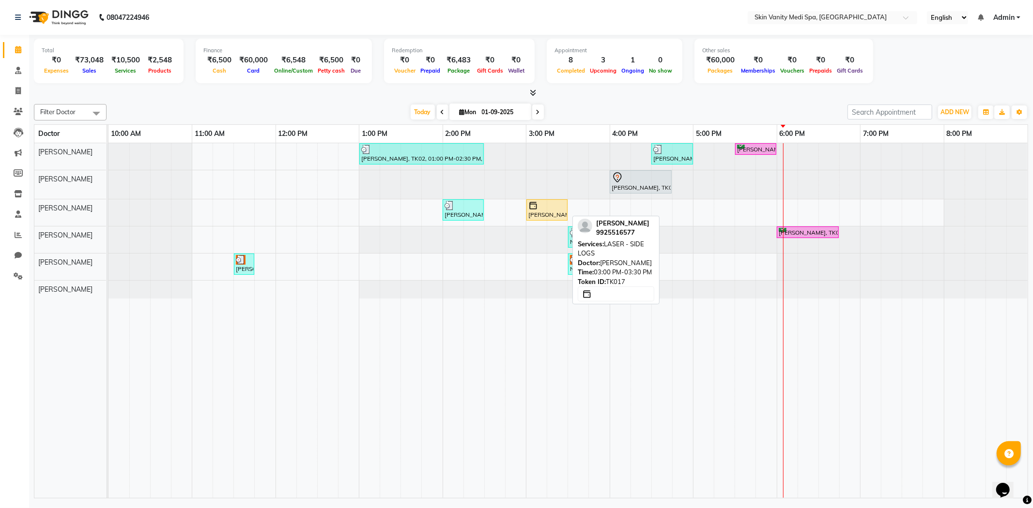
click at [555, 210] on div at bounding box center [546, 206] width 37 height 10
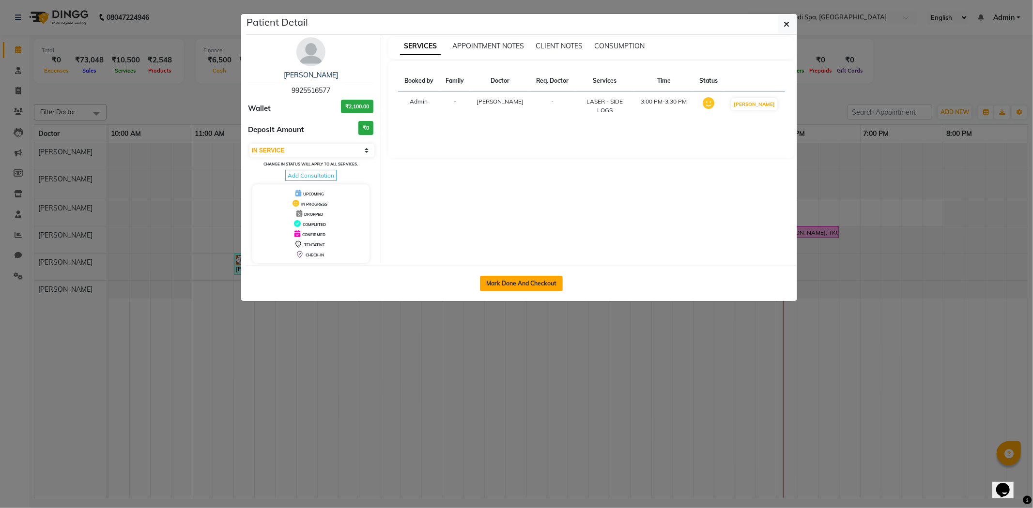
click at [526, 284] on button "Mark Done And Checkout" at bounding box center [521, 283] width 83 height 15
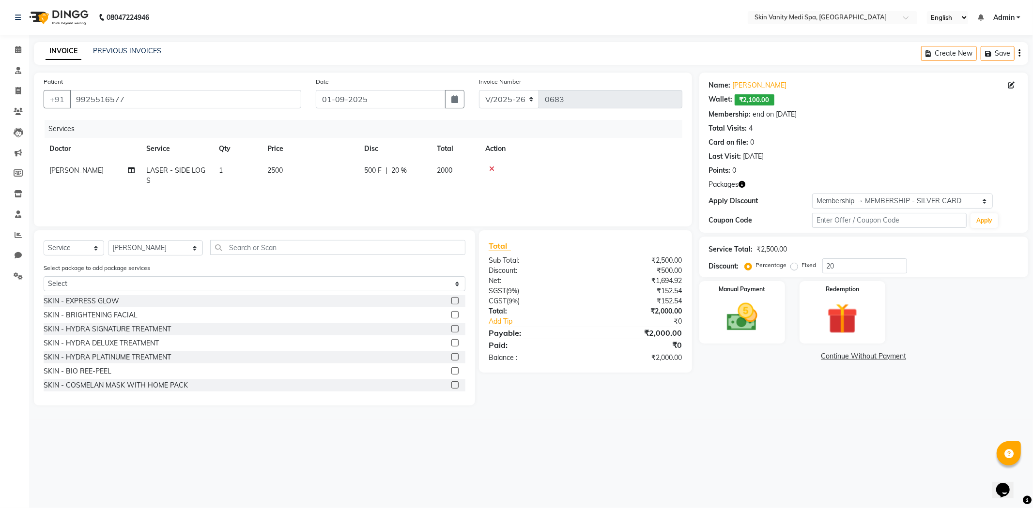
click at [273, 167] on span "2500" at bounding box center [274, 170] width 15 height 9
click at [325, 175] on input "2500" at bounding box center [355, 173] width 85 height 15
click at [399, 196] on div "Services Doctor Service Qty Price Disc Total Action ASMA KHAN LASER - SIDE LOGS…" at bounding box center [363, 168] width 638 height 97
click at [724, 319] on img at bounding box center [742, 317] width 52 height 37
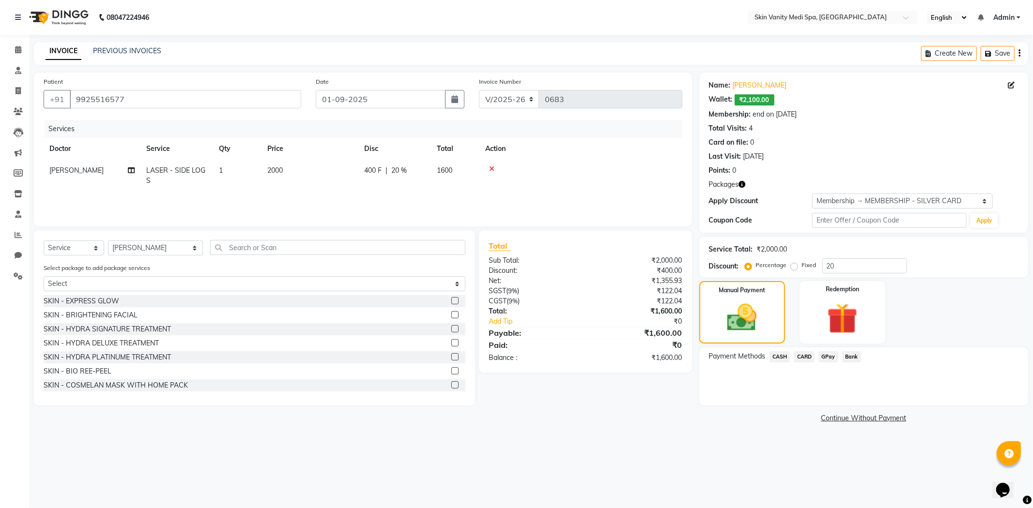
click at [786, 357] on span "CASH" at bounding box center [779, 356] width 21 height 11
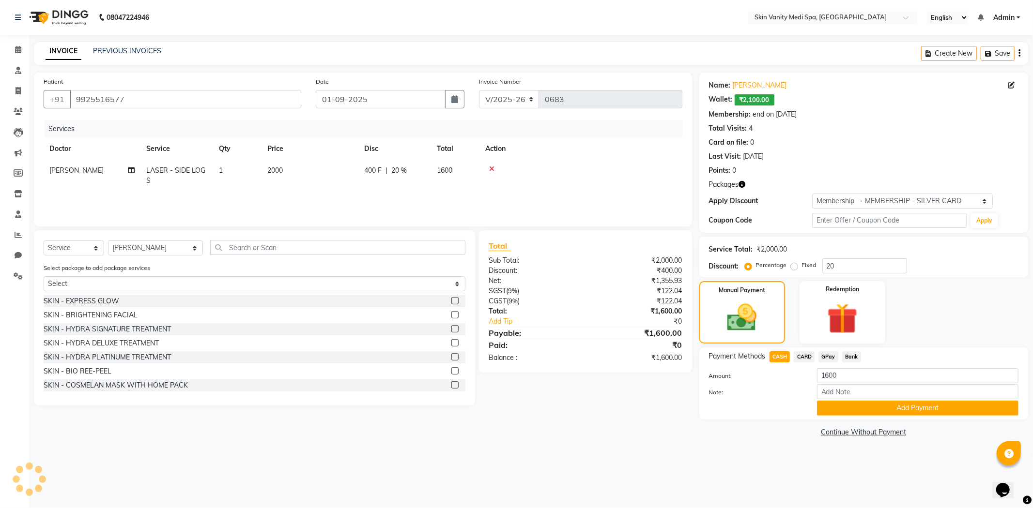
click at [275, 170] on span "2000" at bounding box center [274, 170] width 15 height 9
click at [324, 173] on input "2000" at bounding box center [355, 173] width 85 height 15
click at [341, 202] on div "Services Doctor Service Qty Price Disc Total Action ASMA KHAN DINGG SUPPORT DR …" at bounding box center [363, 168] width 638 height 97
click at [482, 199] on div "Services Doctor Service Qty Price Disc Total Action ASMA KHAN LASER - SIDE LOGS…" at bounding box center [363, 168] width 638 height 97
click at [17, 46] on icon at bounding box center [18, 49] width 6 height 7
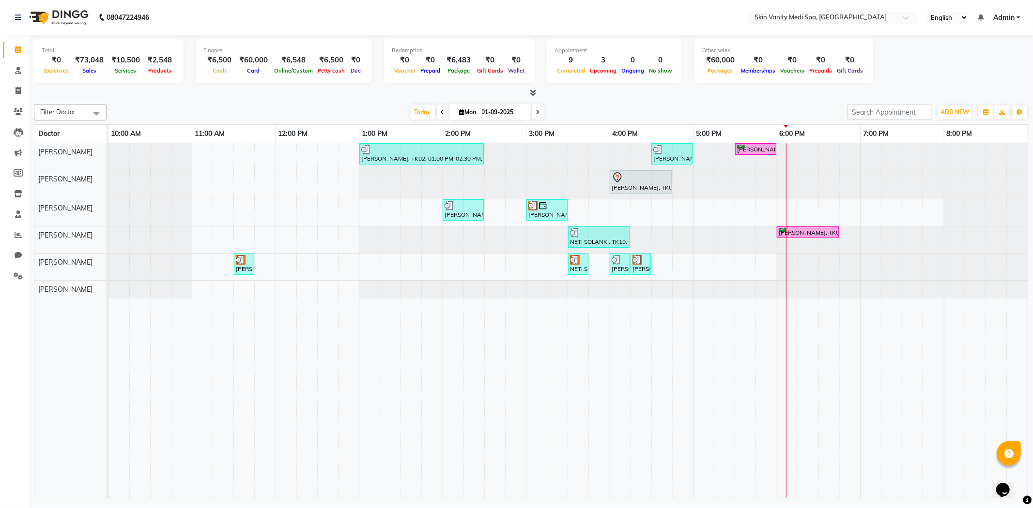
click at [536, 110] on icon at bounding box center [538, 112] width 4 height 6
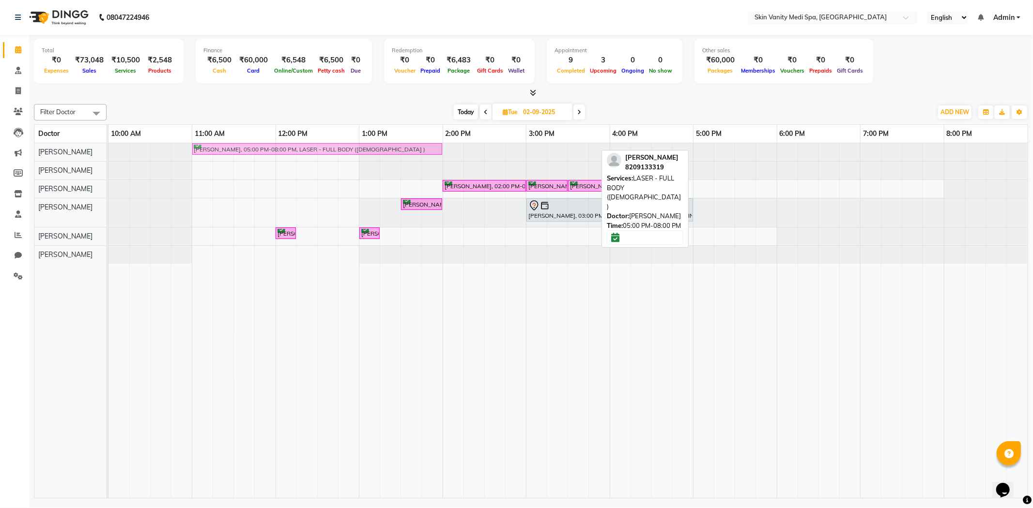
drag, startPoint x: 724, startPoint y: 144, endPoint x: 226, endPoint y: 139, distance: 497.6
click at [226, 139] on table "Doctor 10:00 AM 11:00 AM 12:00 PM 1:00 PM 2:00 PM 3:00 PM 4:00 PM 5:00 PM 6:00 …" at bounding box center [531, 311] width 994 height 375
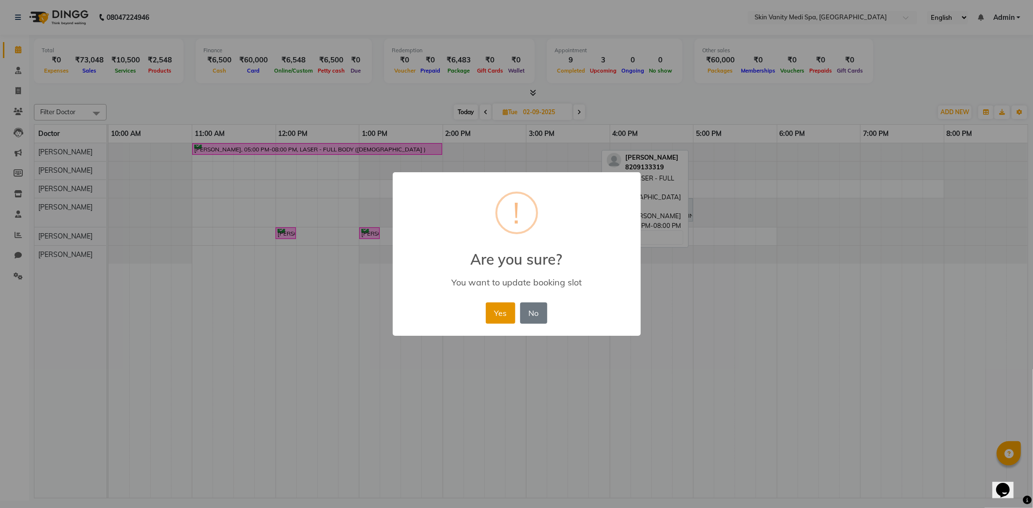
click at [503, 313] on button "Yes" at bounding box center [501, 313] width 30 height 21
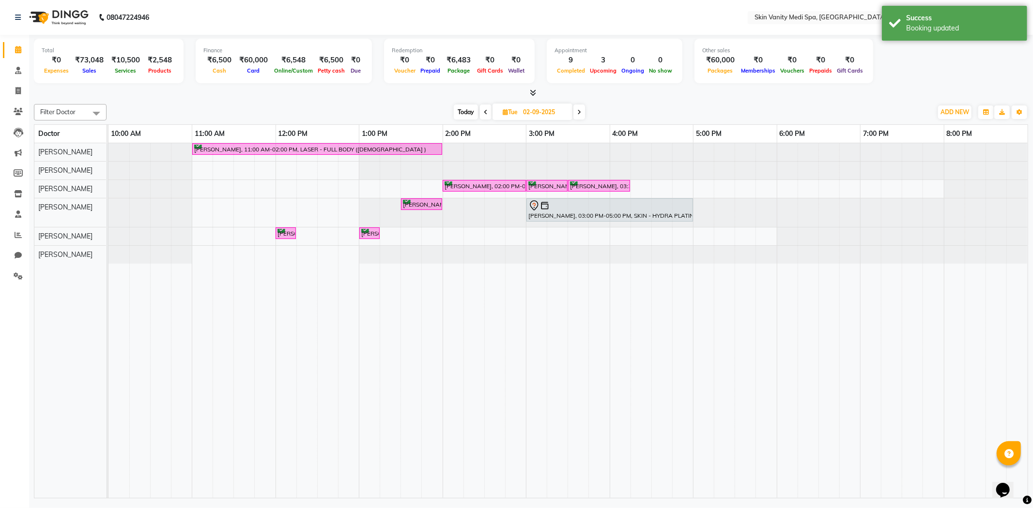
click at [467, 110] on span "Today" at bounding box center [466, 112] width 24 height 15
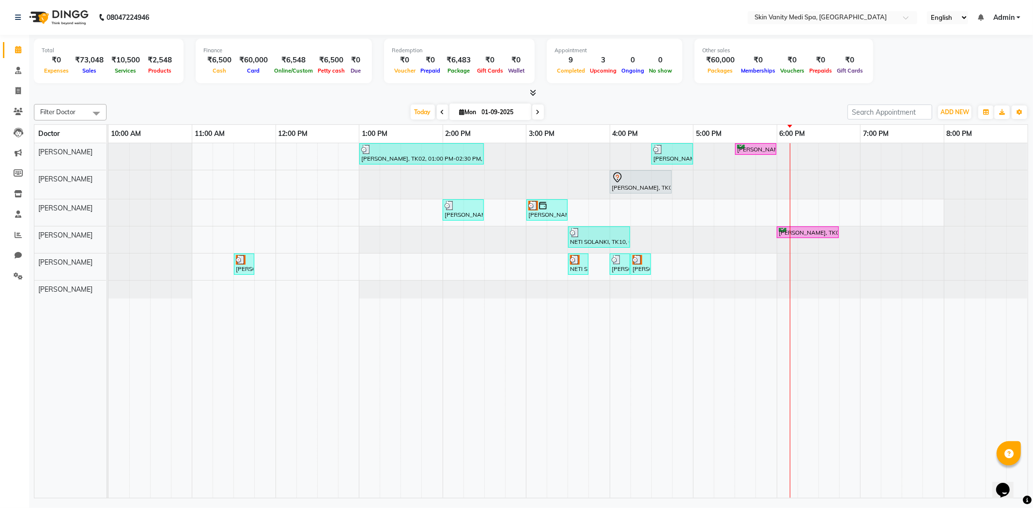
click at [532, 107] on span at bounding box center [538, 112] width 12 height 15
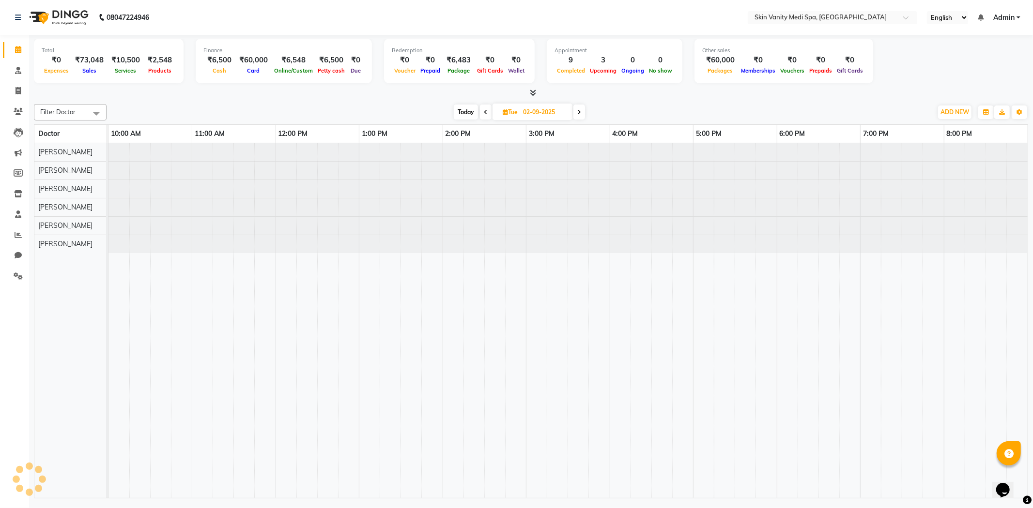
drag, startPoint x: 577, startPoint y: 112, endPoint x: 572, endPoint y: 114, distance: 5.2
click at [572, 114] on div "Today Tue 02-09-2025" at bounding box center [519, 112] width 133 height 15
click at [489, 110] on span at bounding box center [486, 112] width 12 height 15
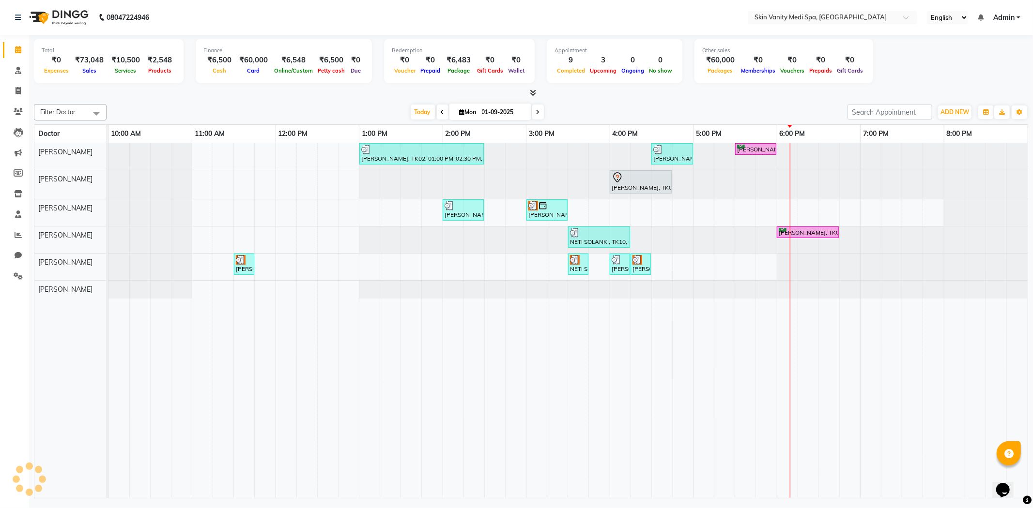
click at [535, 115] on span at bounding box center [538, 112] width 12 height 15
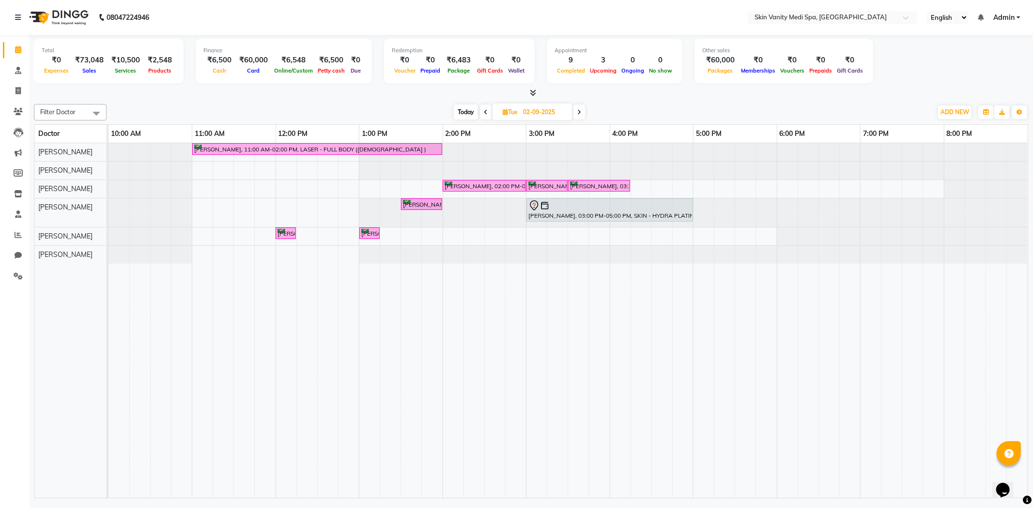
click at [488, 112] on span at bounding box center [486, 112] width 12 height 15
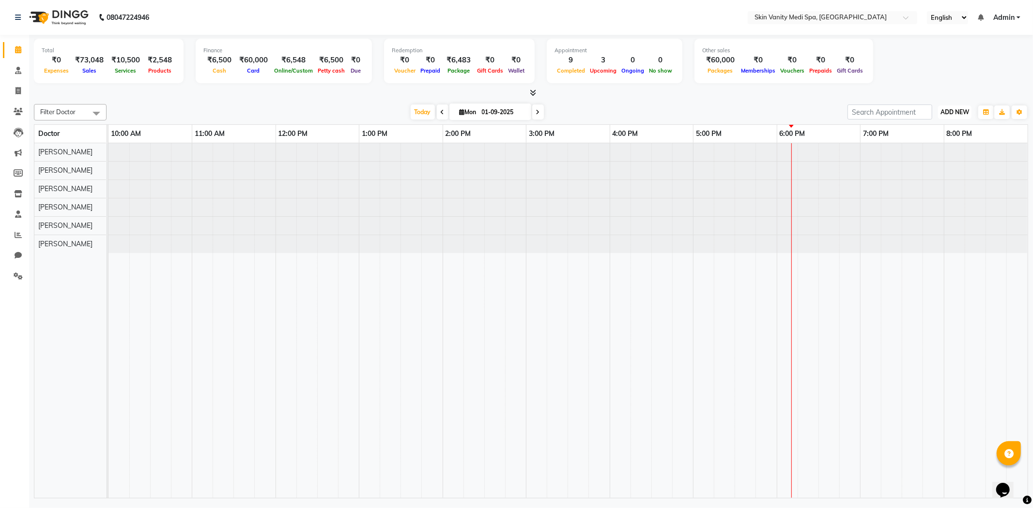
click at [950, 113] on span "ADD NEW" at bounding box center [954, 111] width 29 height 7
click at [11, 108] on span at bounding box center [18, 111] width 17 height 11
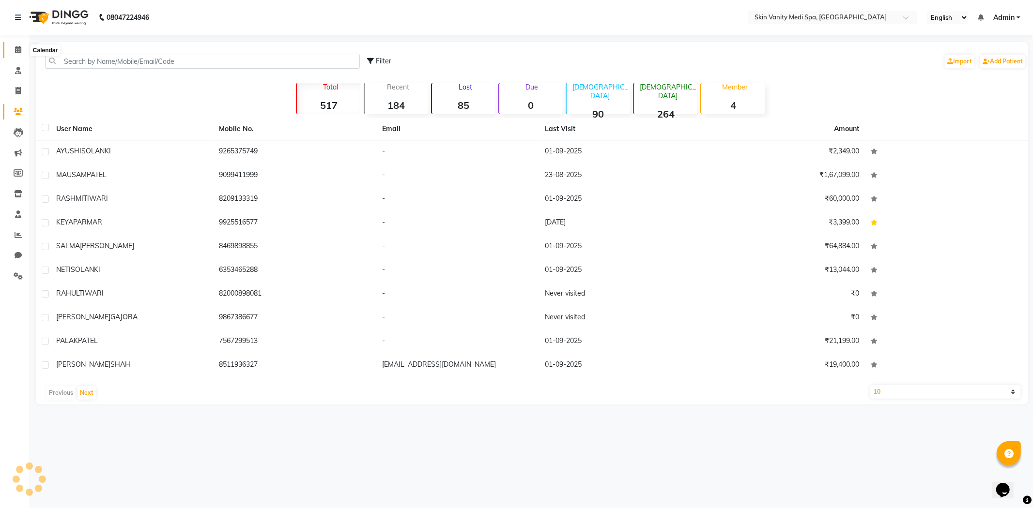
click at [15, 53] on icon at bounding box center [18, 49] width 6 height 7
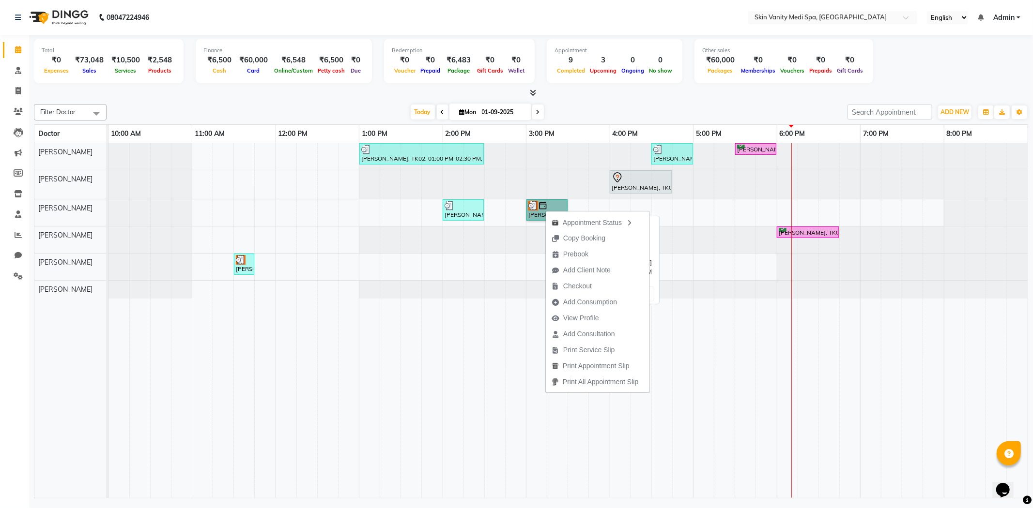
click at [533, 213] on link "KEYA PARMAR, TK17, 03:00 PM-03:30 PM, LASER - SIDE LOGS" at bounding box center [546, 209] width 41 height 21
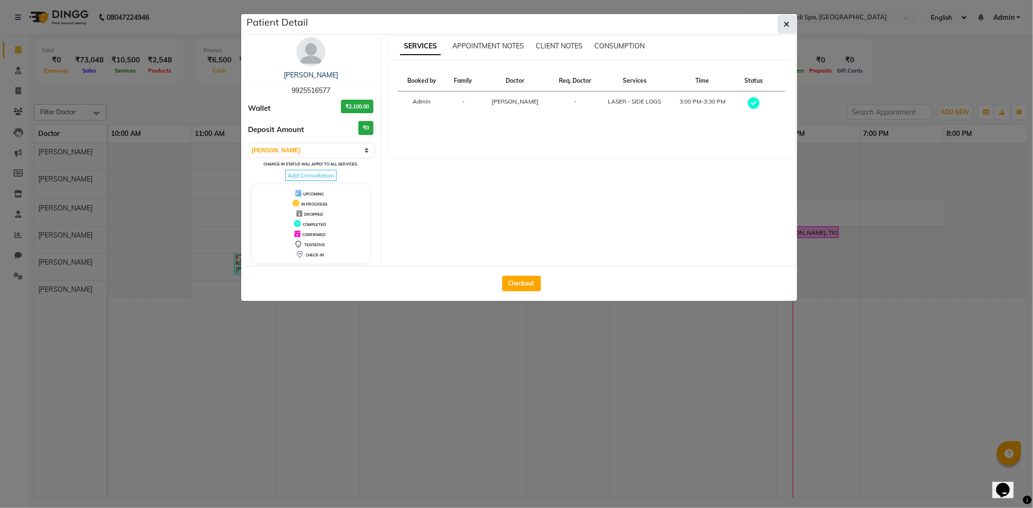
click at [791, 21] on button "button" at bounding box center [786, 24] width 18 height 18
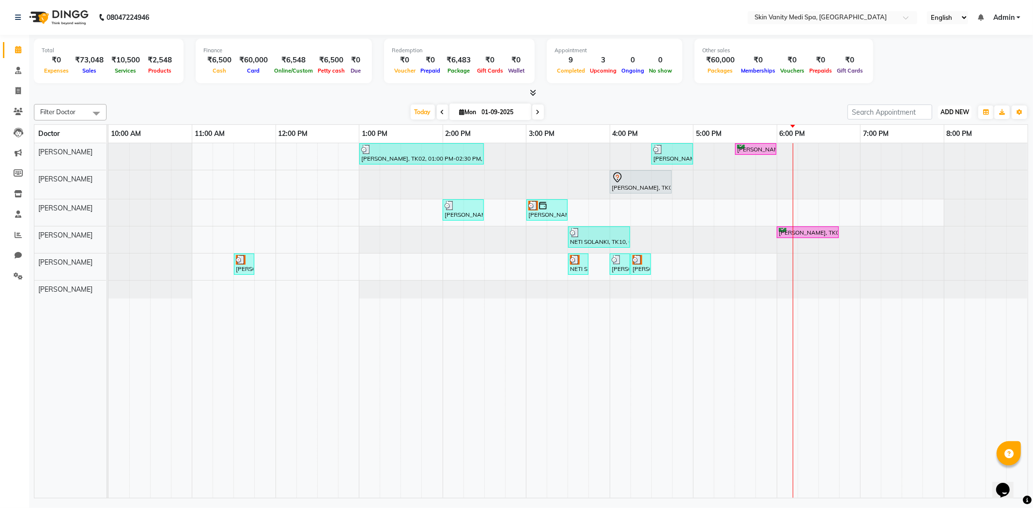
click at [965, 111] on span "ADD NEW" at bounding box center [954, 111] width 29 height 7
click at [928, 139] on link "Add Invoice" at bounding box center [932, 143] width 76 height 13
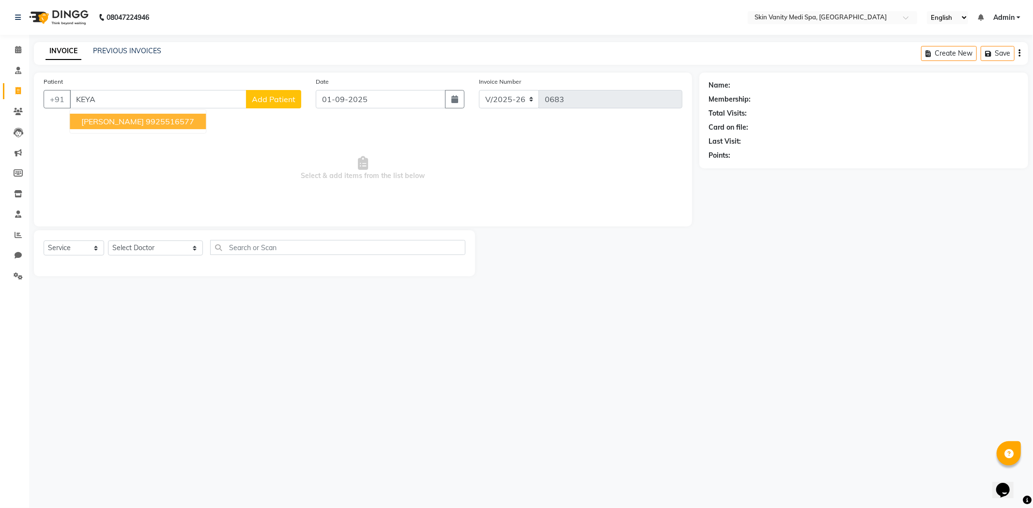
click at [146, 122] on ngb-highlight "9925516577" at bounding box center [170, 122] width 48 height 10
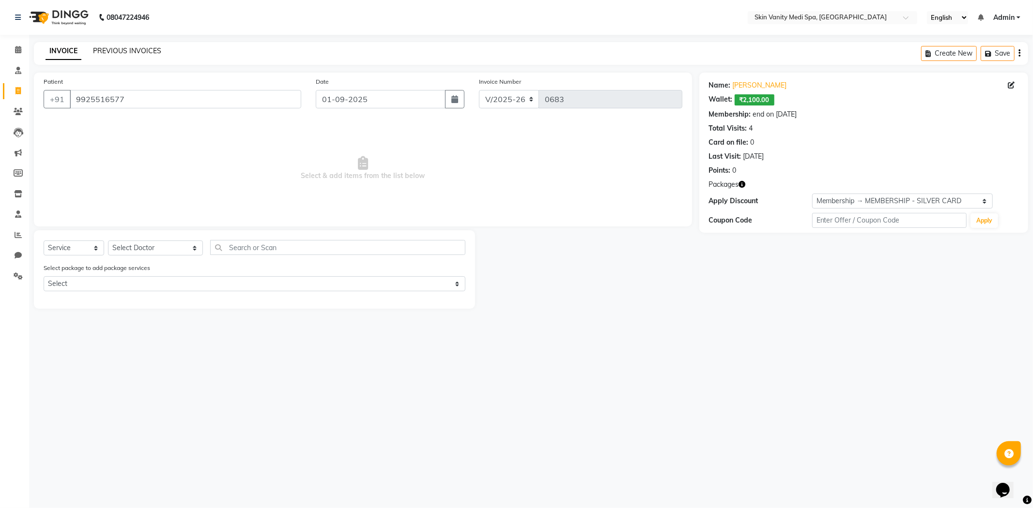
drag, startPoint x: 116, startPoint y: 46, endPoint x: 135, endPoint y: 54, distance: 20.4
click at [117, 46] on div "PREVIOUS INVOICES" at bounding box center [127, 51] width 68 height 10
click at [154, 51] on link "PREVIOUS INVOICES" at bounding box center [127, 50] width 68 height 9
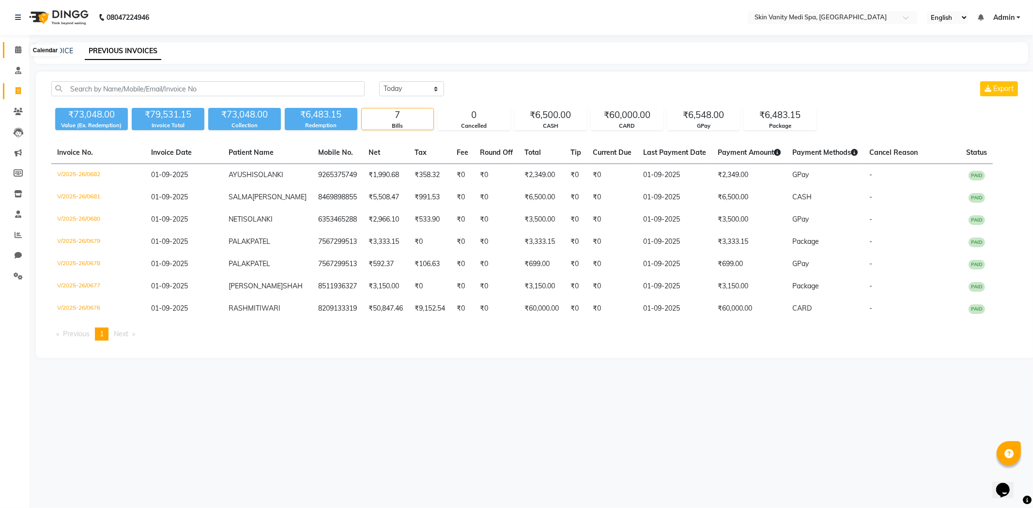
click at [18, 51] on icon at bounding box center [18, 49] width 6 height 7
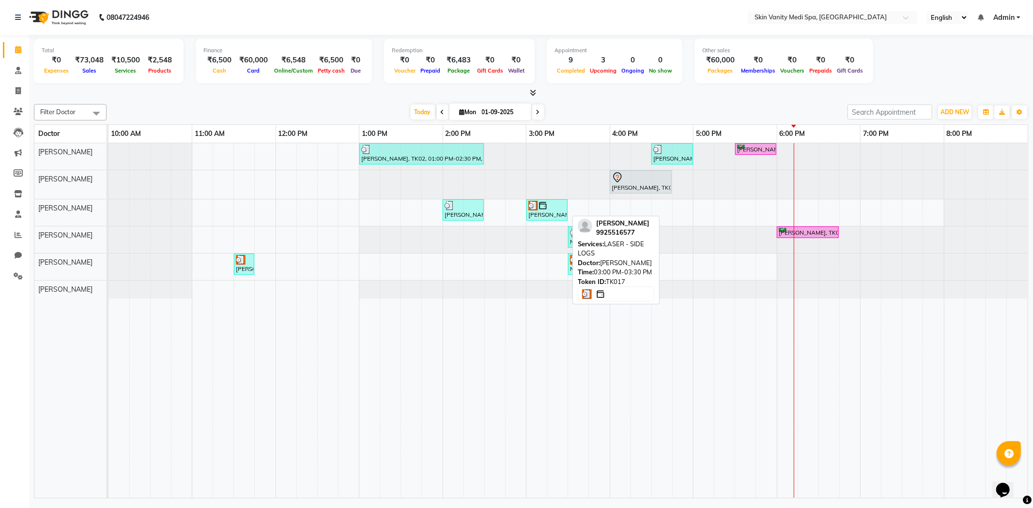
click at [541, 213] on div "KEYA PARMAR, TK17, 03:00 PM-03:30 PM, LASER - SIDE LOGS" at bounding box center [546, 210] width 39 height 18
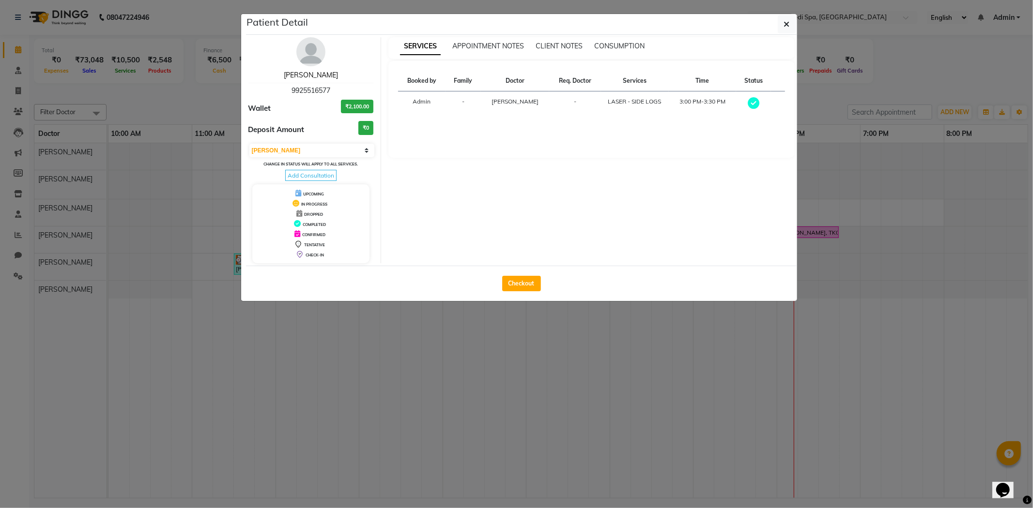
click at [320, 75] on link "[PERSON_NAME]" at bounding box center [311, 75] width 54 height 9
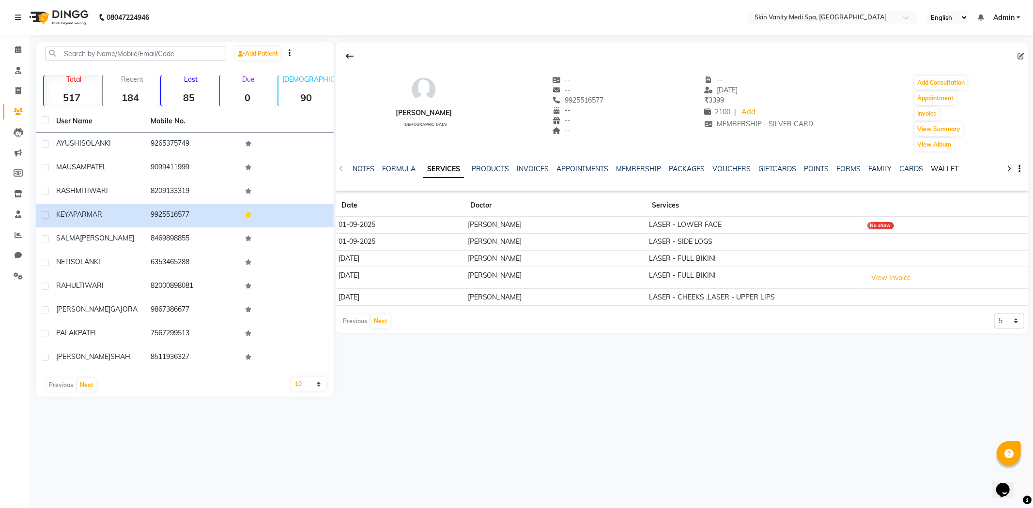
click at [937, 170] on link "WALLET" at bounding box center [945, 169] width 28 height 9
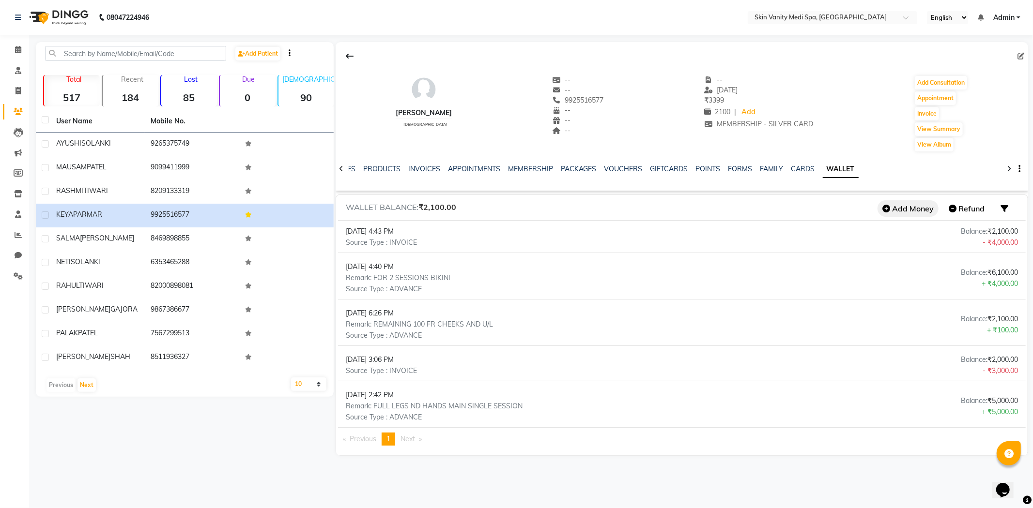
click at [908, 207] on button "Add Money" at bounding box center [907, 208] width 61 height 16
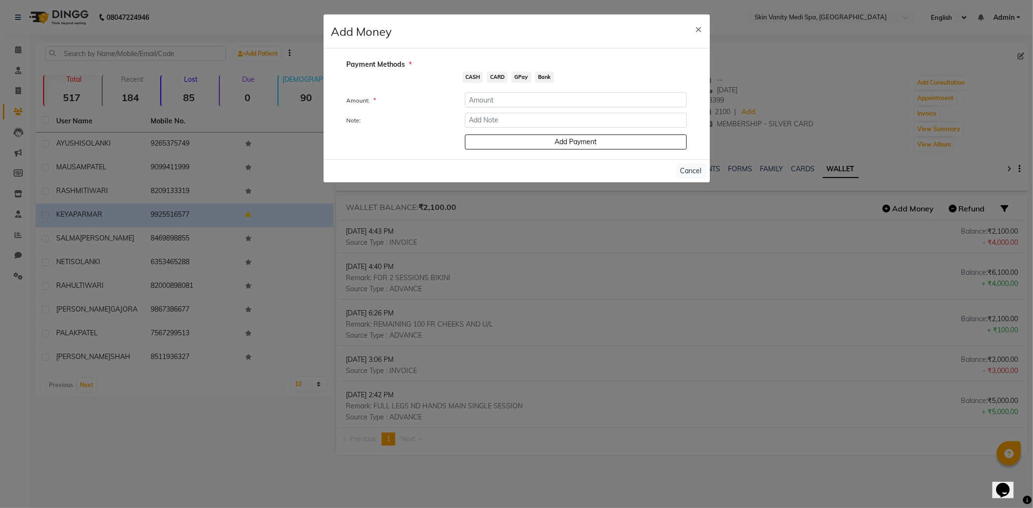
click at [471, 78] on span "CASH" at bounding box center [472, 77] width 21 height 11
click at [484, 98] on input "number" at bounding box center [576, 99] width 222 height 15
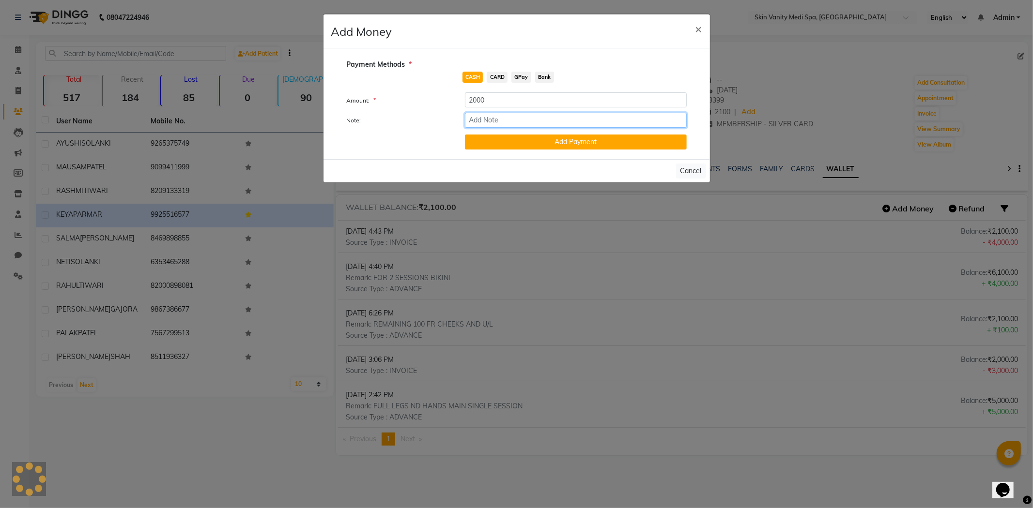
click at [505, 121] on input "Note:" at bounding box center [576, 120] width 222 height 15
click at [594, 81] on div "CASH CARD GPay Bank" at bounding box center [560, 78] width 251 height 13
click at [530, 139] on button "Add Payment" at bounding box center [576, 142] width 222 height 15
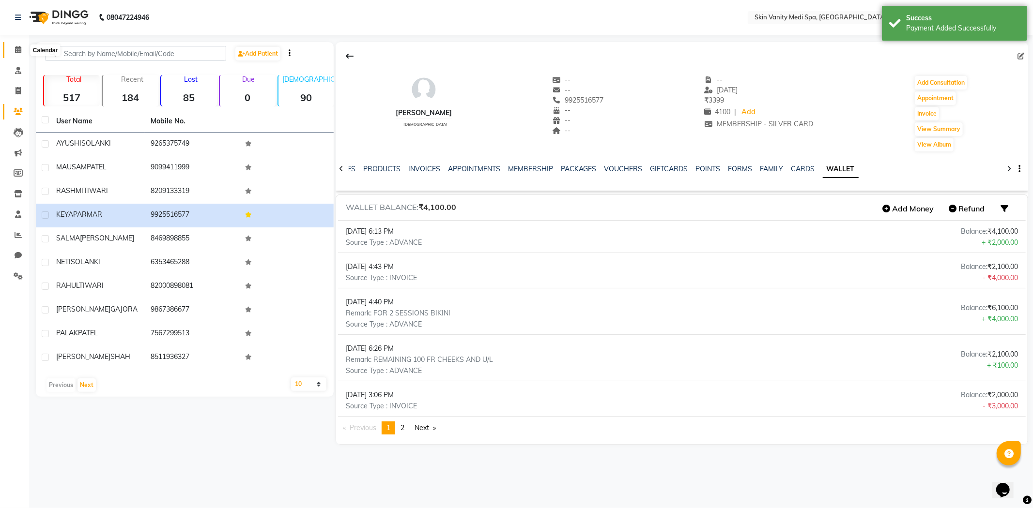
drag, startPoint x: 20, startPoint y: 50, endPoint x: 61, endPoint y: 57, distance: 40.7
click at [20, 50] on icon at bounding box center [18, 49] width 6 height 7
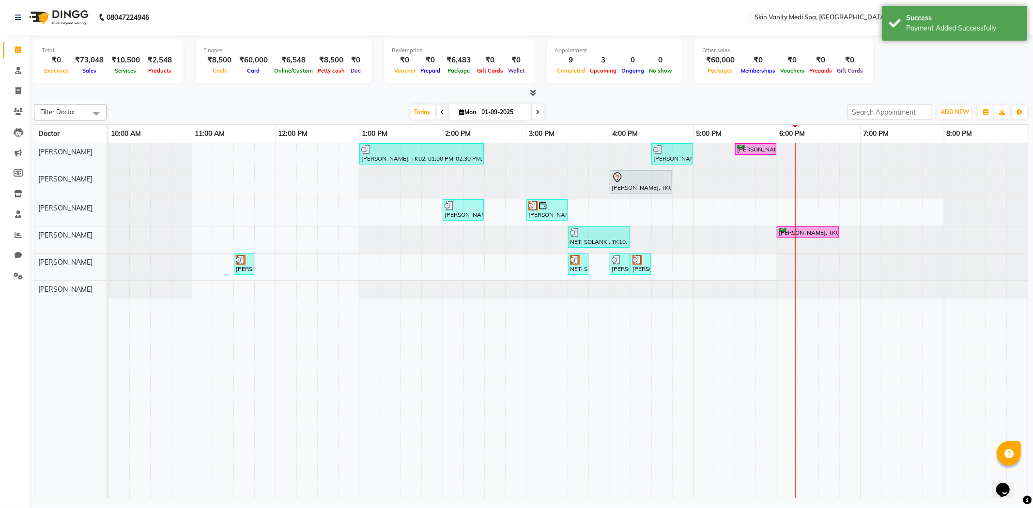
click at [572, 201] on div "PALAK PATEL, TK02, 01:00 PM-02:30 PM, LASER - FULL LEGS ( FEMALE ) SALMA MAMON,…" at bounding box center [567, 320] width 919 height 355
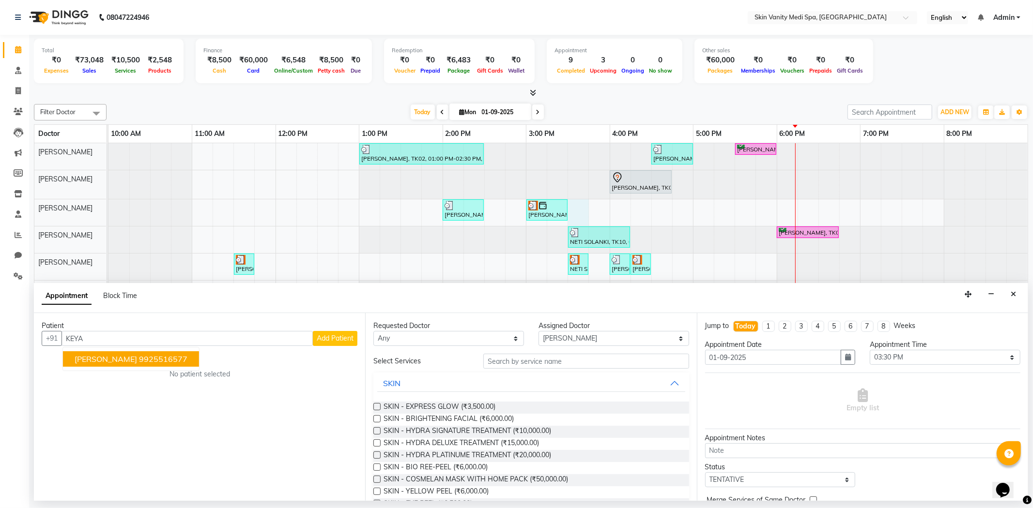
click at [120, 357] on span "[PERSON_NAME]" at bounding box center [106, 359] width 62 height 10
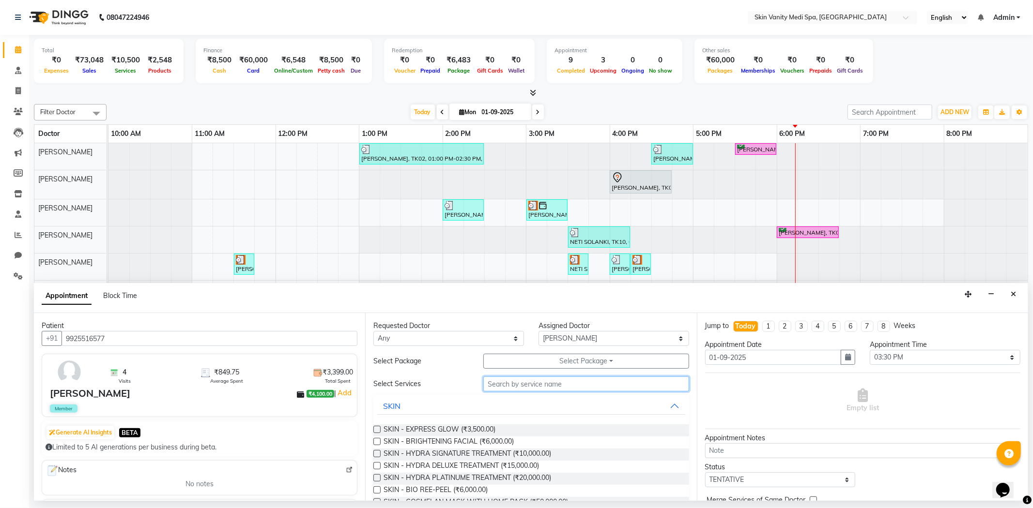
click at [524, 377] on input "text" at bounding box center [585, 384] width 205 height 15
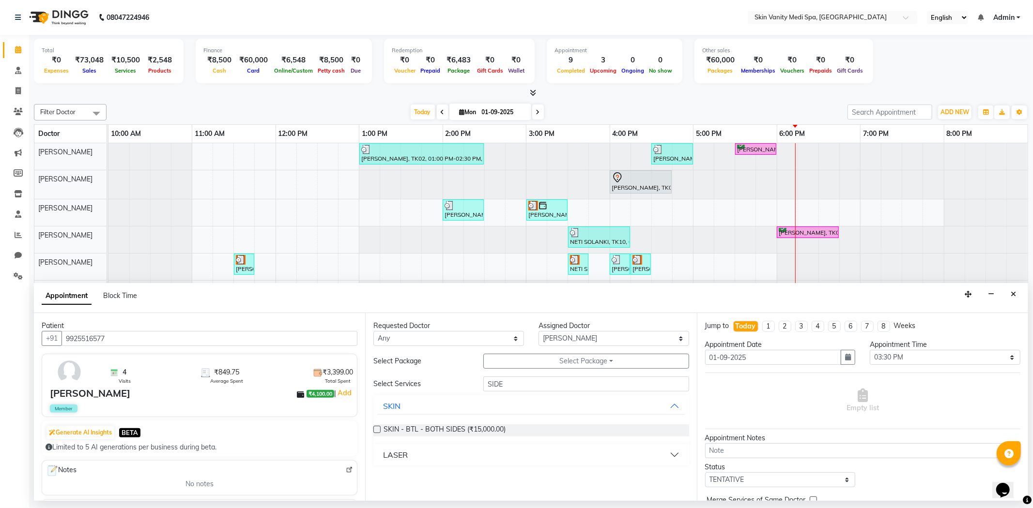
click at [394, 451] on div "LASER" at bounding box center [395, 455] width 25 height 12
click at [378, 477] on label at bounding box center [376, 478] width 7 height 7
click at [378, 477] on input "checkbox" at bounding box center [376, 479] width 6 height 6
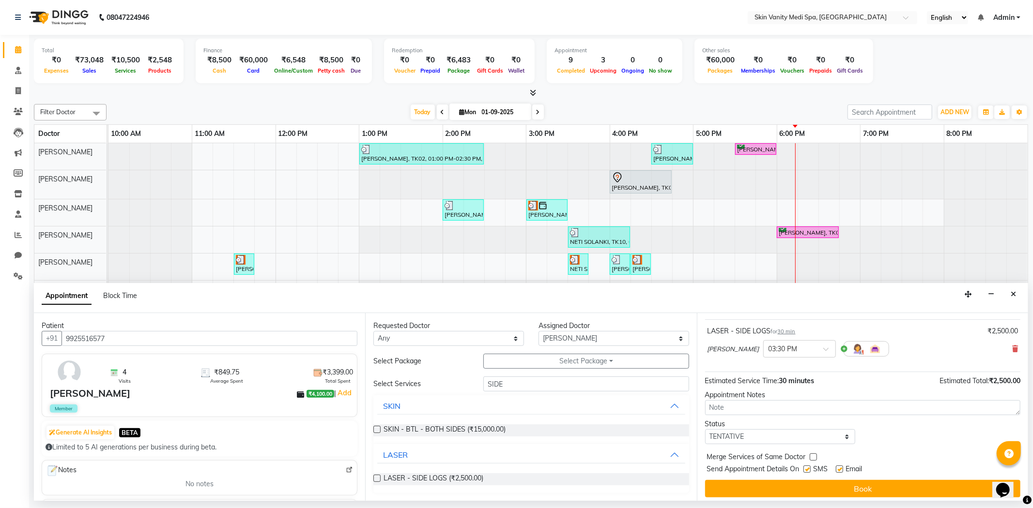
scroll to position [54, 0]
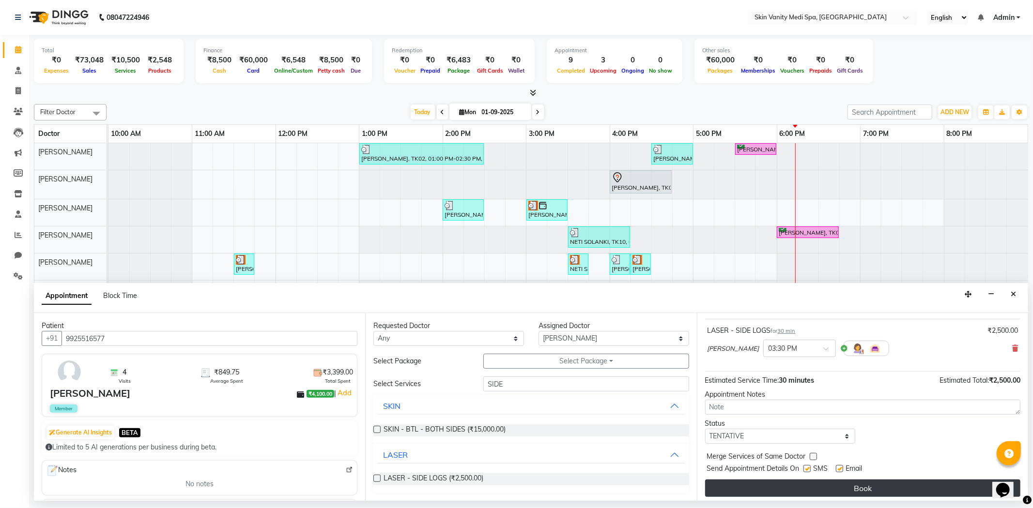
click at [811, 490] on button "Book" at bounding box center [862, 488] width 315 height 17
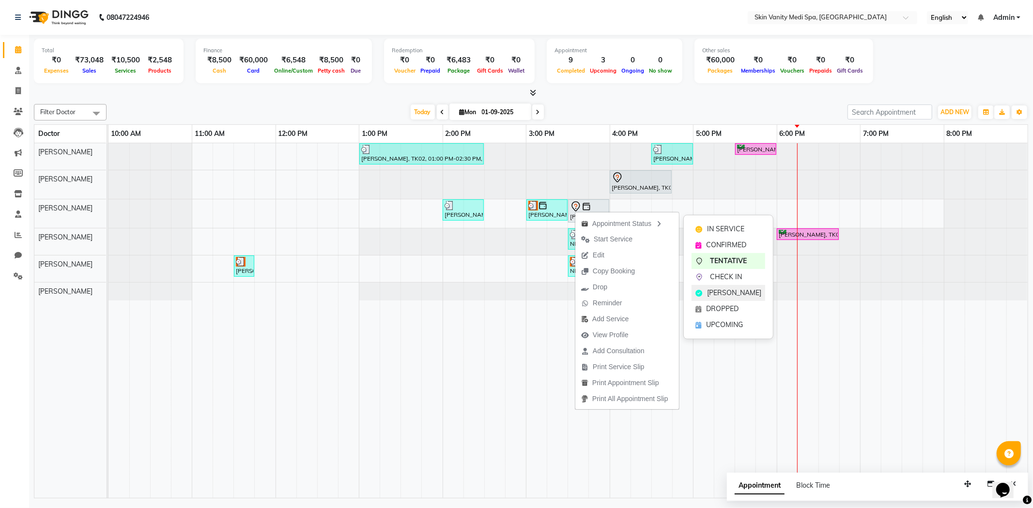
click at [740, 289] on span "[PERSON_NAME]" at bounding box center [734, 293] width 54 height 10
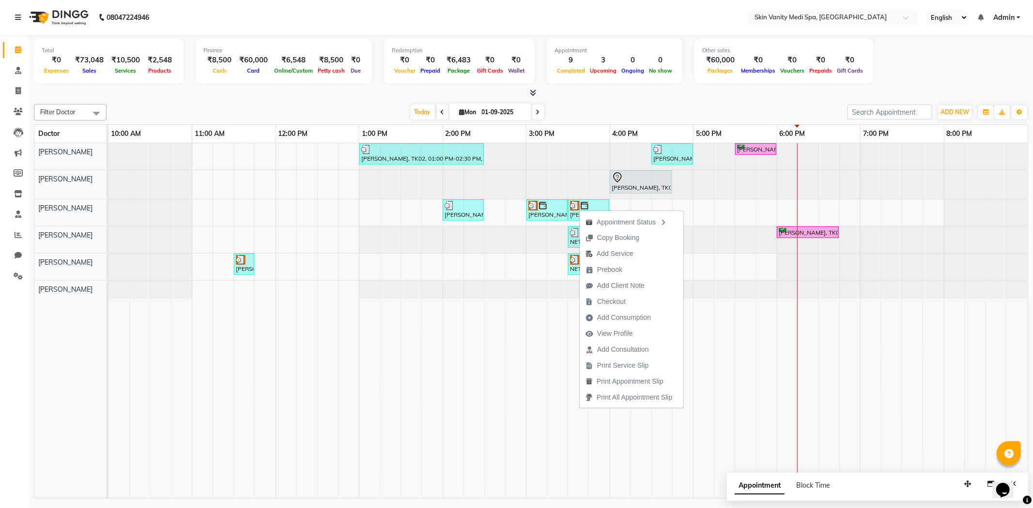
click at [562, 112] on div "[DATE] [DATE]" at bounding box center [476, 112] width 731 height 15
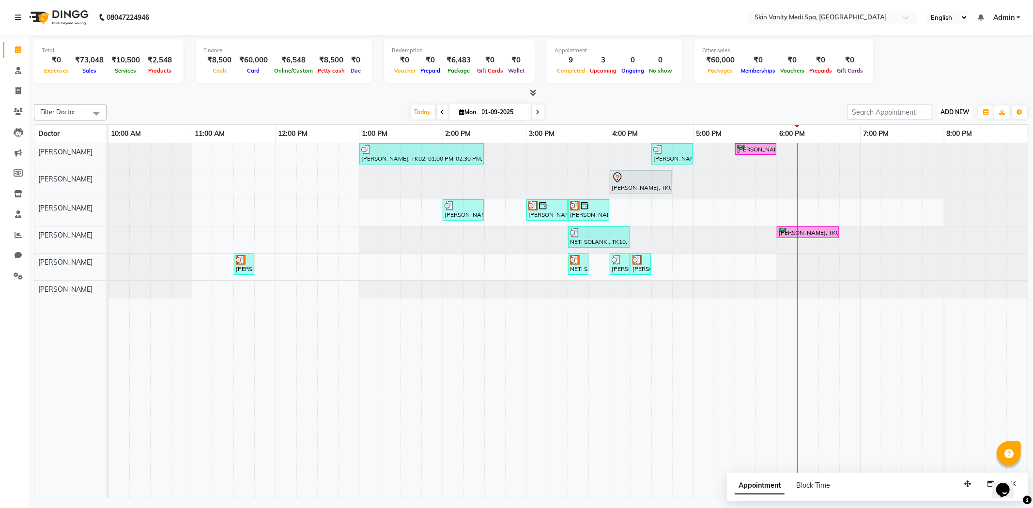
click at [949, 113] on span "ADD NEW" at bounding box center [954, 111] width 29 height 7
click at [928, 144] on link "Add Invoice" at bounding box center [932, 143] width 76 height 13
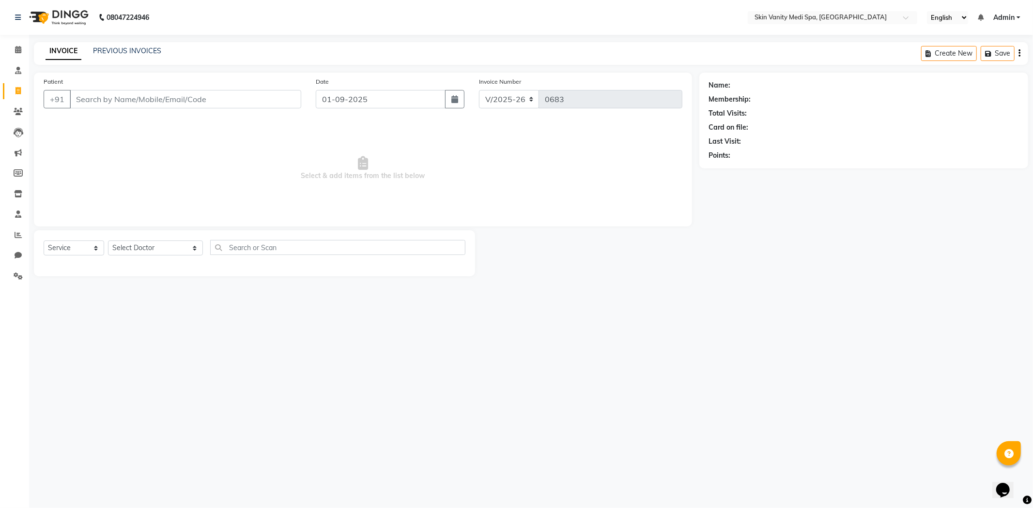
click at [99, 102] on input "Patient" at bounding box center [185, 99] width 231 height 18
click at [147, 52] on link "PREVIOUS INVOICES" at bounding box center [127, 50] width 68 height 9
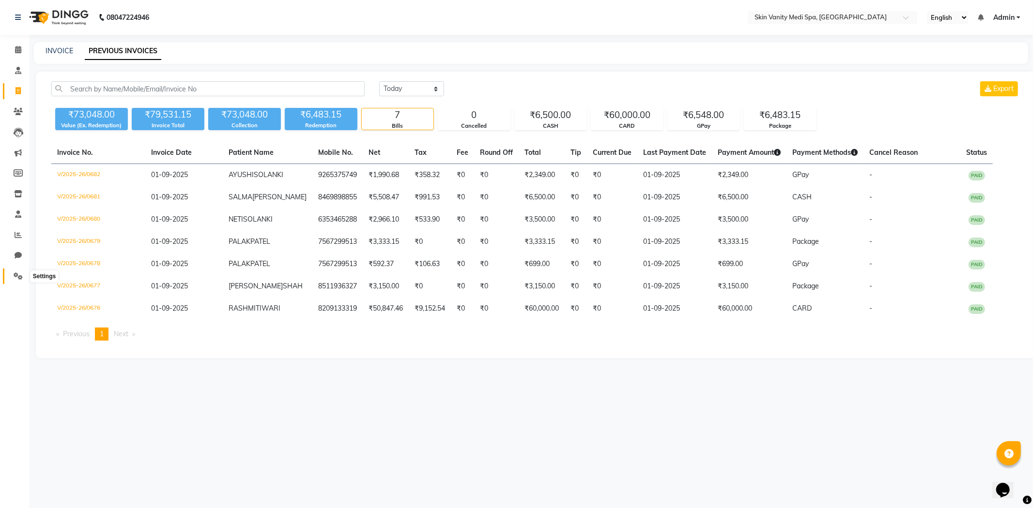
click at [15, 276] on icon at bounding box center [18, 276] width 9 height 7
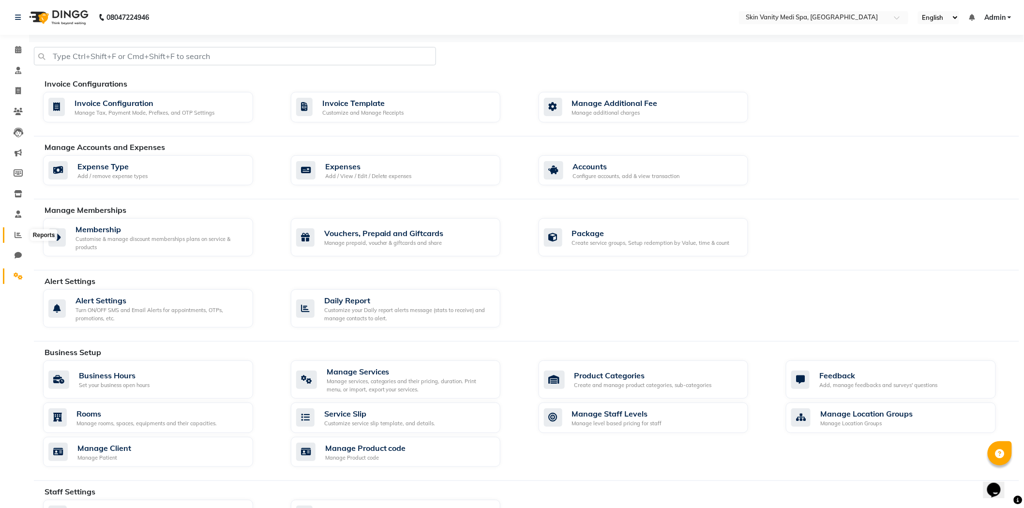
click at [17, 234] on icon at bounding box center [18, 234] width 7 height 7
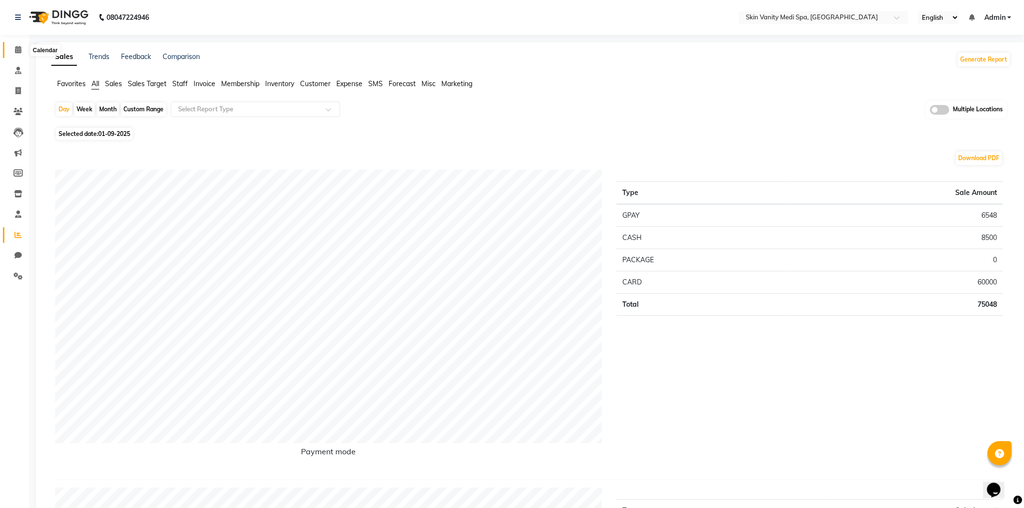
click at [15, 48] on icon at bounding box center [18, 49] width 6 height 7
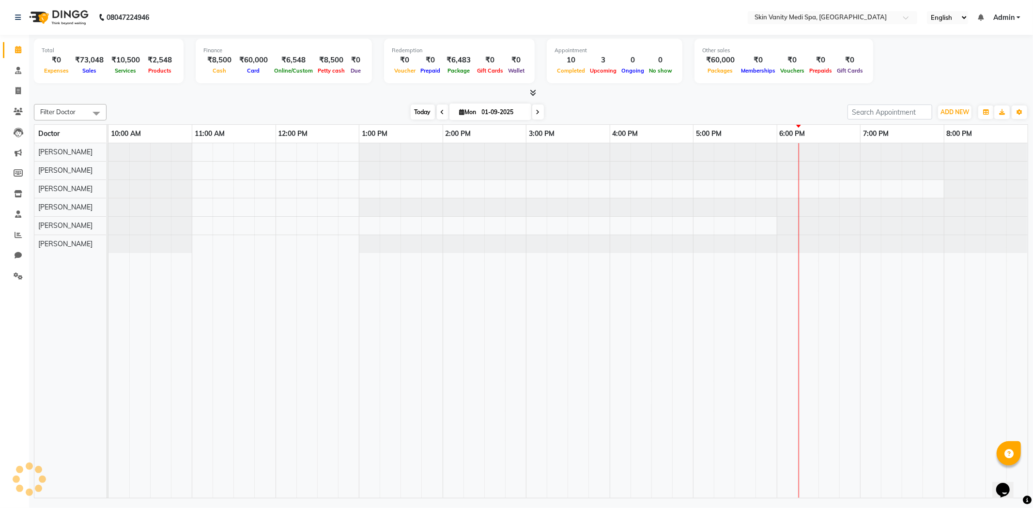
click at [423, 110] on span "Today" at bounding box center [422, 112] width 24 height 15
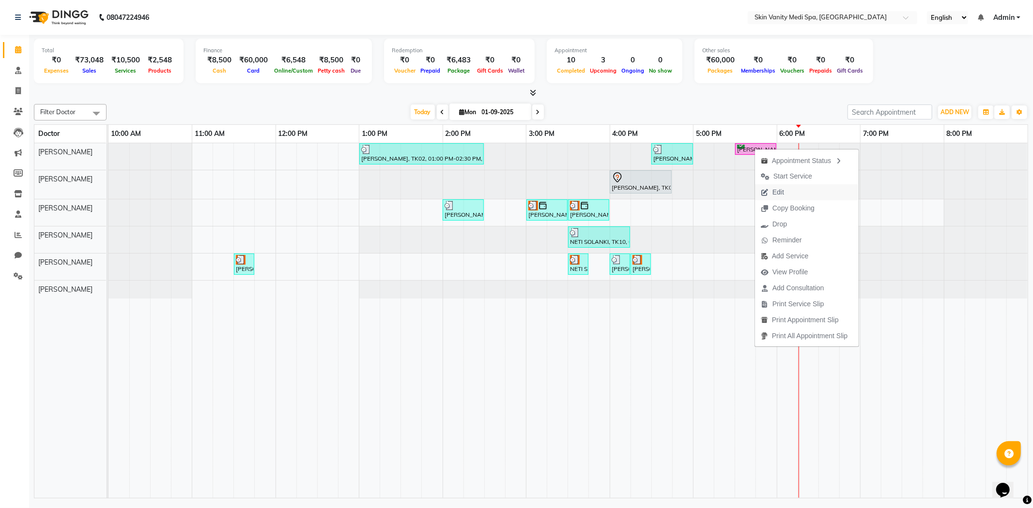
click at [781, 191] on span "Edit" at bounding box center [778, 192] width 12 height 10
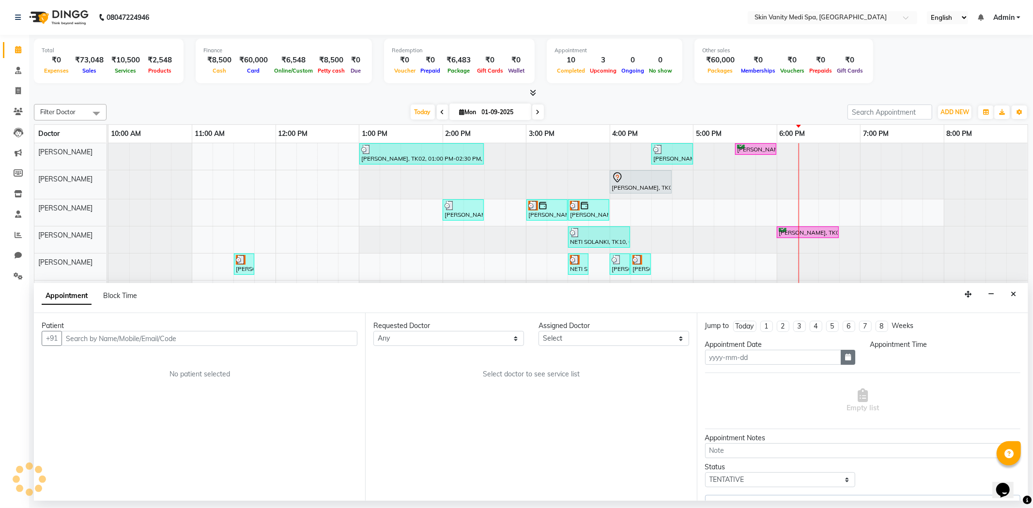
click at [845, 354] on icon "button" at bounding box center [848, 357] width 6 height 7
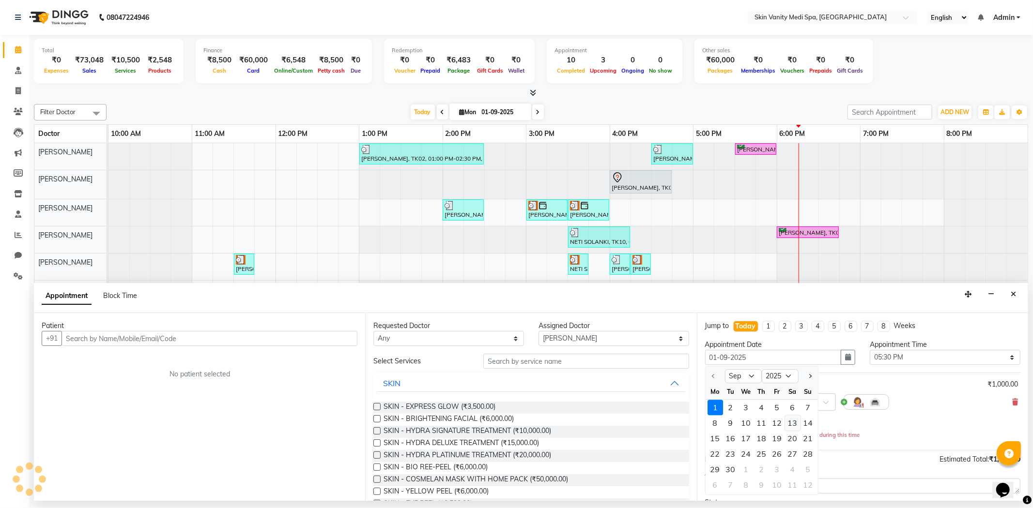
click at [795, 423] on div "13" at bounding box center [792, 423] width 15 height 15
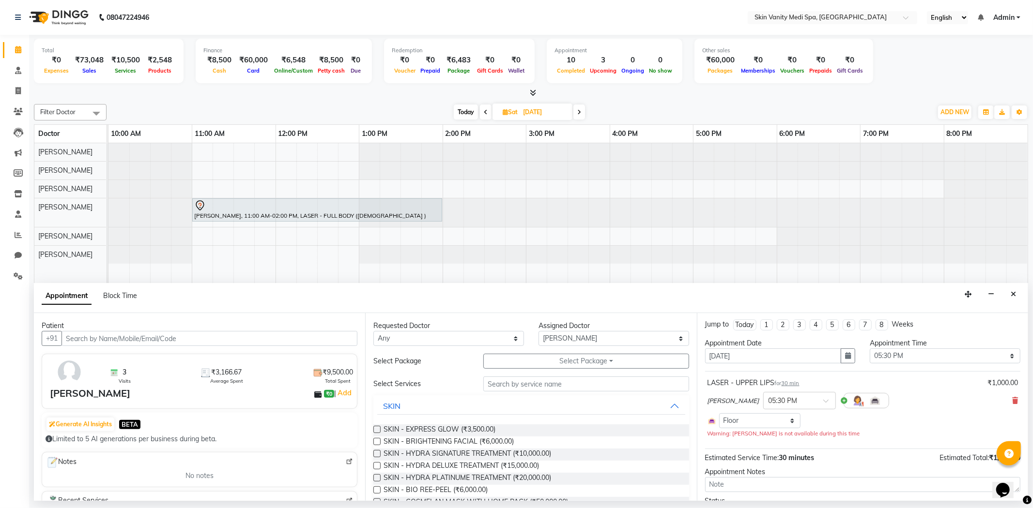
scroll to position [55, 0]
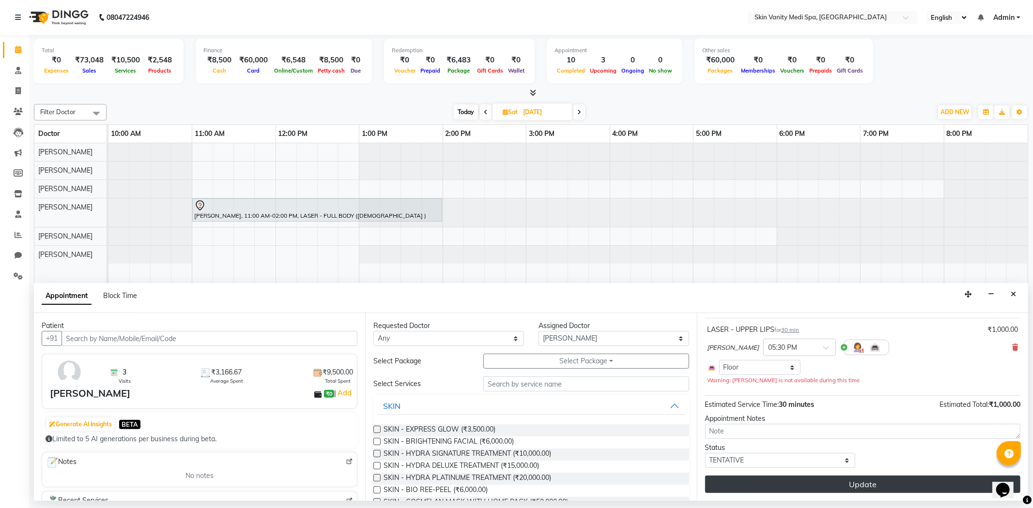
click at [855, 481] on button "Update" at bounding box center [862, 484] width 315 height 17
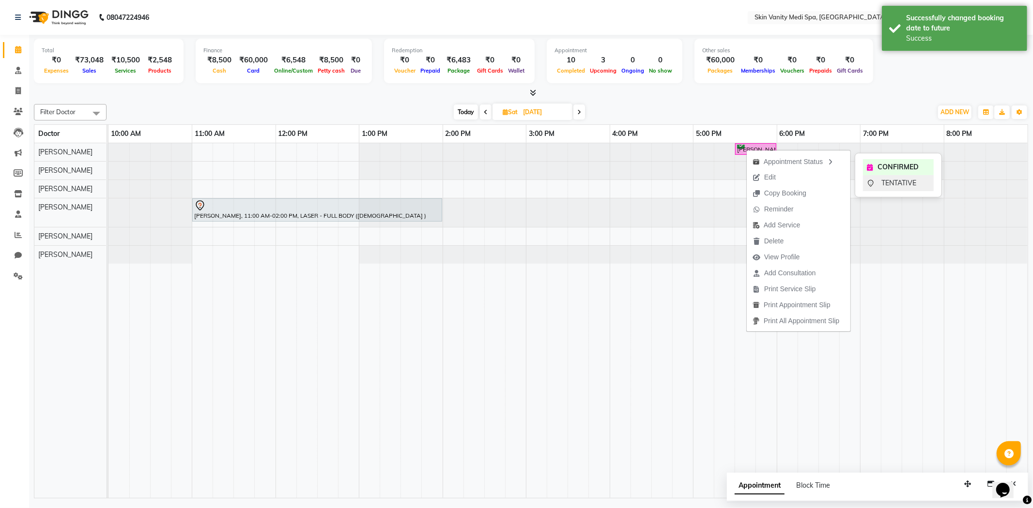
click at [877, 181] on div "TENTATIVE" at bounding box center [898, 183] width 71 height 16
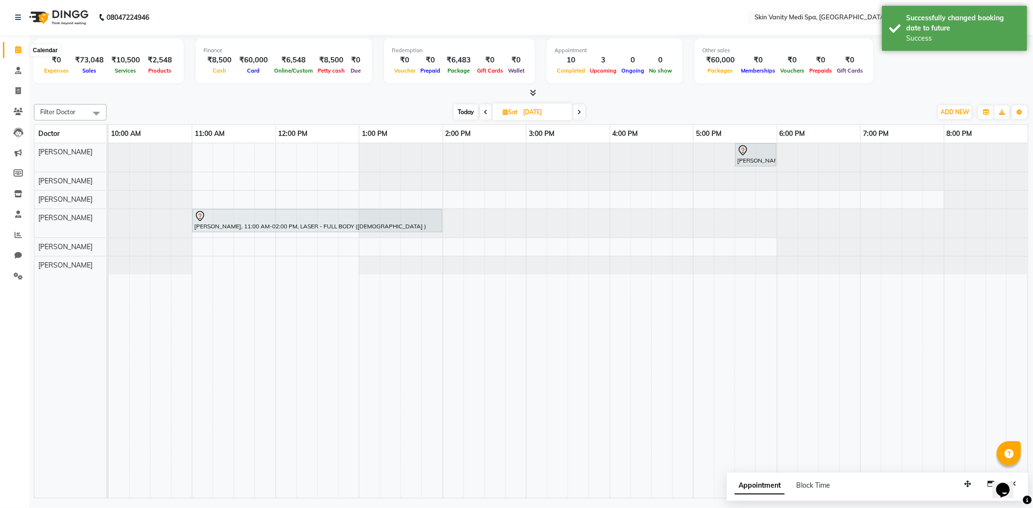
click at [25, 49] on span at bounding box center [18, 50] width 17 height 11
click at [448, 107] on div "Today Sat 13-09-2025" at bounding box center [519, 112] width 816 height 15
click at [460, 108] on span "Today" at bounding box center [466, 112] width 24 height 15
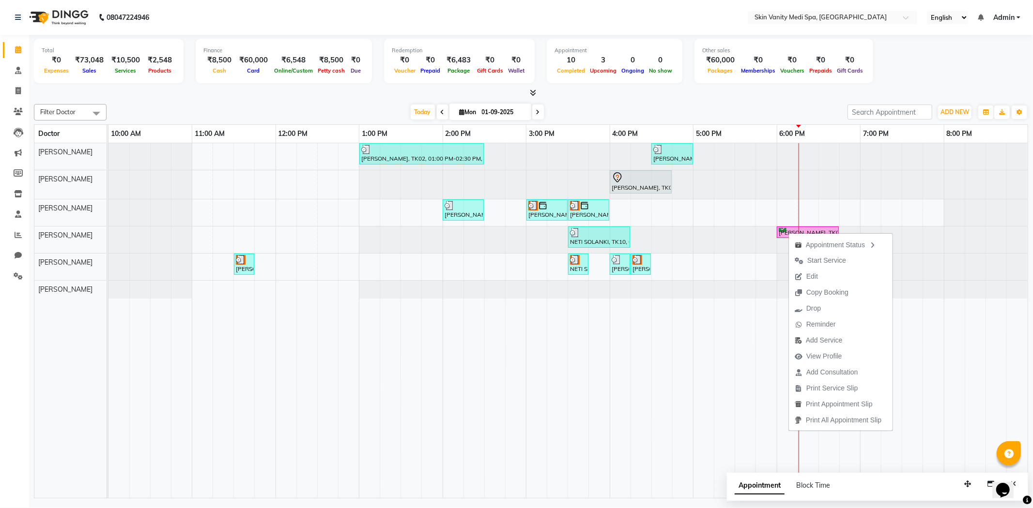
click at [680, 110] on div "[DATE] [DATE]" at bounding box center [476, 112] width 731 height 15
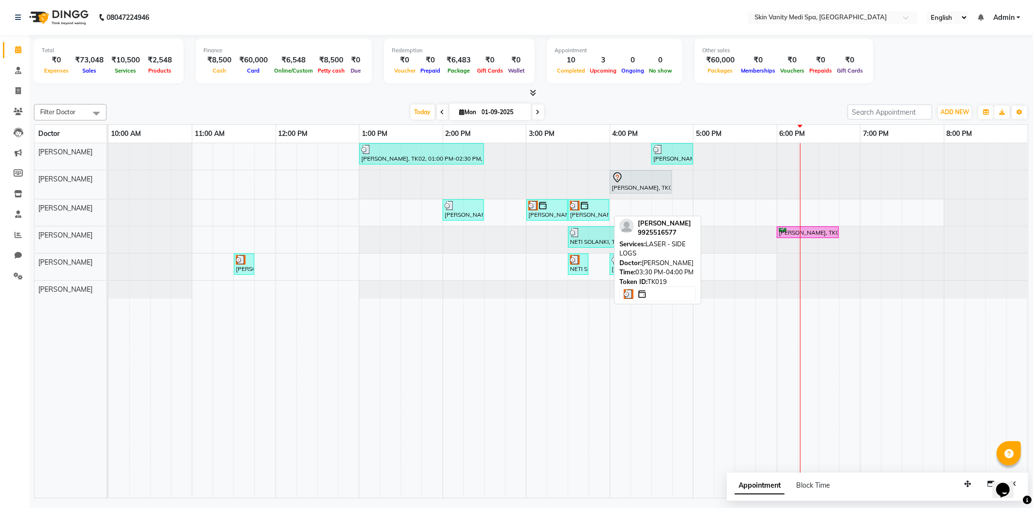
click at [582, 211] on div "KEYA PARMAR, TK19, 03:30 PM-04:00 PM, LASER - SIDE LOGS" at bounding box center [588, 210] width 39 height 18
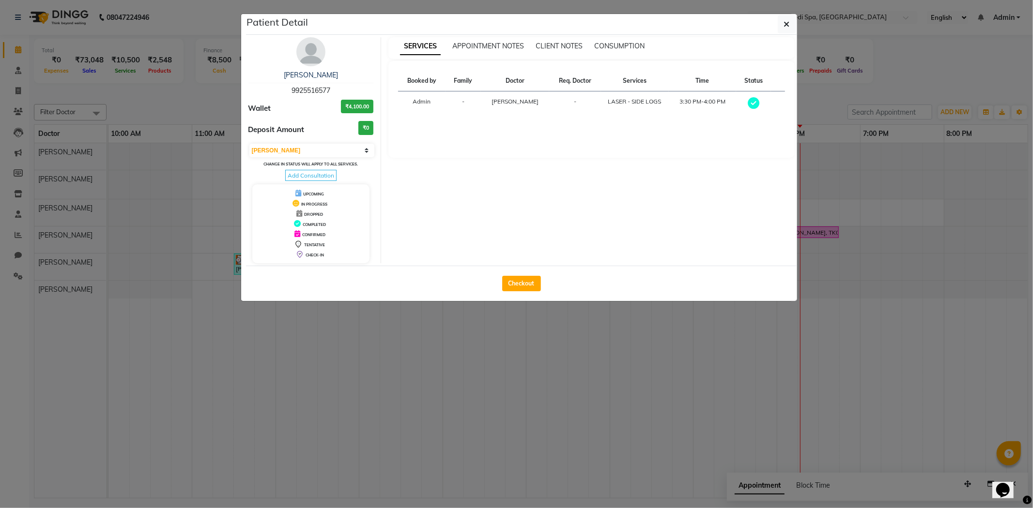
drag, startPoint x: 290, startPoint y: 90, endPoint x: 329, endPoint y: 93, distance: 38.9
click at [329, 93] on span "9925516577" at bounding box center [310, 90] width 39 height 9
copy span "9925516577"
click at [378, 323] on ngb-modal-window "Patient Detail KEYA PARMAR 9925516577 Wallet ₹4,100.00 Deposit Amount ₹0 Select…" at bounding box center [516, 254] width 1033 height 508
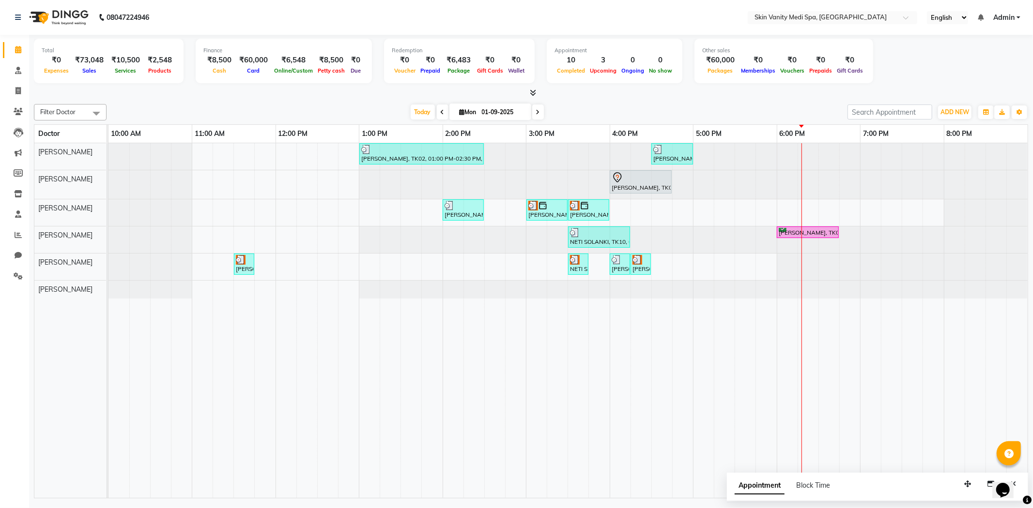
click at [662, 263] on div "PALAK PATEL, TK02, 01:00 PM-02:30 PM, LASER - FULL LEGS ( FEMALE ) SALMA MAMON,…" at bounding box center [567, 320] width 919 height 355
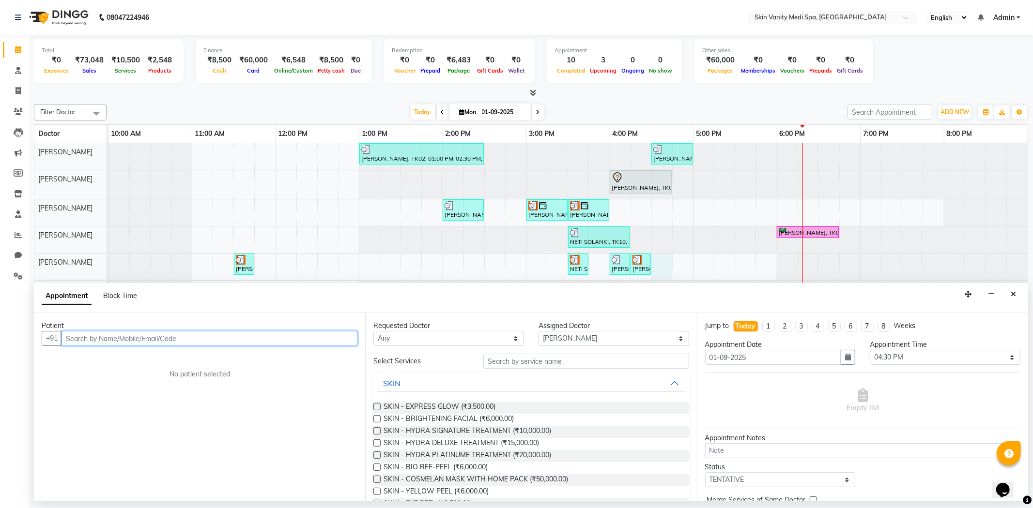
click at [90, 343] on input "text" at bounding box center [209, 338] width 296 height 15
click at [343, 340] on span "Add Patient" at bounding box center [335, 338] width 37 height 9
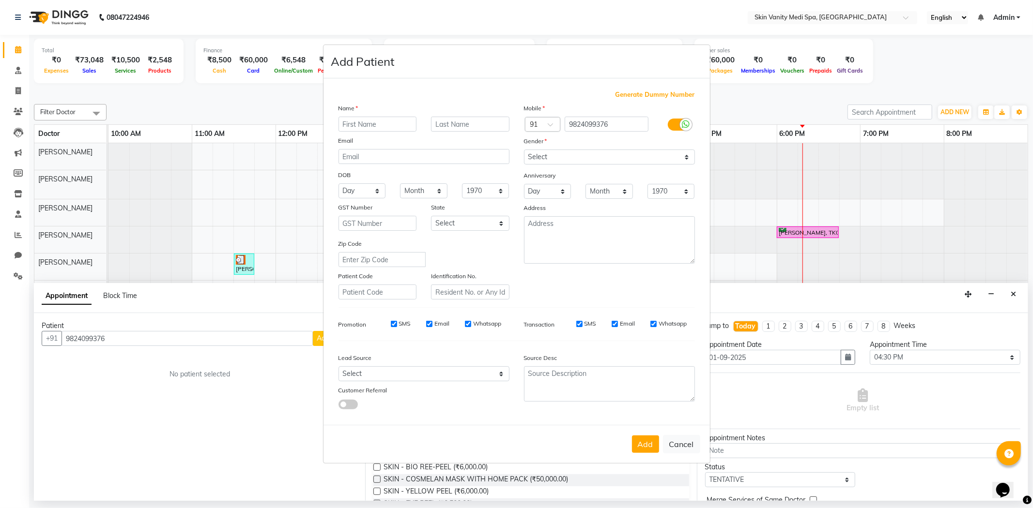
click at [366, 126] on input "text" at bounding box center [377, 124] width 78 height 15
click at [456, 123] on input "text" at bounding box center [470, 124] width 78 height 15
click at [548, 153] on select "Select Male Female Other Prefer Not To Say" at bounding box center [609, 157] width 171 height 15
click at [524, 150] on select "Select Male Female Other Prefer Not To Say" at bounding box center [609, 157] width 171 height 15
click at [483, 222] on select "Select Andaman and Nicobar Islands Andhra Pradesh Arunachal Pradesh Assam Bihar…" at bounding box center [470, 223] width 78 height 15
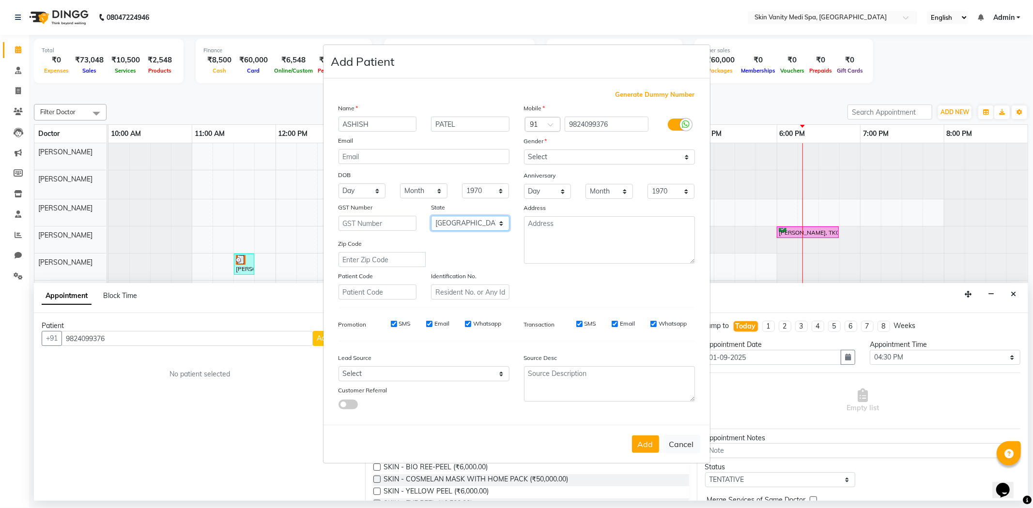
click at [431, 216] on select "Select Andaman and Nicobar Islands Andhra Pradesh Arunachal Pradesh Assam Bihar…" at bounding box center [470, 223] width 78 height 15
drag, startPoint x: 633, startPoint y: 447, endPoint x: 641, endPoint y: 444, distance: 8.6
click at [636, 447] on button "Add" at bounding box center [645, 444] width 27 height 17
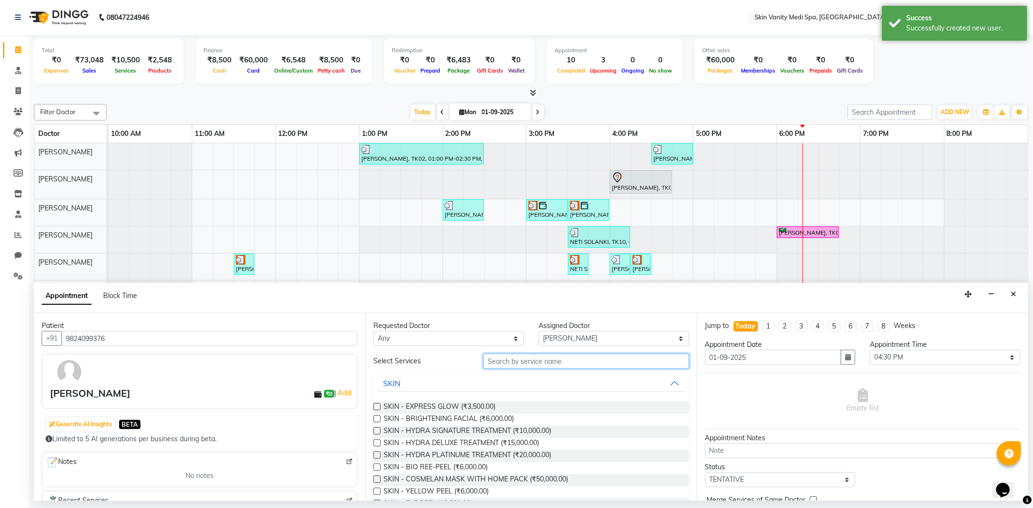
click at [501, 361] on input "text" at bounding box center [585, 361] width 205 height 15
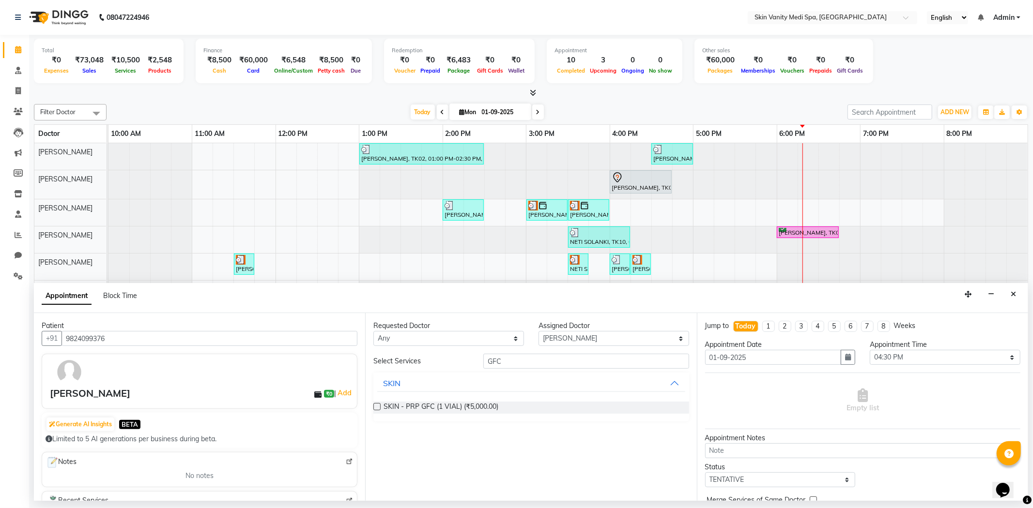
click at [380, 407] on label at bounding box center [376, 406] width 7 height 7
click at [380, 407] on input "checkbox" at bounding box center [376, 408] width 6 height 6
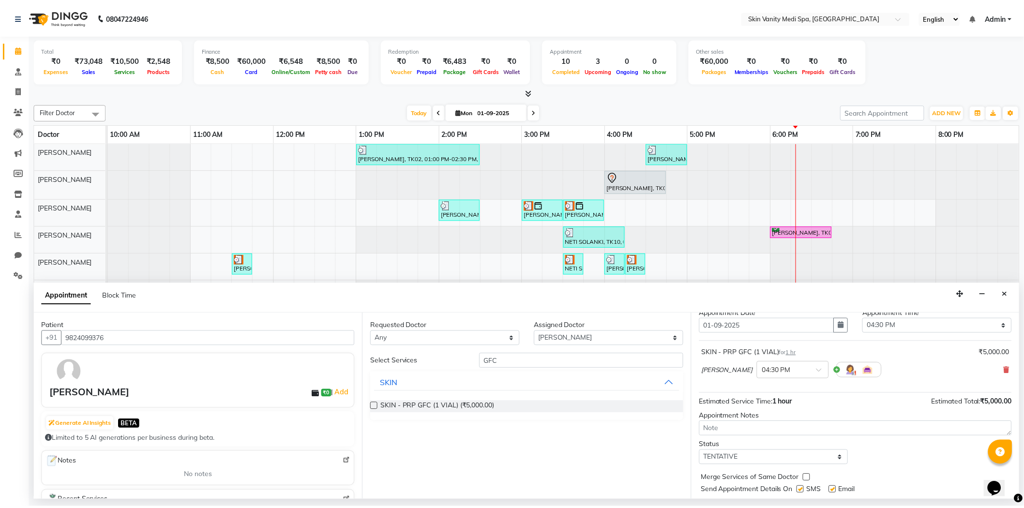
scroll to position [58, 0]
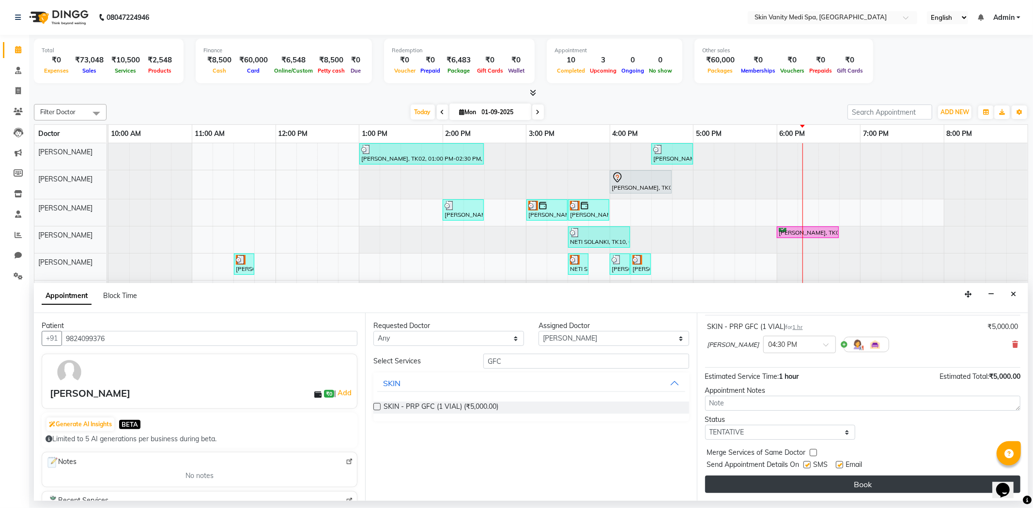
click at [825, 488] on button "Book" at bounding box center [862, 484] width 315 height 17
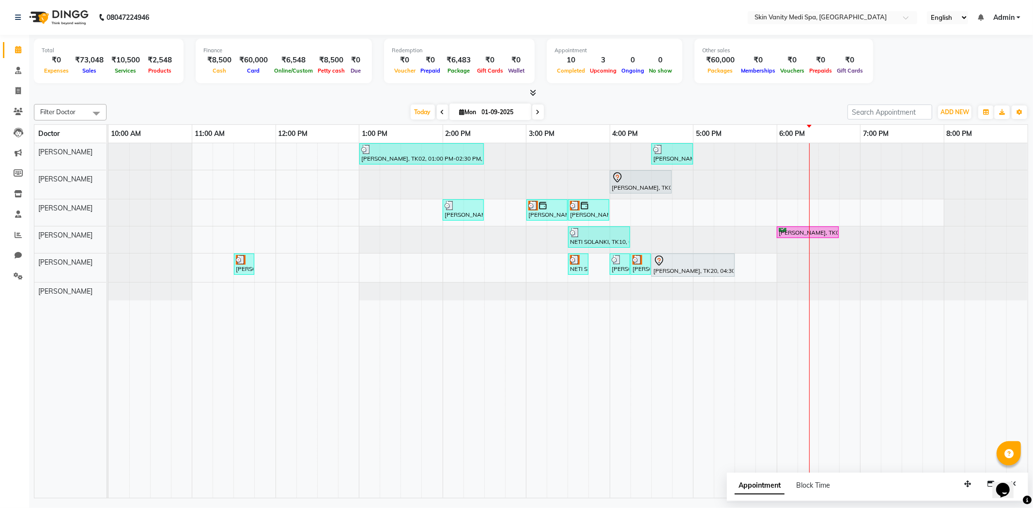
click at [532, 116] on span at bounding box center [538, 112] width 12 height 15
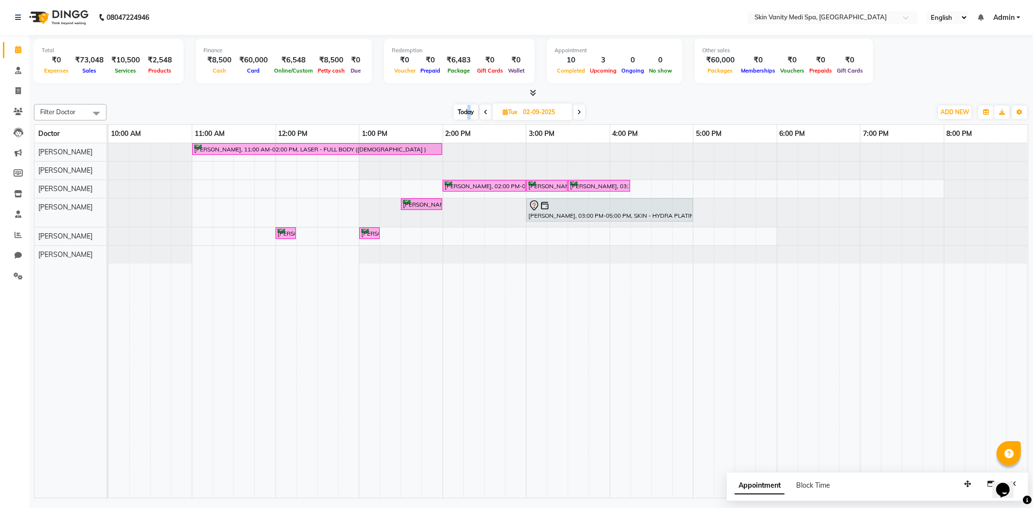
drag, startPoint x: 468, startPoint y: 113, endPoint x: 470, endPoint y: 107, distance: 6.6
click at [471, 113] on span "Today" at bounding box center [466, 112] width 24 height 15
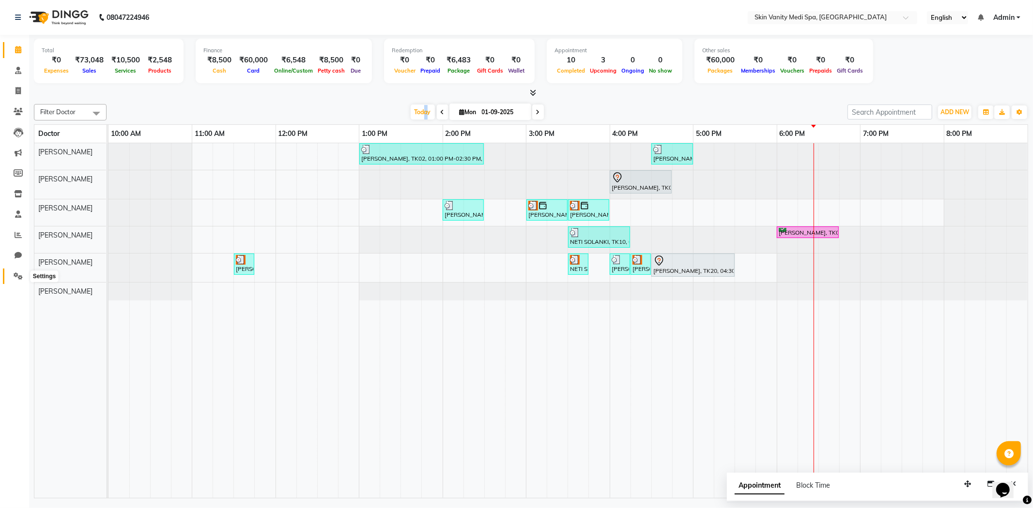
click at [19, 274] on icon at bounding box center [18, 276] width 9 height 7
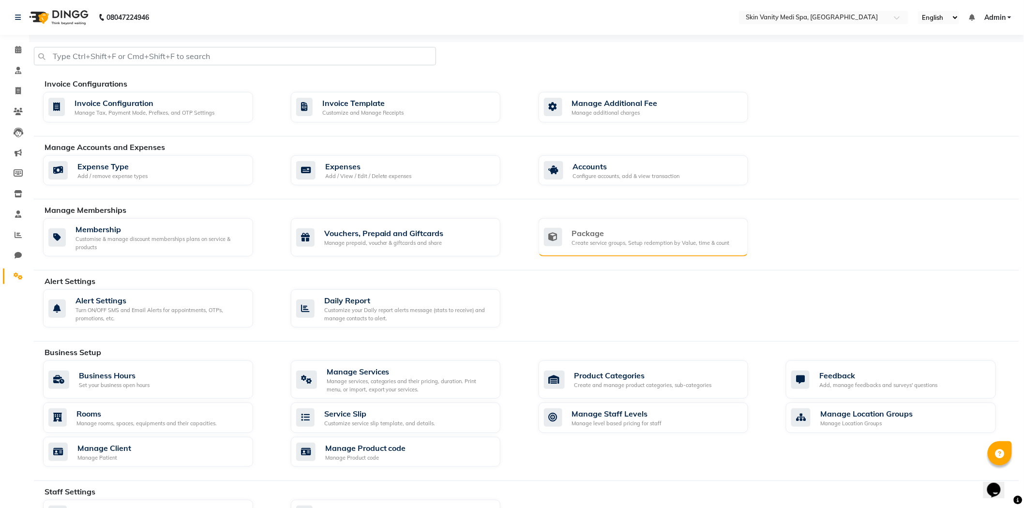
click at [662, 240] on div "Create service groups, Setup redemption by Value, time & count" at bounding box center [651, 243] width 158 height 8
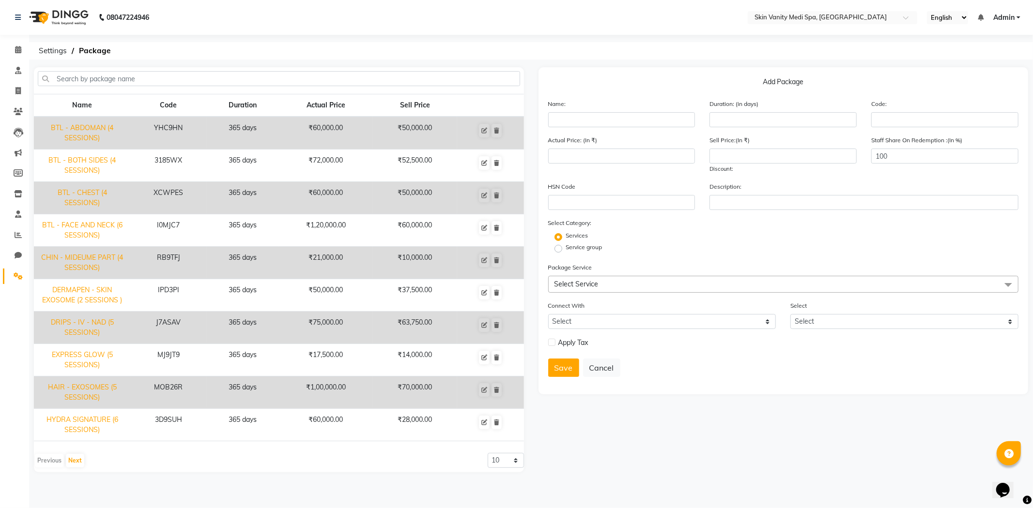
click at [110, 88] on div at bounding box center [279, 82] width 482 height 23
click at [115, 81] on input "text" at bounding box center [279, 78] width 482 height 15
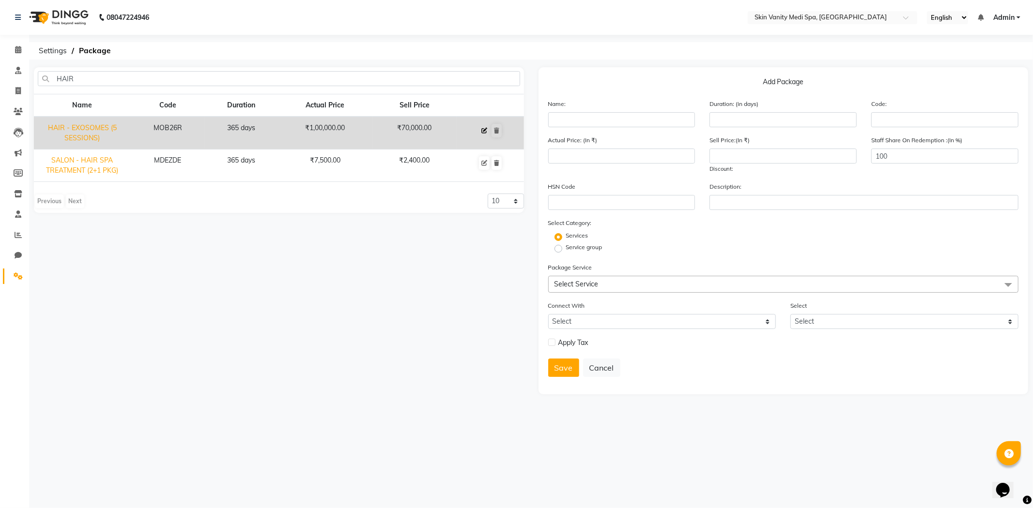
click at [482, 130] on icon at bounding box center [484, 131] width 6 height 6
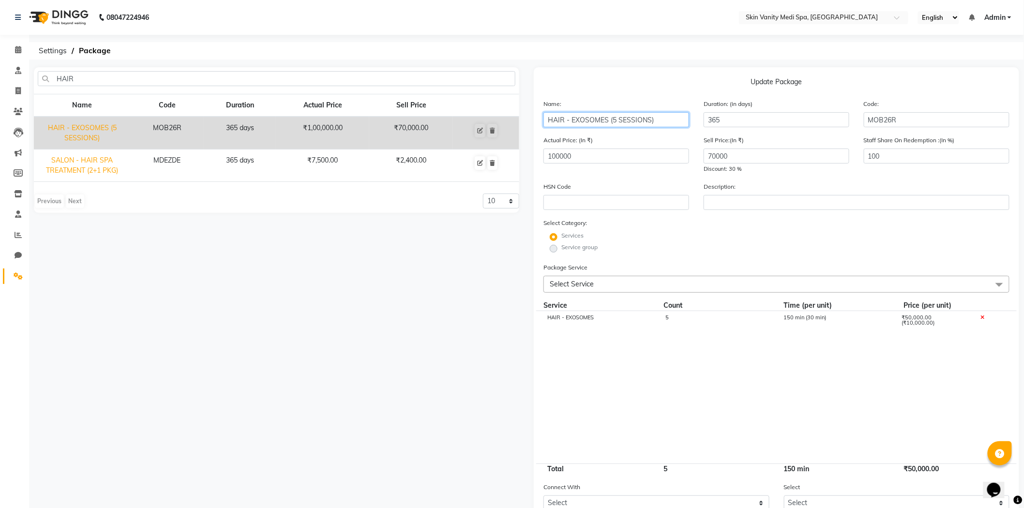
click at [615, 120] on input "HAIR - EXOSOMES (5 SESSIONS)" at bounding box center [617, 119] width 146 height 15
click at [742, 156] on input "70000" at bounding box center [777, 156] width 146 height 15
click at [572, 158] on input "100000" at bounding box center [617, 156] width 146 height 15
click at [729, 158] on input "70000" at bounding box center [777, 156] width 146 height 15
click at [727, 254] on div "Service group" at bounding box center [776, 249] width 481 height 12
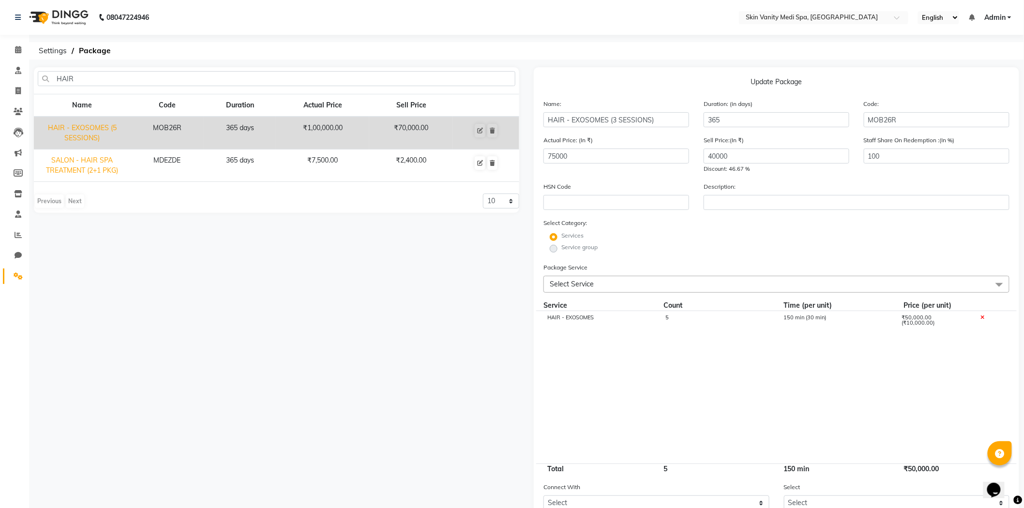
click at [698, 326] on div "5" at bounding box center [717, 323] width 118 height 16
click at [693, 324] on input "5" at bounding box center [718, 322] width 104 height 15
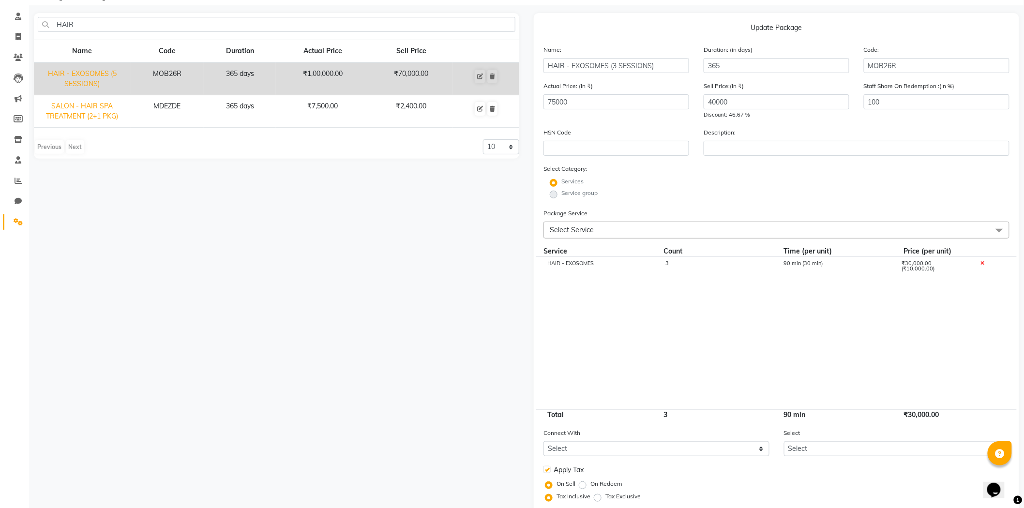
click at [626, 364] on cdk-virtual-scroll-viewport "HAIR - EXOSOMES 3 90 min (30 min) ₹30,000.00 (₹10,000.00)" at bounding box center [777, 333] width 466 height 152
click at [550, 471] on label at bounding box center [547, 469] width 7 height 7
click at [550, 471] on input "checkbox" at bounding box center [547, 470] width 6 height 6
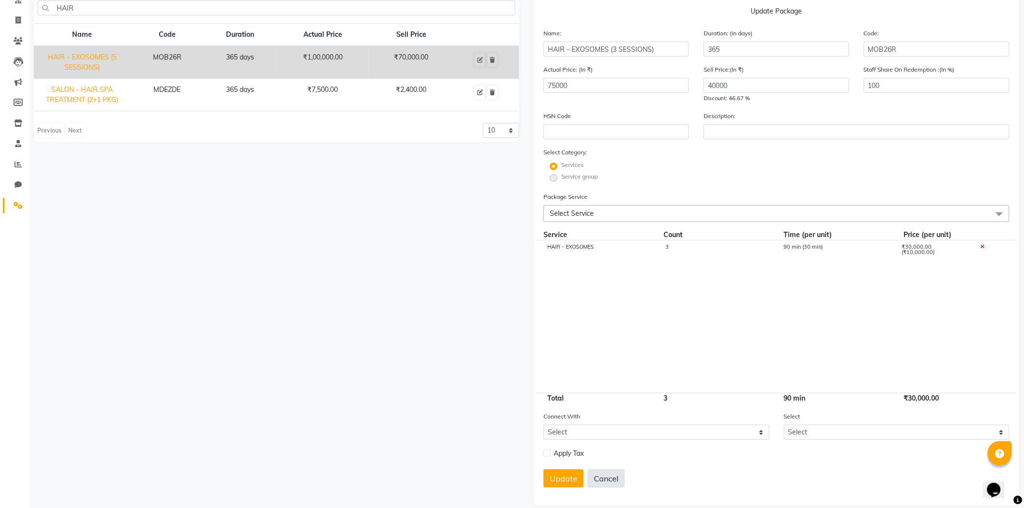
scroll to position [83, 0]
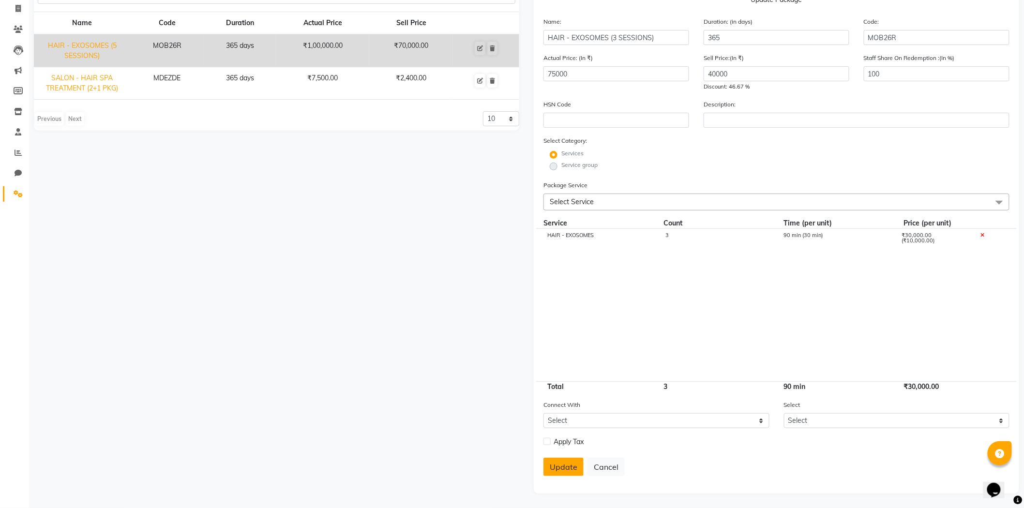
click at [568, 472] on button "Update" at bounding box center [564, 467] width 40 height 18
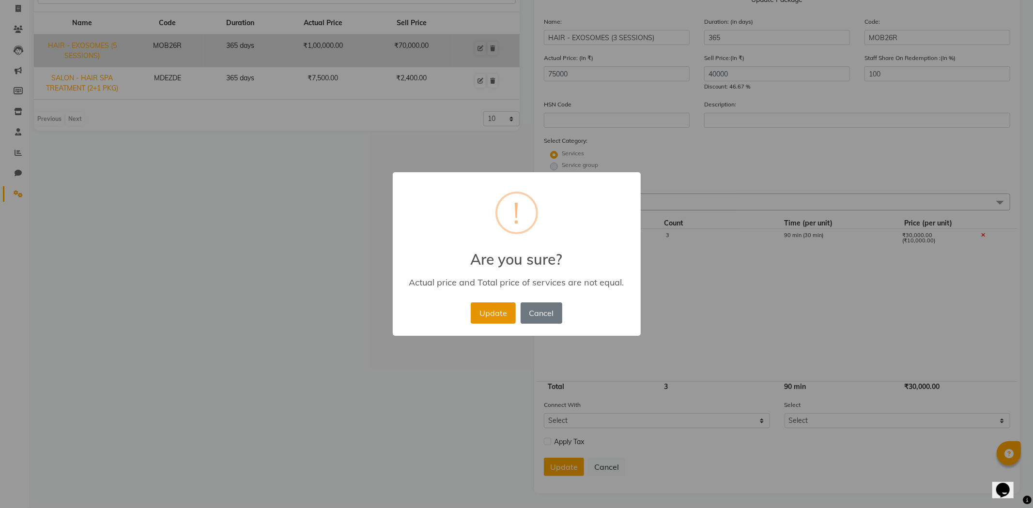
click at [497, 311] on button "Update" at bounding box center [493, 313] width 45 height 21
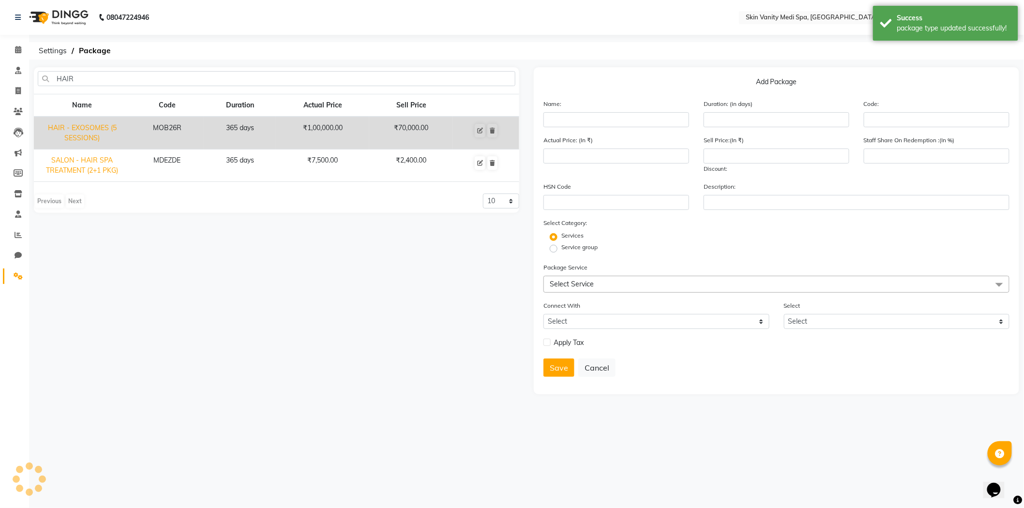
scroll to position [0, 0]
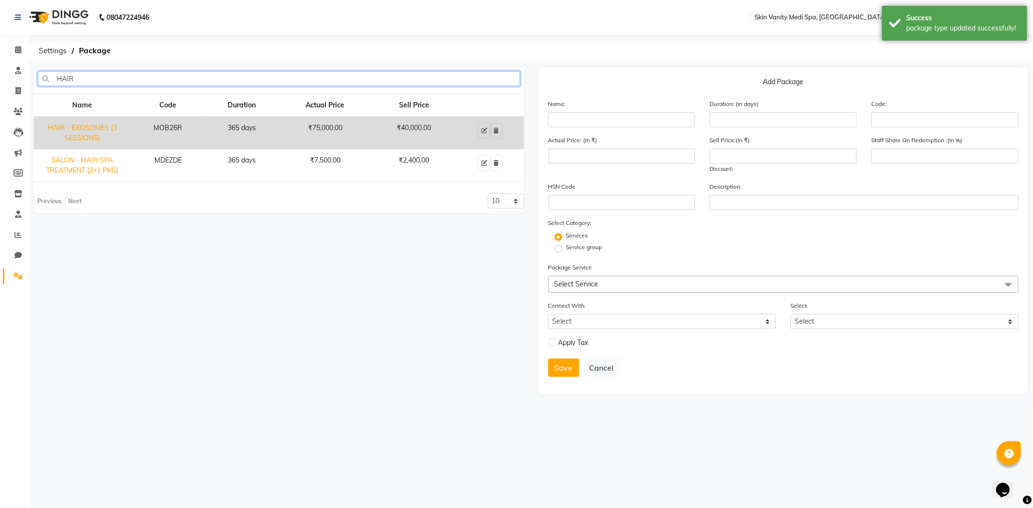
click at [80, 80] on input "HAIR" at bounding box center [279, 78] width 482 height 15
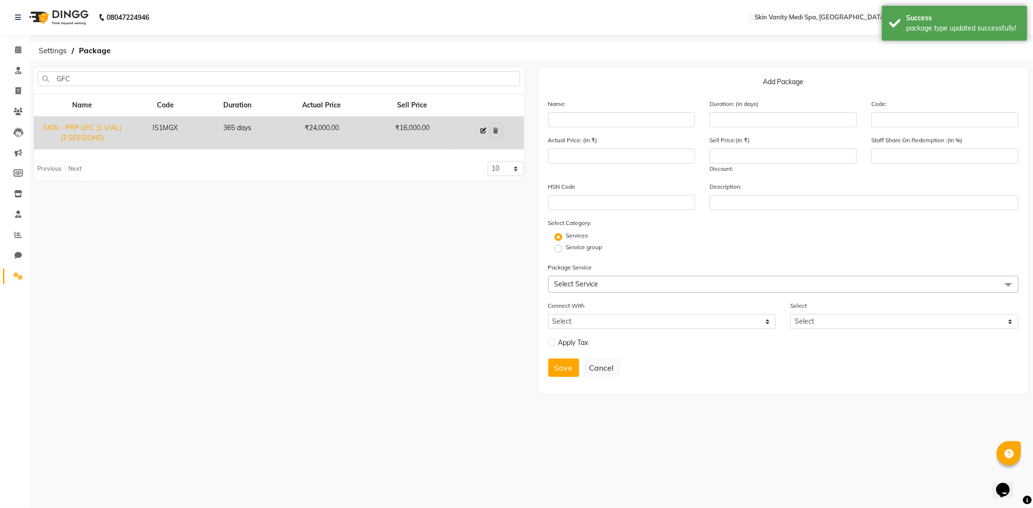
click at [485, 129] on icon at bounding box center [484, 131] width 6 height 6
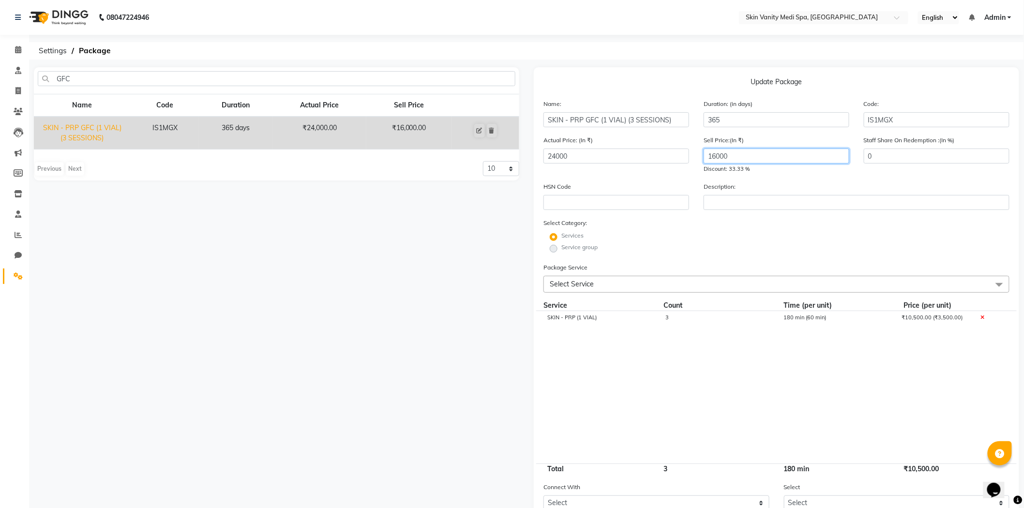
click at [740, 156] on input "16000" at bounding box center [777, 156] width 146 height 15
click at [667, 256] on form "Name: SKIN - PRP GFC (1 VIAL) (3 SESSIONS) Duration: (in days) 365 Code: IS1MGX…" at bounding box center [777, 345] width 466 height 493
click at [662, 357] on cdk-virtual-scroll-viewport "SKIN - PRP (1 VIAL) 3 180 min (60 min) ₹10,500.00 (₹3,500.00)" at bounding box center [777, 387] width 466 height 152
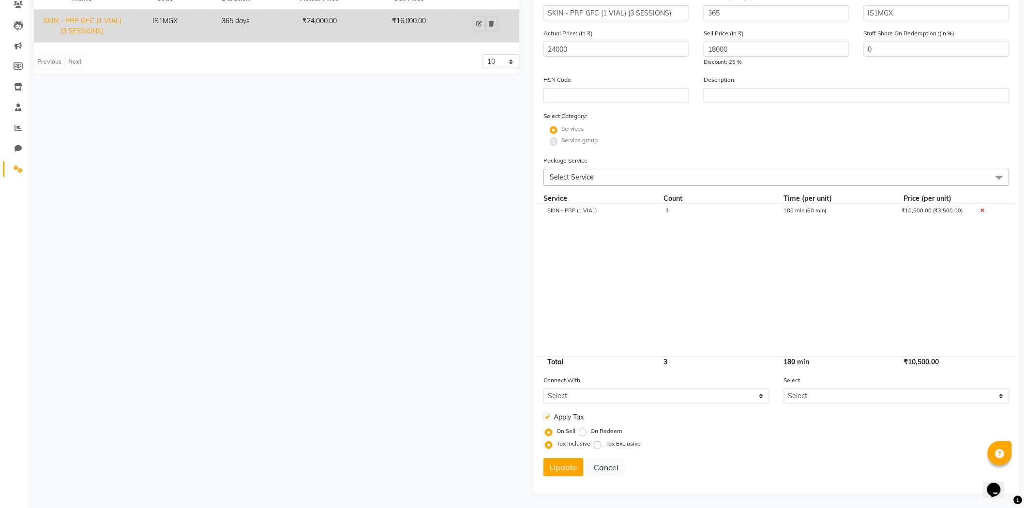
scroll to position [107, 0]
click at [549, 417] on label at bounding box center [547, 416] width 7 height 7
click at [549, 417] on input "checkbox" at bounding box center [547, 417] width 6 height 6
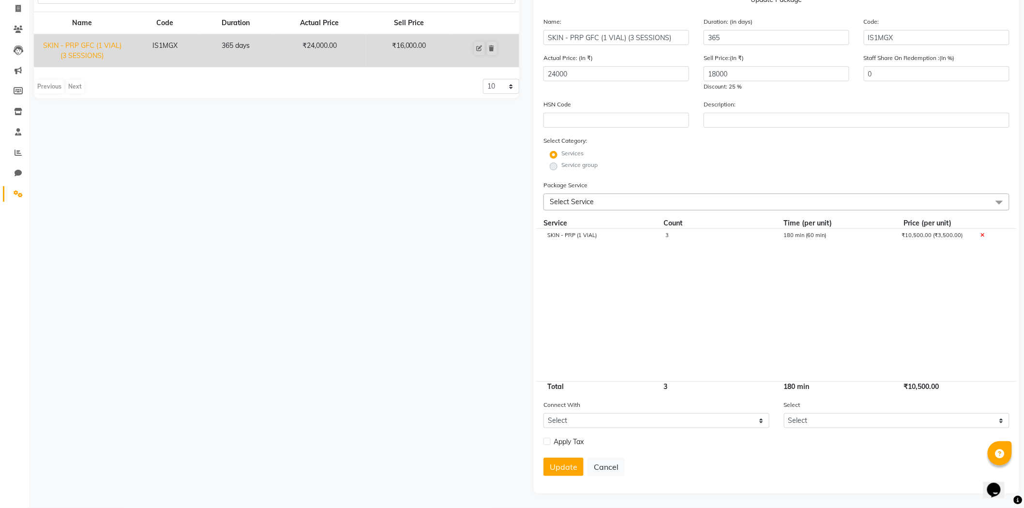
scroll to position [83, 0]
click at [561, 462] on button "Update" at bounding box center [564, 467] width 40 height 18
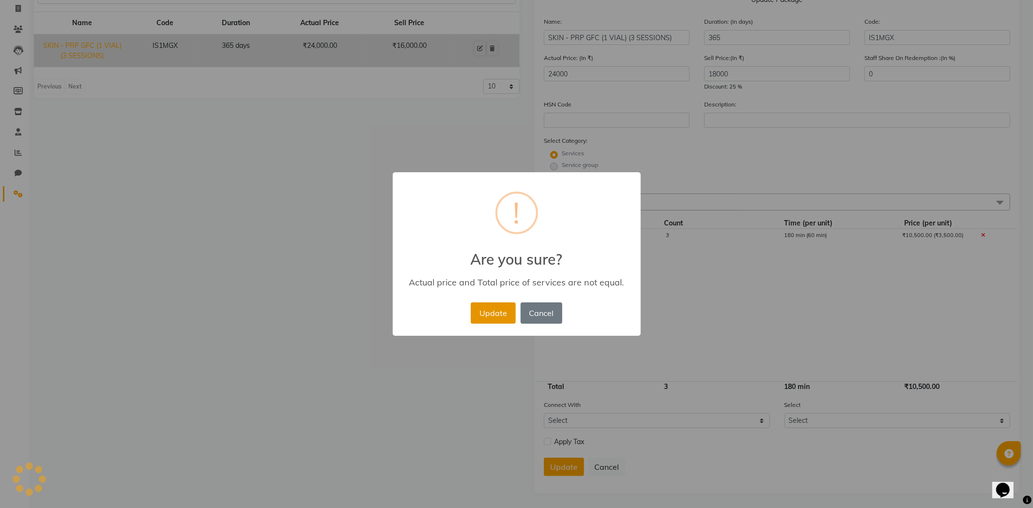
click at [490, 316] on button "Update" at bounding box center [493, 313] width 45 height 21
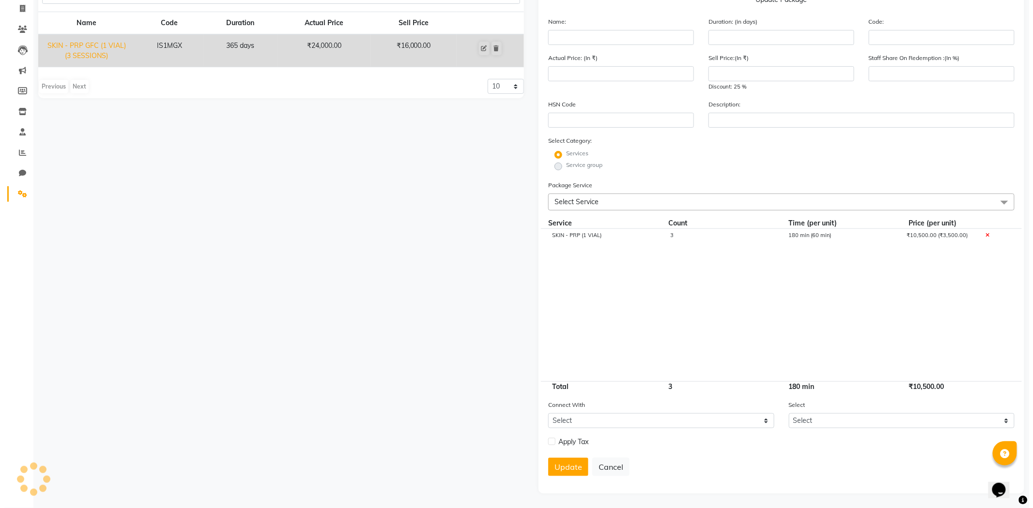
scroll to position [0, 0]
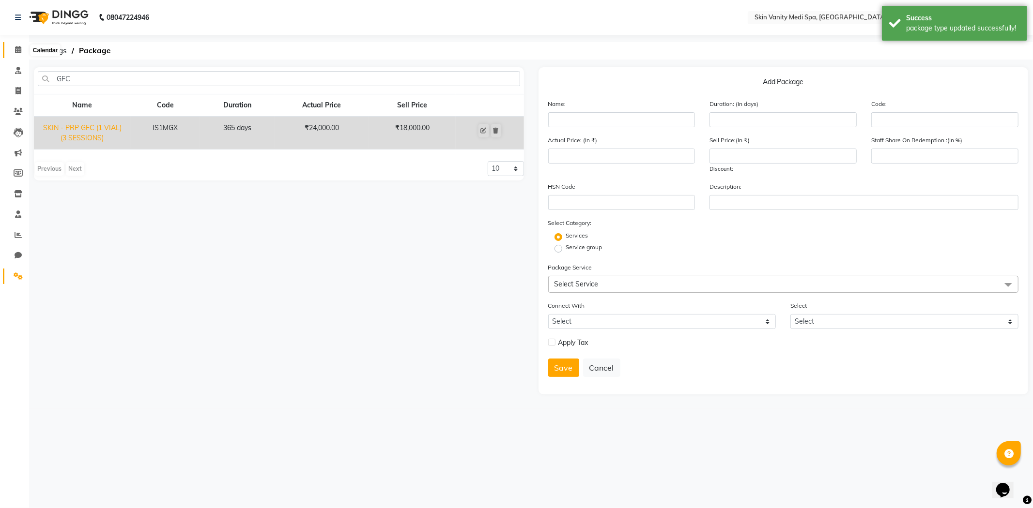
click at [16, 45] on span at bounding box center [18, 50] width 17 height 11
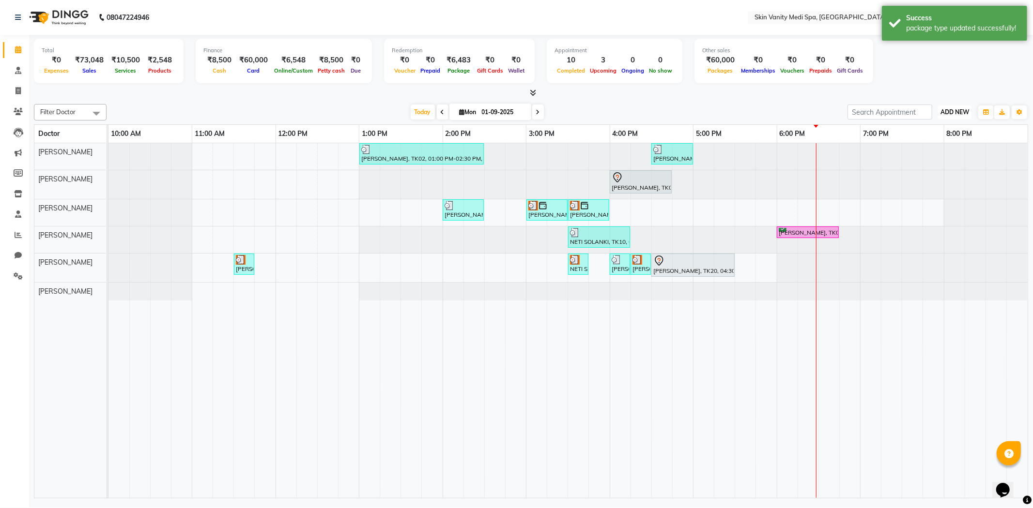
click at [947, 109] on span "ADD NEW" at bounding box center [954, 111] width 29 height 7
click at [916, 141] on link "Add Invoice" at bounding box center [932, 143] width 76 height 13
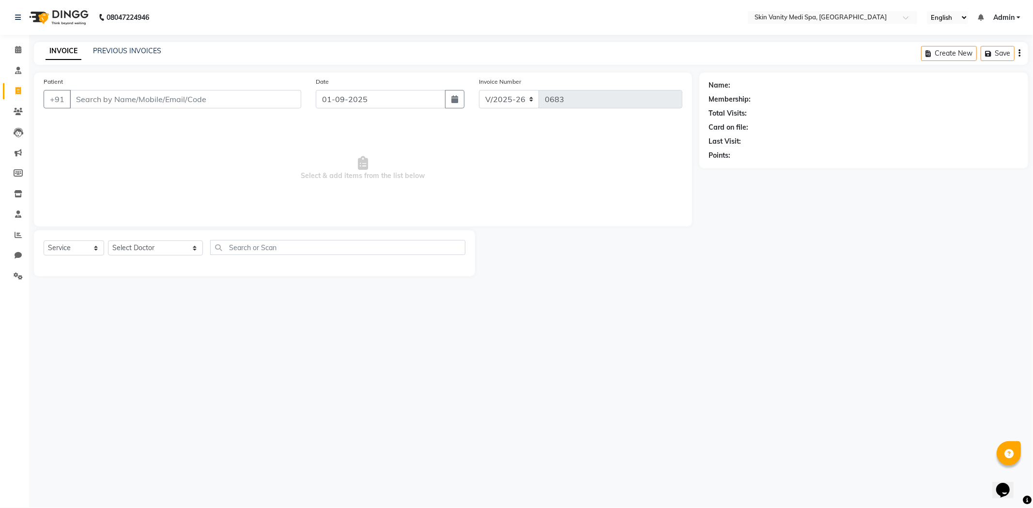
click at [165, 101] on input "Patient" at bounding box center [185, 99] width 231 height 18
click at [105, 102] on input "Patient" at bounding box center [185, 99] width 231 height 18
click at [107, 126] on span "Select & add items from the list below" at bounding box center [363, 168] width 638 height 97
click at [105, 103] on input "Patient" at bounding box center [185, 99] width 231 height 18
click at [127, 137] on span "Select & add items from the list below" at bounding box center [363, 168] width 638 height 97
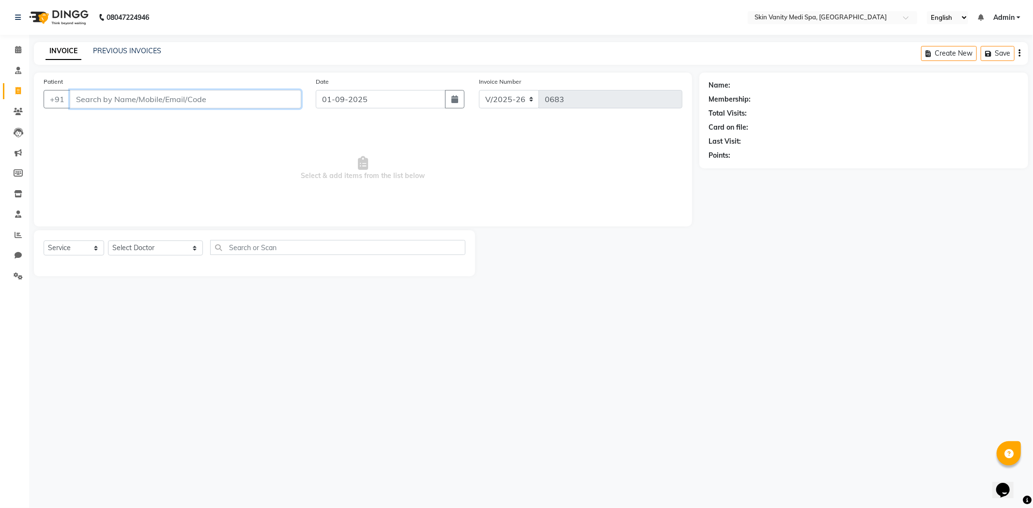
click at [114, 98] on input "Patient" at bounding box center [185, 99] width 231 height 18
click at [127, 126] on span "Select & add items from the list below" at bounding box center [363, 168] width 638 height 97
click at [124, 102] on input "Patient" at bounding box center [185, 99] width 231 height 18
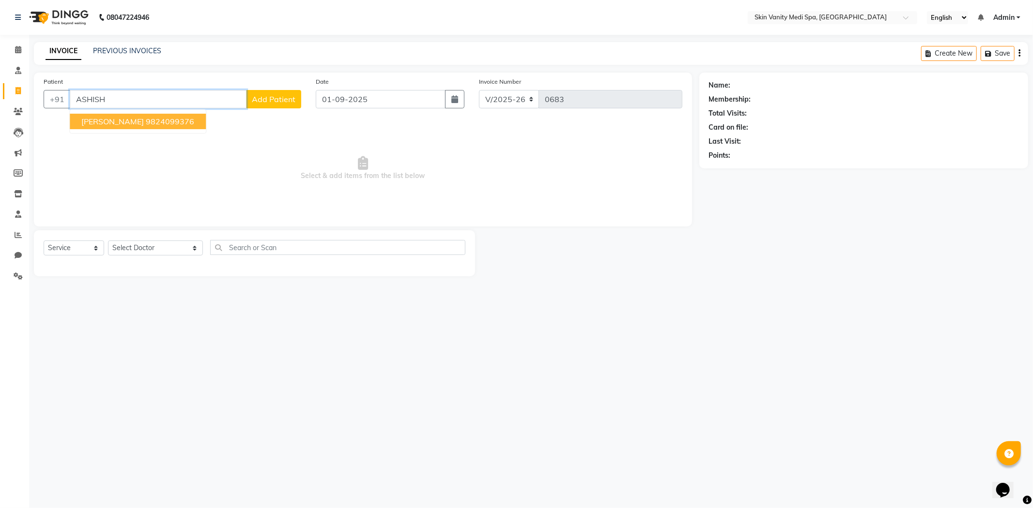
click at [167, 121] on ngb-highlight "9824099376" at bounding box center [170, 122] width 48 height 10
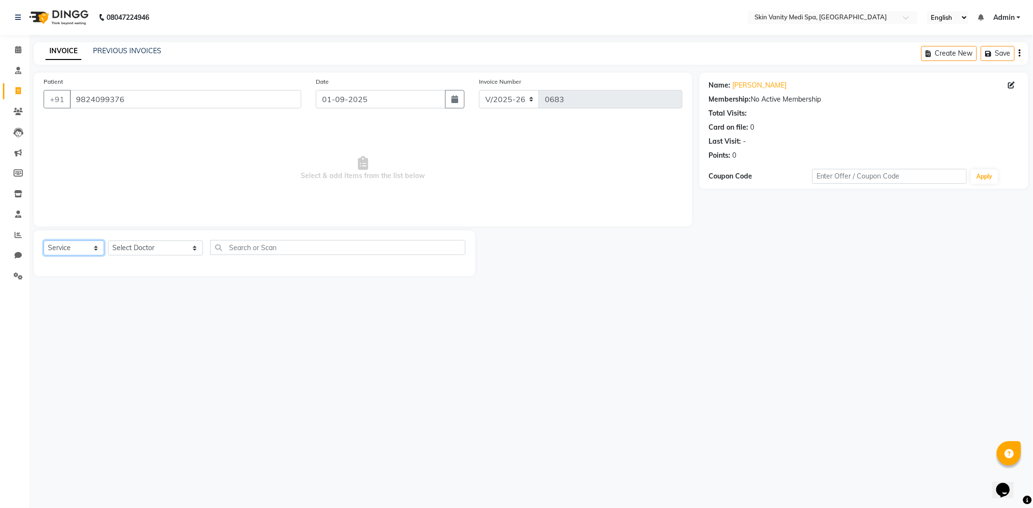
click at [69, 246] on select "Select Service Product Membership Package Voucher Prepaid Gift Card" at bounding box center [74, 248] width 61 height 15
click at [44, 241] on select "Select Service Product Membership Package Voucher Prepaid Gift Card" at bounding box center [74, 248] width 61 height 15
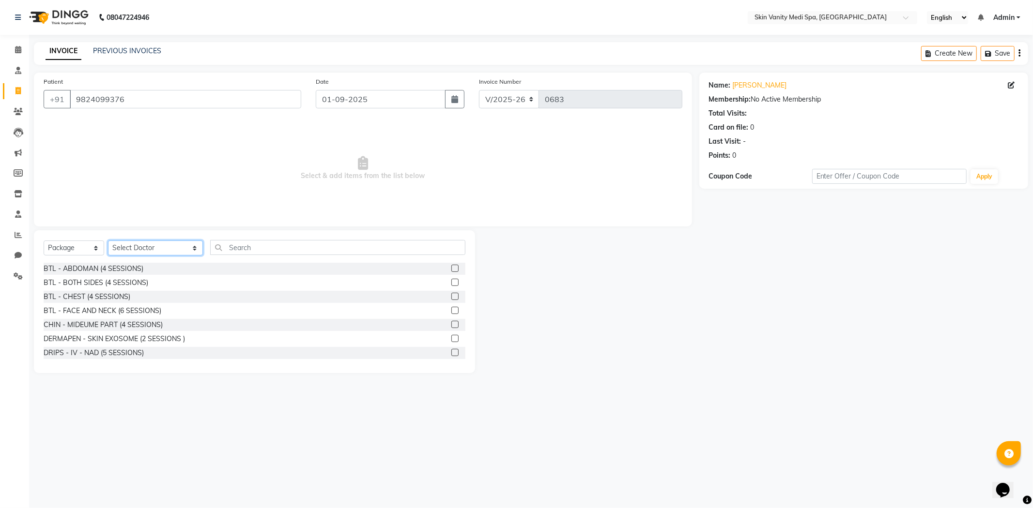
click at [131, 253] on select "Select Doctor ASMA KHAN DINGG SUPPORT DR LIBA DIXIT EMAA MACWAN PRANSHU TRIVEDI…" at bounding box center [155, 248] width 95 height 15
click at [108, 241] on select "Select Doctor ASMA KHAN DINGG SUPPORT DR LIBA DIXIT EMAA MACWAN PRANSHU TRIVEDI…" at bounding box center [155, 248] width 95 height 15
click at [235, 252] on input "text" at bounding box center [337, 247] width 255 height 15
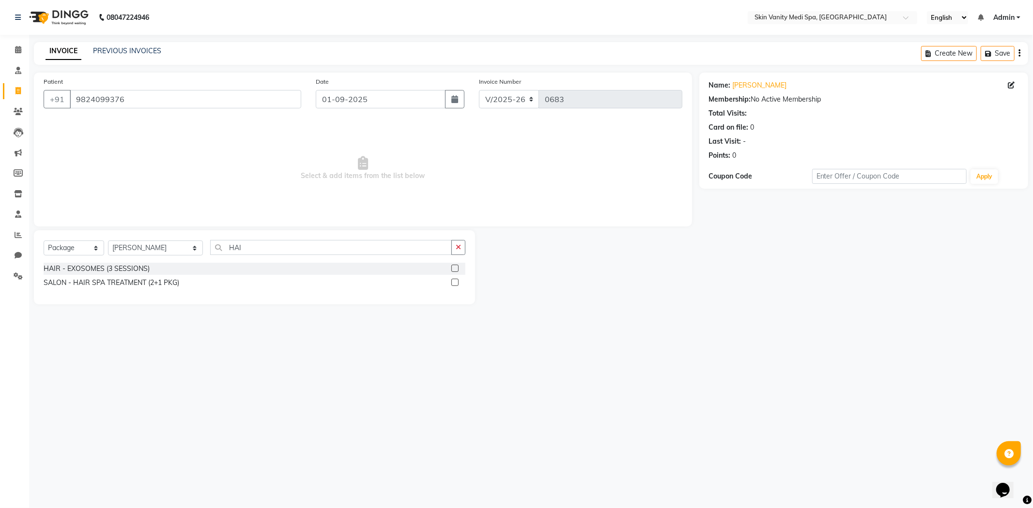
click at [457, 267] on label at bounding box center [454, 268] width 7 height 7
click at [457, 267] on input "checkbox" at bounding box center [454, 269] width 6 height 6
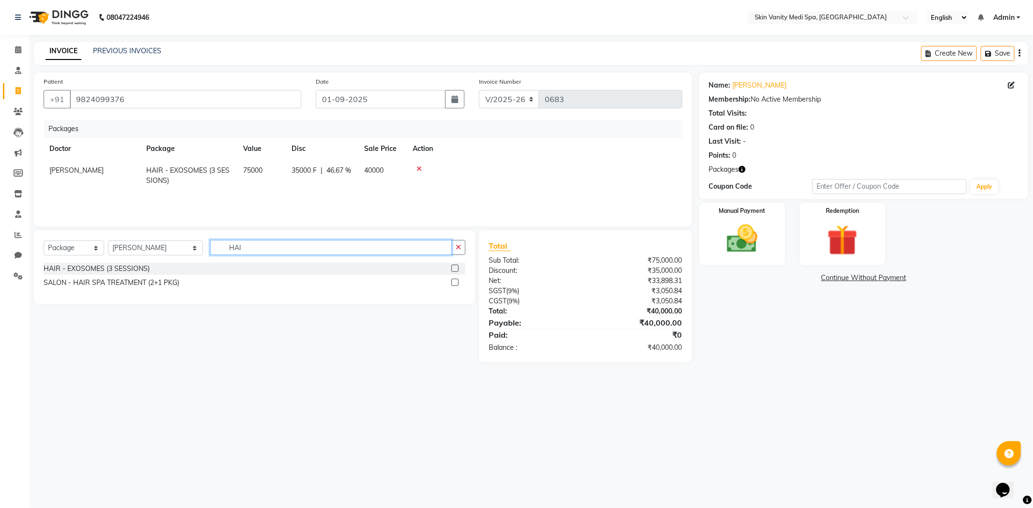
click at [297, 246] on input "HAI" at bounding box center [331, 247] width 242 height 15
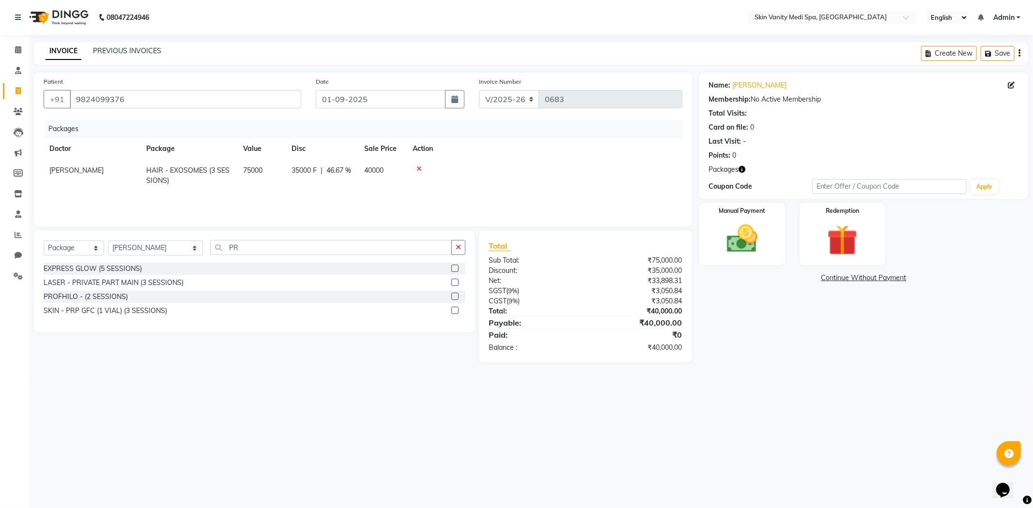
click at [452, 311] on label at bounding box center [454, 310] width 7 height 7
click at [452, 311] on input "checkbox" at bounding box center [454, 311] width 6 height 6
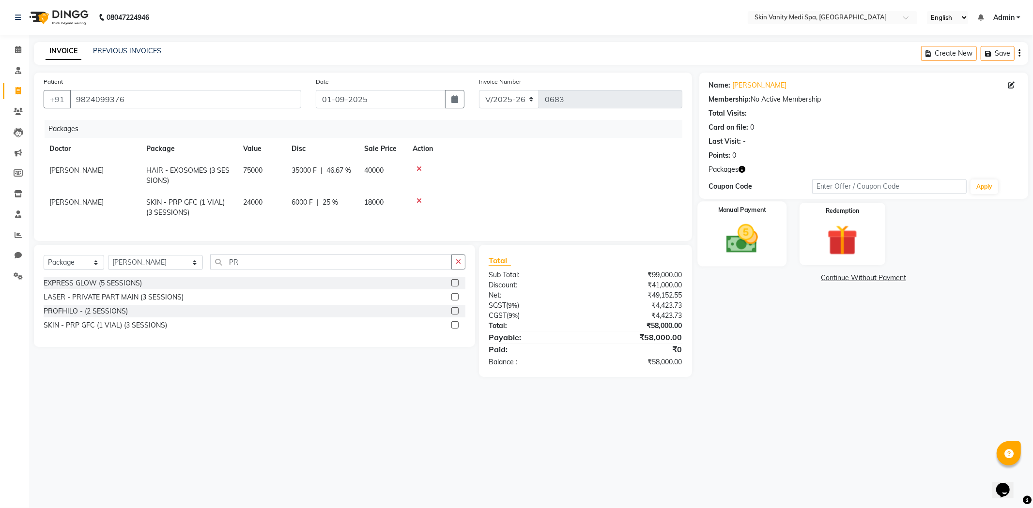
click at [751, 255] on img at bounding box center [742, 239] width 52 height 37
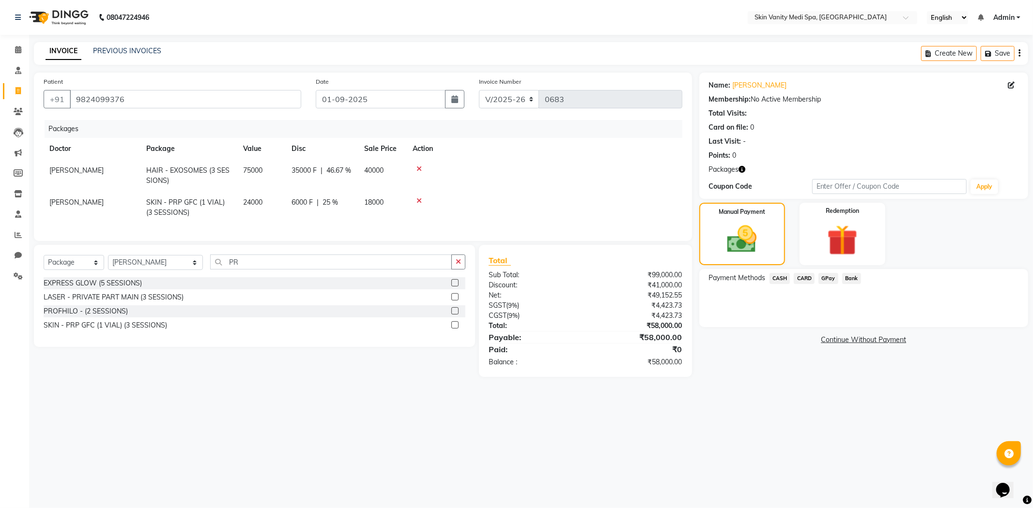
click at [826, 281] on span "GPay" at bounding box center [828, 278] width 20 height 11
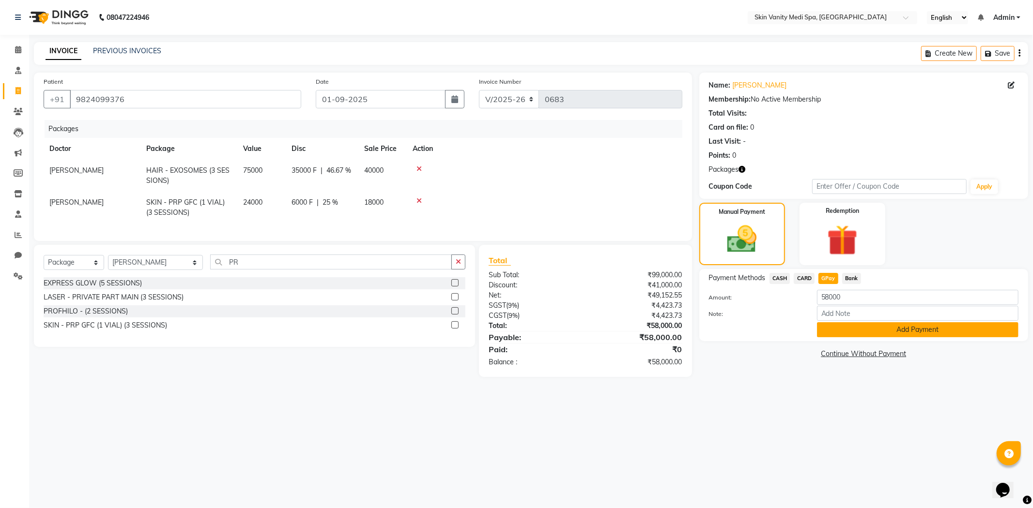
click at [865, 328] on button "Add Payment" at bounding box center [917, 329] width 201 height 15
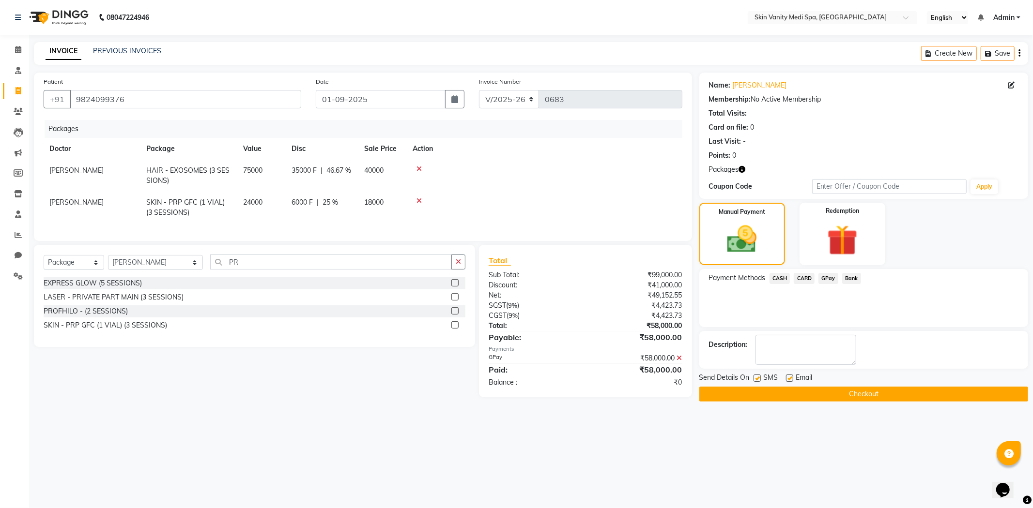
click at [822, 396] on button "Checkout" at bounding box center [863, 394] width 329 height 15
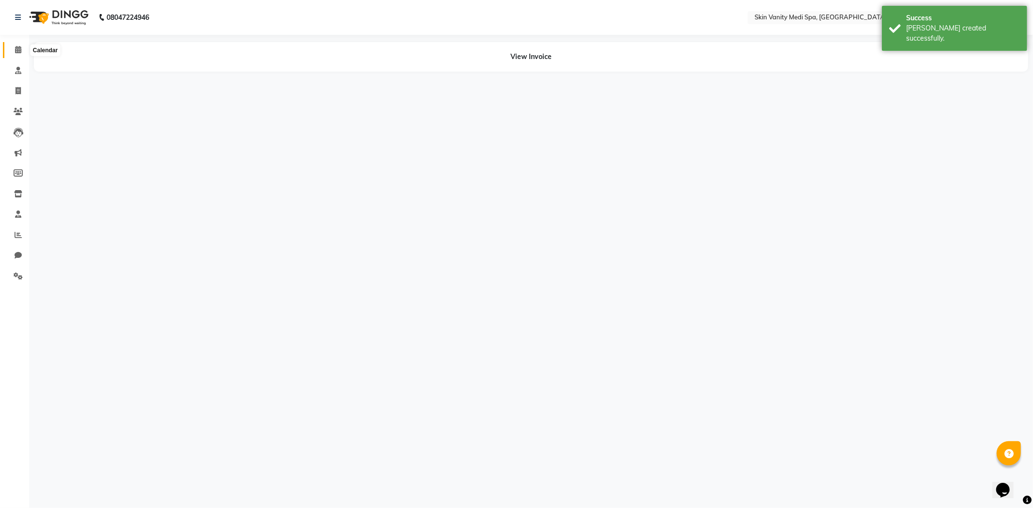
click at [13, 50] on span at bounding box center [18, 50] width 17 height 11
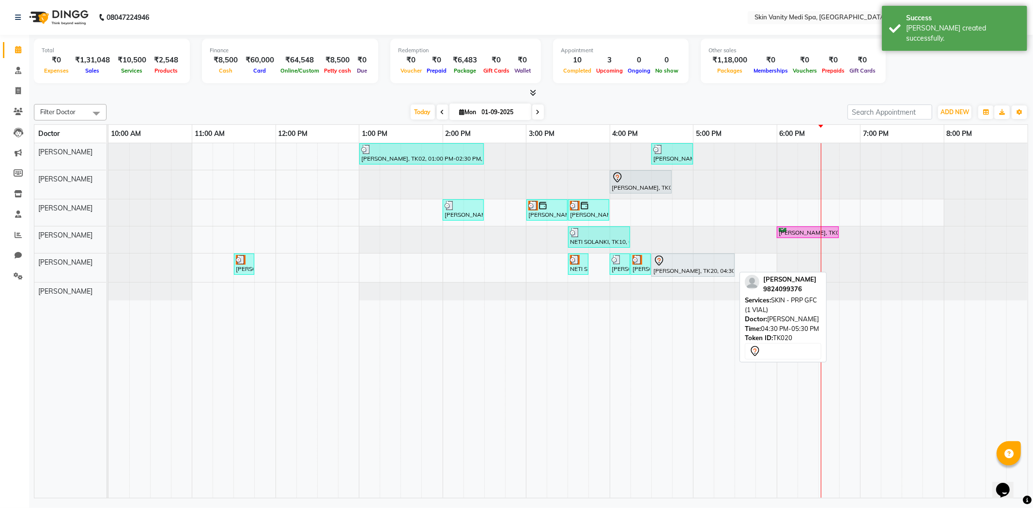
click at [674, 262] on div at bounding box center [692, 261] width 79 height 12
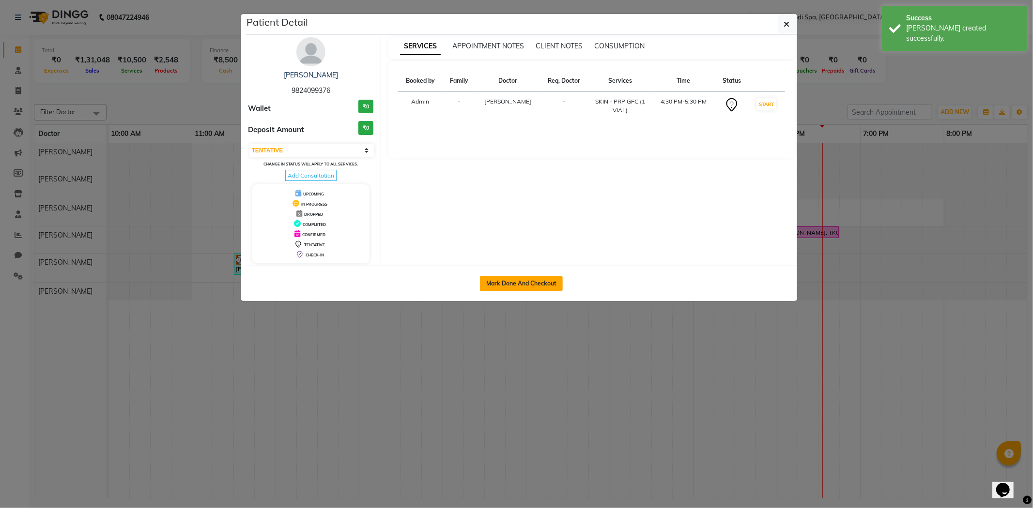
click at [531, 287] on button "Mark Done And Checkout" at bounding box center [521, 283] width 83 height 15
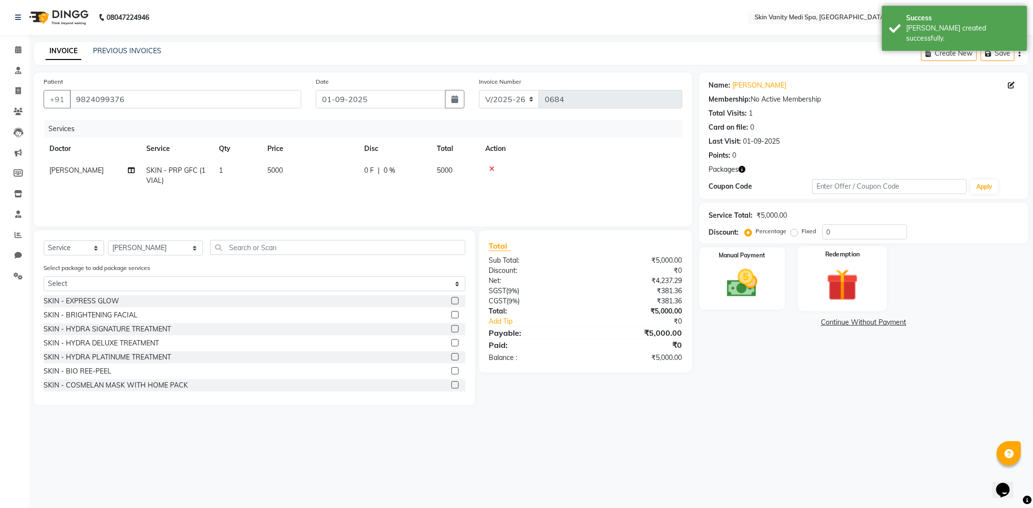
click at [829, 274] on img at bounding box center [842, 285] width 52 height 40
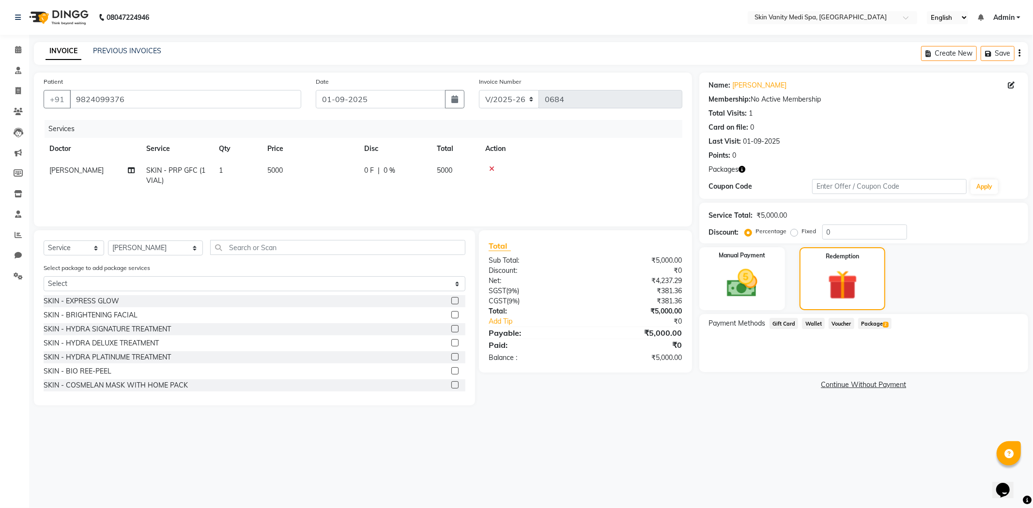
click at [862, 321] on span "Package 2" at bounding box center [874, 323] width 33 height 11
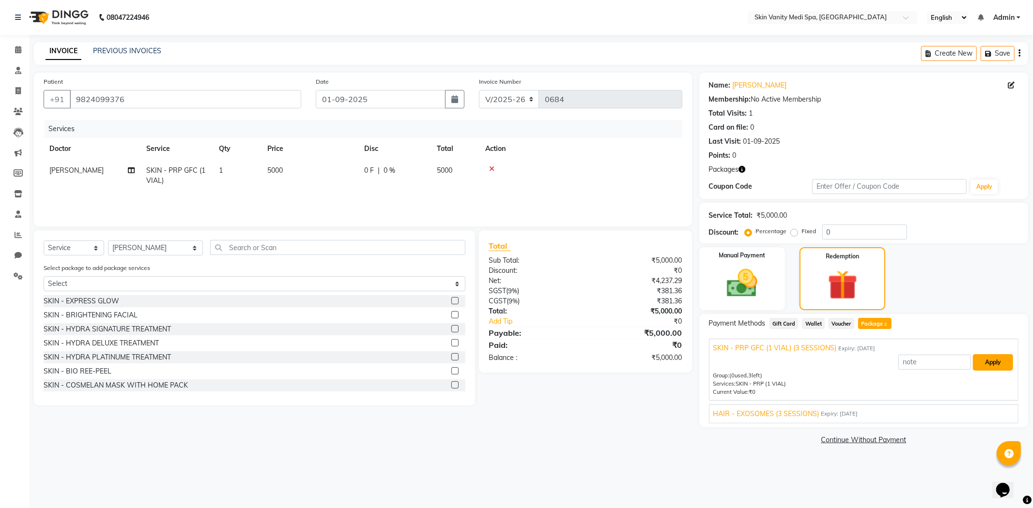
click at [989, 364] on button "Apply" at bounding box center [992, 362] width 40 height 16
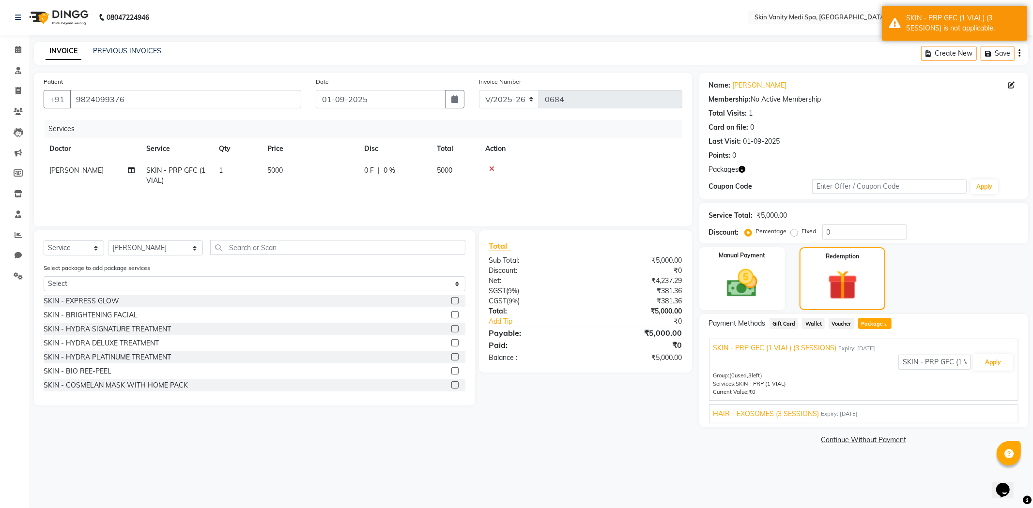
click at [897, 417] on div "HAIR - EXOSOMES (3 SESSIONS) Expiry: 01-09-2026" at bounding box center [863, 414] width 301 height 10
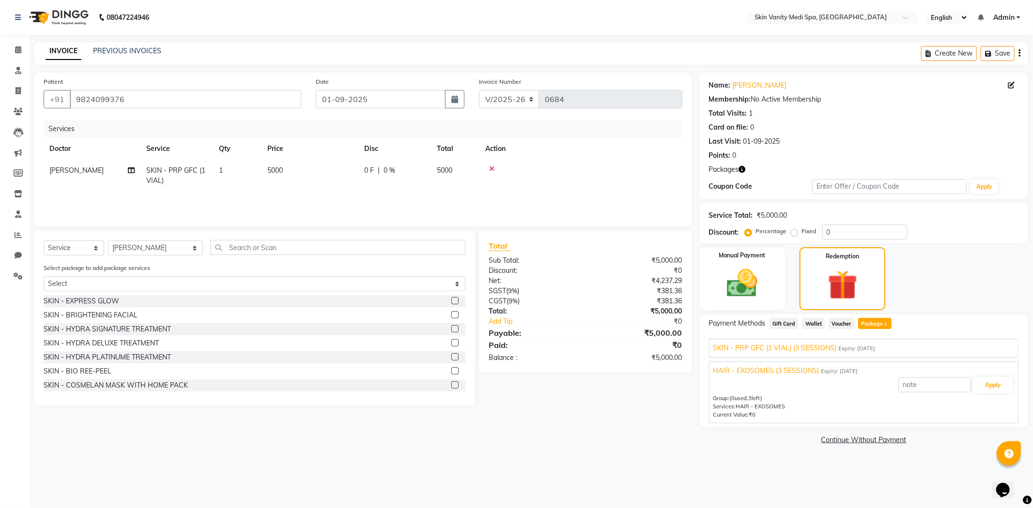
click at [797, 355] on div "SKIN - PRP GFC (1 VIAL) (3 SESSIONS) Expiry: 01-09-2026 SKIN - PRP GFC (1 VIAL)…" at bounding box center [863, 348] width 309 height 19
click at [866, 350] on span "Expiry: 01-09-2026" at bounding box center [856, 349] width 37 height 8
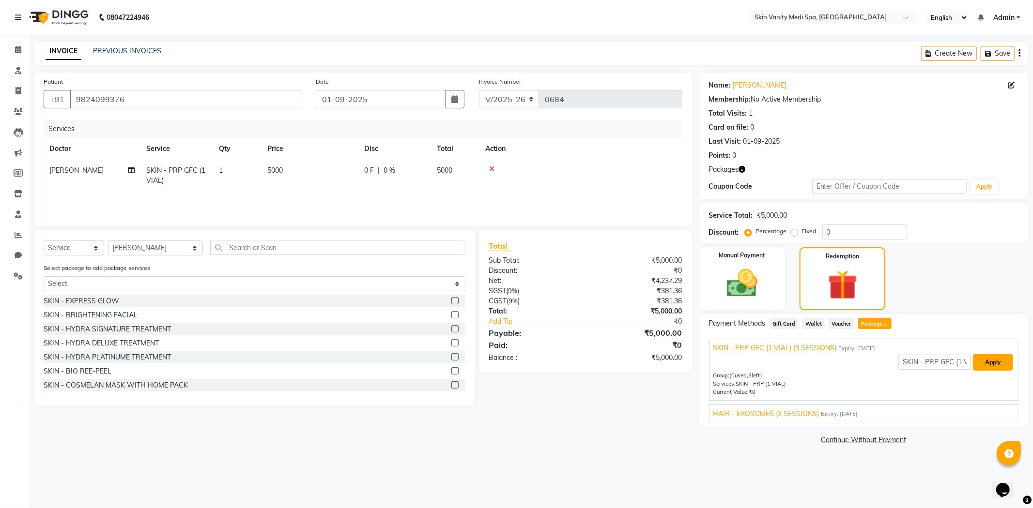
click at [975, 364] on button "Apply" at bounding box center [992, 362] width 40 height 16
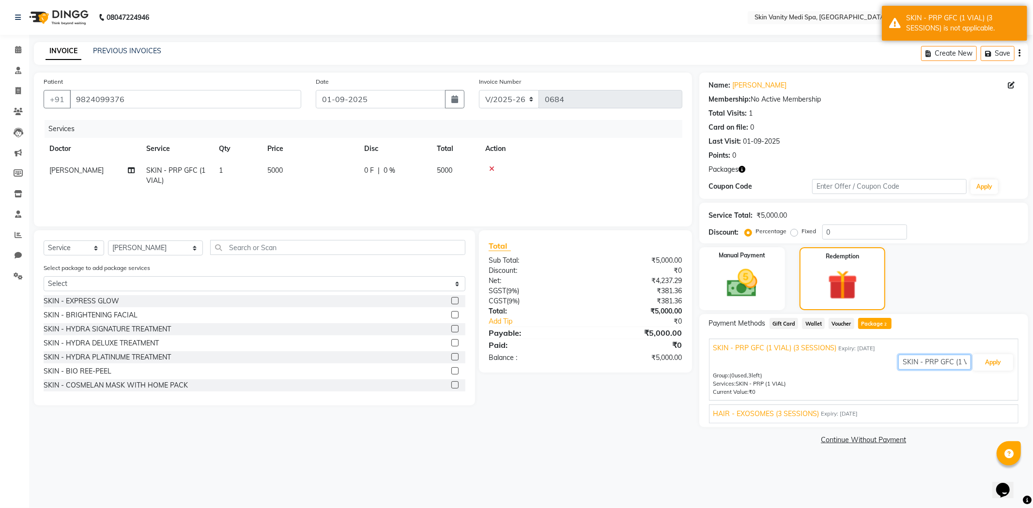
click at [918, 361] on input "SKIN - PRP GFC (1 VIAL) (3 SESSIONS)" at bounding box center [934, 362] width 73 height 15
click at [979, 362] on button "Apply" at bounding box center [992, 362] width 40 height 16
click at [20, 46] on icon at bounding box center [18, 49] width 6 height 7
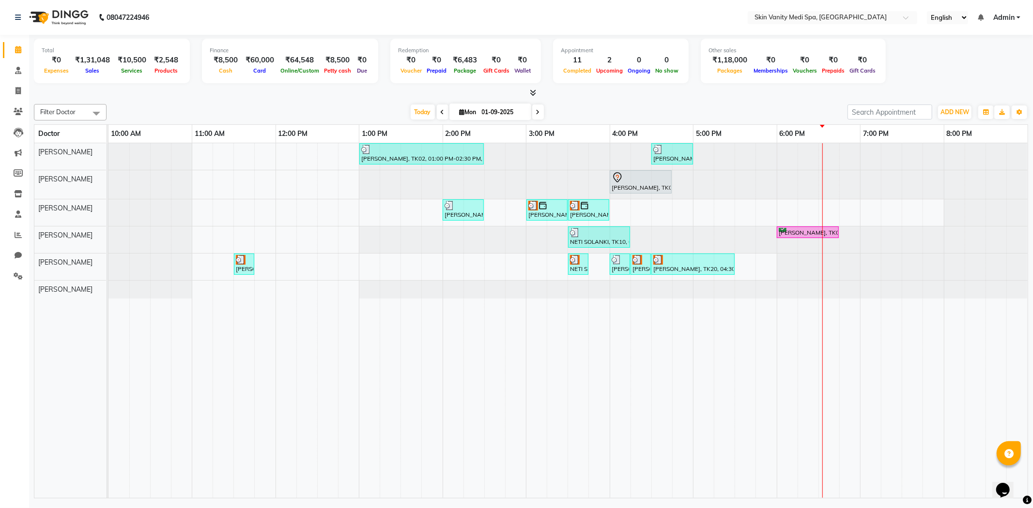
click at [742, 259] on div "PALAK PATEL, TK02, 01:00 PM-02:30 PM, LASER - FULL LEGS ( FEMALE ) SALMA MAMON,…" at bounding box center [567, 320] width 919 height 355
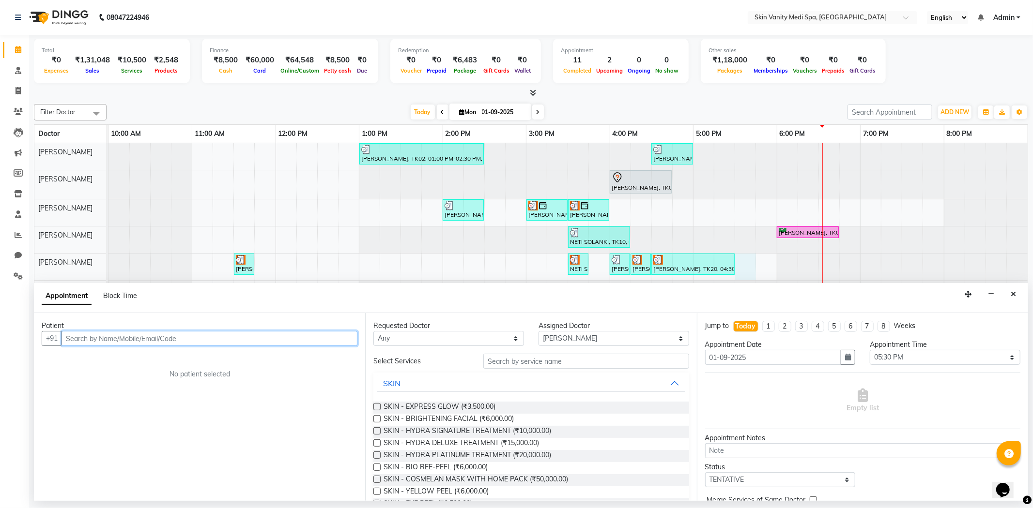
click at [113, 340] on input "text" at bounding box center [209, 338] width 296 height 15
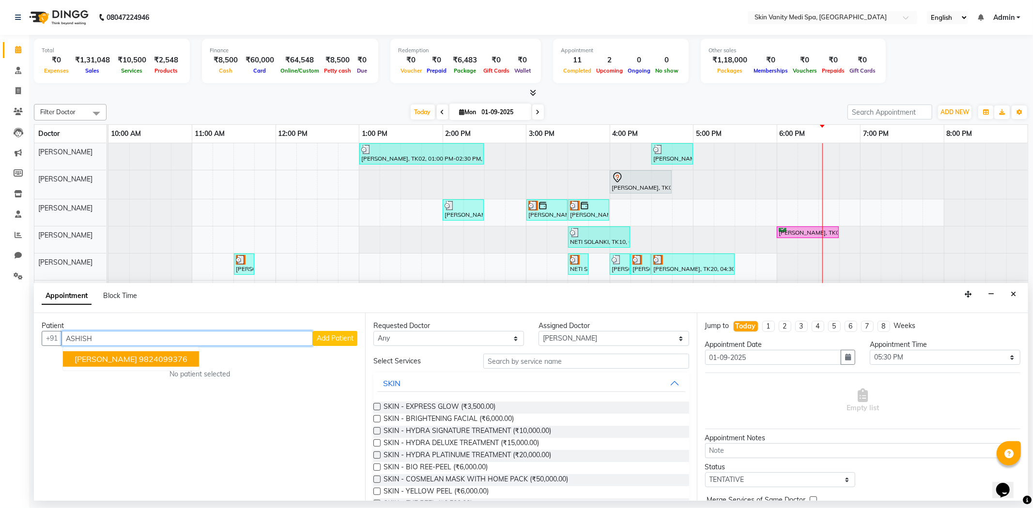
click at [139, 359] on ngb-highlight "9824099376" at bounding box center [163, 359] width 48 height 10
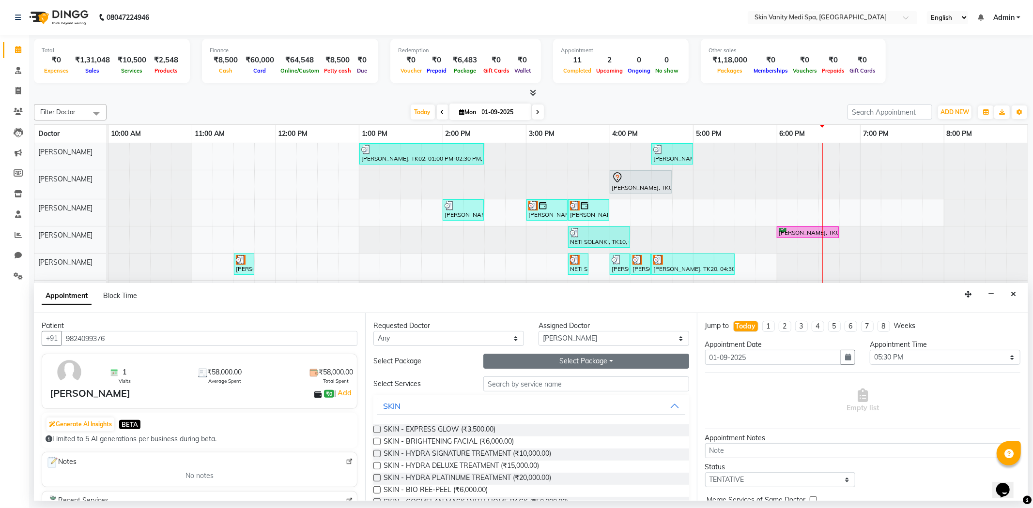
click at [554, 365] on button "Select Package Toggle Dropdown" at bounding box center [585, 361] width 205 height 15
click at [536, 383] on li "SKIN - PRP GFC (1 VIAL) (3 SESSIONS)" at bounding box center [560, 381] width 153 height 14
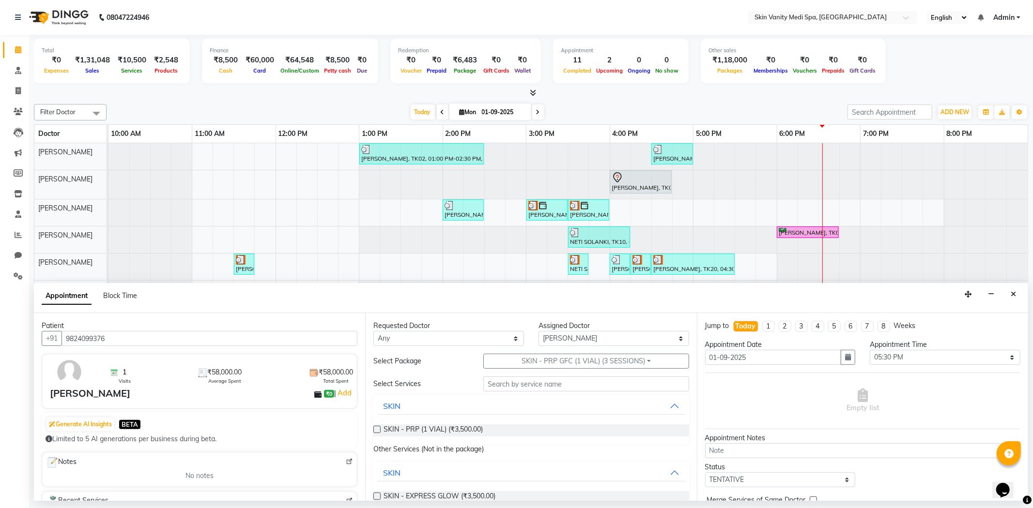
click at [378, 428] on label at bounding box center [376, 429] width 7 height 7
click at [378, 428] on input "checkbox" at bounding box center [376, 430] width 6 height 6
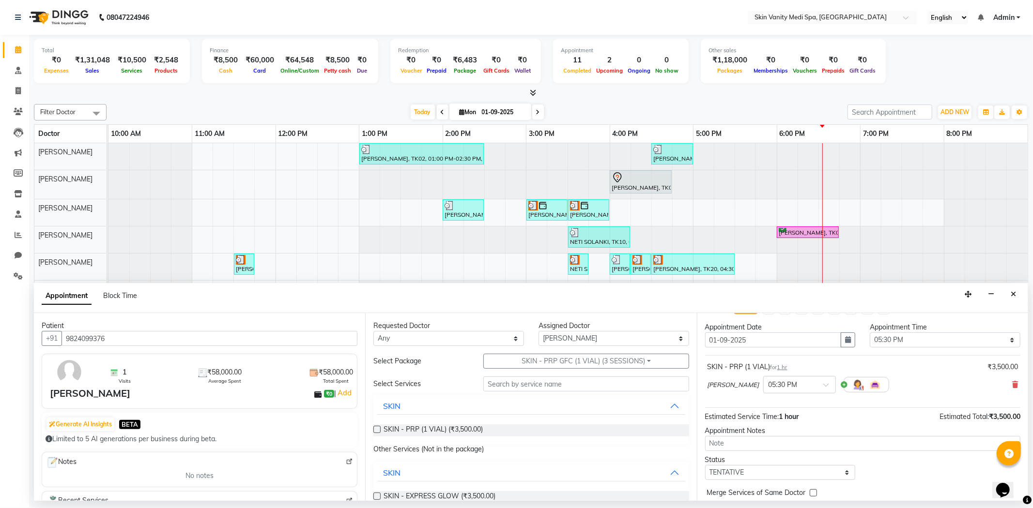
scroll to position [58, 0]
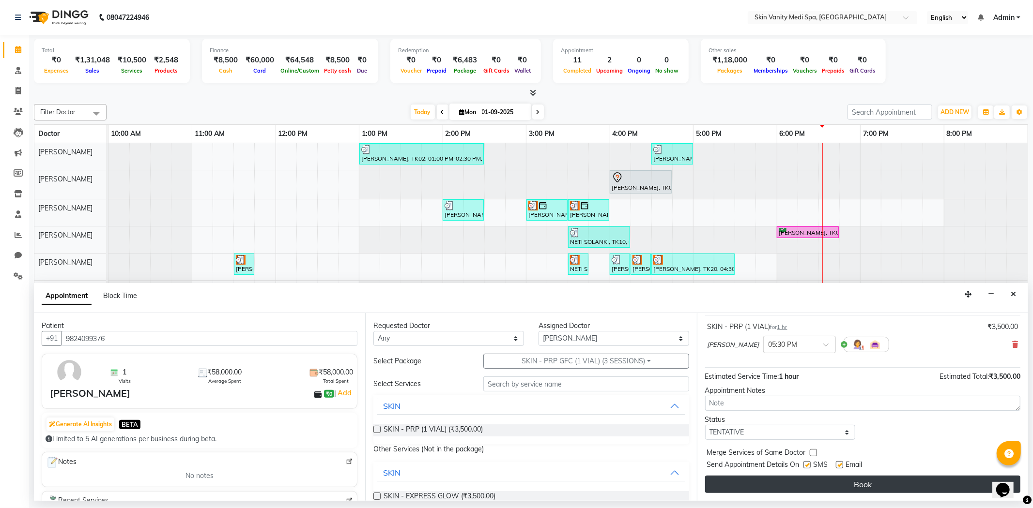
click at [825, 491] on button "Book" at bounding box center [862, 484] width 315 height 17
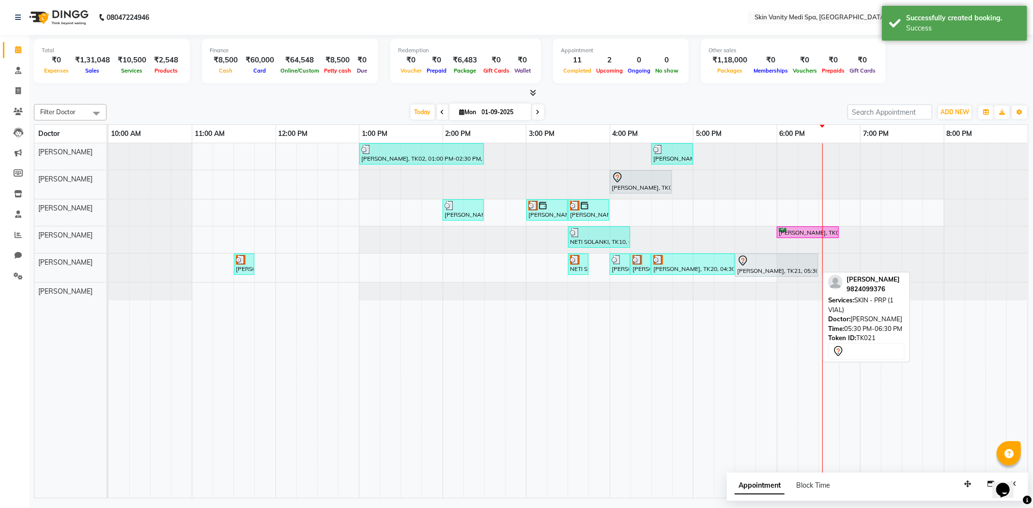
click at [781, 263] on div at bounding box center [776, 261] width 79 height 12
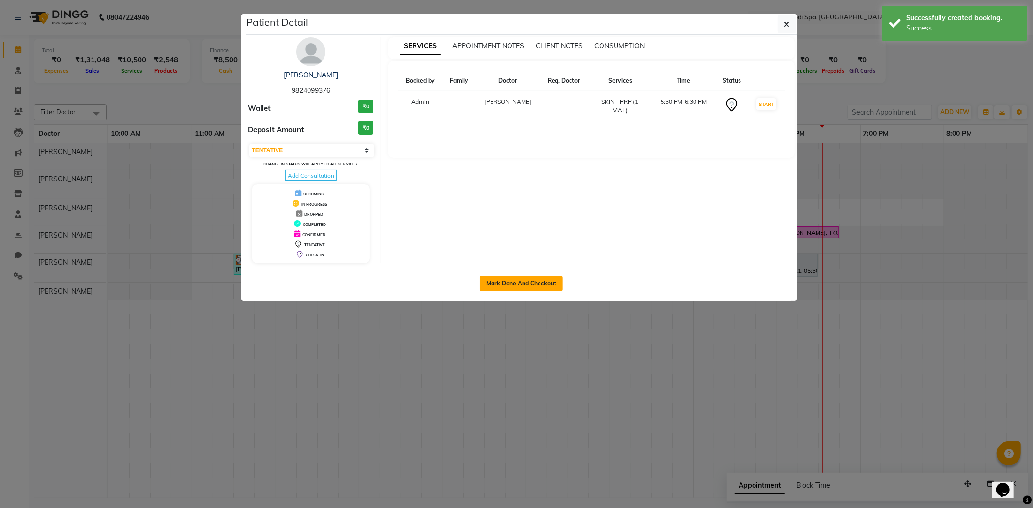
click at [508, 281] on button "Mark Done And Checkout" at bounding box center [521, 283] width 83 height 15
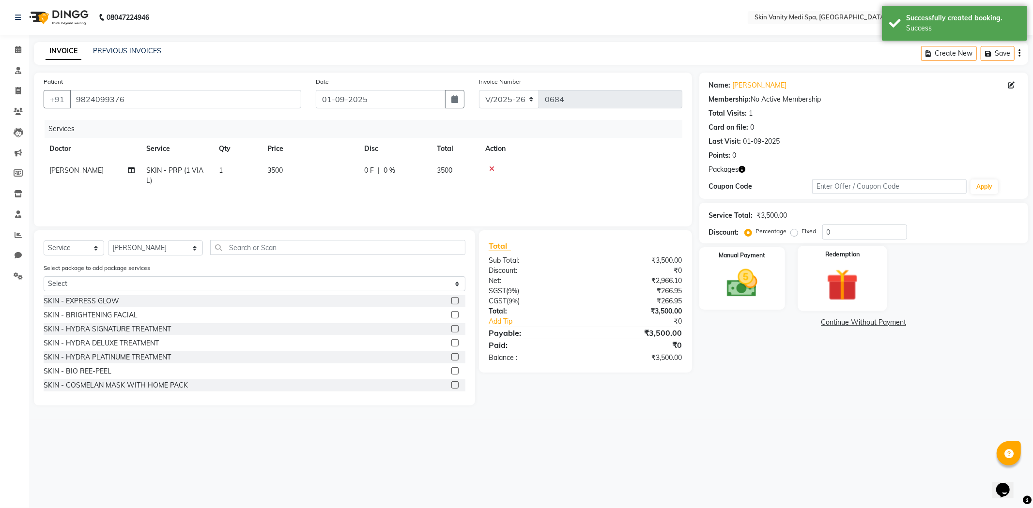
click at [845, 288] on img at bounding box center [842, 285] width 52 height 40
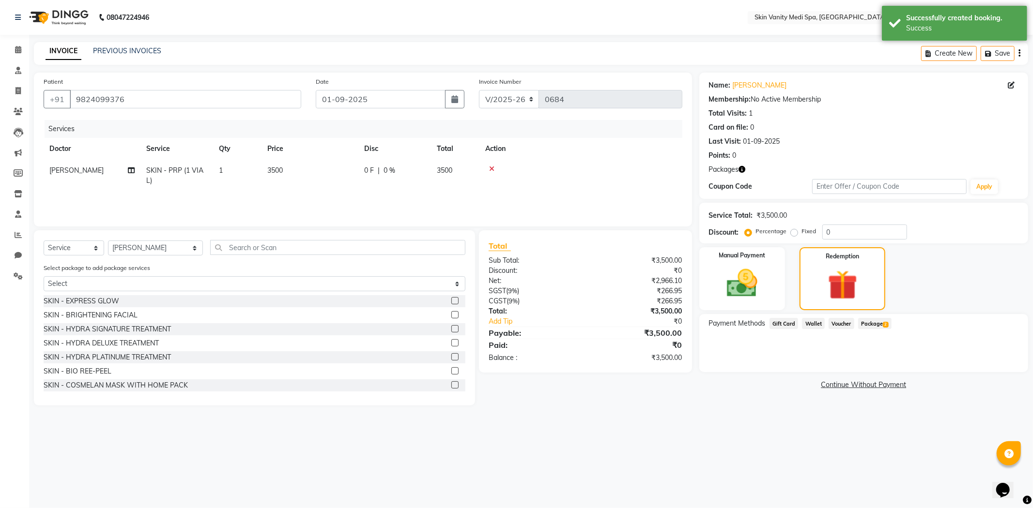
click at [868, 322] on span "Package 2" at bounding box center [874, 323] width 33 height 11
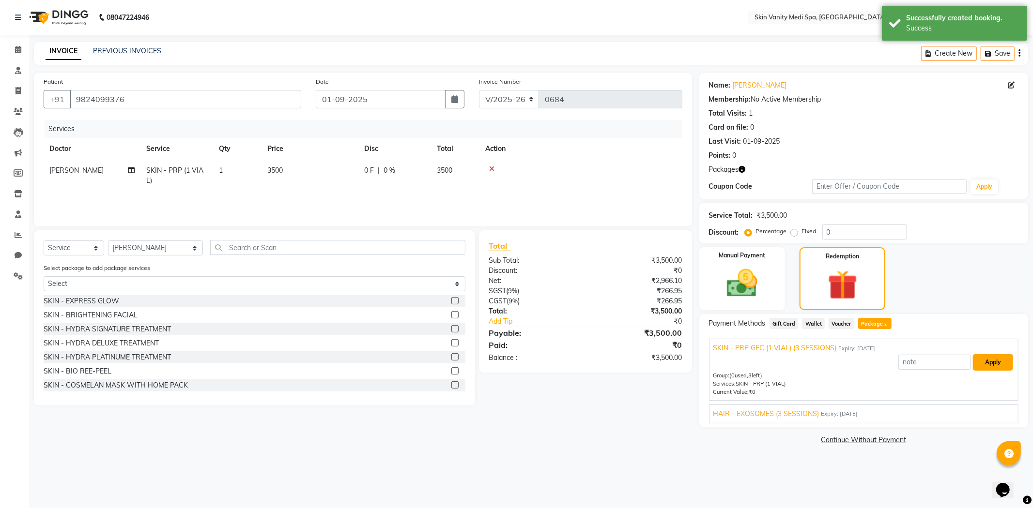
click at [996, 363] on button "Apply" at bounding box center [992, 362] width 40 height 16
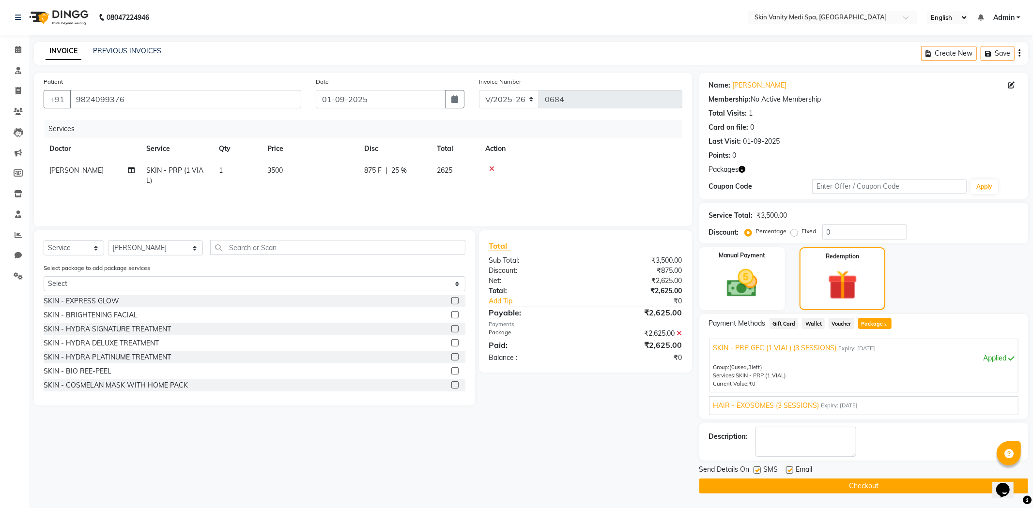
click at [790, 481] on button "Checkout" at bounding box center [863, 486] width 329 height 15
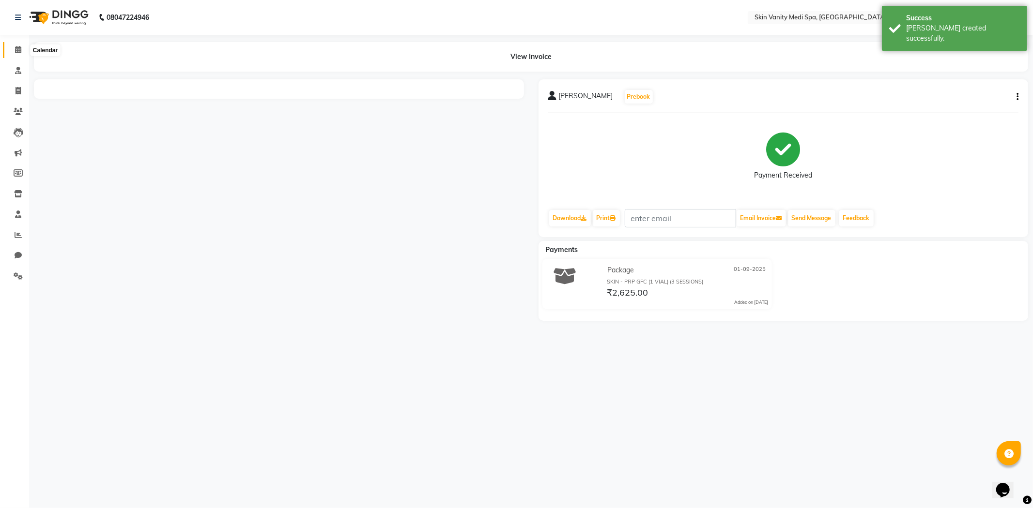
click at [19, 48] on icon at bounding box center [18, 49] width 6 height 7
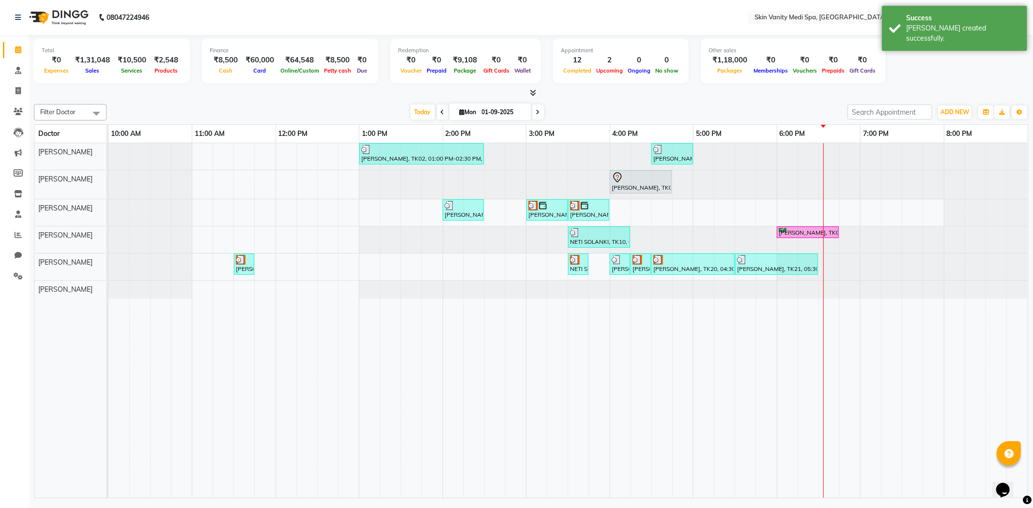
click at [532, 110] on span at bounding box center [538, 112] width 12 height 15
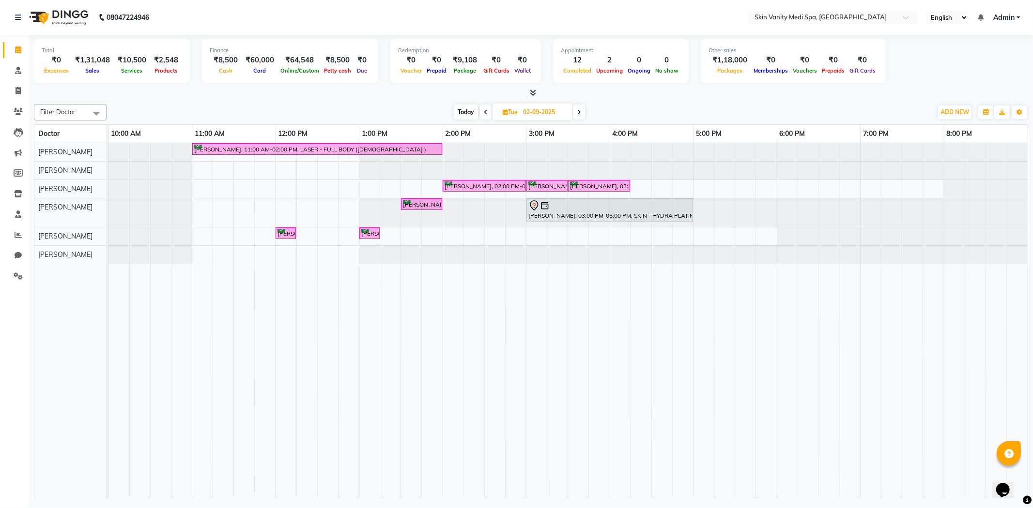
click at [459, 107] on span "Today" at bounding box center [466, 112] width 24 height 15
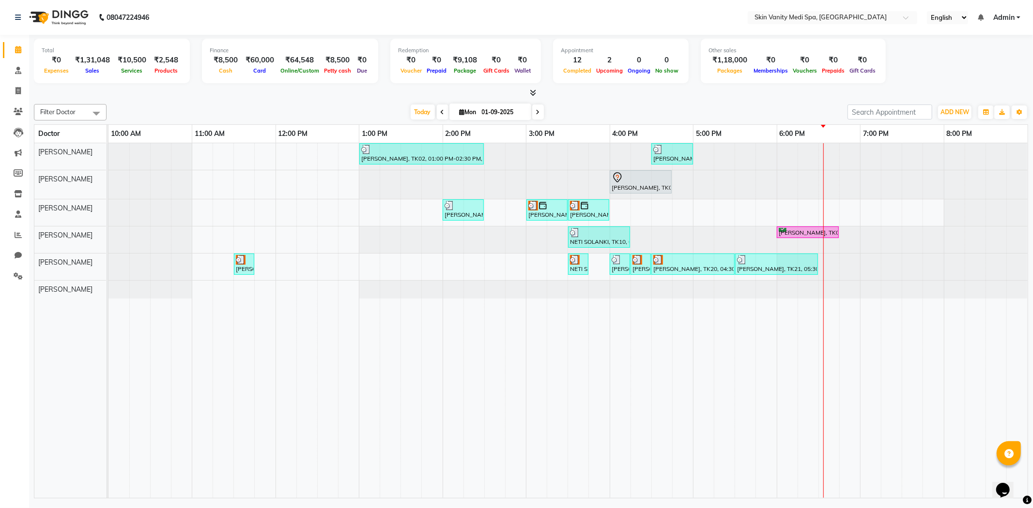
click at [536, 111] on icon at bounding box center [538, 112] width 4 height 6
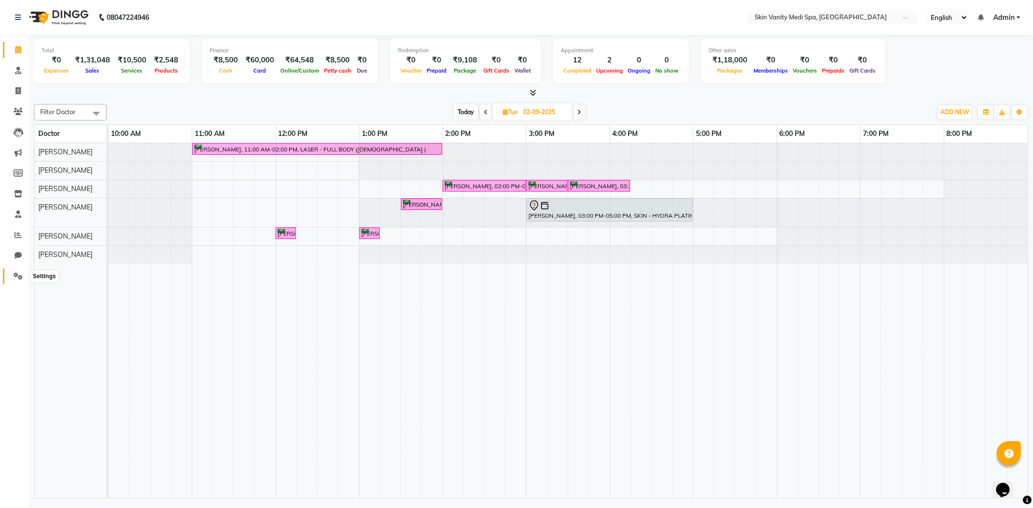
click at [17, 276] on icon at bounding box center [18, 276] width 9 height 7
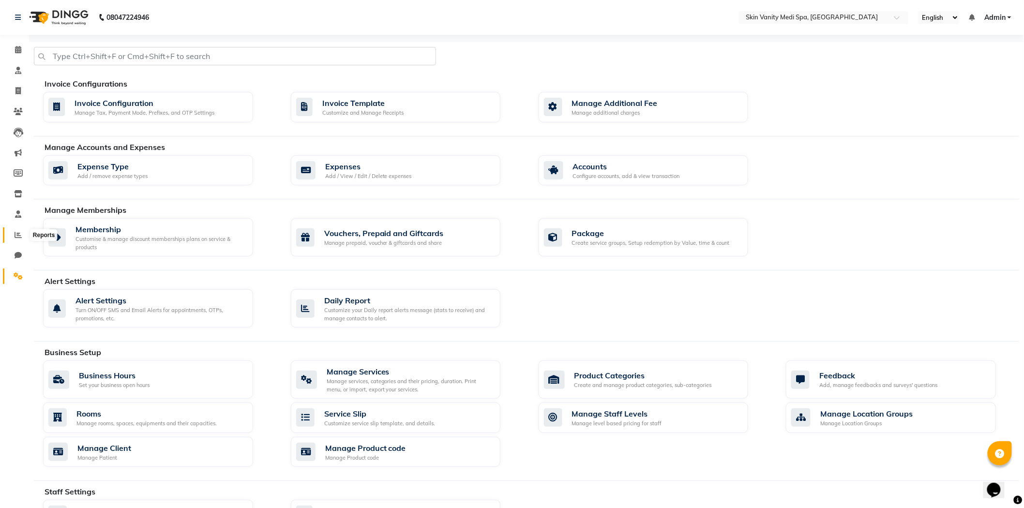
click at [16, 234] on icon at bounding box center [18, 234] width 7 height 7
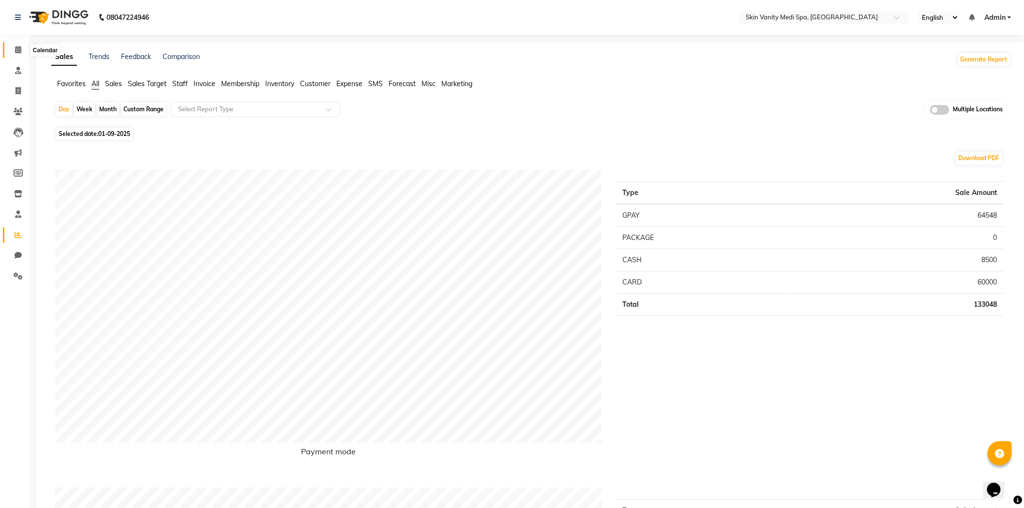
click at [16, 47] on icon at bounding box center [18, 49] width 6 height 7
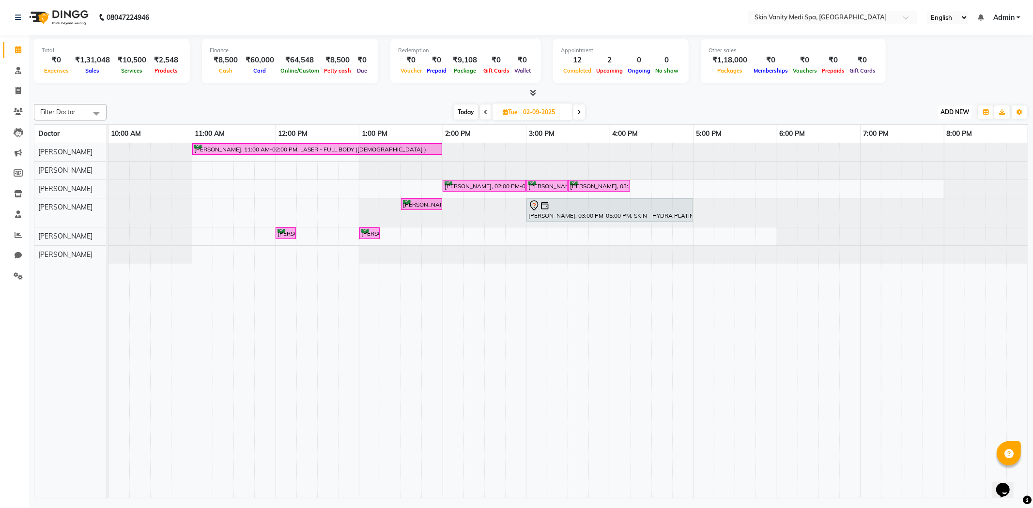
click at [956, 113] on span "ADD NEW" at bounding box center [954, 111] width 29 height 7
click at [922, 142] on link "Add Invoice" at bounding box center [932, 143] width 76 height 13
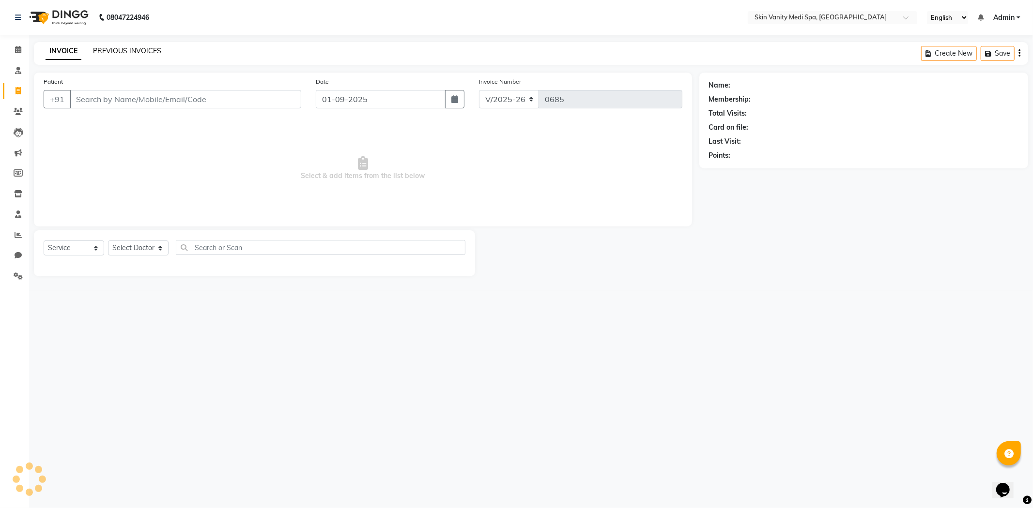
click at [132, 46] on link "PREVIOUS INVOICES" at bounding box center [127, 50] width 68 height 9
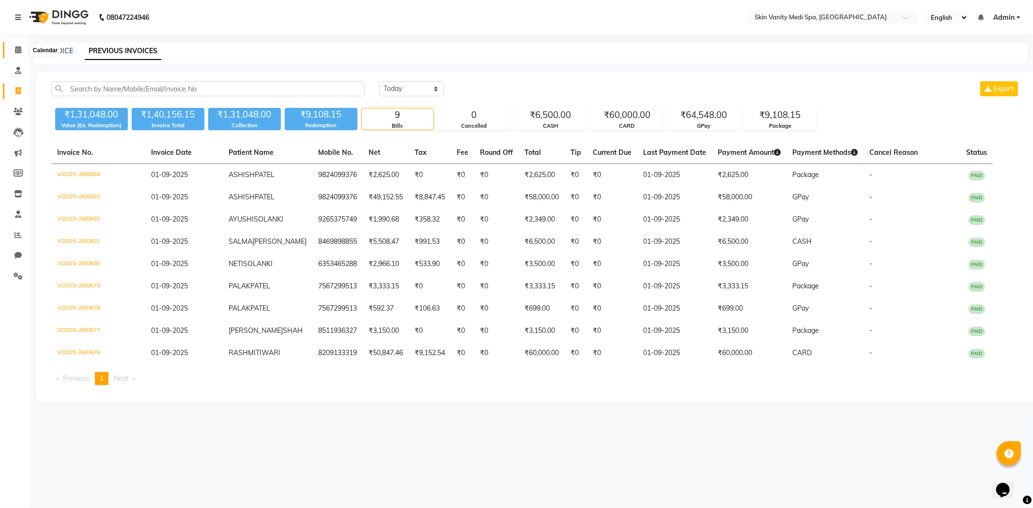
click at [16, 50] on icon at bounding box center [18, 49] width 6 height 7
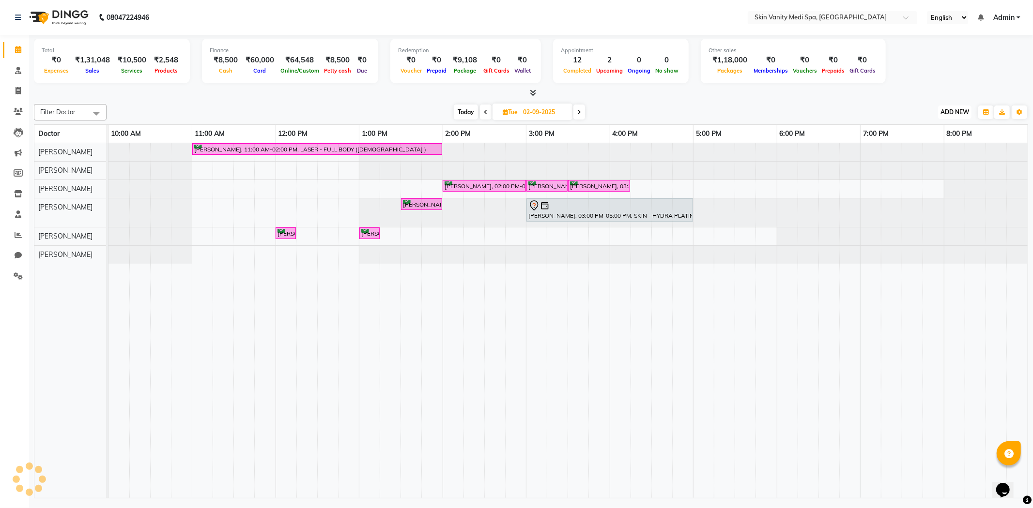
click at [949, 114] on span "ADD NEW" at bounding box center [954, 111] width 29 height 7
click at [919, 142] on link "Add Invoice" at bounding box center [932, 143] width 76 height 13
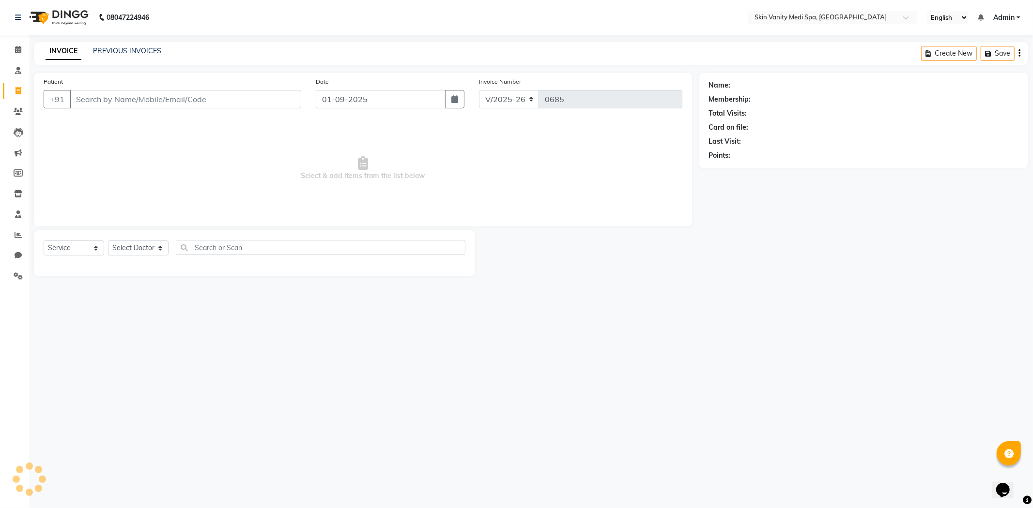
click at [247, 95] on input "Patient" at bounding box center [185, 99] width 231 height 18
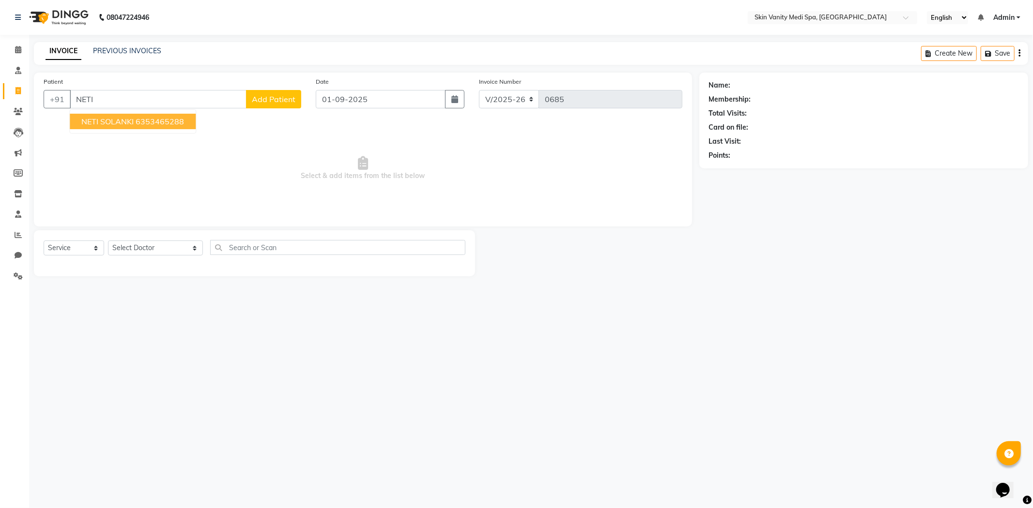
drag, startPoint x: 196, startPoint y: 121, endPoint x: 190, endPoint y: 120, distance: 6.0
click at [195, 121] on ngb-typeahead-window "NETI SOLANKI 6353465288" at bounding box center [132, 121] width 127 height 24
click at [190, 120] on button "NETI SOLANKI 6353465288" at bounding box center [133, 121] width 126 height 15
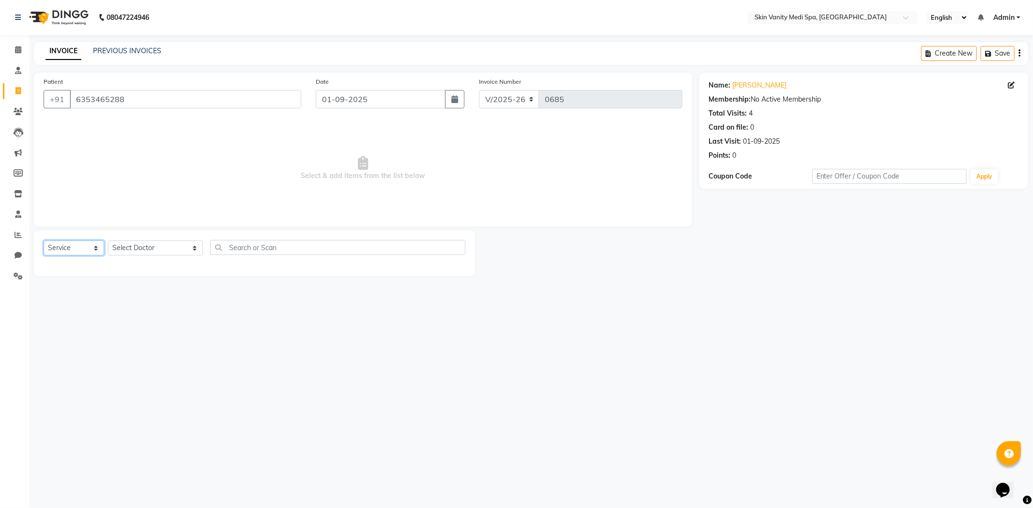
click at [88, 249] on select "Select Service Product Membership Package Voucher Prepaid Gift Card" at bounding box center [74, 248] width 61 height 15
click at [44, 241] on select "Select Service Product Membership Package Voucher Prepaid Gift Card" at bounding box center [74, 248] width 61 height 15
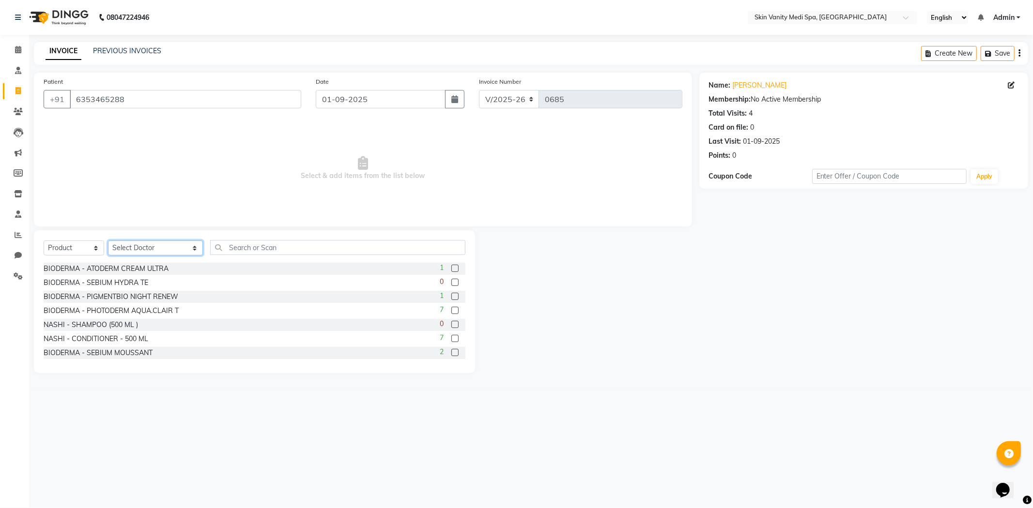
click at [146, 243] on select "Select Doctor ASMA KHAN DINGG SUPPORT DR LIBA DIXIT EMAA MACWAN PRANSHU TRIVEDI…" at bounding box center [155, 248] width 95 height 15
click at [108, 241] on select "Select Doctor ASMA KHAN DINGG SUPPORT DR LIBA DIXIT EMAA MACWAN PRANSHU TRIVEDI…" at bounding box center [155, 248] width 95 height 15
click at [233, 245] on input "text" at bounding box center [337, 247] width 255 height 15
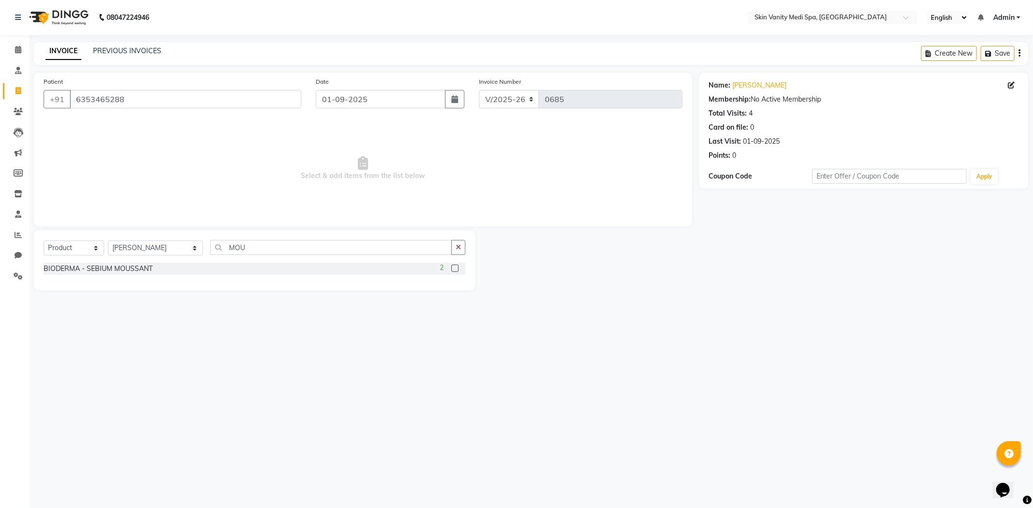
click at [458, 268] on label at bounding box center [454, 268] width 7 height 7
click at [457, 268] on input "checkbox" at bounding box center [454, 269] width 6 height 6
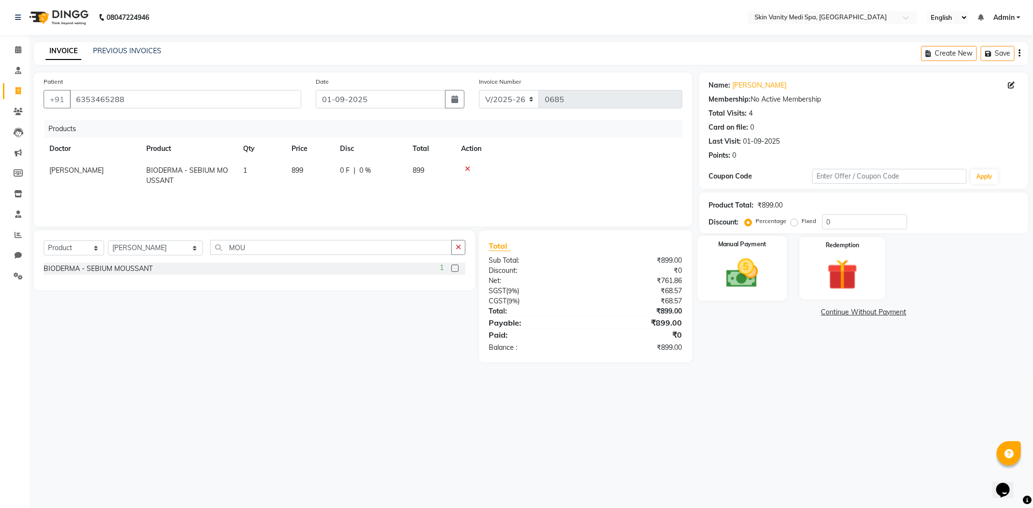
click at [766, 260] on img at bounding box center [742, 273] width 52 height 37
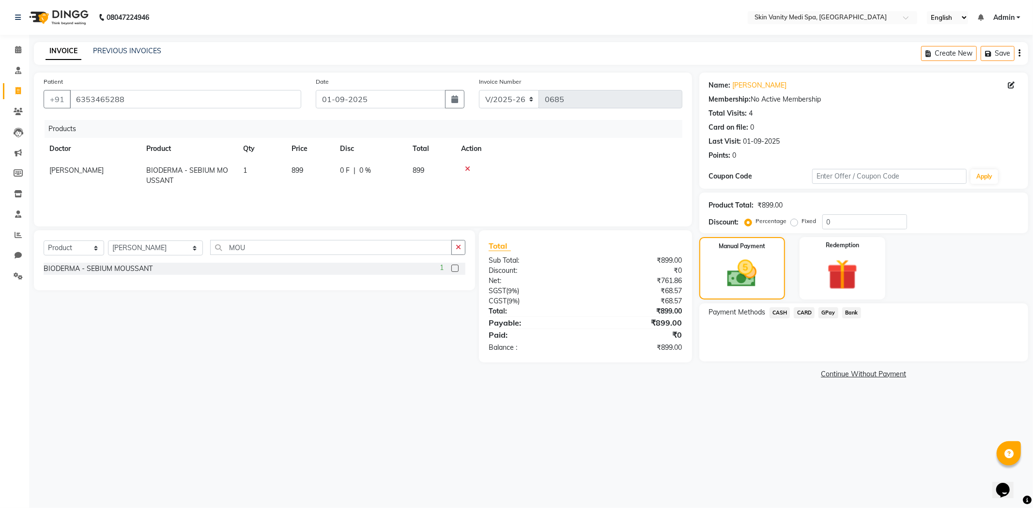
click at [829, 311] on span "GPay" at bounding box center [828, 312] width 20 height 11
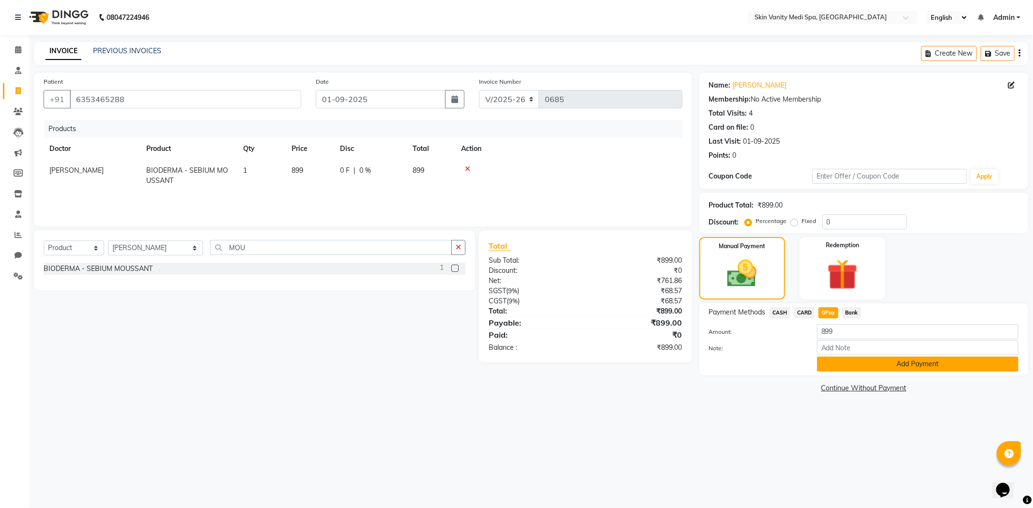
click at [856, 364] on button "Add Payment" at bounding box center [917, 364] width 201 height 15
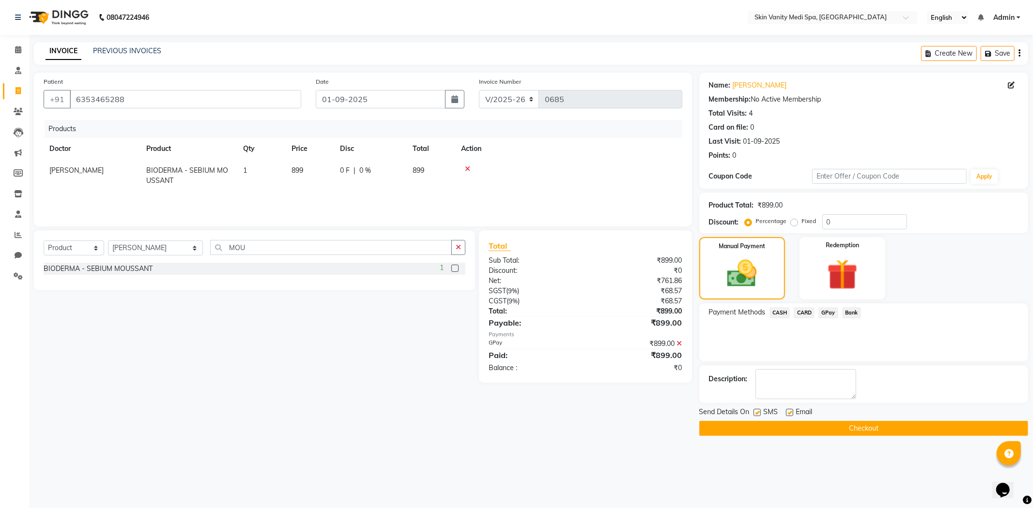
click at [786, 431] on button "Checkout" at bounding box center [863, 428] width 329 height 15
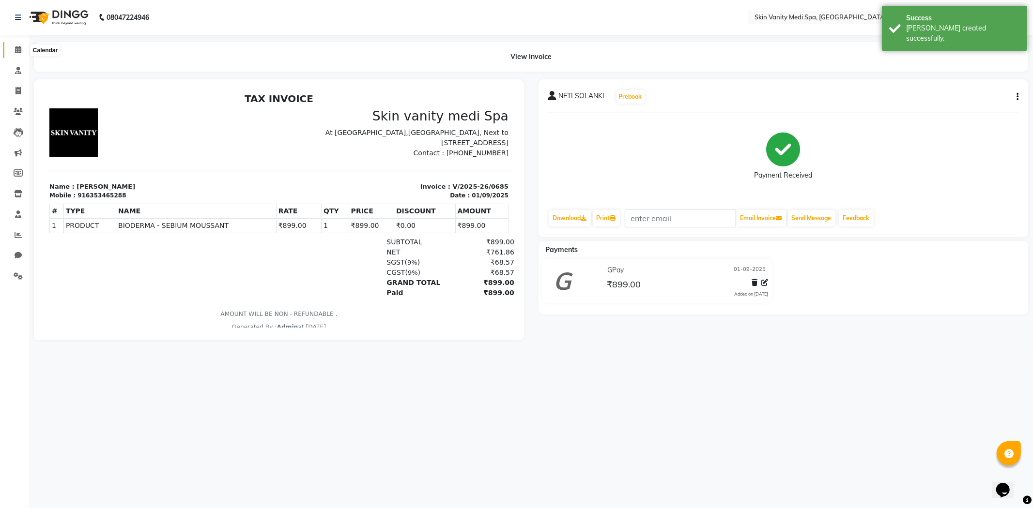
click at [21, 50] on span at bounding box center [18, 50] width 17 height 11
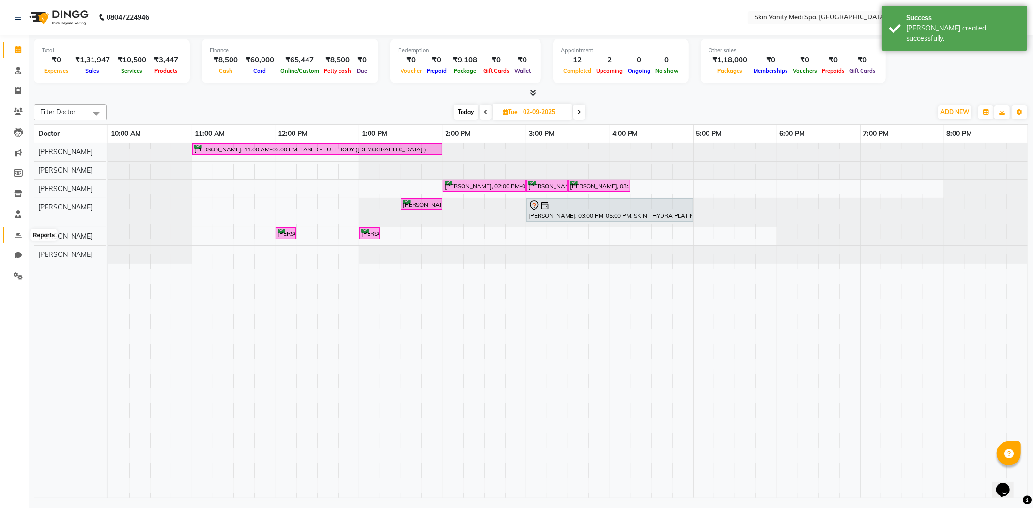
click at [18, 233] on icon at bounding box center [18, 234] width 7 height 7
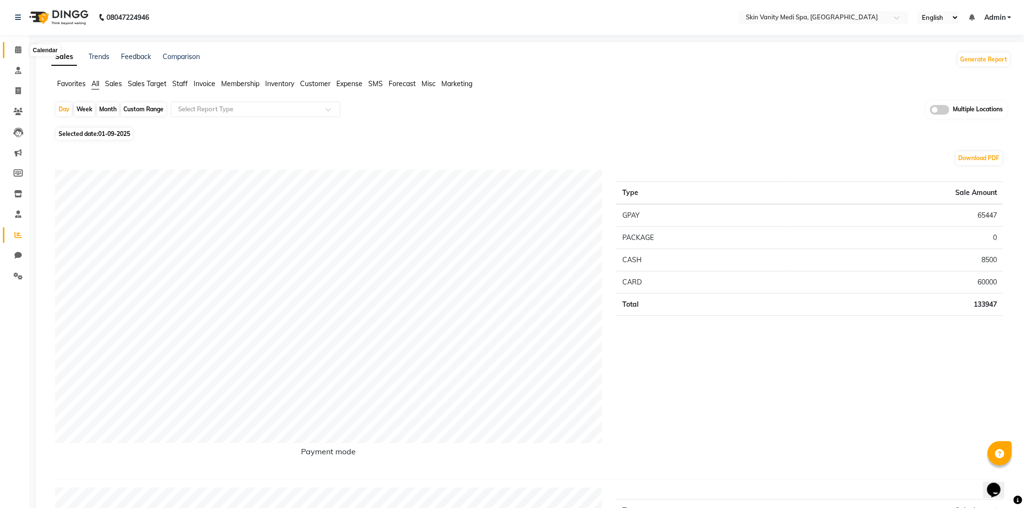
click at [18, 49] on icon at bounding box center [18, 49] width 6 height 7
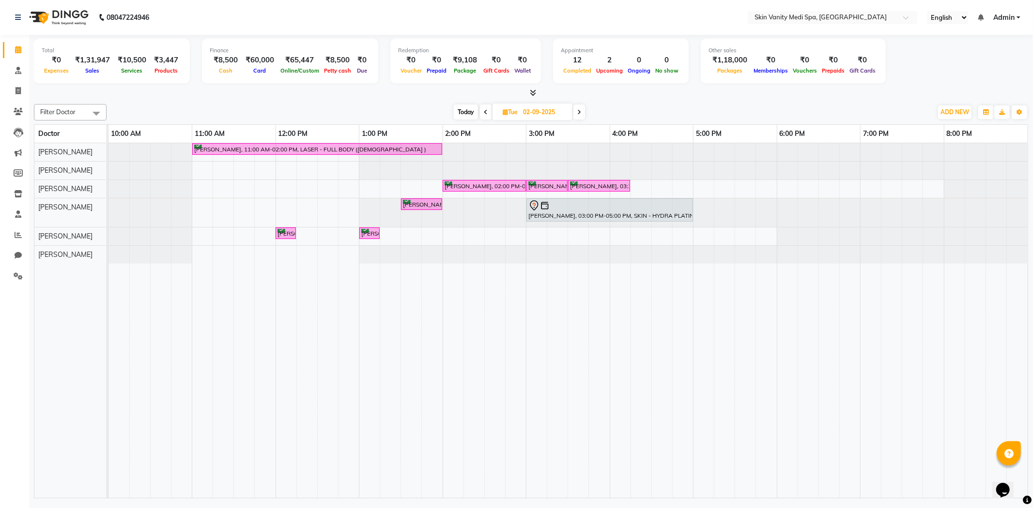
click at [471, 112] on span "Today" at bounding box center [466, 112] width 24 height 15
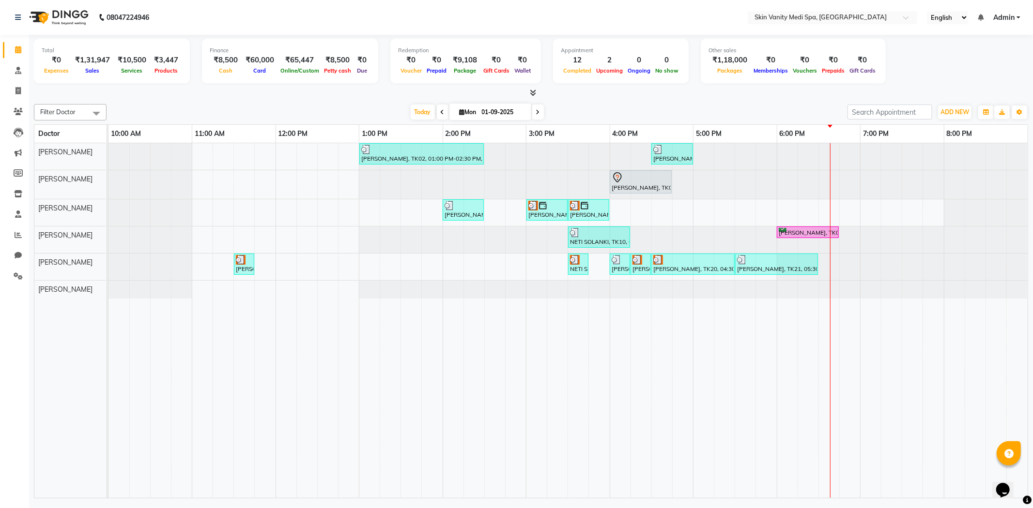
click at [537, 111] on span at bounding box center [538, 112] width 12 height 15
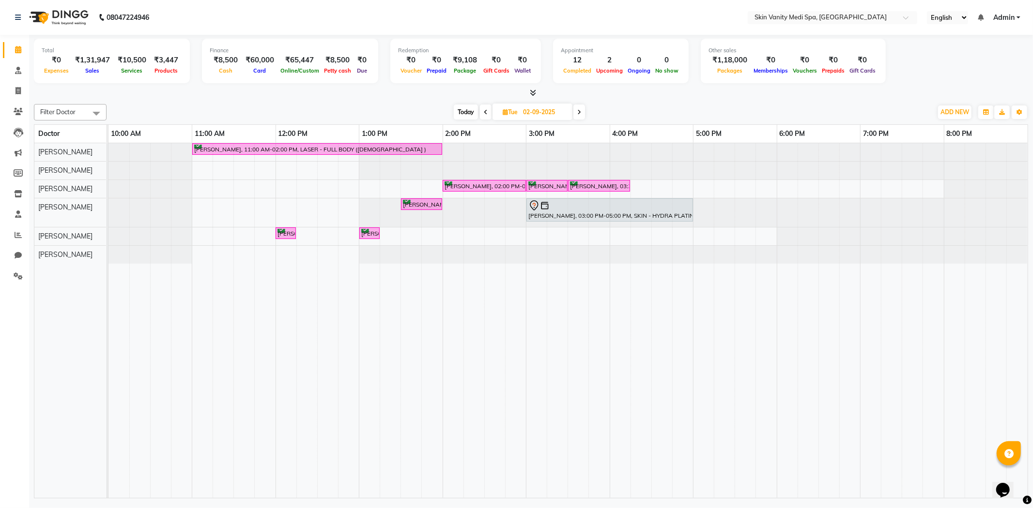
click at [415, 106] on div "Today Tue 02-09-2025" at bounding box center [519, 112] width 816 height 15
click at [472, 109] on span "Today" at bounding box center [466, 112] width 24 height 15
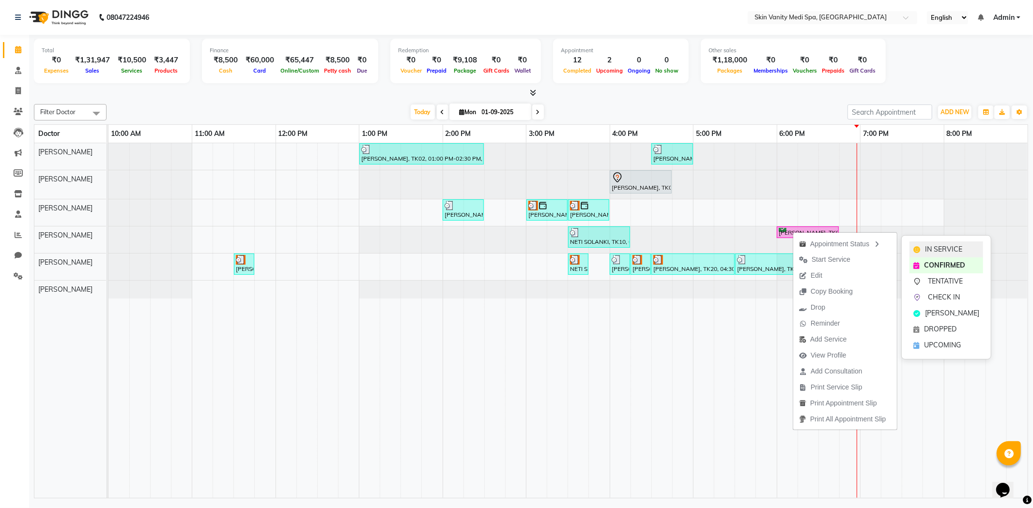
click at [935, 246] on span "IN SERVICE" at bounding box center [943, 249] width 37 height 10
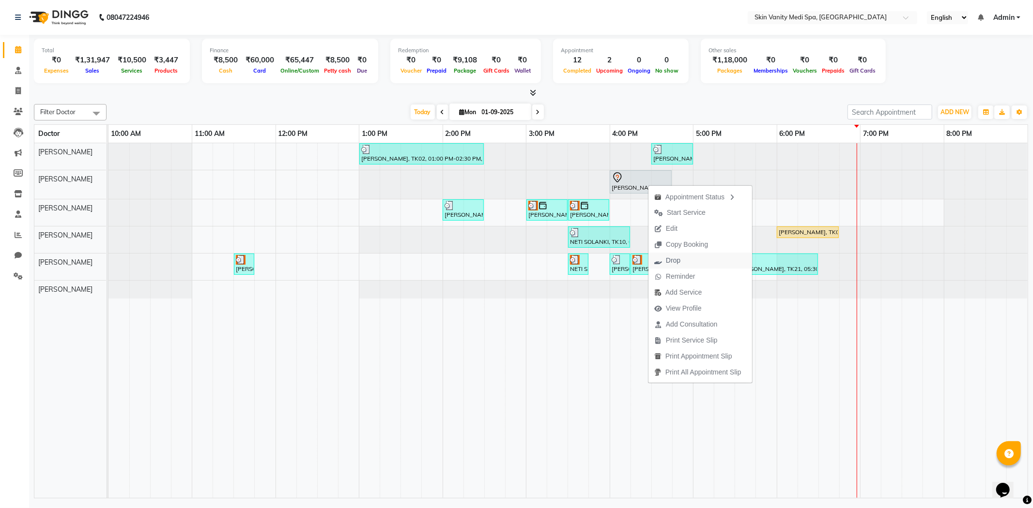
click at [678, 259] on span "Drop" at bounding box center [673, 261] width 15 height 10
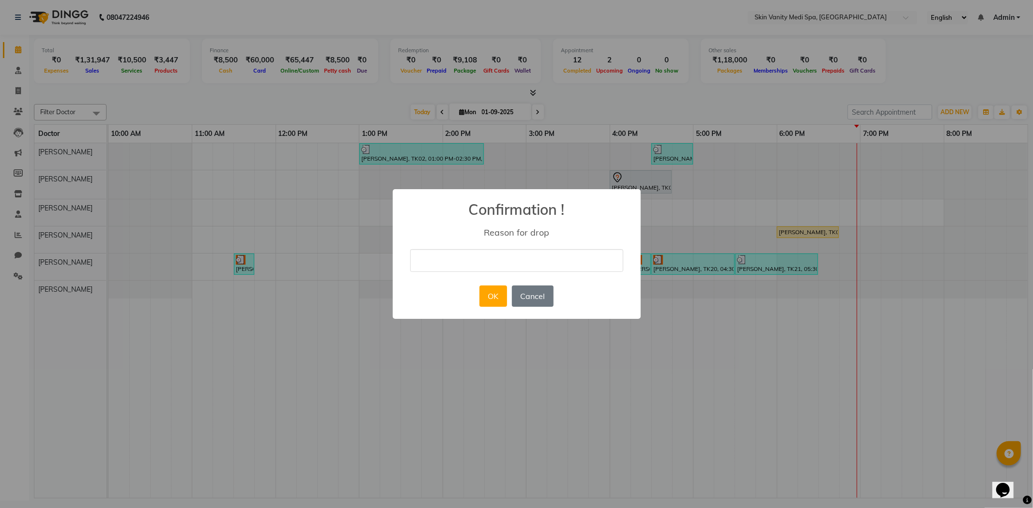
click at [509, 254] on input "text" at bounding box center [516, 260] width 213 height 23
click at [501, 292] on button "OK" at bounding box center [493, 296] width 28 height 21
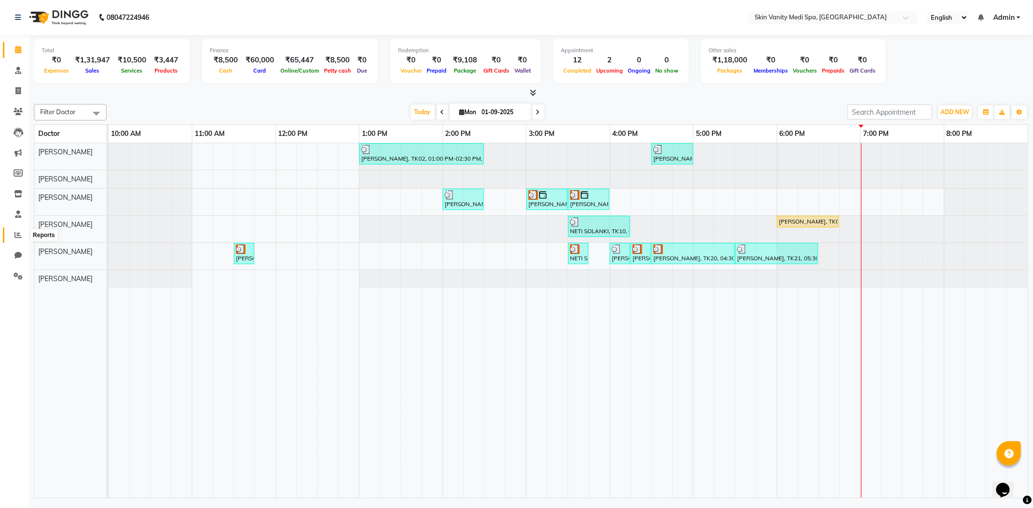
click at [18, 232] on icon at bounding box center [18, 234] width 7 height 7
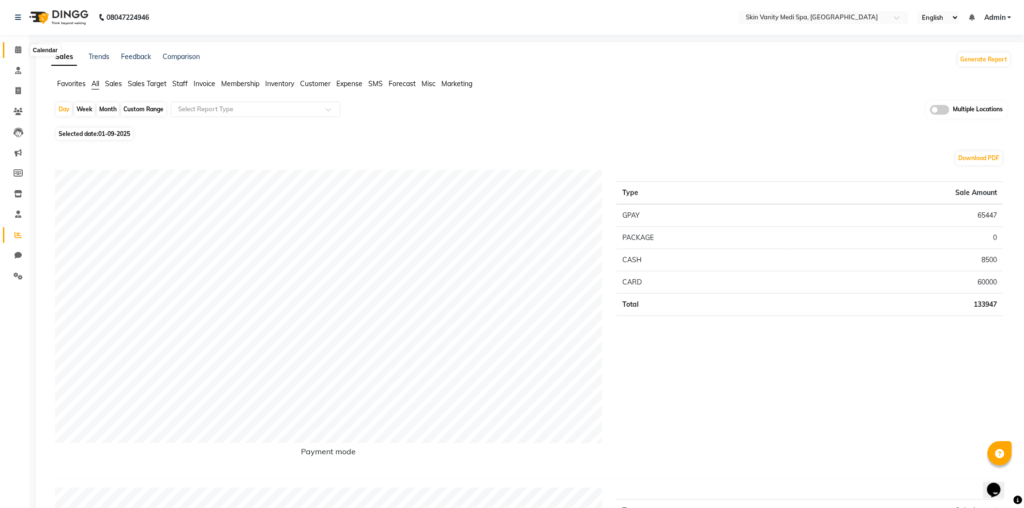
click at [16, 49] on icon at bounding box center [18, 49] width 6 height 7
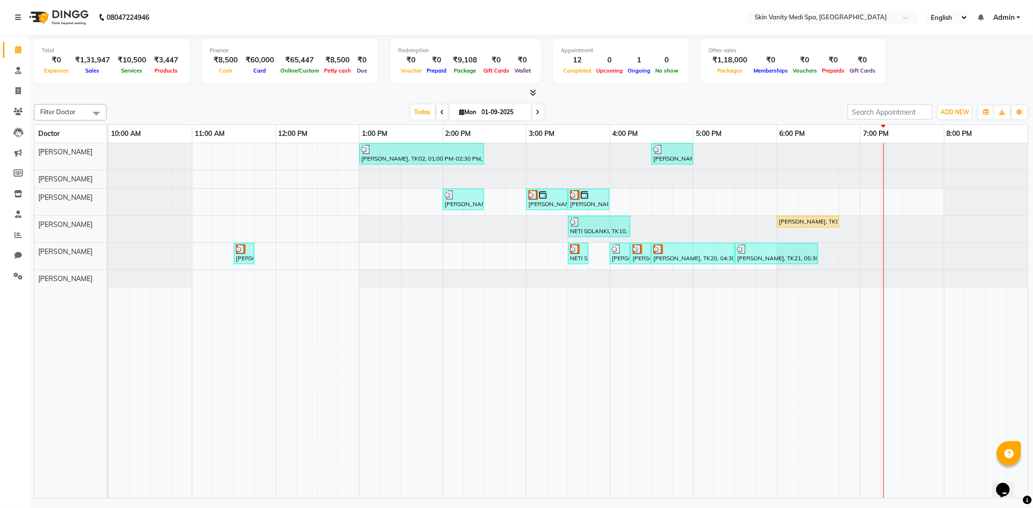
click at [538, 117] on span at bounding box center [538, 112] width 12 height 15
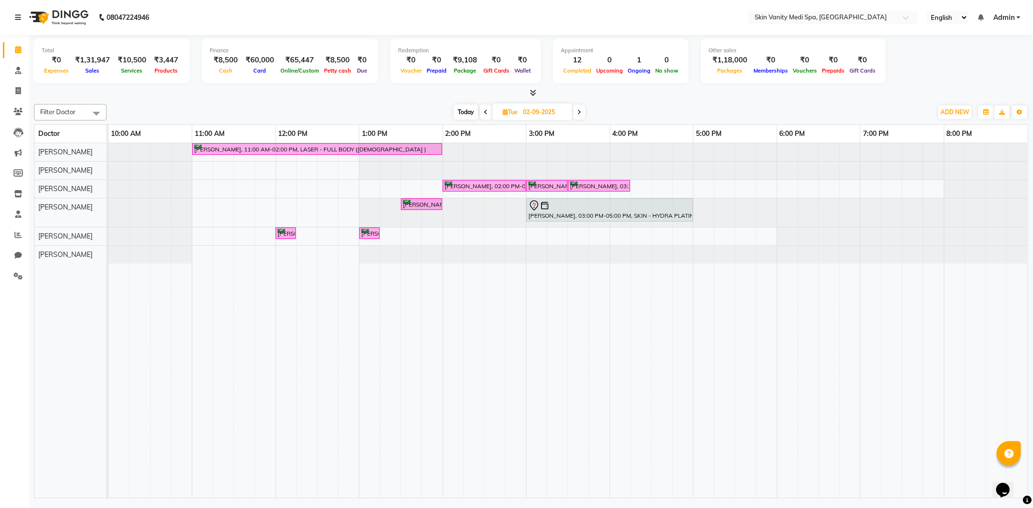
click at [579, 112] on icon at bounding box center [579, 112] width 4 height 6
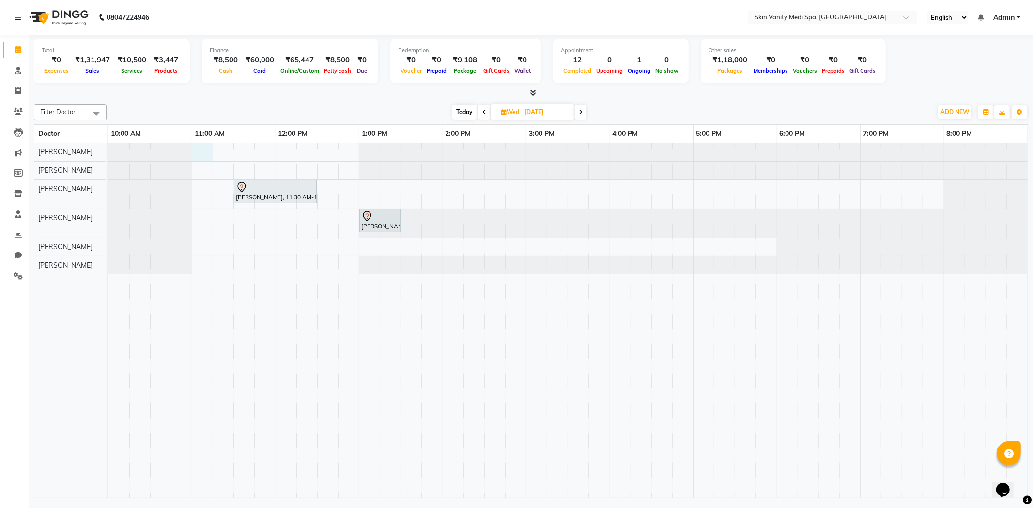
click at [206, 151] on div "shrushti shah, 11:30 AM-12:30 PM, SKIN - HYDRA SIGNATURE TREATMENT MAUSAM PATEL…" at bounding box center [567, 320] width 919 height 355
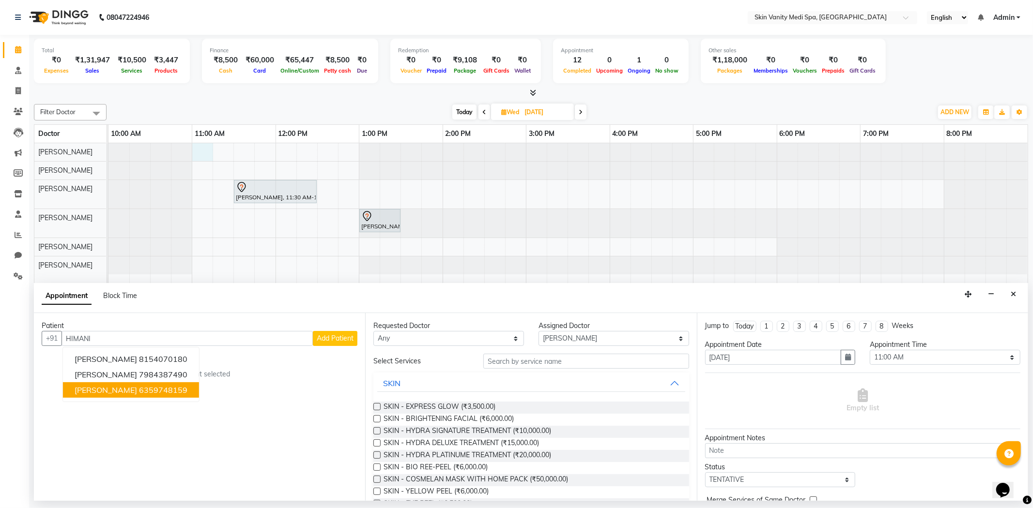
click at [176, 386] on ngb-highlight "6359748159" at bounding box center [163, 390] width 48 height 10
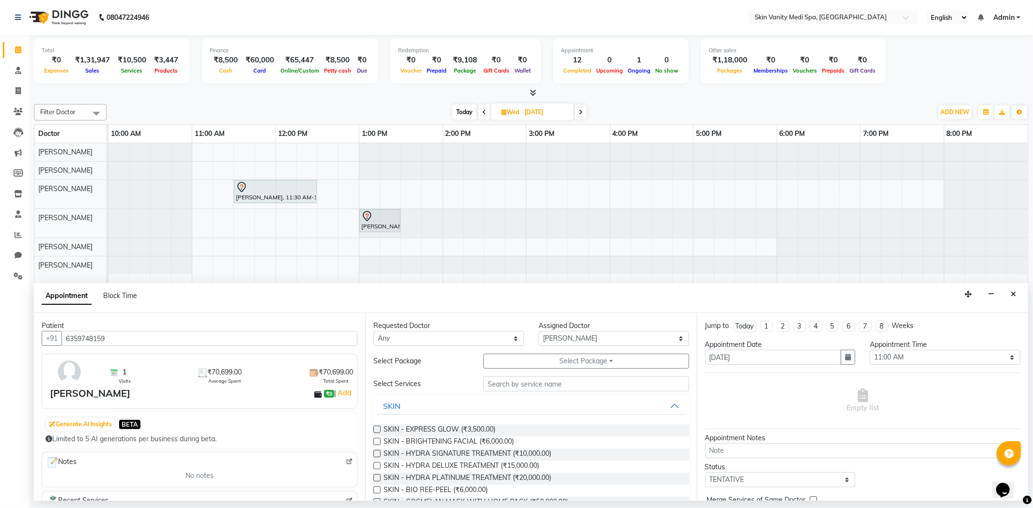
click at [626, 373] on div "Requested Doctor Any ASMA KHAN DR LIBA DIXIT EMAA MACWAN PRANSHU TRIVEDI RICHA …" at bounding box center [530, 407] width 331 height 188
click at [615, 364] on button "Select Package Toggle Dropdown" at bounding box center [585, 361] width 205 height 15
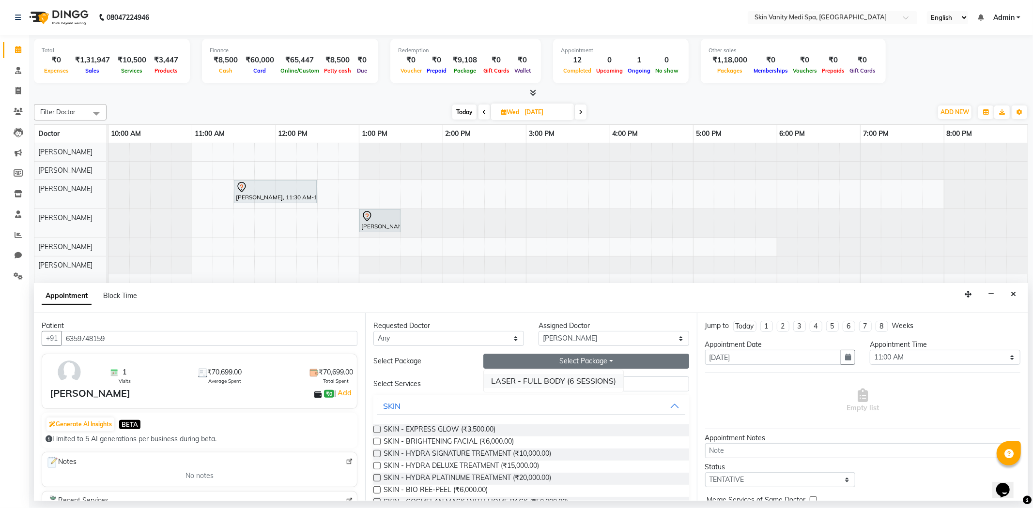
click at [584, 384] on li "LASER - FULL BODY (6 SESSIONS)" at bounding box center [553, 381] width 139 height 14
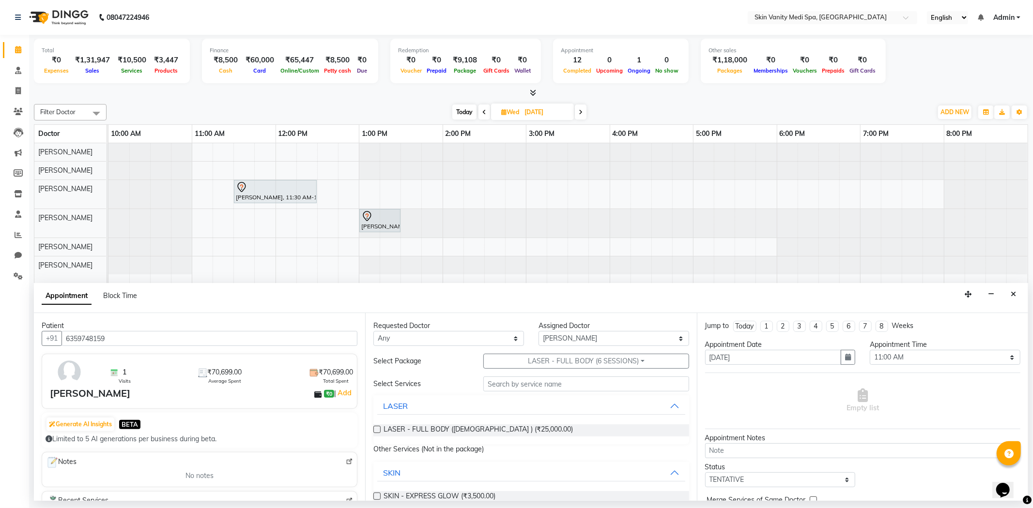
click at [376, 429] on label at bounding box center [376, 429] width 7 height 7
click at [376, 429] on input "checkbox" at bounding box center [376, 430] width 6 height 6
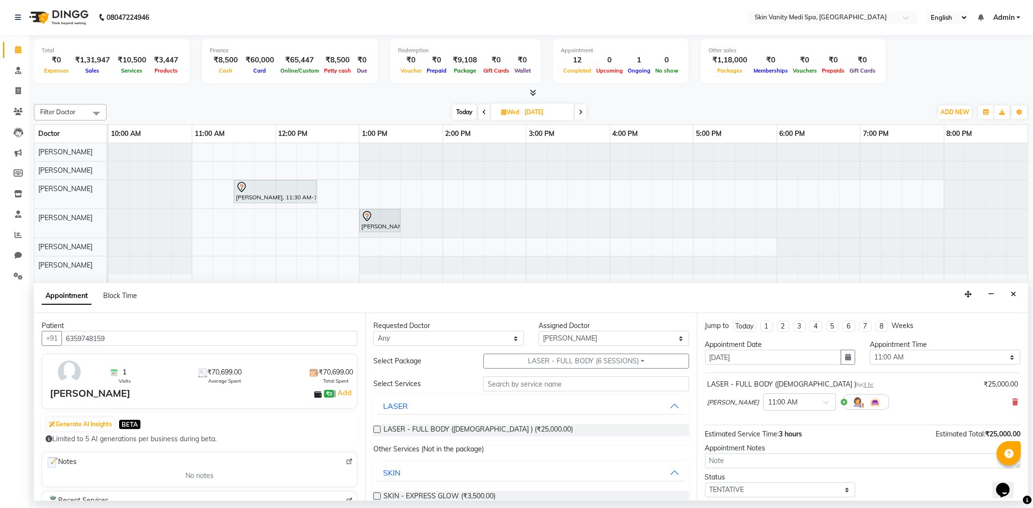
click at [83, 398] on div "HIMANI PATEL" at bounding box center [90, 393] width 80 height 15
click at [1012, 288] on button "Close" at bounding box center [1013, 294] width 14 height 15
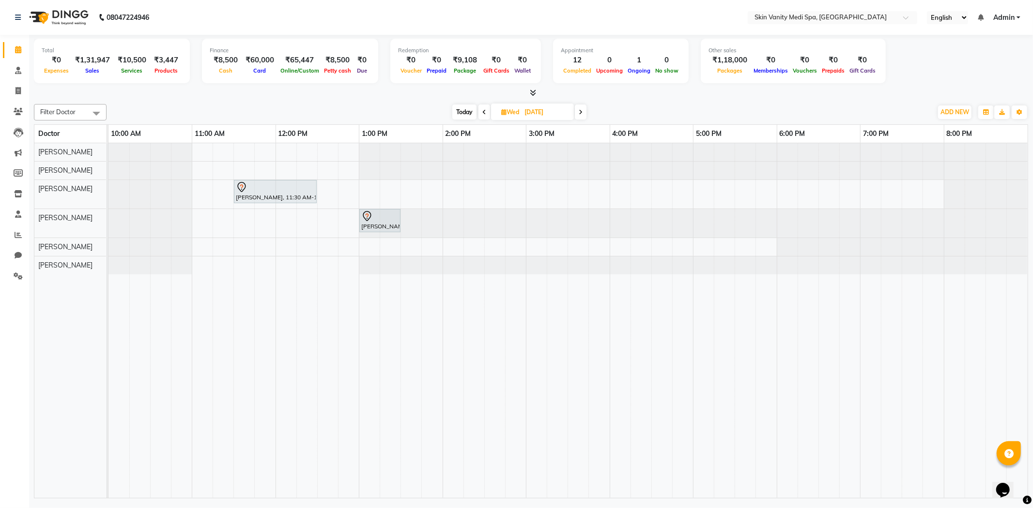
click at [202, 144] on div "shrushti shah, 11:30 AM-12:30 PM, SKIN - HYDRA SIGNATURE TREATMENT MAUSAM PATEL…" at bounding box center [567, 320] width 919 height 355
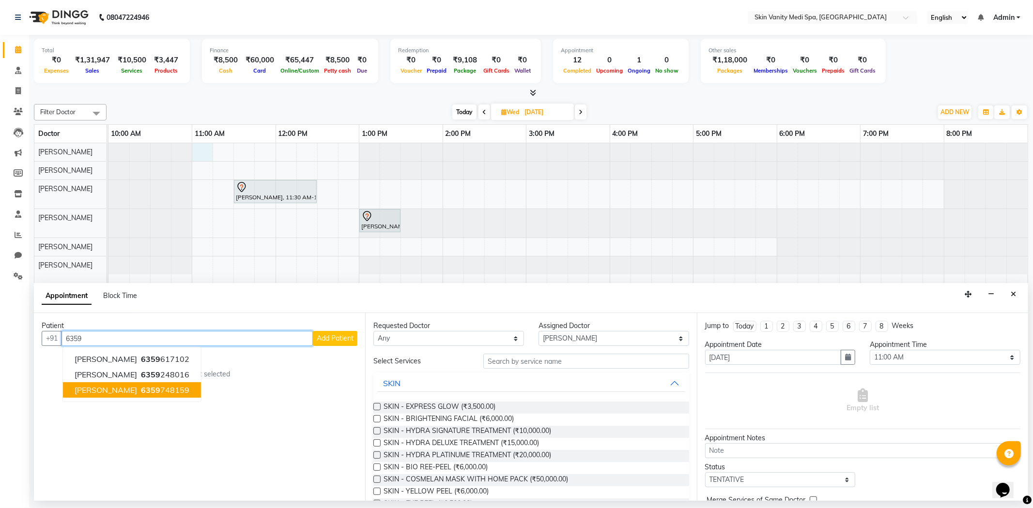
click at [160, 390] on ngb-highlight "6359 748159" at bounding box center [164, 390] width 50 height 10
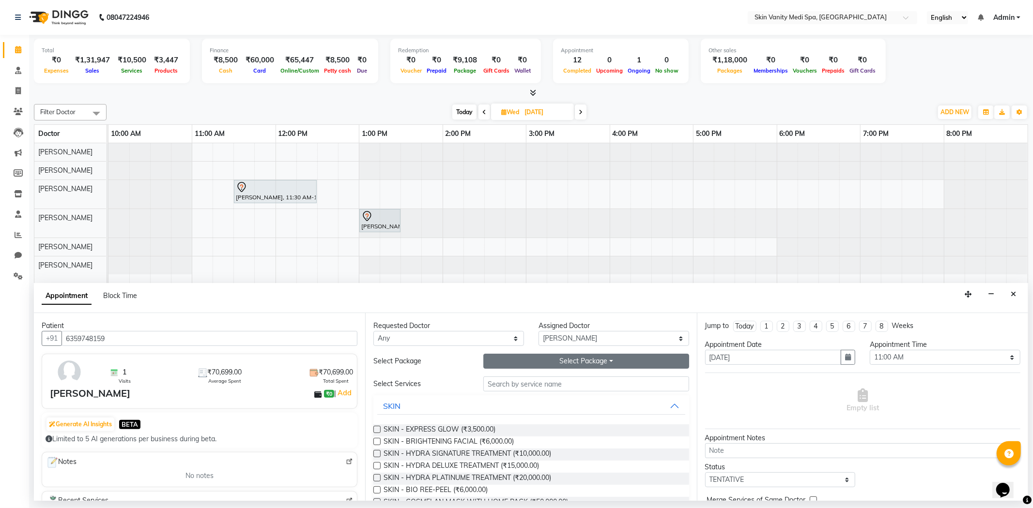
click at [526, 366] on button "Select Package Toggle Dropdown" at bounding box center [585, 361] width 205 height 15
click at [525, 387] on li "LASER - FULL BODY (6 SESSIONS)" at bounding box center [553, 381] width 139 height 14
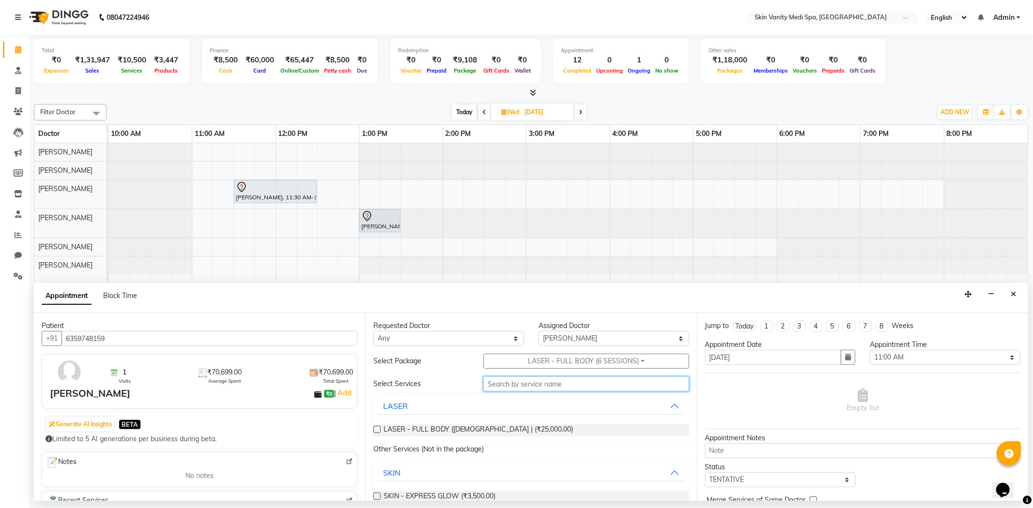
click at [525, 386] on input "text" at bounding box center [585, 384] width 205 height 15
drag, startPoint x: 374, startPoint y: 428, endPoint x: 408, endPoint y: 425, distance: 33.6
click at [375, 428] on label at bounding box center [376, 429] width 7 height 7
click at [375, 428] on input "checkbox" at bounding box center [376, 430] width 6 height 6
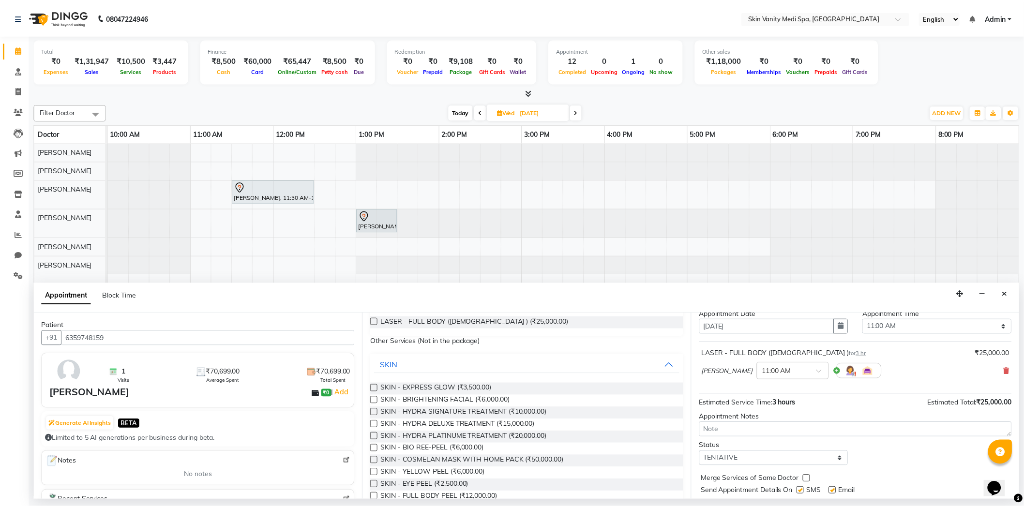
scroll to position [58, 0]
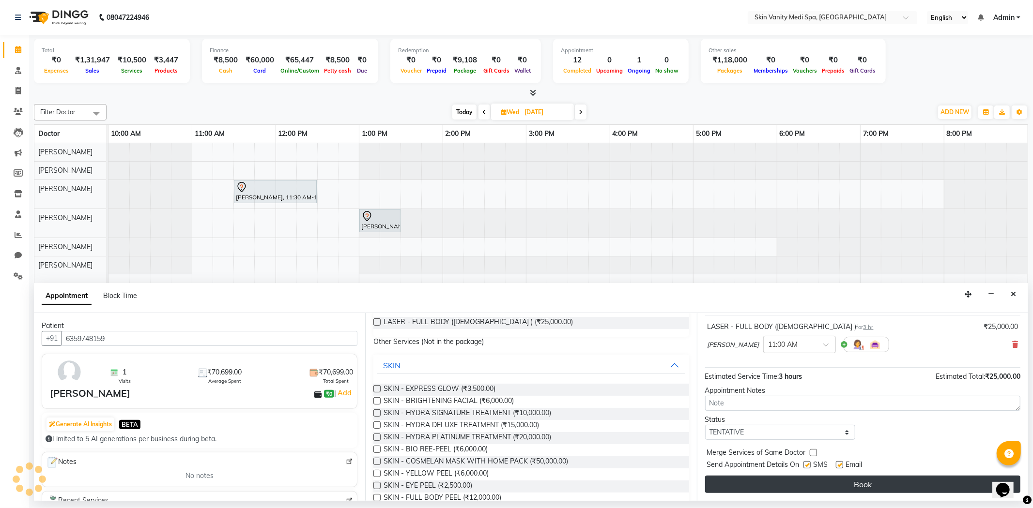
click at [796, 485] on button "Book" at bounding box center [862, 484] width 315 height 17
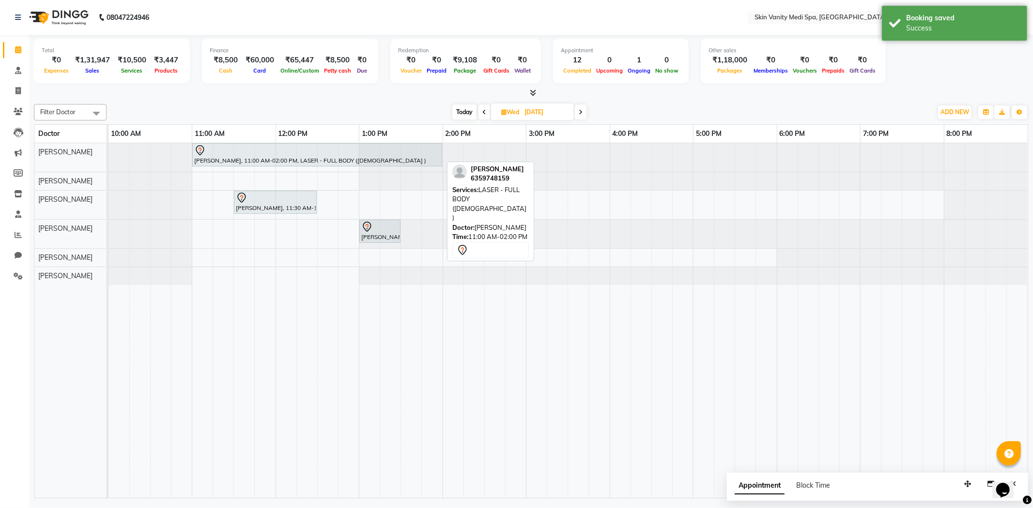
click at [398, 150] on div at bounding box center [317, 151] width 246 height 12
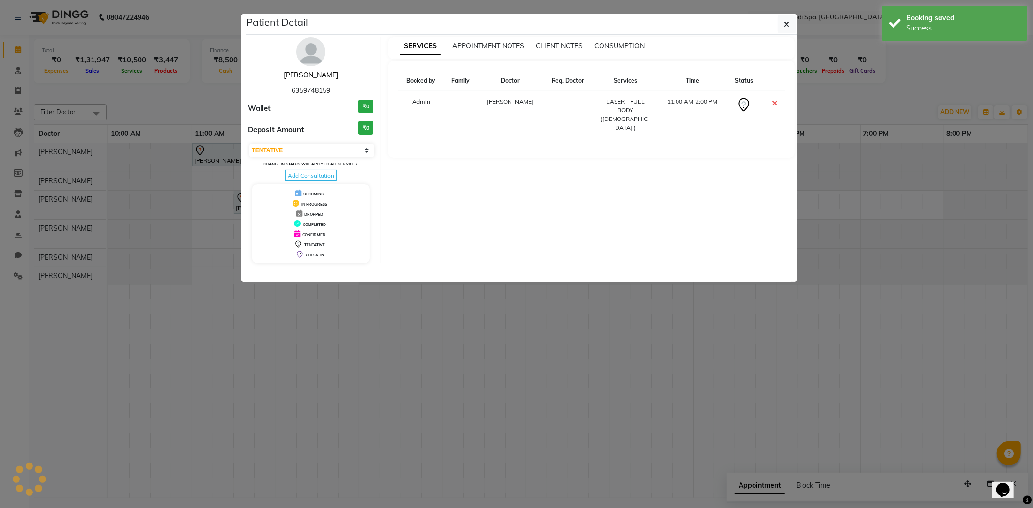
click at [315, 71] on link "HIMANI PATEL" at bounding box center [311, 75] width 54 height 9
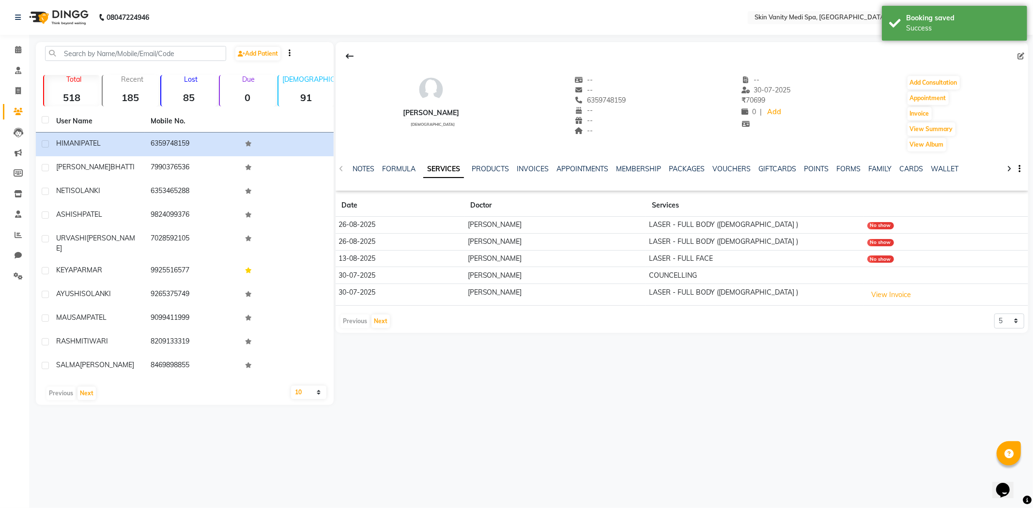
click at [1017, 55] on div at bounding box center [681, 56] width 692 height 18
click at [1019, 56] on icon at bounding box center [1020, 56] width 7 height 7
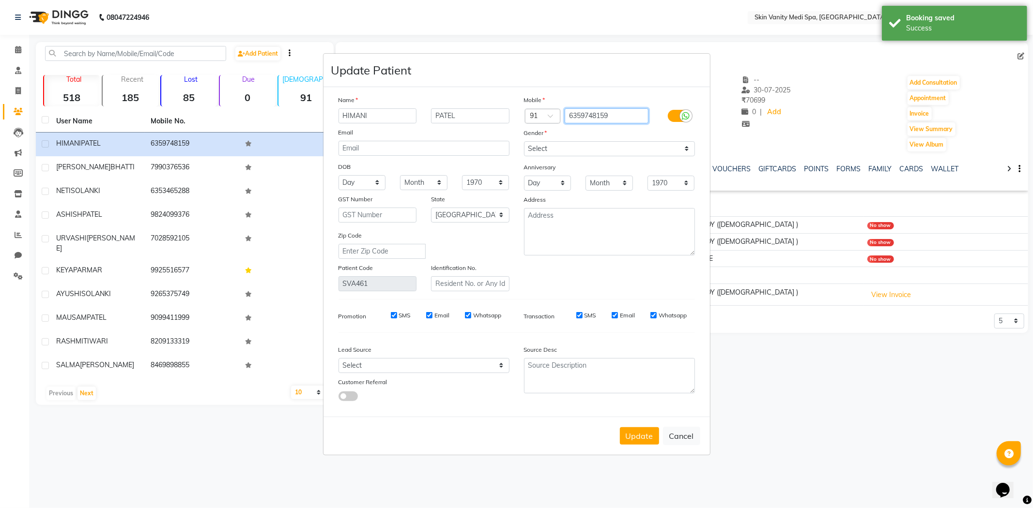
drag, startPoint x: 623, startPoint y: 114, endPoint x: 561, endPoint y: 106, distance: 62.9
click at [561, 106] on div "Mobile Country Code × 91 6359748159 Gender Select Male Female Other Prefer Not …" at bounding box center [608, 193] width 185 height 197
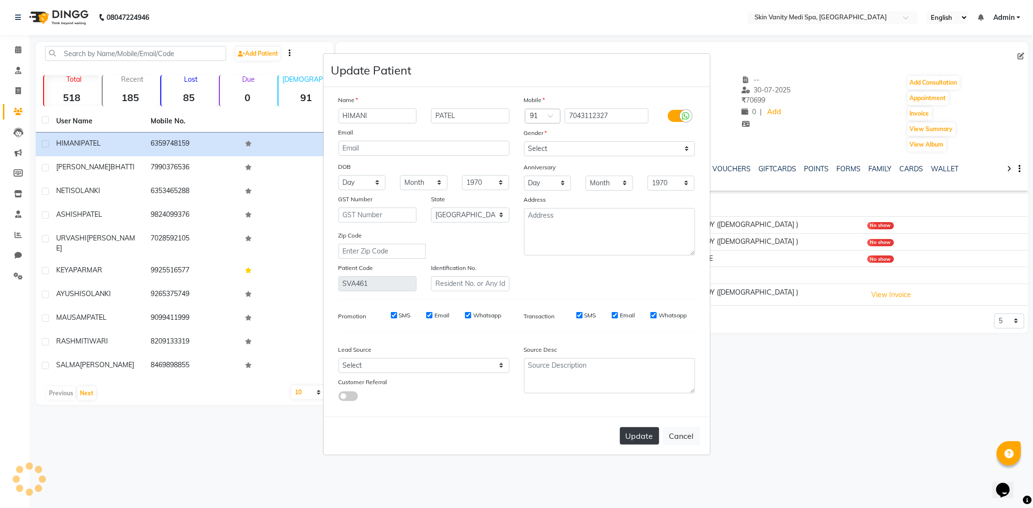
click at [631, 433] on button "Update" at bounding box center [639, 435] width 39 height 17
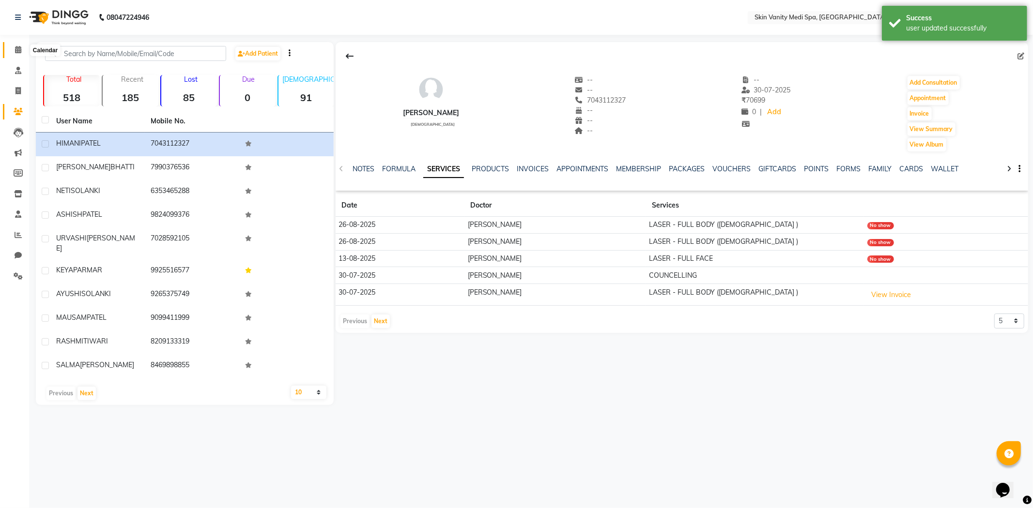
click at [18, 45] on span at bounding box center [18, 50] width 17 height 11
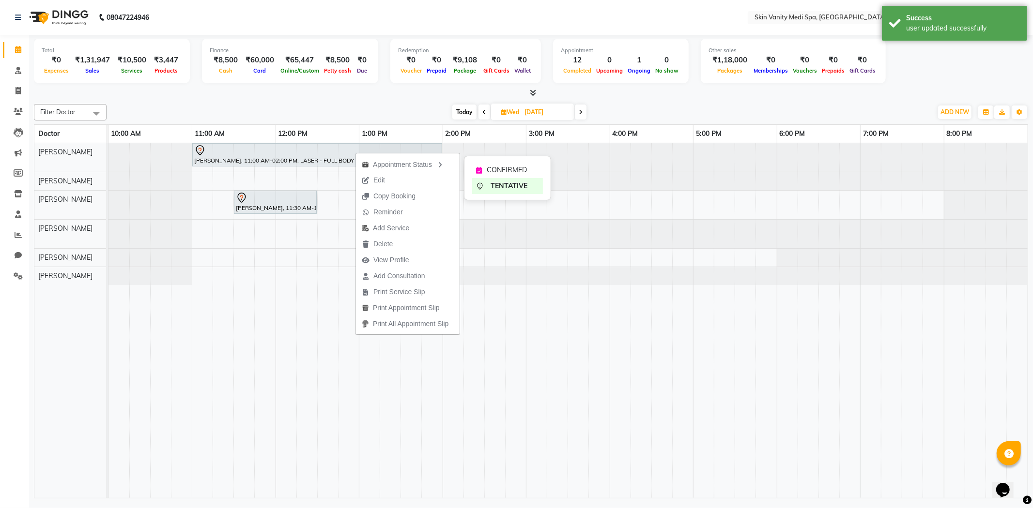
click at [504, 166] on span "CONFIRMED" at bounding box center [506, 170] width 40 height 10
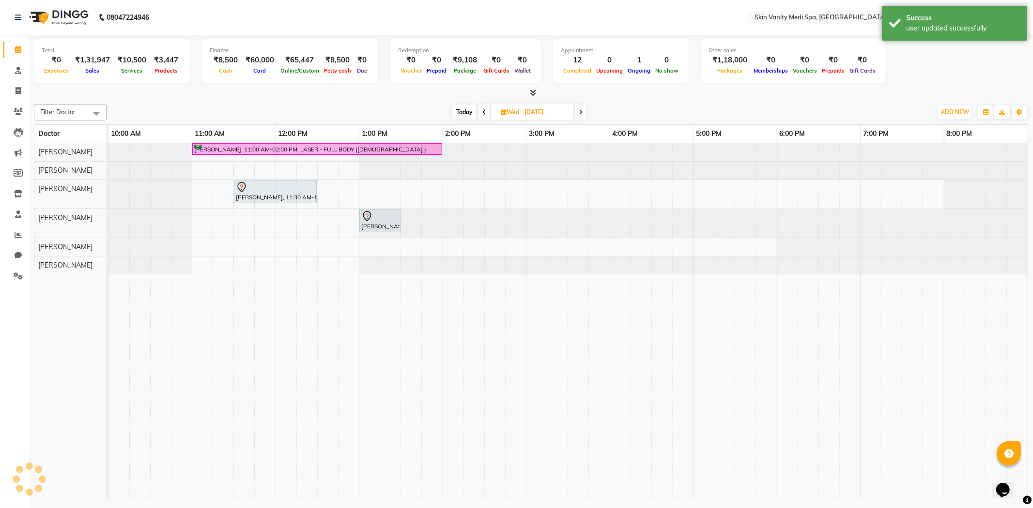
click at [460, 107] on span "Today" at bounding box center [464, 112] width 24 height 15
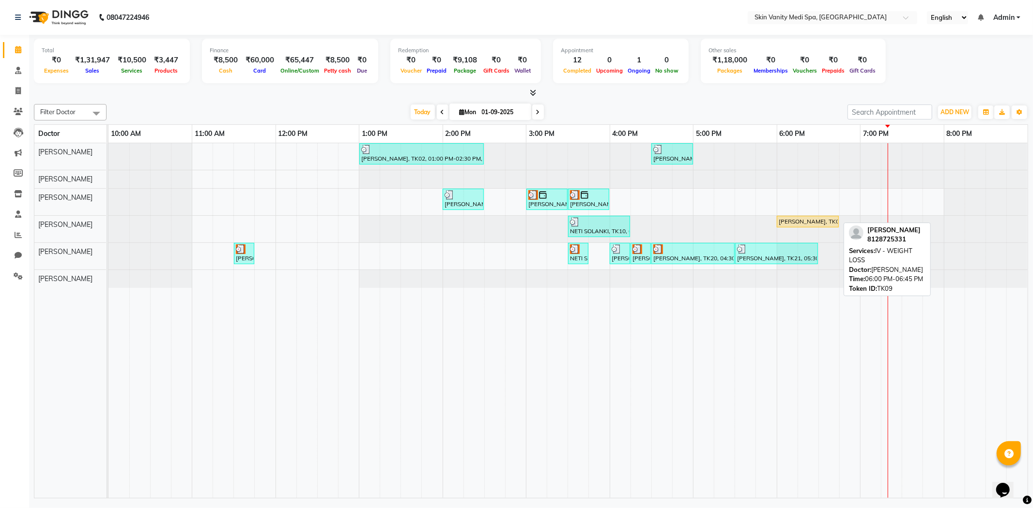
click at [806, 221] on div "[PERSON_NAME], TK09, 06:00 PM-06:45 PM, IV - WEIGHT LOSS" at bounding box center [807, 221] width 60 height 9
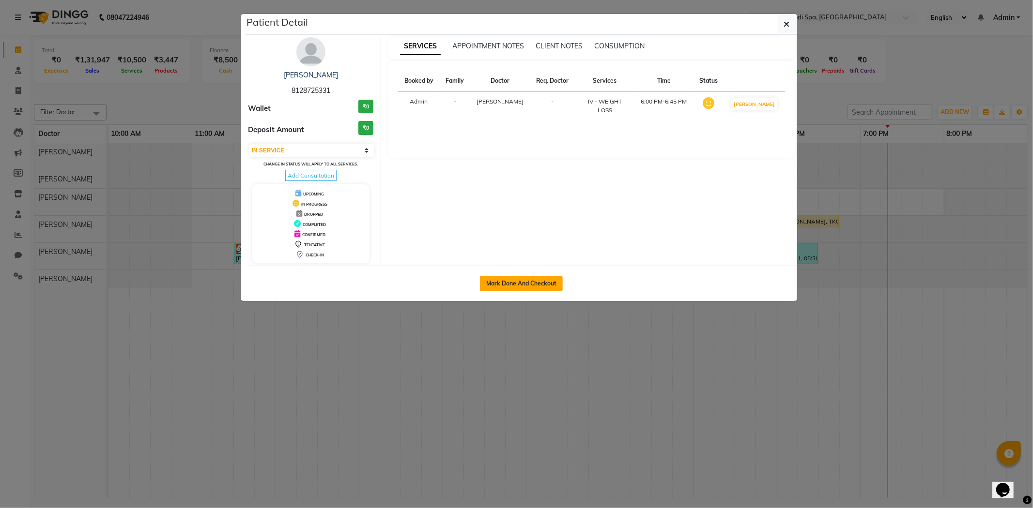
click at [511, 281] on button "Mark Done And Checkout" at bounding box center [521, 283] width 83 height 15
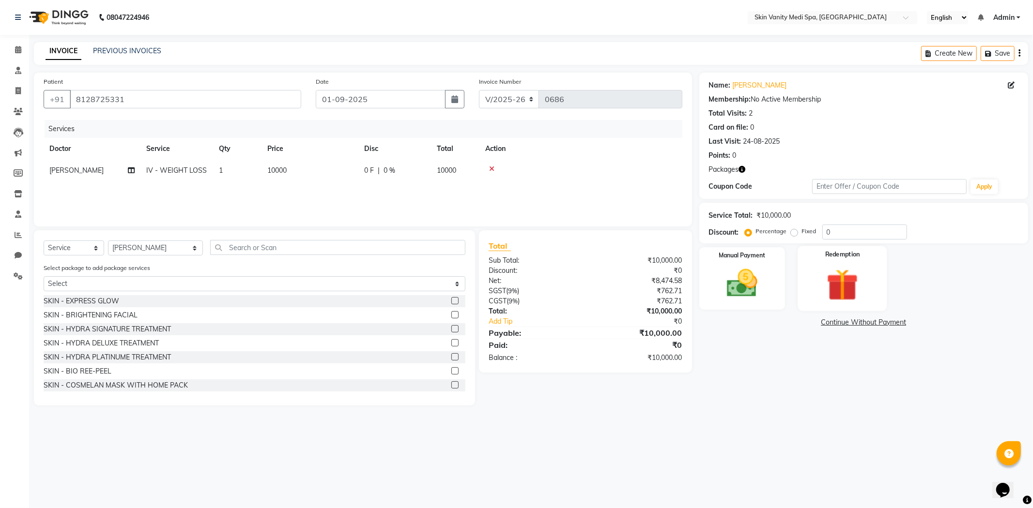
click at [839, 268] on img at bounding box center [842, 285] width 52 height 40
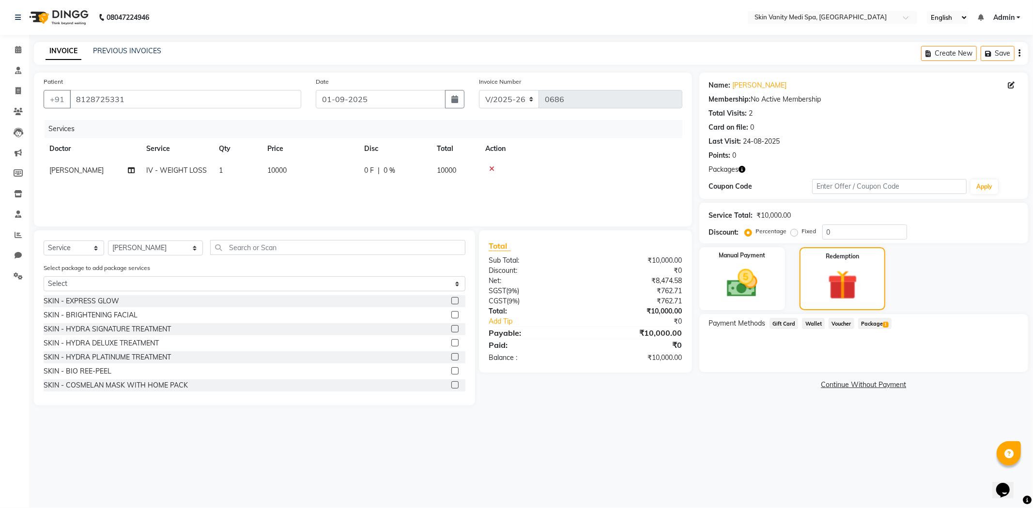
click at [869, 320] on span "Package 1" at bounding box center [874, 323] width 33 height 11
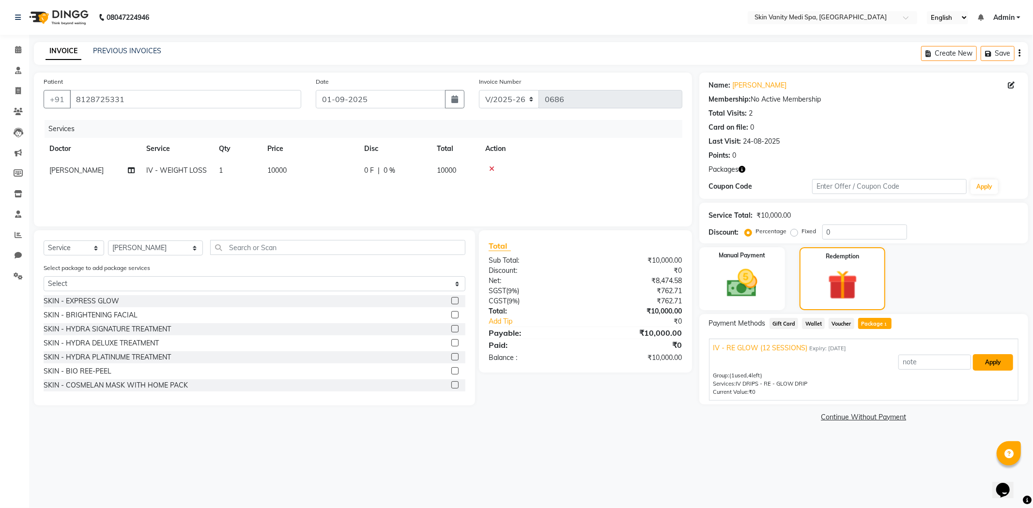
click at [993, 367] on button "Apply" at bounding box center [992, 362] width 40 height 16
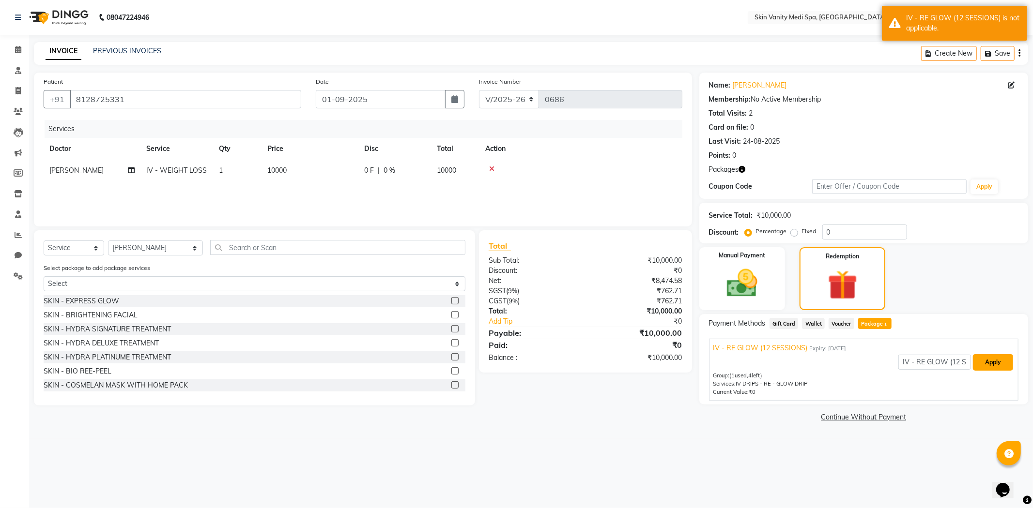
click at [987, 362] on button "Apply" at bounding box center [992, 362] width 40 height 16
click at [845, 414] on link "Continue Without Payment" at bounding box center [863, 417] width 325 height 10
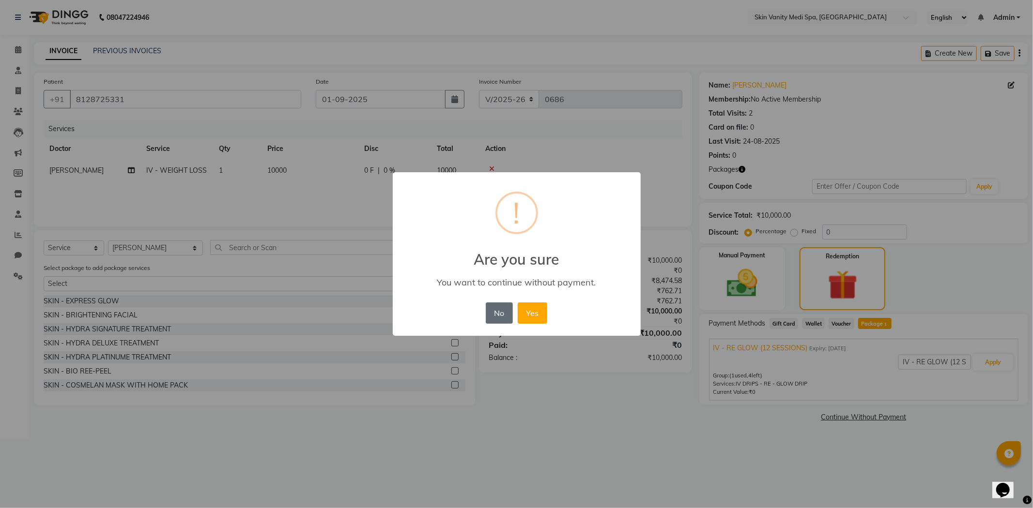
click at [504, 310] on button "No" at bounding box center [499, 313] width 27 height 21
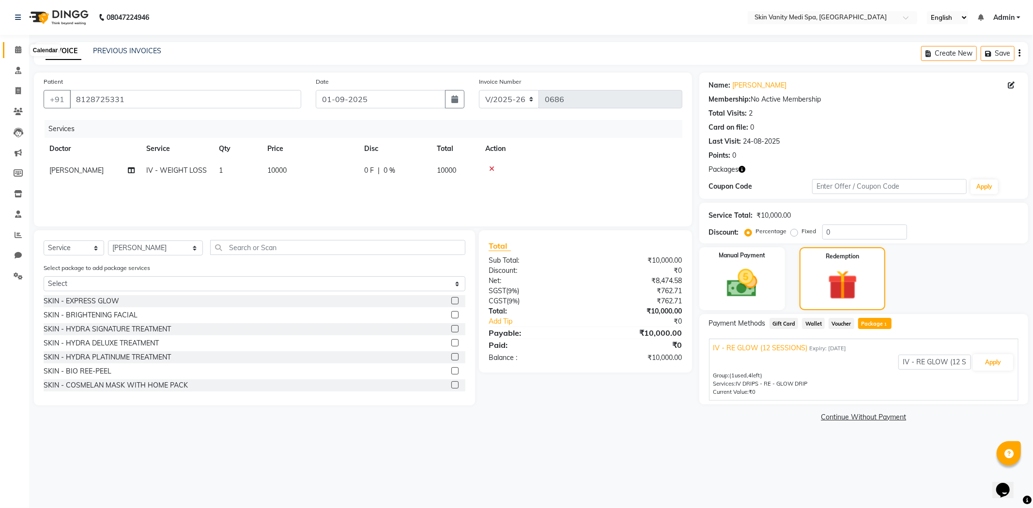
click at [18, 46] on icon at bounding box center [18, 49] width 6 height 7
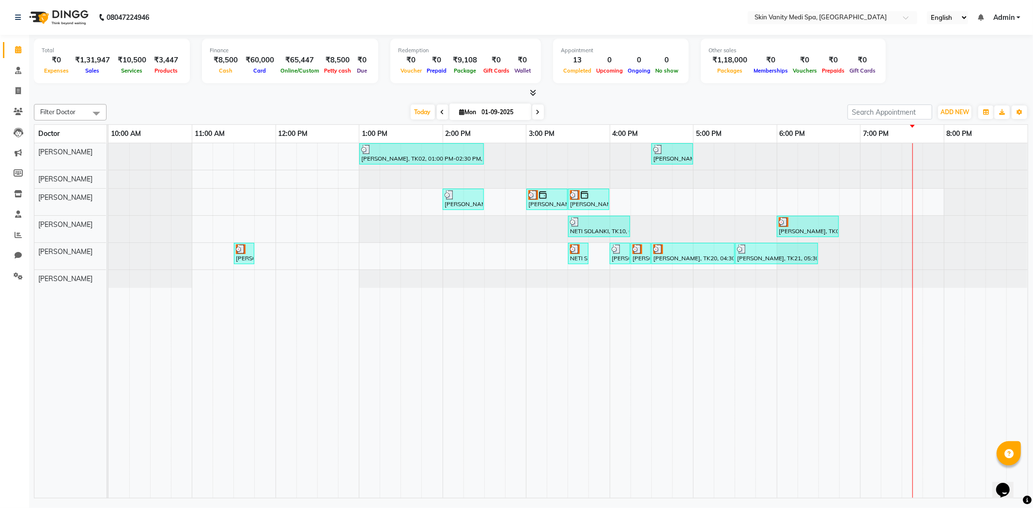
click at [538, 111] on span at bounding box center [538, 112] width 12 height 15
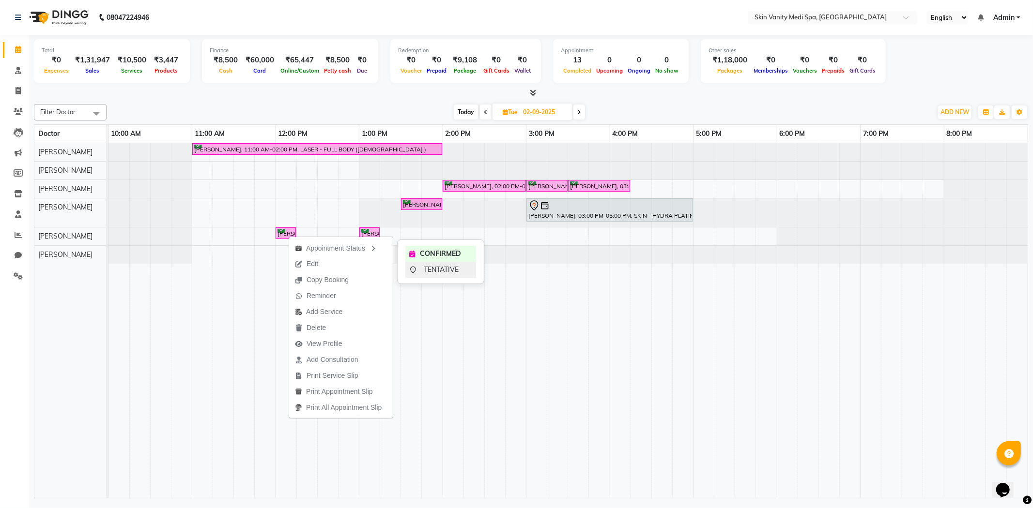
click at [434, 269] on span "TENTATIVE" at bounding box center [441, 270] width 35 height 10
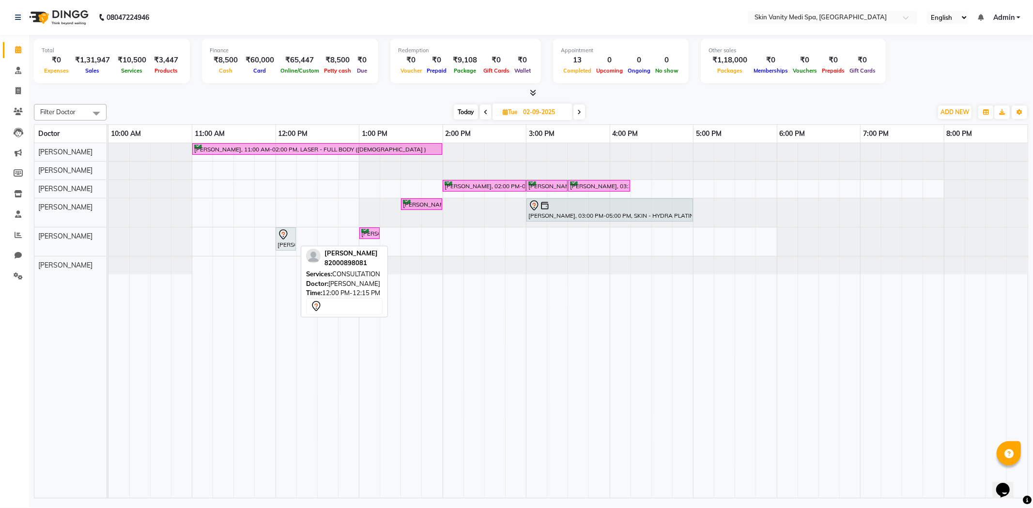
click at [289, 235] on div at bounding box center [285, 235] width 16 height 12
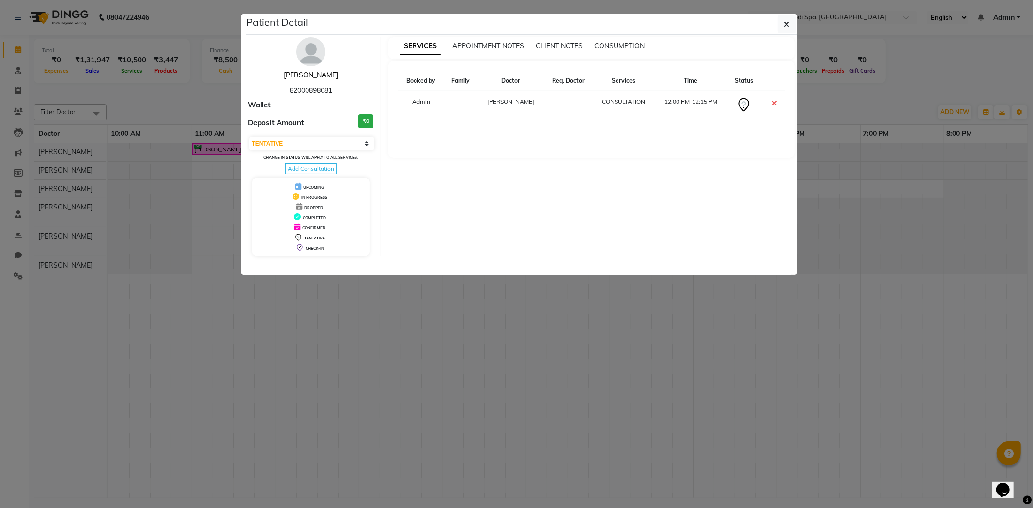
click at [318, 75] on link "[PERSON_NAME]" at bounding box center [311, 75] width 54 height 9
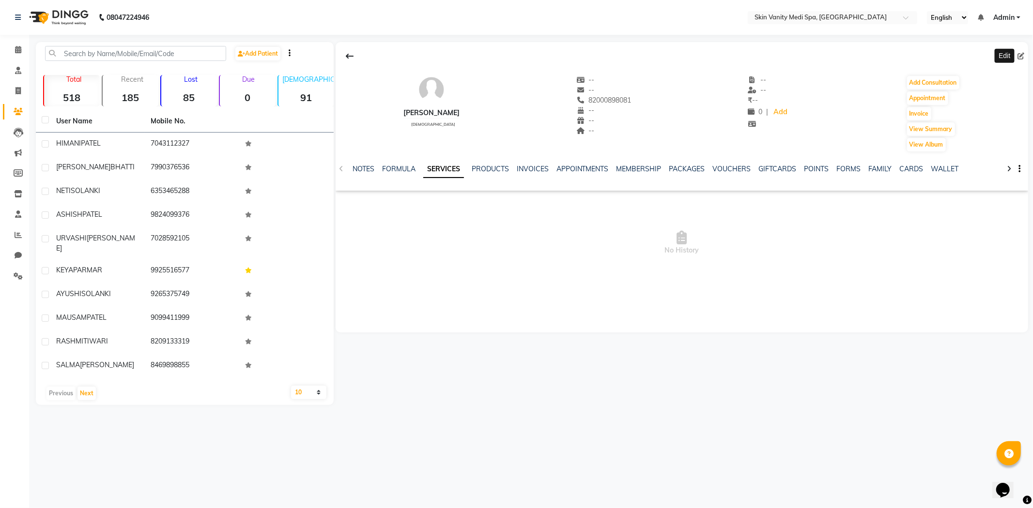
click at [1024, 54] on span at bounding box center [1022, 56] width 11 height 10
click at [1019, 55] on icon at bounding box center [1020, 56] width 7 height 7
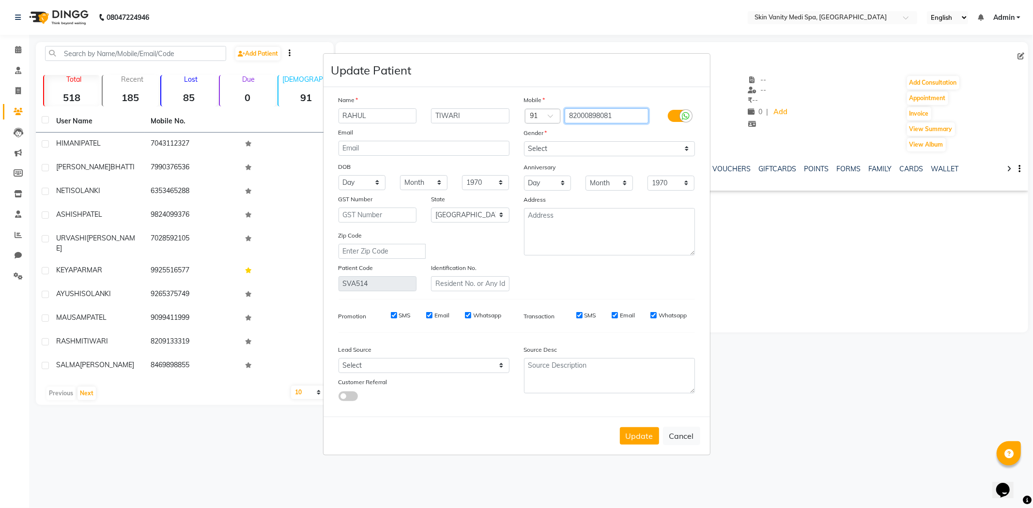
click at [581, 115] on input "82000898081" at bounding box center [606, 115] width 84 height 15
click at [627, 440] on button "Update" at bounding box center [639, 435] width 39 height 17
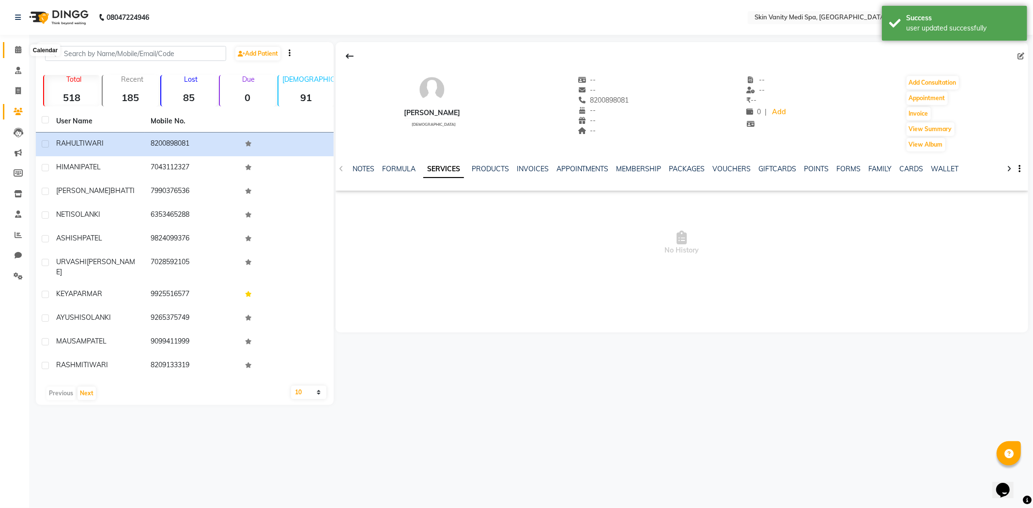
click at [17, 50] on icon at bounding box center [18, 49] width 6 height 7
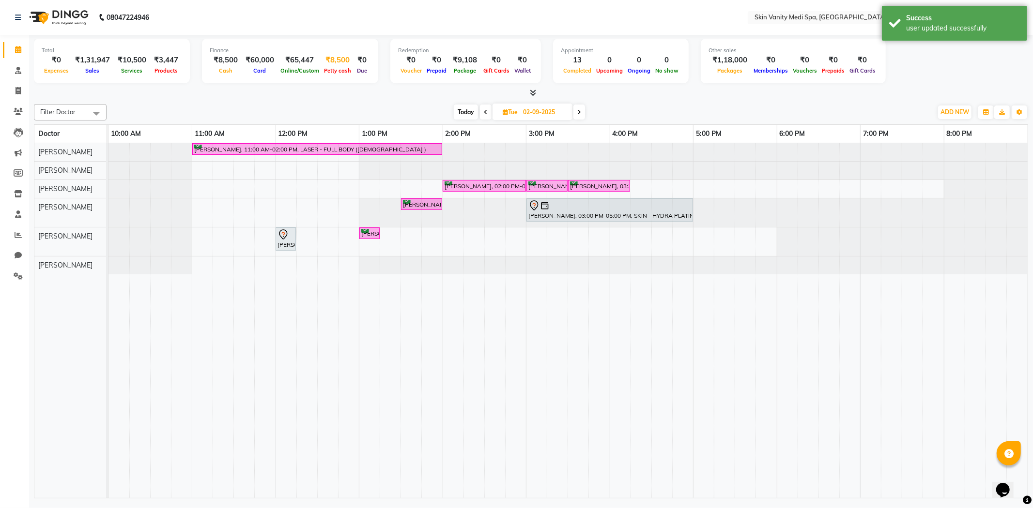
click at [332, 70] on span "Petty cash" at bounding box center [337, 70] width 32 height 7
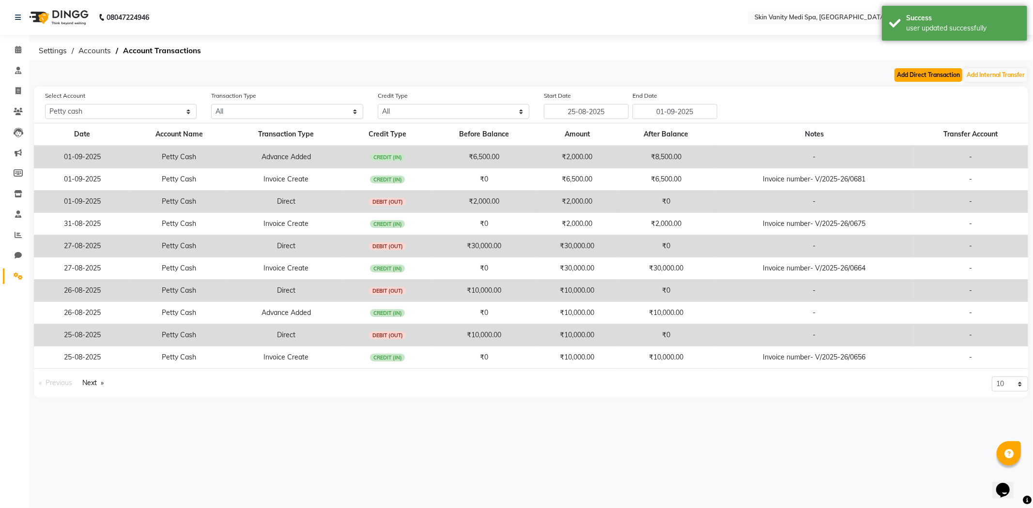
click at [926, 74] on button "Add Direct Transaction" at bounding box center [928, 75] width 68 height 14
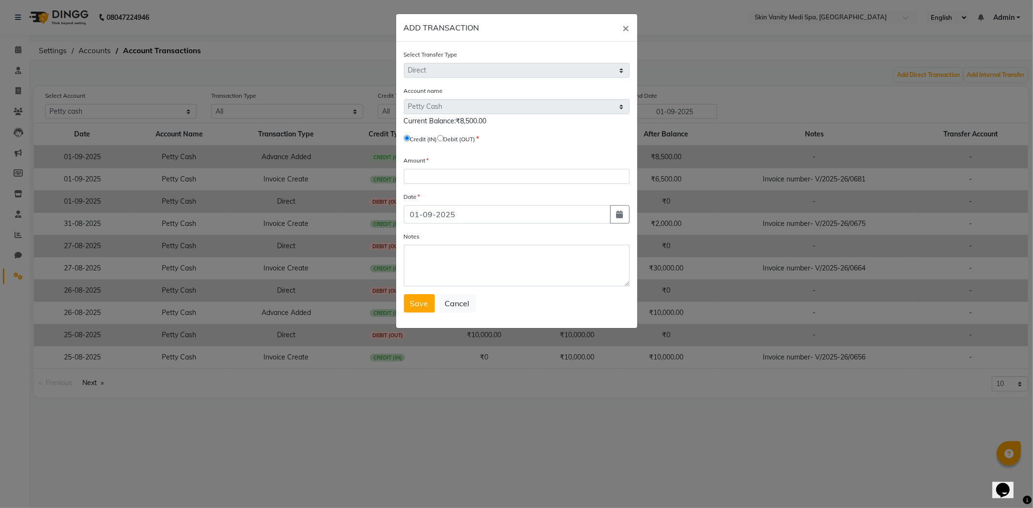
click at [449, 139] on label "Debit (OUT)" at bounding box center [459, 139] width 32 height 9
click at [443, 138] on input "radio" at bounding box center [440, 138] width 6 height 6
click at [428, 181] on input "number" at bounding box center [517, 176] width 226 height 15
click at [429, 307] on button "Save" at bounding box center [419, 303] width 31 height 18
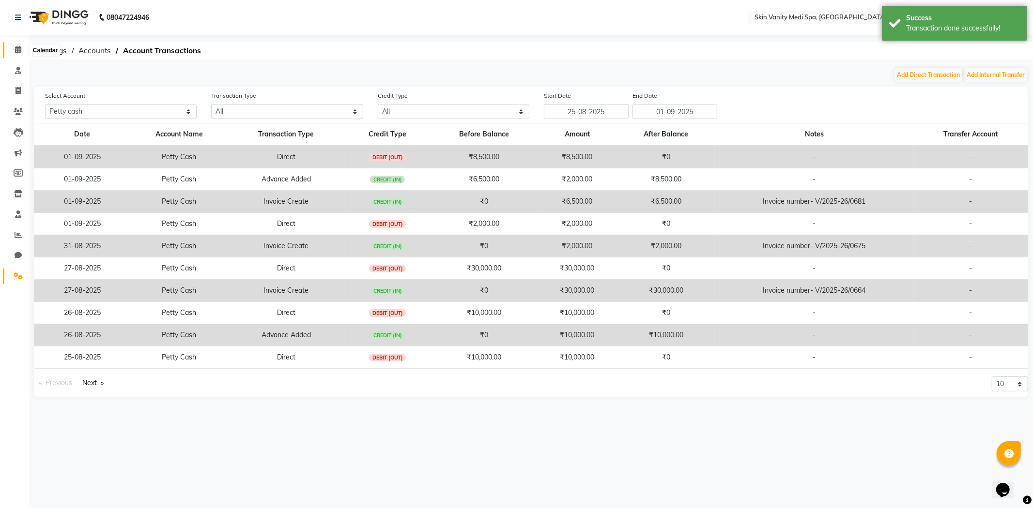
click at [20, 46] on span at bounding box center [18, 50] width 17 height 11
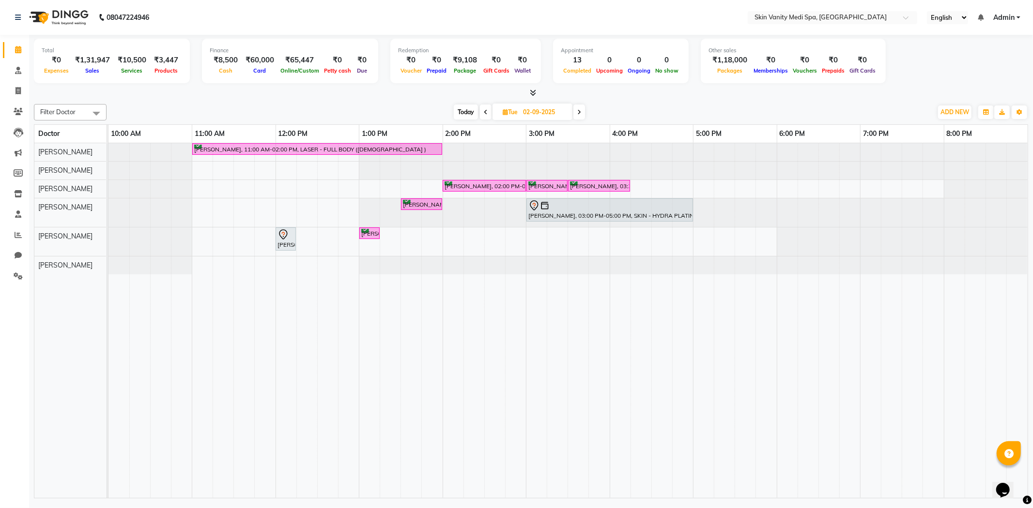
click at [460, 109] on span "Today" at bounding box center [466, 112] width 24 height 15
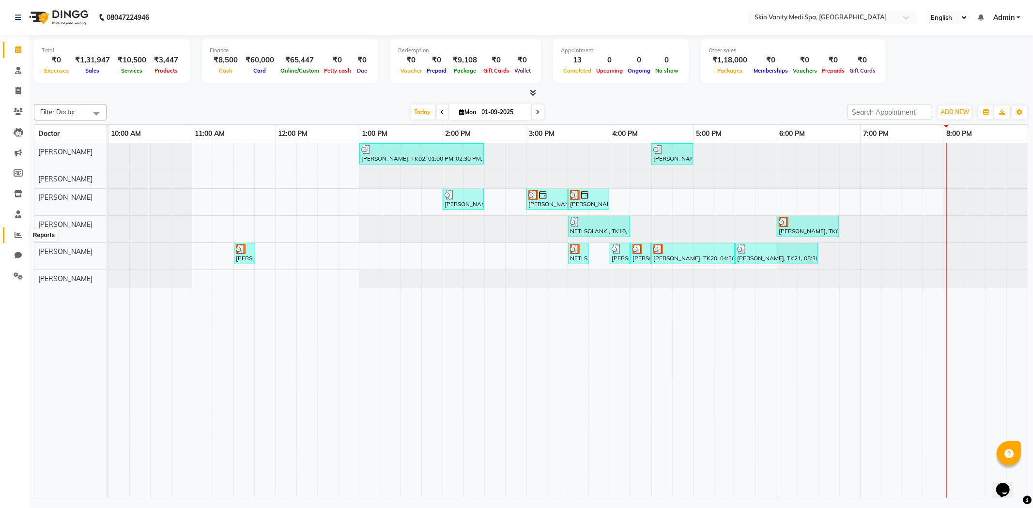
click at [16, 232] on icon at bounding box center [18, 234] width 7 height 7
